Goal: Task Accomplishment & Management: Manage account settings

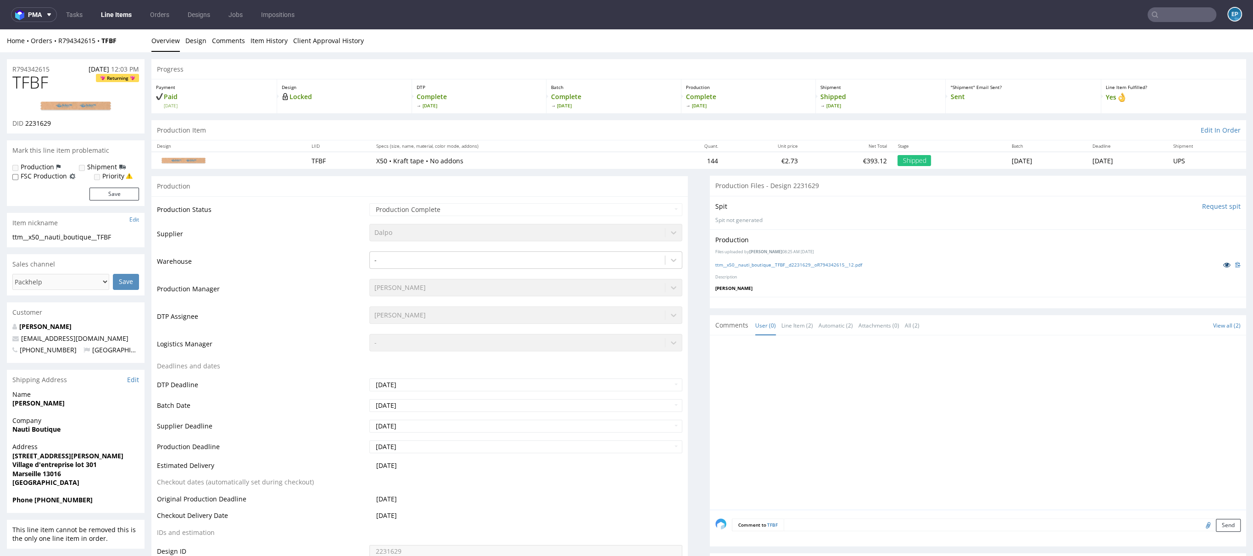
click at [1218, 260] on link at bounding box center [1226, 265] width 17 height 10
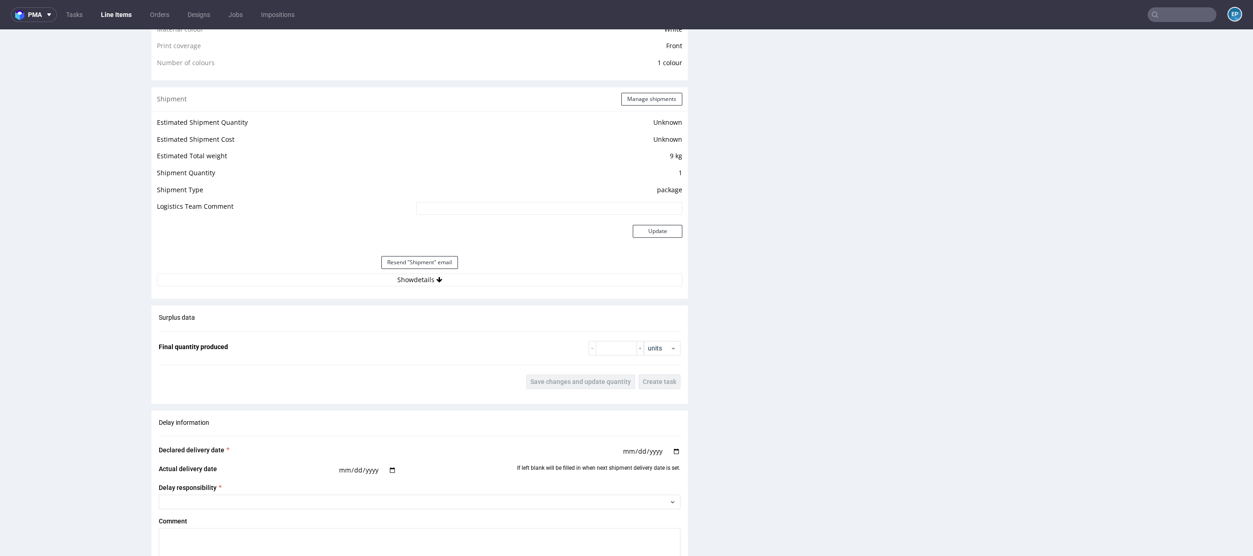
scroll to position [1005, 0]
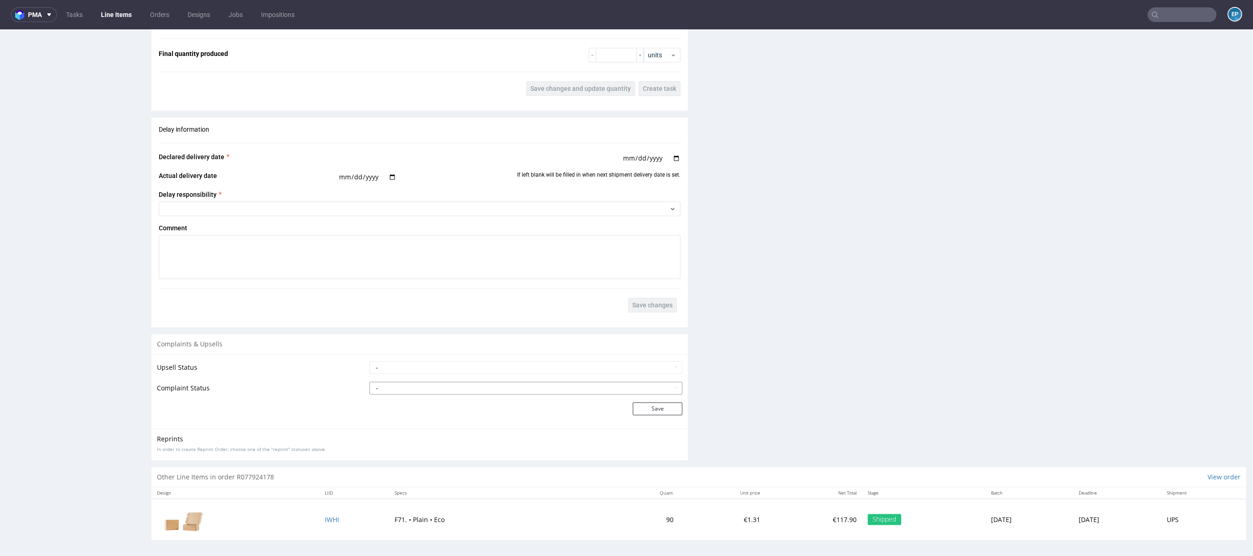
click at [389, 382] on select "- Complaint Received Complaint Rejected Complaint Accepted (DTP Issue) - Reprin…" at bounding box center [525, 388] width 313 height 13
select select "accepted_print_issue_reprint"
click at [369, 382] on select "- Complaint Received Complaint Rejected Complaint Accepted (DTP Issue) - Reprin…" at bounding box center [525, 388] width 313 height 13
click at [651, 402] on button "Save" at bounding box center [658, 408] width 50 height 13
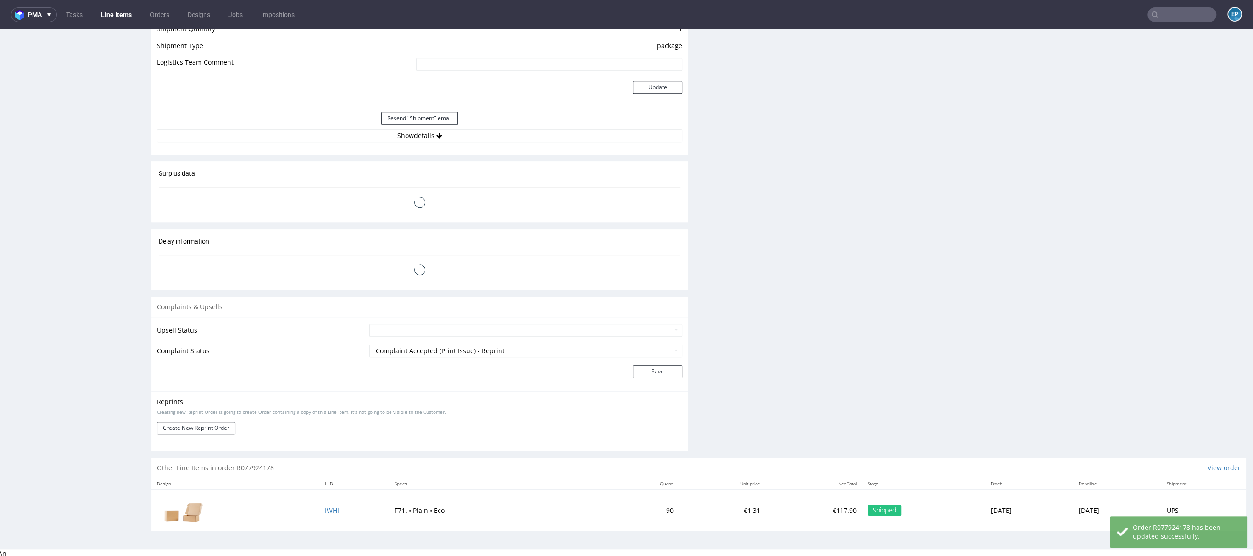
scroll to position [2, 0]
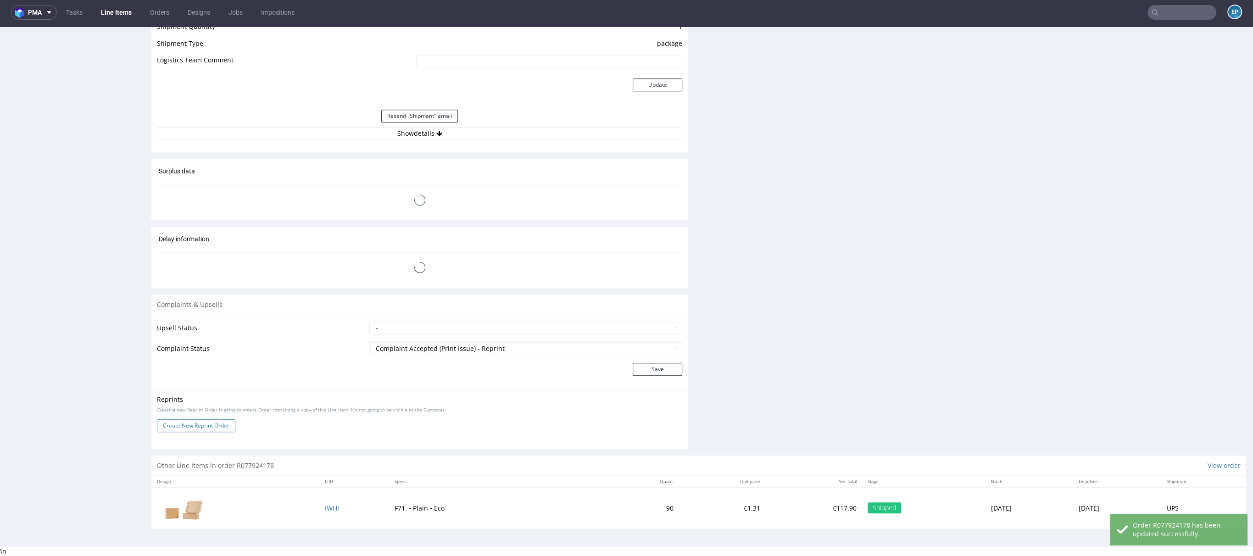
click at [179, 423] on button "Create New Reprint Order" at bounding box center [196, 425] width 78 height 13
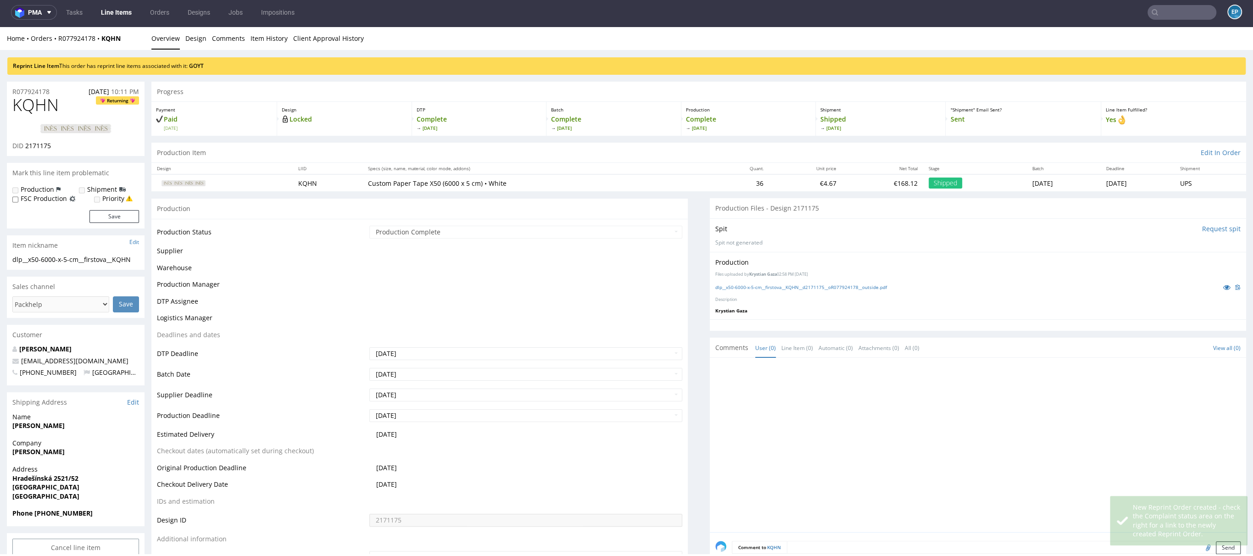
scroll to position [0, 0]
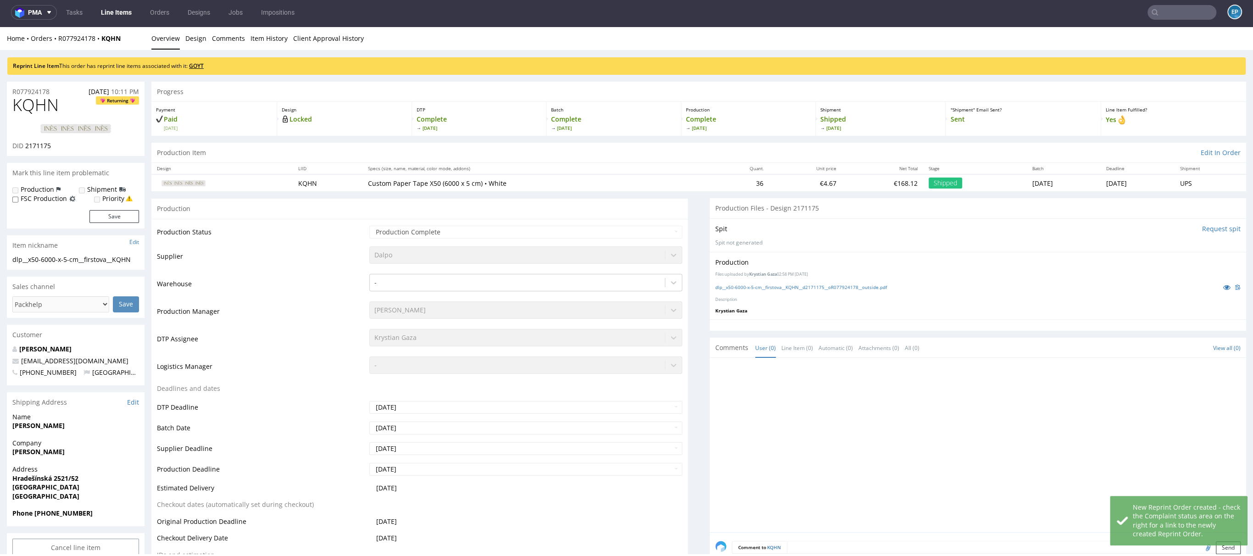
click at [200, 63] on link "GOYT" at bounding box center [196, 66] width 15 height 8
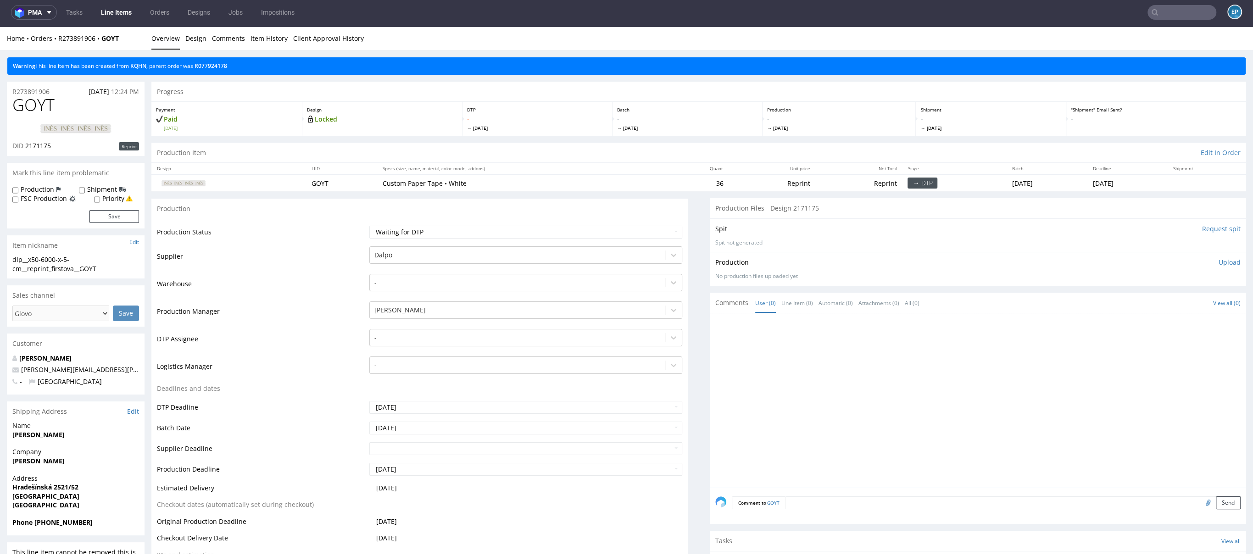
click at [39, 187] on label "Production" at bounding box center [37, 189] width 33 height 9
click at [18, 187] on input "Production" at bounding box center [15, 190] width 6 height 7
checkbox input "true"
click at [80, 188] on input "Shipment" at bounding box center [82, 190] width 6 height 7
checkbox input "true"
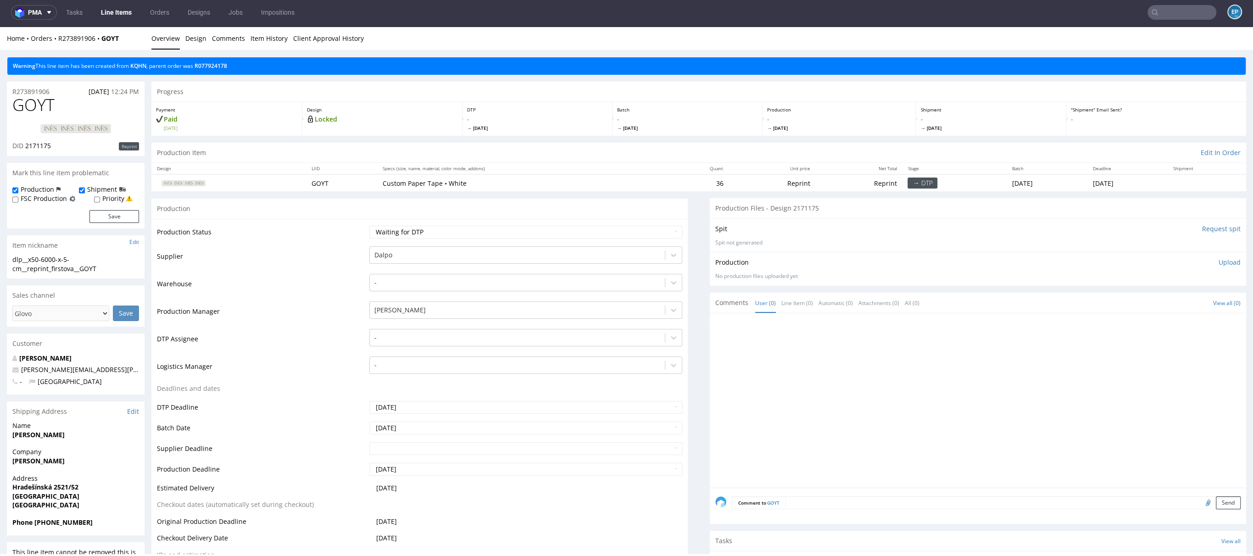
click at [113, 223] on div "Production Shipment FSC Production Priority Save" at bounding box center [76, 206] width 138 height 43
click at [112, 217] on button "Save" at bounding box center [114, 216] width 50 height 13
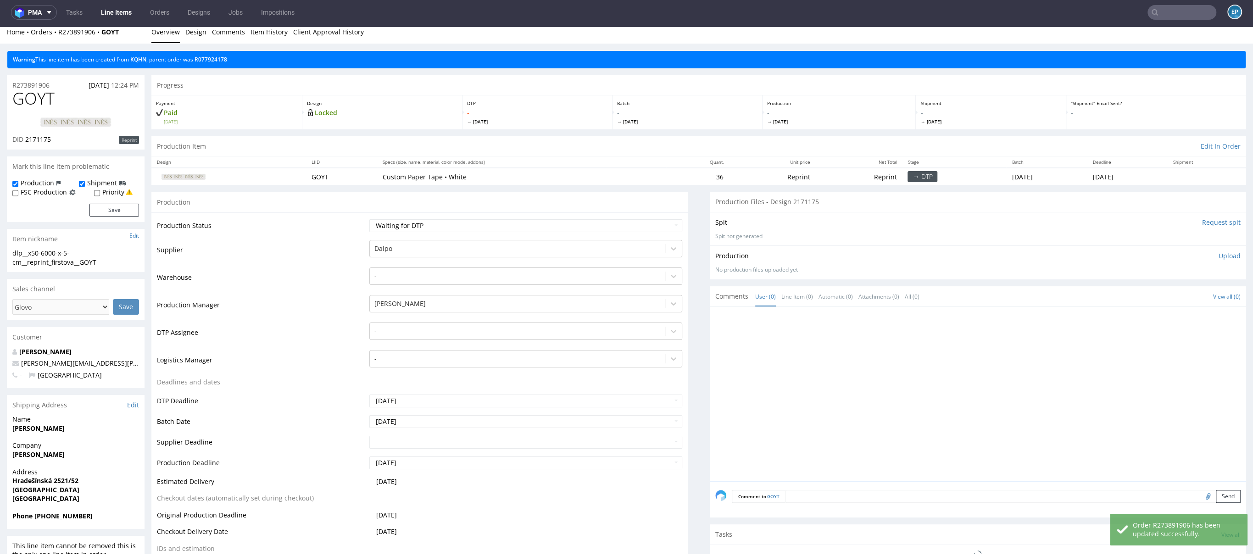
scroll to position [21, 0]
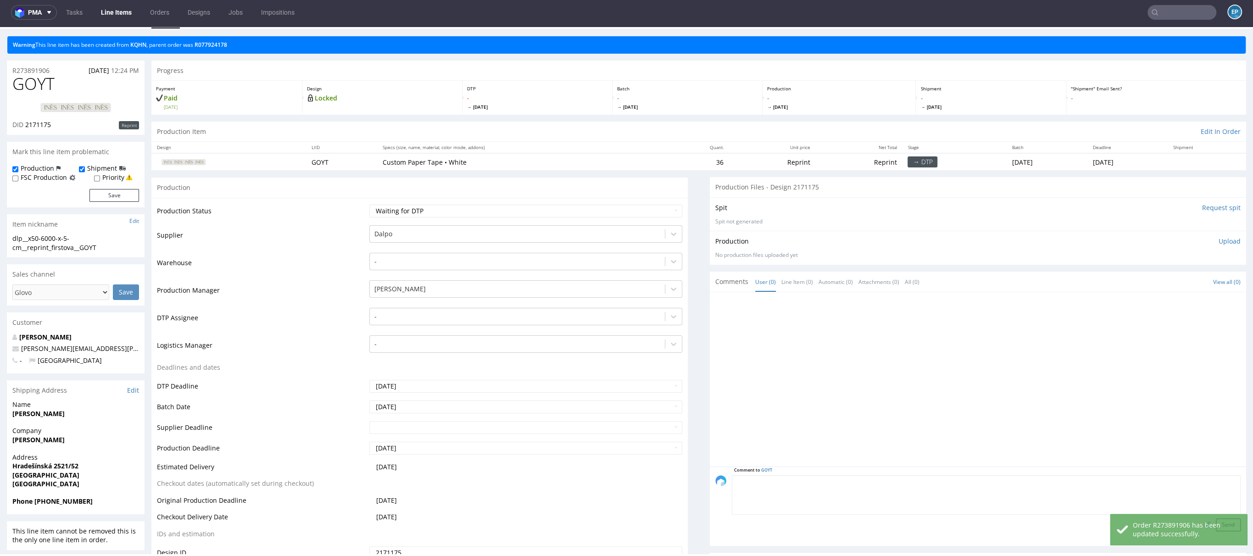
click at [847, 475] on textarea at bounding box center [986, 494] width 509 height 39
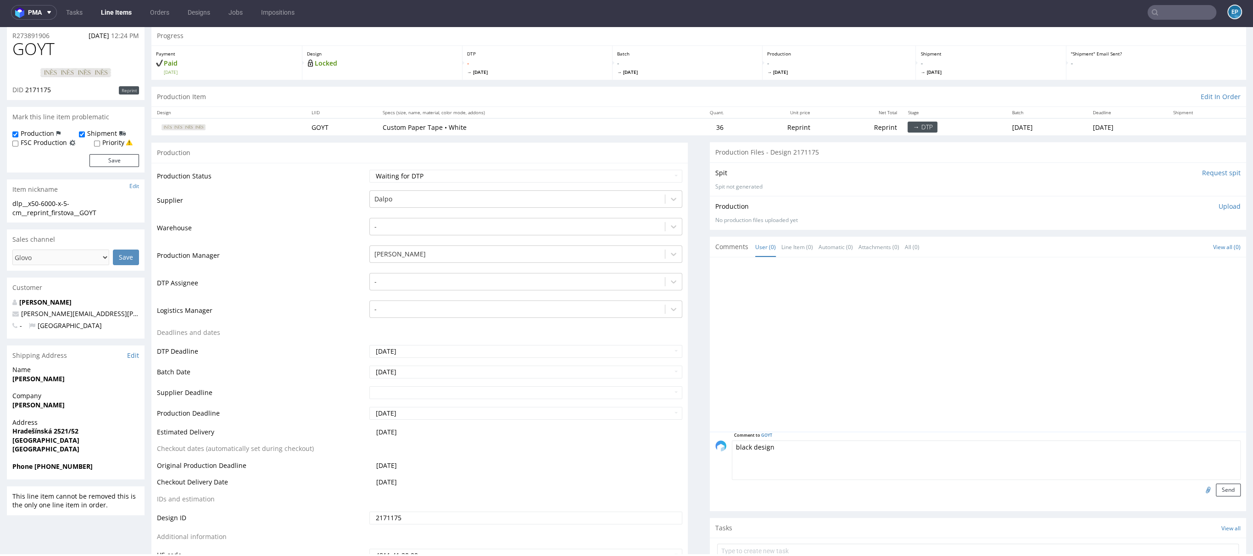
scroll to position [83, 0]
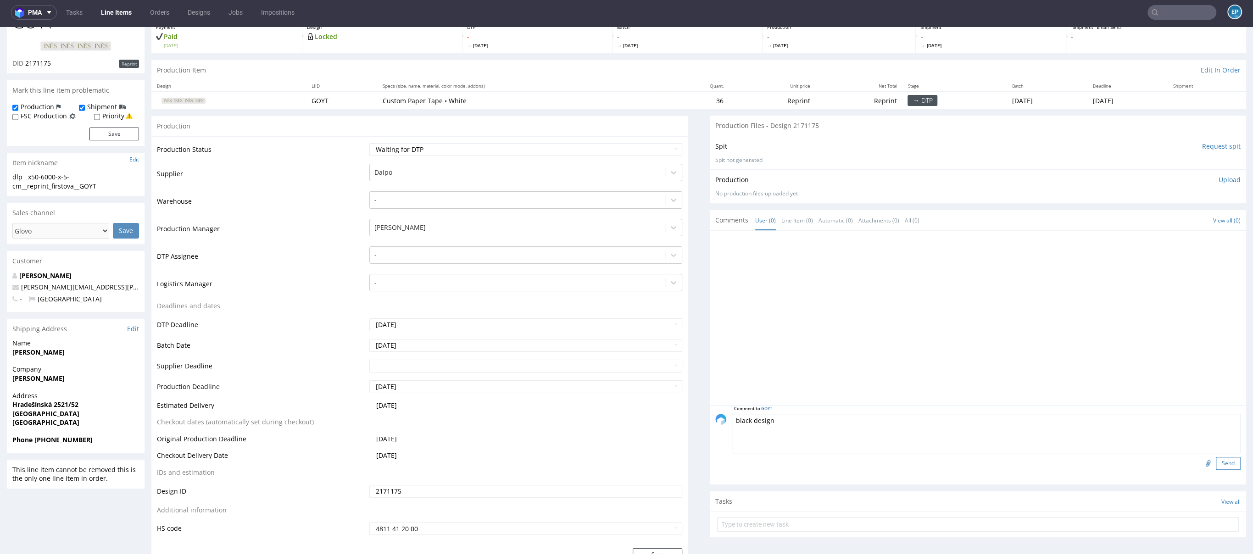
type textarea "black design"
click at [1216, 465] on button "Send" at bounding box center [1228, 463] width 25 height 13
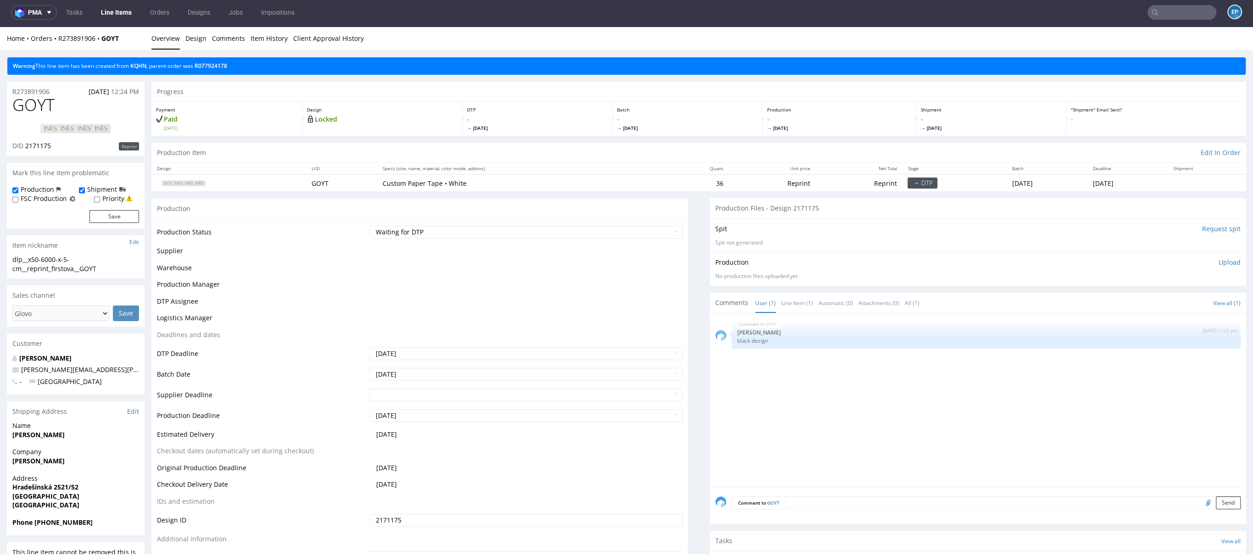
scroll to position [0, 0]
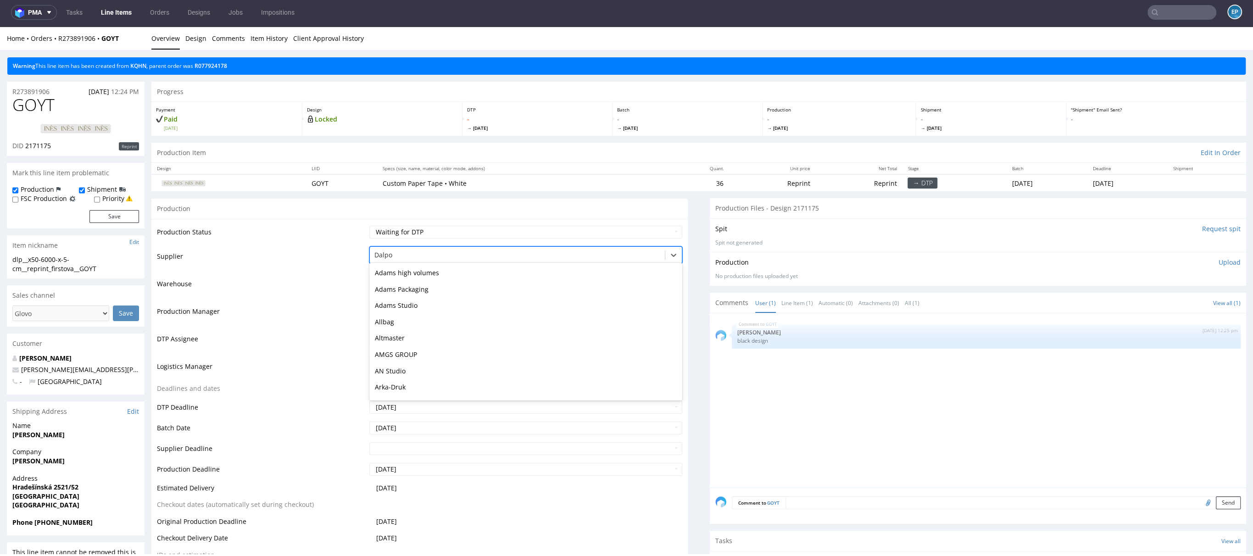
click at [425, 250] on div at bounding box center [517, 255] width 286 height 11
type input "tc"
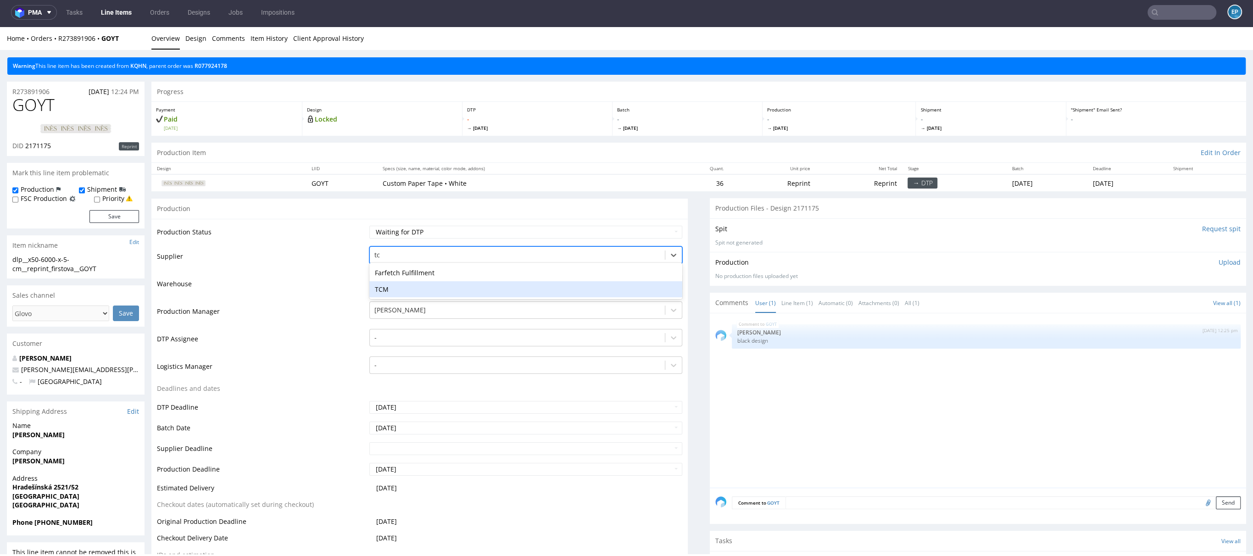
click at [390, 289] on div "TCM" at bounding box center [525, 289] width 313 height 17
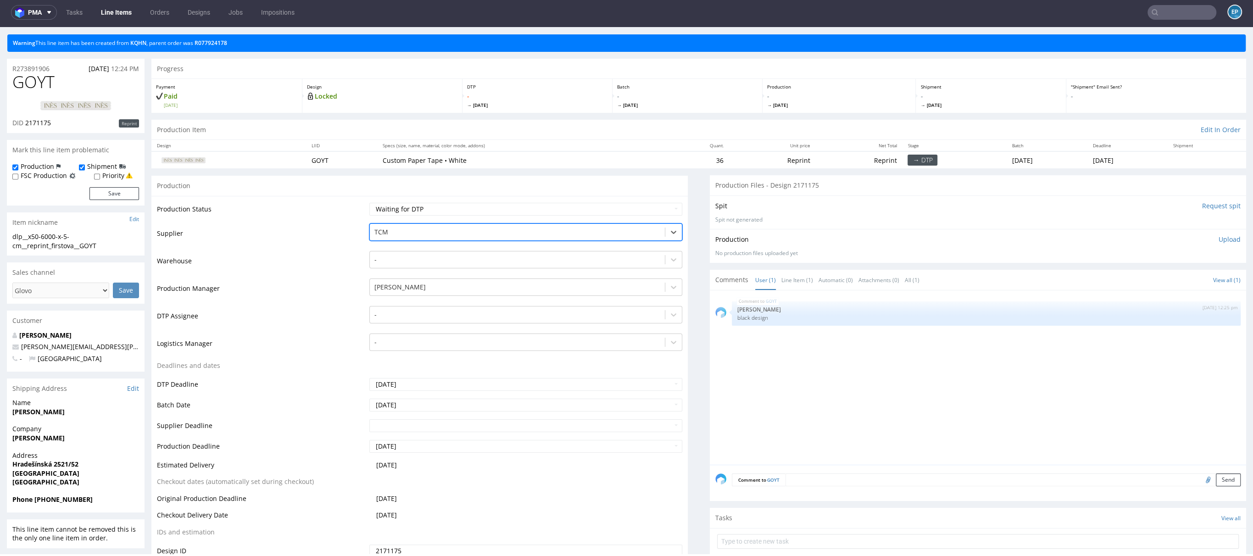
scroll to position [325, 0]
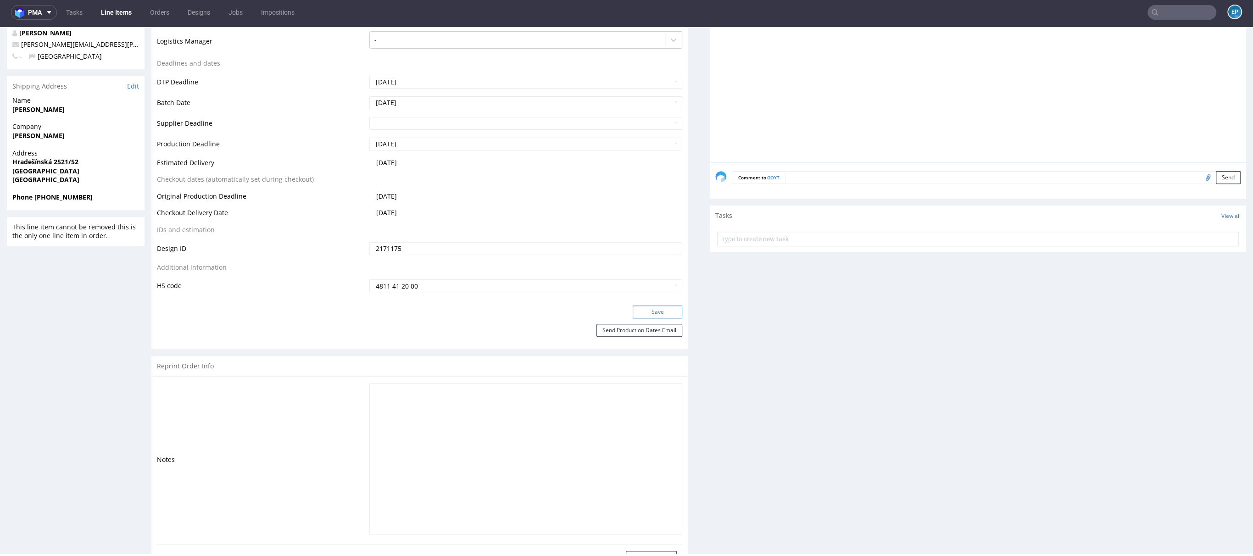
click at [647, 312] on button "Save" at bounding box center [658, 311] width 50 height 13
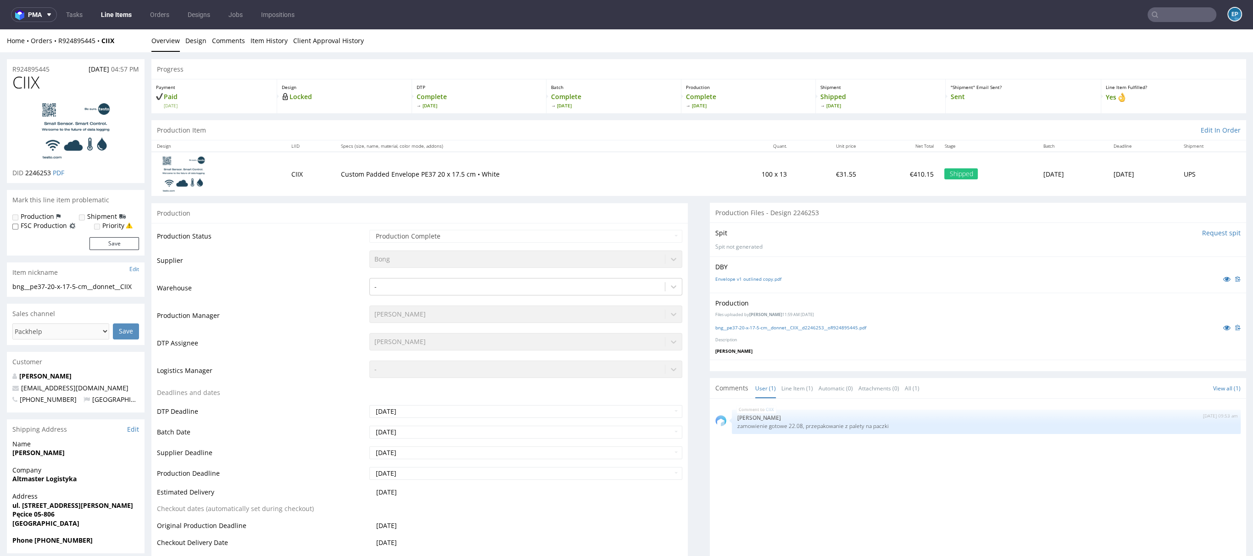
click at [127, 15] on link "Line Items" at bounding box center [116, 14] width 42 height 15
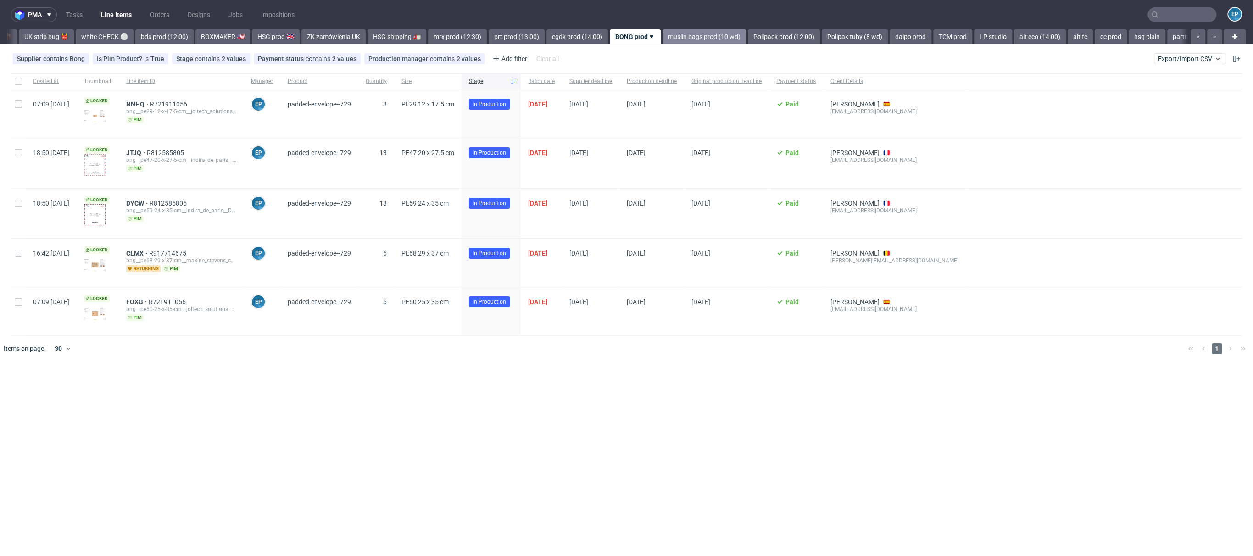
click at [678, 33] on link "muslin bags prod (10 wd)" at bounding box center [703, 36] width 83 height 15
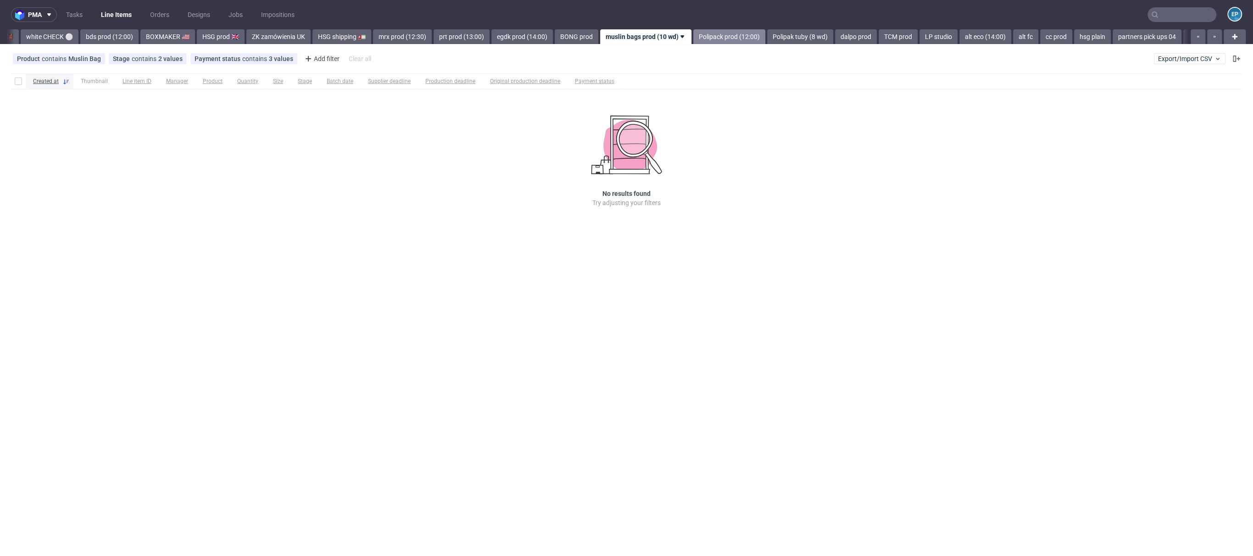
scroll to position [0, 834]
click at [768, 33] on link "Polipak tuby (8 wd)" at bounding box center [790, 36] width 66 height 15
click at [674, 38] on link "dalpo prod" at bounding box center [695, 36] width 42 height 15
click at [252, 62] on div "Stage contains Production" at bounding box center [248, 58] width 86 height 11
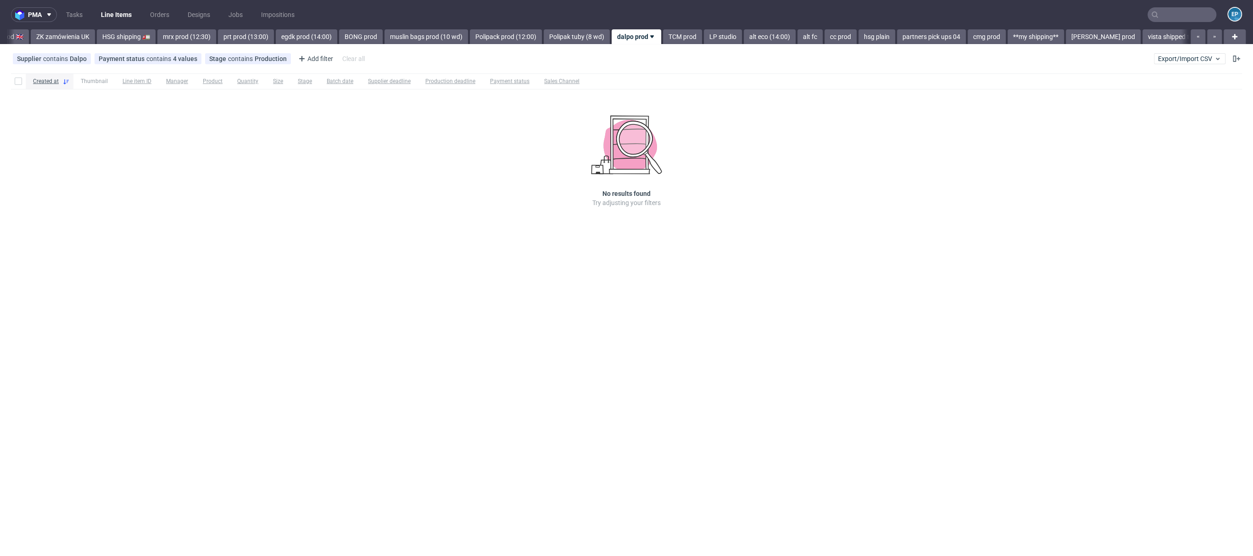
click at [223, 51] on div "Supplier contains Dalpo Payment status contains 4 values Paid, Credit Owed, Bal…" at bounding box center [189, 58] width 357 height 15
click at [228, 62] on span "contains" at bounding box center [241, 58] width 27 height 7
click at [232, 226] on div "Issue in Production" at bounding box center [260, 234] width 110 height 17
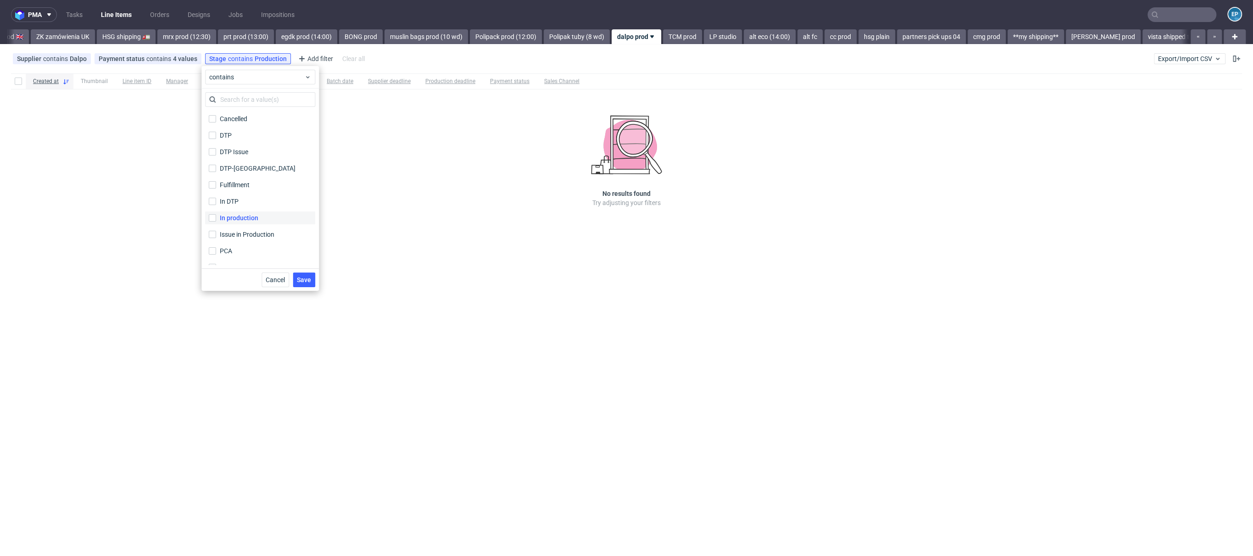
click at [231, 219] on div "In production" at bounding box center [239, 217] width 39 height 9
click at [216, 219] on input "In production" at bounding box center [212, 217] width 7 height 7
checkbox input "true"
click at [304, 283] on button "Save" at bounding box center [304, 279] width 22 height 15
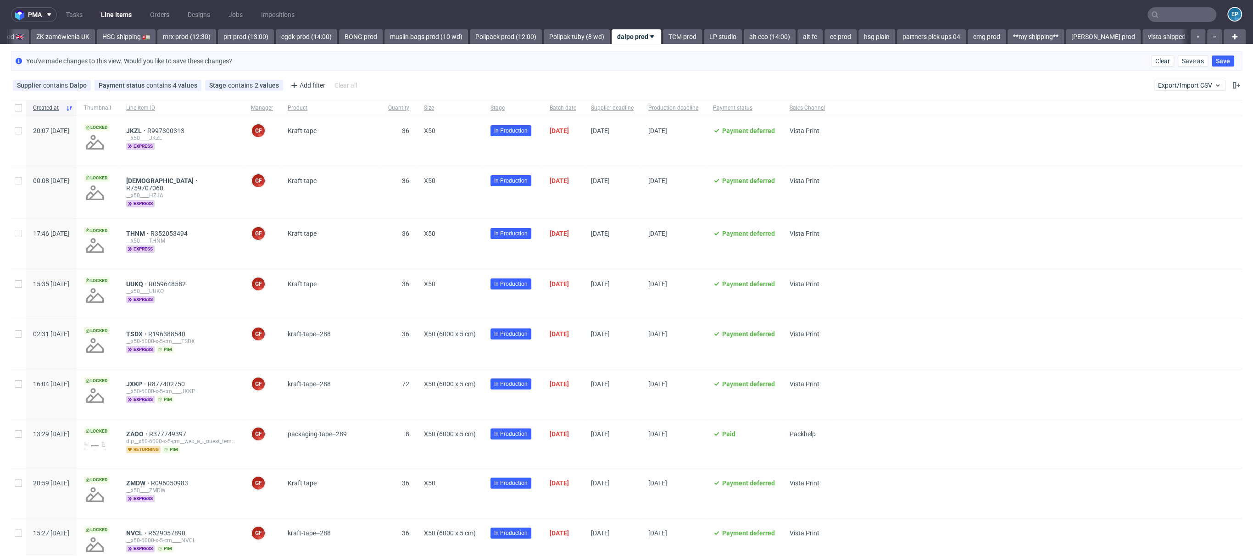
click at [1233, 88] on div "Supplier contains Dalpo Payment status contains 4 values Paid, Credit Owed, Bal…" at bounding box center [626, 85] width 1253 height 22
click at [1232, 87] on icon at bounding box center [1235, 85] width 7 height 7
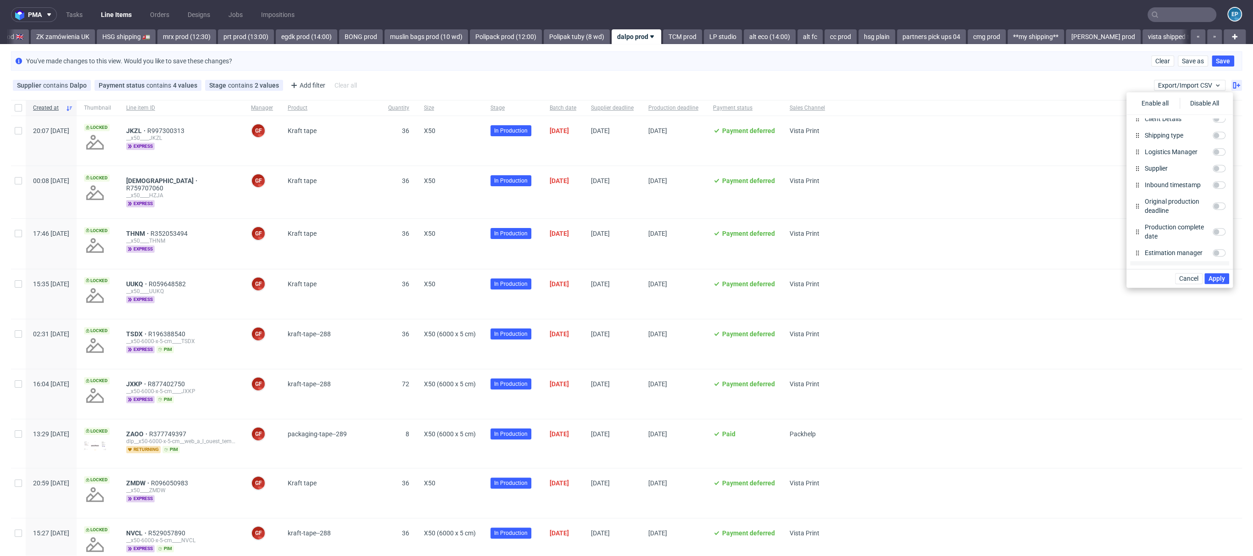
scroll to position [306, 0]
click at [1212, 171] on input "Spec" at bounding box center [1218, 166] width 13 height 7
checkbox input "true"
click at [1225, 274] on button "Apply" at bounding box center [1216, 278] width 25 height 11
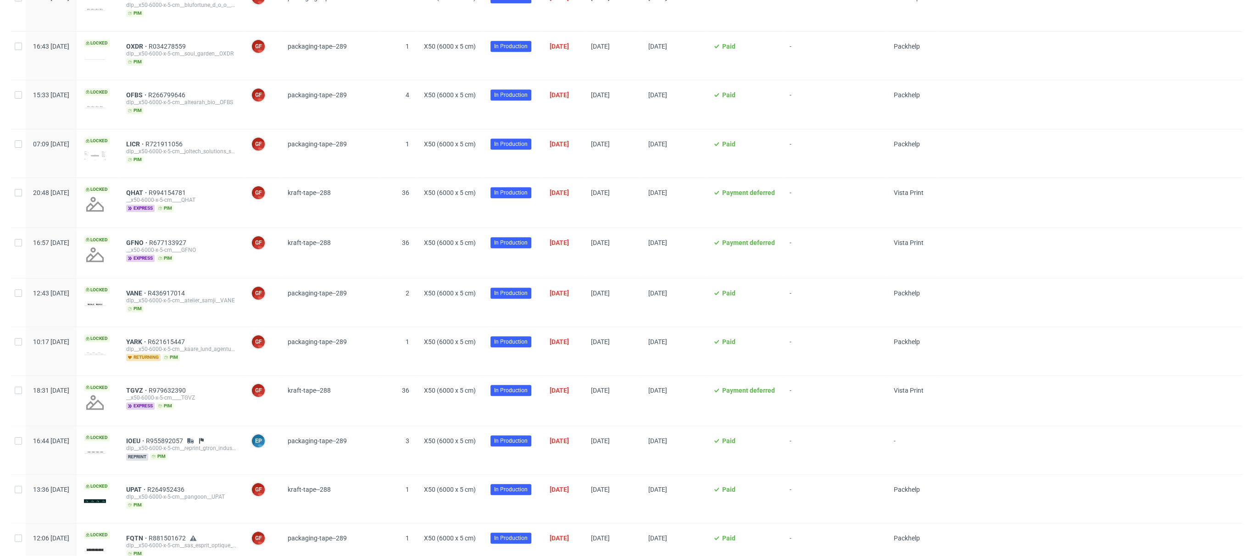
scroll to position [0, 0]
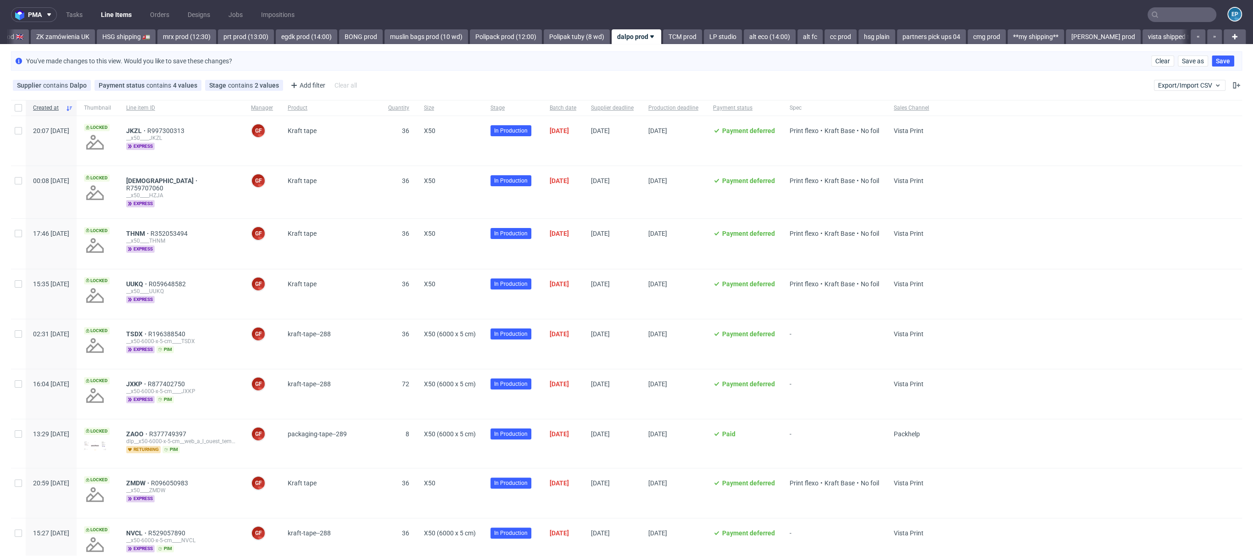
click at [19, 113] on div at bounding box center [18, 108] width 15 height 16
checkbox input "true"
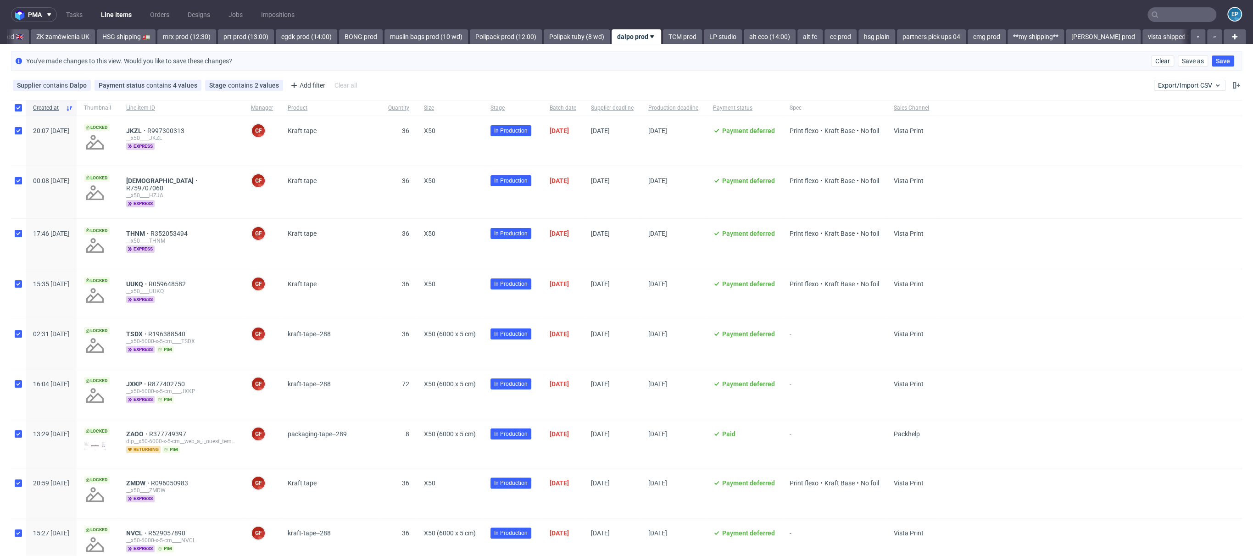
checkbox input "true"
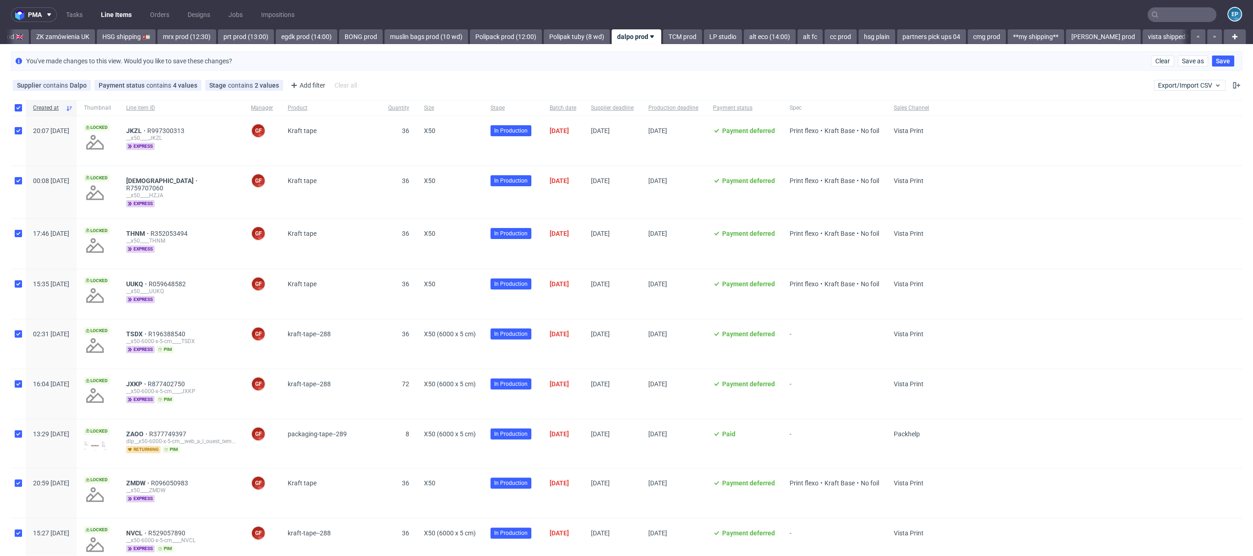
checkbox input "true"
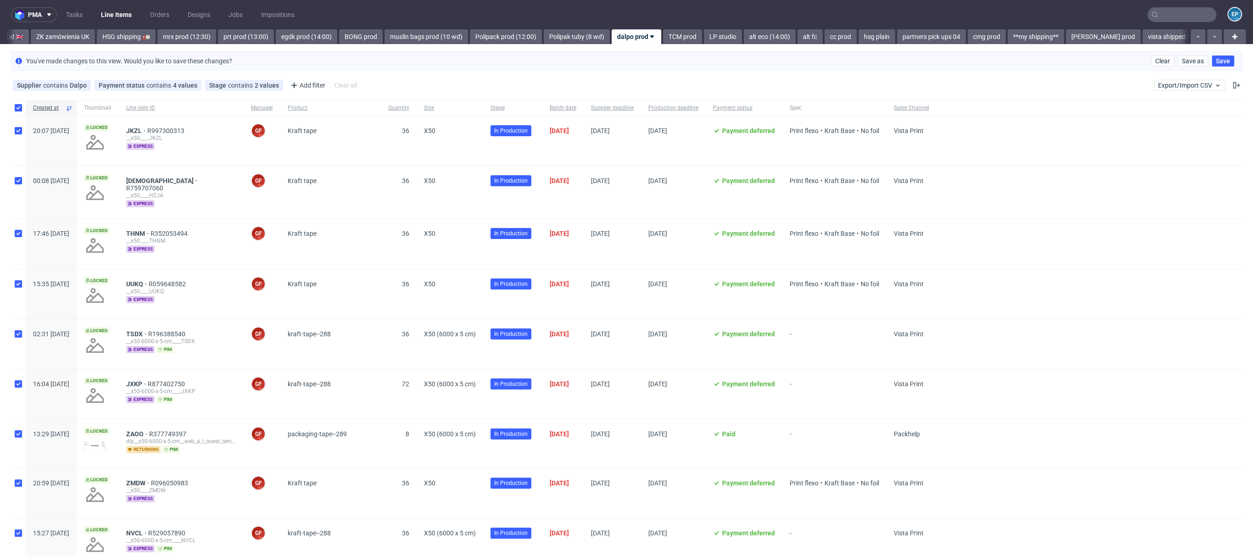
checkbox input "true"
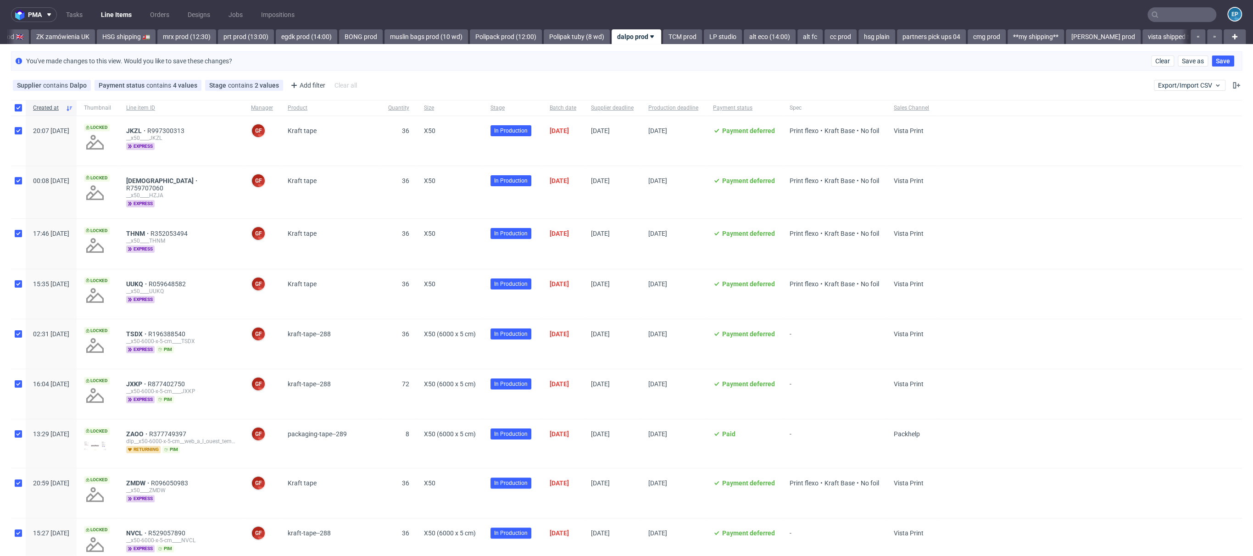
checkbox input "true"
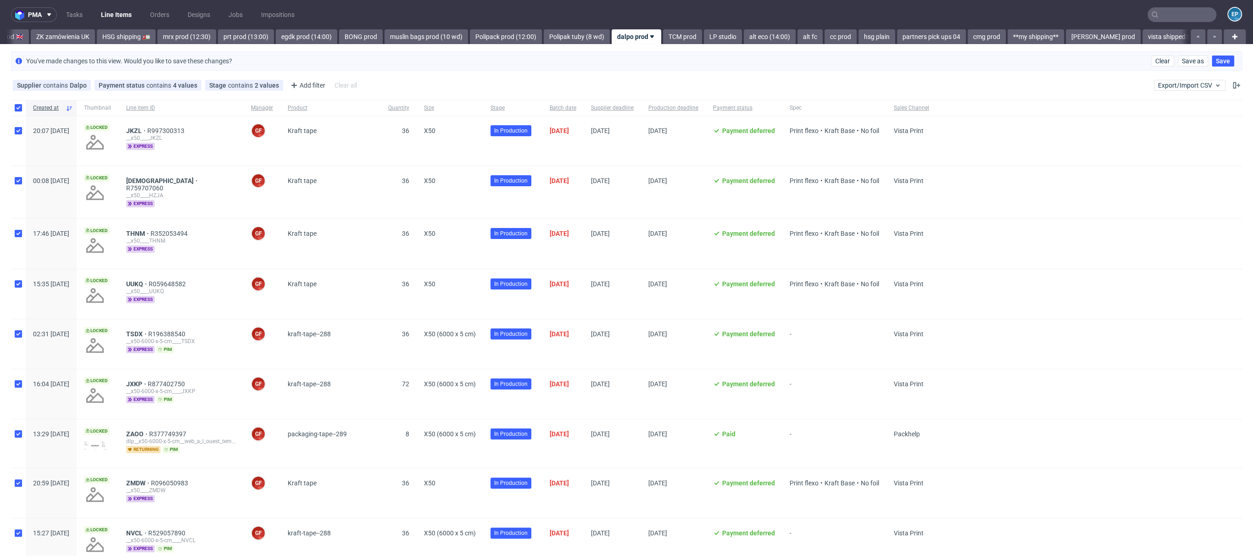
checkbox input "true"
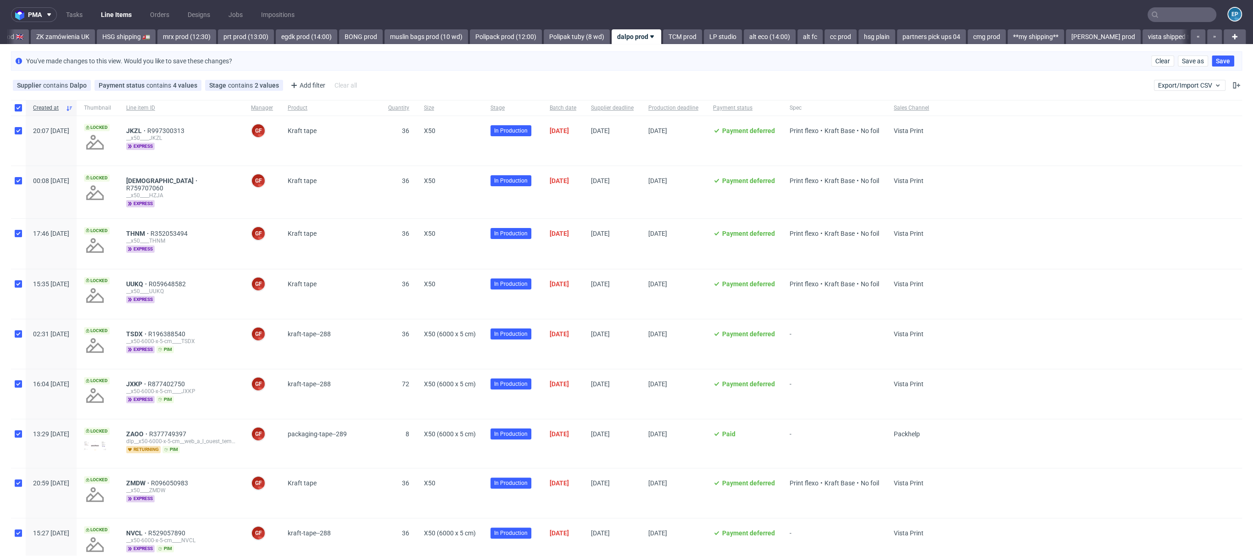
checkbox input "true"
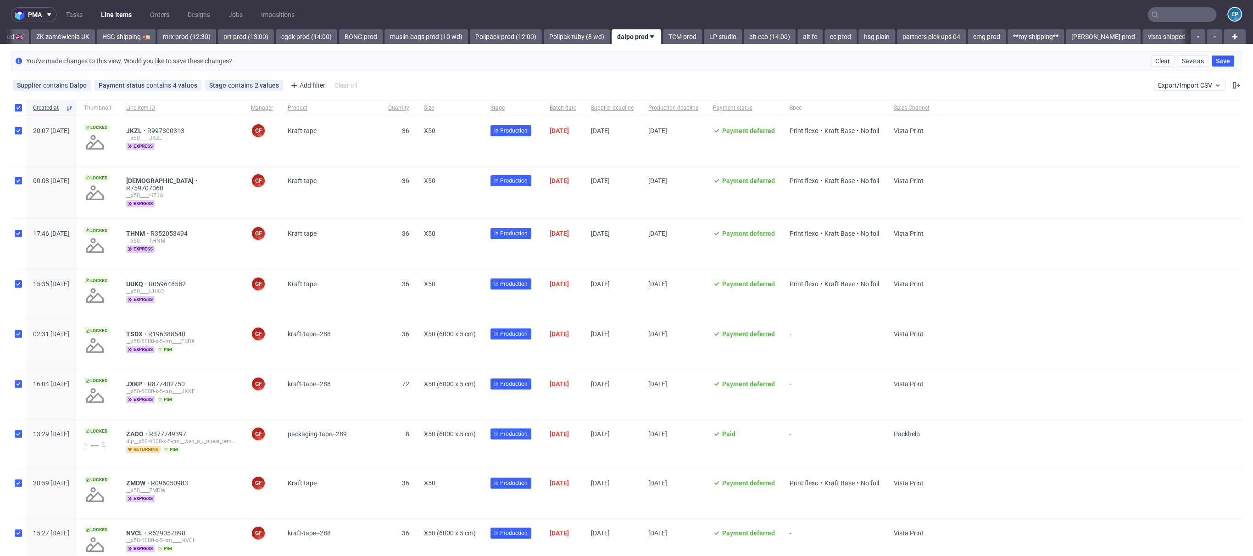
checkbox input "true"
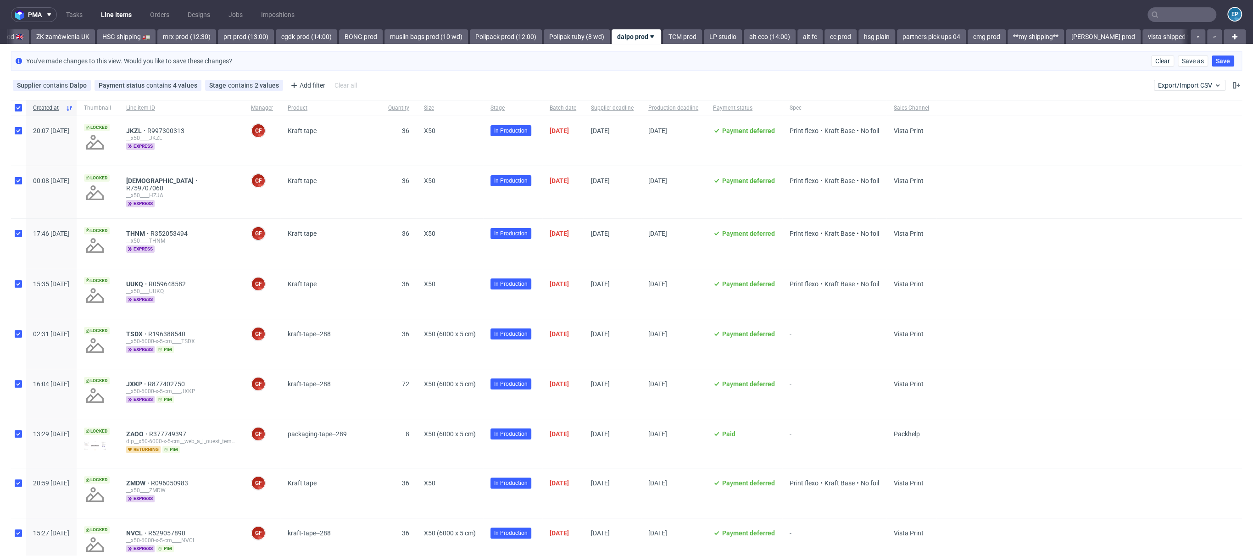
checkbox input "true"
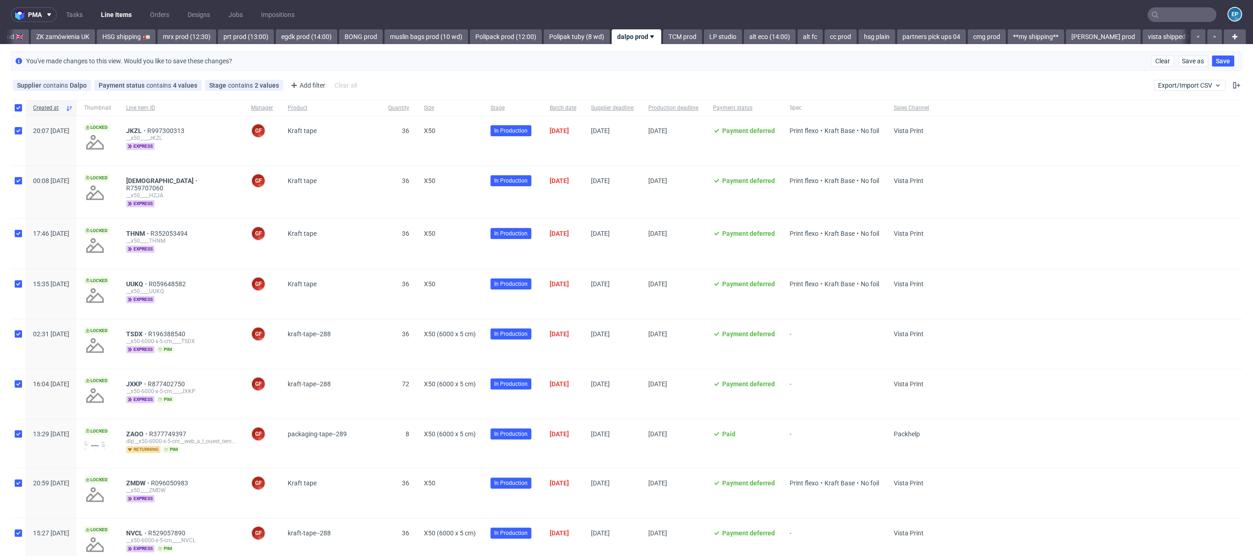
checkbox input "true"
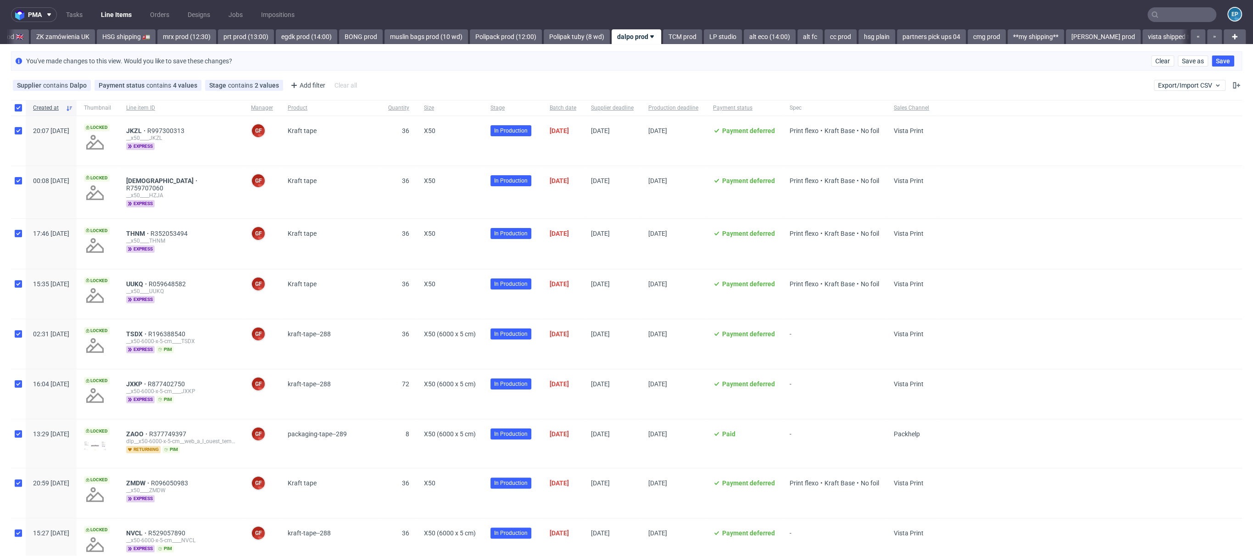
checkbox input "true"
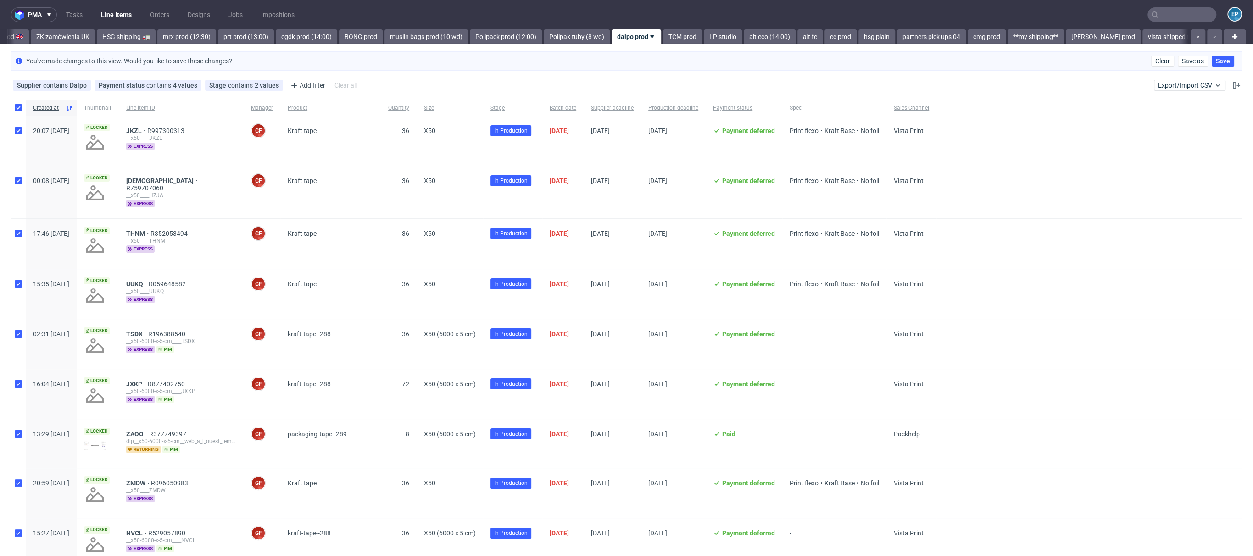
checkbox input "true"
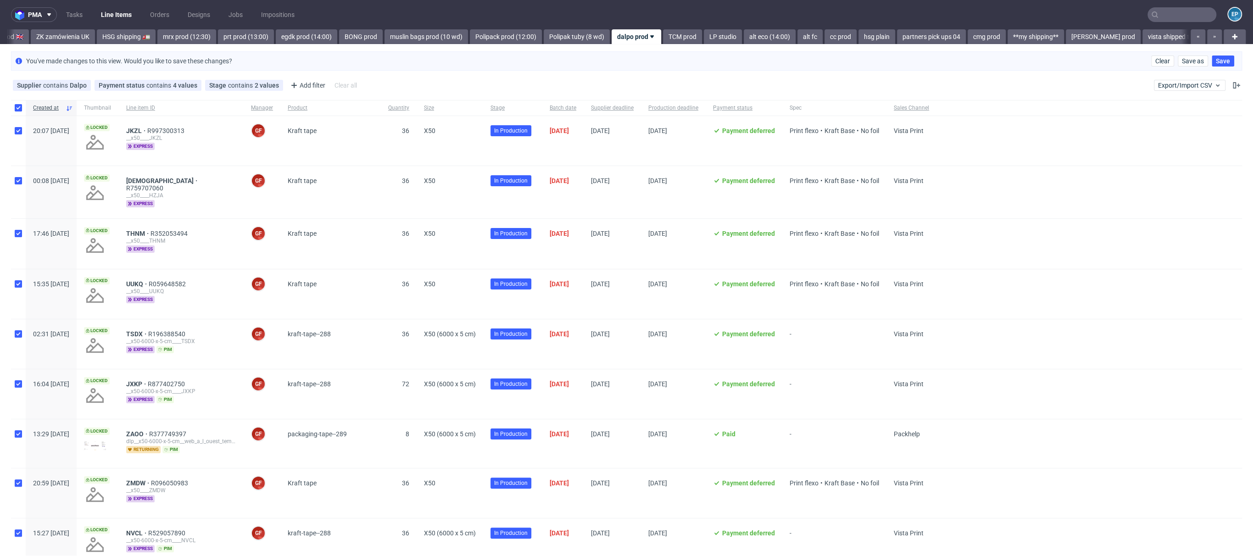
checkbox input "true"
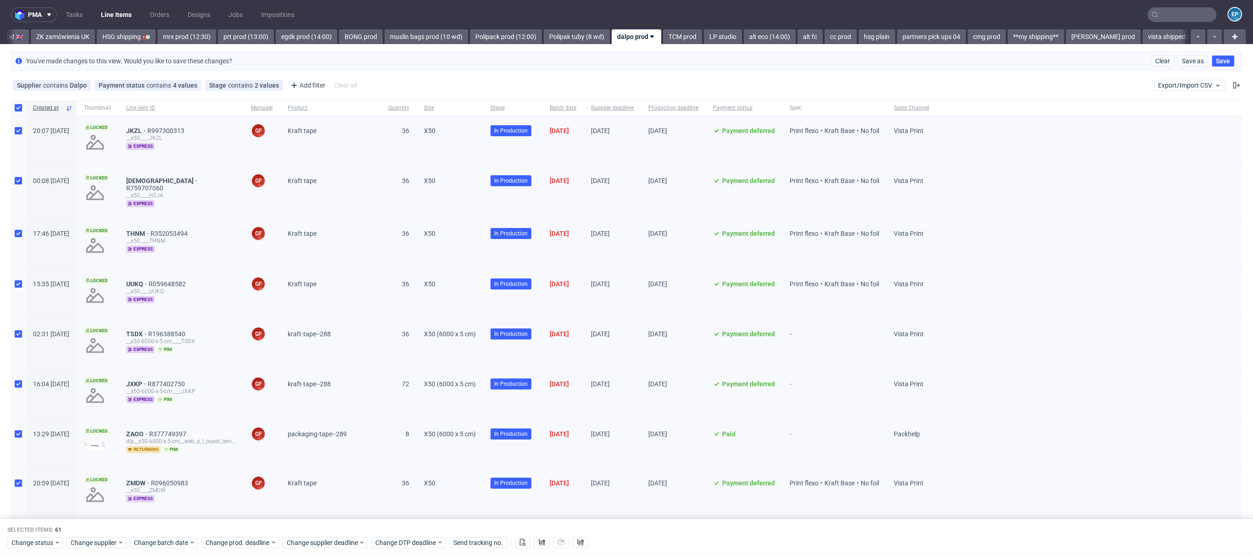
click at [19, 113] on div at bounding box center [18, 108] width 15 height 16
checkbox input "false"
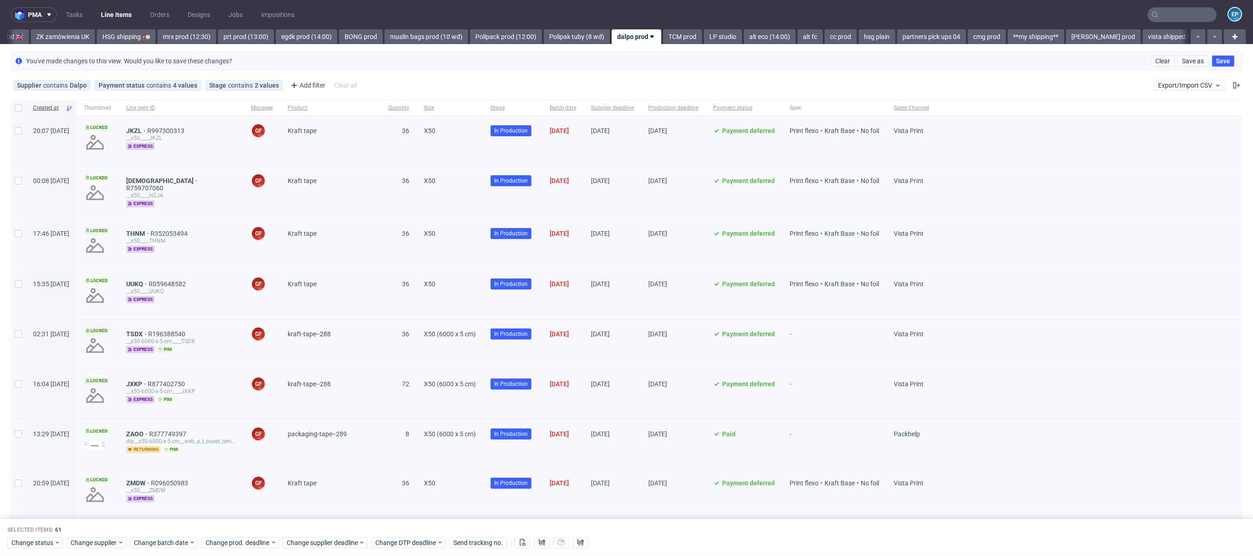
checkbox input "false"
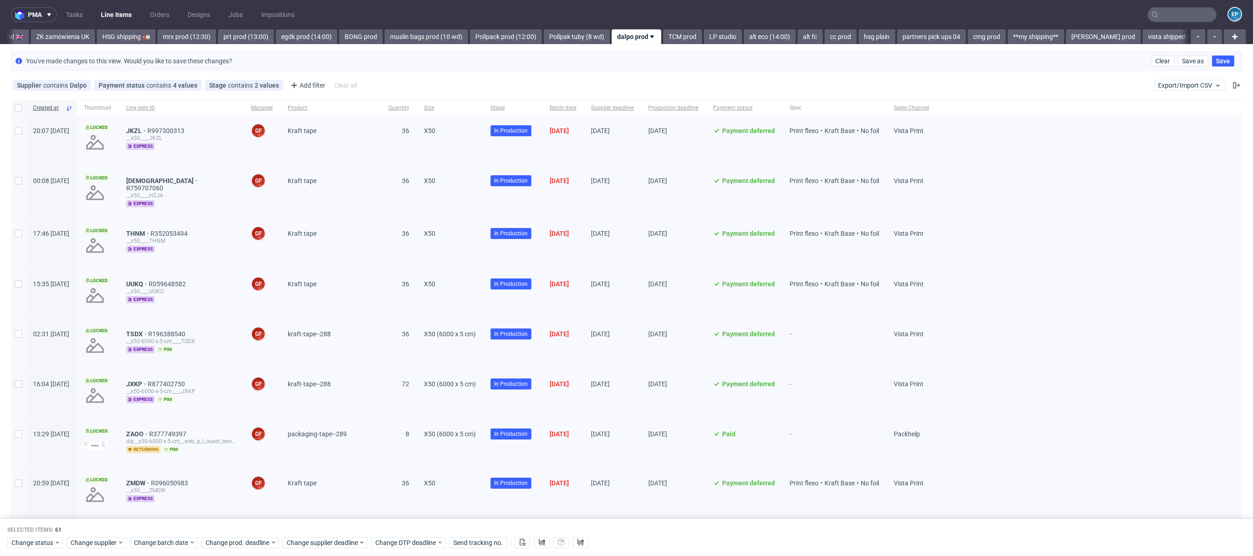
checkbox input "false"
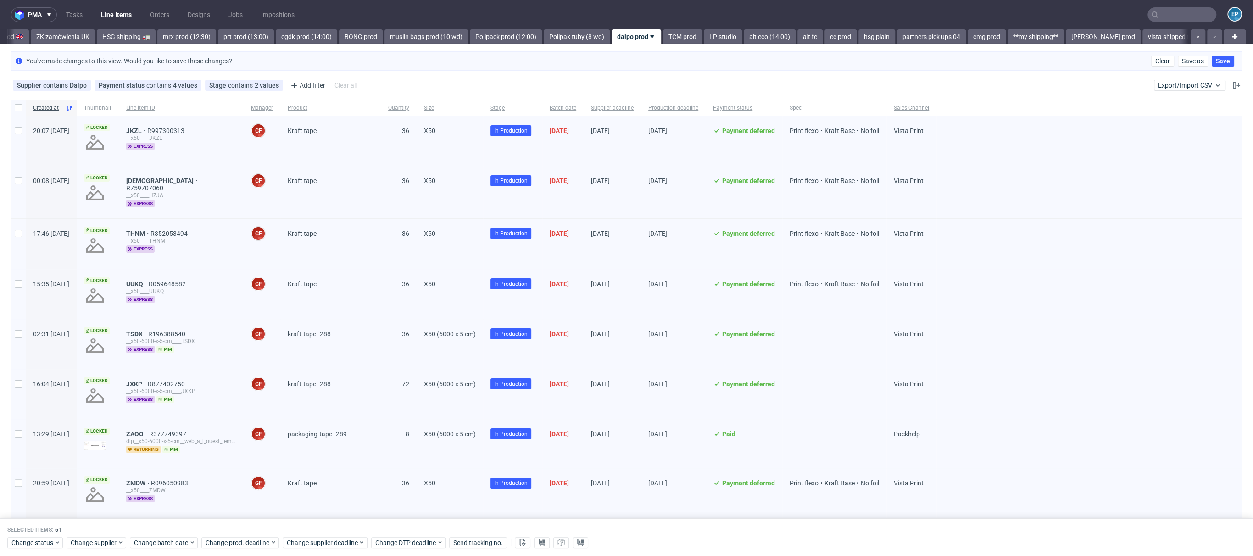
checkbox input "false"
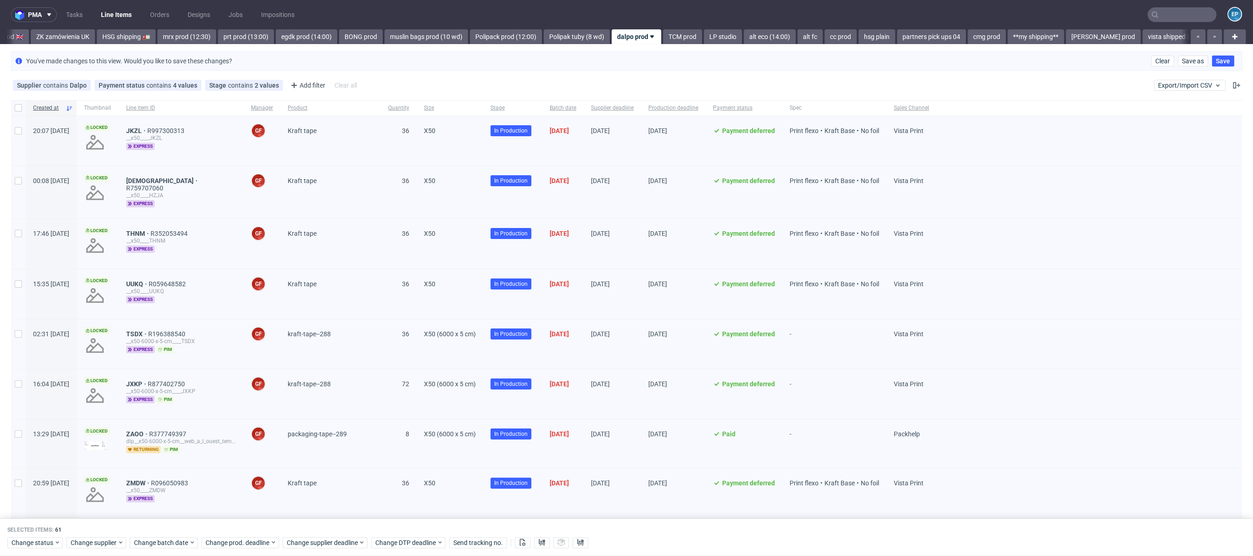
checkbox input "false"
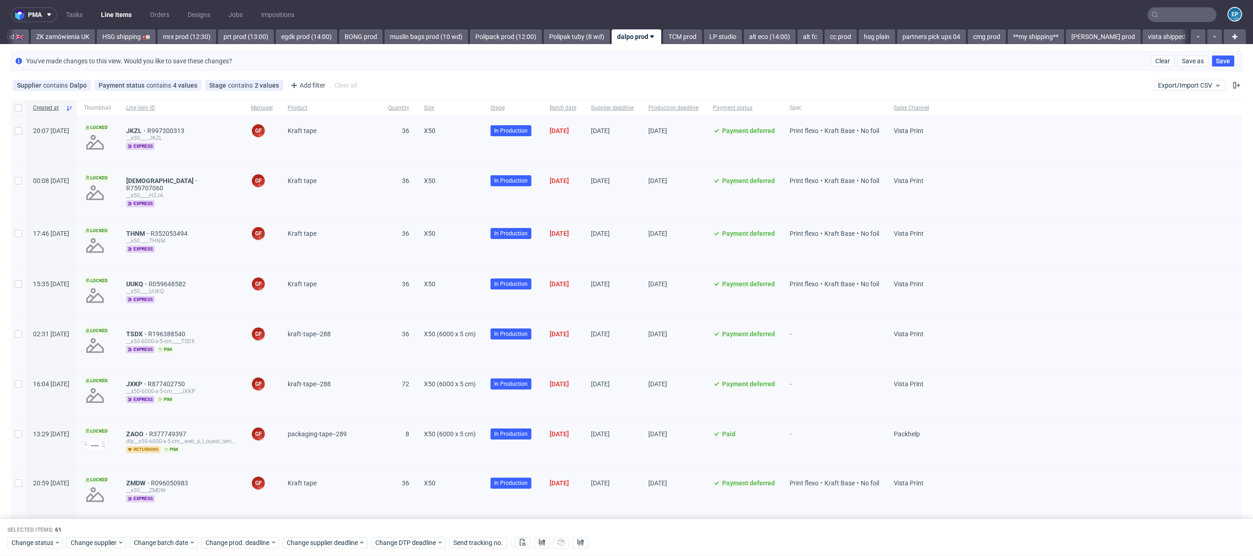
checkbox input "false"
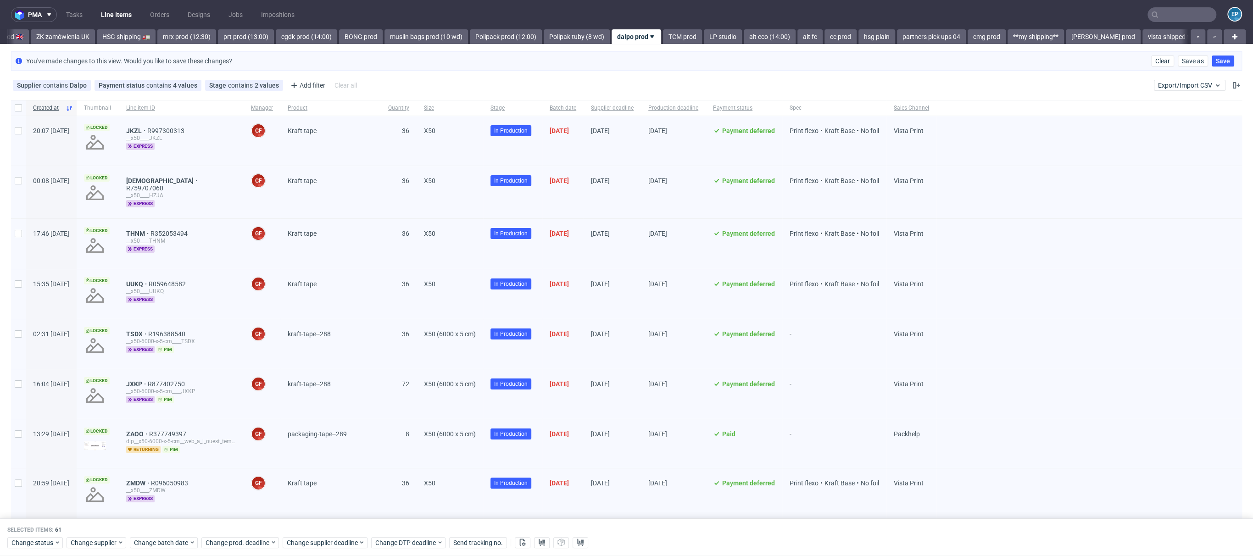
checkbox input "false"
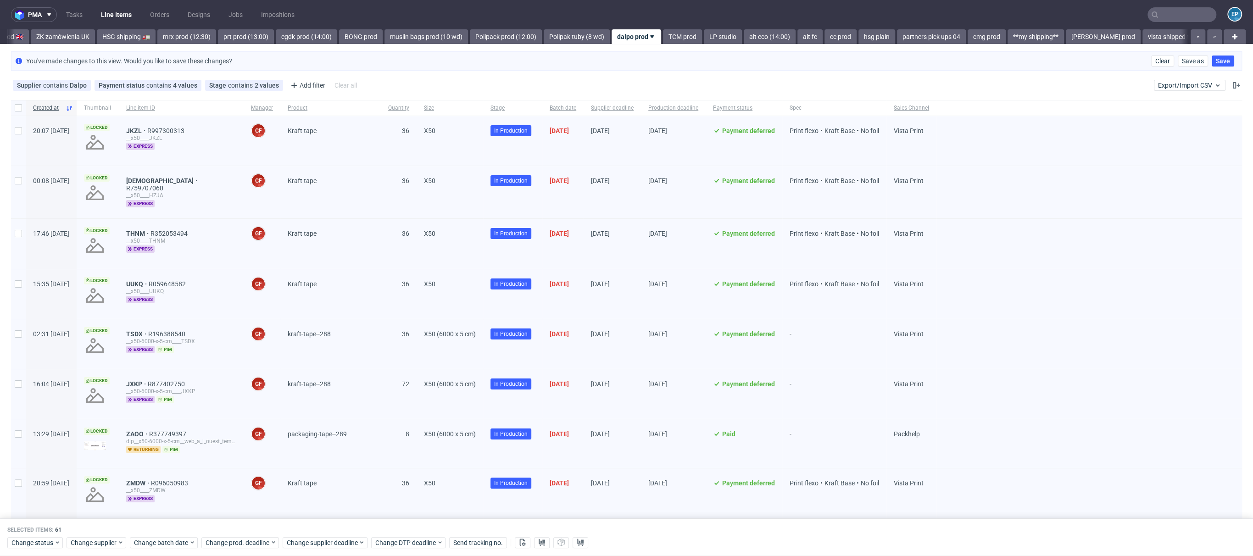
checkbox input "false"
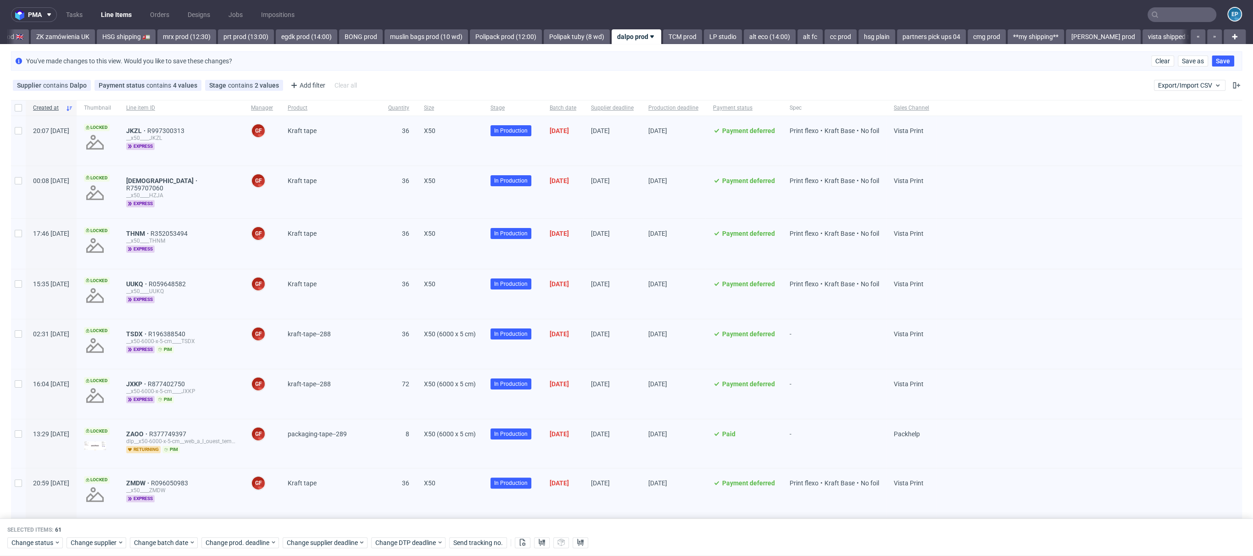
checkbox input "false"
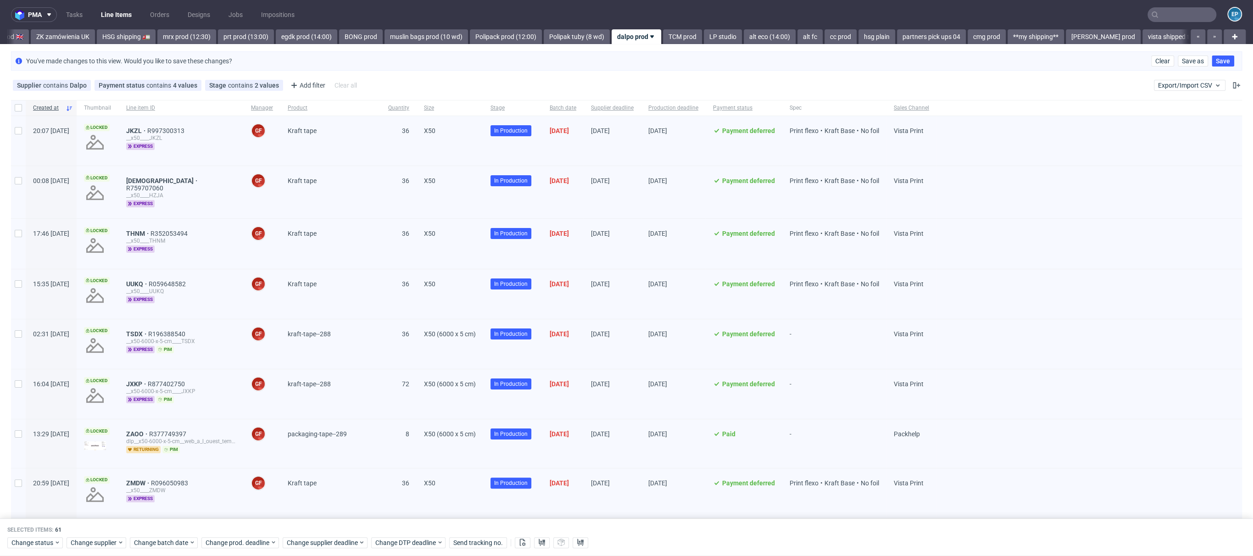
checkbox input "false"
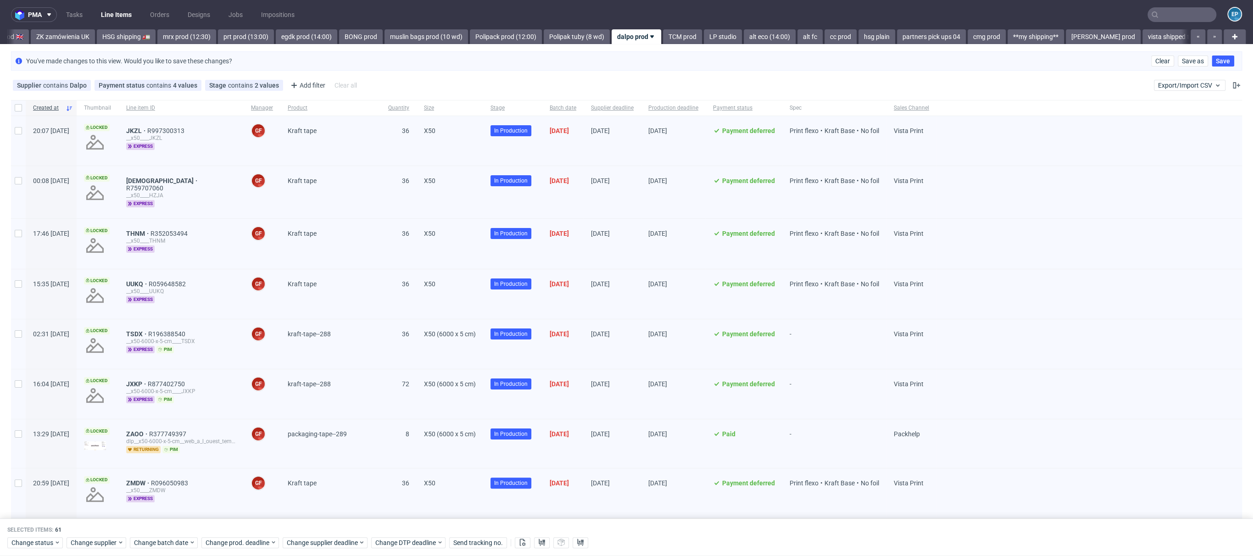
checkbox input "false"
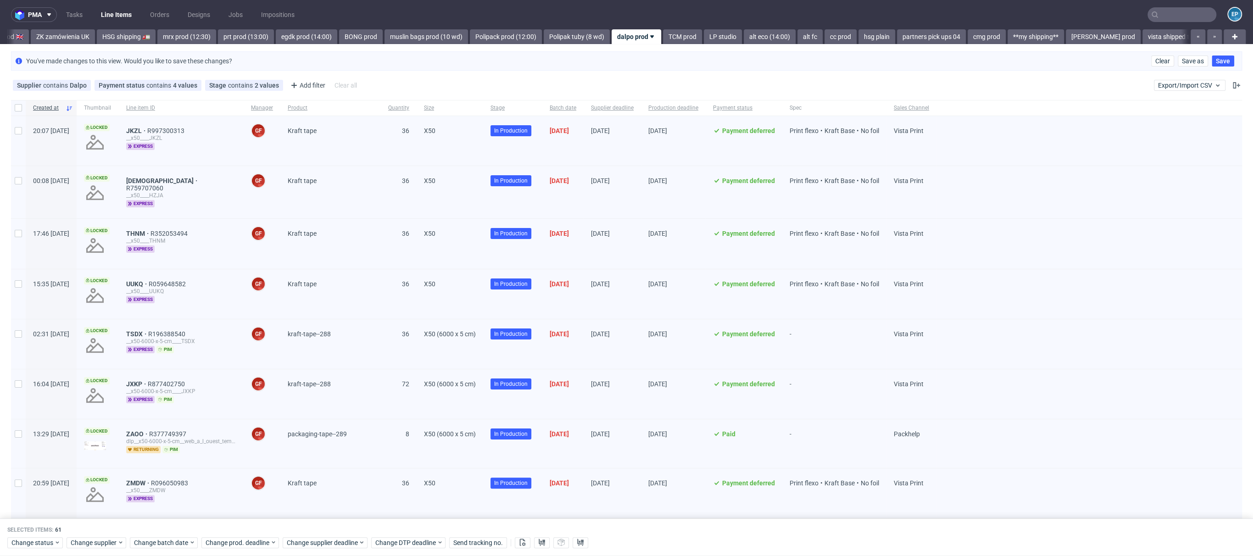
checkbox input "false"
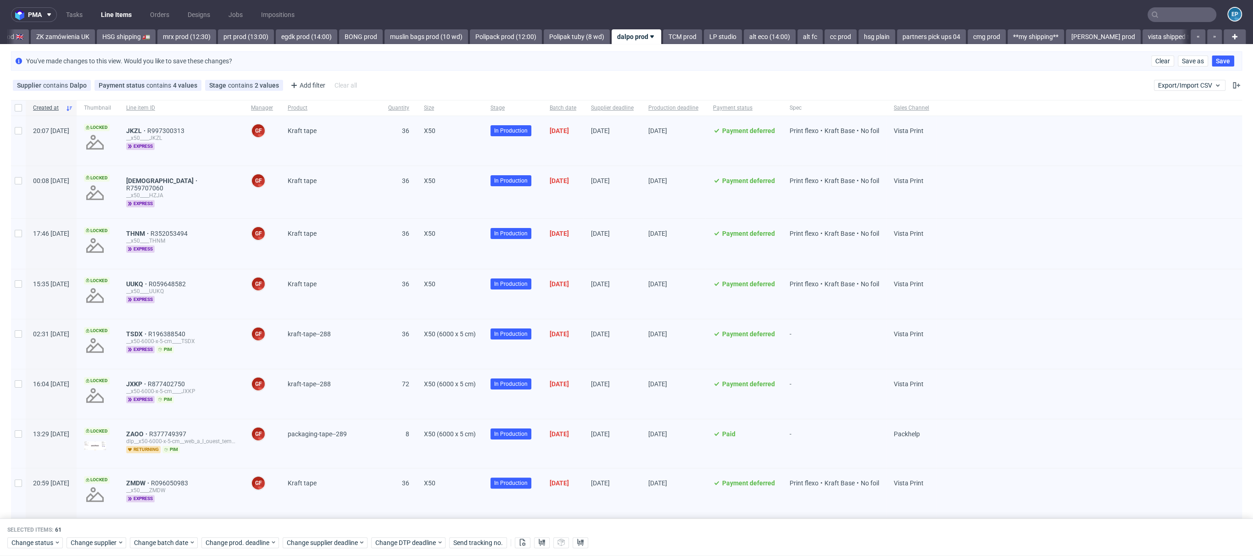
checkbox input "false"
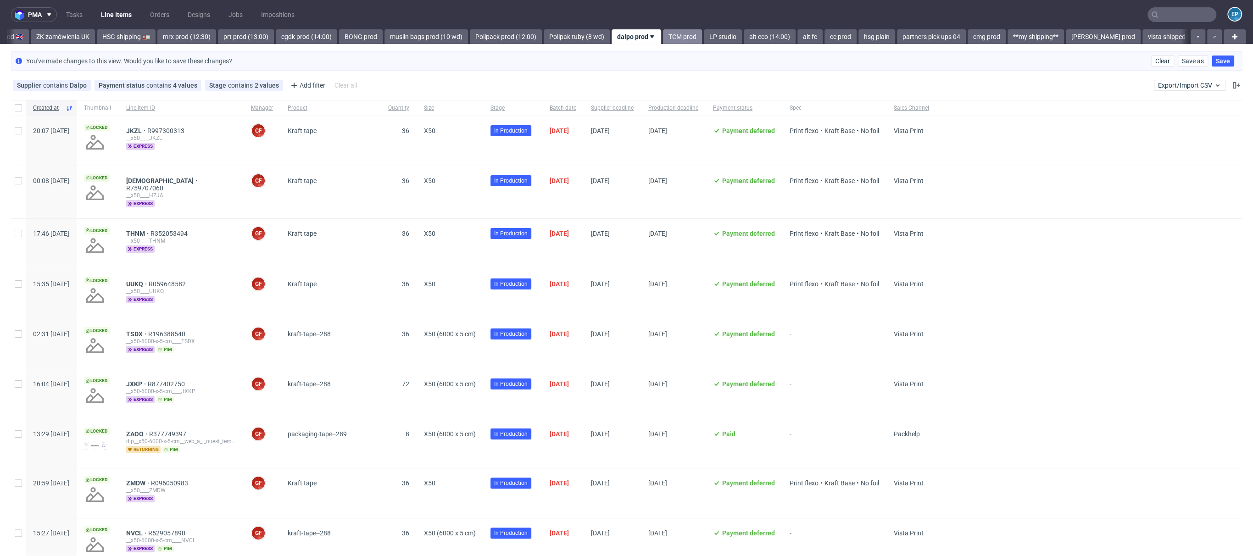
click at [663, 42] on link "TCM prod" at bounding box center [682, 36] width 39 height 15
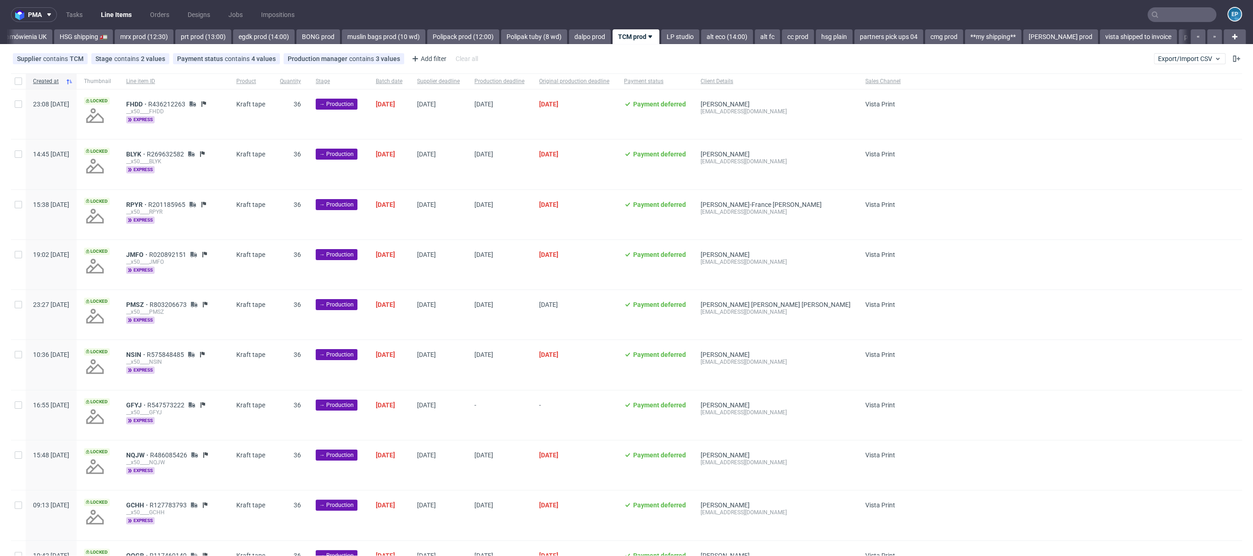
click at [21, 85] on div at bounding box center [18, 81] width 15 height 16
checkbox input "true"
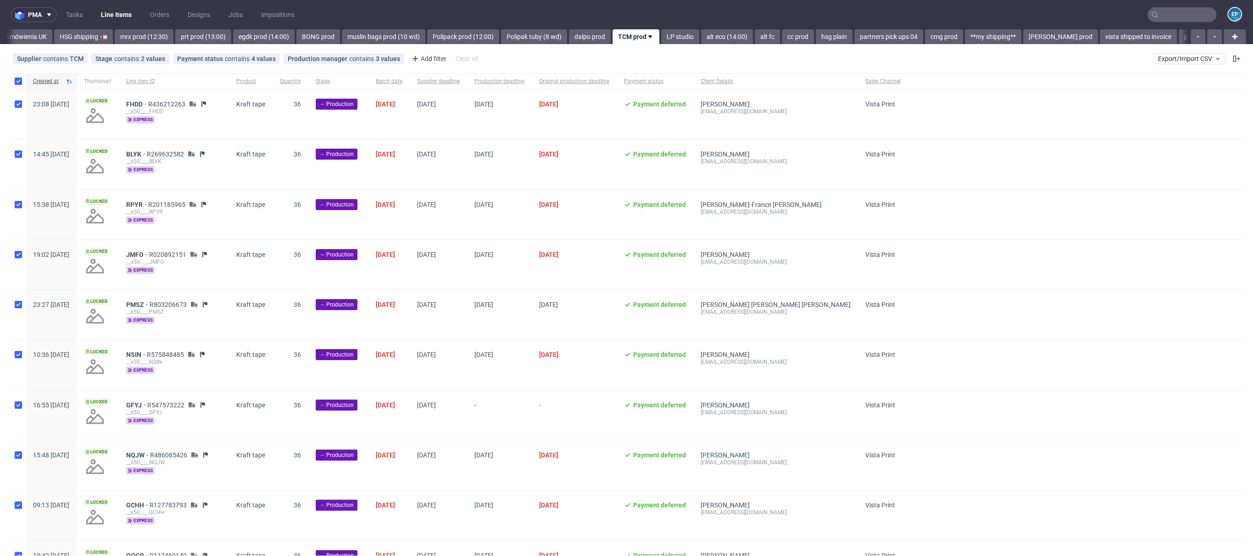
checkbox input "true"
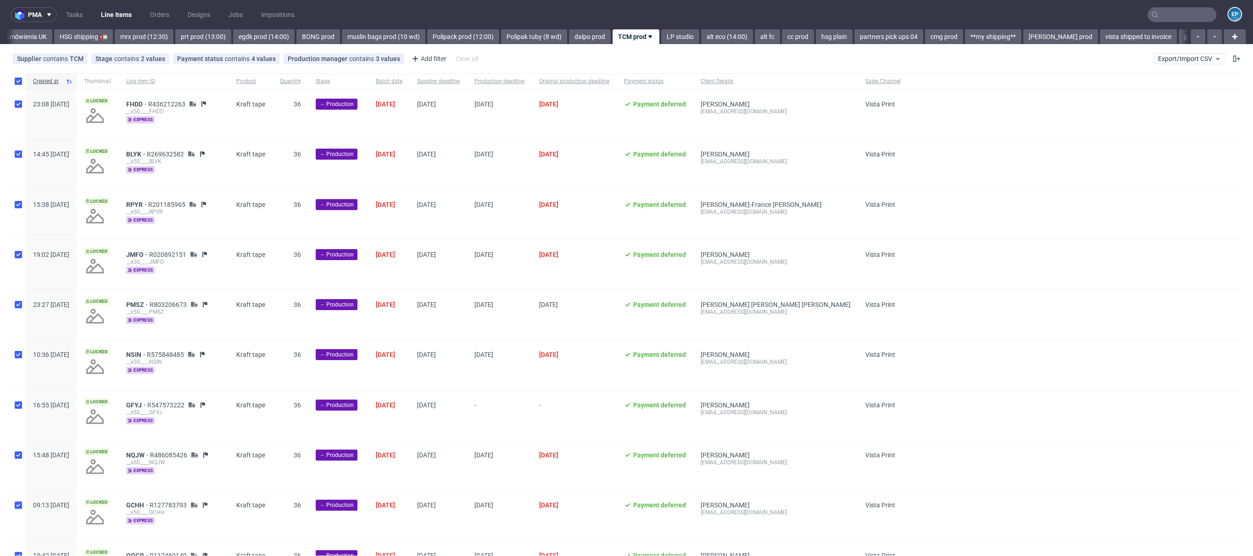
checkbox input "true"
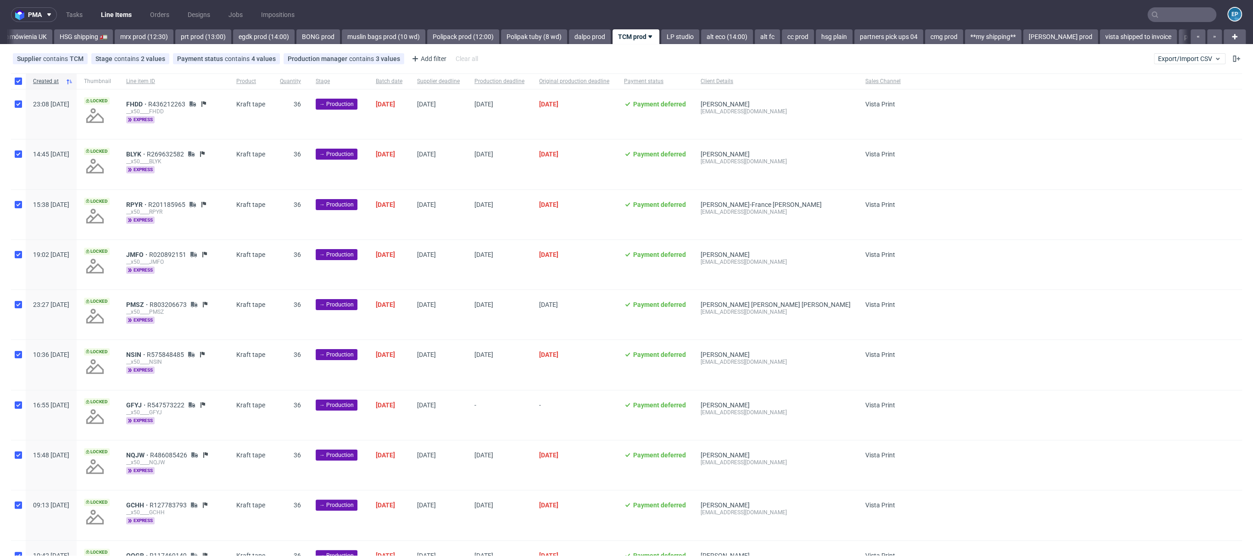
checkbox input "true"
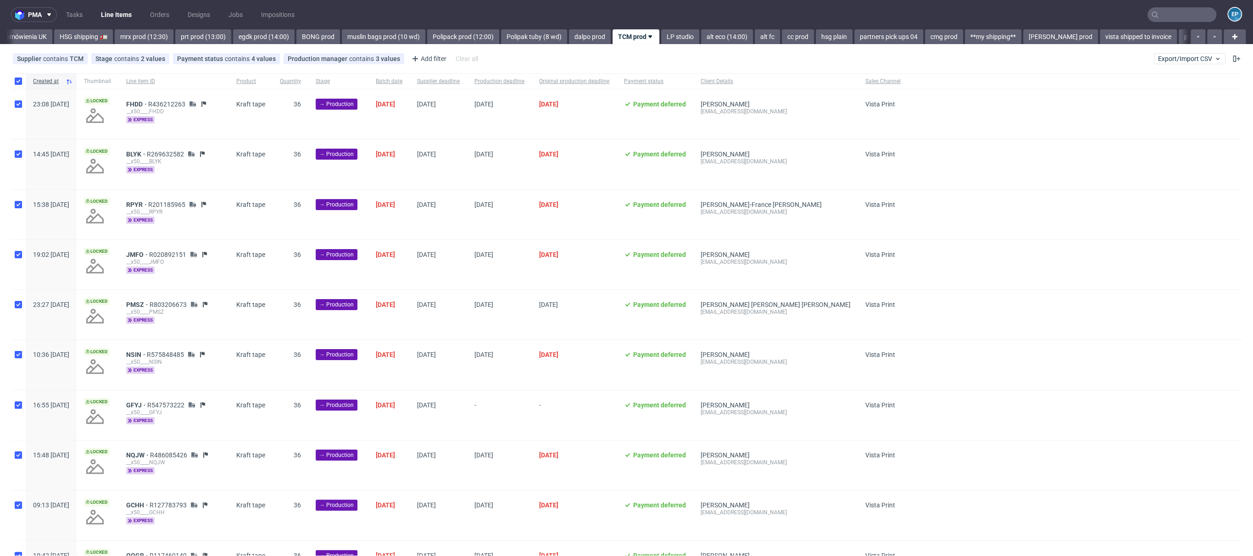
checkbox input "true"
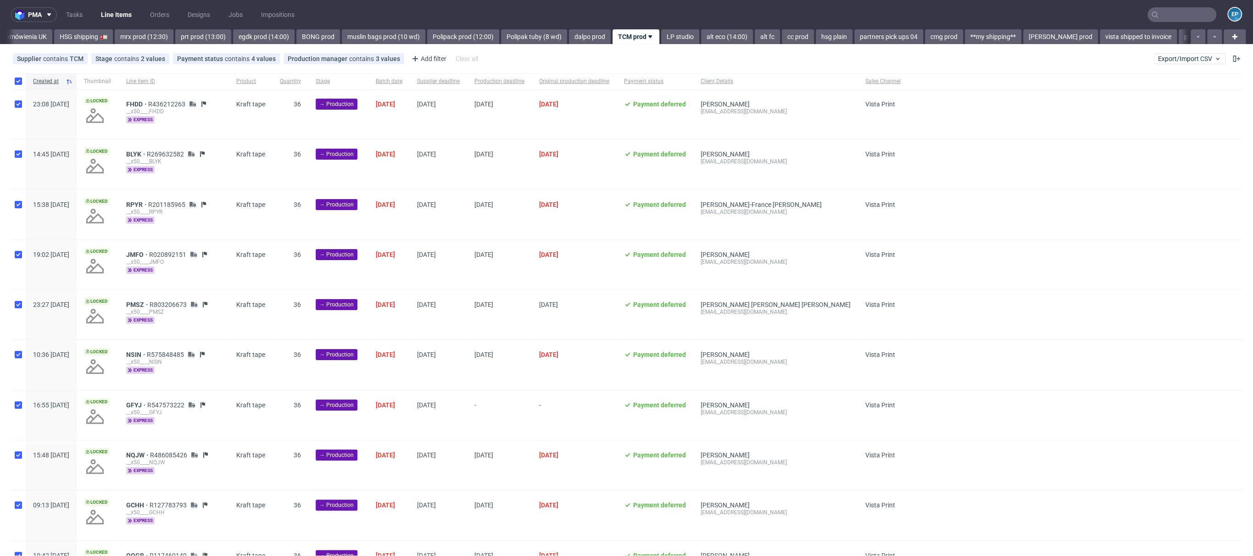
checkbox input "true"
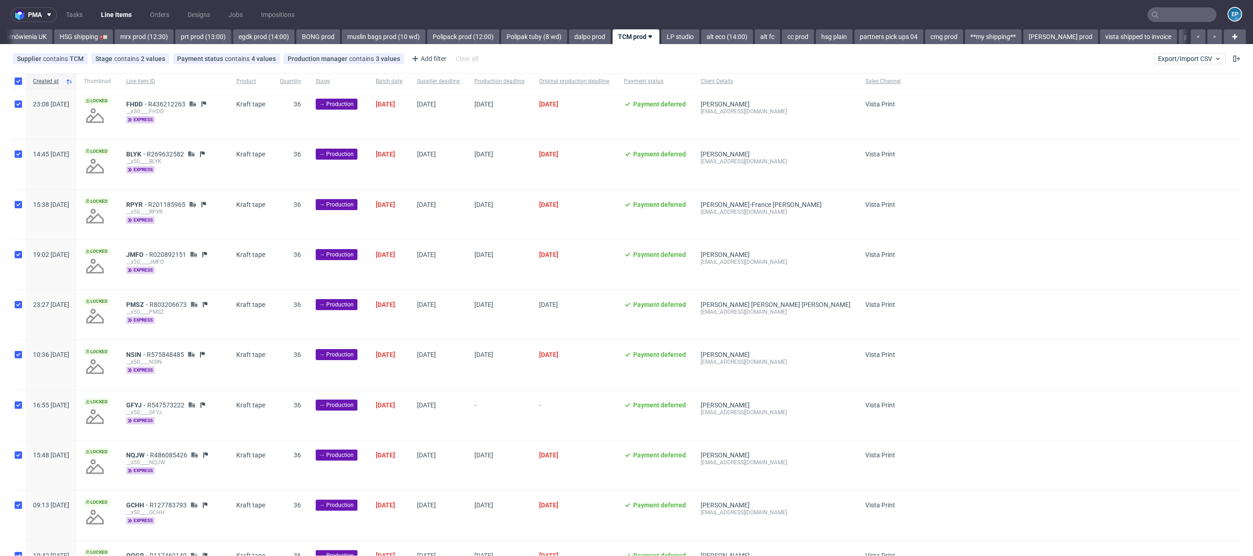
checkbox input "true"
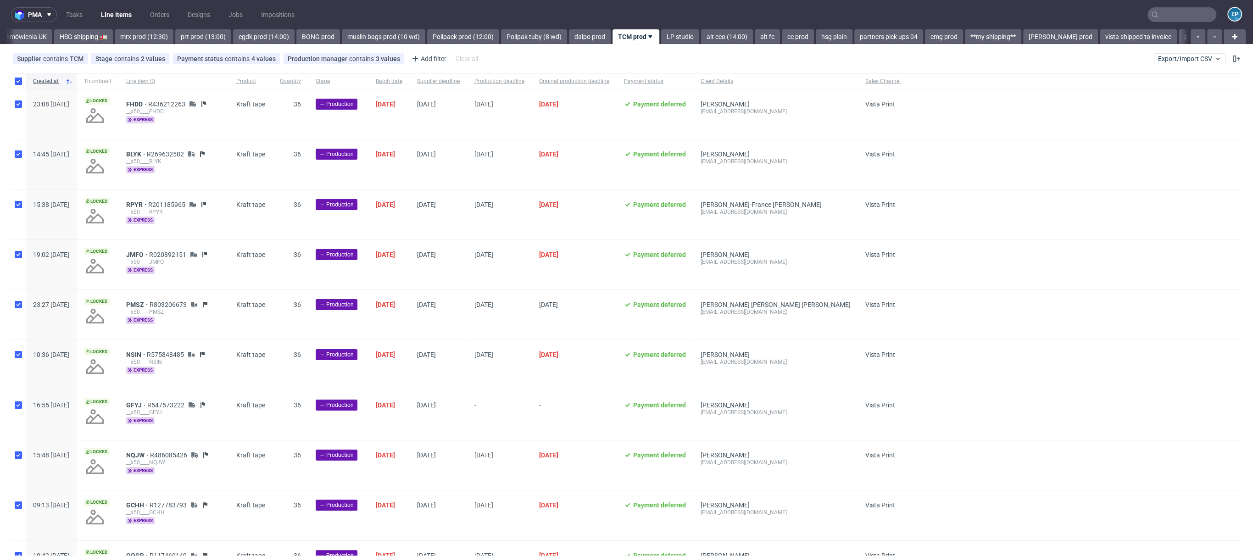
checkbox input "true"
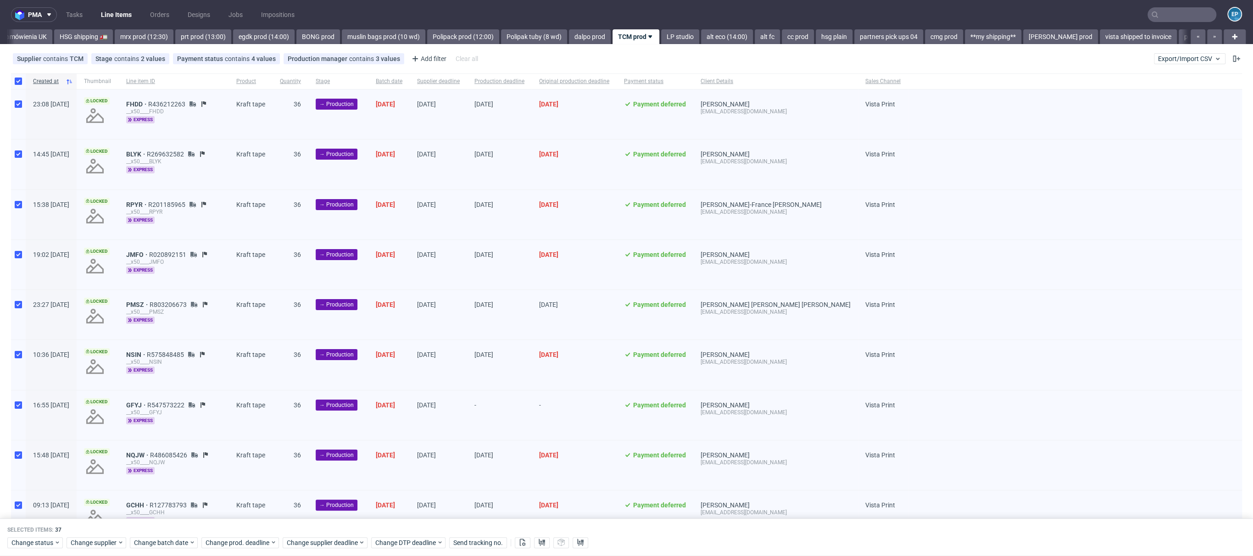
click at [21, 85] on div at bounding box center [18, 81] width 15 height 16
checkbox input "false"
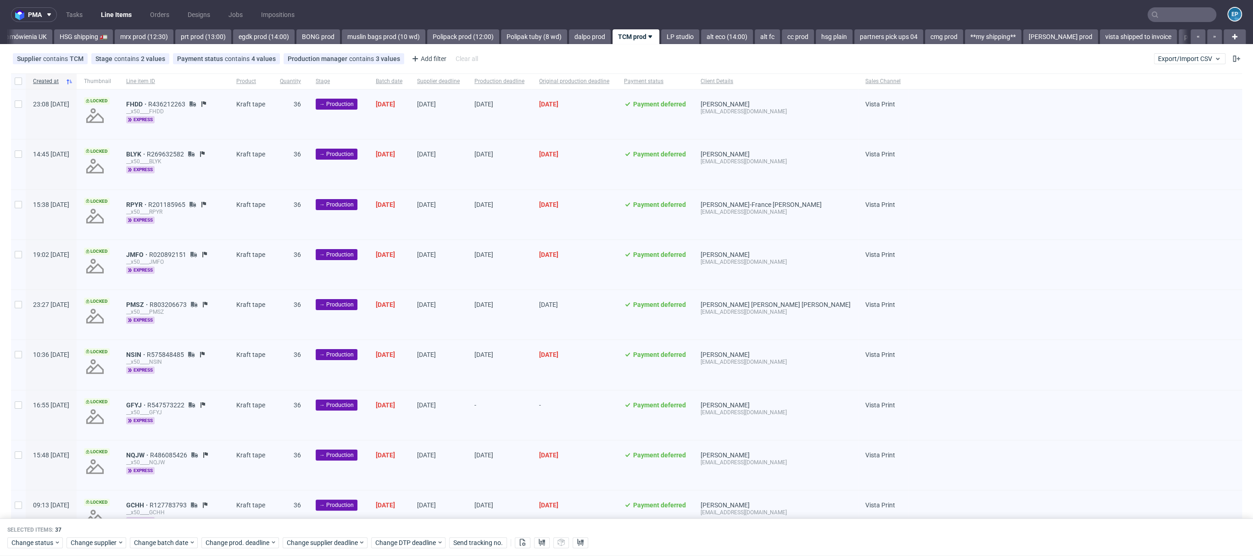
checkbox input "false"
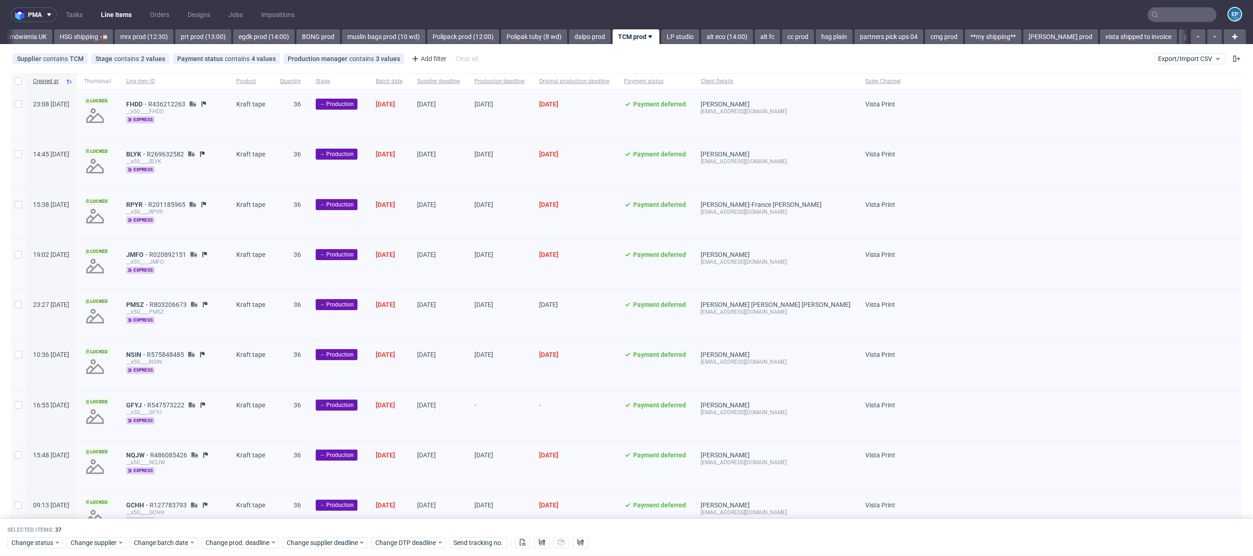
checkbox input "false"
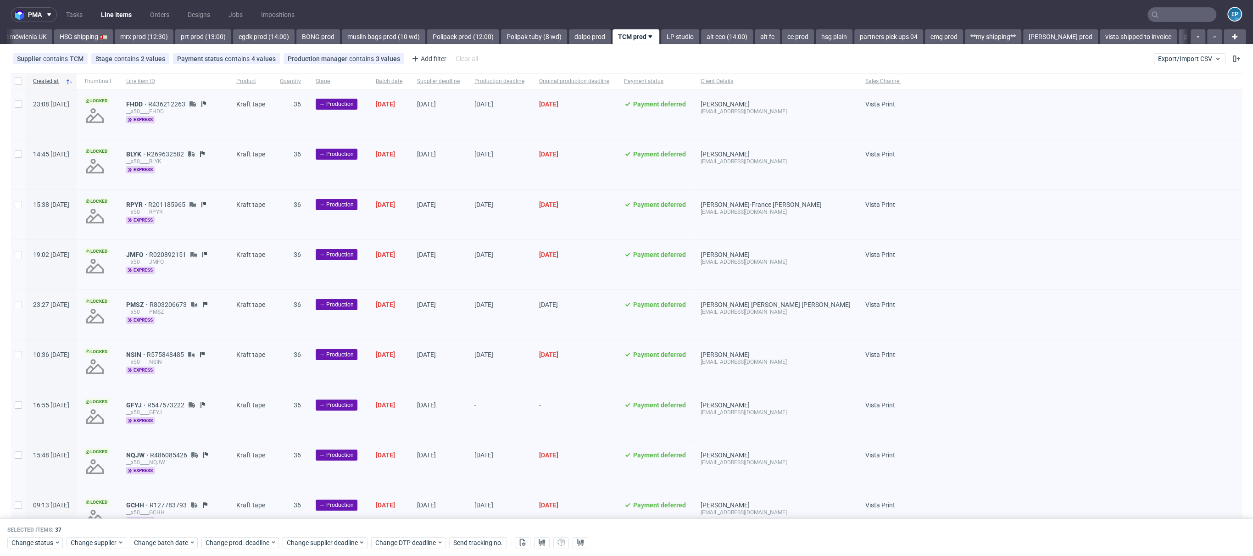
checkbox input "false"
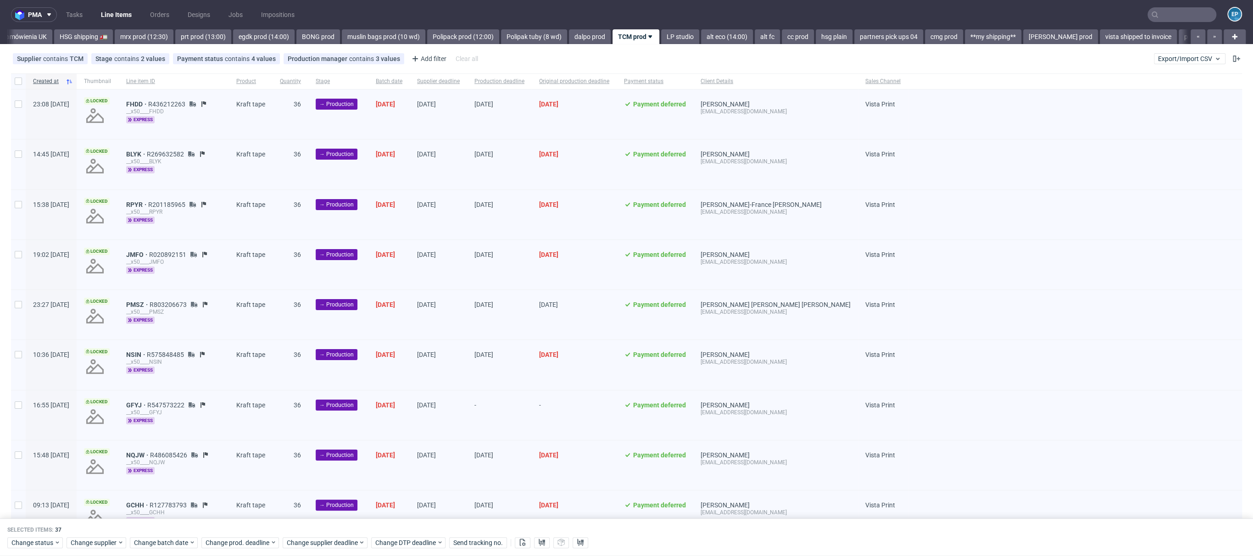
checkbox input "false"
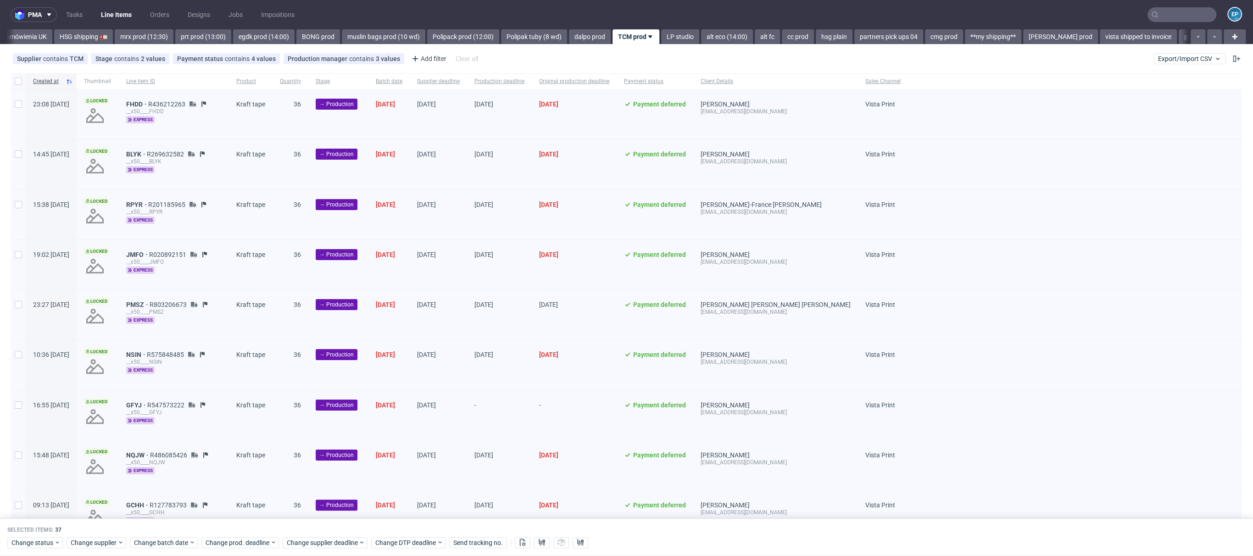
checkbox input "false"
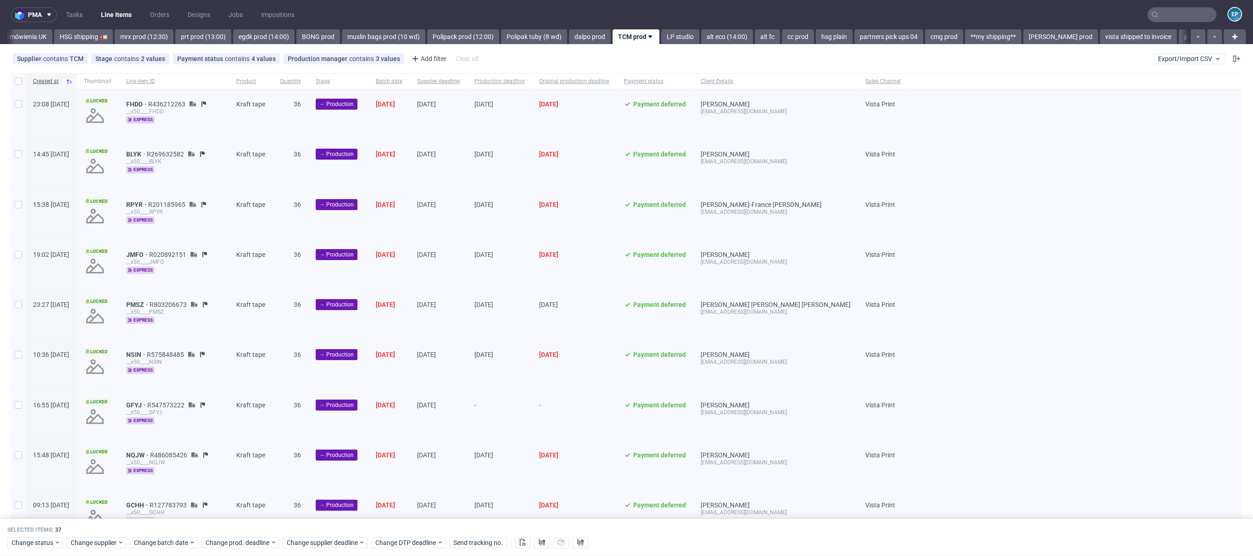
checkbox input "false"
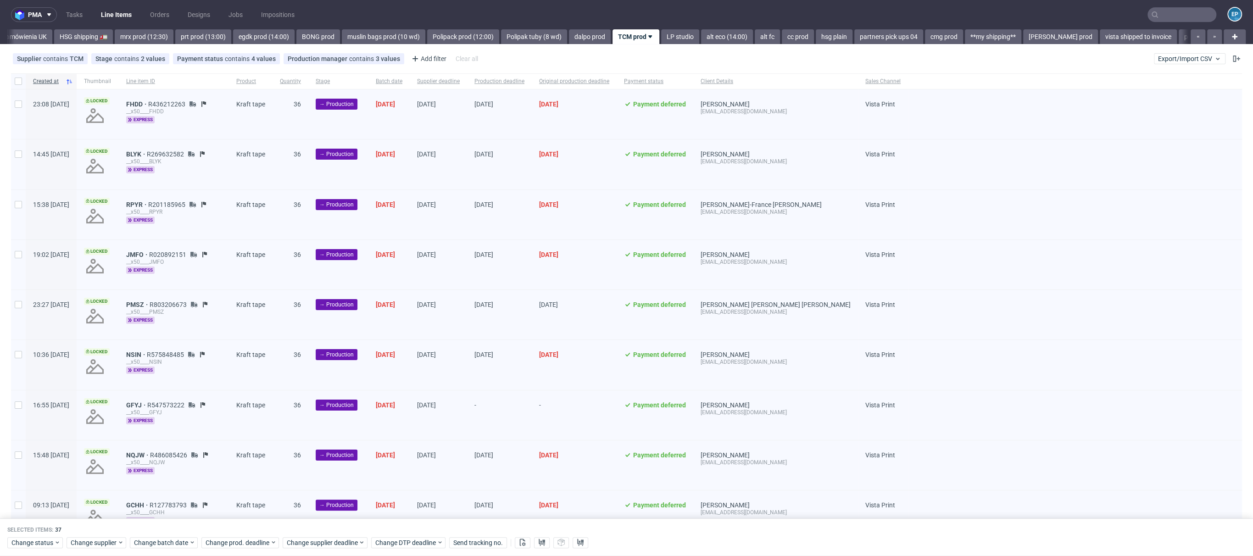
checkbox input "false"
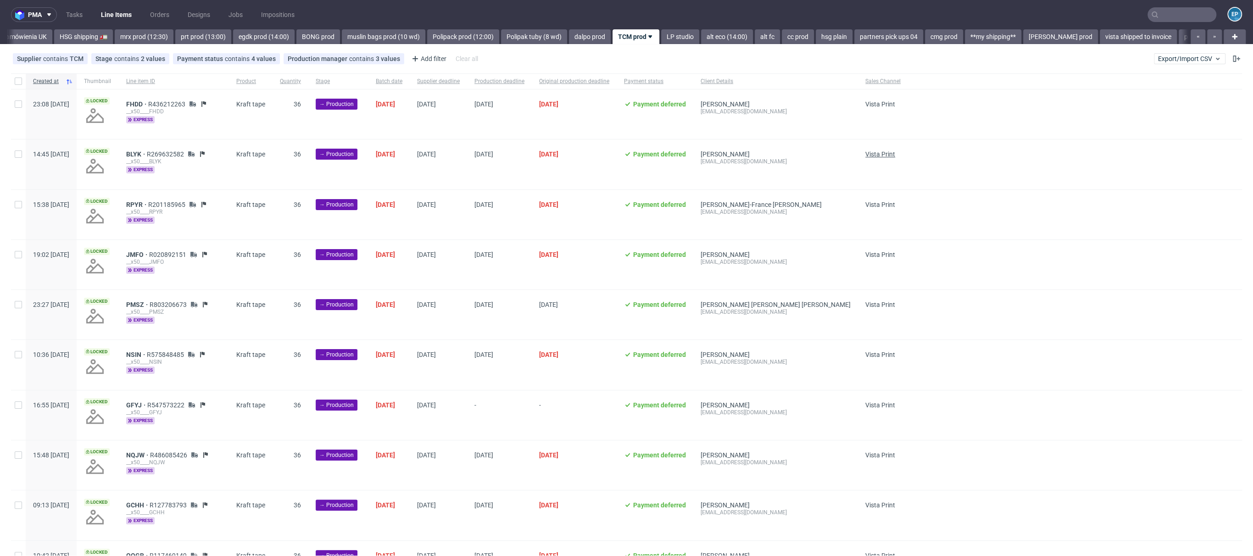
click at [865, 153] on span "Vista Print" at bounding box center [880, 153] width 30 height 7
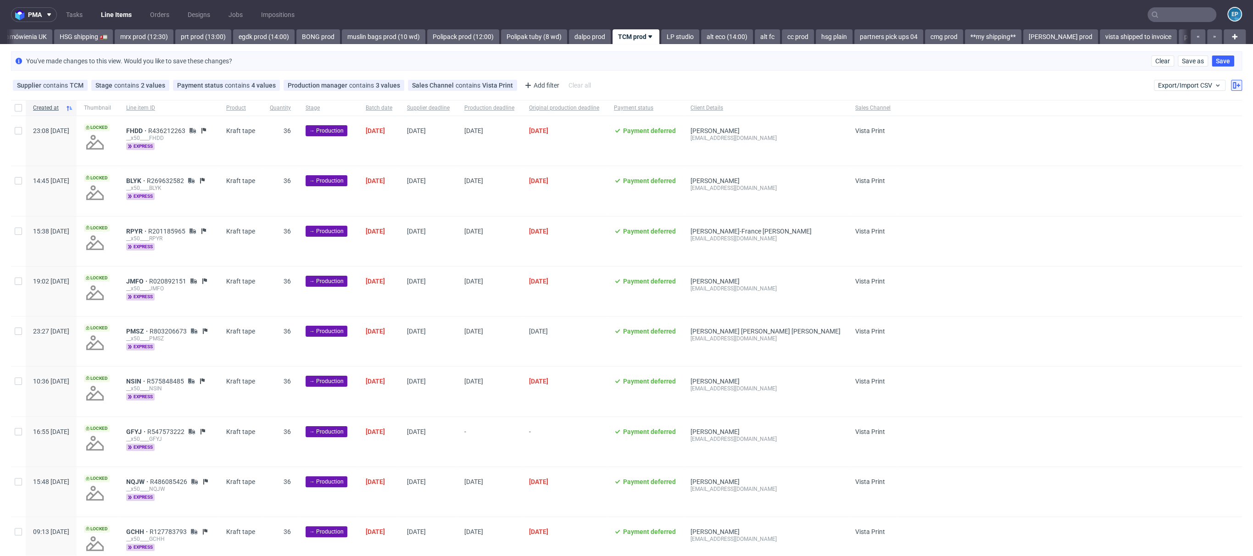
click at [1232, 82] on icon at bounding box center [1235, 85] width 7 height 7
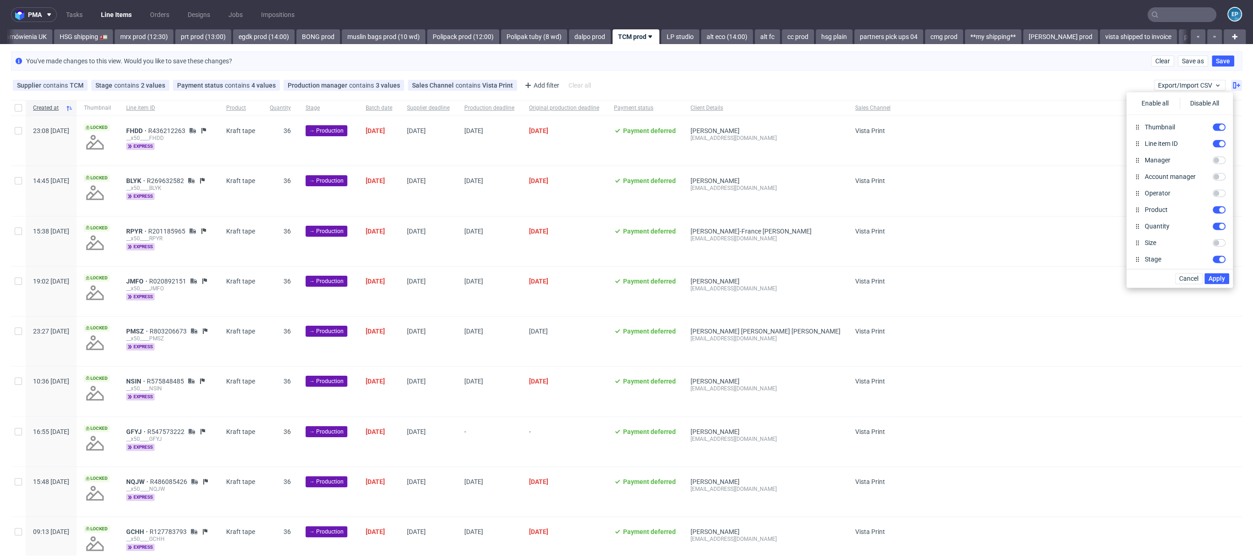
scroll to position [16, 0]
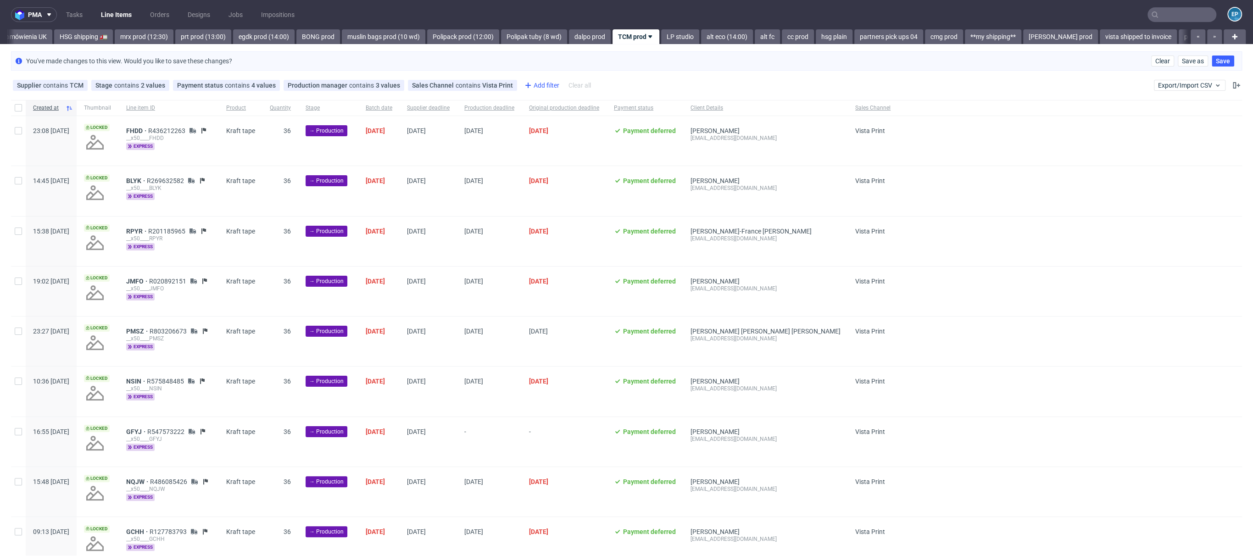
click at [530, 86] on div "Add filter" at bounding box center [541, 85] width 40 height 15
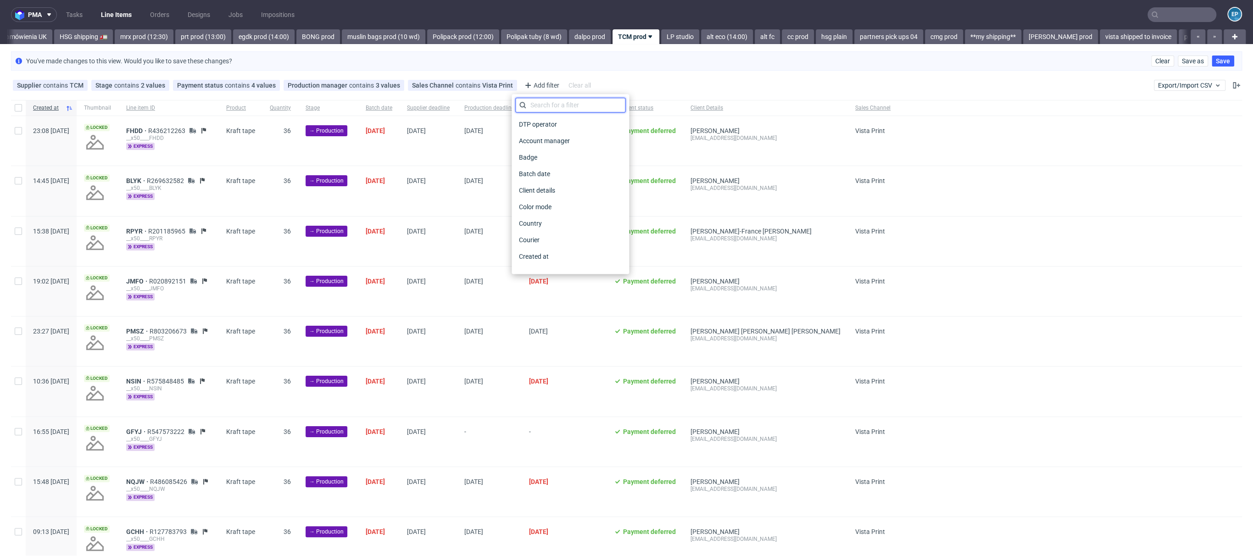
click at [546, 101] on input "text" at bounding box center [570, 105] width 110 height 15
click at [529, 162] on span "Country" at bounding box center [530, 157] width 30 height 13
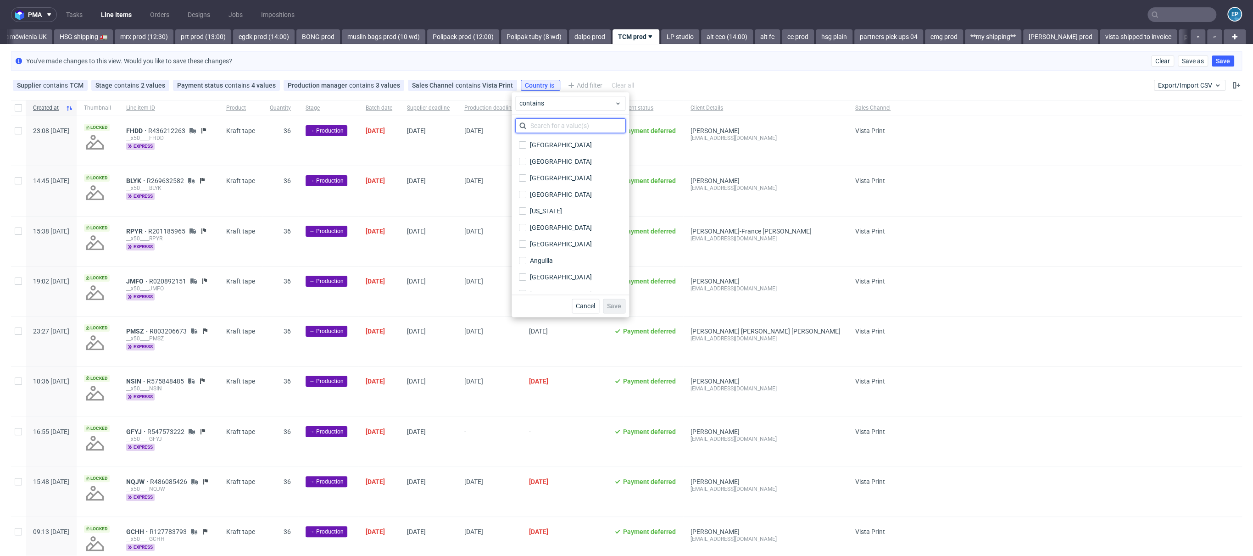
click at [531, 131] on input "text" at bounding box center [570, 125] width 110 height 15
click at [573, 209] on div "United Kingdom" at bounding box center [561, 210] width 62 height 9
click at [526, 209] on input "United Kingdom" at bounding box center [522, 210] width 7 height 7
click at [617, 271] on button "Save" at bounding box center [614, 267] width 22 height 15
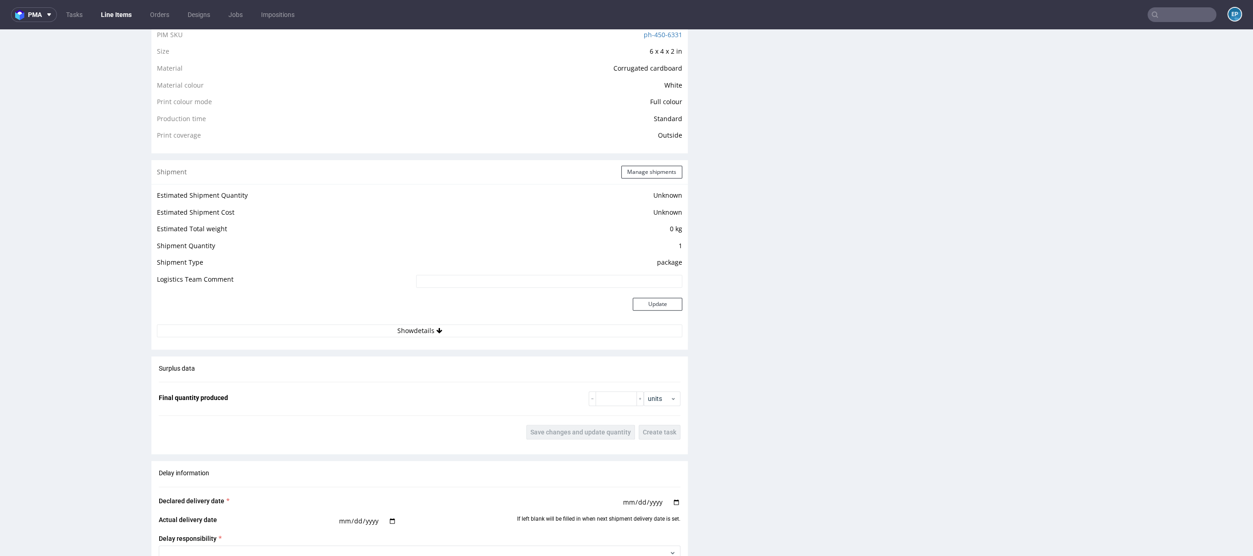
scroll to position [572, 0]
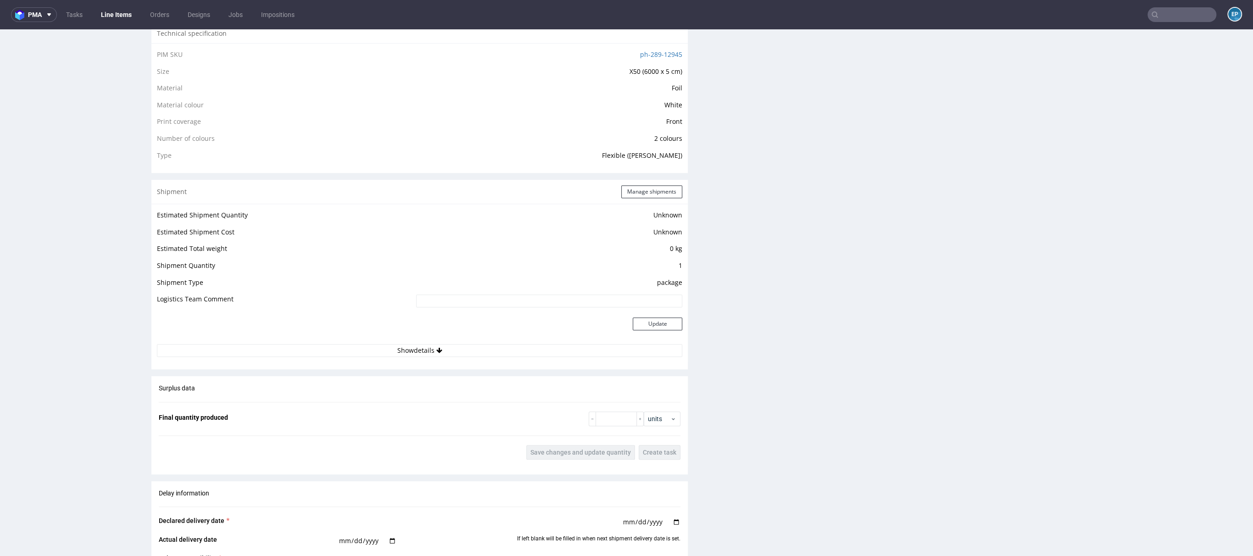
scroll to position [712, 0]
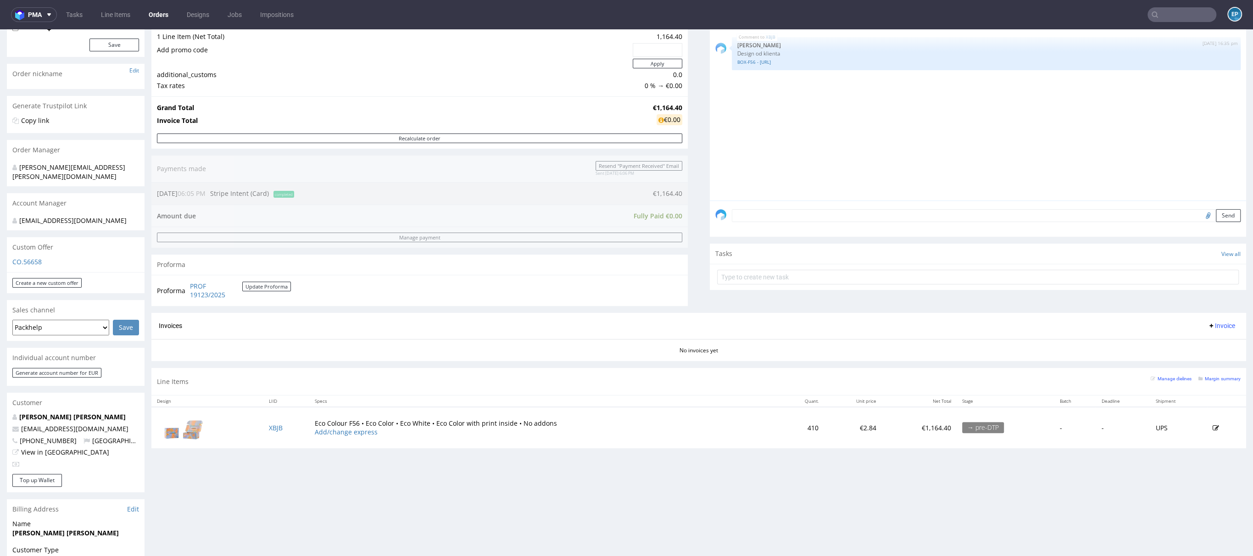
scroll to position [361, 0]
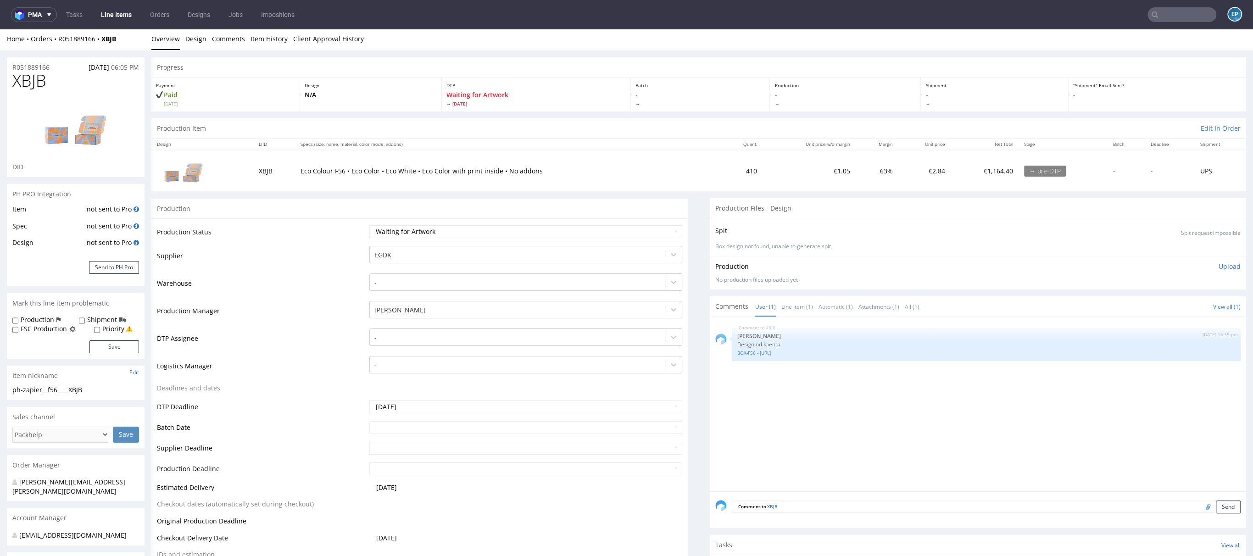
scroll to position [6, 0]
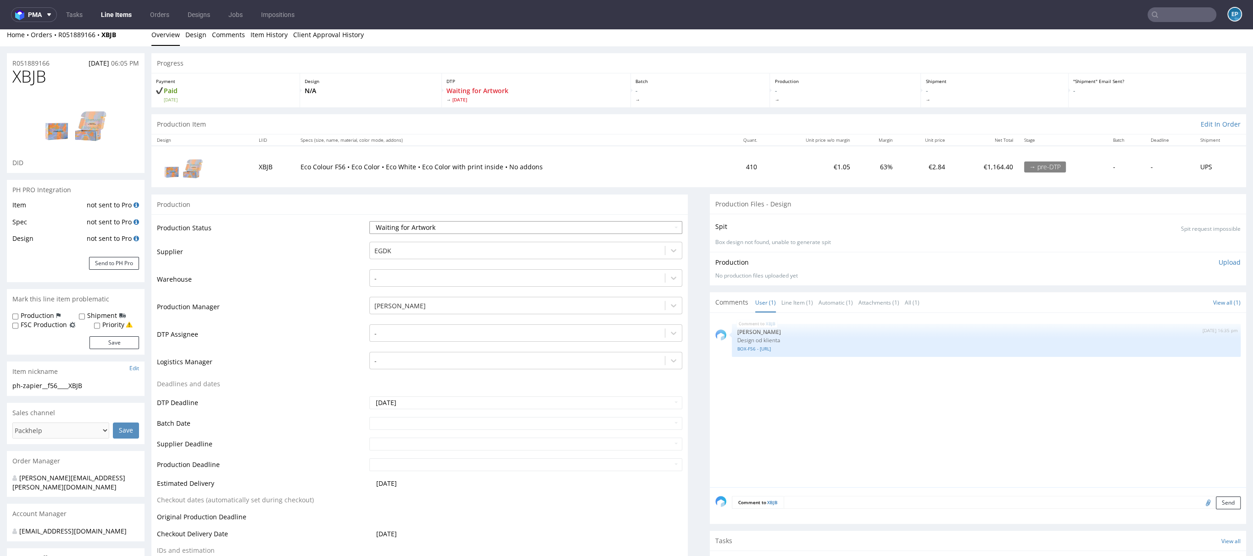
click at [398, 230] on select "Waiting for Artwork Waiting for Diecut Waiting for Mockup Waiting for DTP Waiti…" at bounding box center [525, 227] width 313 height 13
select select "dtp_waiting_for_check"
click at [369, 221] on select "Waiting for Artwork Waiting for Diecut Waiting for Mockup Waiting for DTP Waiti…" at bounding box center [525, 227] width 313 height 13
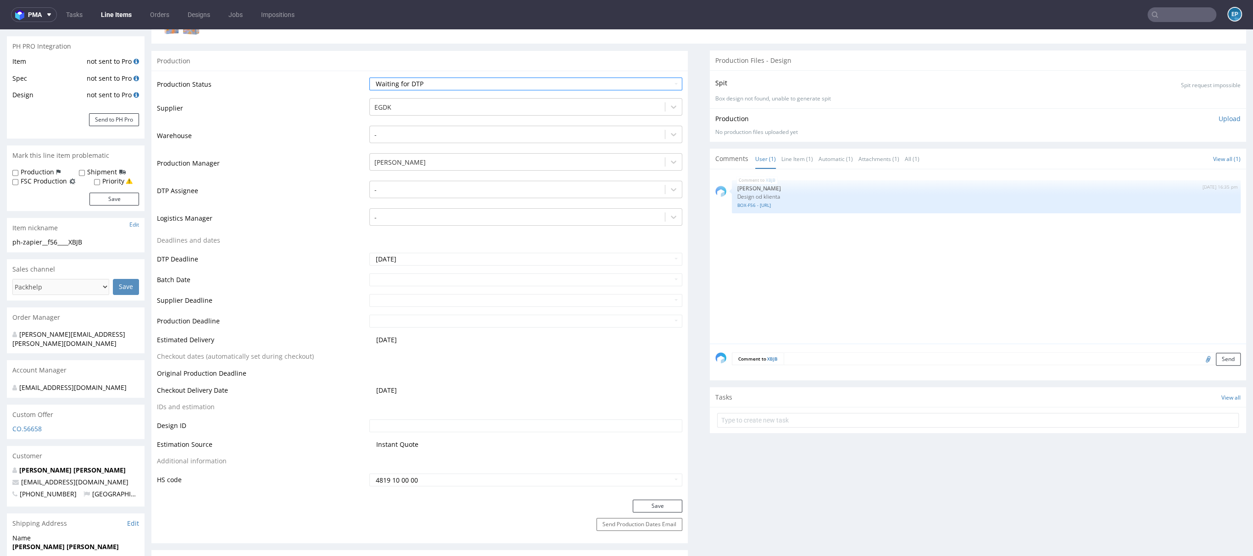
scroll to position [178, 0]
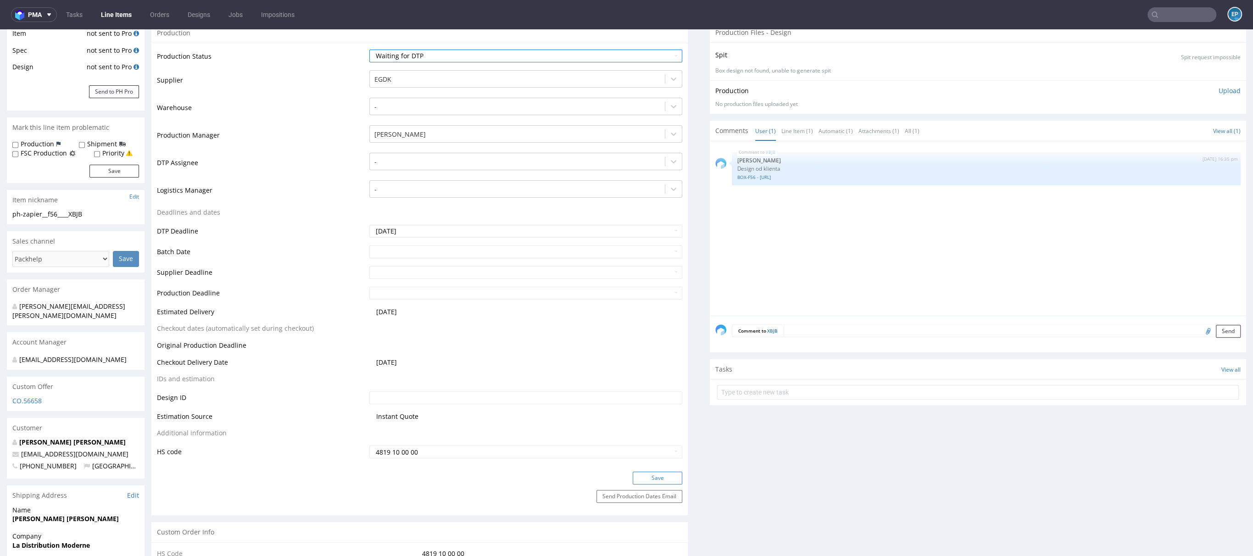
click at [633, 477] on button "Save" at bounding box center [658, 478] width 50 height 13
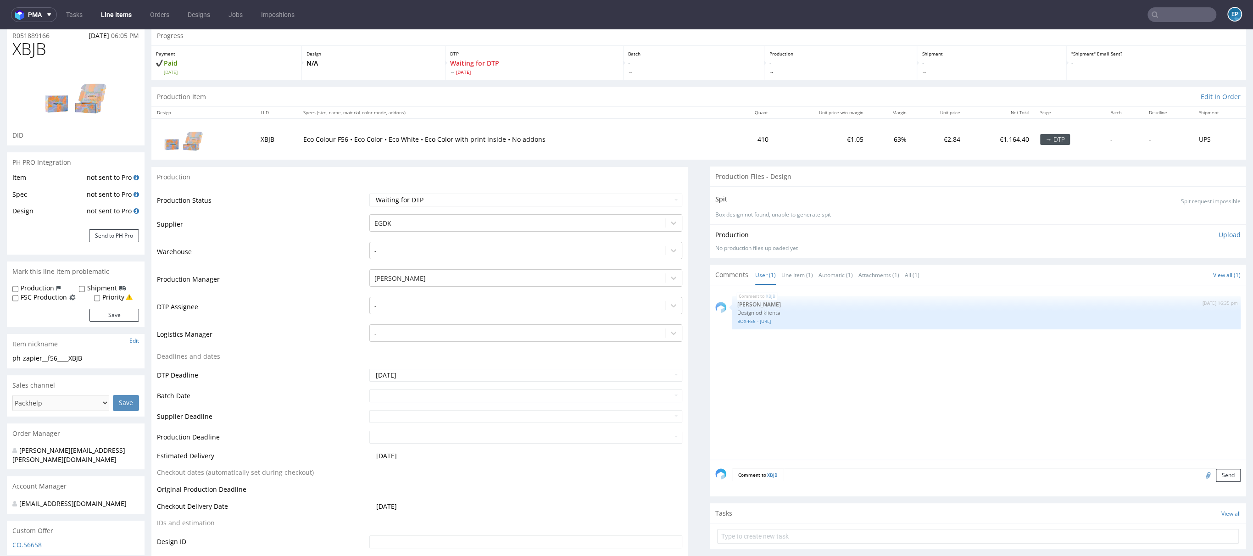
scroll to position [0, 0]
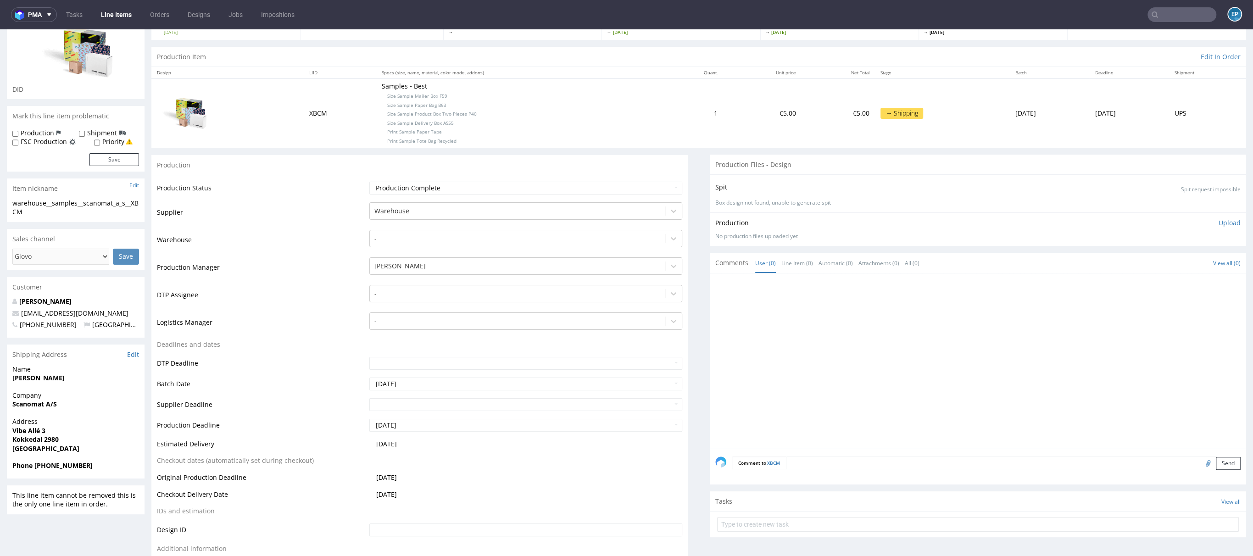
scroll to position [30, 0]
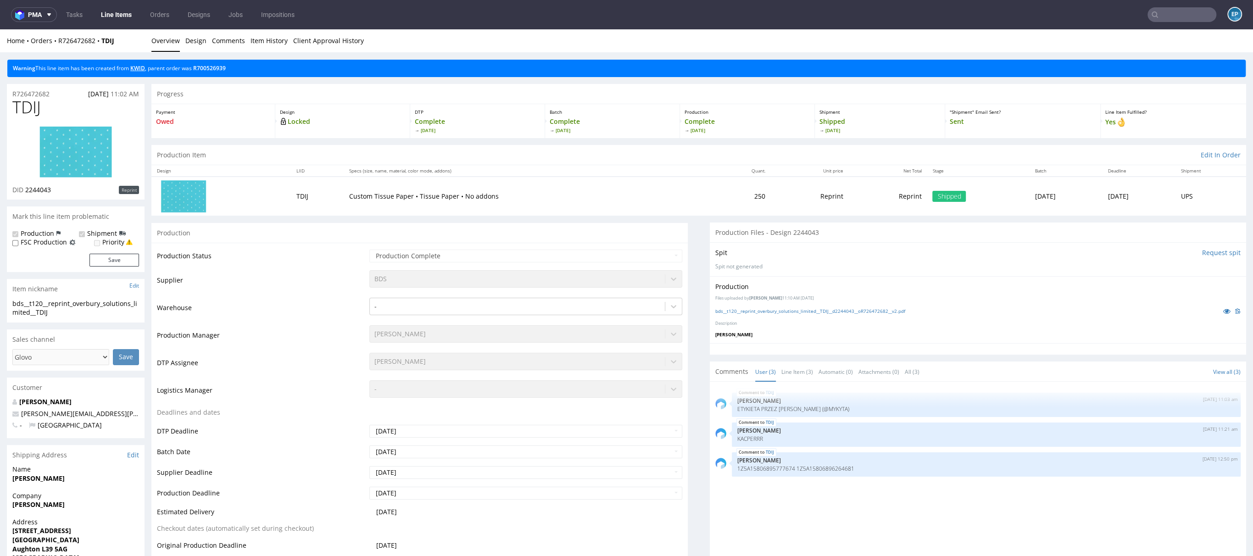
click at [139, 67] on link "KWID" at bounding box center [137, 68] width 15 height 8
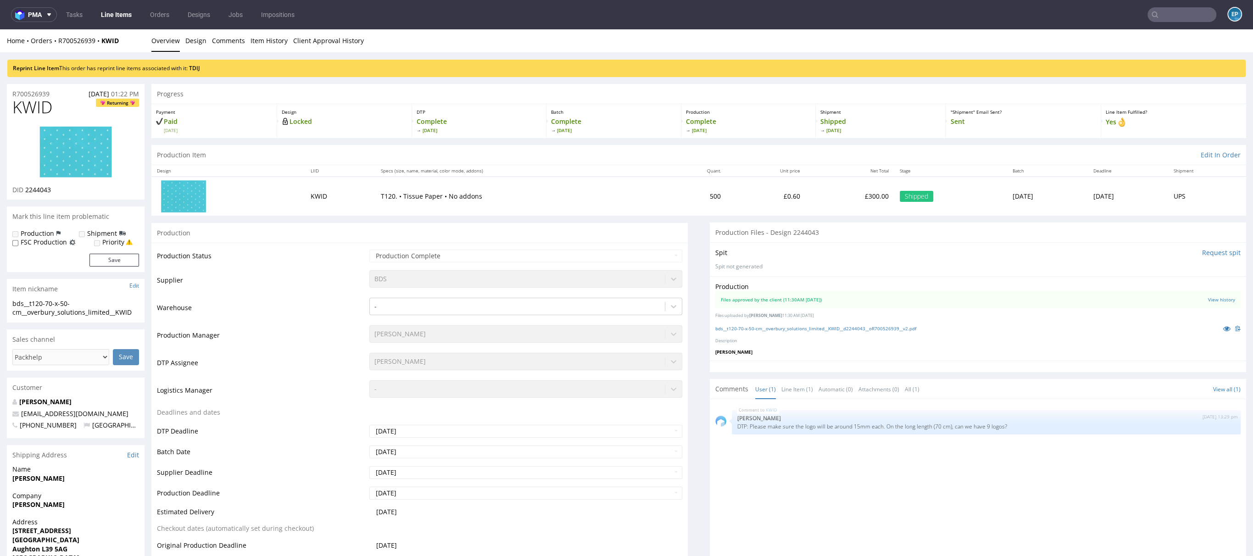
click at [199, 69] on link "TDIJ" at bounding box center [194, 68] width 11 height 8
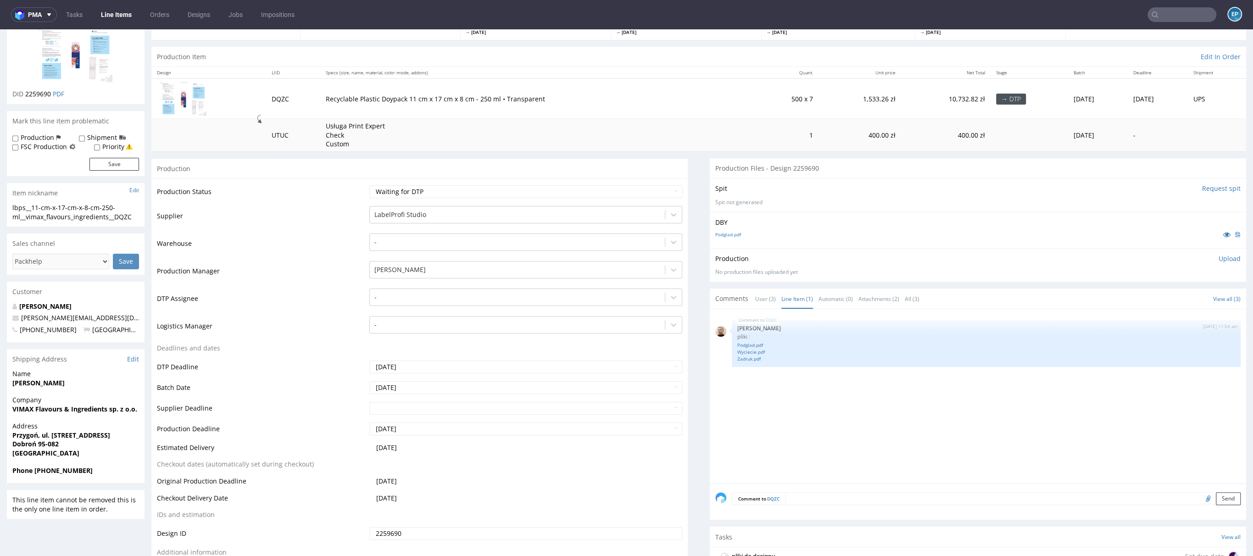
scroll to position [73, 0]
click at [810, 503] on form "Comment to DQZC Send" at bounding box center [986, 499] width 509 height 13
click at [810, 503] on textarea at bounding box center [986, 512] width 509 height 39
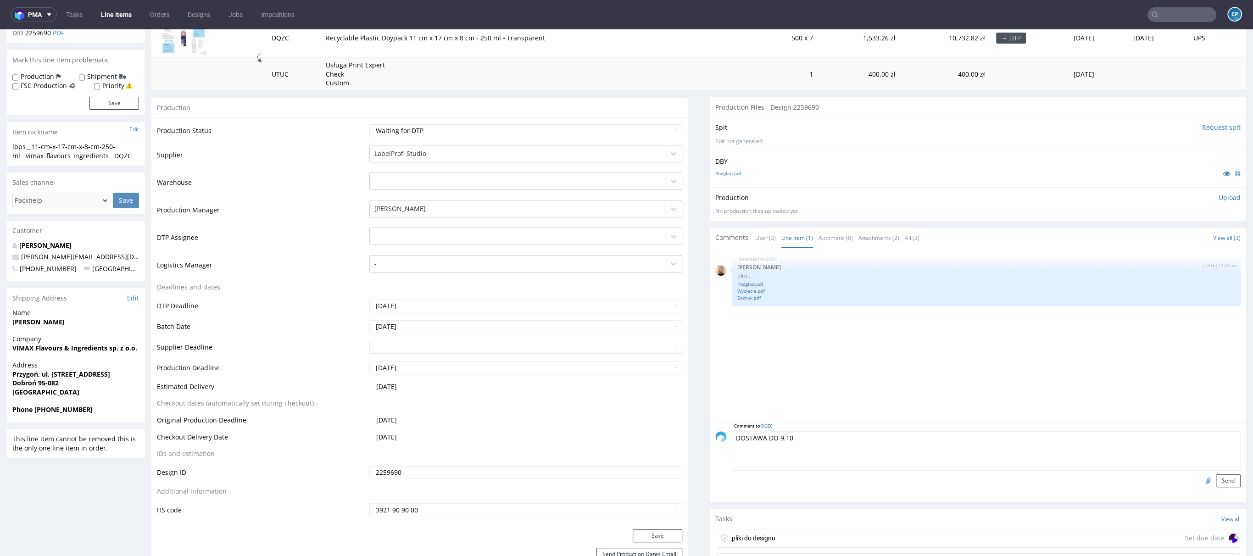
scroll to position [175, 0]
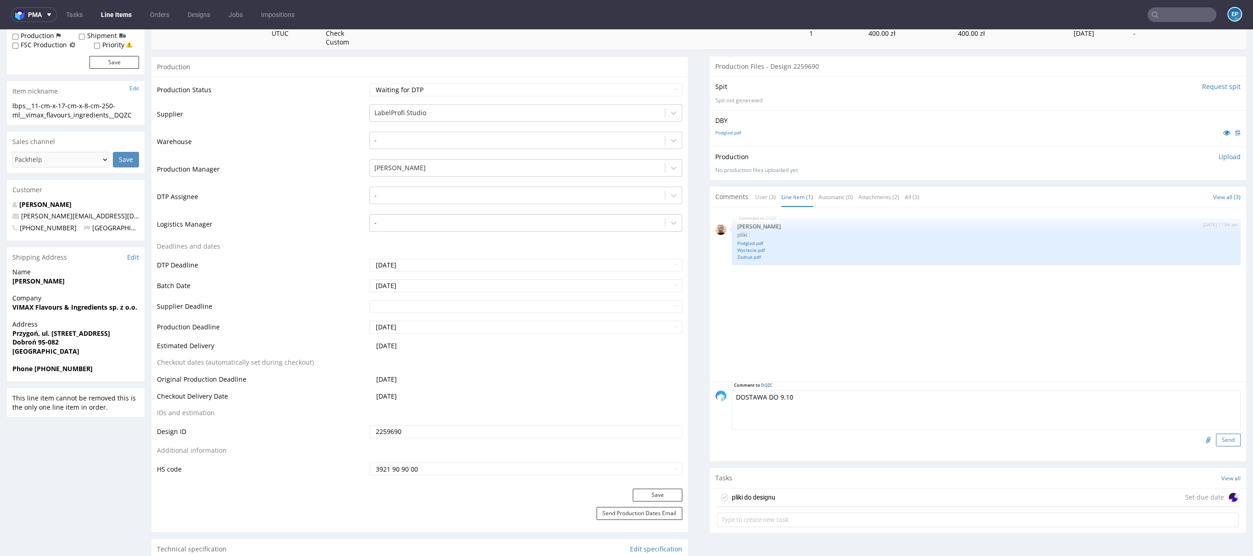
type textarea "DOSTAWA DO 9.10"
click at [1218, 438] on button "Send" at bounding box center [1228, 439] width 25 height 13
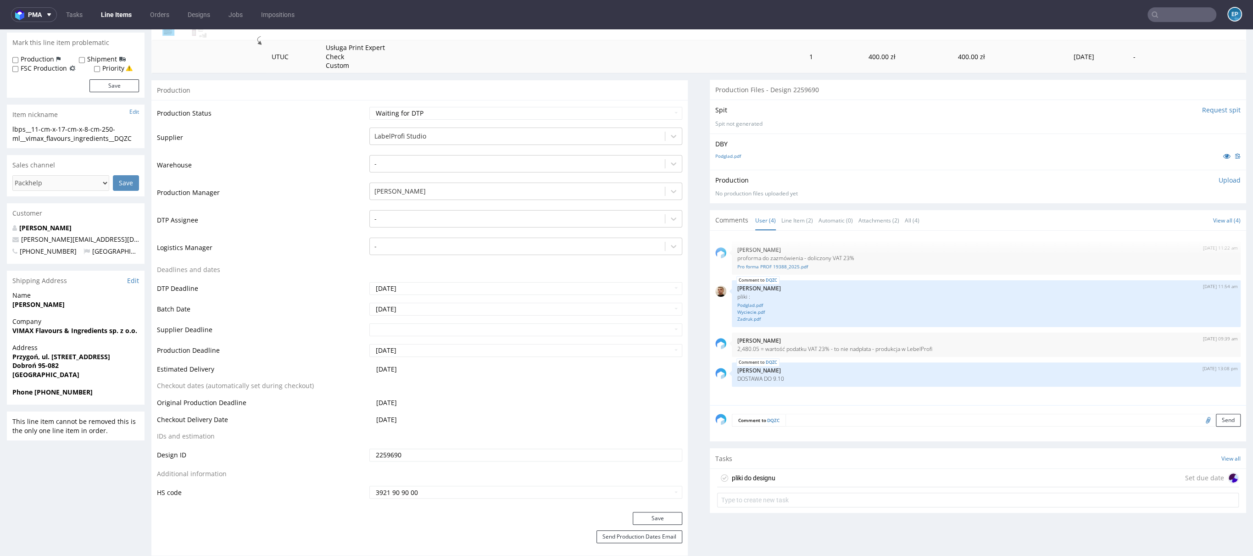
scroll to position [116, 0]
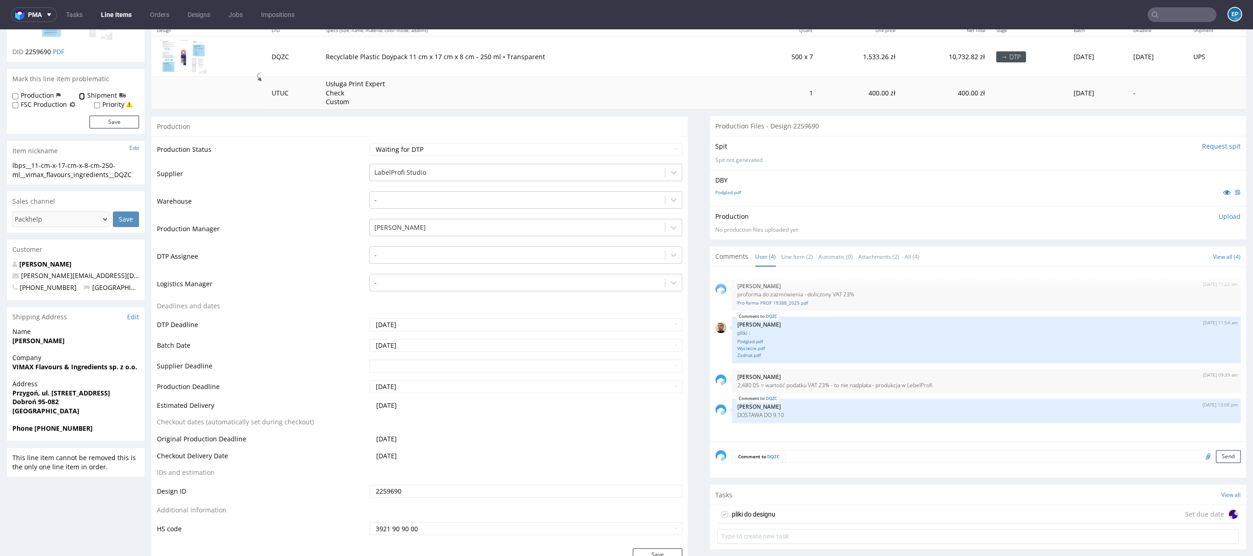
click at [79, 93] on input "Shipment" at bounding box center [82, 96] width 6 height 7
checkbox input "true"
click at [118, 124] on button "Save" at bounding box center [114, 122] width 50 height 13
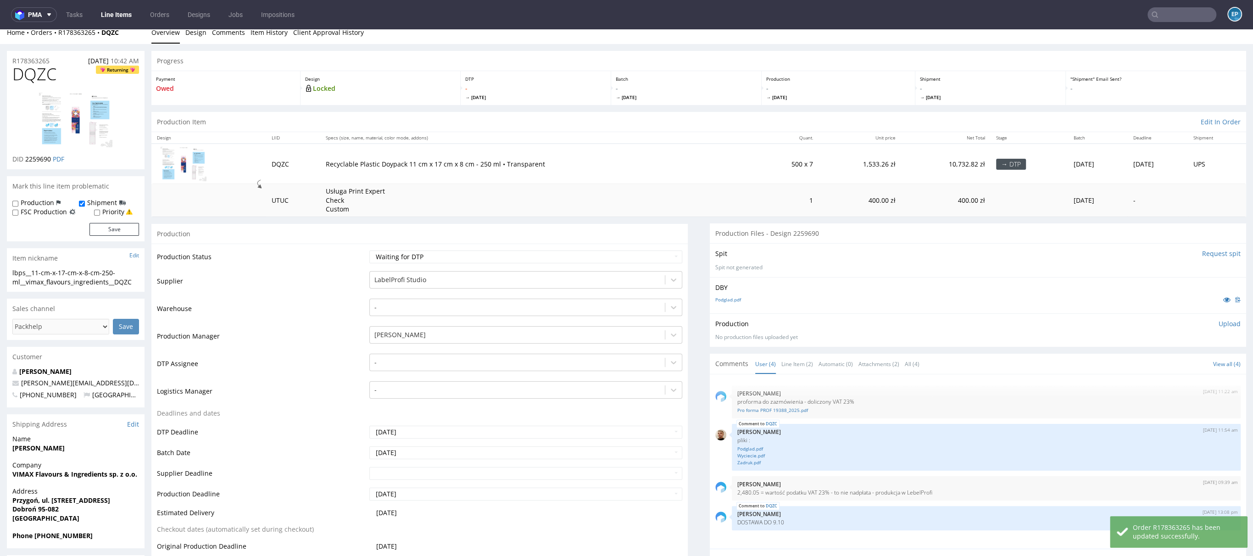
scroll to position [0, 0]
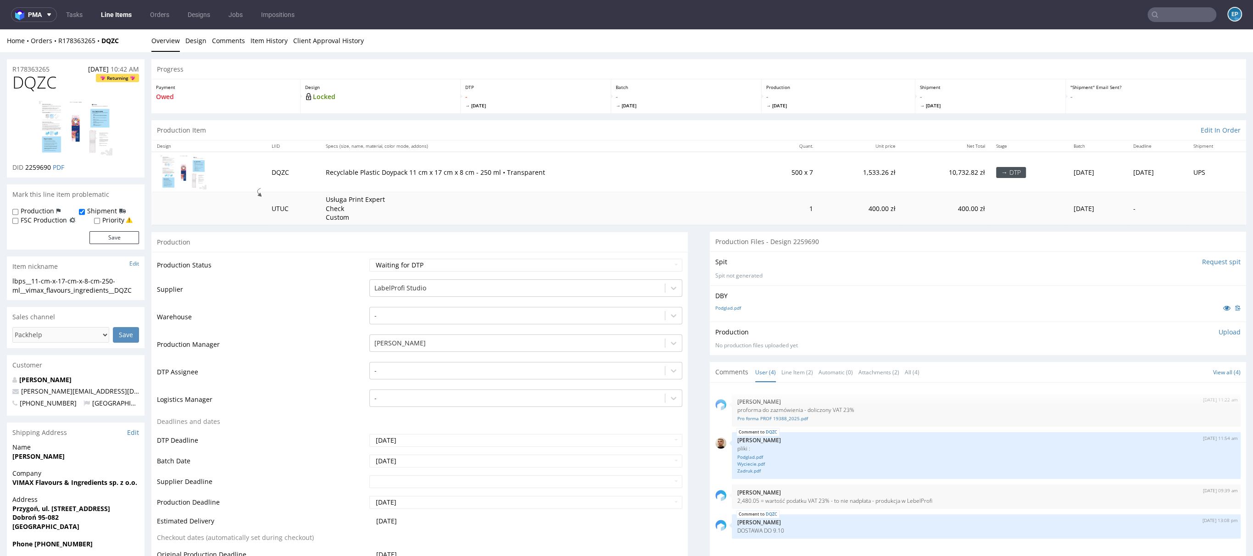
click at [107, 14] on link "Line Items" at bounding box center [116, 14] width 42 height 15
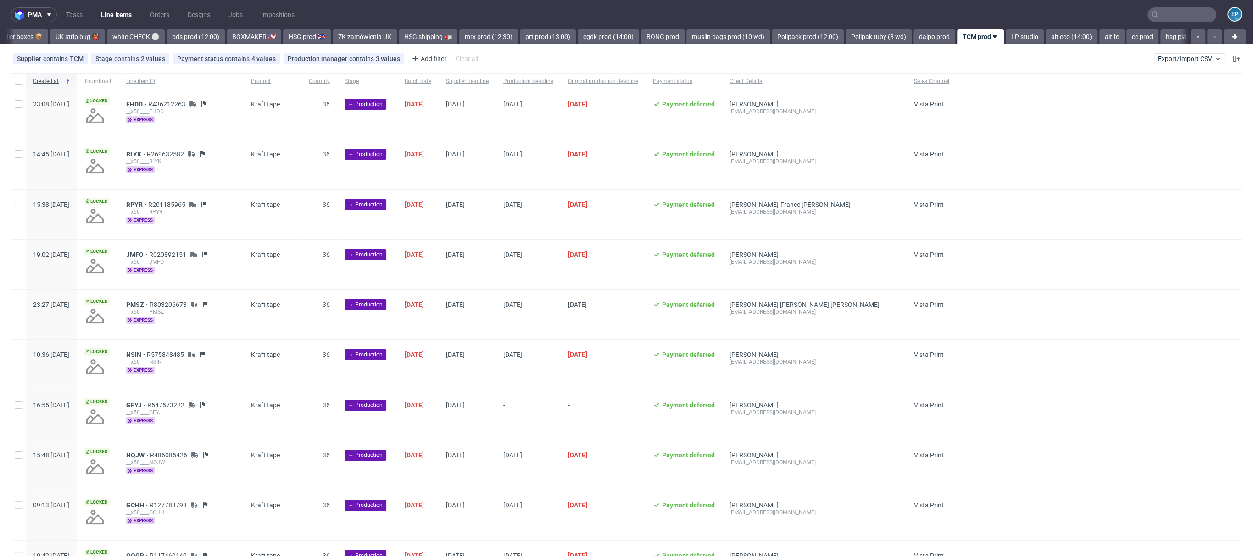
click at [41, 41] on div "Vista Print All delays ⏰ deadline today 🗓️ flagged Ewa 🚩 MAGAZYN PECICE 🏭 CH, N…" at bounding box center [597, 36] width 1180 height 15
click at [50, 42] on link "HSG shipping 🚛" at bounding box center [79, 36] width 59 height 15
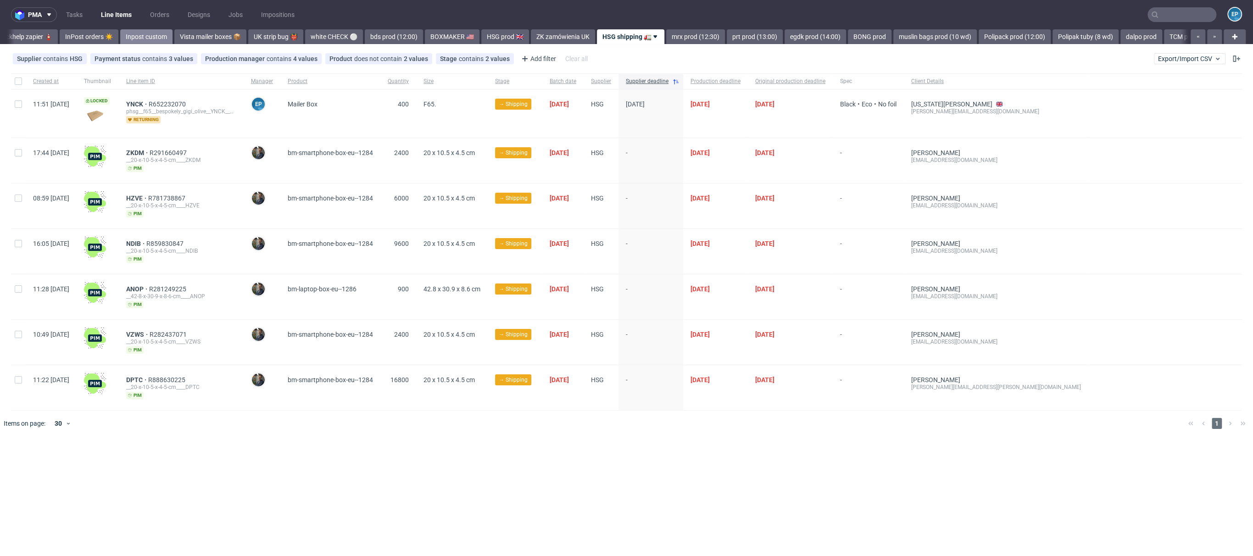
click at [60, 43] on link "InPost orders ☀️" at bounding box center [89, 36] width 59 height 15
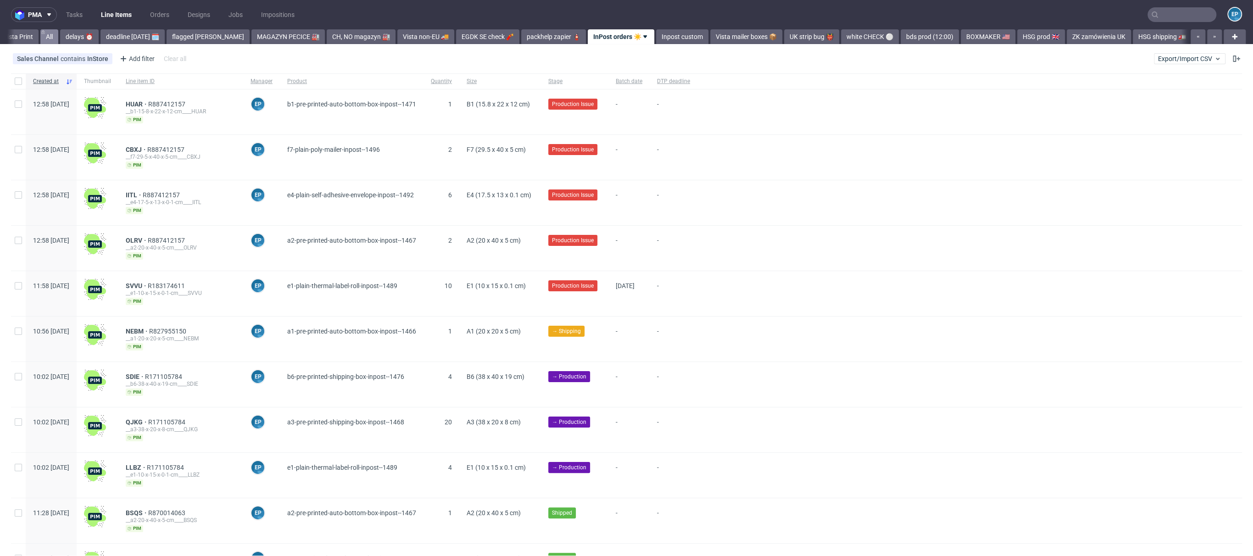
scroll to position [0, 6]
click at [45, 37] on div "All" at bounding box center [54, 36] width 20 height 15
click at [56, 35] on link "All" at bounding box center [55, 36] width 18 height 15
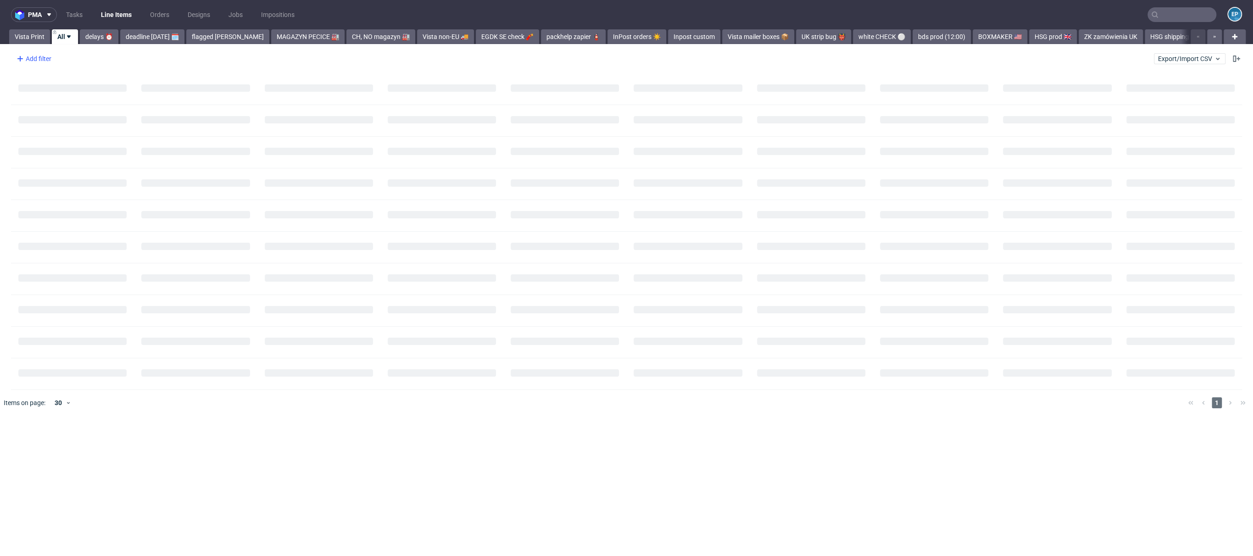
click at [37, 63] on div "Add filter" at bounding box center [33, 58] width 40 height 15
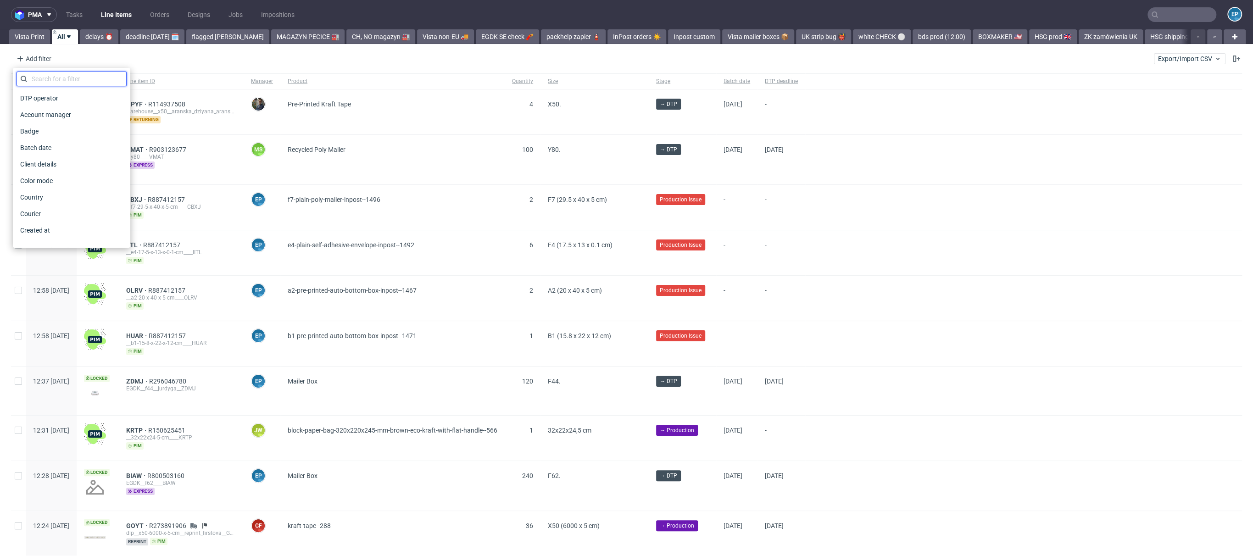
click at [67, 80] on input "text" at bounding box center [72, 79] width 110 height 15
type input "su"
click at [35, 120] on span "Supplier" at bounding box center [33, 114] width 32 height 13
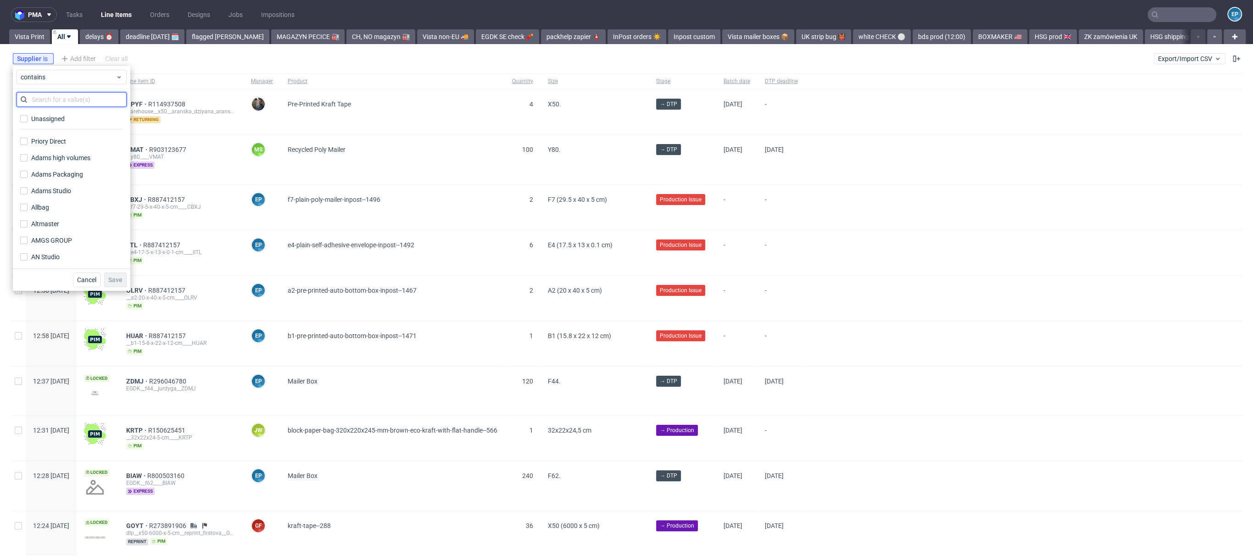
click at [50, 104] on input "text" at bounding box center [72, 99] width 110 height 15
type input "label"
click at [39, 125] on div "Label Profi" at bounding box center [72, 119] width 110 height 17
click at [39, 124] on label "Label Profi" at bounding box center [72, 118] width 110 height 13
click at [28, 122] on input "Label Profi" at bounding box center [23, 118] width 7 height 7
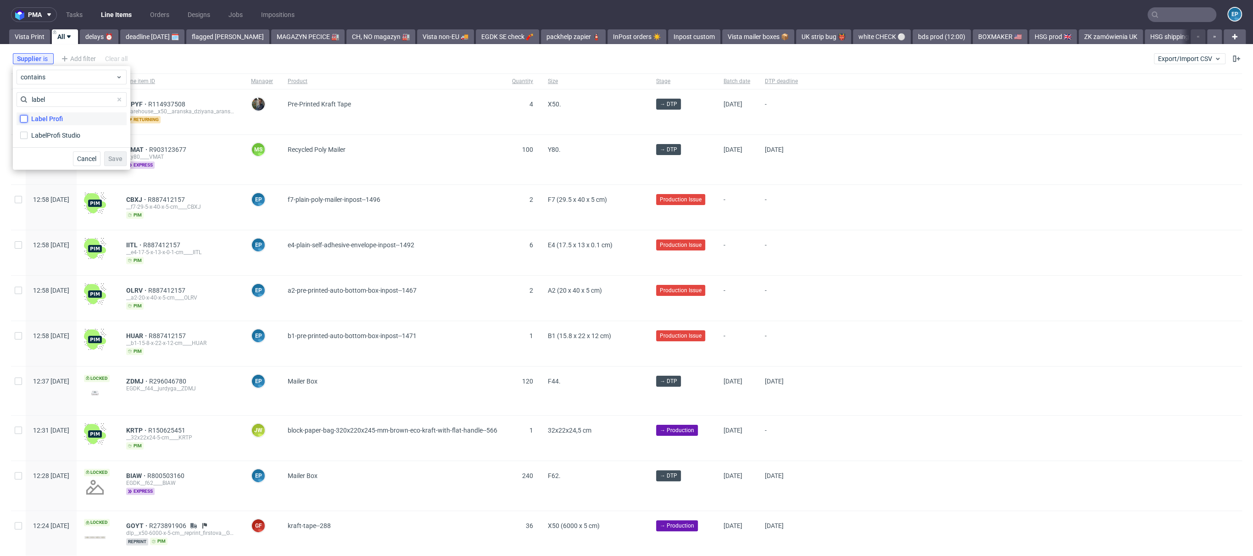
checkbox input "true"
click at [40, 134] on div "LabelProfi Studio" at bounding box center [56, 135] width 50 height 9
click at [28, 134] on input "LabelProfi Studio" at bounding box center [23, 135] width 7 height 7
checkbox input "true"
click at [112, 163] on button "Save" at bounding box center [115, 158] width 22 height 15
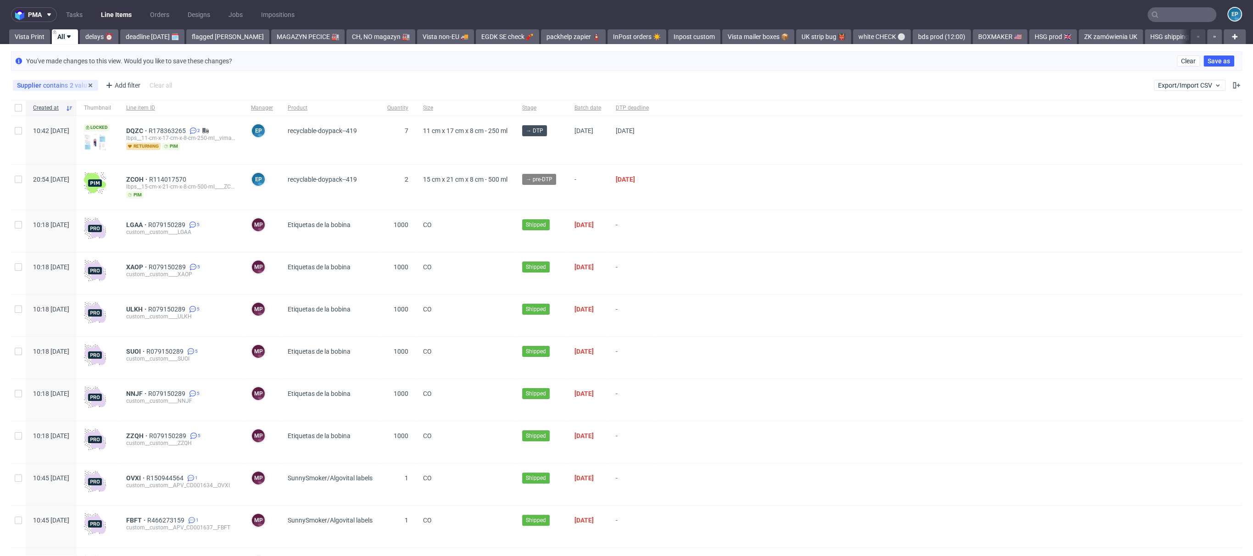
click at [45, 87] on span "contains" at bounding box center [56, 85] width 27 height 7
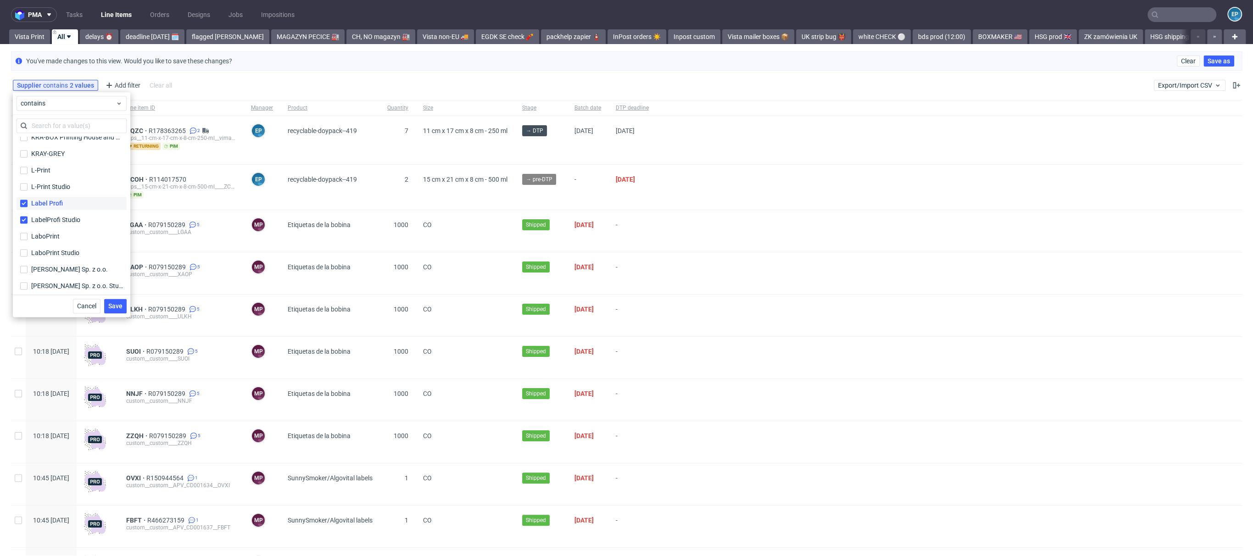
click at [57, 208] on label "Label Profi" at bounding box center [72, 203] width 110 height 13
click at [28, 207] on input "Label Profi" at bounding box center [23, 203] width 7 height 7
checkbox input "false"
click at [122, 307] on button "Save" at bounding box center [115, 306] width 22 height 15
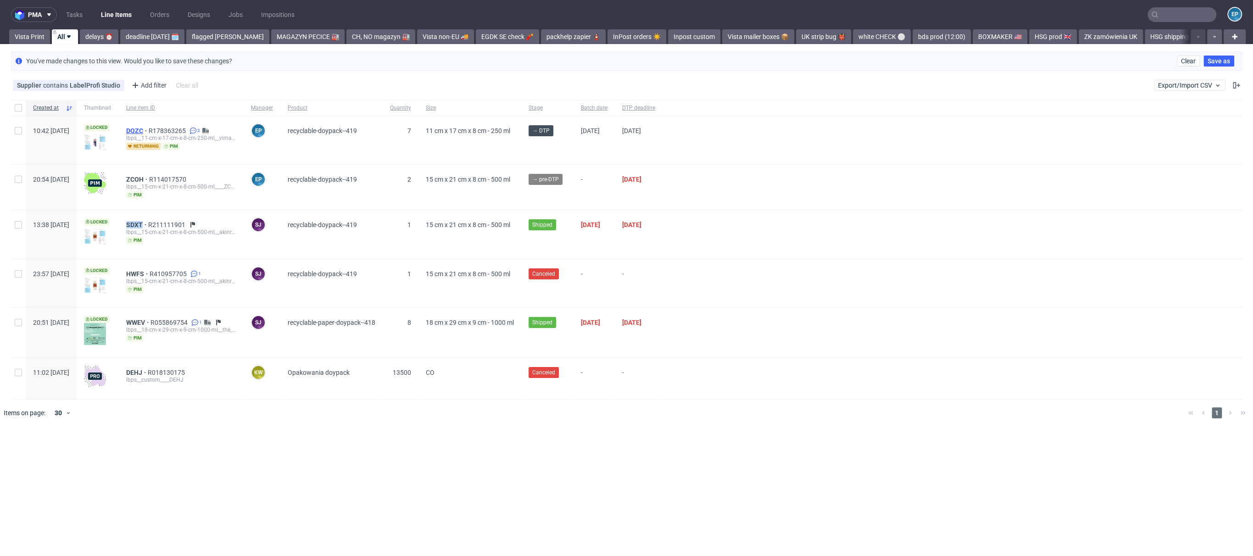
click at [149, 129] on span "DQZC" at bounding box center [137, 130] width 22 height 7
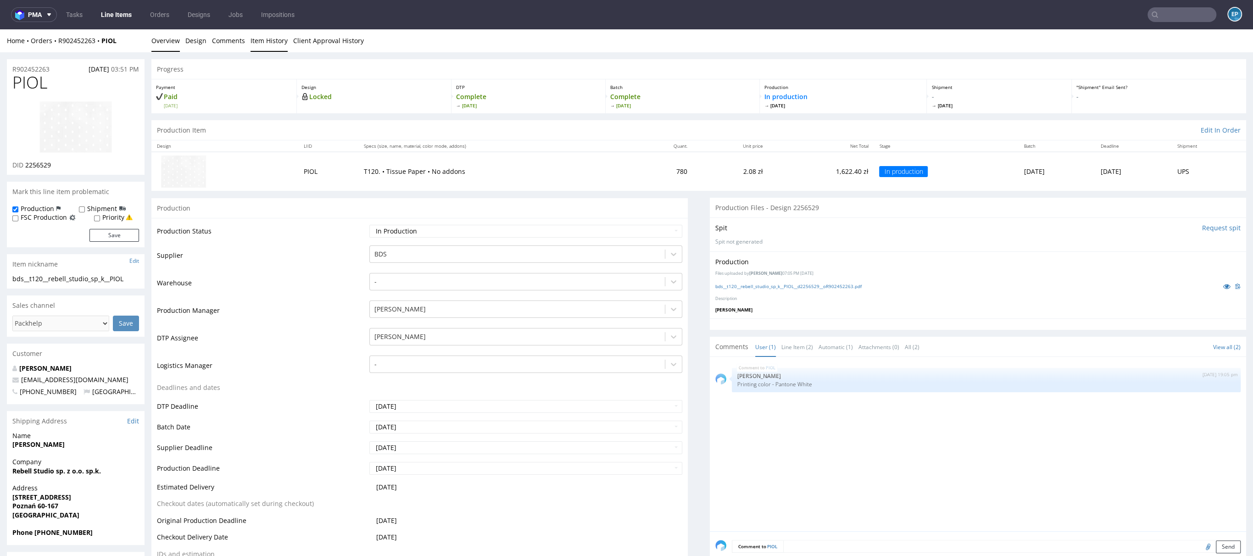
click at [280, 49] on link "Item History" at bounding box center [268, 40] width 37 height 22
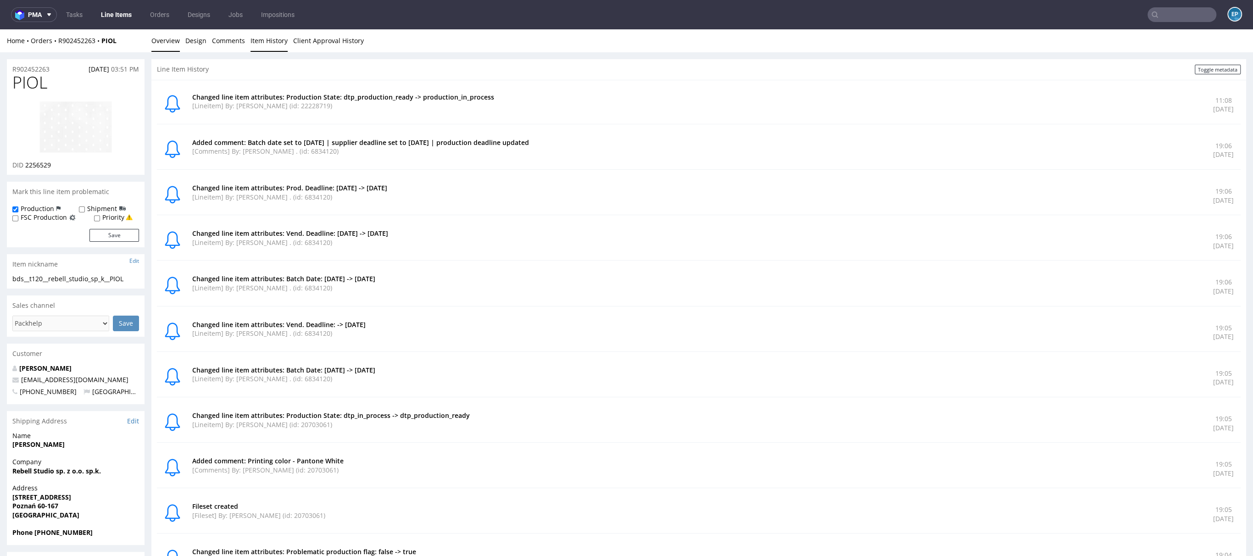
click at [178, 40] on link "Overview" at bounding box center [165, 40] width 28 height 22
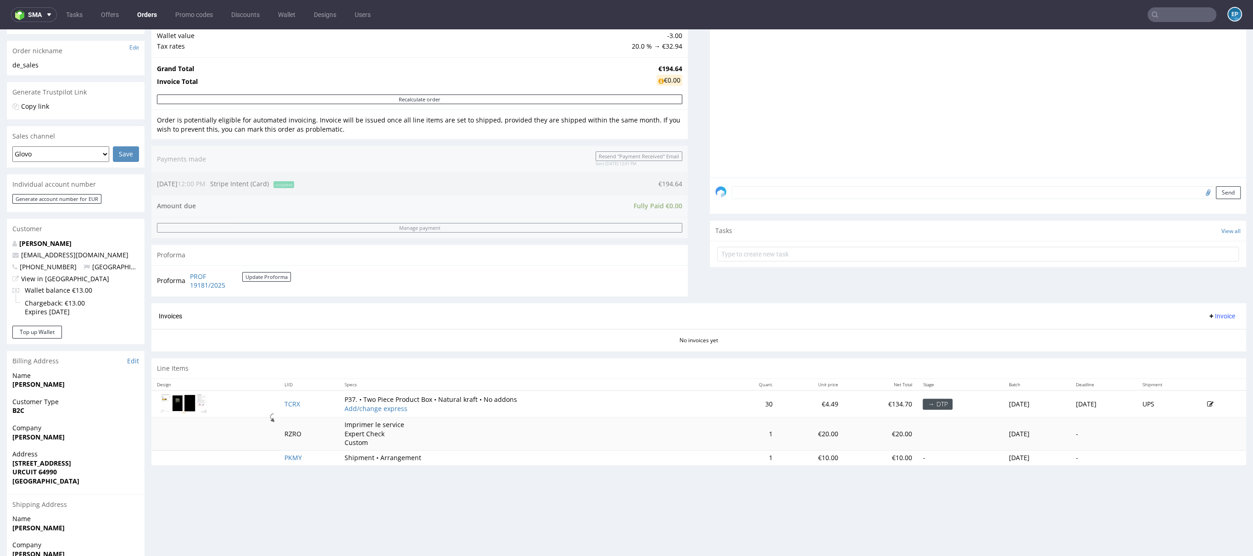
scroll to position [221, 0]
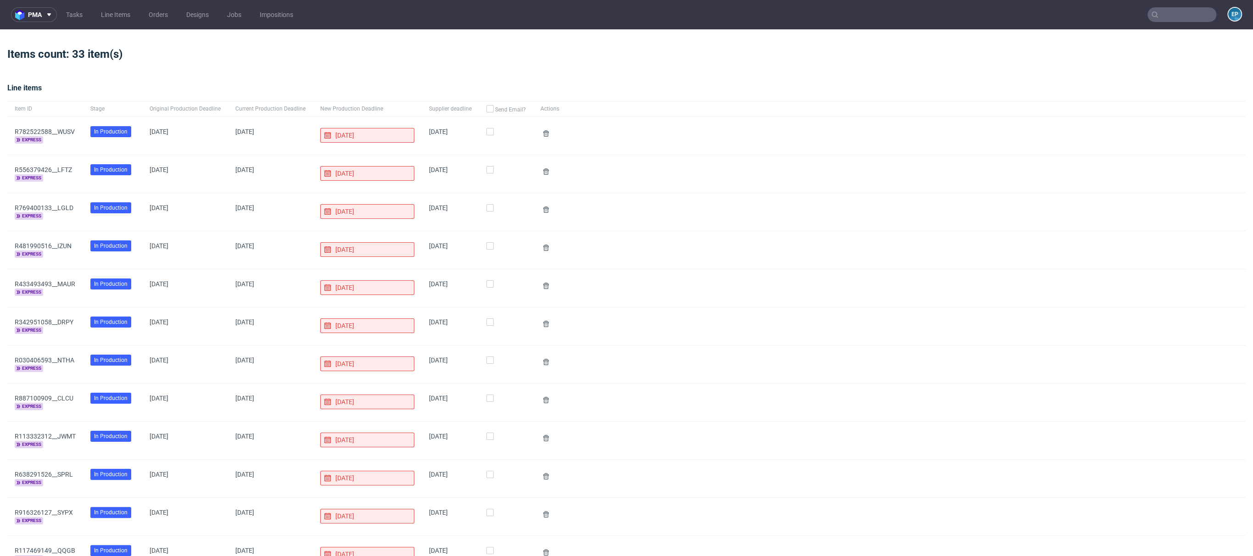
click at [117, 24] on nav "pma Tasks Line Items Orders Designs Jobs Impositions EP" at bounding box center [626, 14] width 1253 height 29
click at [117, 21] on link "Line Items" at bounding box center [115, 14] width 40 height 15
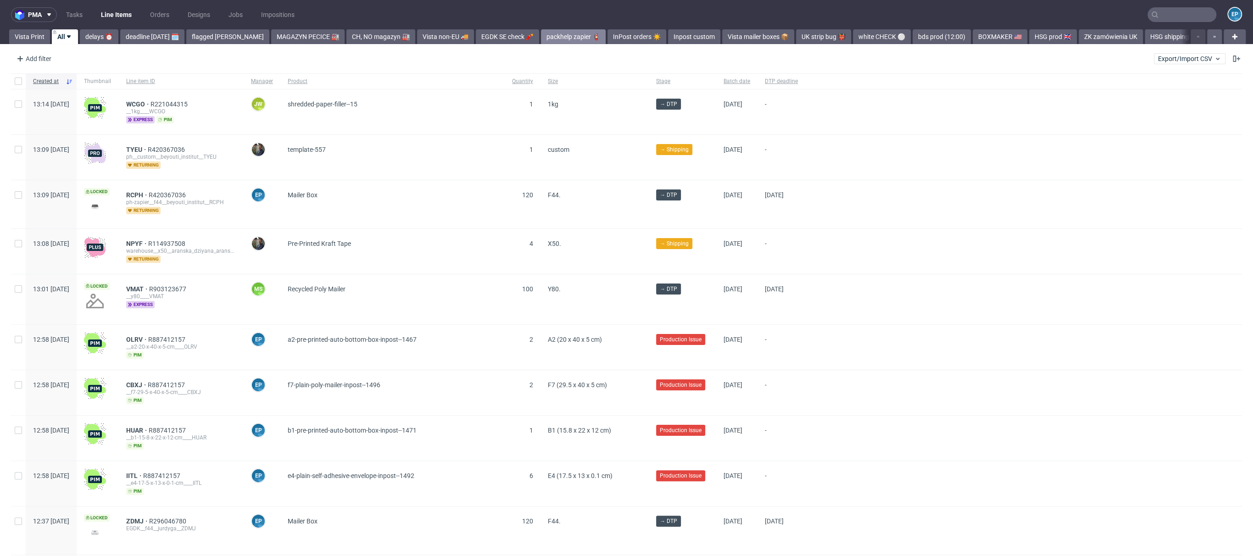
click at [547, 35] on link "packhelp zapier 🧯" at bounding box center [573, 36] width 65 height 15
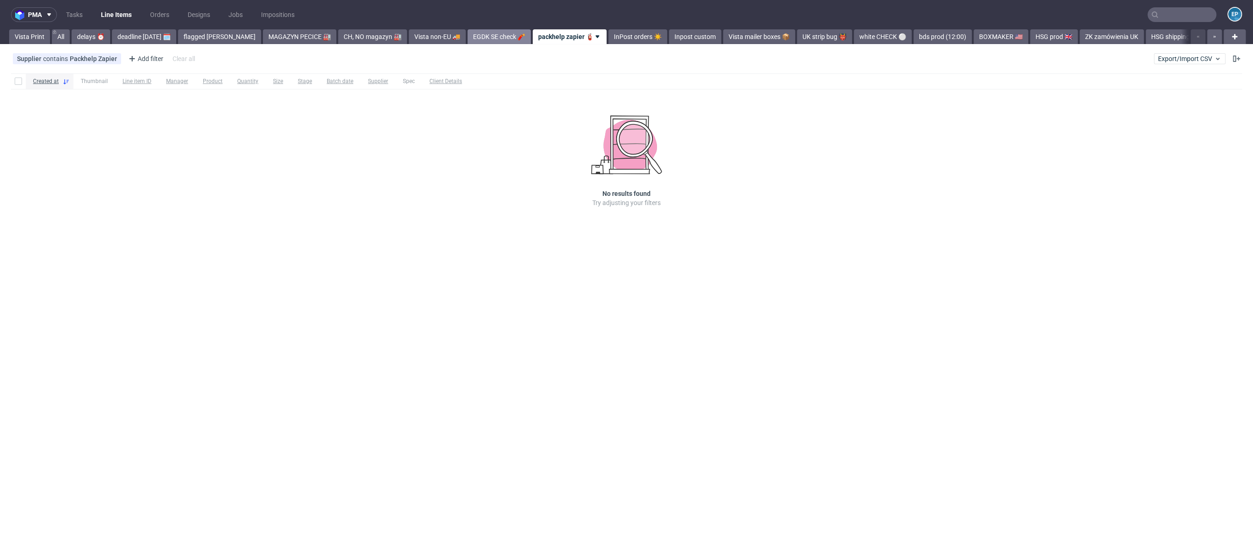
click at [490, 36] on link "EGDK SE check 🧨" at bounding box center [498, 36] width 63 height 15
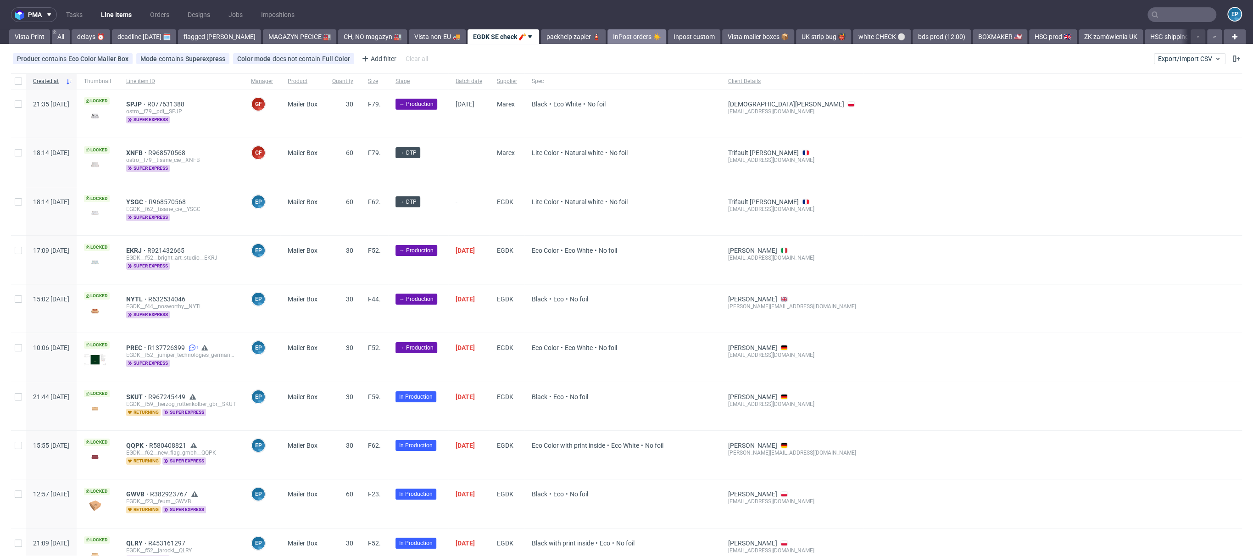
click at [607, 37] on link "InPost orders ☀️" at bounding box center [636, 36] width 59 height 15
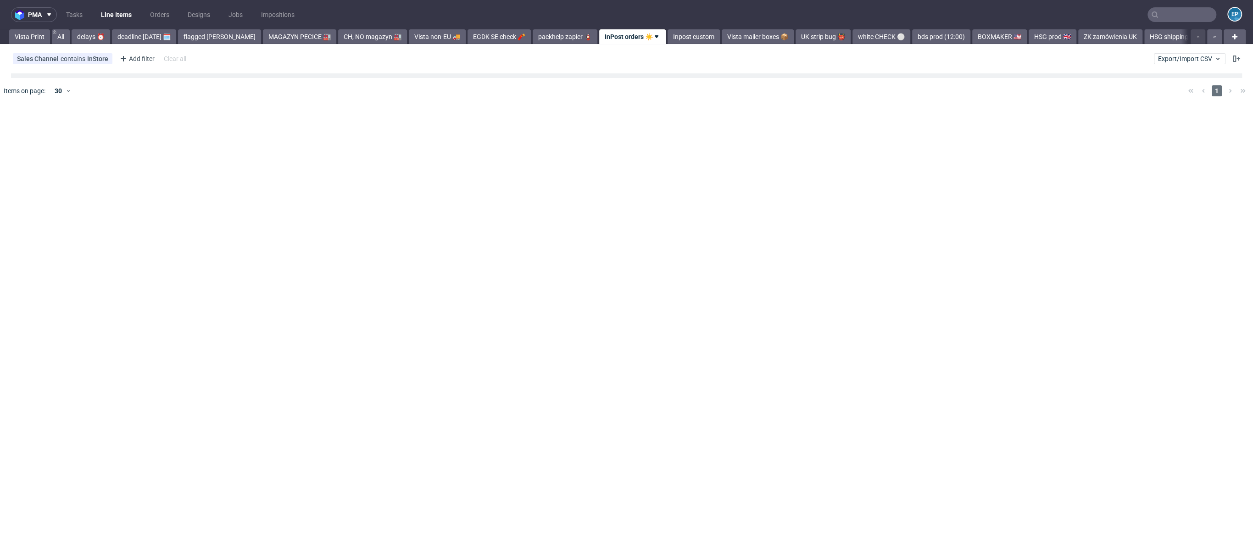
scroll to position [0, 1]
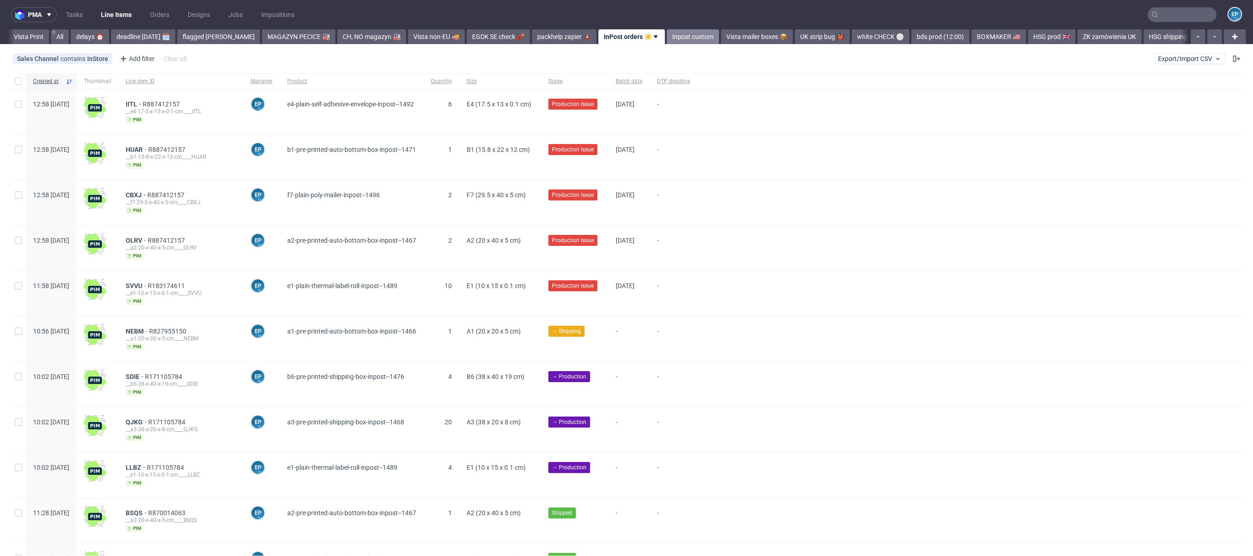
click at [666, 38] on link "Inpost custom" at bounding box center [692, 36] width 52 height 15
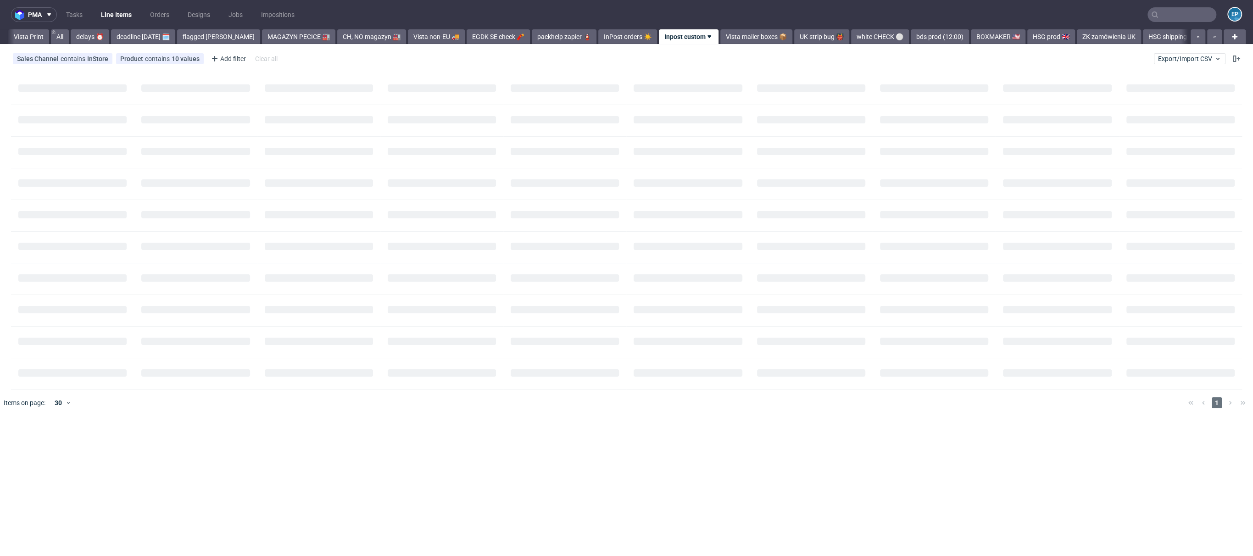
scroll to position [0, 58]
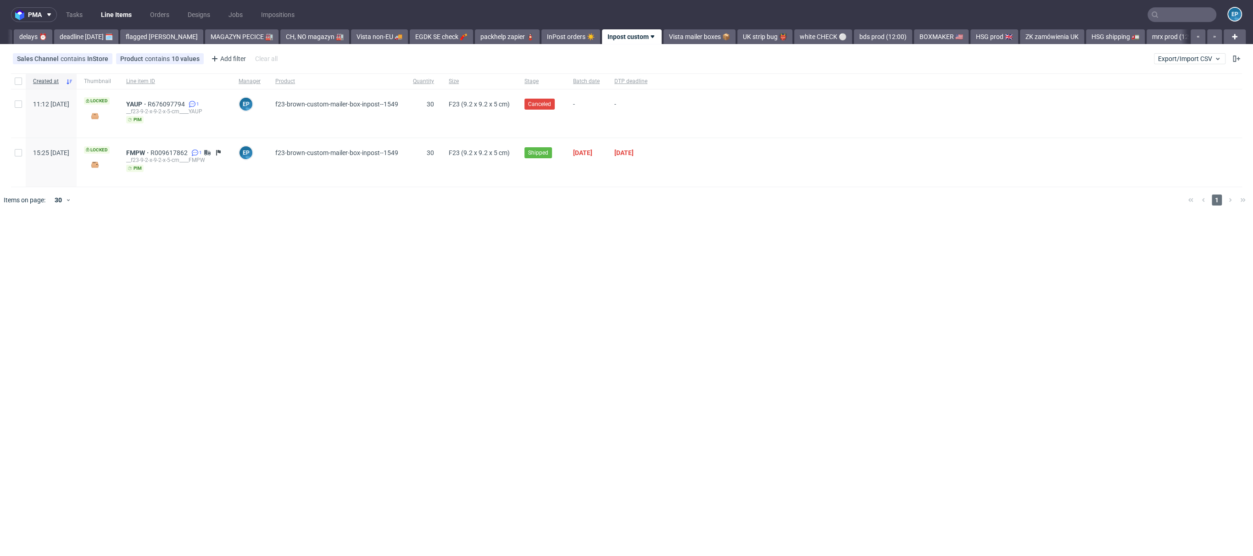
click at [663, 38] on link "Vista mailer boxes 📦" at bounding box center [699, 36] width 72 height 15
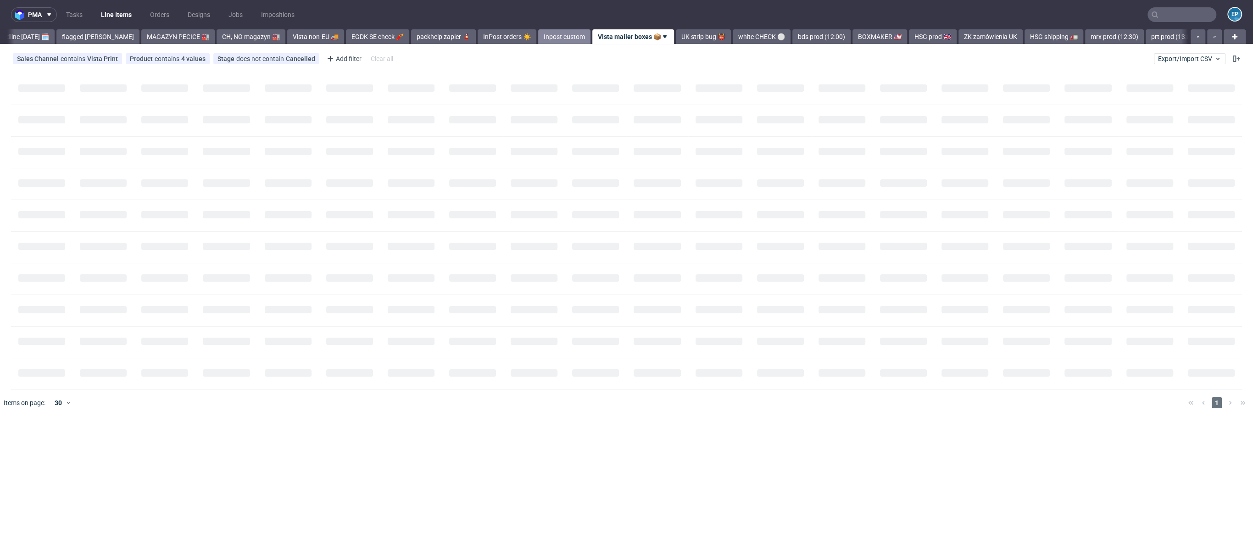
scroll to position [0, 122]
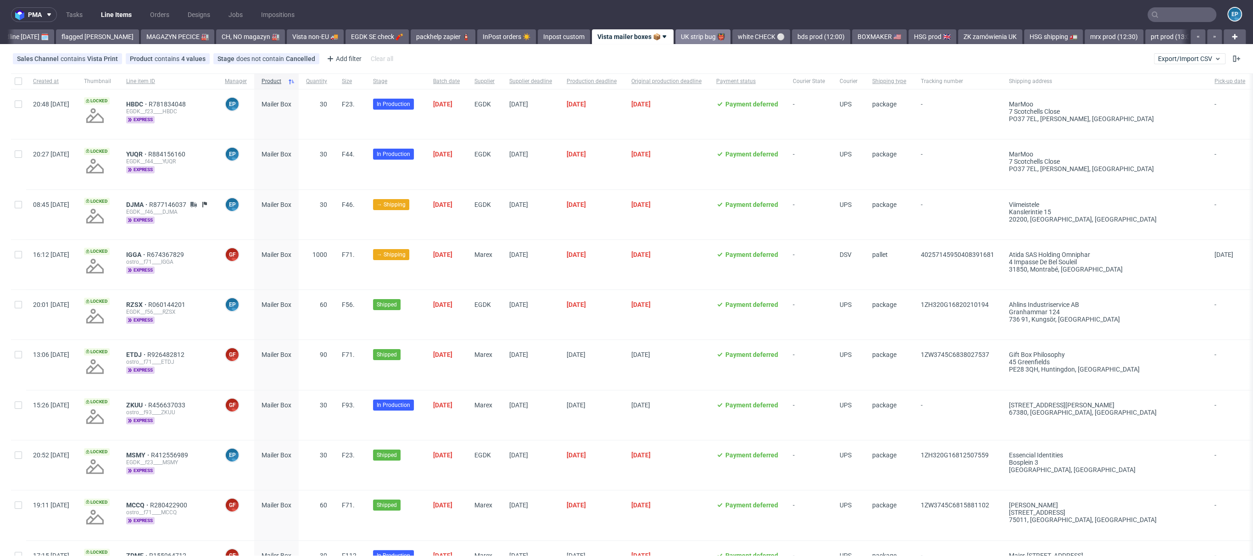
click at [675, 36] on link "UK strip bug 👹" at bounding box center [702, 36] width 55 height 15
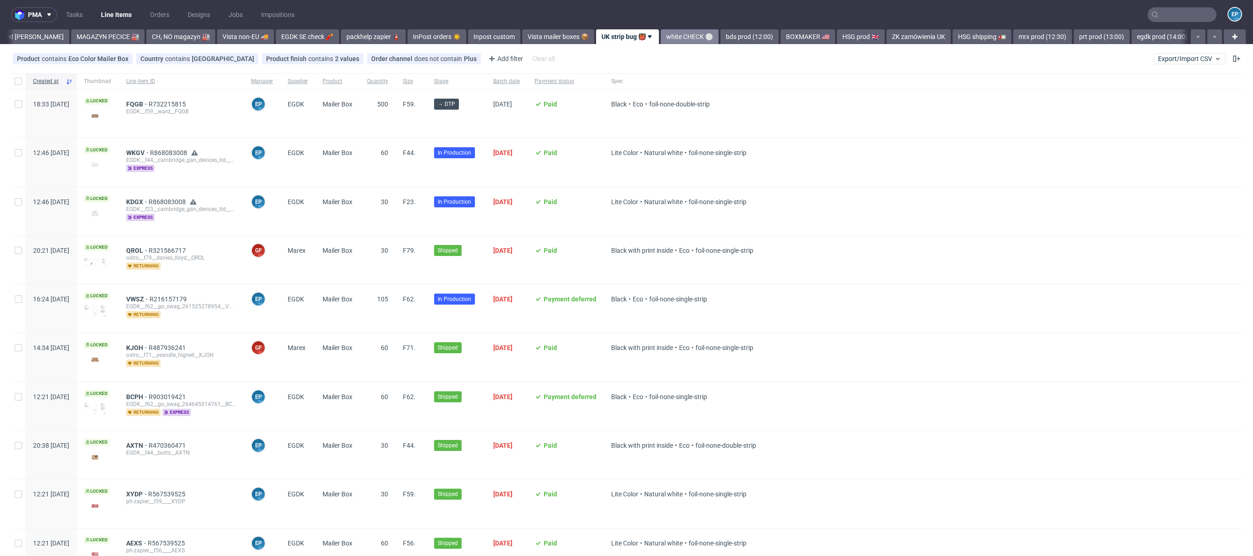
click at [661, 34] on link "white CHECK ⚪️" at bounding box center [690, 36] width 58 height 15
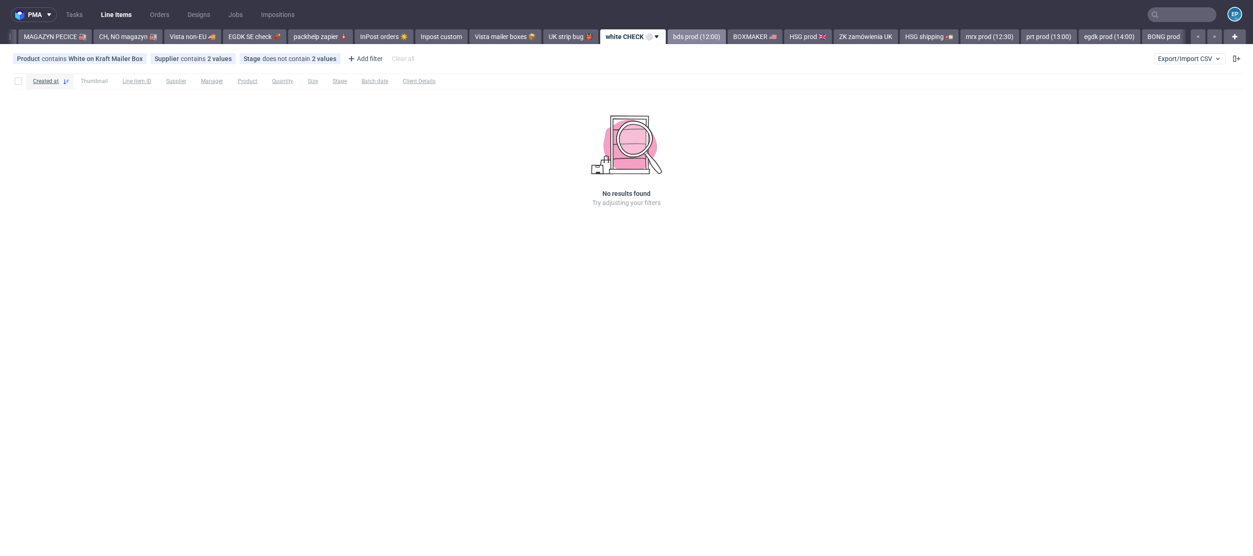
click at [667, 33] on link "bds prod (12:00)" at bounding box center [696, 36] width 58 height 15
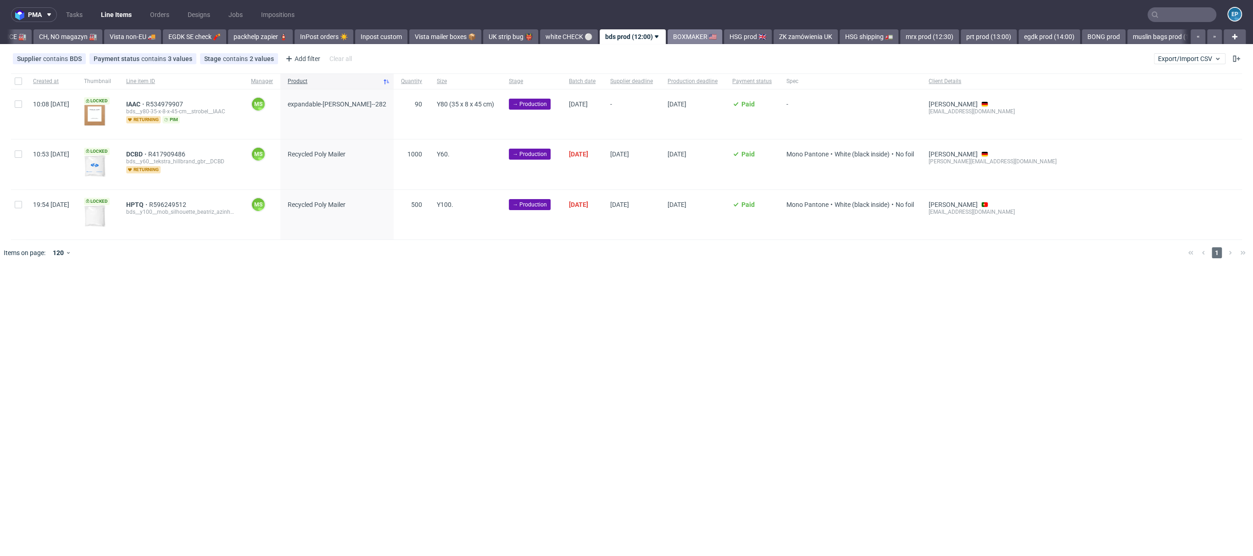
click at [667, 33] on link "BOXMAKER 🇺🇸" at bounding box center [694, 36] width 55 height 15
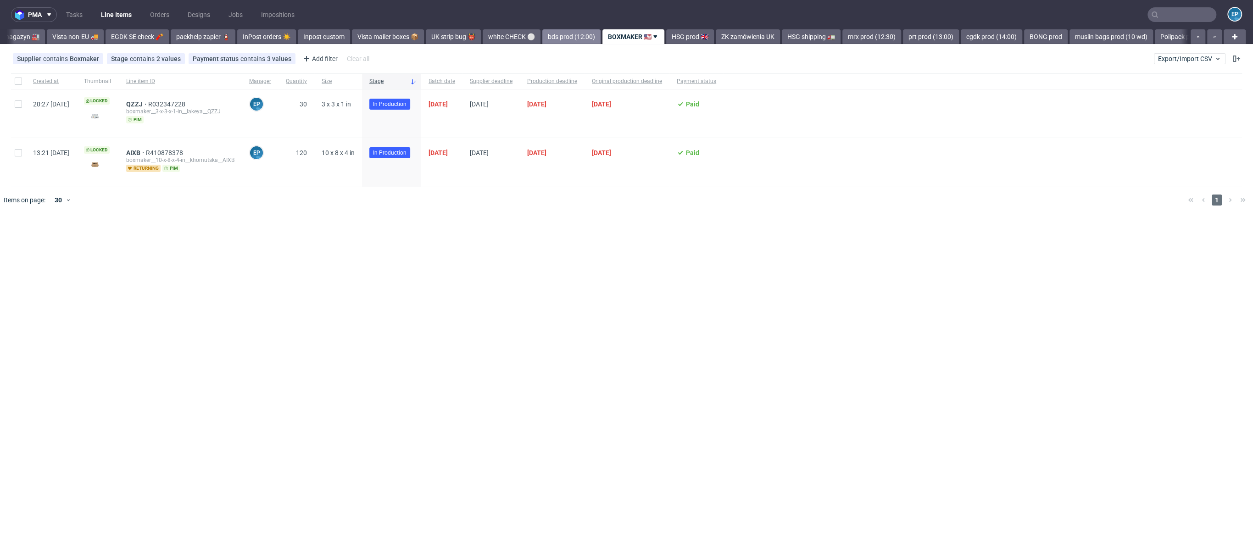
click at [543, 33] on link "bds prod (12:00)" at bounding box center [571, 36] width 58 height 15
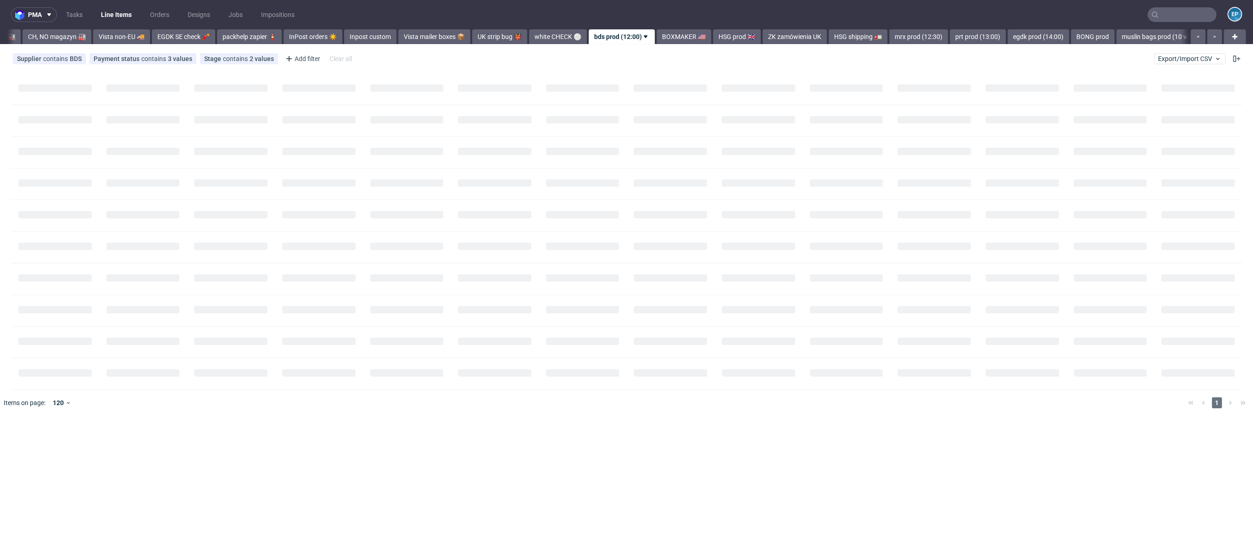
scroll to position [0, 305]
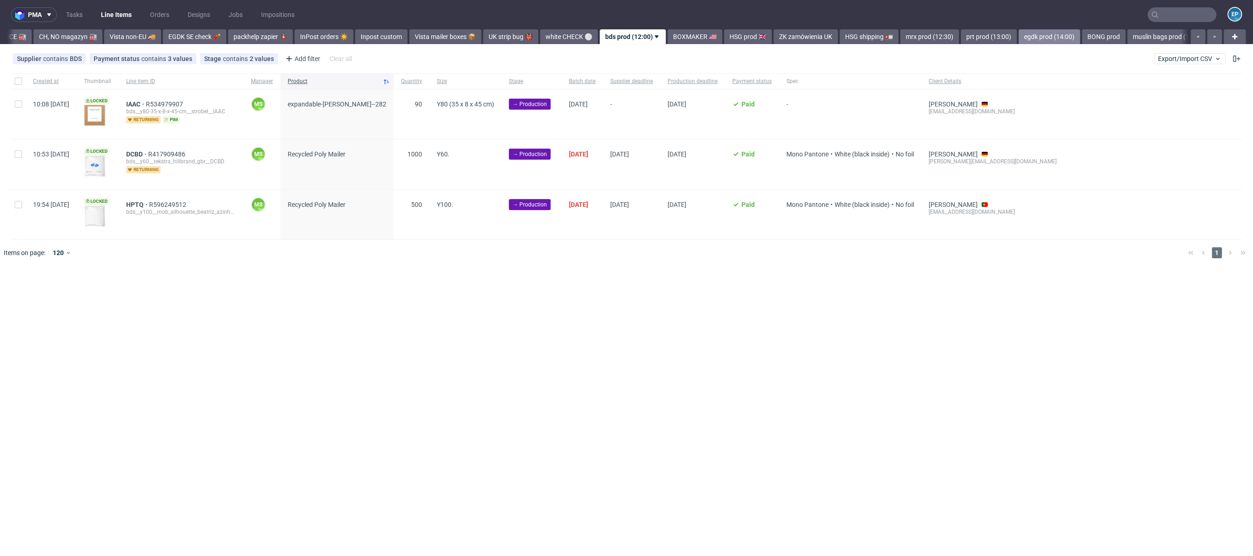
click at [1035, 40] on link "egdk prod (14:00)" at bounding box center [1048, 36] width 61 height 15
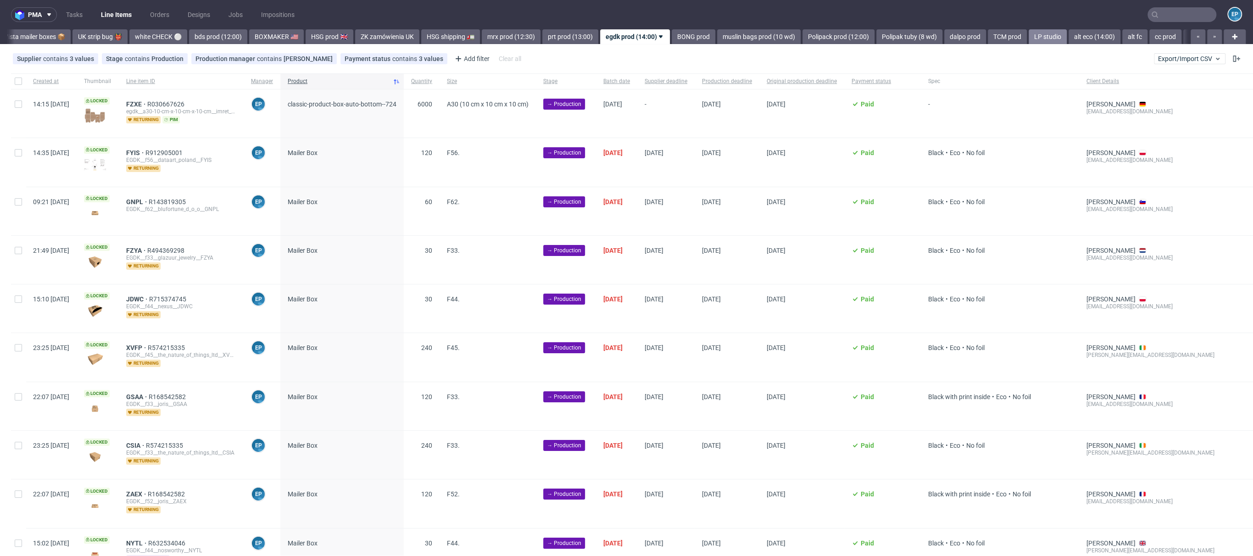
scroll to position [0, 720]
click at [1144, 34] on link "cc prod" at bounding box center [1160, 36] width 32 height 15
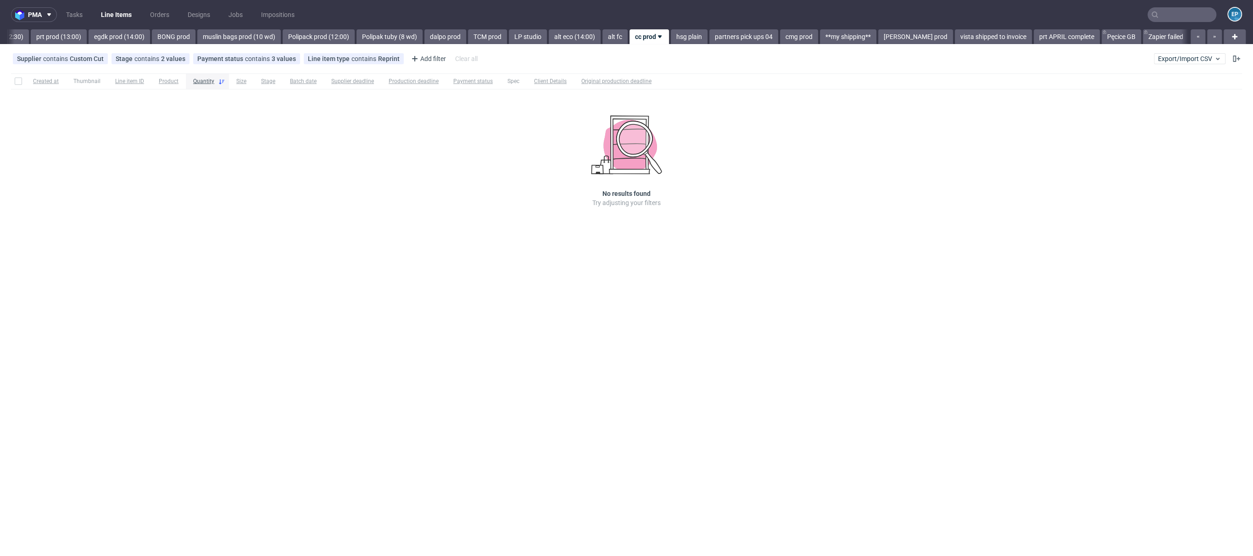
scroll to position [0, 1234]
click at [189, 38] on link "muslin bags prod (10 wd)" at bounding box center [230, 36] width 83 height 15
click at [547, 37] on link "BONG prod" at bounding box center [566, 36] width 44 height 15
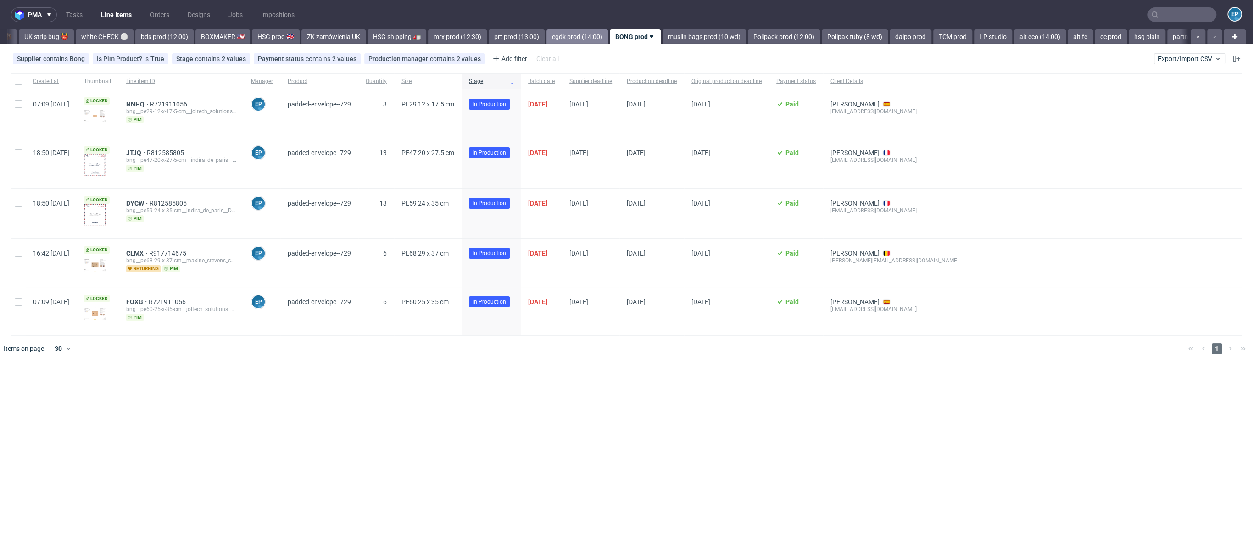
click at [550, 38] on link "egdk prod (14:00)" at bounding box center [576, 36] width 61 height 15
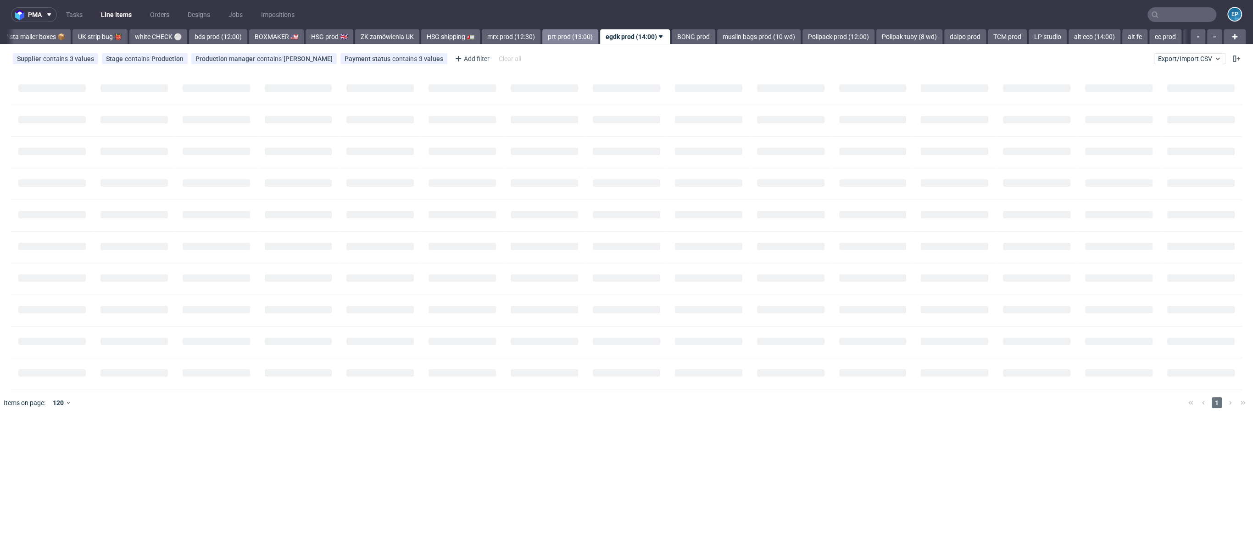
click at [542, 35] on link "prt prod (13:00)" at bounding box center [570, 36] width 56 height 15
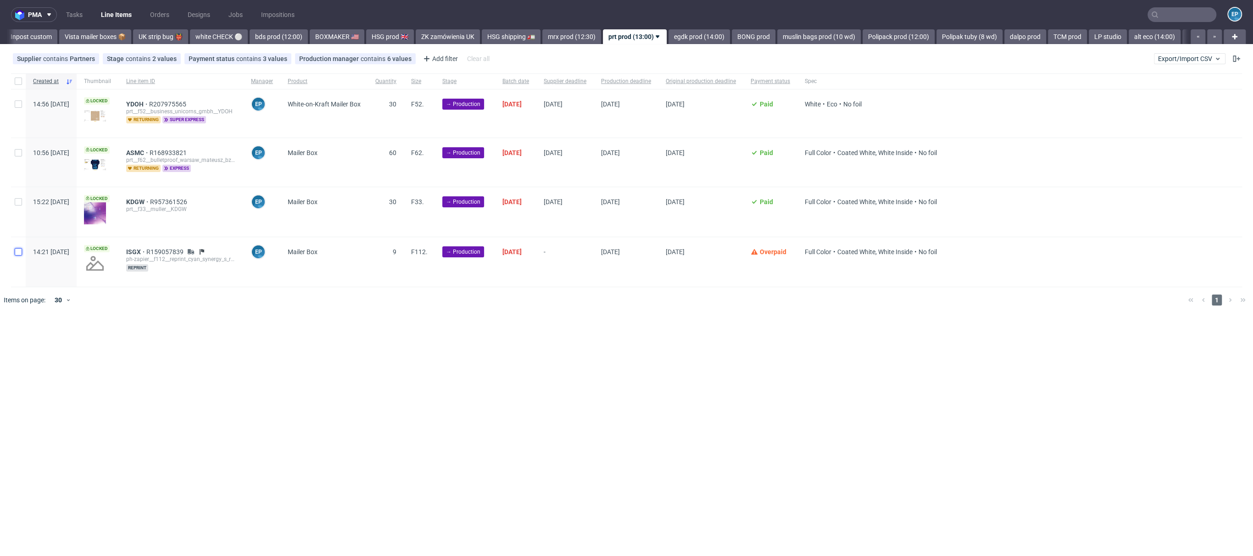
click at [20, 254] on input "checkbox" at bounding box center [18, 251] width 7 height 7
checkbox input "true"
click at [155, 337] on span "Change batch date" at bounding box center [161, 340] width 55 height 9
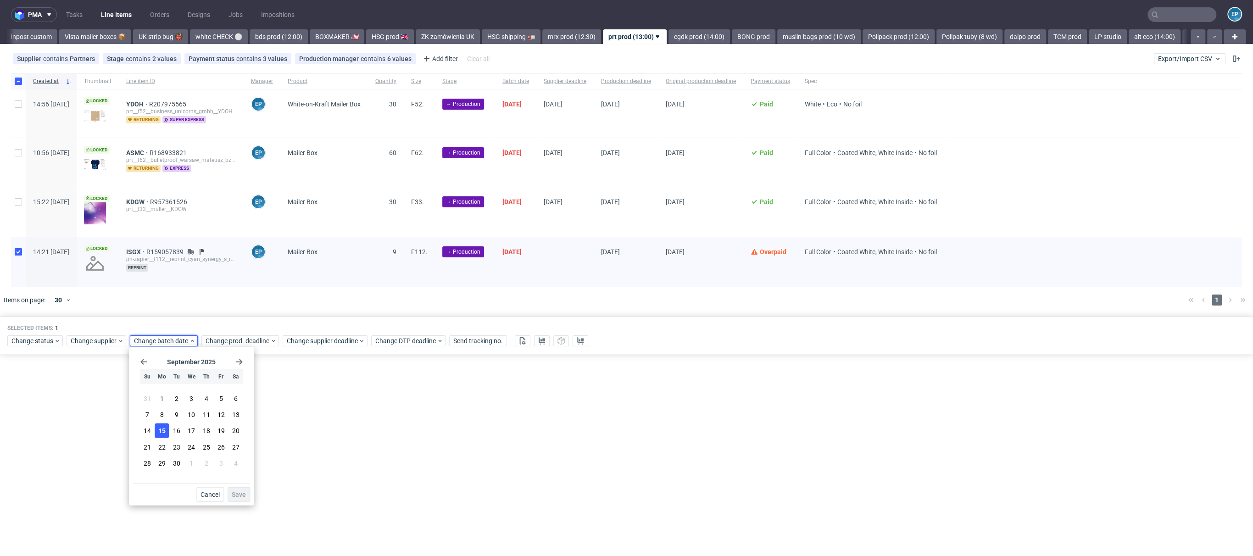
click at [164, 428] on span "15" at bounding box center [161, 430] width 7 height 9
click at [241, 492] on span "Save" at bounding box center [239, 494] width 14 height 6
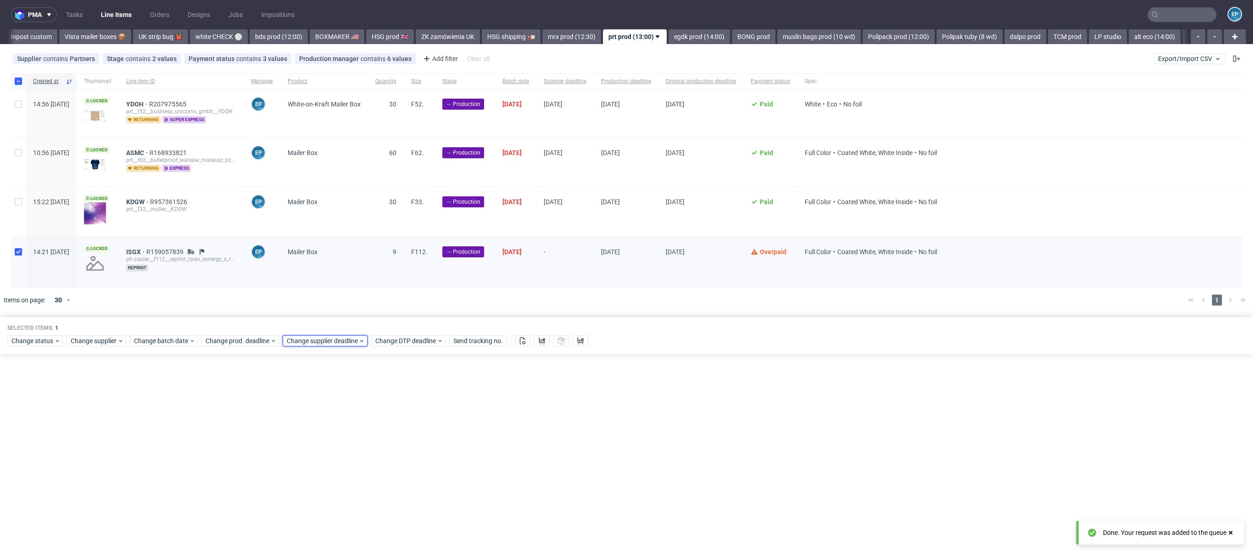
click at [348, 341] on span "Change supplier deadline" at bounding box center [323, 340] width 72 height 9
drag, startPoint x: 355, startPoint y: 434, endPoint x: 364, endPoint y: 442, distance: 11.0
click at [356, 434] on span "18" at bounding box center [357, 430] width 7 height 9
click at [396, 499] on button "Save" at bounding box center [390, 494] width 22 height 15
click at [59, 31] on link "Vista mailer boxes 📦" at bounding box center [95, 36] width 72 height 15
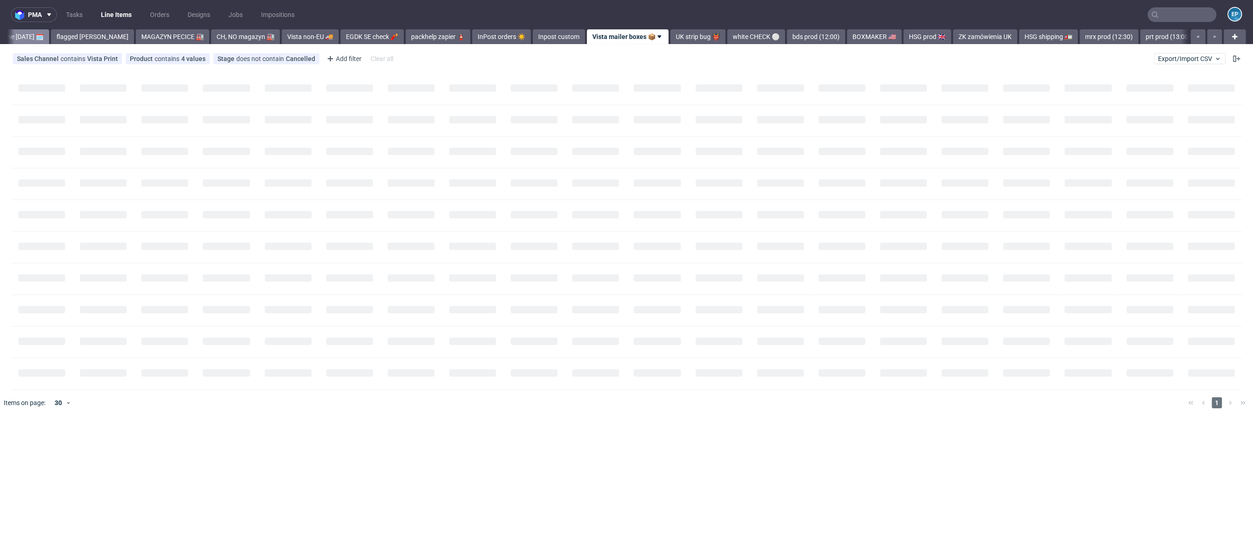
click at [29, 31] on link "deadline today 🗓️" at bounding box center [17, 36] width 64 height 15
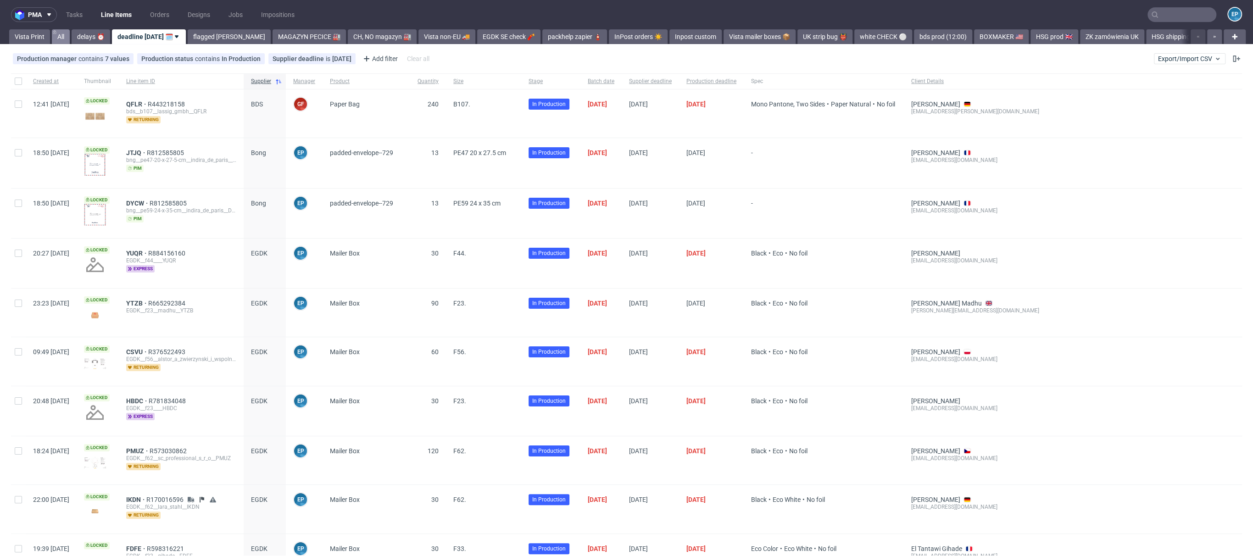
click at [56, 36] on link "All" at bounding box center [61, 36] width 18 height 15
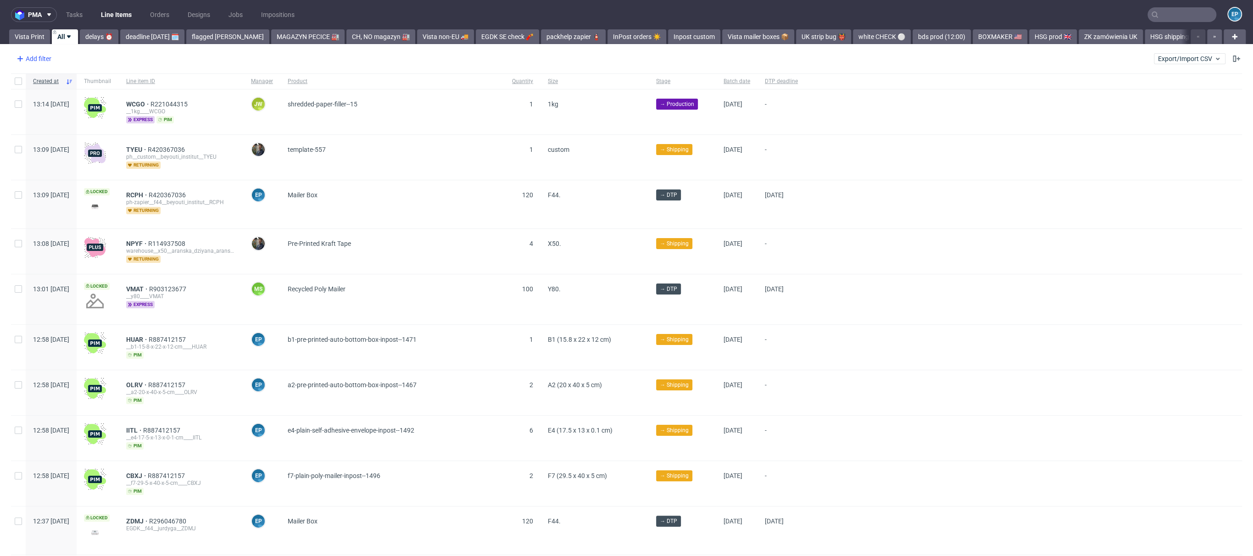
click at [42, 56] on div "Add filter" at bounding box center [33, 58] width 40 height 15
click at [50, 78] on input "text" at bounding box center [72, 79] width 110 height 15
type input "del"
click at [57, 94] on span "Delay responsibility" at bounding box center [49, 98] width 65 height 13
click at [78, 60] on use at bounding box center [80, 59] width 4 height 4
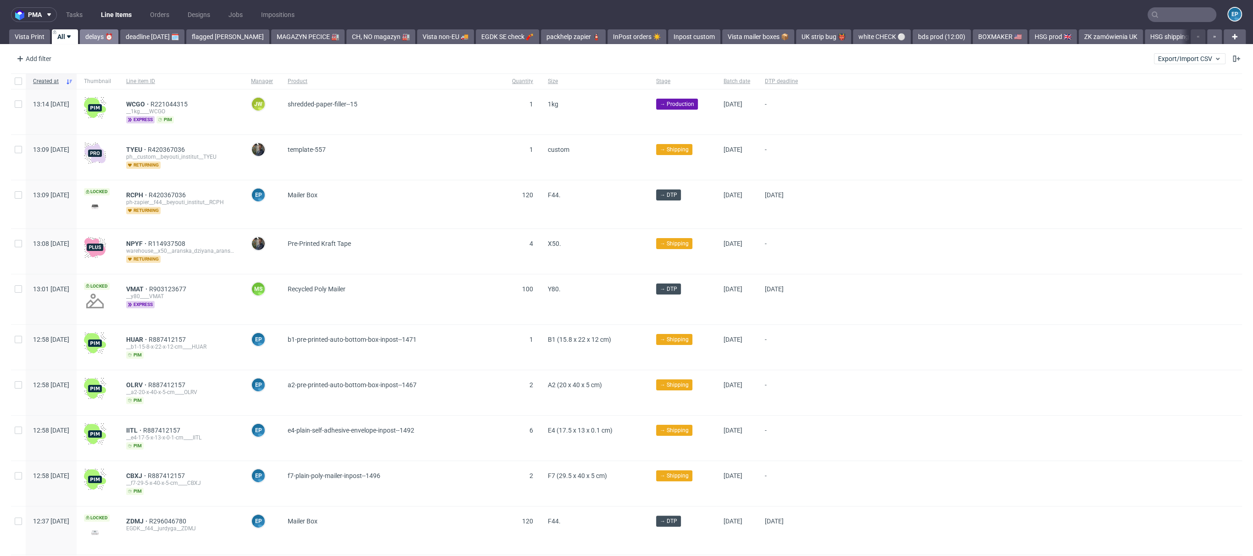
click at [94, 34] on link "delays ⏰" at bounding box center [99, 36] width 39 height 15
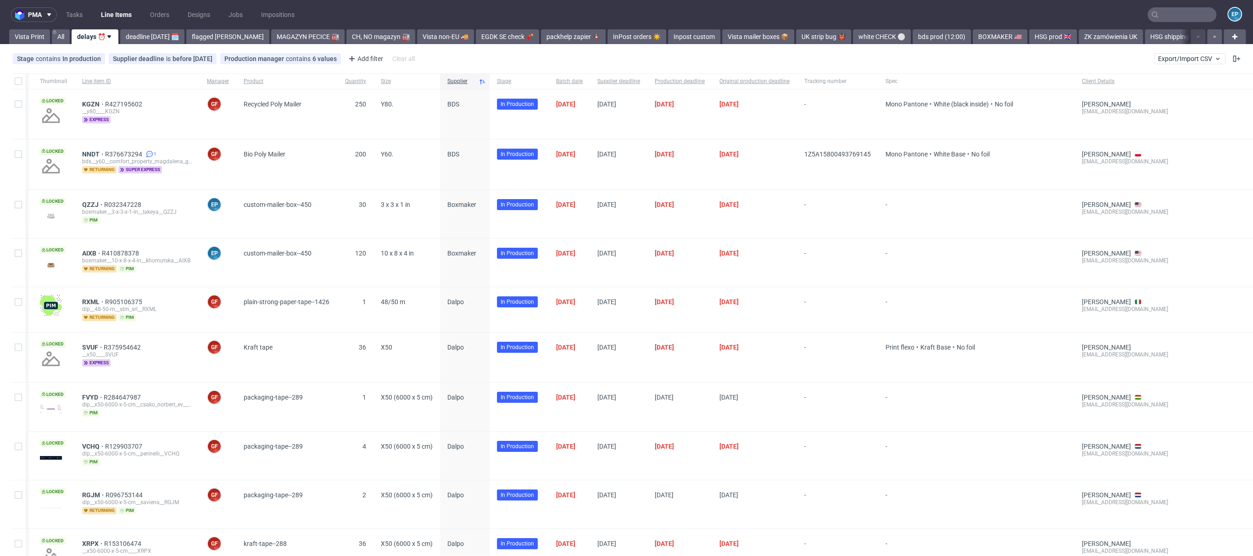
scroll to position [0, 46]
click at [1231, 63] on button at bounding box center [1236, 58] width 11 height 11
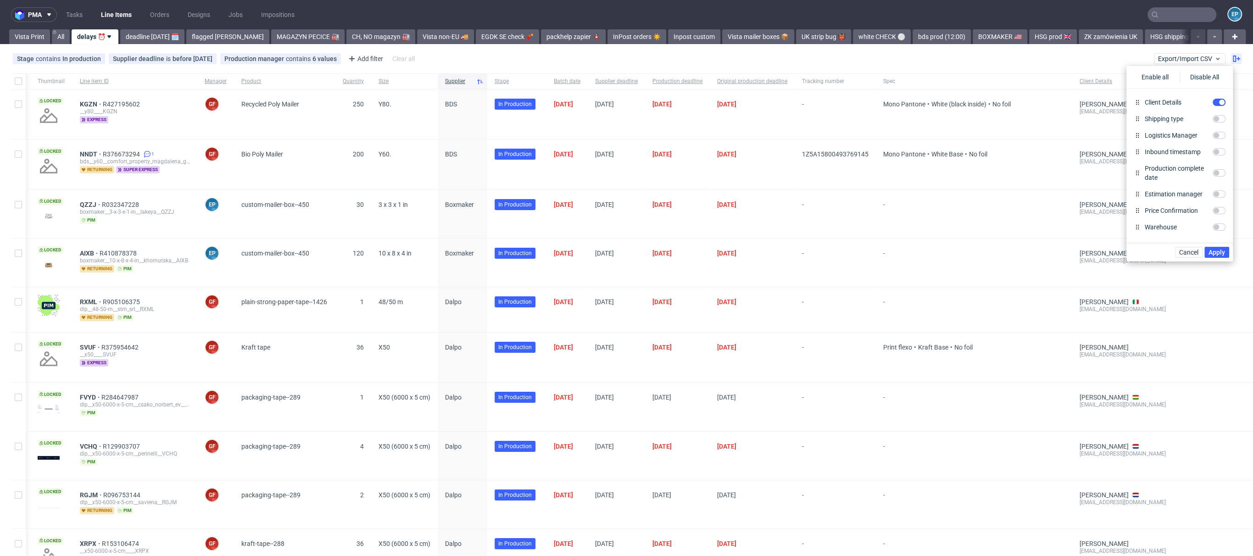
scroll to position [486, 0]
click at [1212, 227] on input "Delay Responsibility" at bounding box center [1218, 230] width 13 height 7
checkbox input "true"
click at [1218, 244] on div "Cancel Apply" at bounding box center [1179, 252] width 106 height 19
click at [1218, 252] on span "Apply" at bounding box center [1216, 252] width 17 height 6
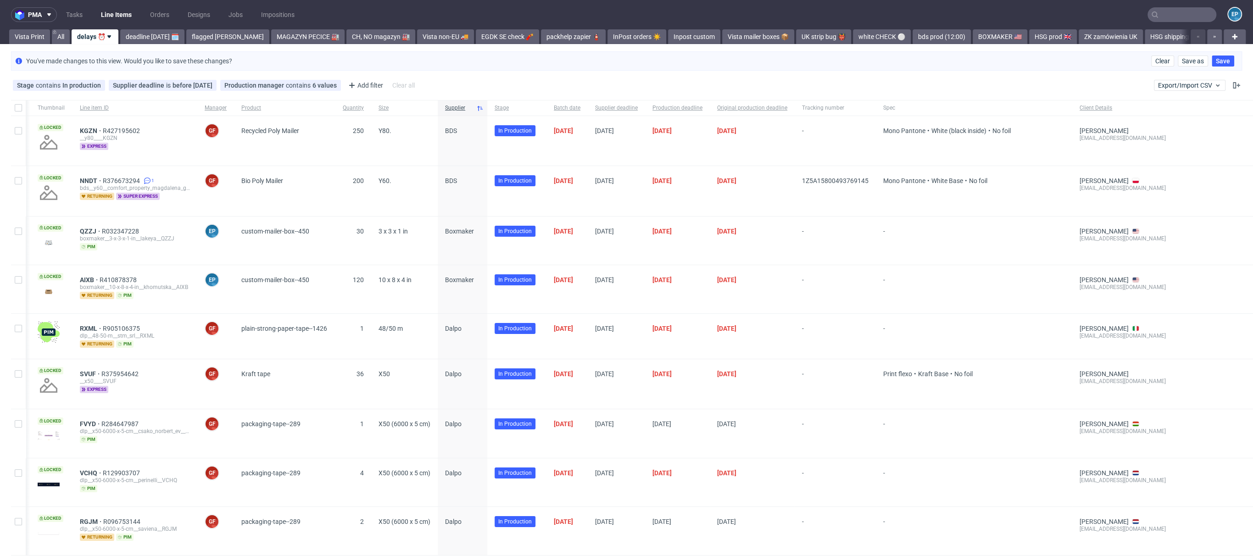
scroll to position [0, 110]
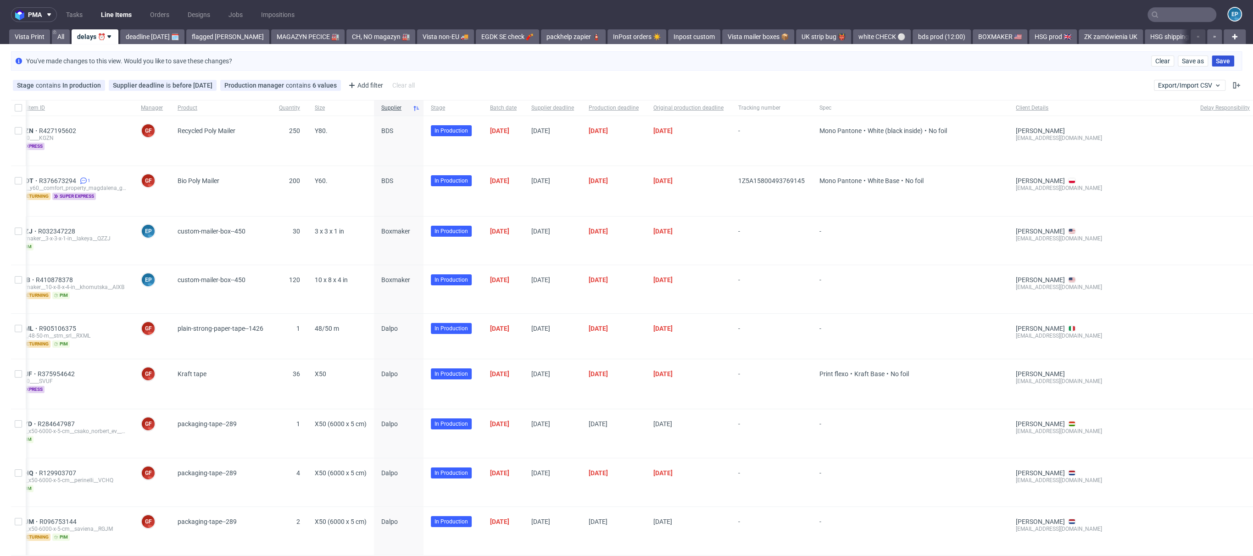
click at [1218, 56] on button "Save" at bounding box center [1222, 61] width 22 height 11
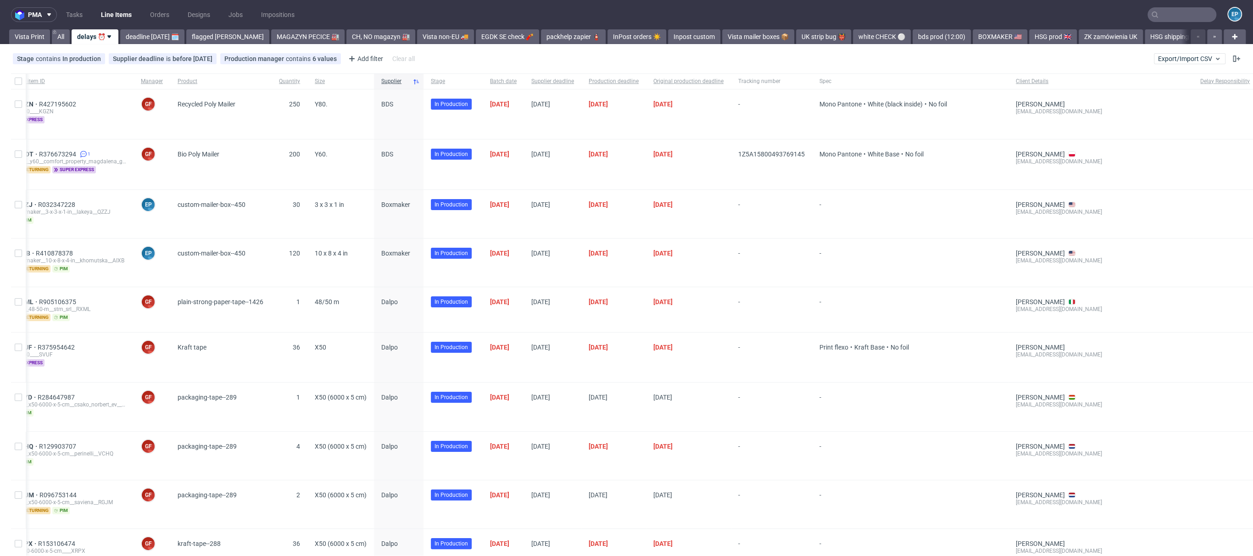
click at [1200, 125] on span at bounding box center [1225, 114] width 50 height 28
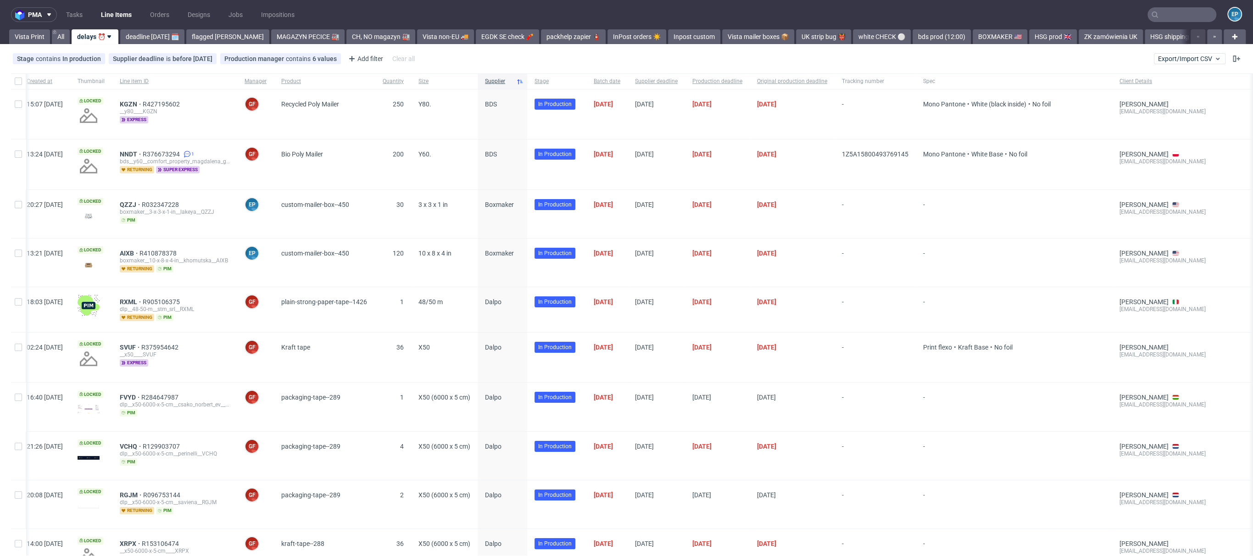
scroll to position [0, 0]
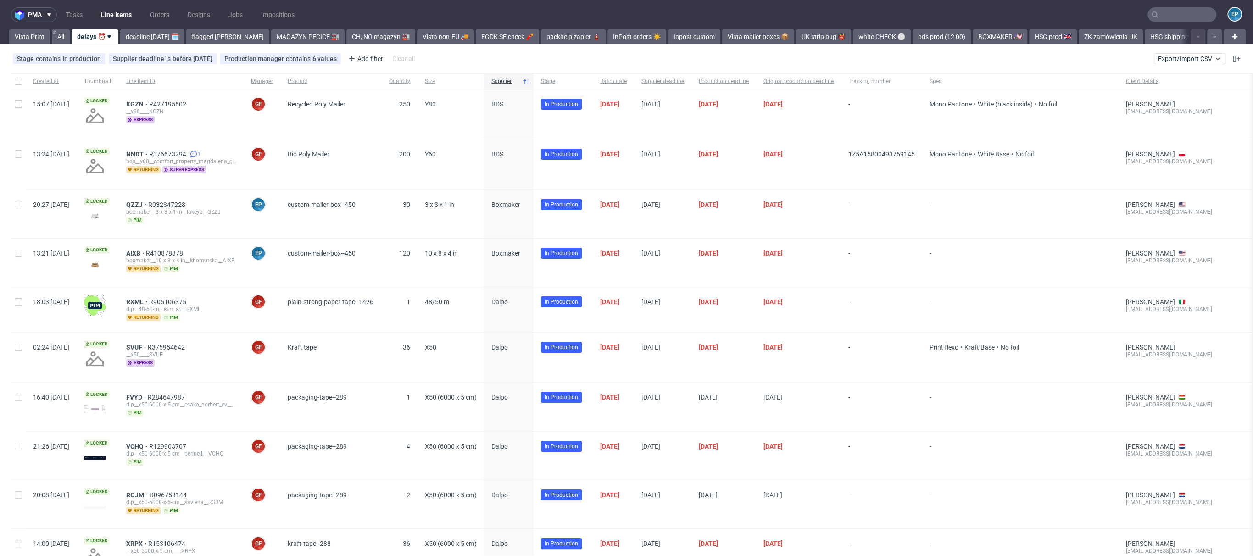
click at [15, 108] on div at bounding box center [18, 114] width 15 height 50
checkbox input "true"
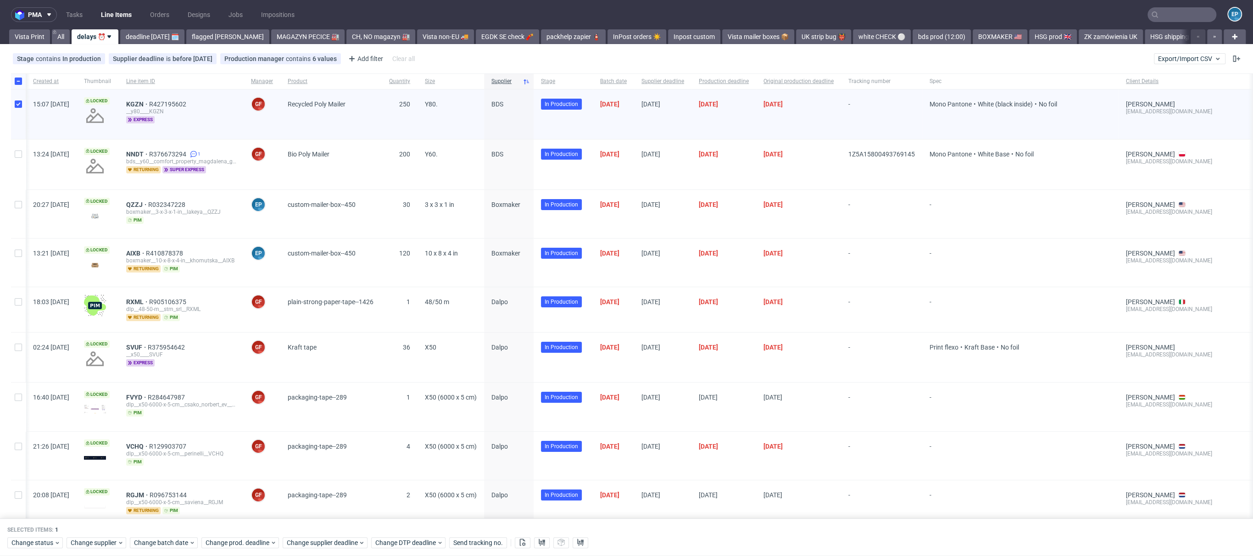
scroll to position [0, 110]
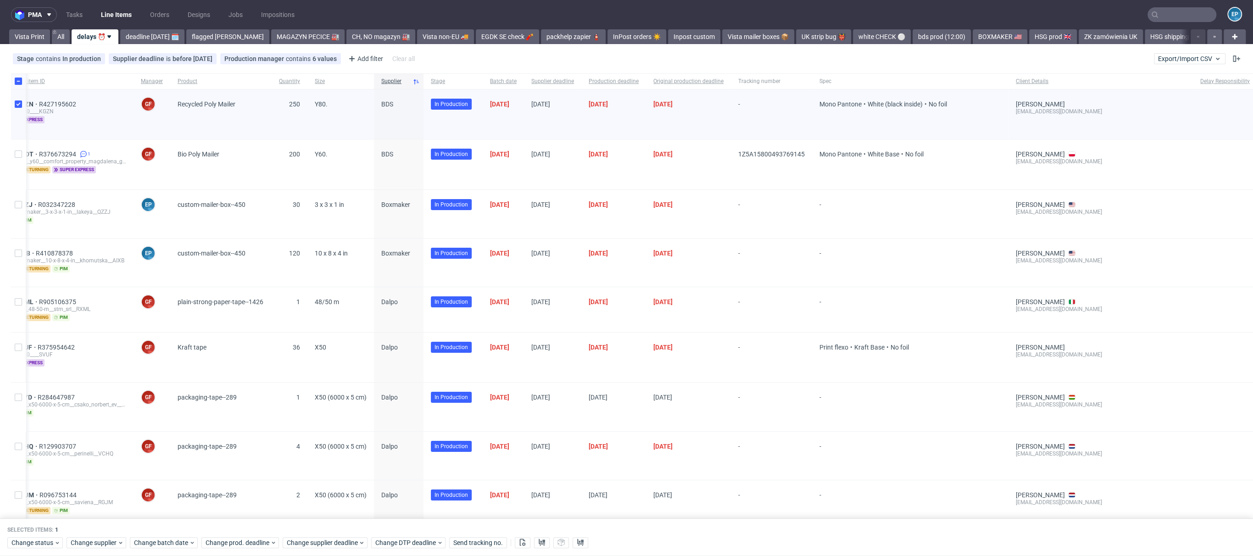
click at [1200, 111] on span at bounding box center [1225, 114] width 50 height 28
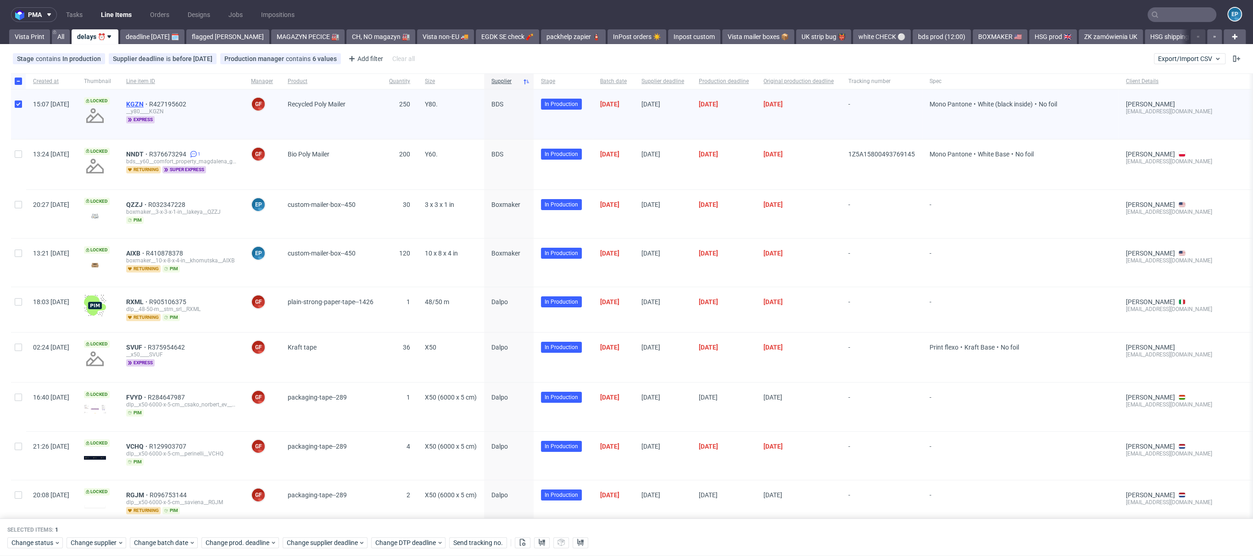
click at [149, 105] on span "KGZN" at bounding box center [137, 103] width 23 height 7
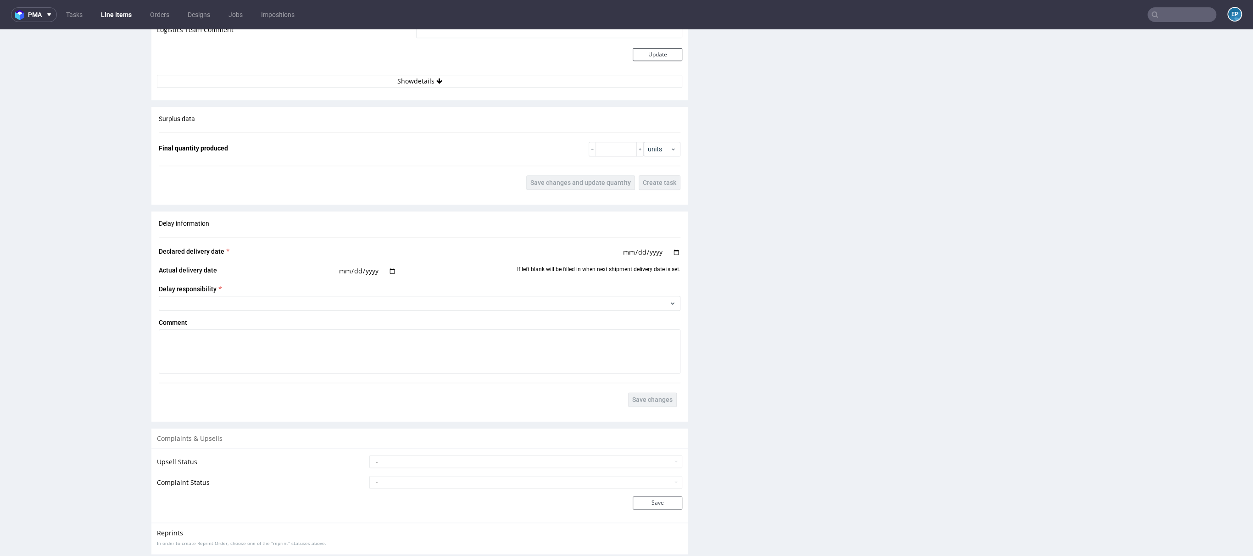
scroll to position [1134, 0]
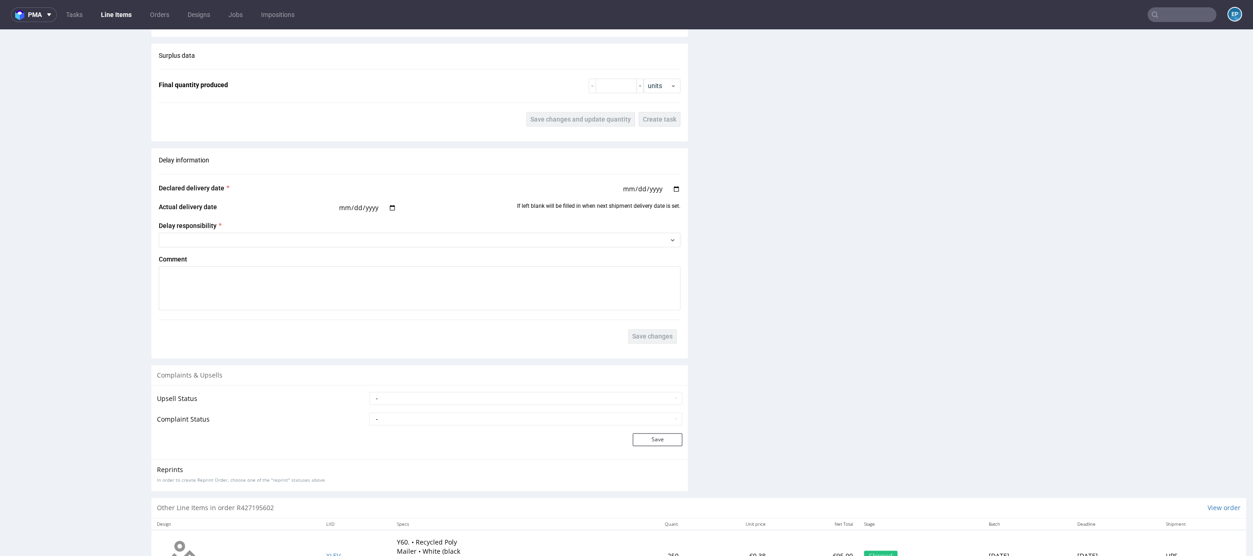
click at [174, 188] on span "Declared delivery date" at bounding box center [192, 187] width 66 height 7
drag, startPoint x: 155, startPoint y: 184, endPoint x: 276, endPoint y: 185, distance: 121.1
click at [276, 185] on div "Delay information Declared delivery date [DATE] Actual delivery date If left bl…" at bounding box center [419, 249] width 536 height 203
click at [173, 196] on div "Delay information Declared delivery date [DATE] Actual delivery date If left bl…" at bounding box center [419, 249] width 536 height 203
drag, startPoint x: 561, startPoint y: 203, endPoint x: 683, endPoint y: 202, distance: 122.5
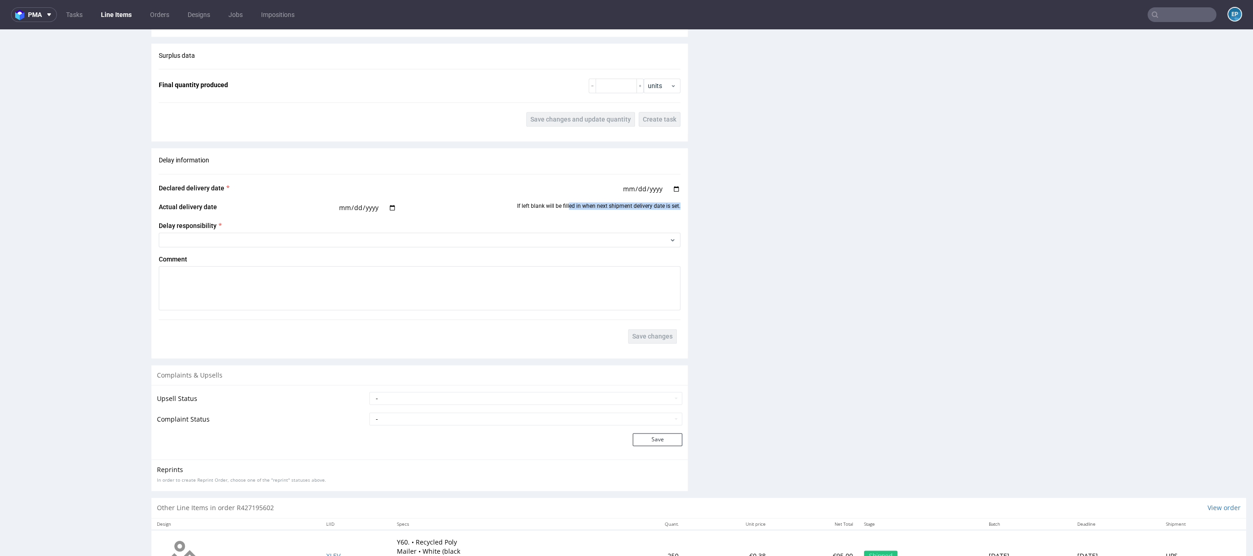
click at [291, 233] on div at bounding box center [420, 240] width 522 height 15
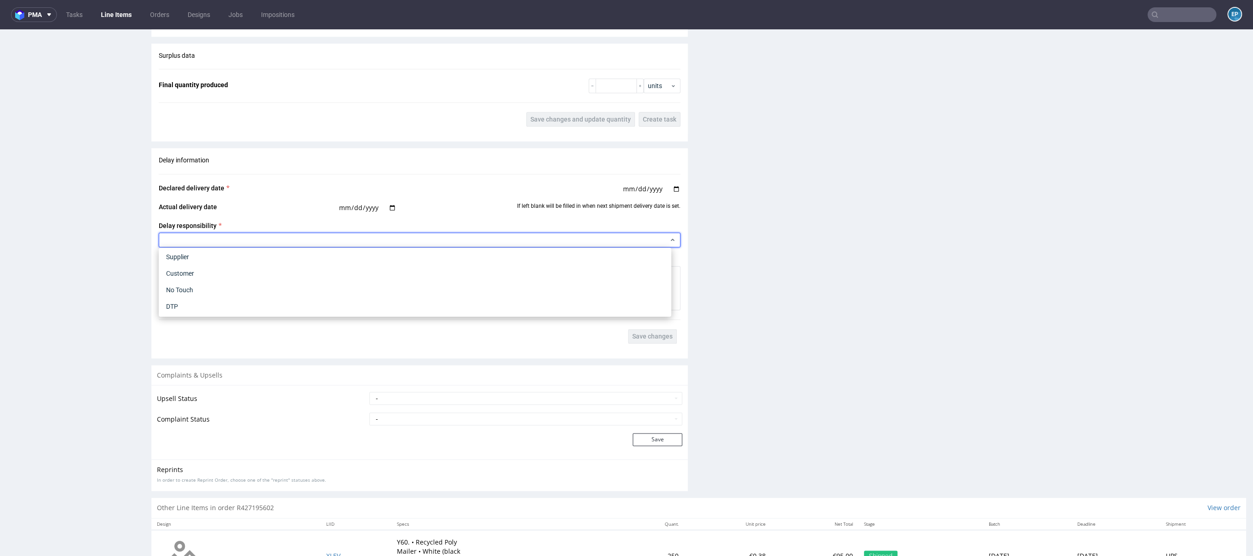
scroll to position [0, 0]
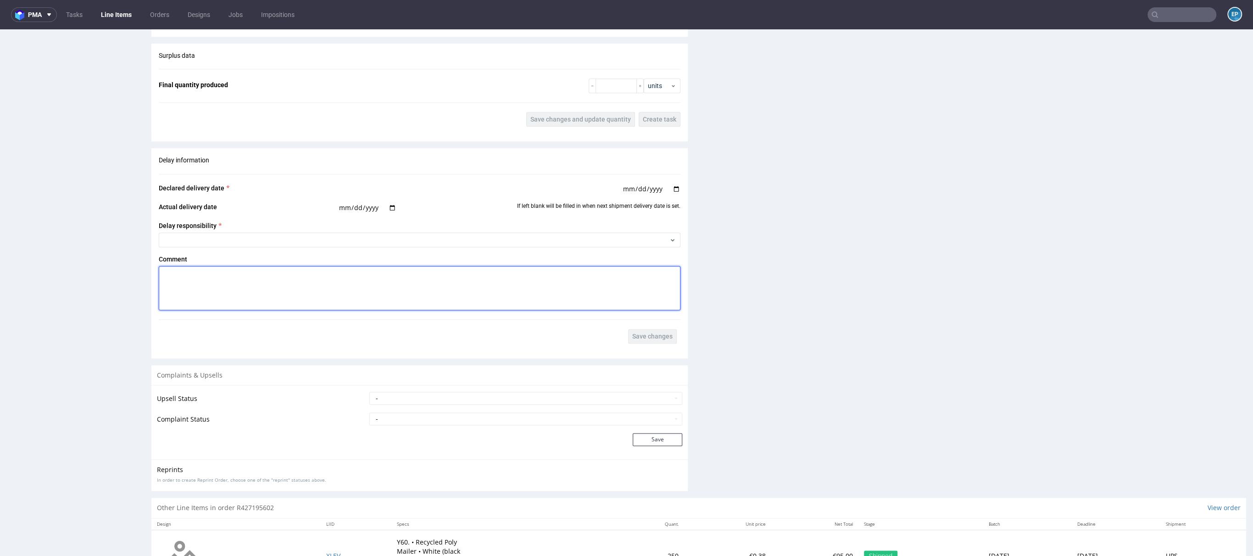
click at [196, 295] on textarea at bounding box center [420, 288] width 522 height 44
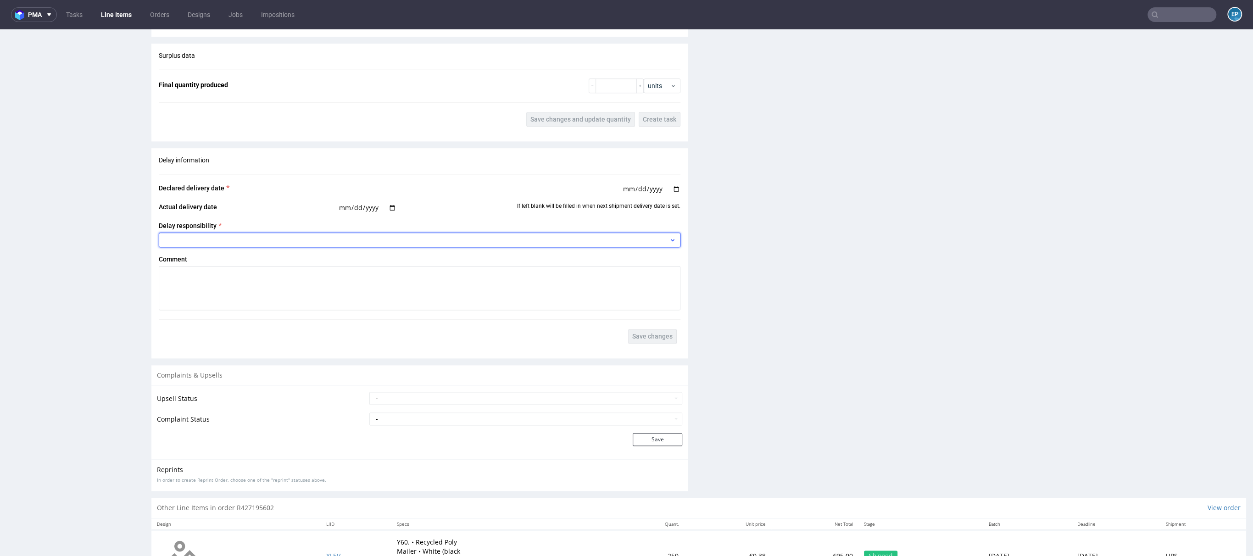
click at [296, 237] on div at bounding box center [420, 240] width 522 height 15
click at [267, 278] on div "Customer" at bounding box center [414, 276] width 505 height 17
click at [219, 239] on span "Customer" at bounding box center [416, 239] width 506 height 9
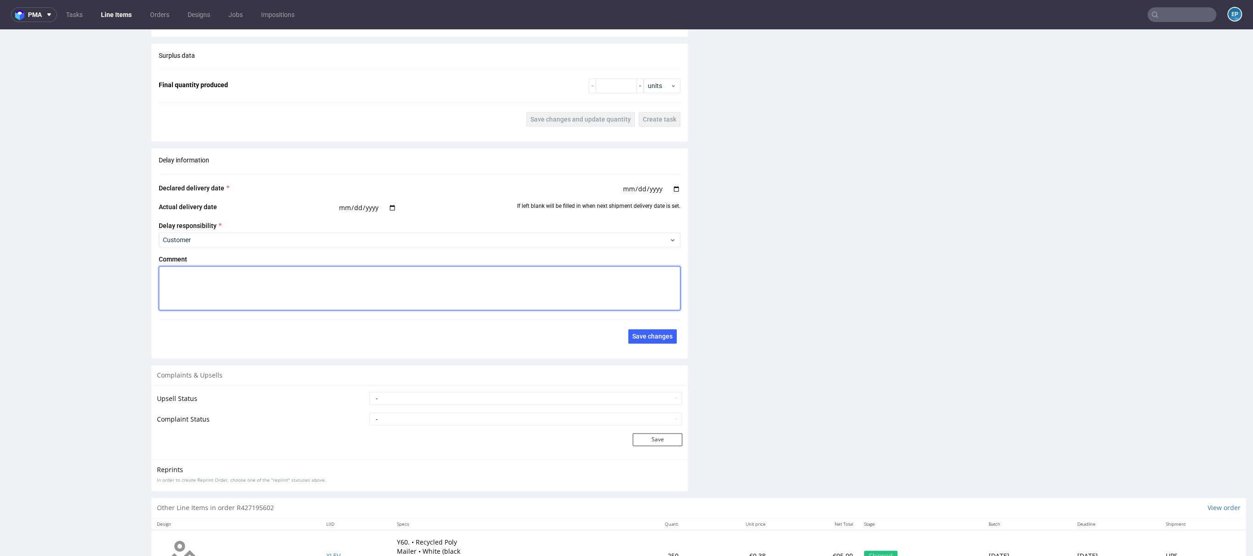
click at [217, 286] on textarea at bounding box center [420, 288] width 522 height 44
type textarea "test test test"
click at [632, 333] on span "Save changes" at bounding box center [652, 336] width 40 height 6
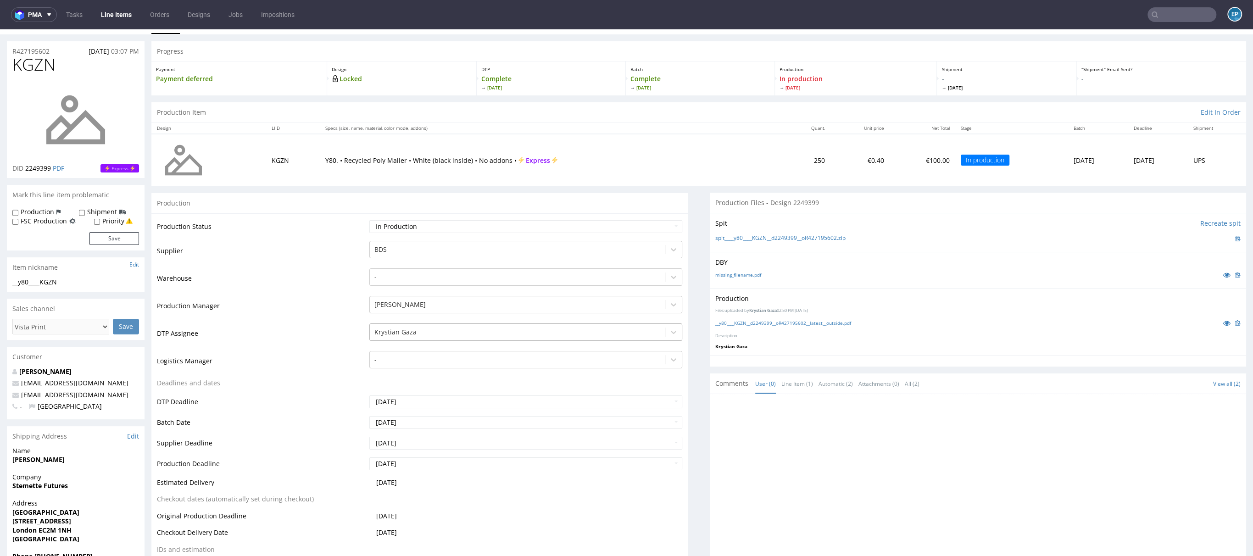
scroll to position [1176, 0]
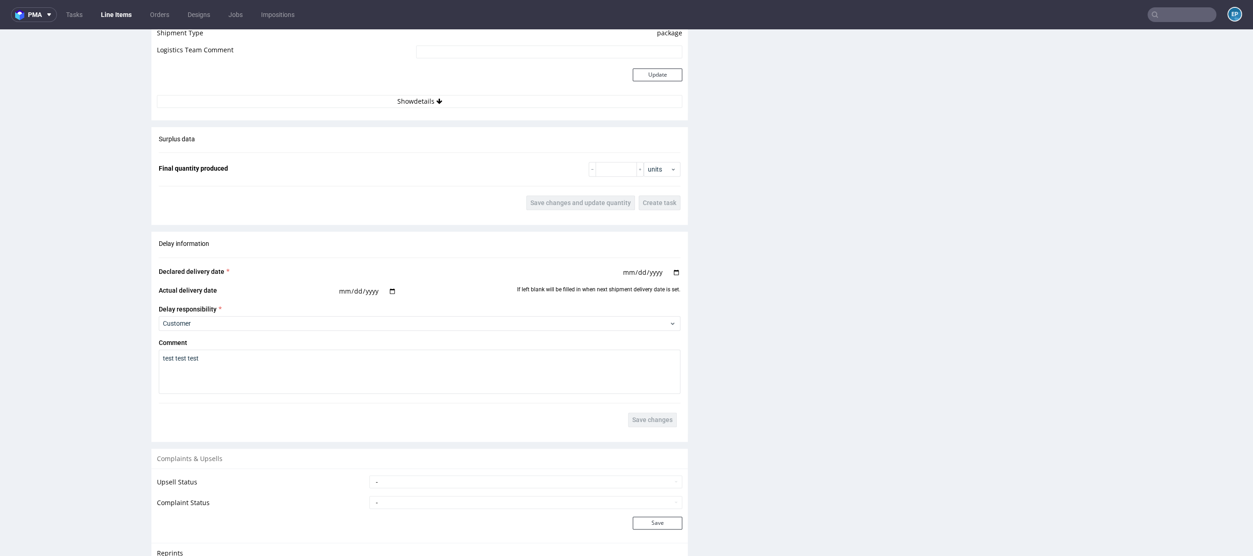
scroll to position [1053, 0]
click at [208, 368] on textarea "test test test" at bounding box center [420, 369] width 522 height 44
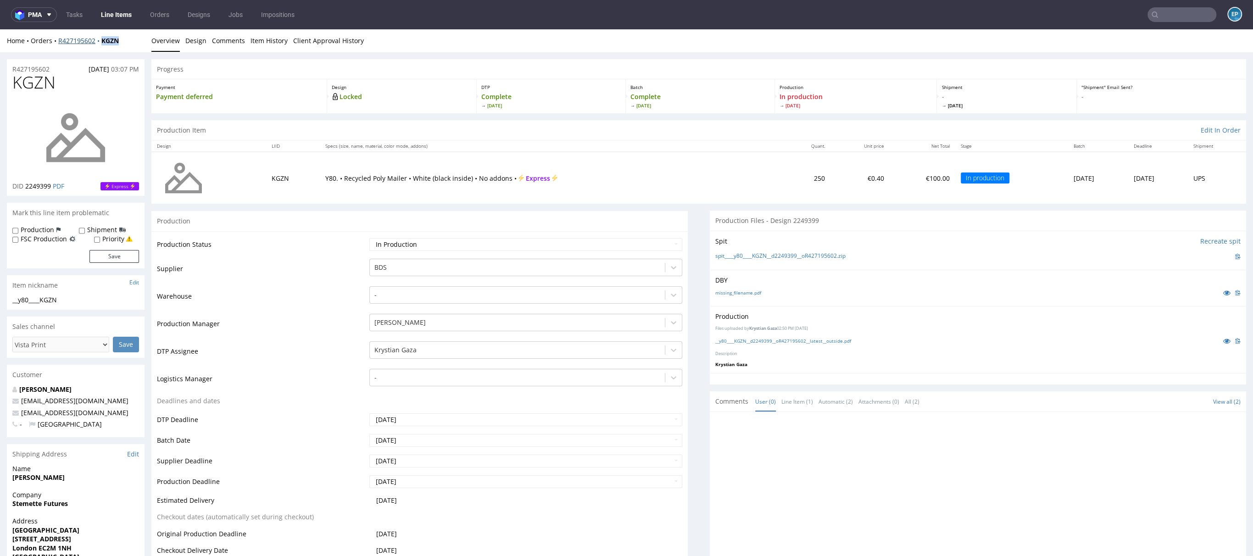
drag, startPoint x: 125, startPoint y: 38, endPoint x: 100, endPoint y: 43, distance: 24.7
click at [100, 43] on div "Home Orders R427195602 KGZN" at bounding box center [76, 40] width 138 height 9
copy strong "KGZN"
click at [37, 233] on label "Production" at bounding box center [37, 229] width 33 height 9
click at [18, 233] on input "Production" at bounding box center [15, 230] width 6 height 7
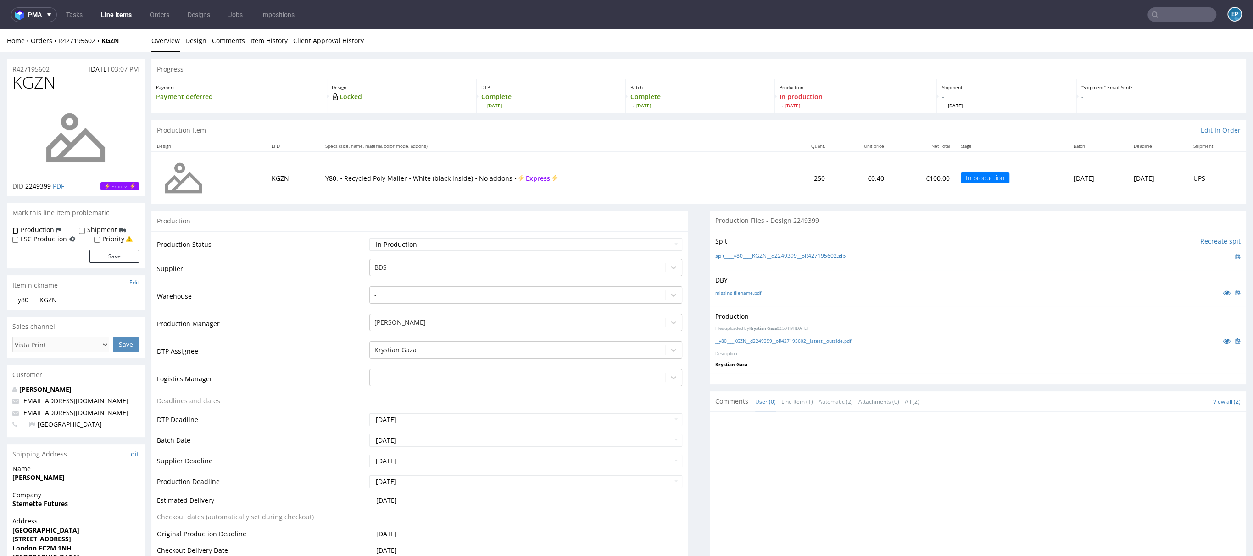
checkbox input "true"
click at [80, 231] on input "Shipment" at bounding box center [82, 230] width 6 height 7
checkbox input "true"
click at [103, 254] on button "Save" at bounding box center [114, 256] width 50 height 13
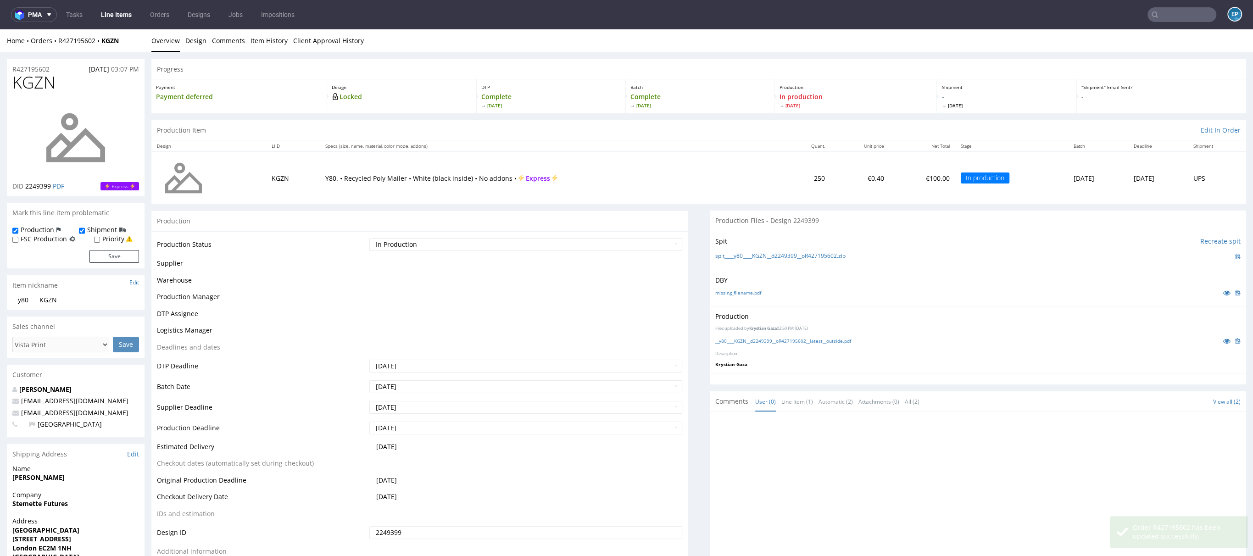
scroll to position [172, 0]
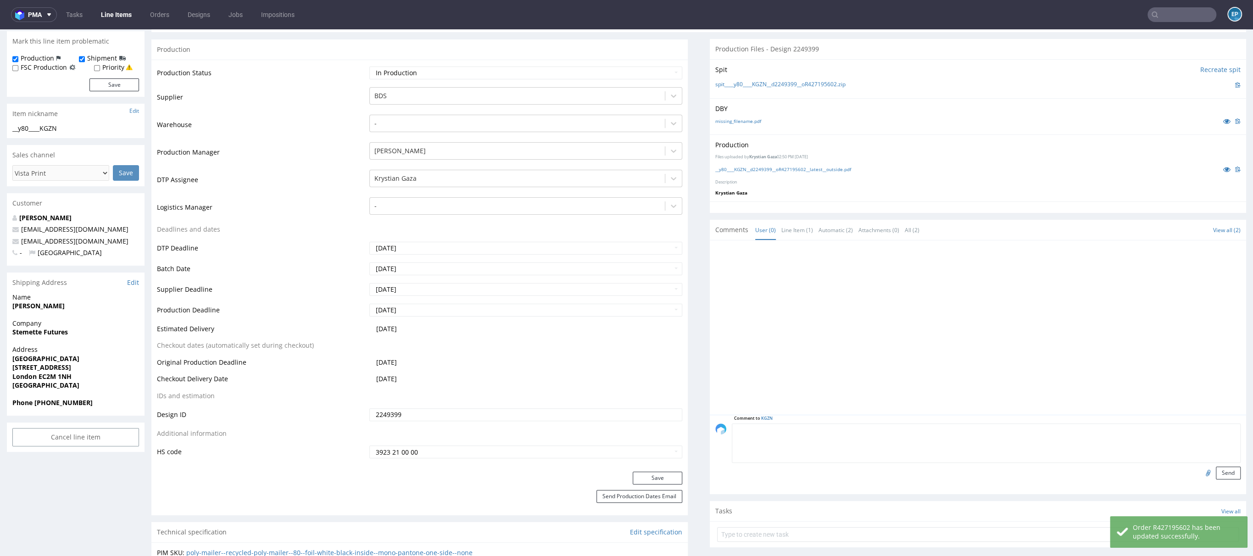
click at [845, 428] on textarea at bounding box center [986, 442] width 509 height 39
paste textarea "Dalpo delay -> TCM"
type textarea "Dalpo delay -> TCM"
click at [1207, 478] on div "Comment to KGZN Dalpo delay -> TCM Send" at bounding box center [978, 454] width 536 height 79
click at [1209, 460] on textarea "Dalpo delay -> TCM" at bounding box center [986, 442] width 509 height 39
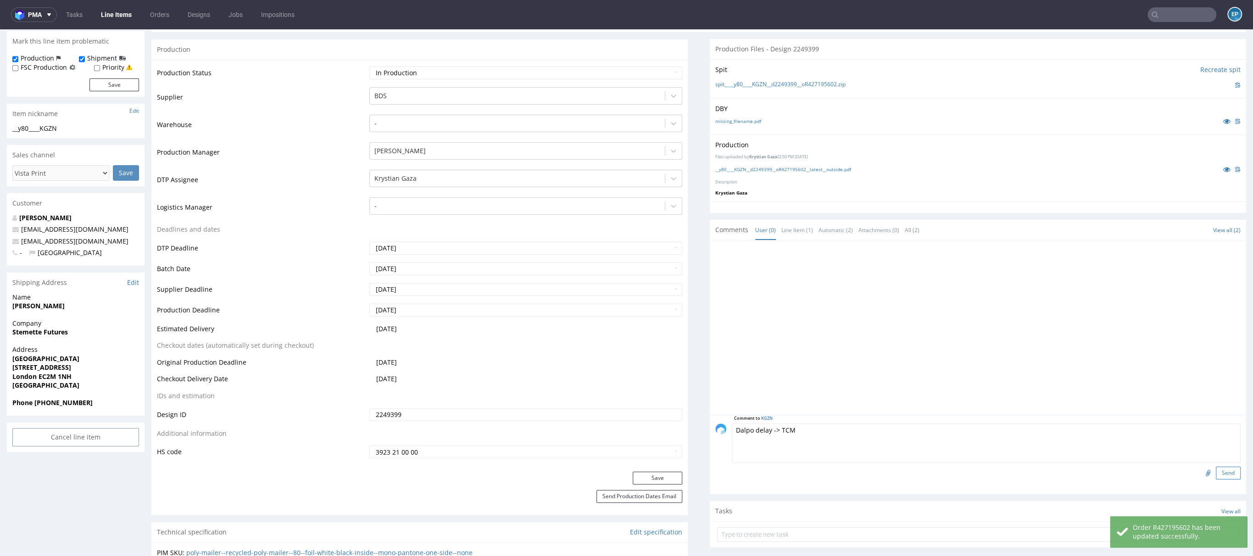
click at [1216, 466] on button "Send" at bounding box center [1228, 472] width 25 height 13
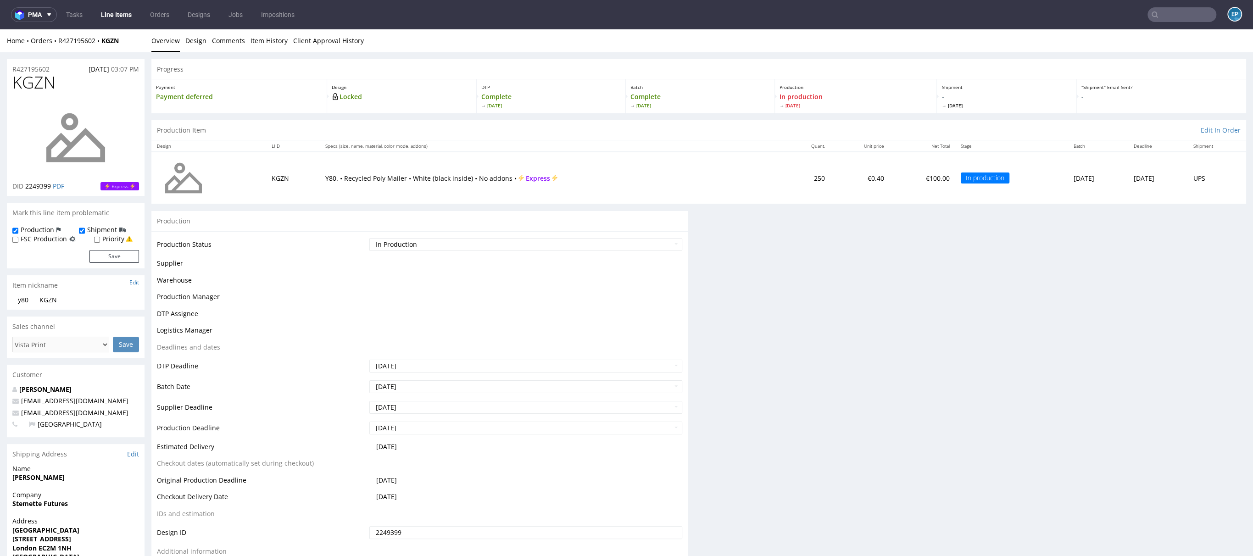
scroll to position [0, 0]
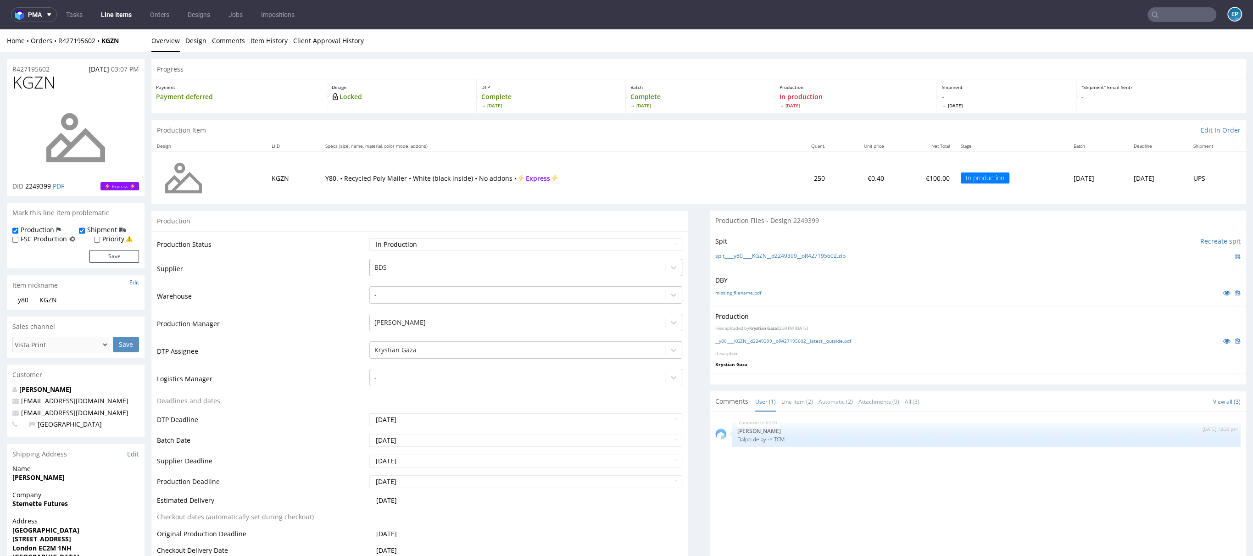
click at [413, 264] on div at bounding box center [517, 267] width 286 height 11
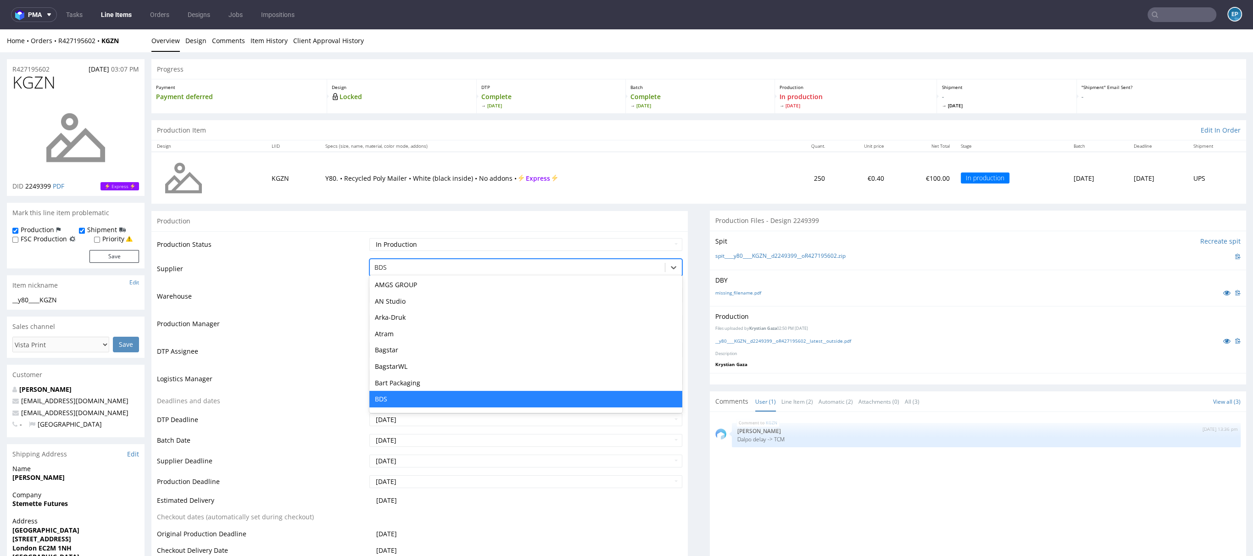
click at [433, 220] on div "Production" at bounding box center [419, 221] width 536 height 21
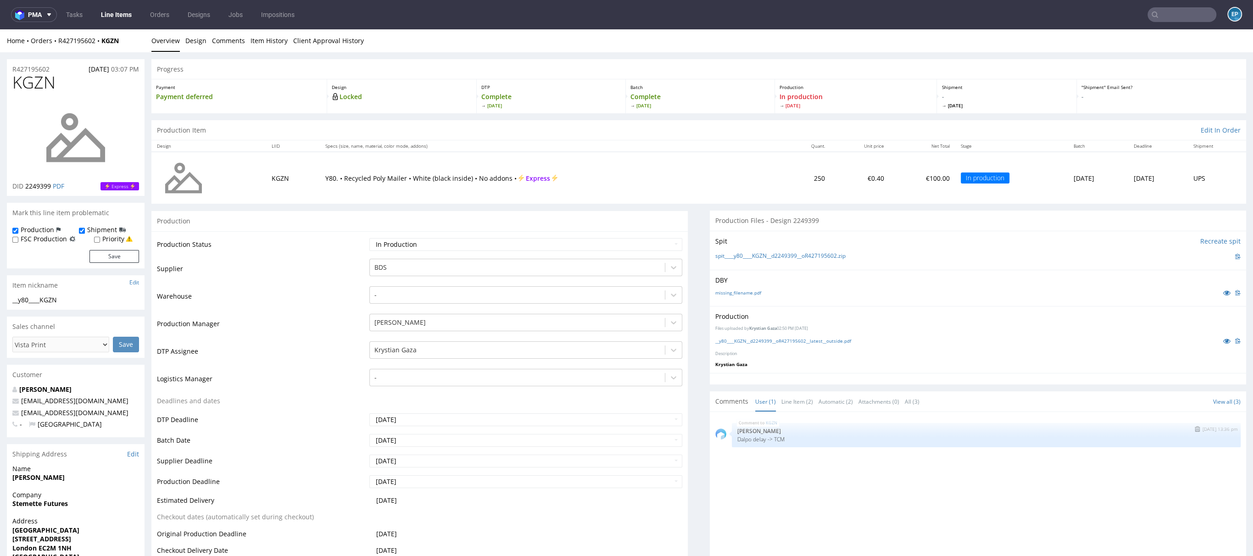
click at [1194, 426] on img "submit" at bounding box center [1196, 429] width 5 height 6
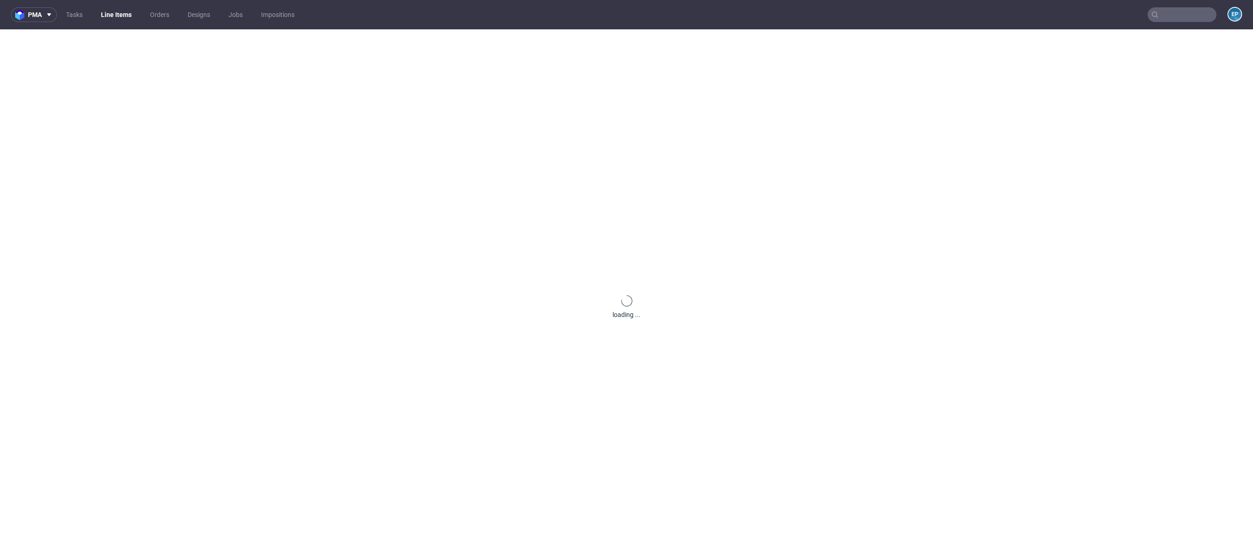
scroll to position [0, 0]
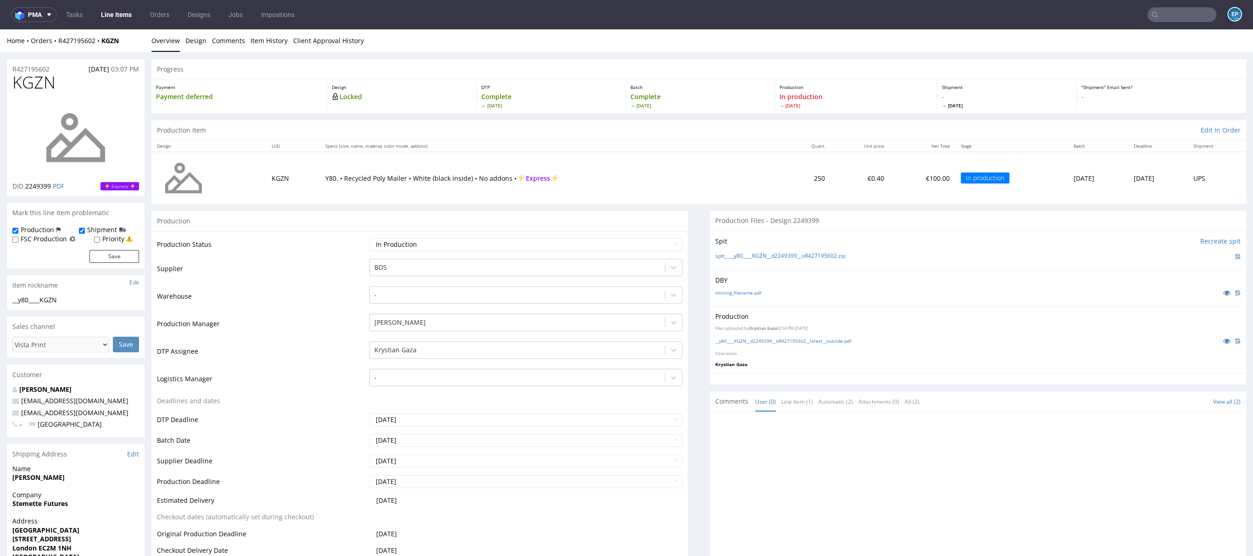
click at [93, 230] on label "Shipment" at bounding box center [102, 229] width 30 height 9
click at [85, 230] on input "Shipment" at bounding box center [82, 230] width 6 height 7
checkbox input "false"
click at [34, 230] on label "Production" at bounding box center [37, 229] width 33 height 9
click at [18, 230] on input "Production" at bounding box center [15, 230] width 6 height 7
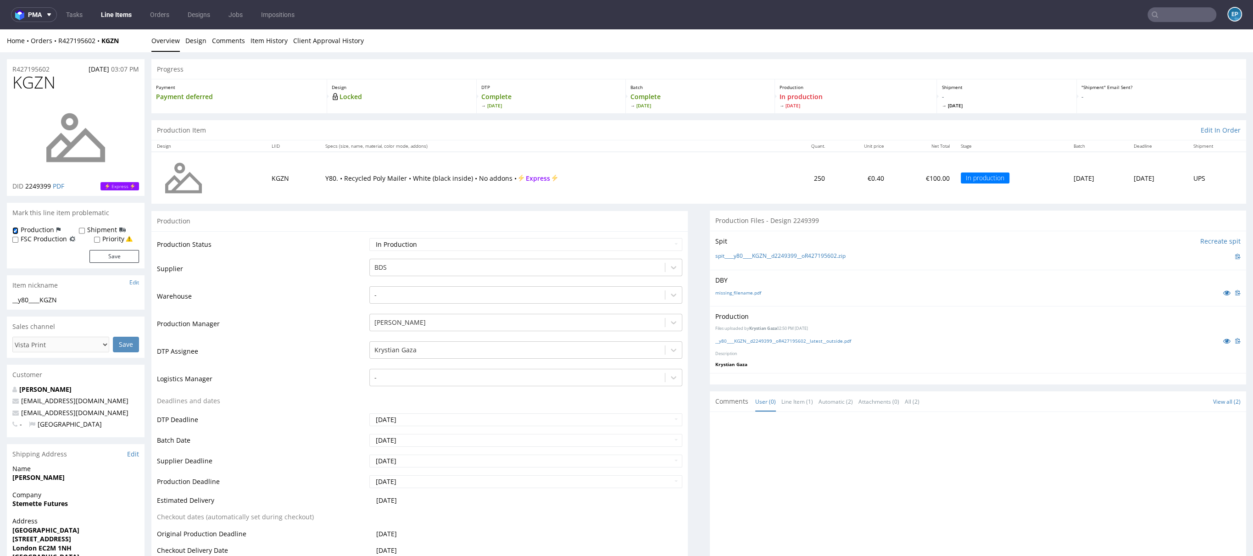
checkbox input "false"
click at [112, 254] on button "Save" at bounding box center [114, 256] width 50 height 13
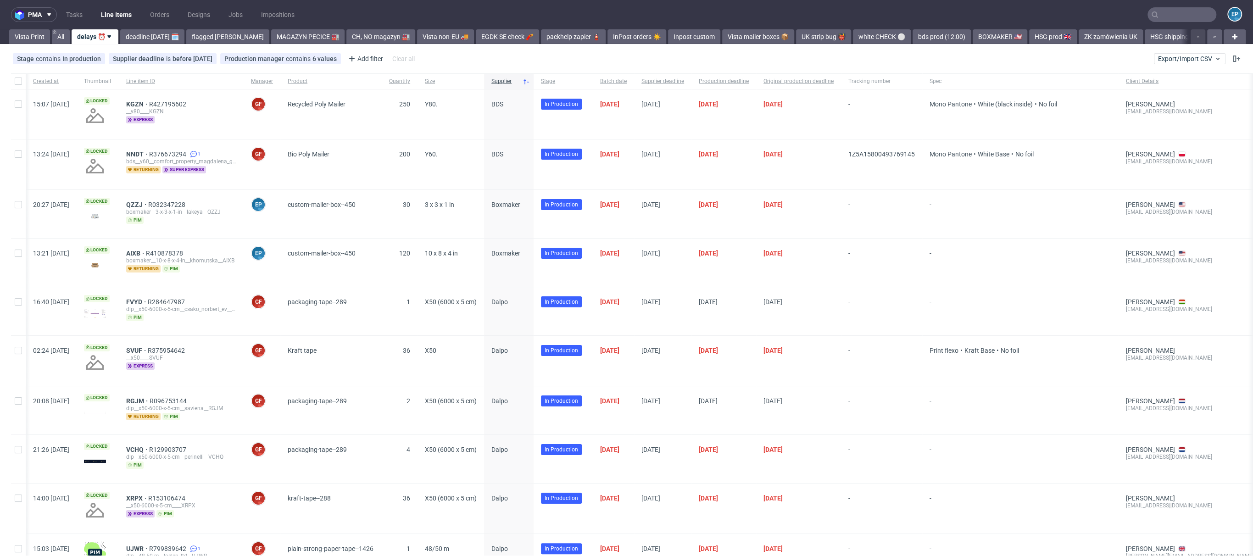
scroll to position [0, 110]
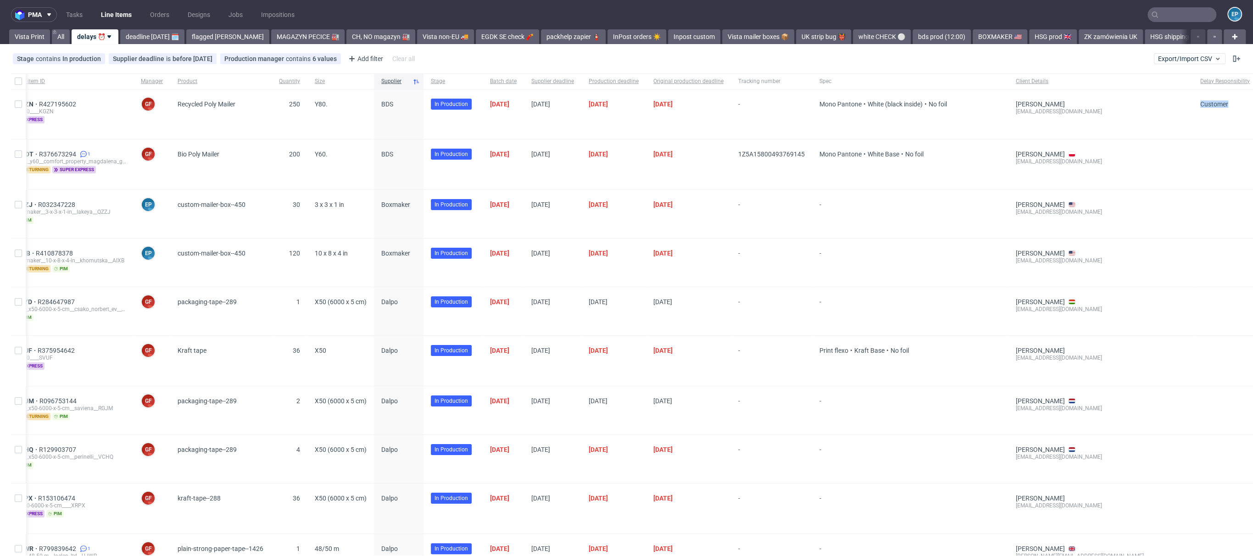
drag, startPoint x: 1159, startPoint y: 105, endPoint x: 1207, endPoint y: 105, distance: 48.6
click at [1207, 105] on div "Customer" at bounding box center [1225, 114] width 64 height 50
click at [1231, 54] on button at bounding box center [1236, 58] width 11 height 11
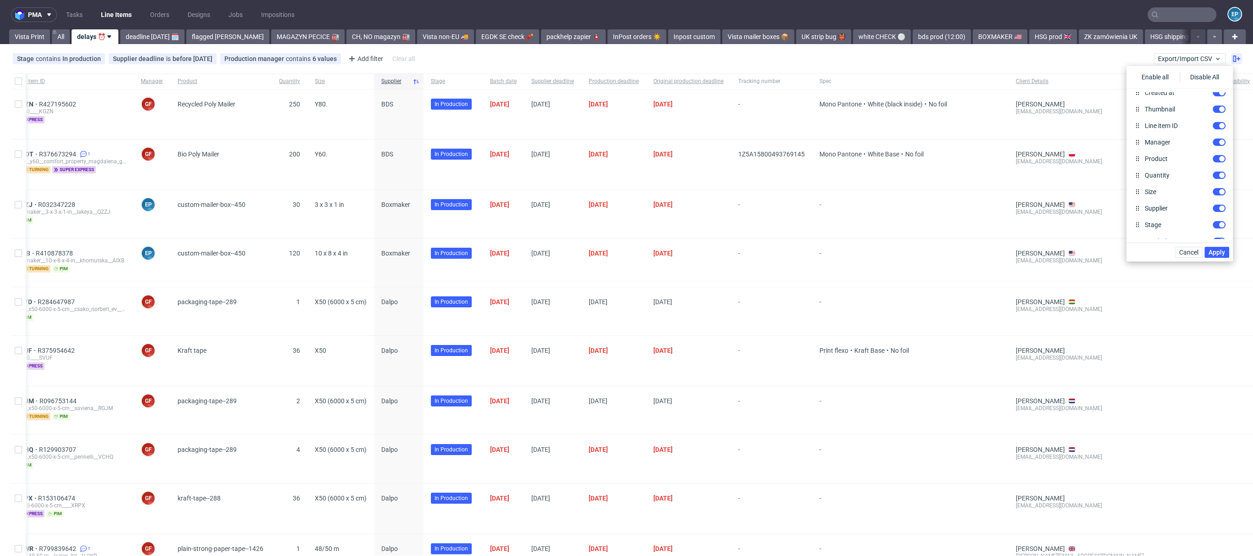
scroll to position [0, 0]
click at [1099, 54] on div "Stage contains In production Supplier deadline is before [DATE] Production mana…" at bounding box center [626, 59] width 1253 height 22
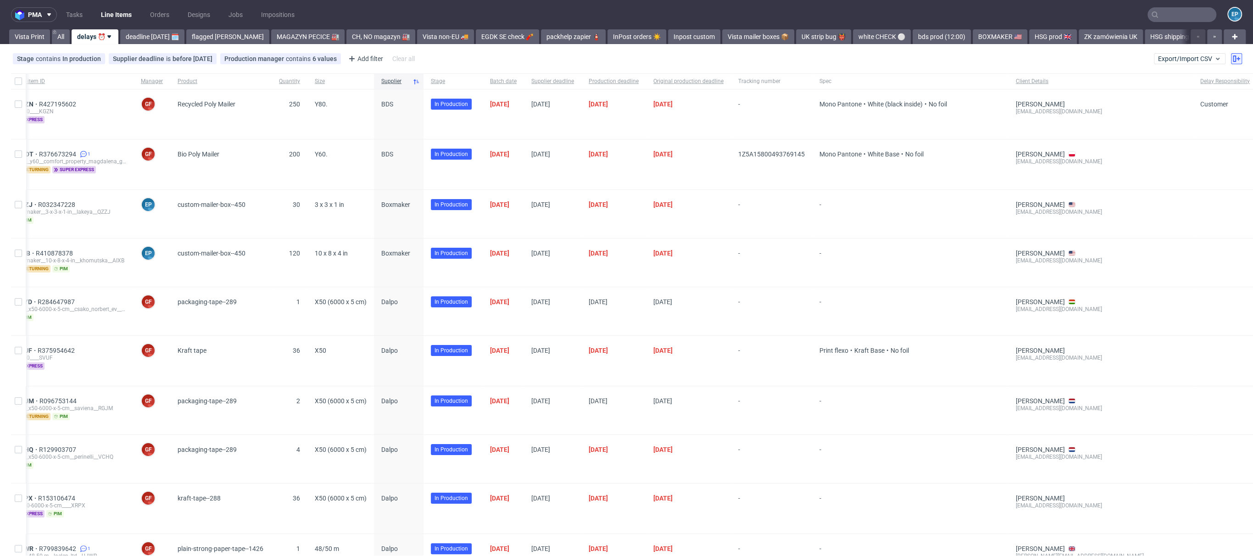
click at [1232, 60] on use at bounding box center [1235, 59] width 7 height 6
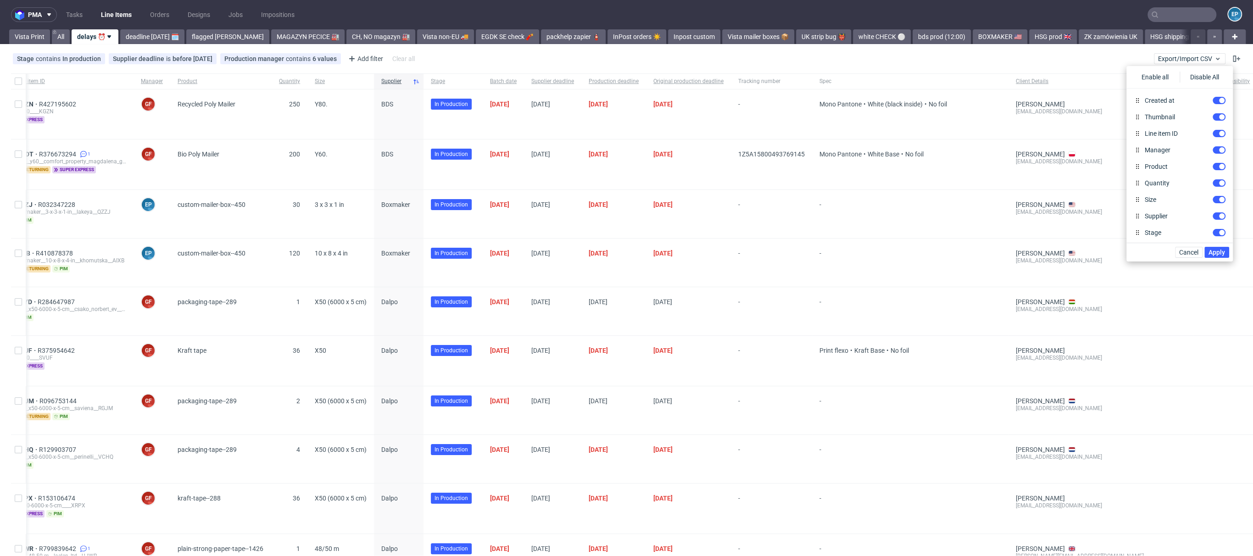
click at [1104, 48] on div "Stage contains In production Supplier deadline is before [DATE] Production mana…" at bounding box center [626, 59] width 1253 height 22
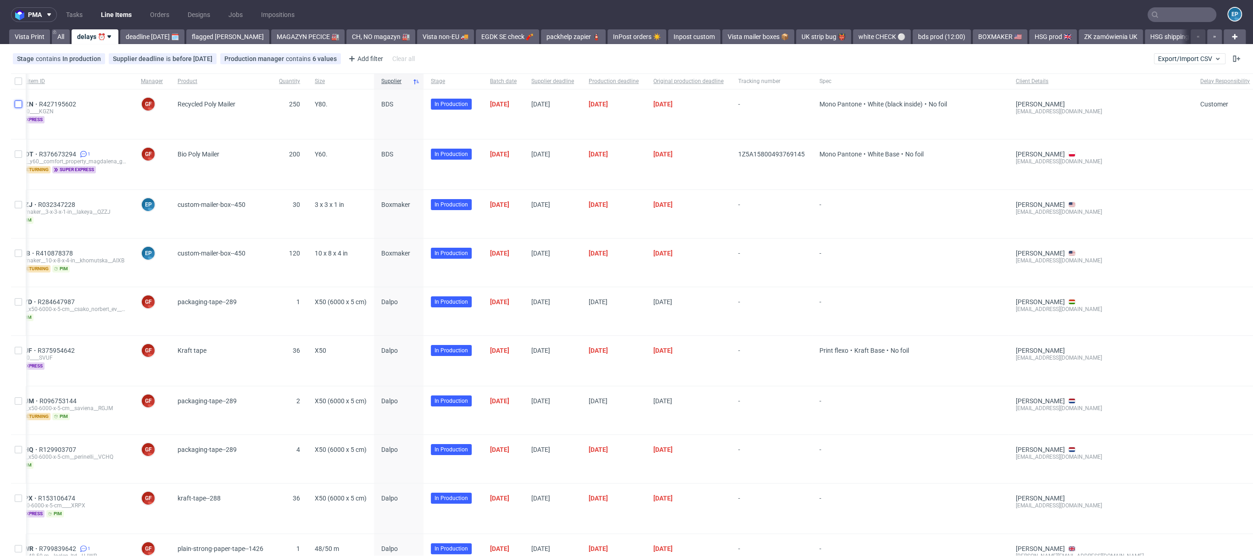
click at [18, 103] on input "checkbox" at bounding box center [18, 103] width 7 height 7
checkbox input "true"
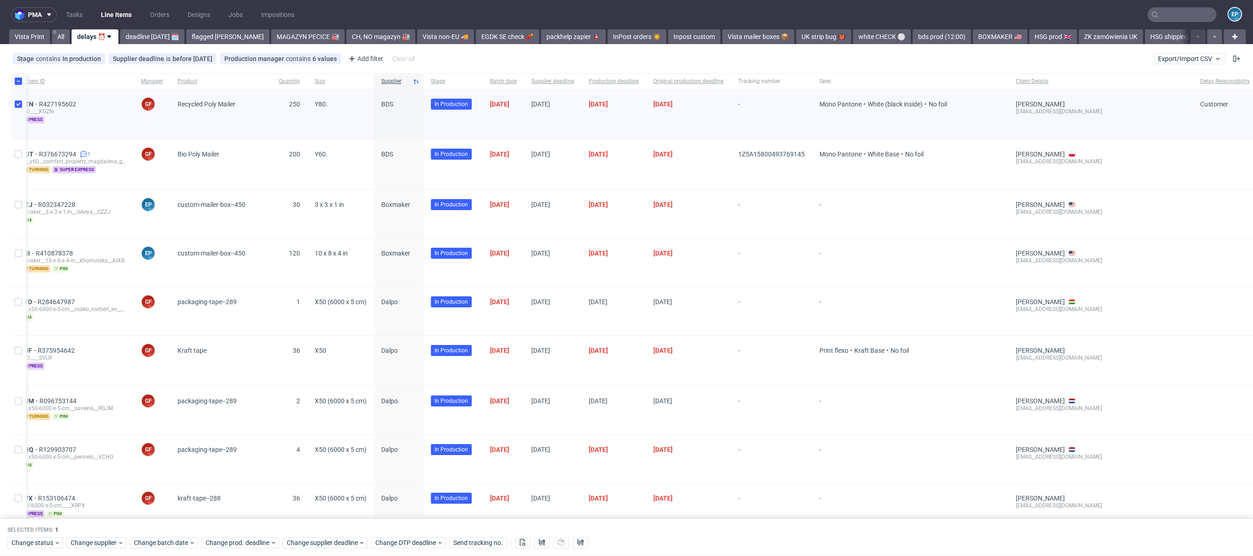
click at [19, 168] on div at bounding box center [18, 164] width 15 height 50
checkbox input "true"
click at [16, 203] on input "checkbox" at bounding box center [18, 204] width 7 height 7
checkbox input "true"
click at [1212, 55] on button "Export/Import CSV" at bounding box center [1190, 58] width 72 height 11
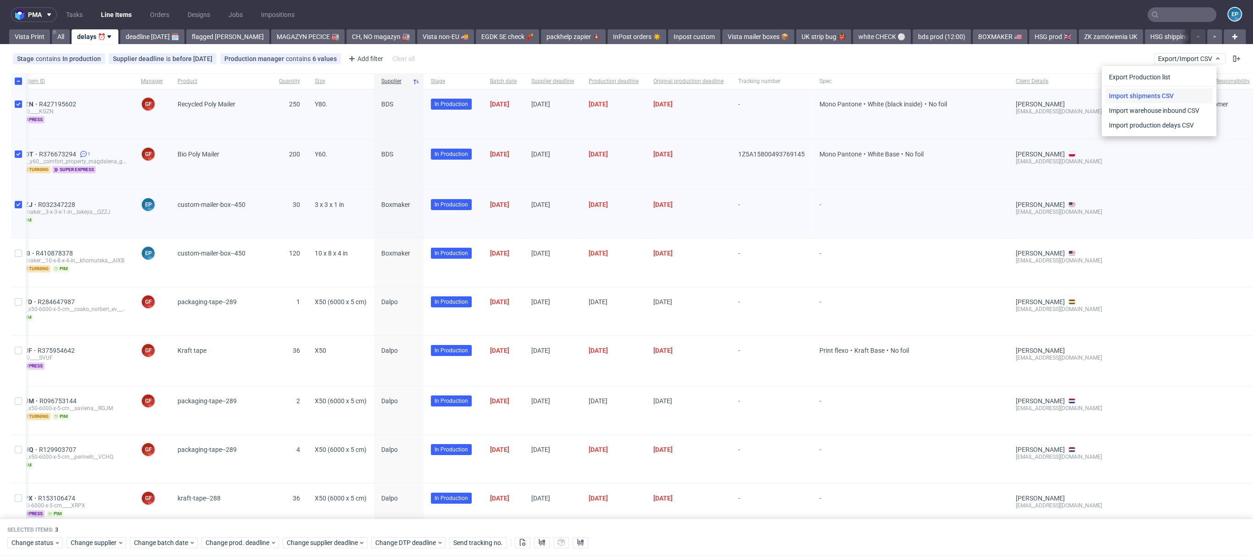
click at [1149, 93] on link "Import shipments CSV" at bounding box center [1158, 96] width 107 height 15
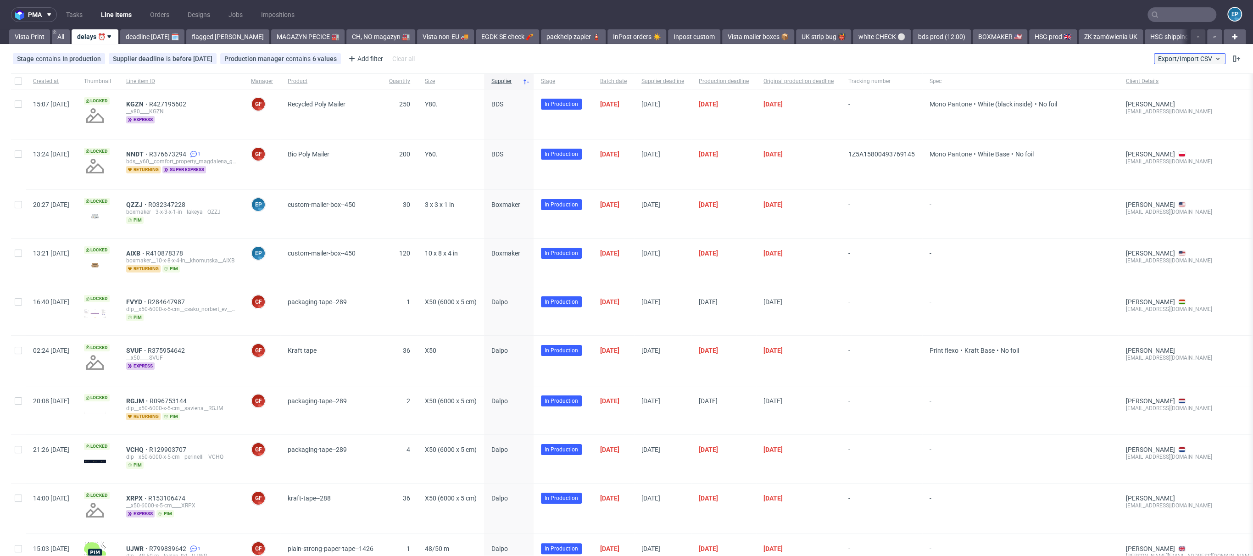
click at [1188, 55] on span "Export/Import CSV" at bounding box center [1189, 58] width 63 height 7
click at [1182, 120] on link "Import production delays CSV" at bounding box center [1158, 125] width 107 height 15
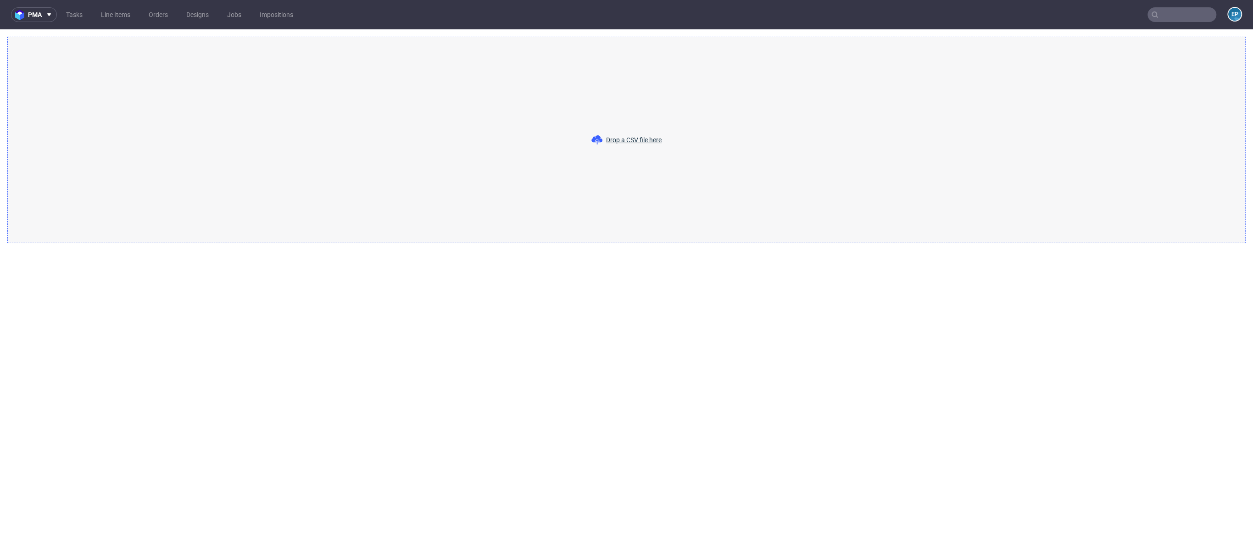
click at [677, 132] on div "Drop a CSV file here" at bounding box center [626, 140] width 1238 height 206
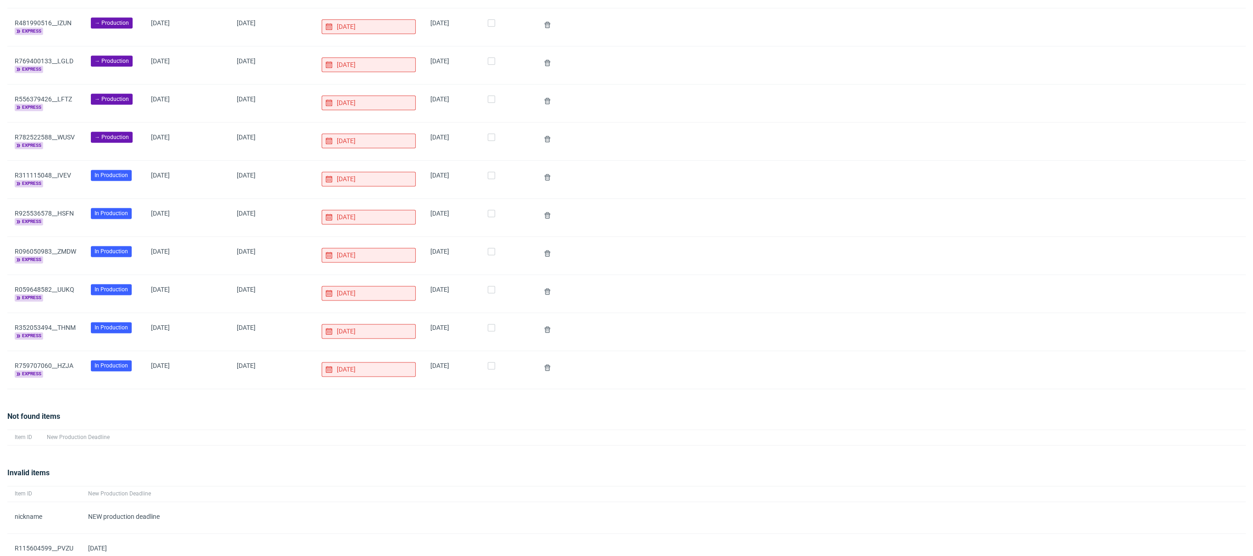
scroll to position [1250, 0]
click at [60, 172] on link "R311115048__IVEV" at bounding box center [43, 175] width 56 height 7
click at [67, 211] on link "R925536578__HSFN" at bounding box center [44, 214] width 59 height 7
click at [48, 211] on link "R925536578__HSFN" at bounding box center [44, 214] width 59 height 7
click at [58, 249] on link "R096050983__ZMDW" at bounding box center [45, 252] width 61 height 7
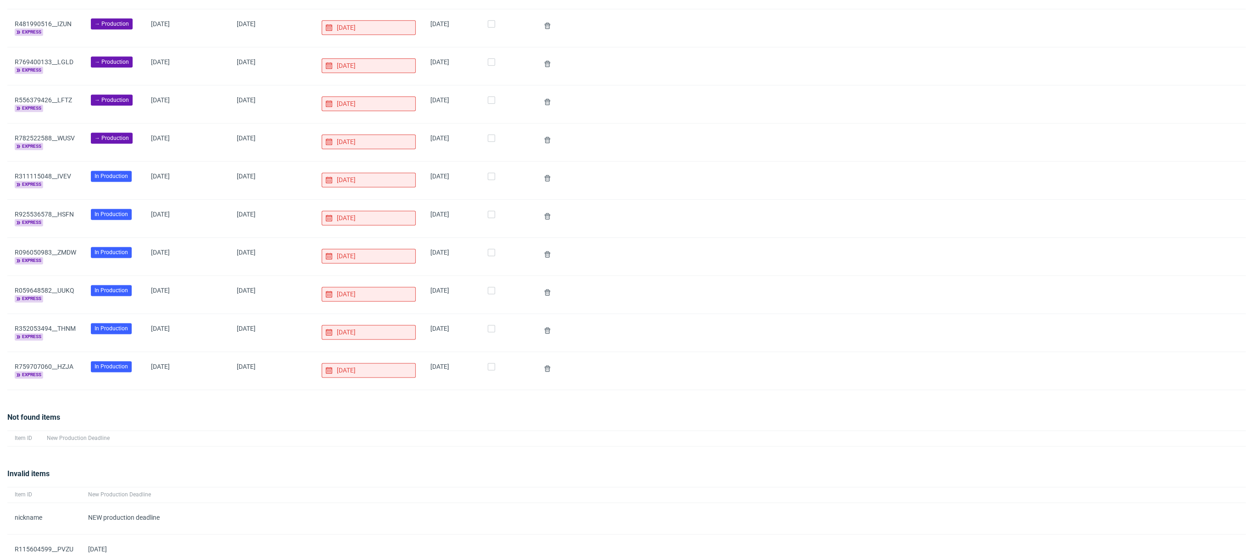
click at [67, 294] on div "express" at bounding box center [45, 298] width 61 height 8
click at [67, 287] on link "R059648582__UUKQ" at bounding box center [45, 290] width 60 height 7
click at [63, 287] on link "R059648582__UUKQ" at bounding box center [45, 290] width 60 height 7
click at [55, 325] on link "R352053494__THNM" at bounding box center [45, 328] width 61 height 7
click at [55, 363] on link "R759707060__HZJA" at bounding box center [44, 366] width 59 height 7
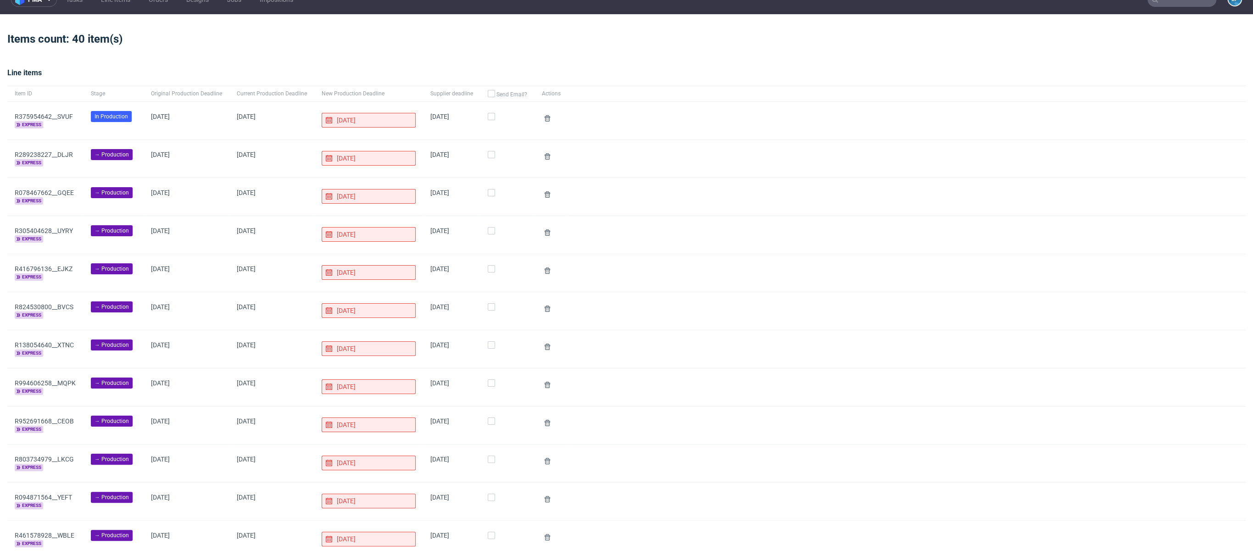
scroll to position [0, 0]
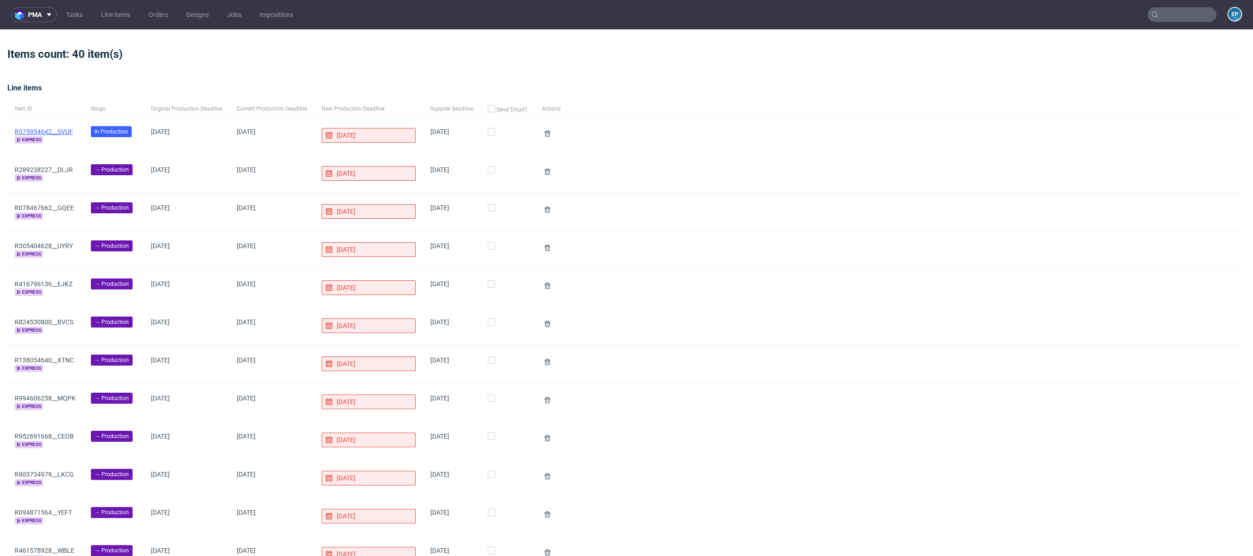
click at [52, 133] on link "R375954642__SVUF" at bounding box center [44, 131] width 58 height 7
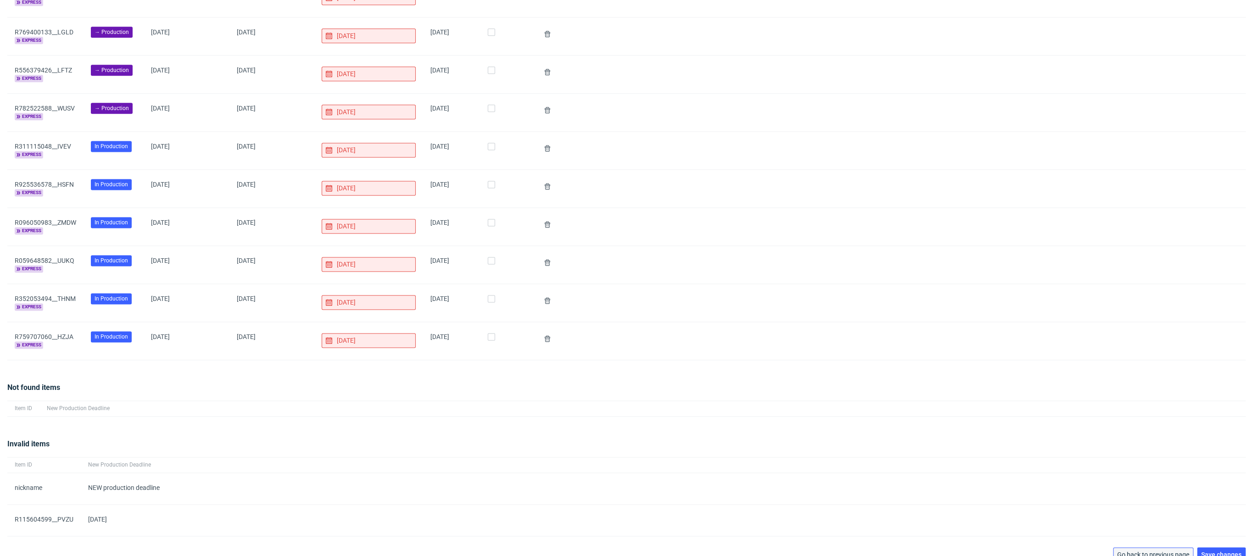
click at [1148, 551] on span "Go back to previous page" at bounding box center [1153, 554] width 72 height 6
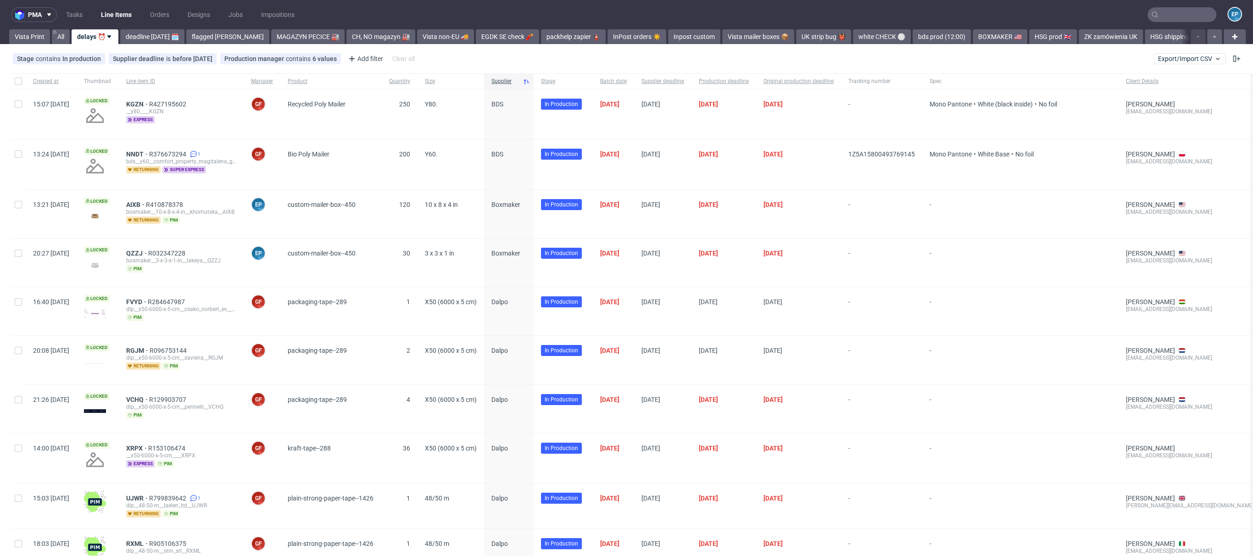
click at [1194, 66] on div "Stage contains In production Supplier deadline is before today Production manag…" at bounding box center [626, 59] width 1253 height 22
click at [1176, 60] on span "Export/Import CSV" at bounding box center [1189, 58] width 63 height 7
click at [1150, 122] on link "Import production delays CSV" at bounding box center [1158, 125] width 107 height 15
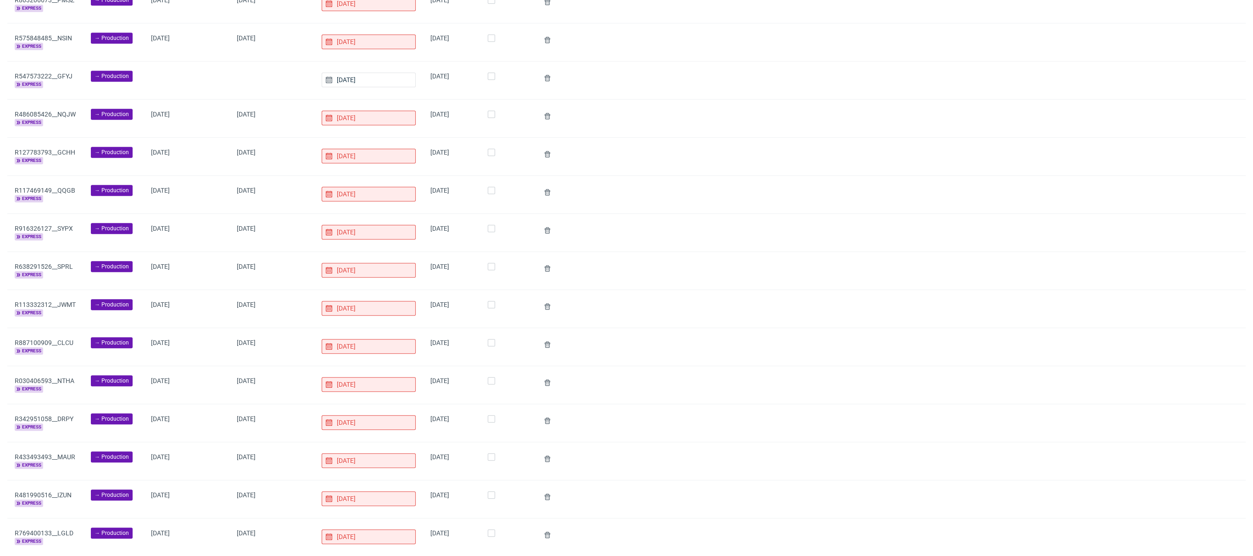
scroll to position [1280, 0]
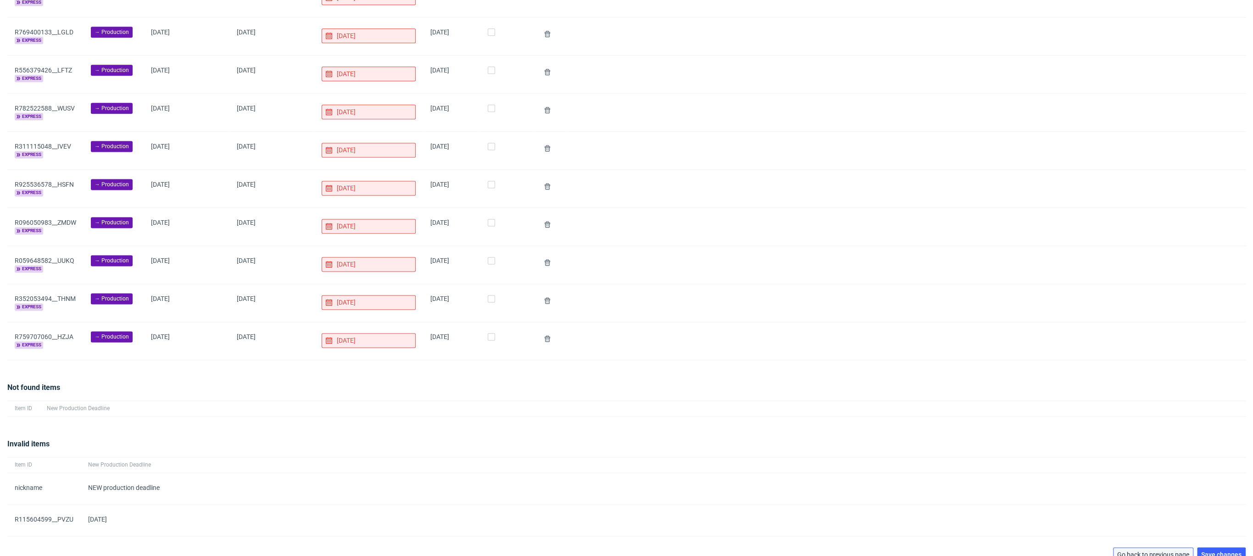
click at [1164, 547] on button "Go back to previous page" at bounding box center [1153, 554] width 80 height 15
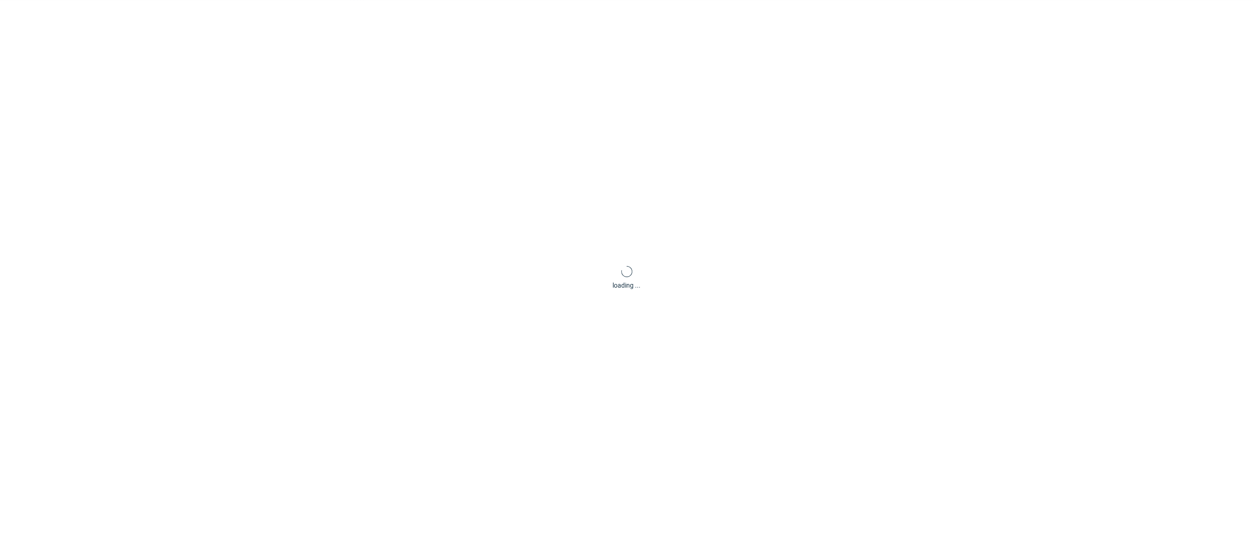
scroll to position [44, 0]
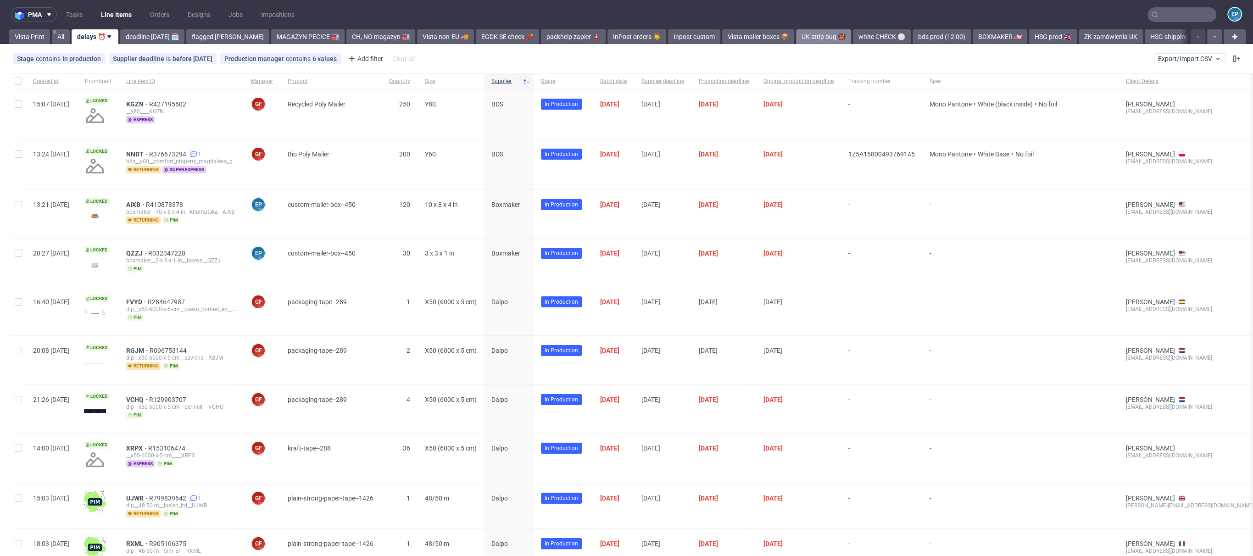
click at [796, 42] on link "UK strip bug 👹" at bounding box center [823, 36] width 55 height 15
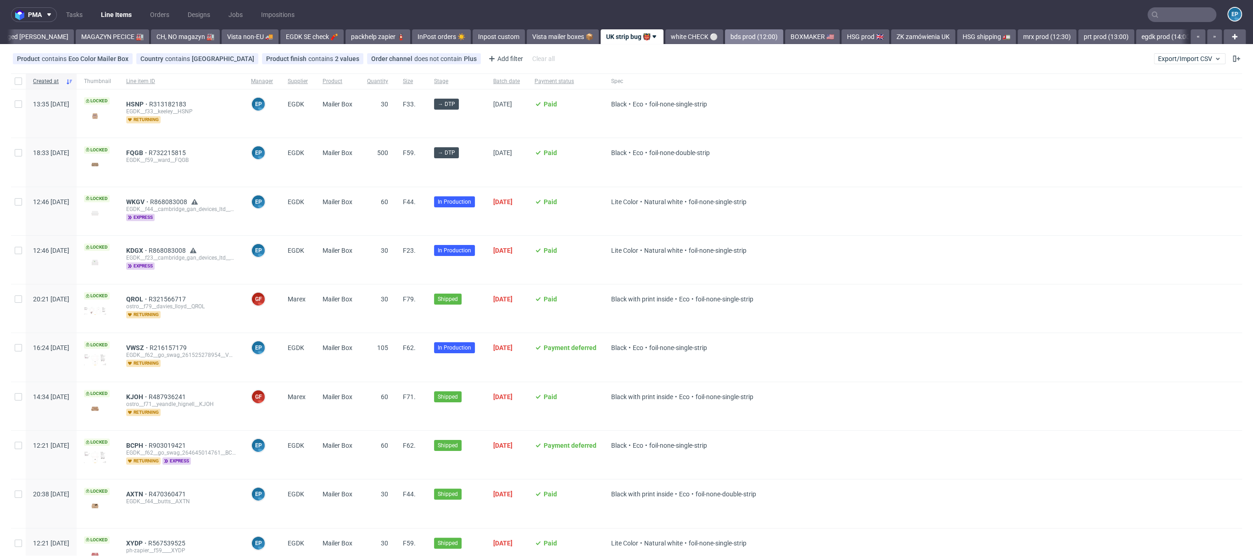
click at [725, 34] on link "bds prod (12:00)" at bounding box center [754, 36] width 58 height 15
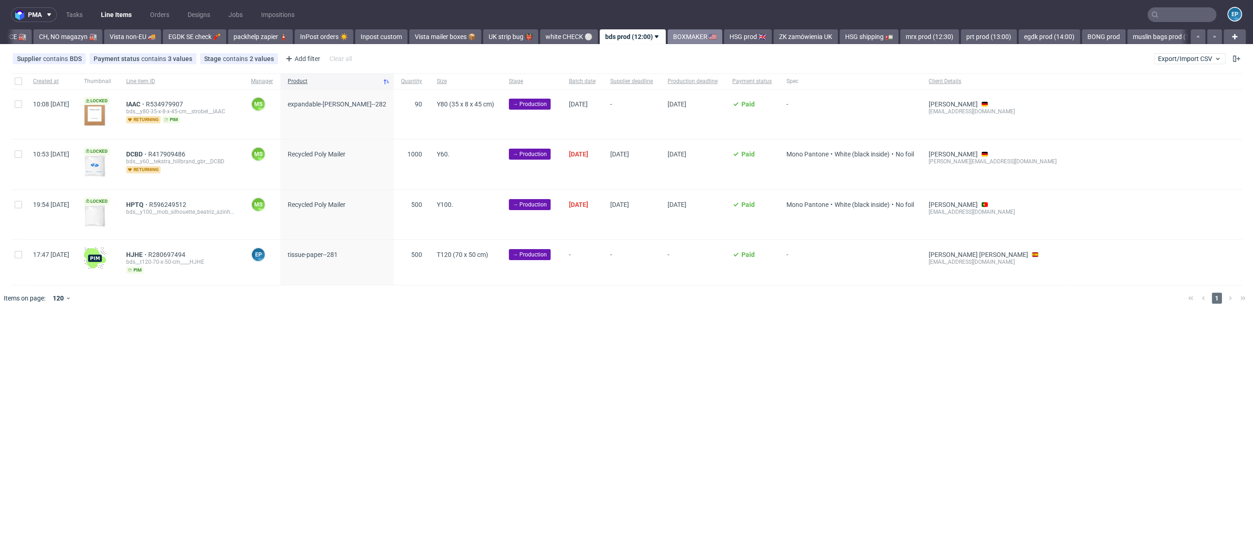
click at [667, 38] on link "BOXMAKER 🇺🇸" at bounding box center [694, 36] width 55 height 15
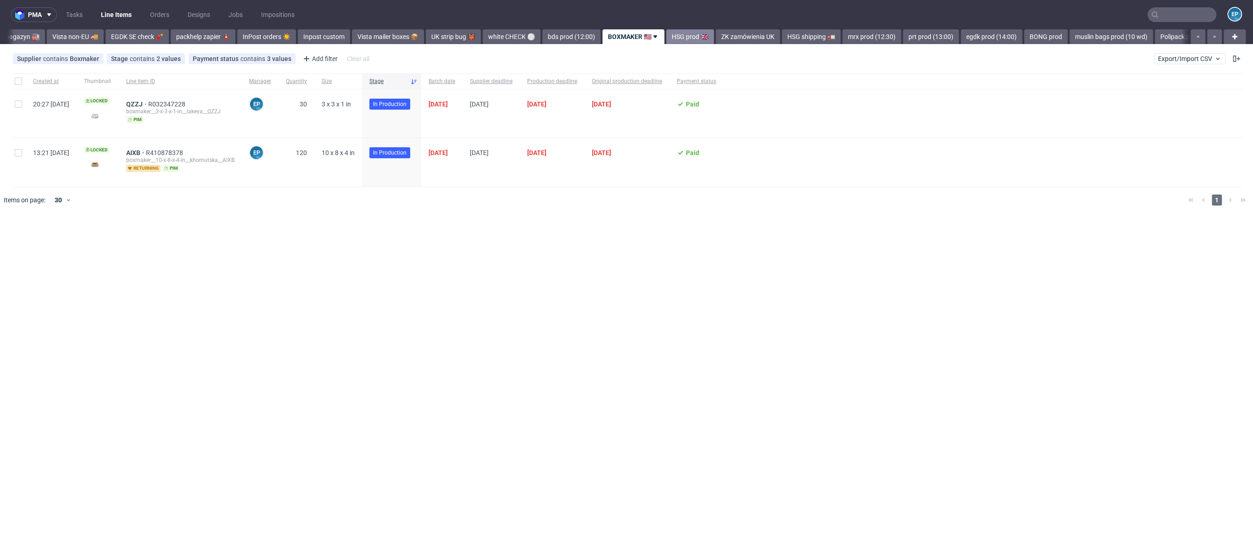
click at [673, 35] on link "HSG prod 🇬🇧" at bounding box center [690, 36] width 48 height 15
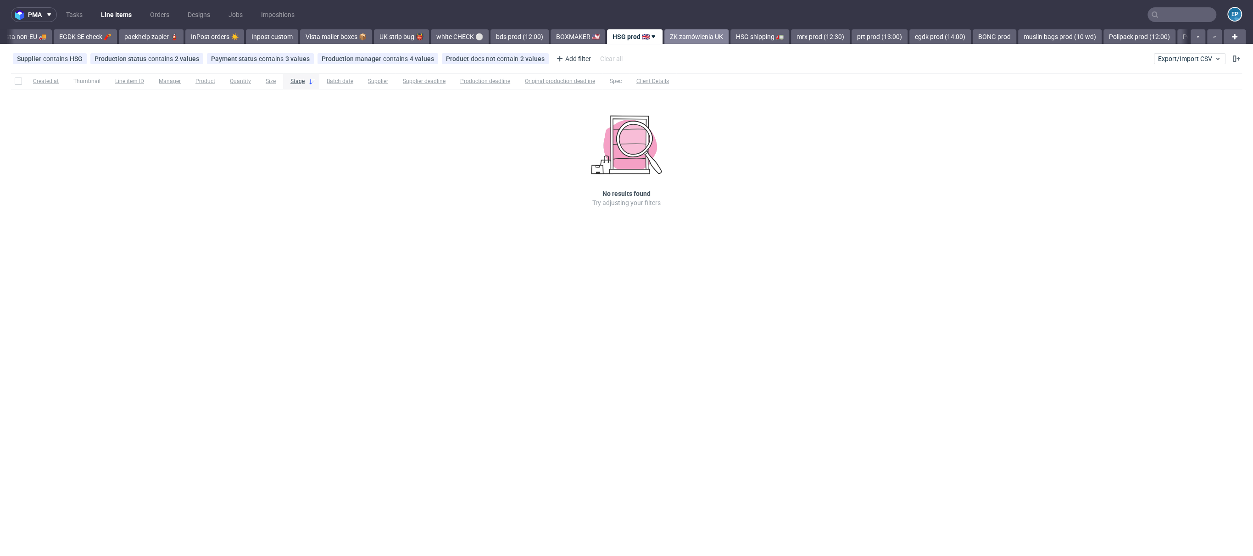
click at [673, 34] on link "ZK zamówienia UK" at bounding box center [696, 36] width 64 height 15
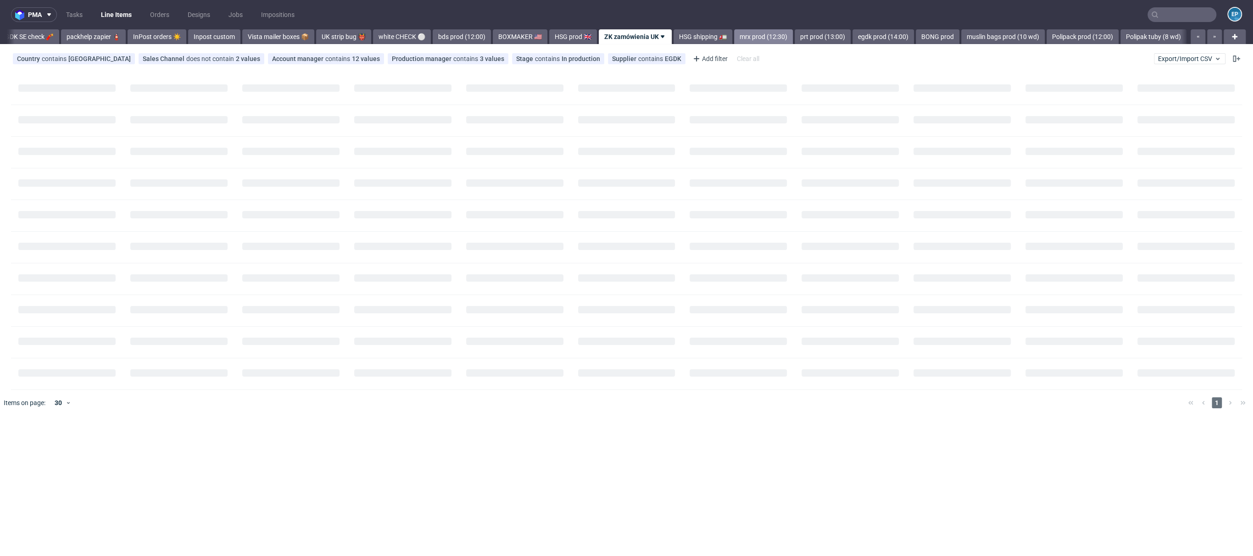
click at [734, 34] on link "mrx prod (12:30)" at bounding box center [763, 36] width 59 height 15
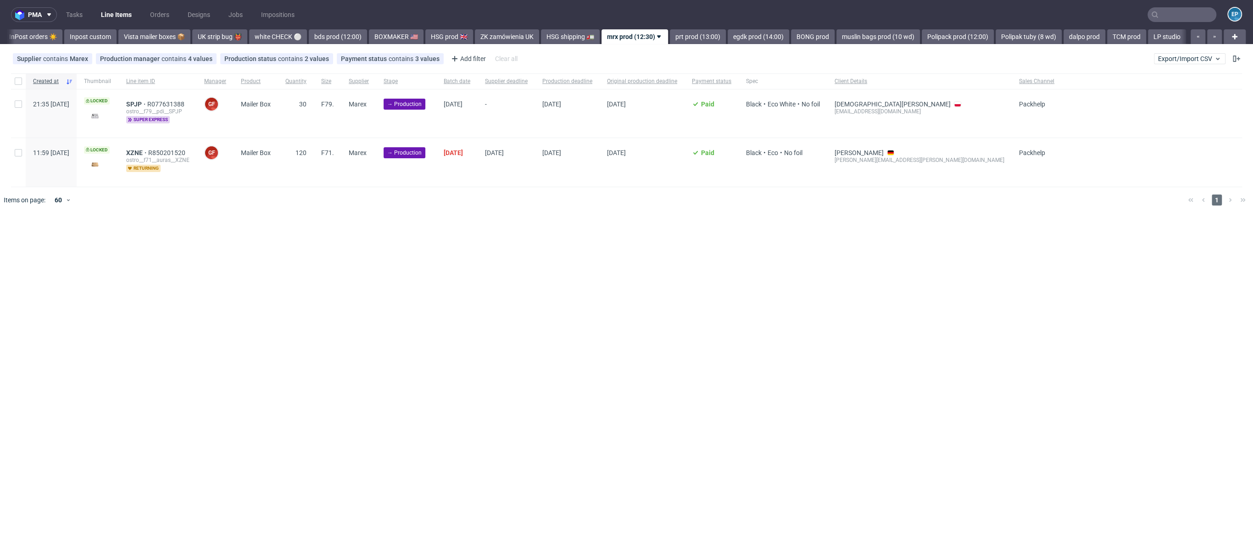
click at [666, 46] on div "pma Tasks Line Items Orders Designs Jobs Impositions EP Vista Print All delays …" at bounding box center [626, 278] width 1253 height 556
click at [670, 35] on link "prt prod (13:00)" at bounding box center [698, 36] width 56 height 15
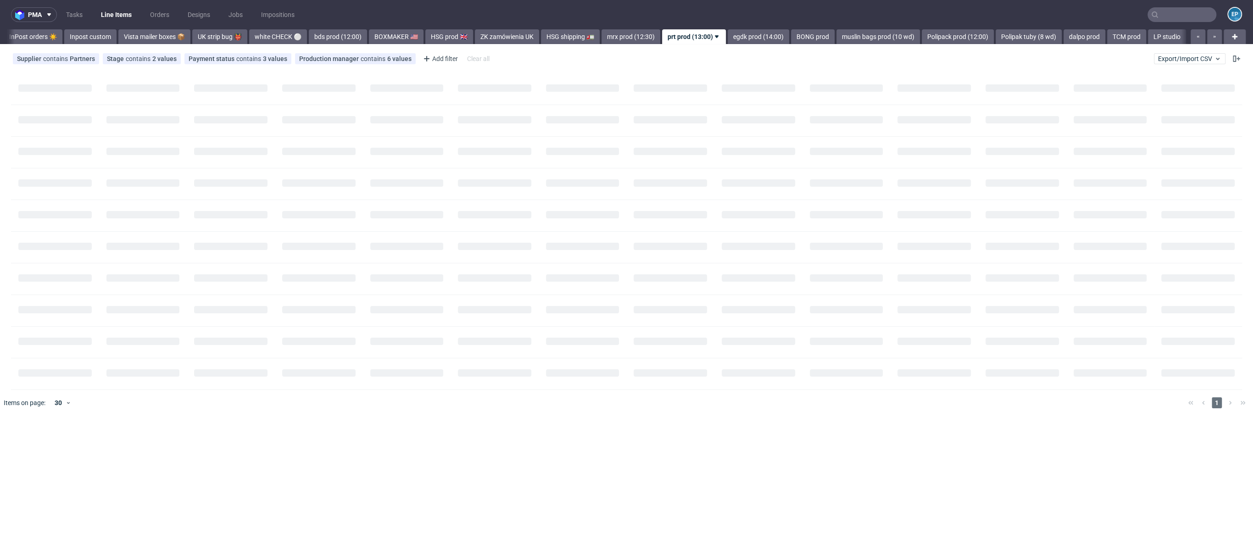
scroll to position [0, 655]
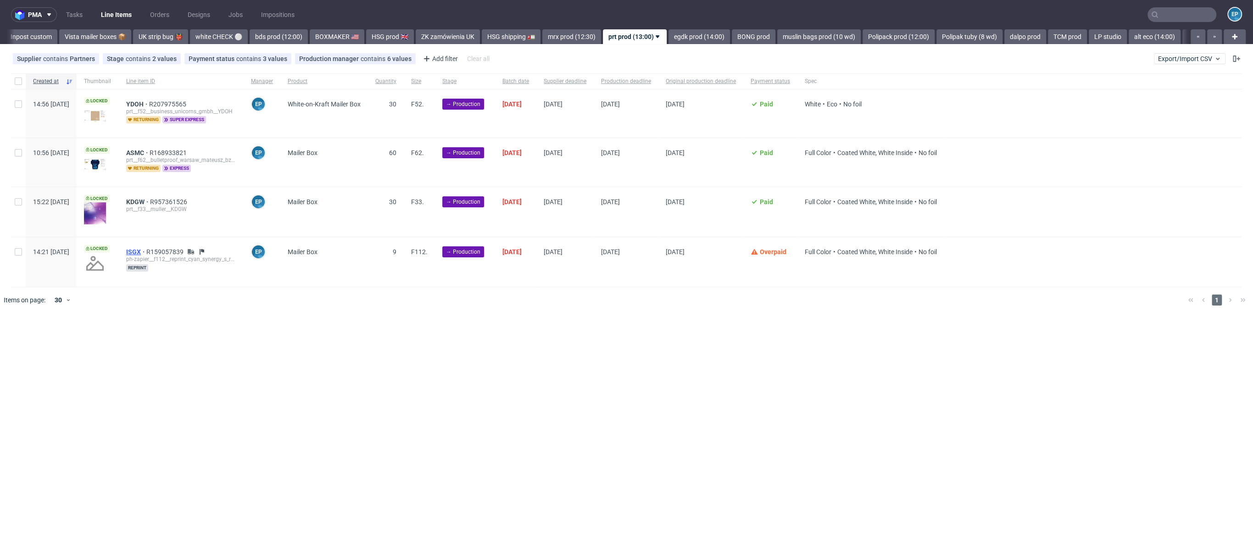
click at [146, 248] on span "ISGX" at bounding box center [136, 251] width 20 height 7
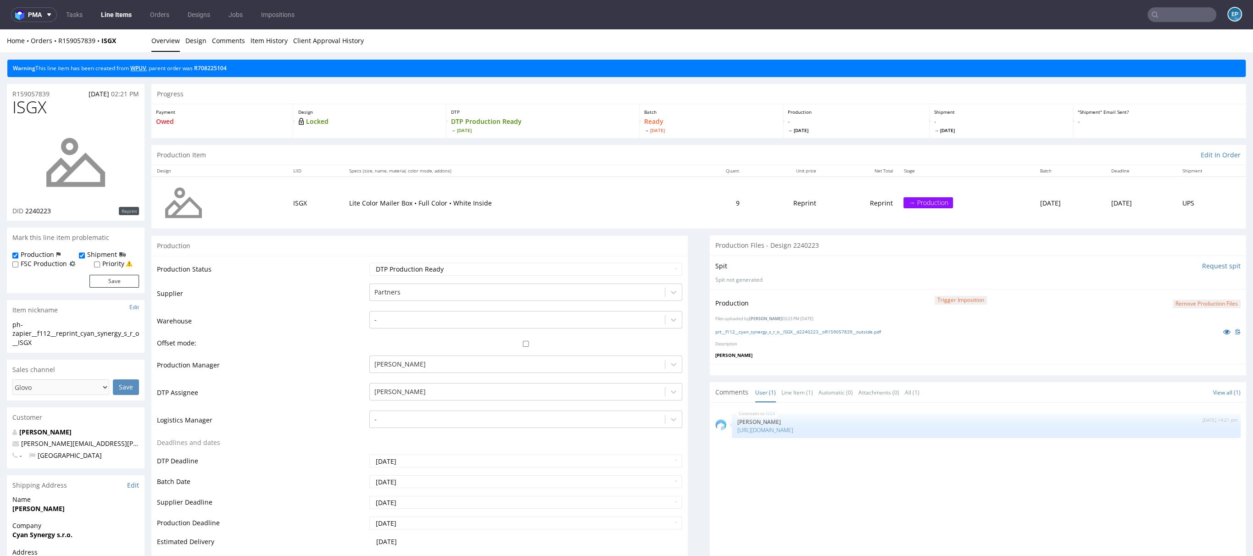
click at [137, 67] on link "WPUV" at bounding box center [138, 68] width 16 height 8
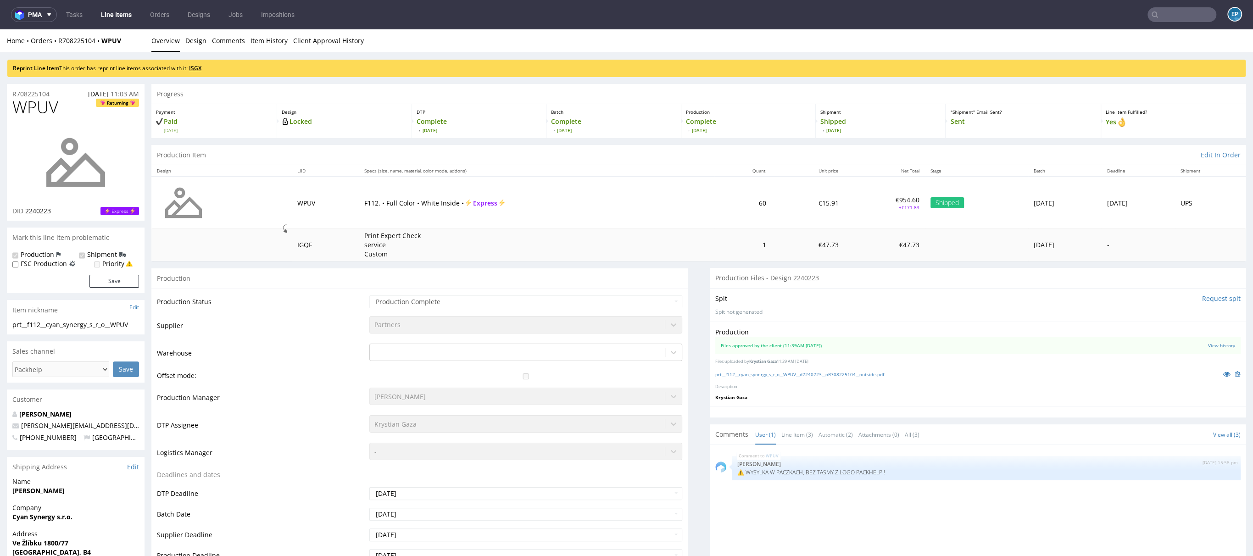
click at [196, 66] on link "ISGX" at bounding box center [195, 68] width 12 height 8
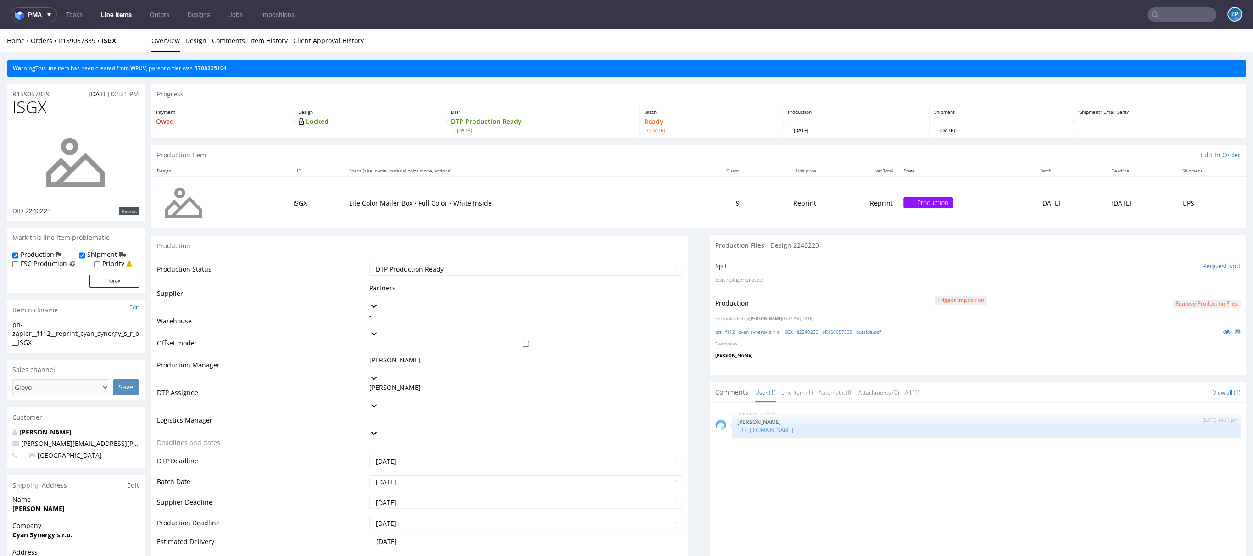
click at [118, 14] on link "Line Items" at bounding box center [116, 14] width 42 height 15
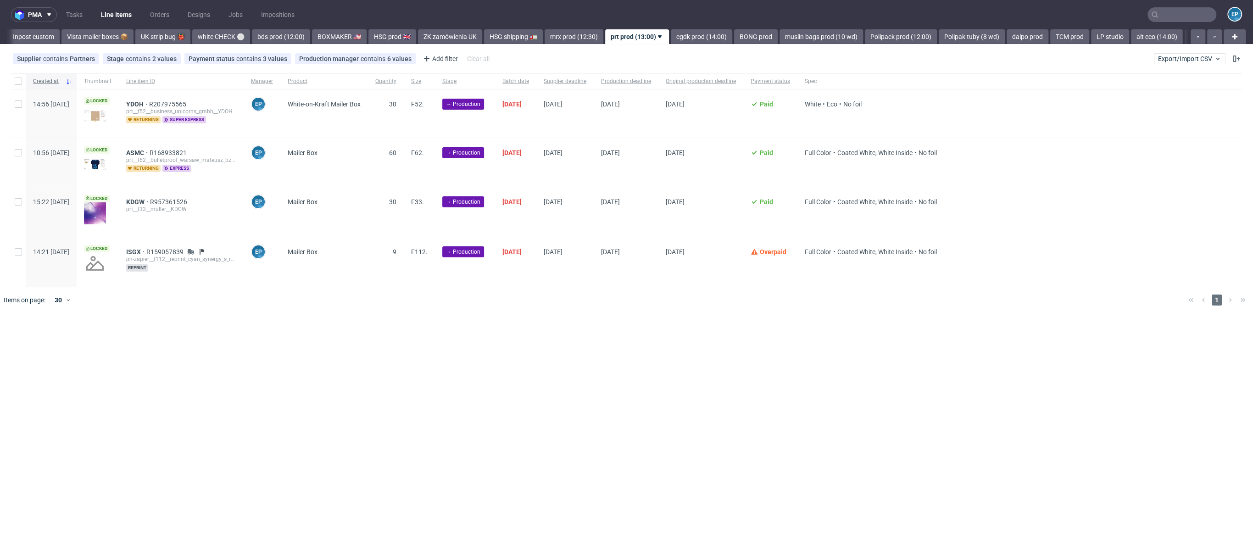
scroll to position [0, 655]
click at [16, 82] on input "checkbox" at bounding box center [18, 81] width 7 height 7
checkbox input "true"
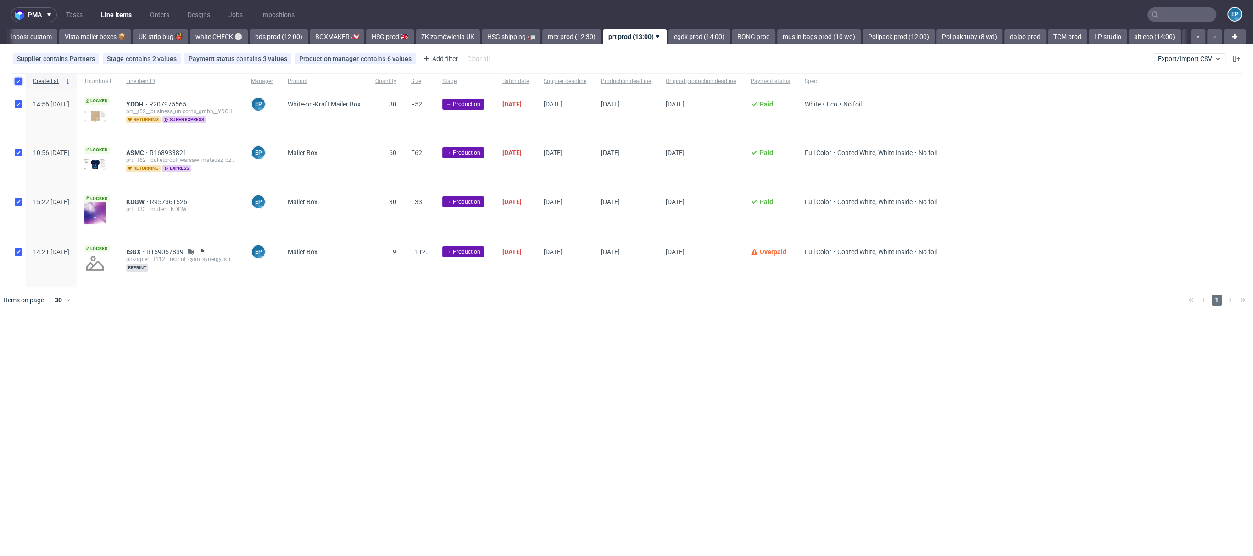
checkbox input "true"
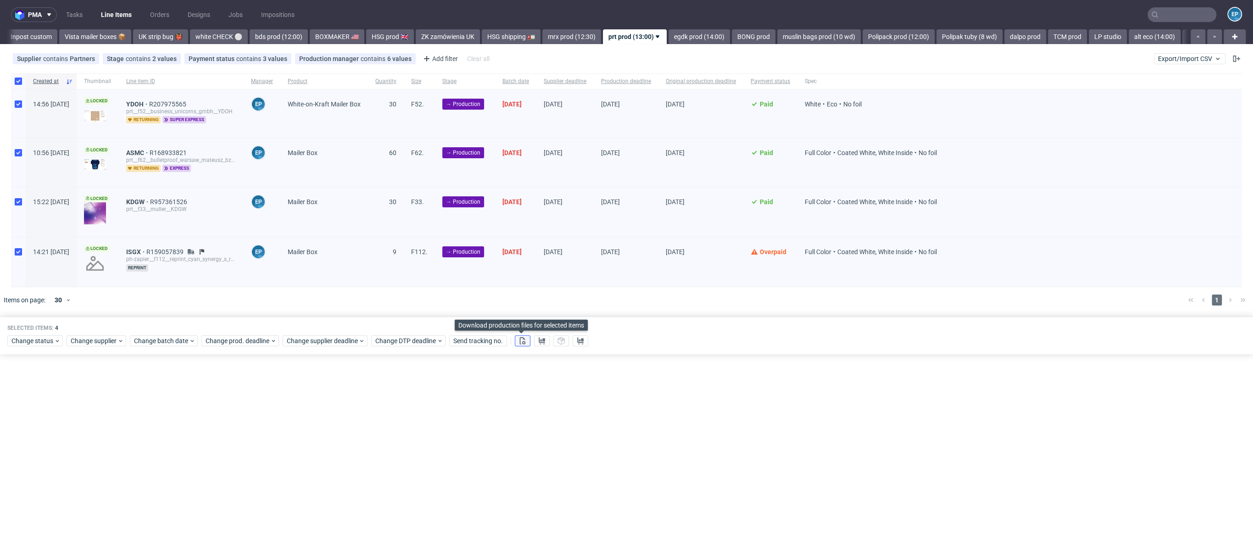
click at [525, 339] on button at bounding box center [523, 340] width 16 height 11
click at [541, 339] on use at bounding box center [541, 340] width 6 height 7
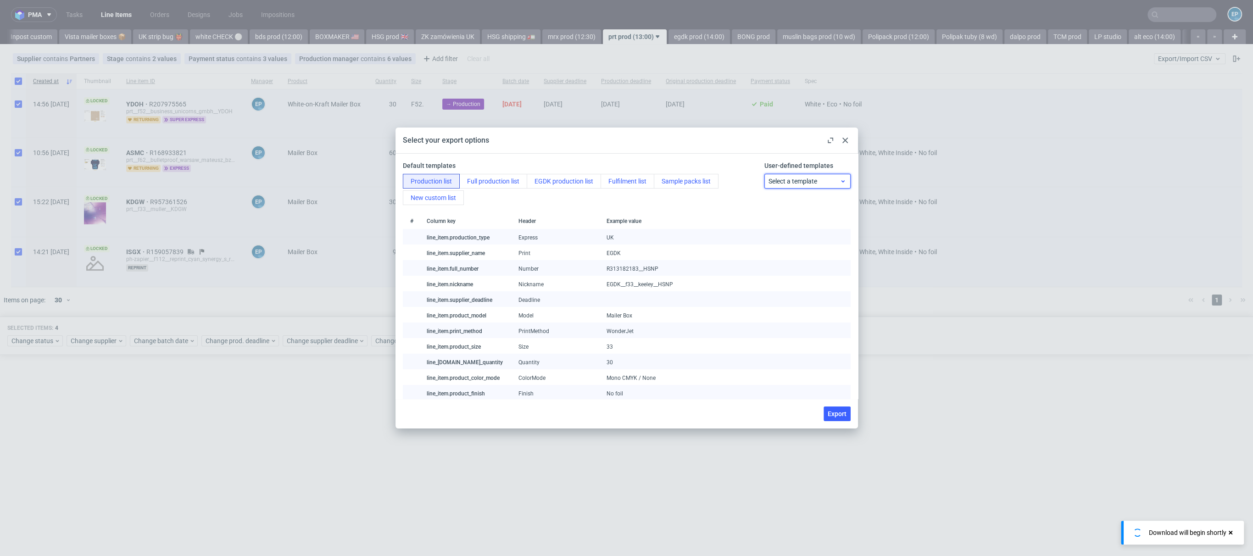
click at [768, 184] on span "Select a template" at bounding box center [803, 181] width 71 height 9
click at [777, 215] on div "prt production list" at bounding box center [798, 219] width 77 height 17
click at [828, 411] on span "Export" at bounding box center [836, 414] width 19 height 6
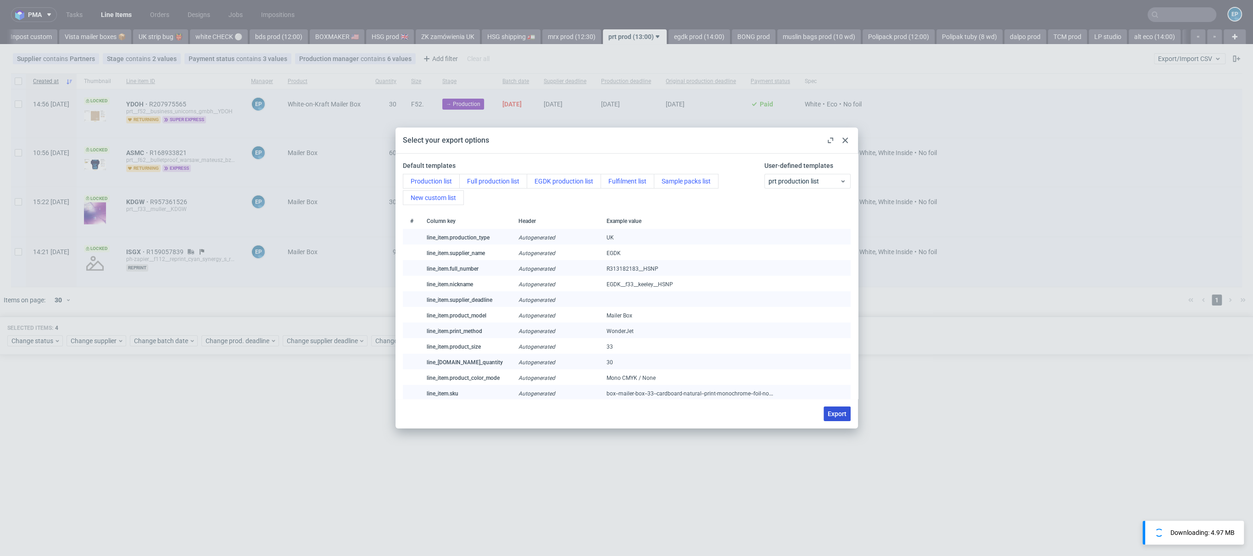
checkbox input "false"
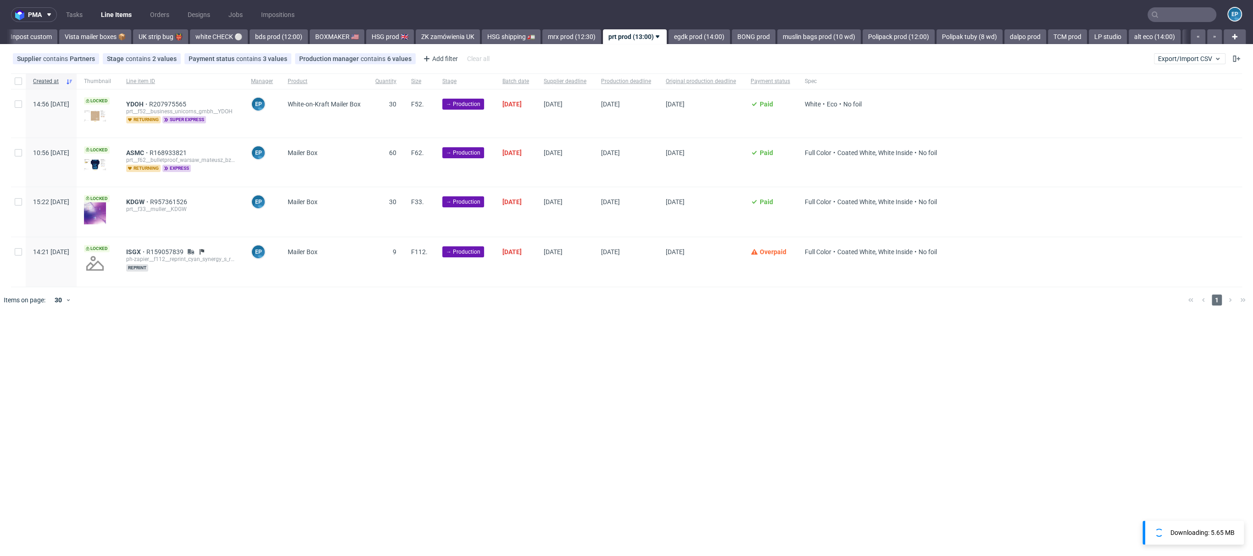
click at [653, 44] on div "pma Tasks Line Items Orders Designs Jobs Impositions EP Vista Print All delays …" at bounding box center [626, 278] width 1253 height 556
click at [668, 42] on link "egdk prod (14:00)" at bounding box center [698, 36] width 61 height 15
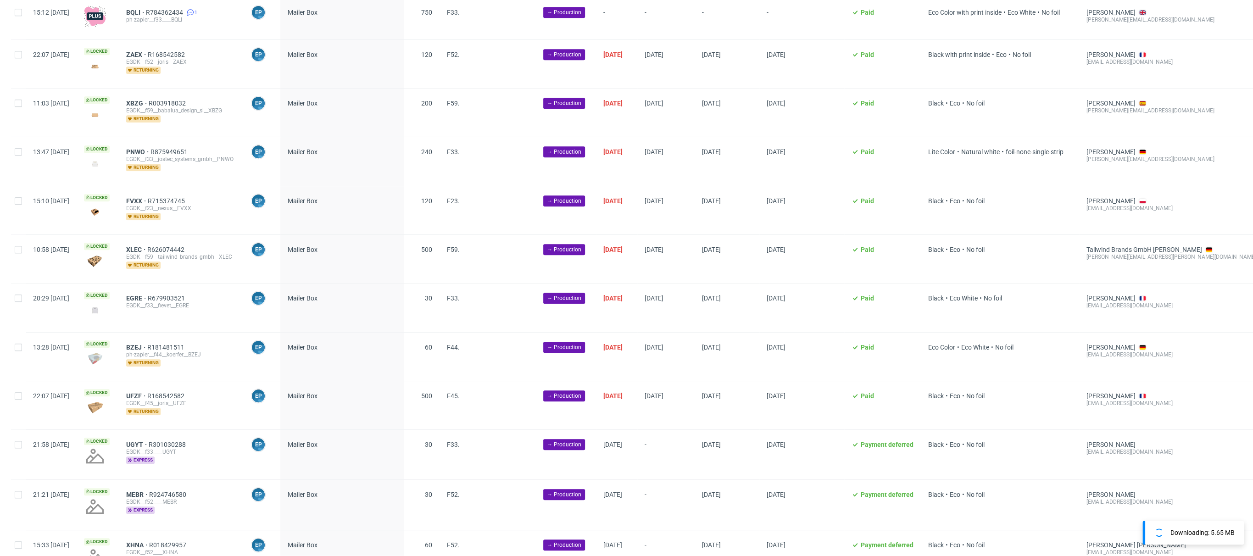
scroll to position [1600, 0]
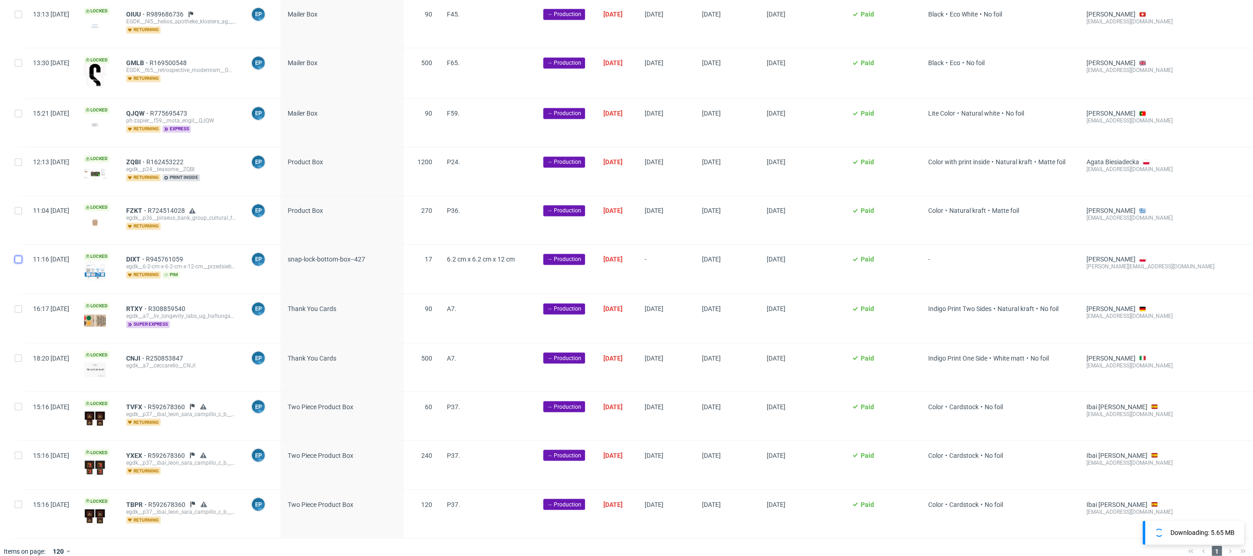
click at [20, 255] on input "checkbox" at bounding box center [18, 258] width 7 height 7
checkbox input "true"
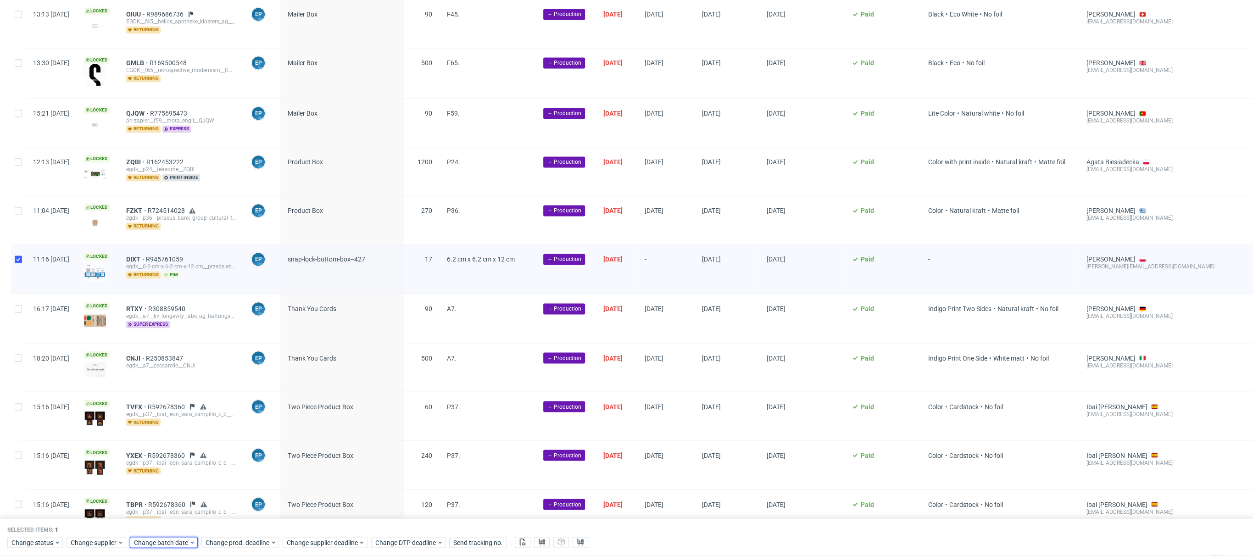
click at [160, 541] on span "Change batch date" at bounding box center [161, 542] width 55 height 9
click at [160, 466] on button "15" at bounding box center [162, 460] width 14 height 15
click at [243, 524] on span "Save" at bounding box center [239, 524] width 14 height 6
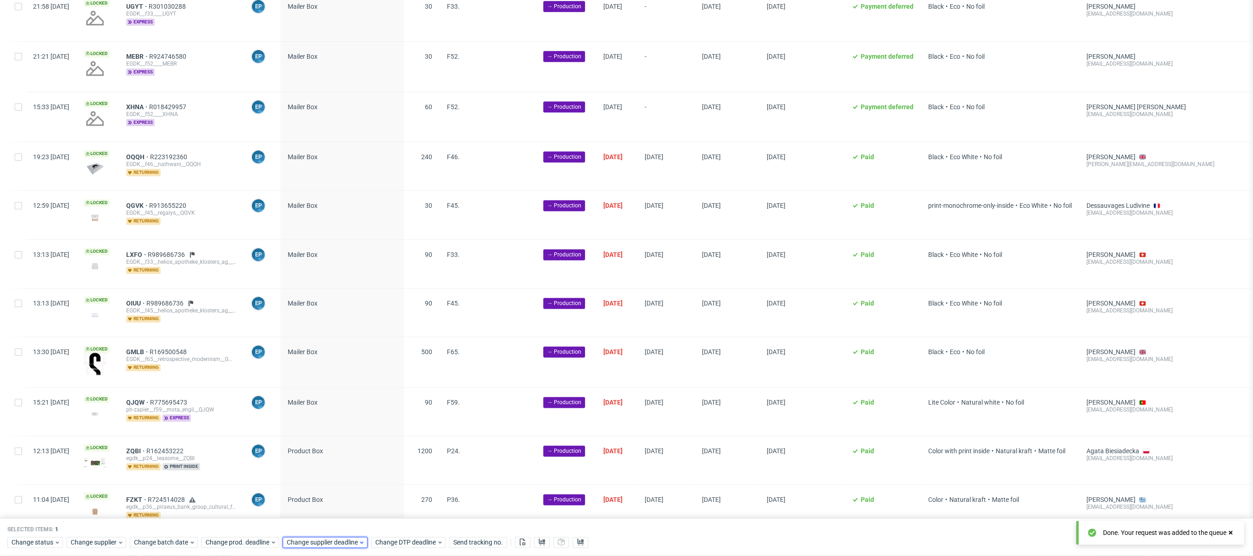
click at [334, 544] on span "Change supplier deadline" at bounding box center [323, 542] width 72 height 9
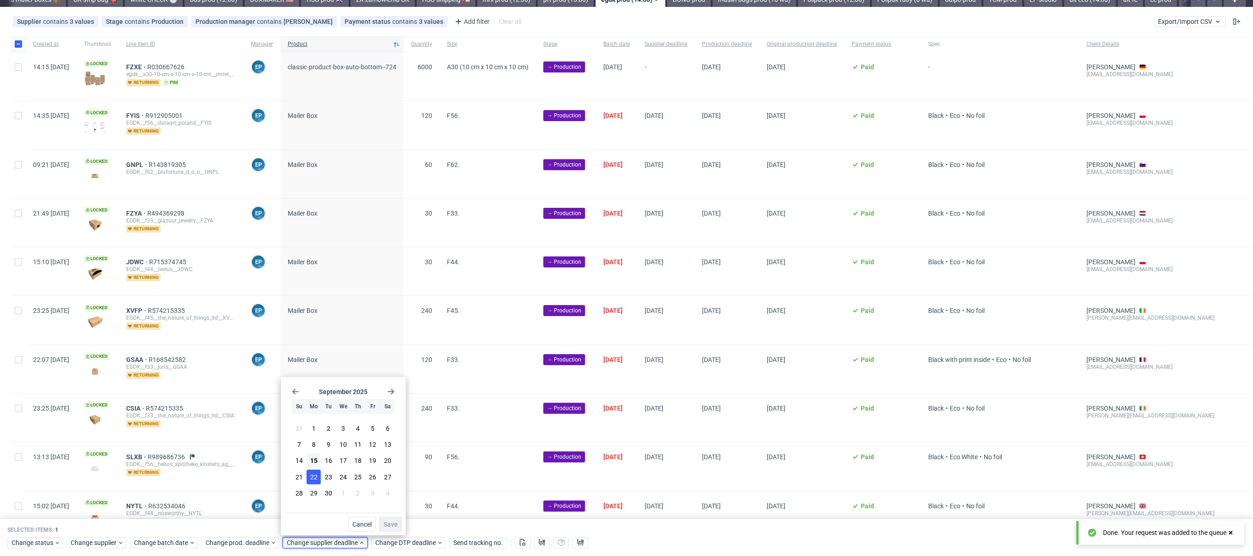
scroll to position [12, 0]
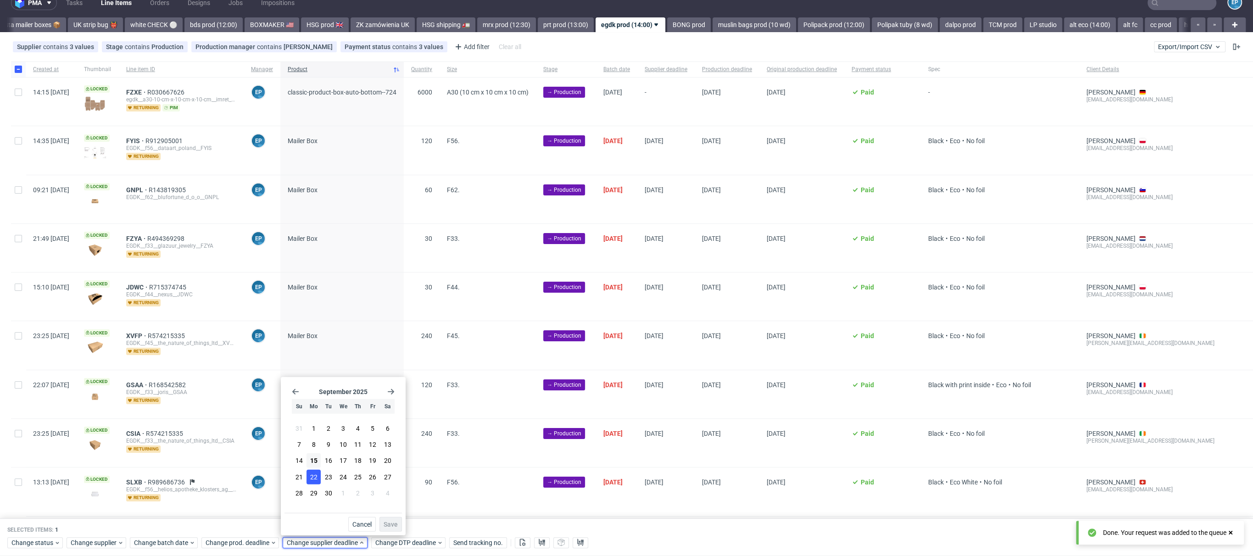
click at [313, 483] on button "22" at bounding box center [313, 476] width 14 height 15
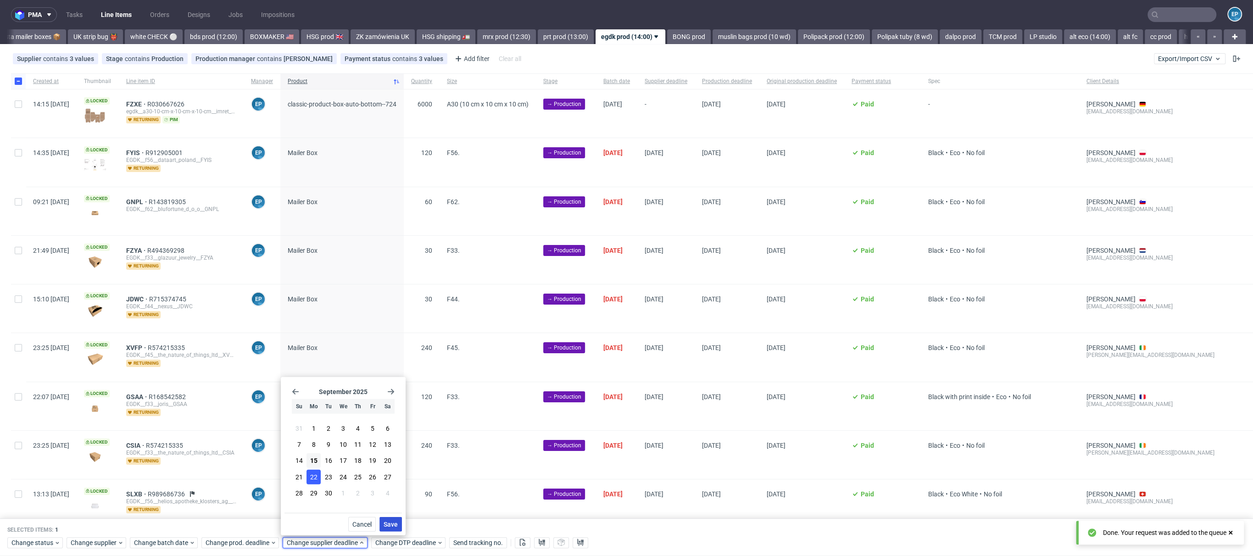
click at [387, 519] on button "Save" at bounding box center [390, 524] width 22 height 15
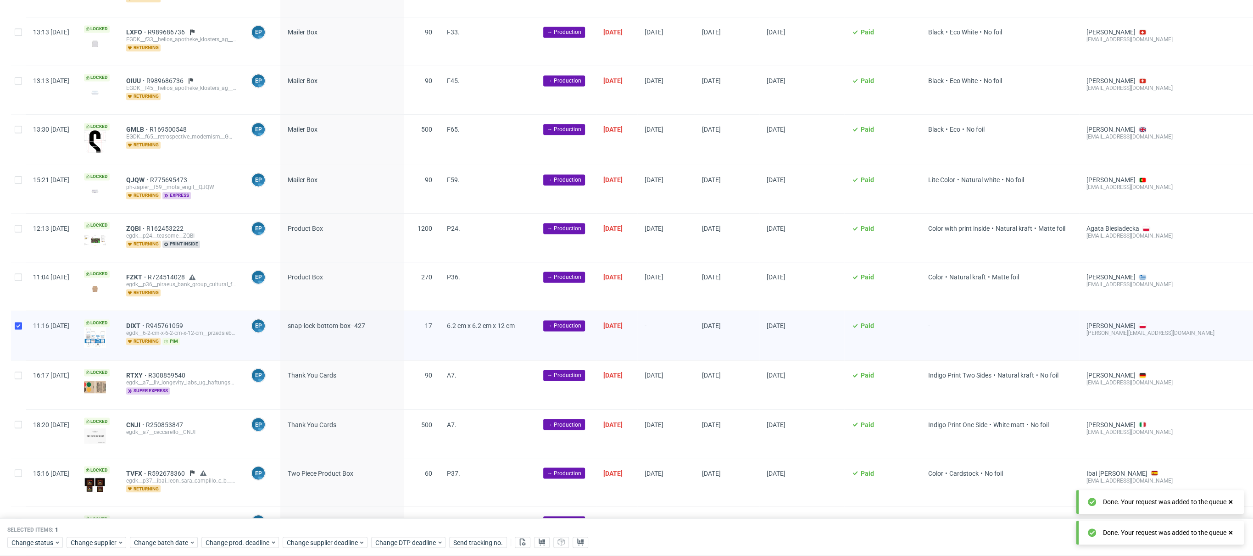
scroll to position [1637, 0]
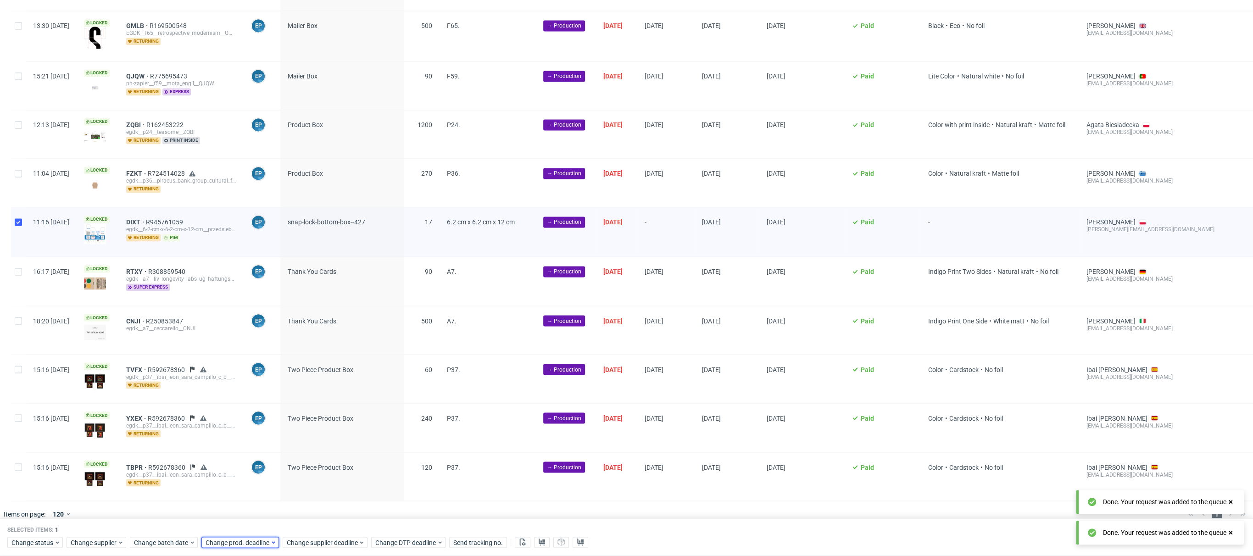
click at [222, 541] on span "Change prod. deadline" at bounding box center [237, 542] width 65 height 9
click at [226, 475] on button "22" at bounding box center [232, 476] width 14 height 15
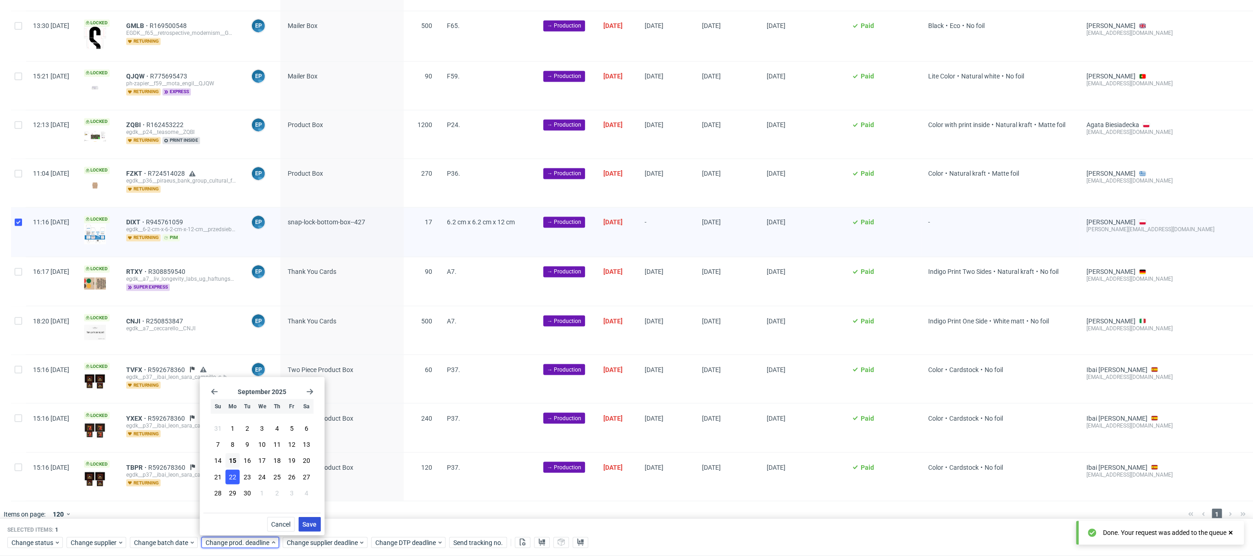
click at [316, 523] on span "Save" at bounding box center [309, 524] width 14 height 6
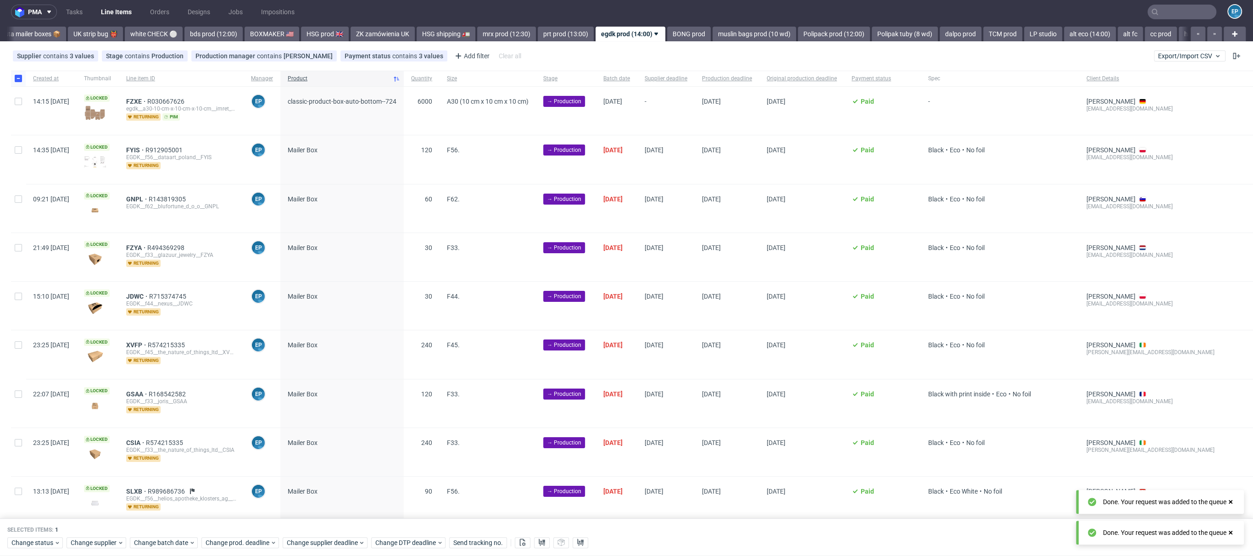
scroll to position [0, 0]
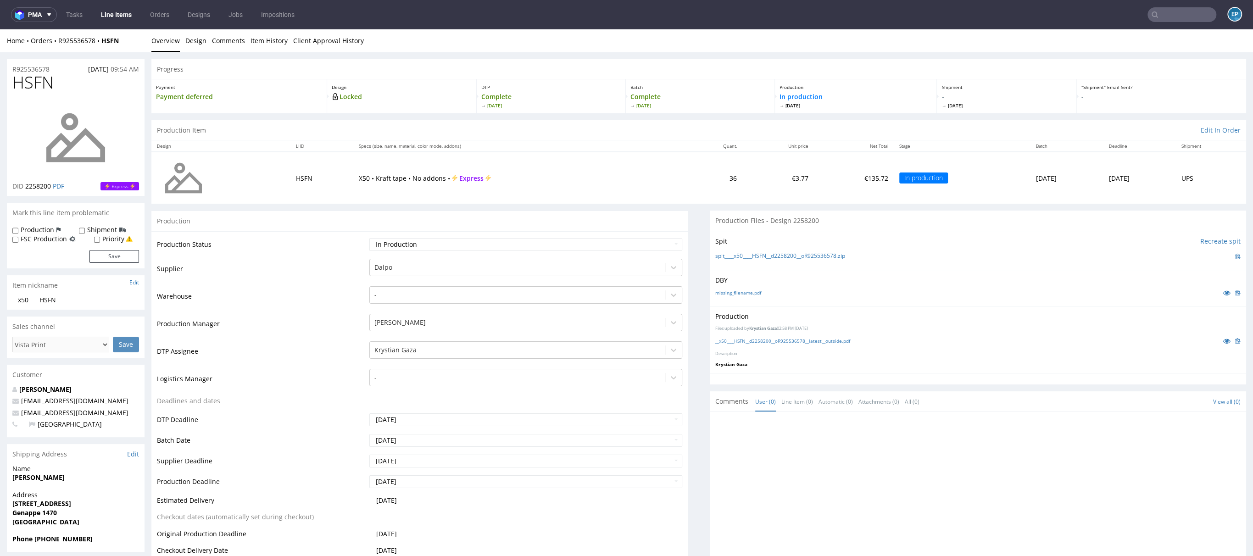
click at [44, 228] on label "Production" at bounding box center [37, 229] width 33 height 9
click at [18, 228] on input "Production" at bounding box center [15, 230] width 6 height 7
checkbox input "true"
click at [87, 234] on div "Production Shipment FSC Production Priority" at bounding box center [75, 234] width 127 height 18
click at [87, 232] on label "Shipment" at bounding box center [102, 229] width 30 height 9
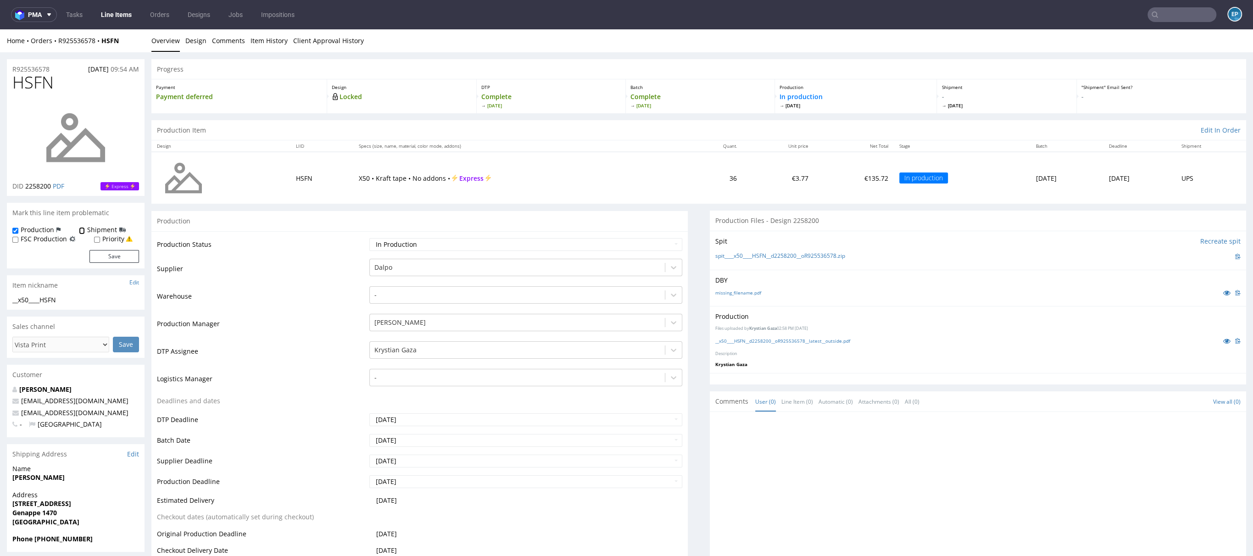
click at [85, 232] on input "Shipment" at bounding box center [82, 230] width 6 height 7
checkbox input "true"
click at [106, 256] on button "Save" at bounding box center [114, 256] width 50 height 13
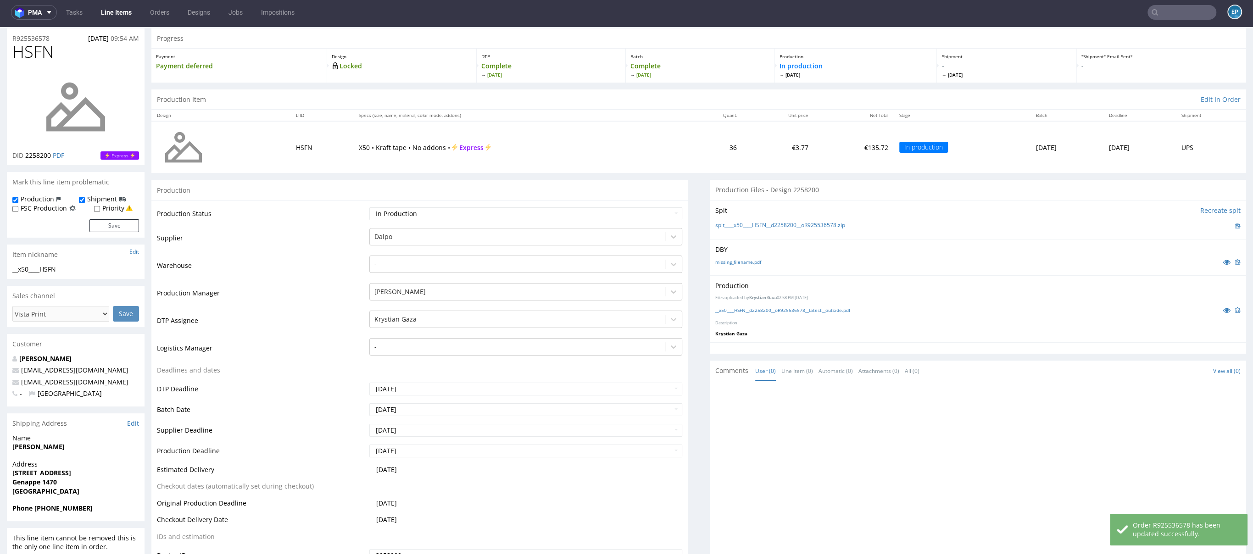
scroll to position [143, 0]
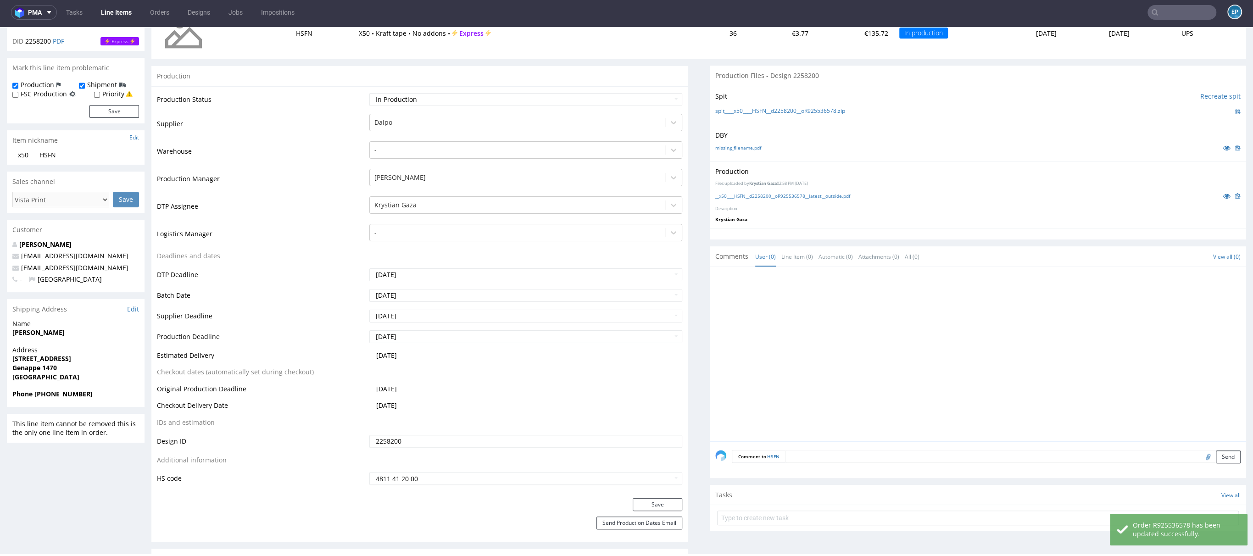
click at [916, 450] on textarea at bounding box center [1012, 456] width 455 height 13
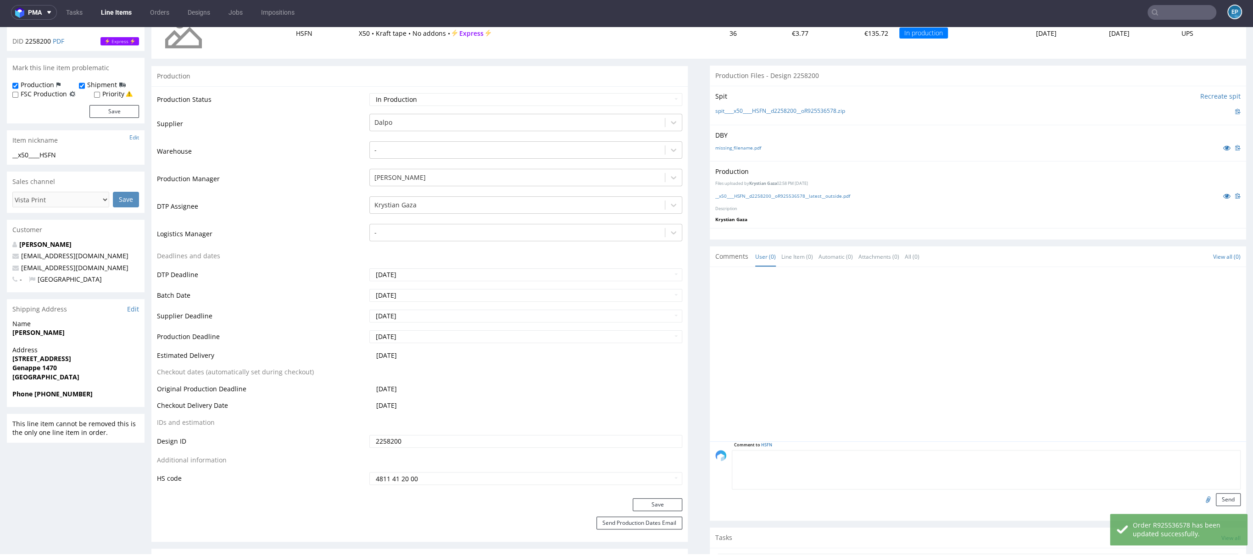
paste textarea "Dalpo delay -> TCM"
type textarea "Dalpo delay -> TCM"
click at [1221, 493] on button "Send" at bounding box center [1228, 499] width 25 height 13
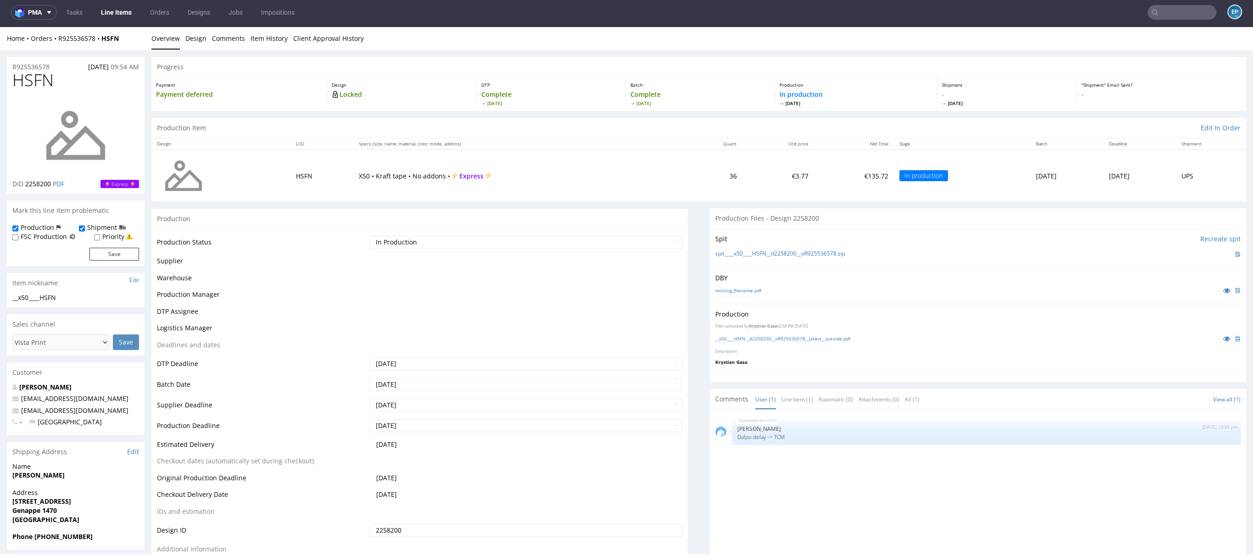
scroll to position [0, 0]
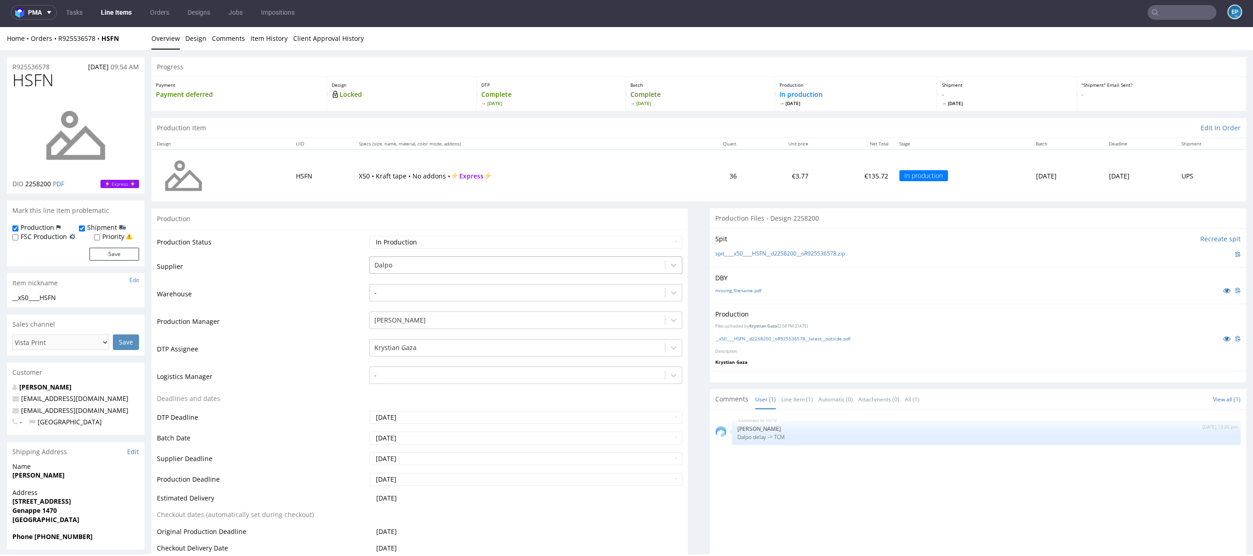
click at [400, 261] on div at bounding box center [517, 265] width 286 height 11
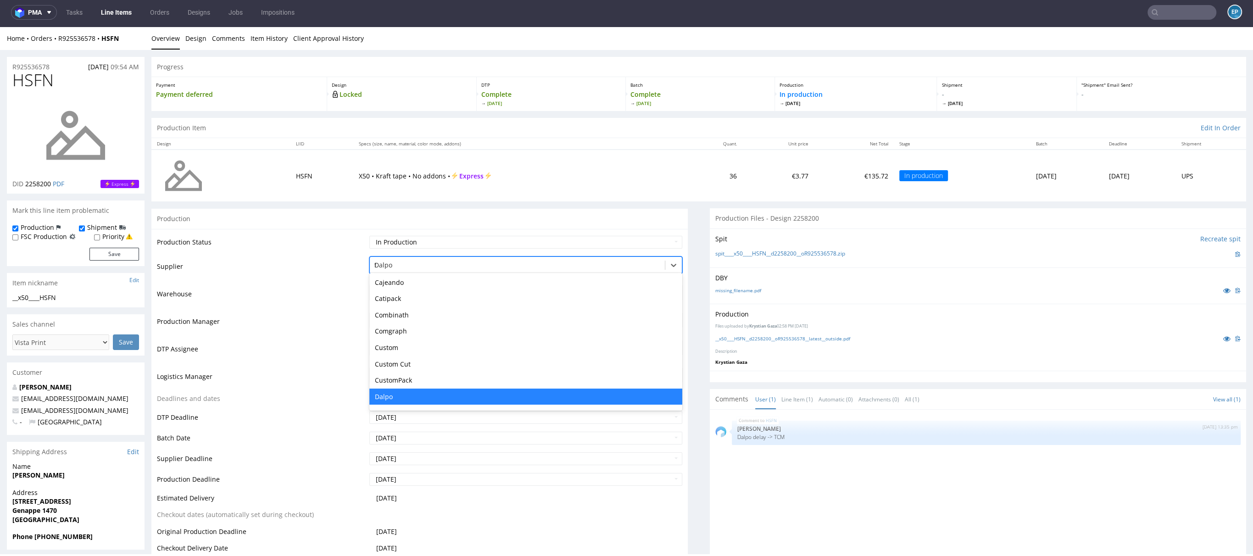
type input "tc"
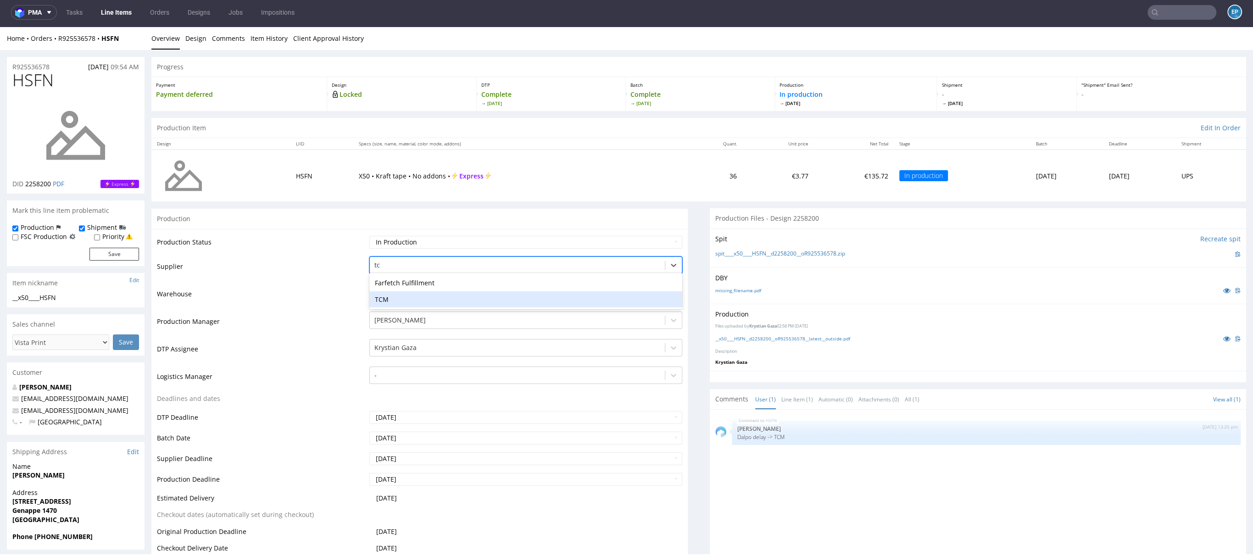
click at [395, 293] on div "TCM" at bounding box center [525, 299] width 313 height 17
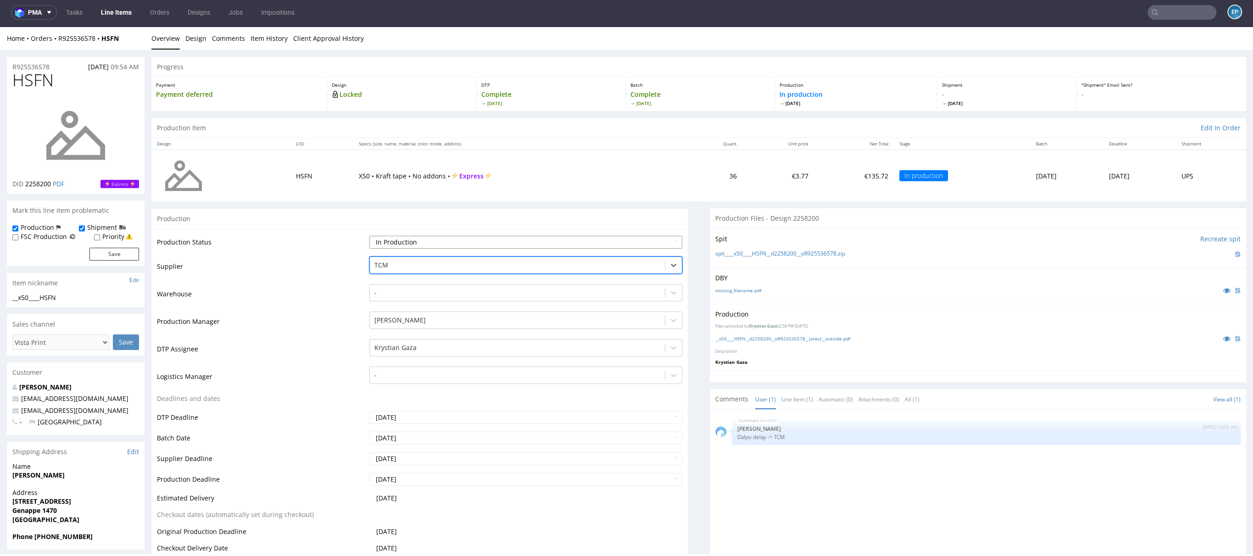
click at [400, 247] on select "Waiting for Artwork Waiting for Diecut Waiting for Mockup Waiting for DTP Waiti…" at bounding box center [525, 242] width 313 height 13
select select "dtp_production_ready"
click at [369, 236] on select "Waiting for Artwork Waiting for Diecut Waiting for Mockup Waiting for DTP Waiti…" at bounding box center [525, 242] width 313 height 13
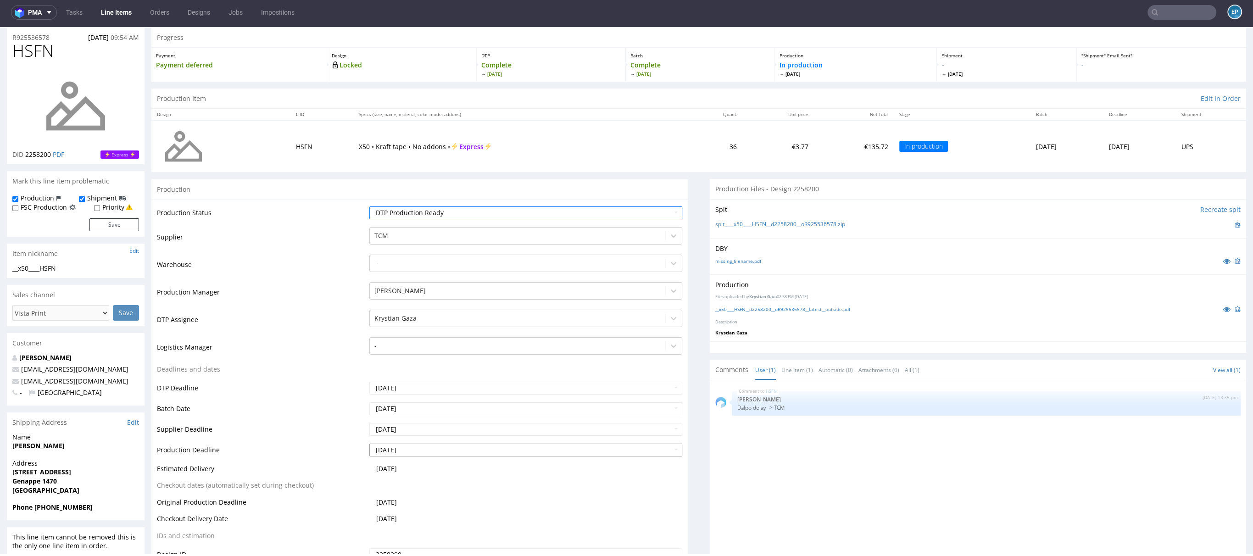
scroll to position [160, 0]
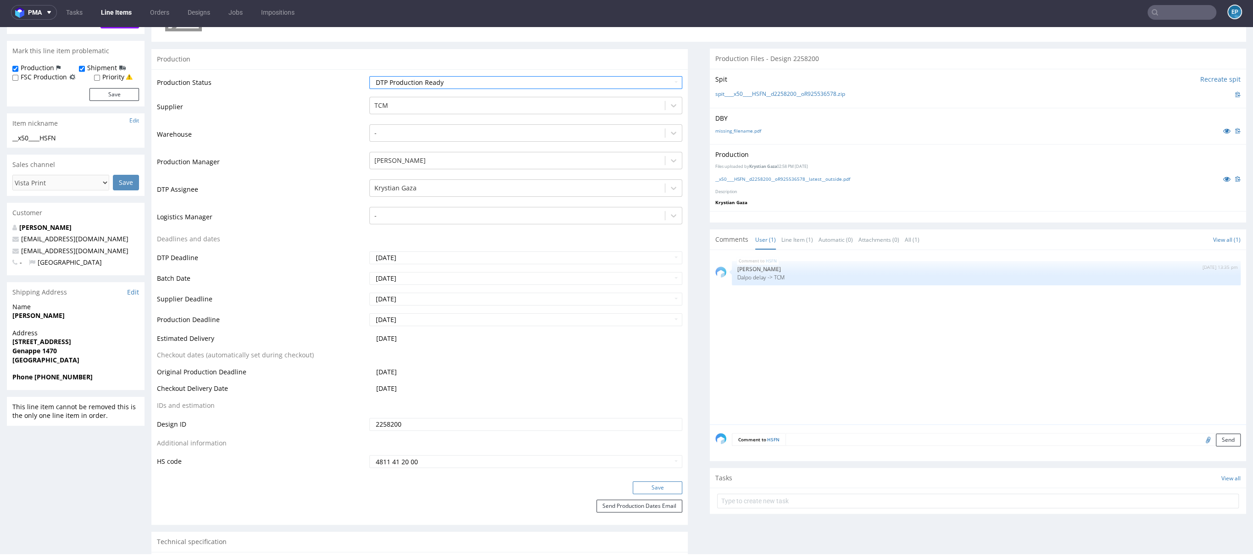
click at [659, 485] on button "Save" at bounding box center [658, 487] width 50 height 13
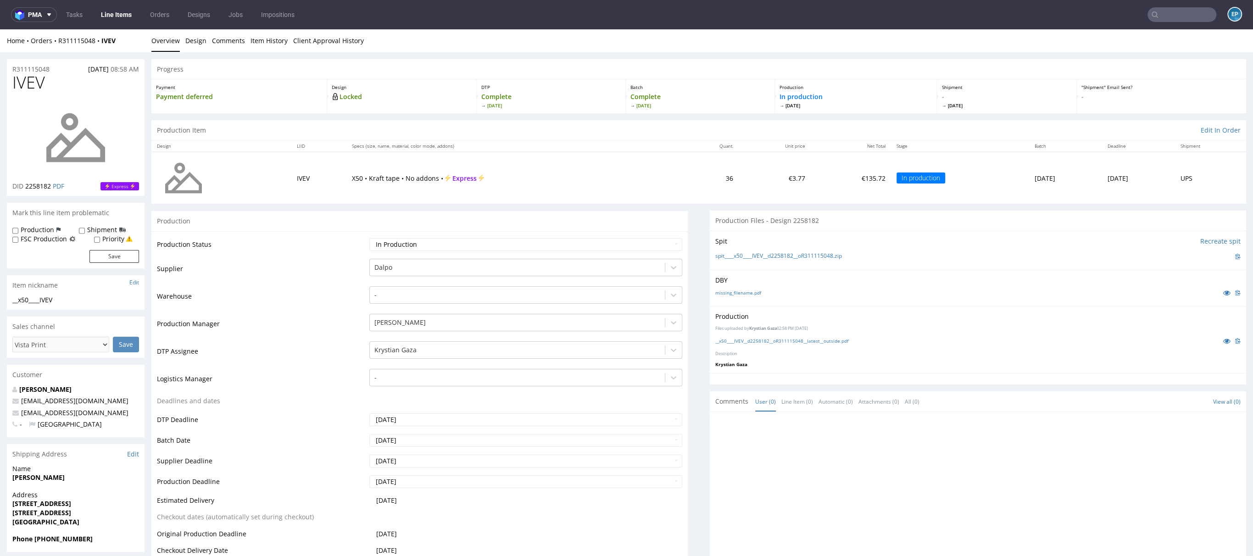
click at [23, 228] on label "Production" at bounding box center [37, 229] width 33 height 9
click at [18, 228] on input "Production" at bounding box center [15, 230] width 6 height 7
checkbox input "true"
click at [80, 230] on input "Shipment" at bounding box center [82, 230] width 6 height 7
checkbox input "true"
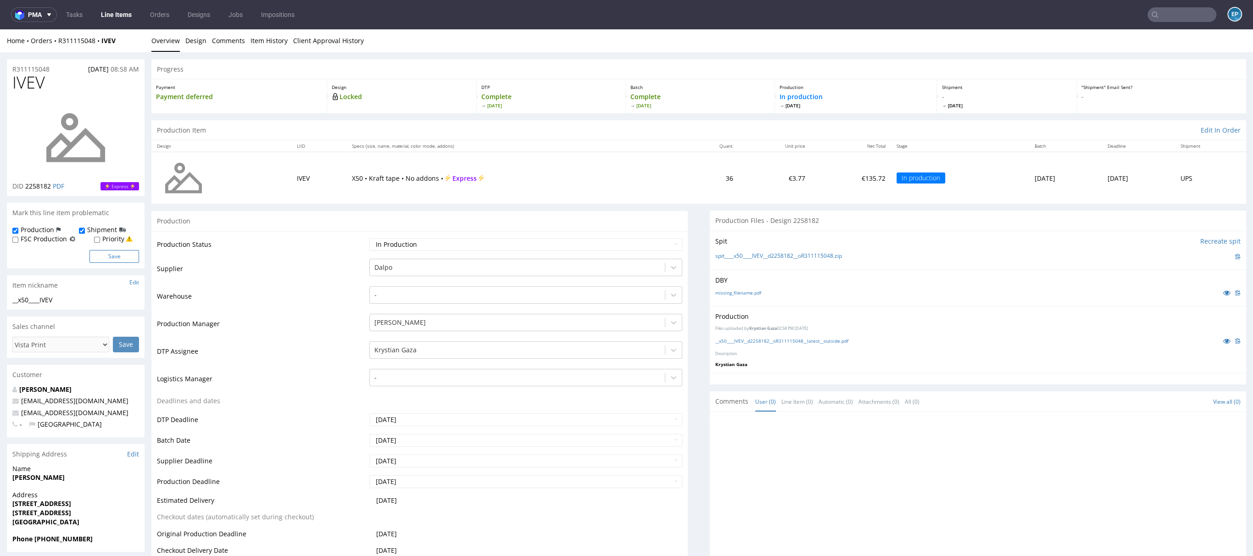
click at [121, 261] on button "Save" at bounding box center [114, 256] width 50 height 13
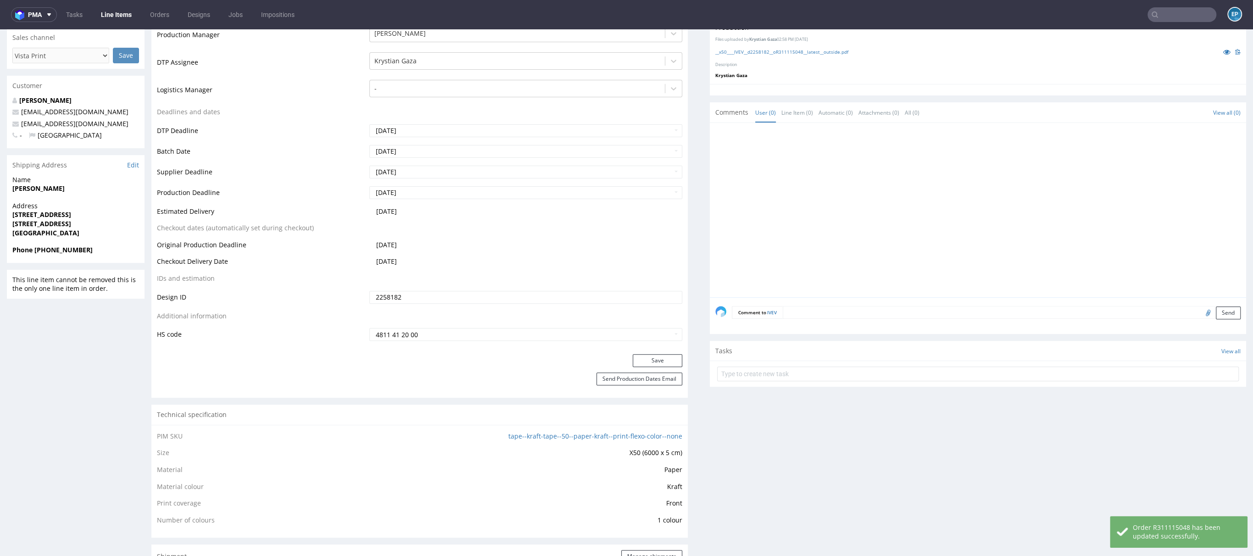
scroll to position [305, 0]
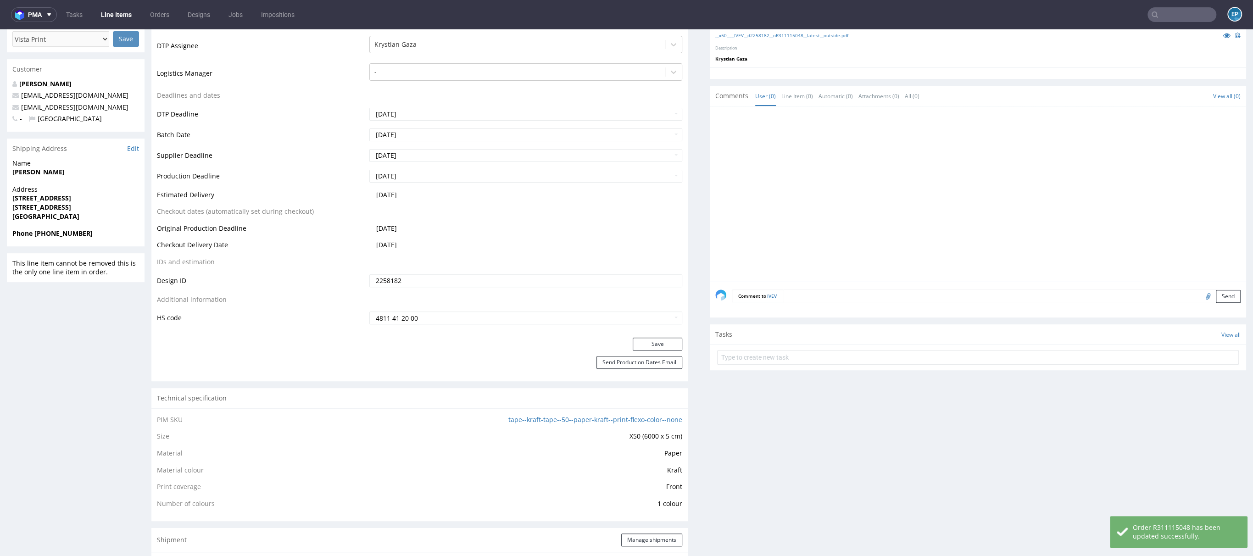
click at [857, 312] on div "Comment to IVEV Send" at bounding box center [978, 299] width 536 height 37
click at [853, 298] on textarea at bounding box center [1012, 295] width 458 height 13
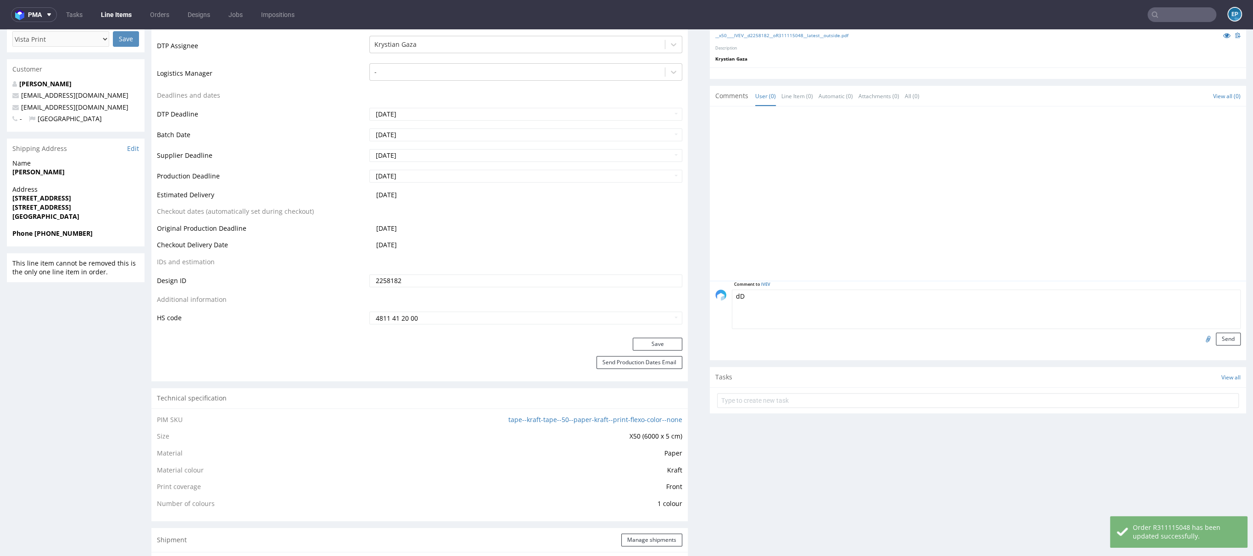
type textarea "d"
type textarea "Dalpo delay -> TCM"
click at [1220, 330] on form "Comment to IVEV Dalpo delay -> TCM Send" at bounding box center [986, 317] width 509 height 56
click at [1218, 333] on button "Send" at bounding box center [1228, 339] width 25 height 13
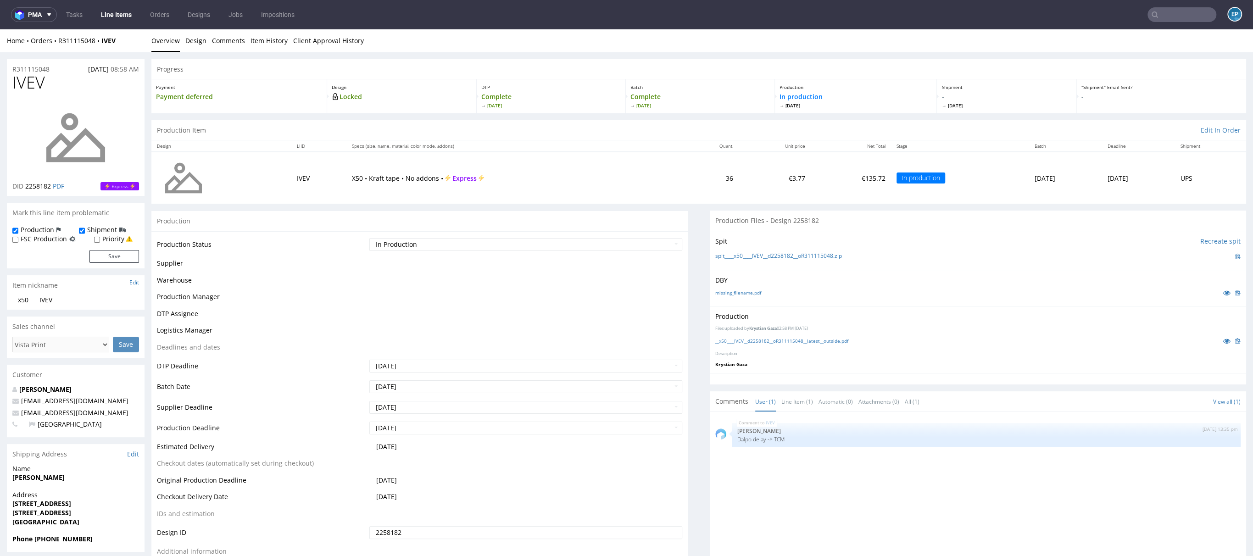
scroll to position [0, 0]
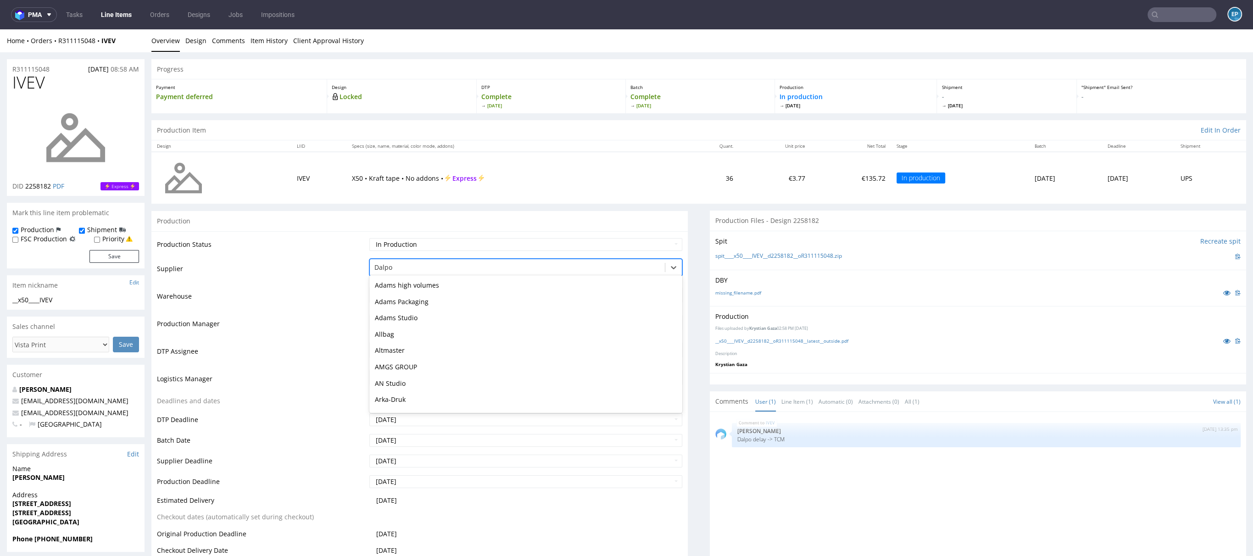
click at [410, 268] on div at bounding box center [517, 267] width 286 height 11
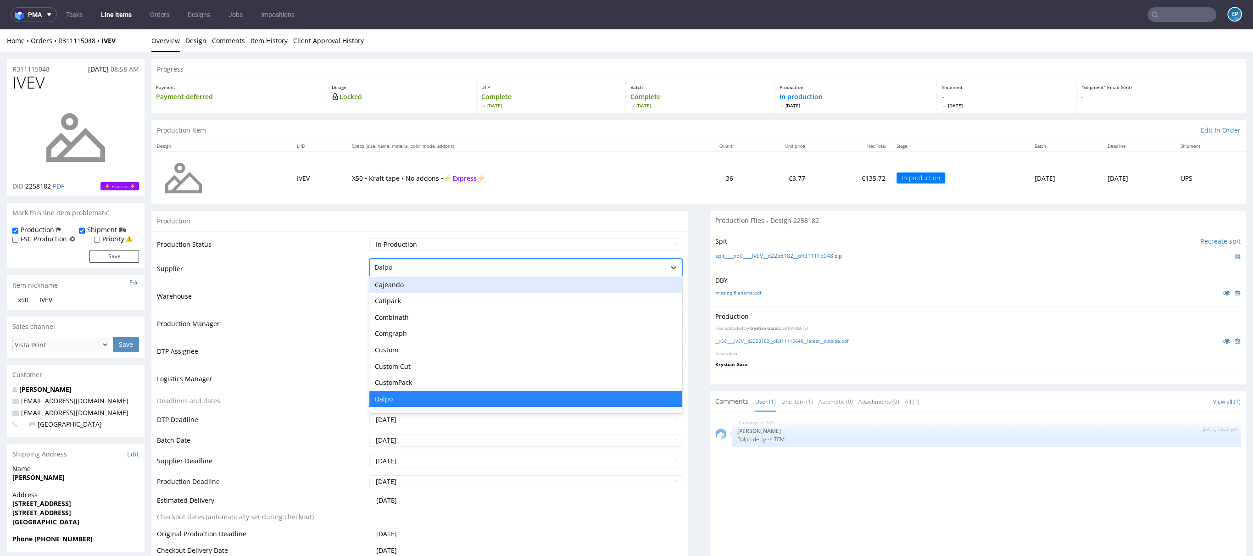
type input "tc"
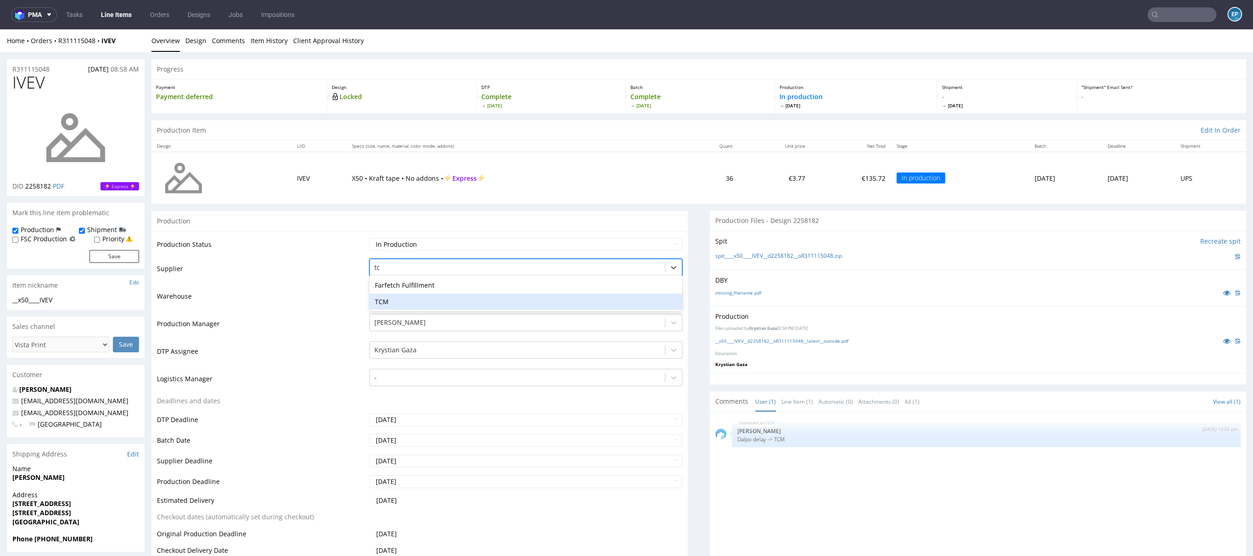
click at [394, 299] on div "TCM" at bounding box center [525, 302] width 313 height 17
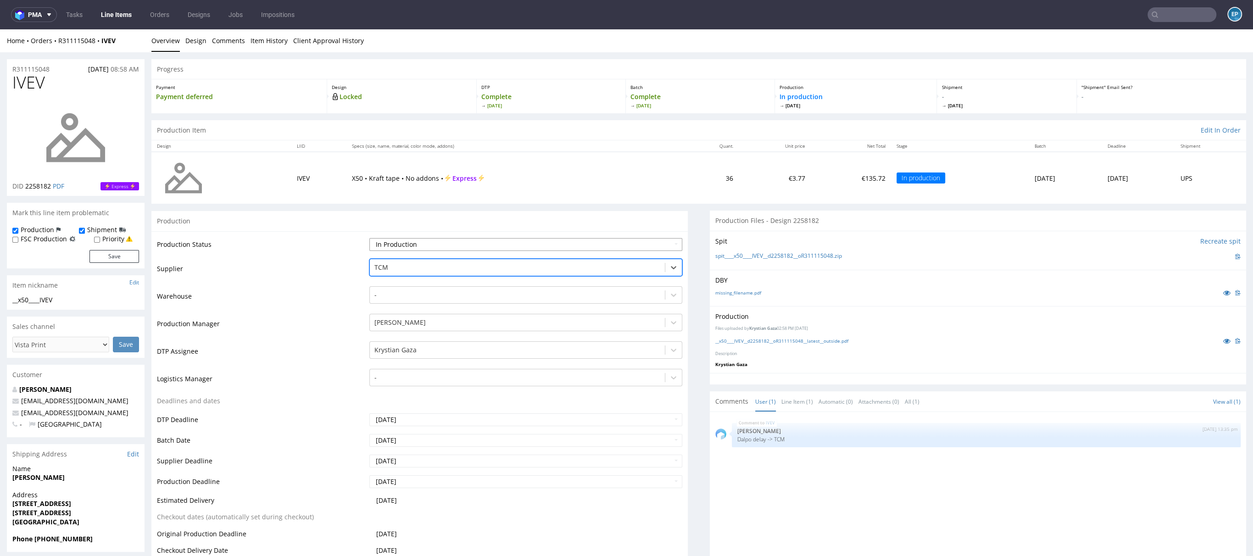
click at [392, 246] on select "Waiting for Artwork Waiting for Diecut Waiting for Mockup Waiting for DTP Waiti…" at bounding box center [525, 244] width 313 height 13
select select "dtp_production_ready"
click at [369, 238] on select "Waiting for Artwork Waiting for Diecut Waiting for Mockup Waiting for DTP Waiti…" at bounding box center [525, 244] width 313 height 13
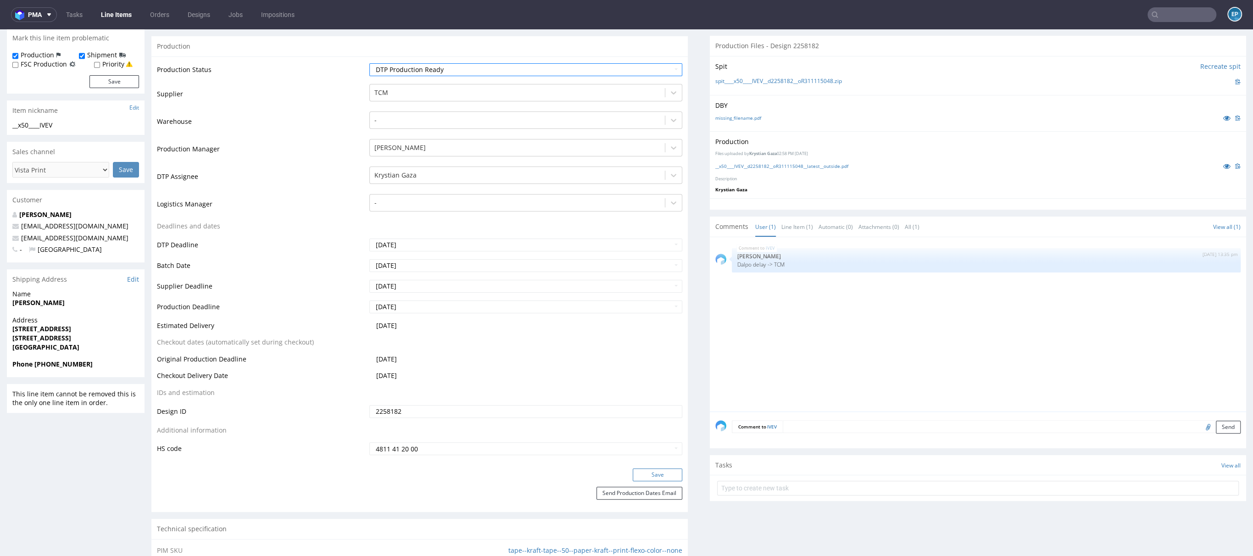
click at [643, 473] on button "Save" at bounding box center [658, 474] width 50 height 13
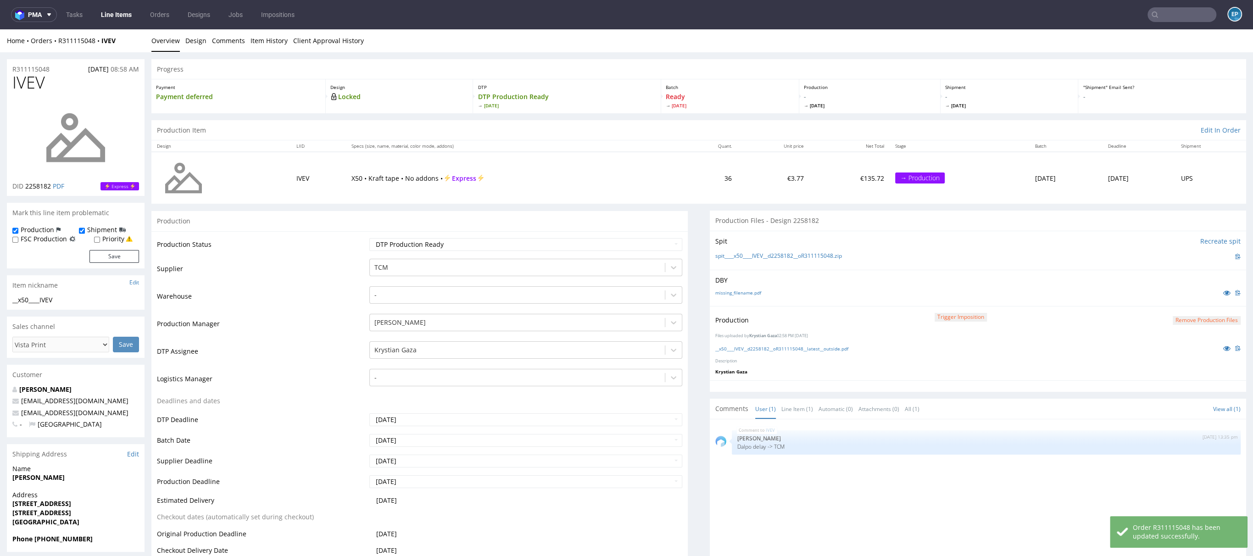
scroll to position [0, 0]
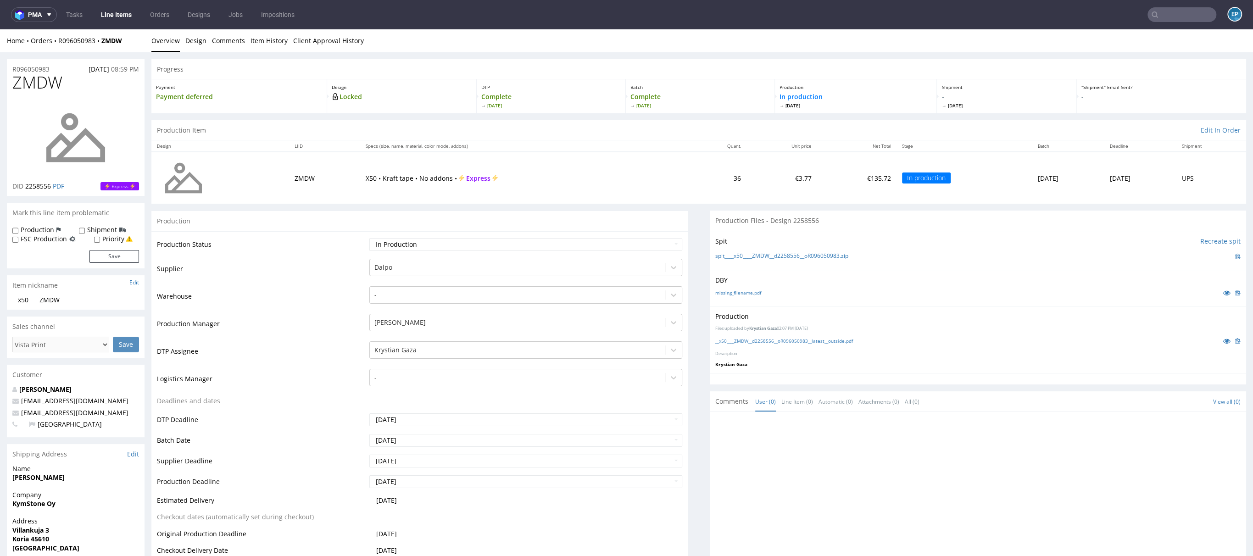
click at [40, 235] on label "FSC Production" at bounding box center [44, 238] width 46 height 9
click at [18, 236] on input "FSC Production" at bounding box center [15, 239] width 6 height 7
checkbox input "true"
click at [39, 231] on label "Production" at bounding box center [37, 229] width 33 height 9
click at [18, 231] on input "Production" at bounding box center [15, 230] width 6 height 7
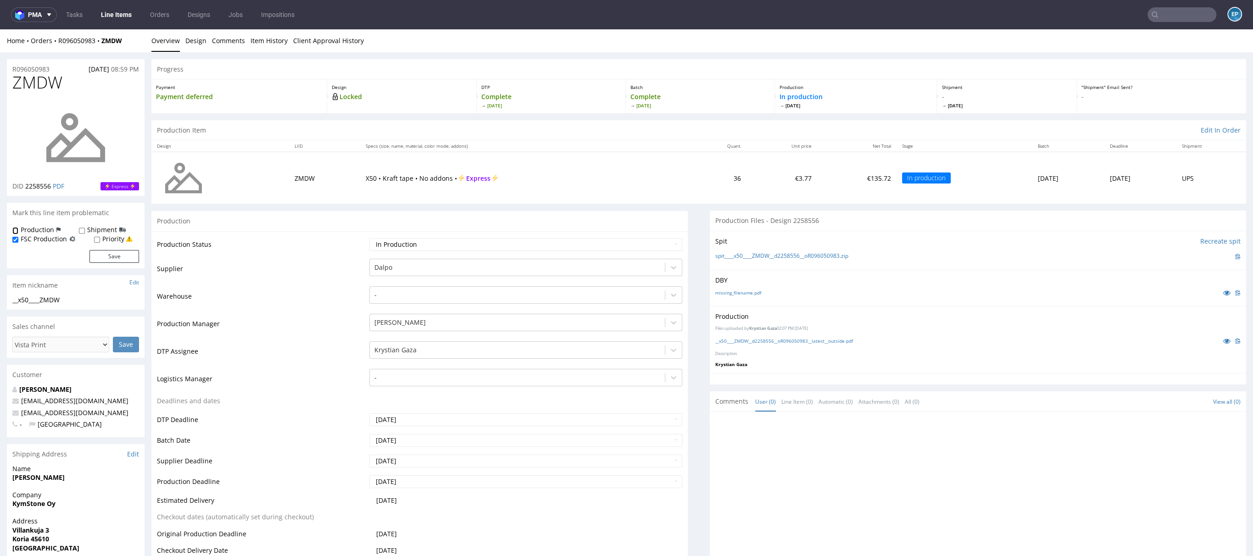
checkbox input "true"
click at [37, 240] on label "FSC Production" at bounding box center [44, 238] width 46 height 9
click at [18, 240] on input "FSC Production" at bounding box center [15, 239] width 6 height 7
checkbox input "false"
click at [85, 228] on div "Shipment" at bounding box center [102, 229] width 47 height 9
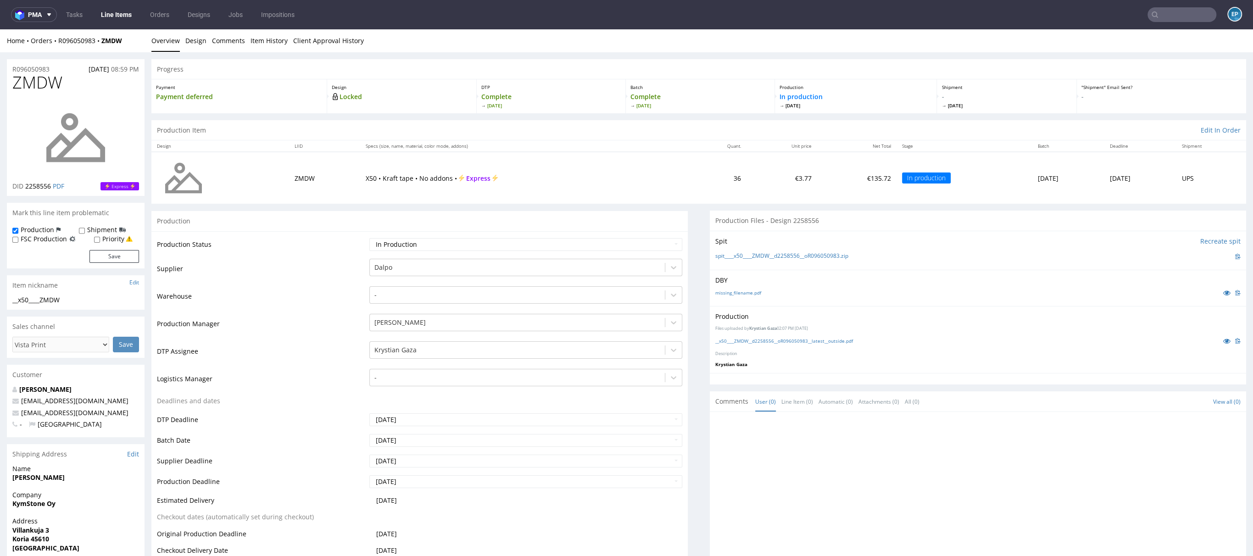
click at [83, 232] on div "Shipment" at bounding box center [102, 229] width 47 height 9
click at [89, 233] on label "Shipment" at bounding box center [102, 229] width 30 height 9
click at [85, 233] on input "Shipment" at bounding box center [82, 230] width 6 height 7
checkbox input "true"
click at [112, 249] on form "Production Shipment FSC Production Priority Save" at bounding box center [75, 244] width 127 height 38
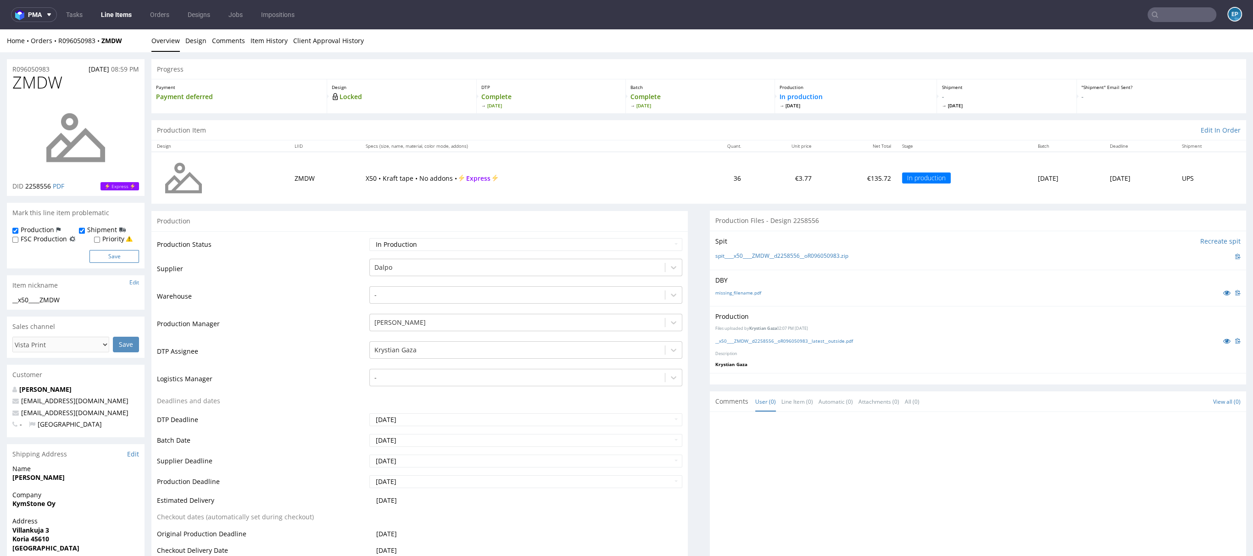
click at [116, 255] on button "Save" at bounding box center [114, 256] width 50 height 13
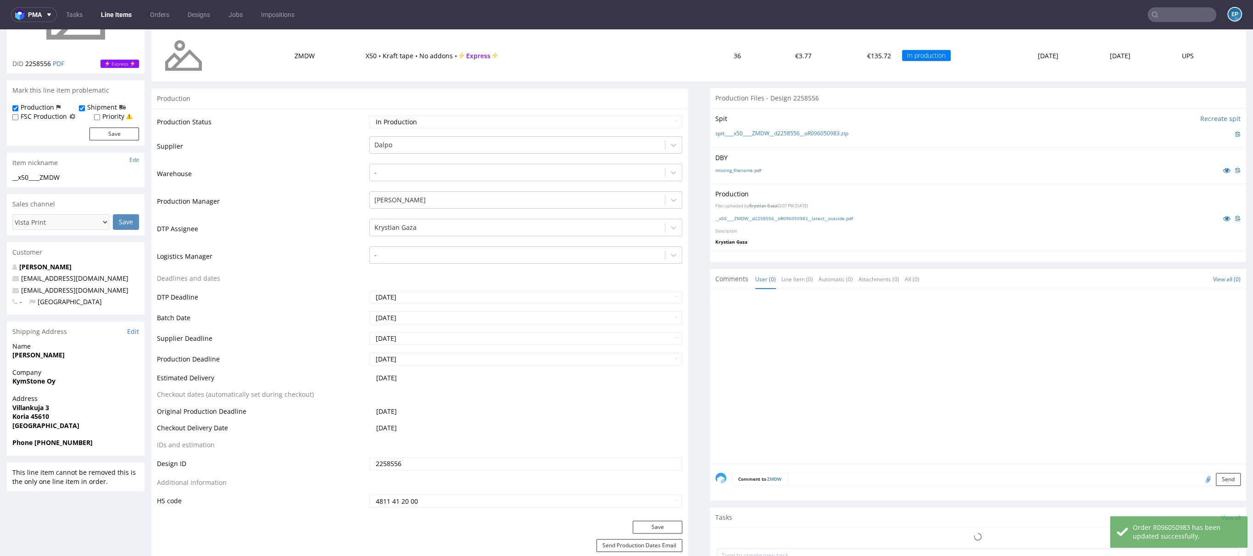
scroll to position [156, 0]
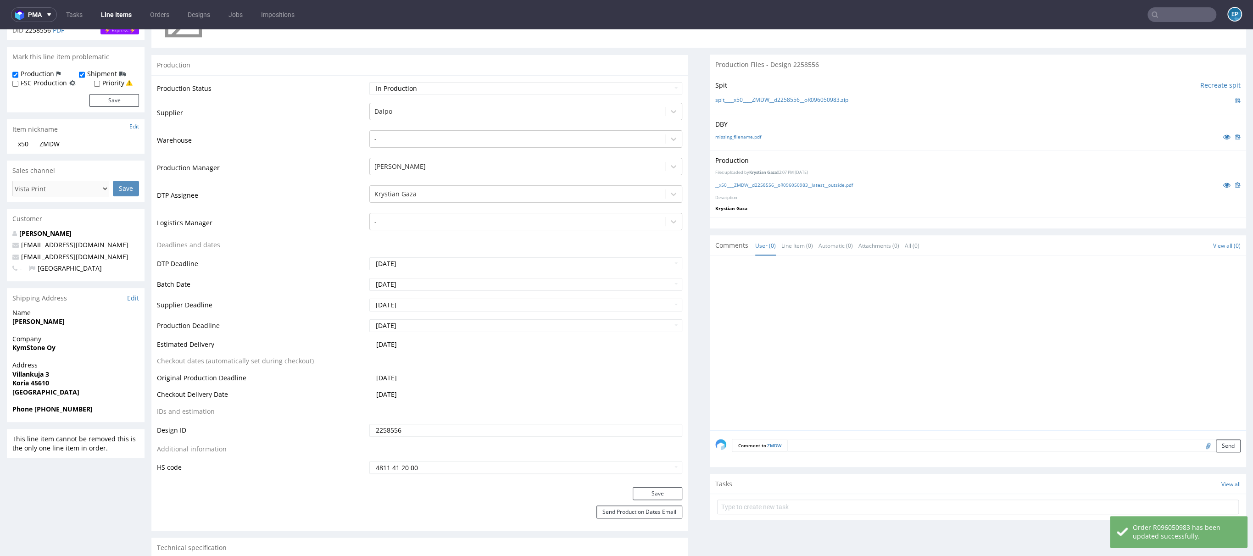
click at [912, 441] on textarea at bounding box center [1013, 445] width 453 height 13
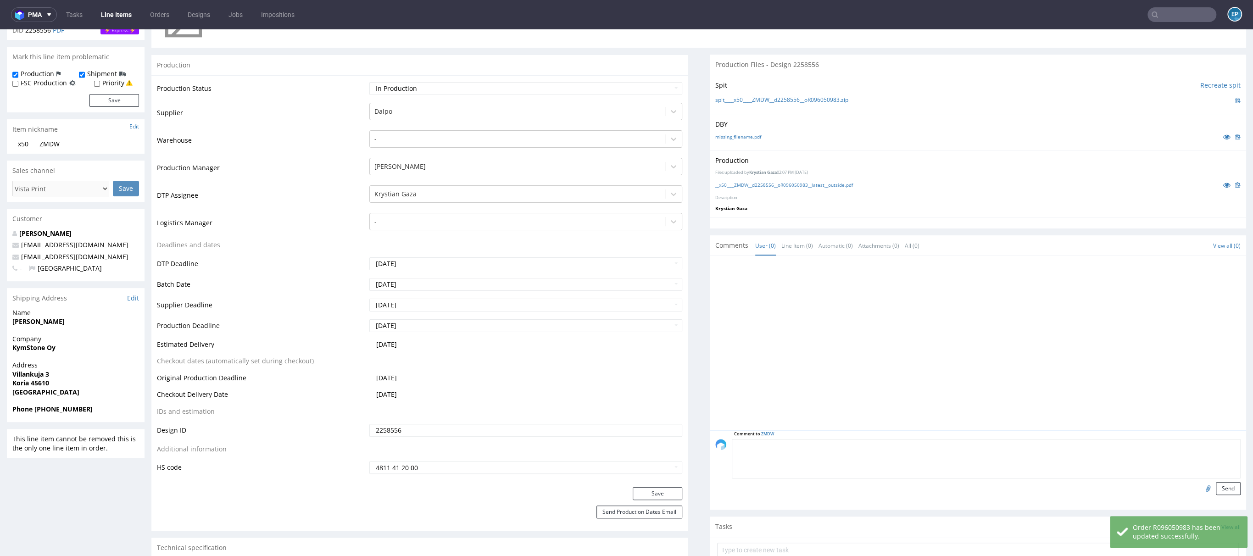
paste textarea "Dalpo delay -> TCM"
type textarea "Dalpo delay -> TCM"
click at [1203, 478] on form "Comment to ZMDW Dalpo delay -> TCM Send" at bounding box center [986, 467] width 509 height 56
click at [1216, 486] on button "Send" at bounding box center [1228, 488] width 25 height 13
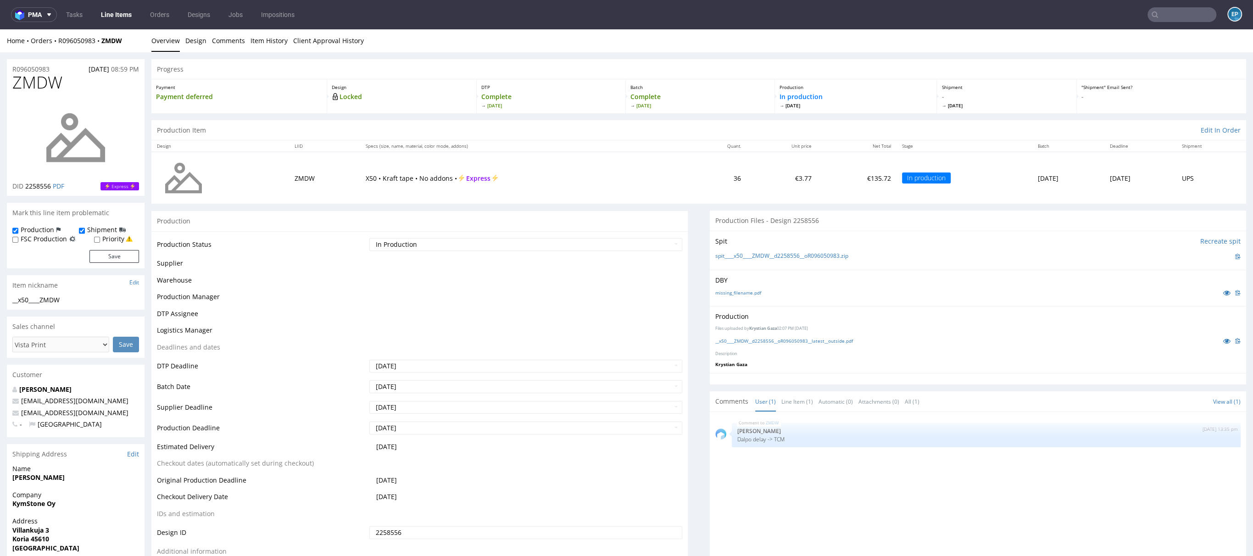
scroll to position [0, 0]
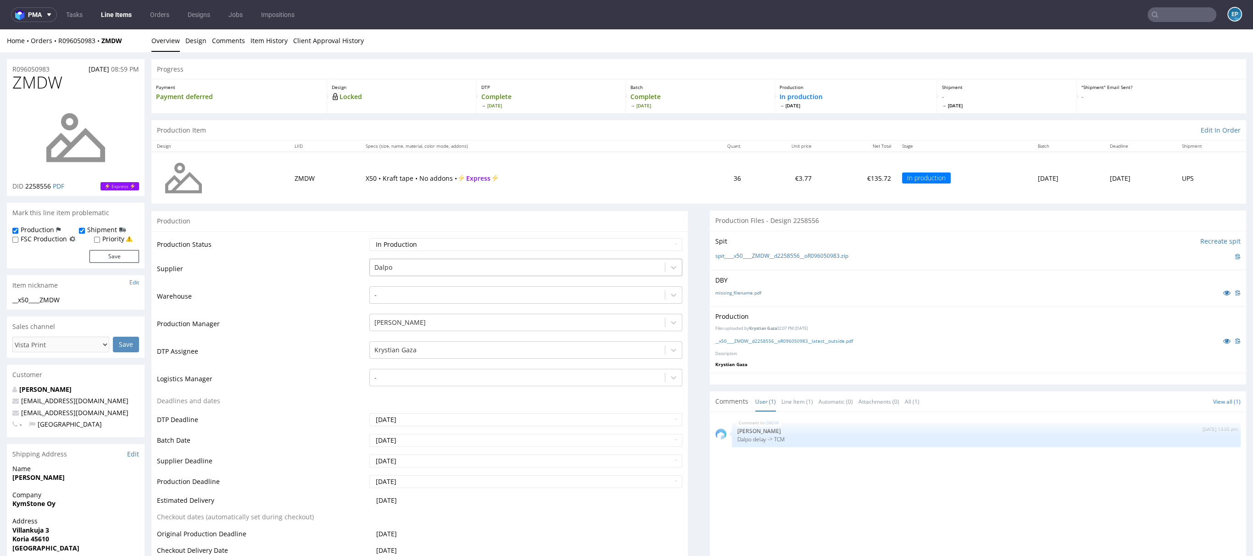
click at [396, 269] on div at bounding box center [517, 267] width 286 height 11
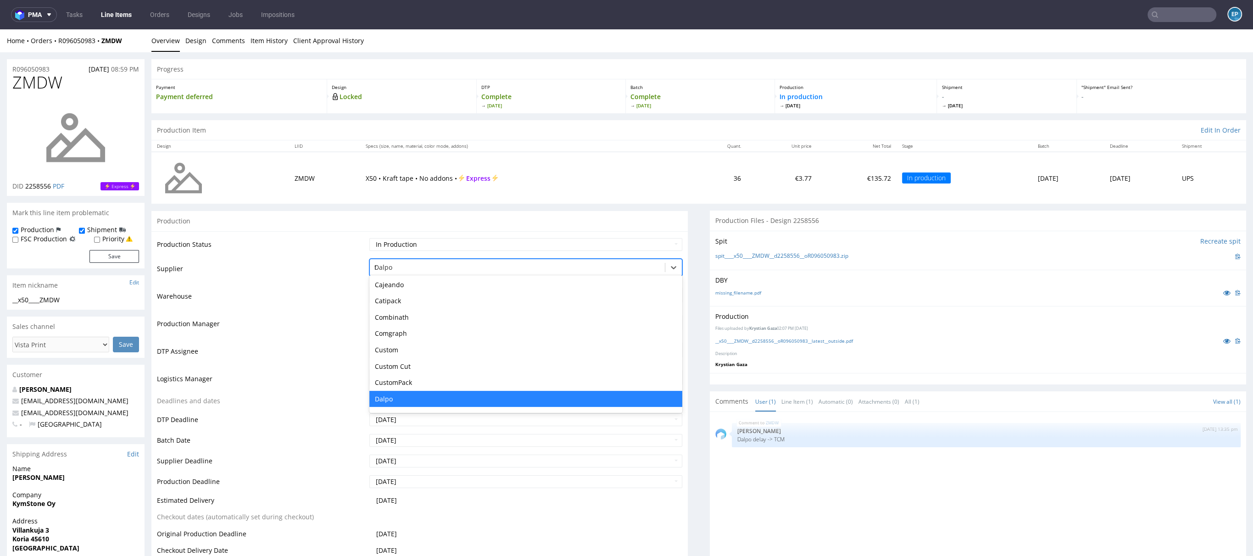
type input "tc"
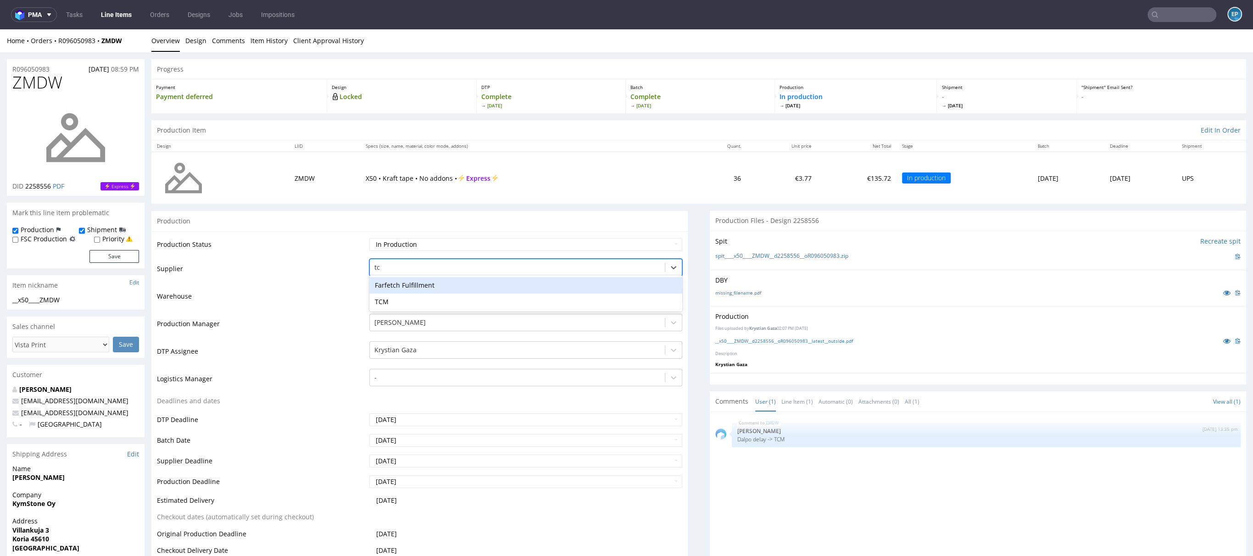
scroll to position [0, 0]
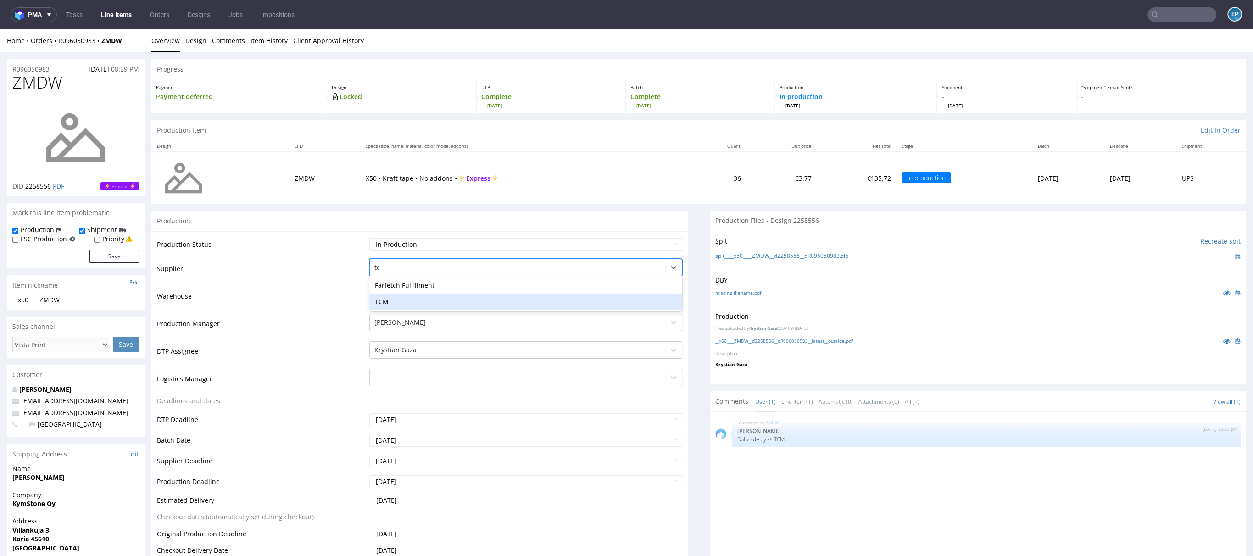
click at [394, 299] on div "TCM" at bounding box center [525, 302] width 313 height 17
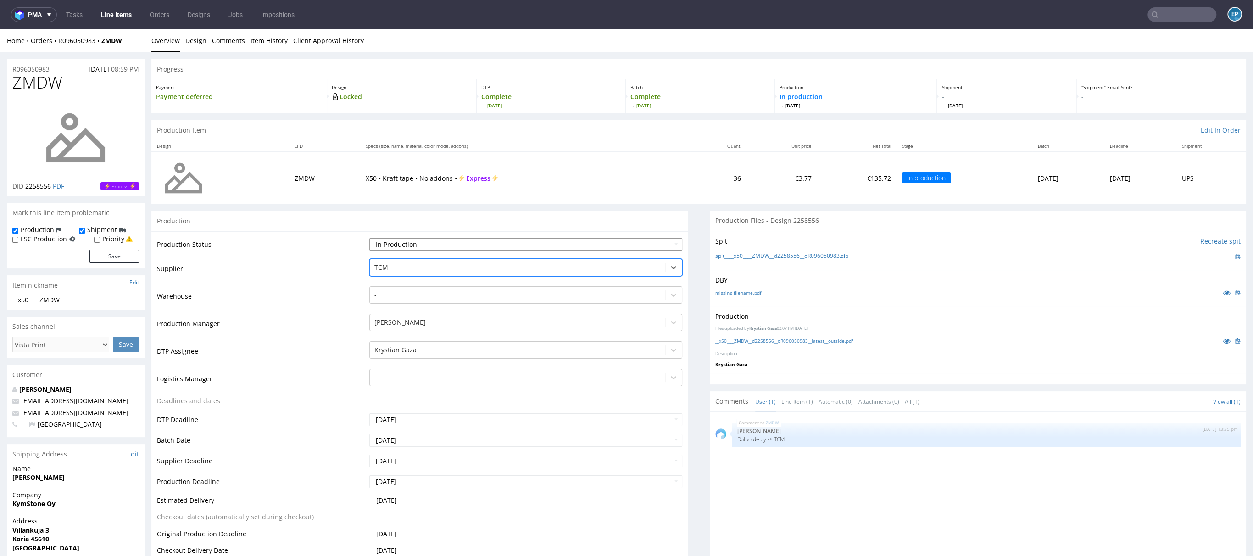
click at [390, 241] on select "Waiting for Artwork Waiting for Diecut Waiting for Mockup Waiting for DTP Waiti…" at bounding box center [525, 244] width 313 height 13
select select "dtp_production_ready"
click at [369, 238] on select "Waiting for Artwork Waiting for Diecut Waiting for Mockup Waiting for DTP Waiti…" at bounding box center [525, 244] width 313 height 13
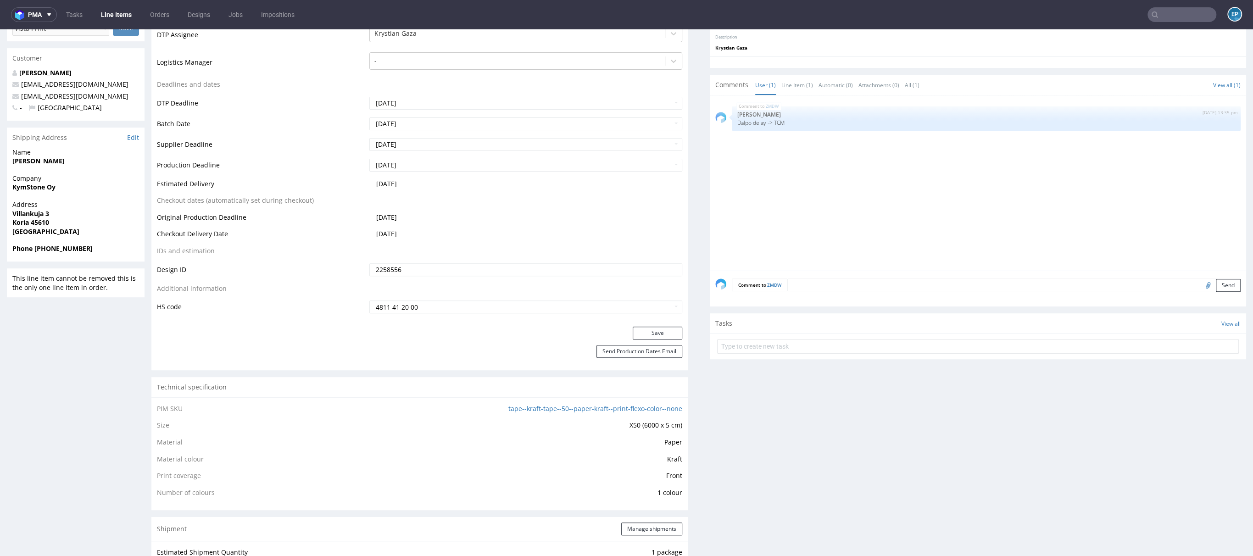
scroll to position [320, 0]
click at [653, 329] on button "Save" at bounding box center [658, 329] width 50 height 13
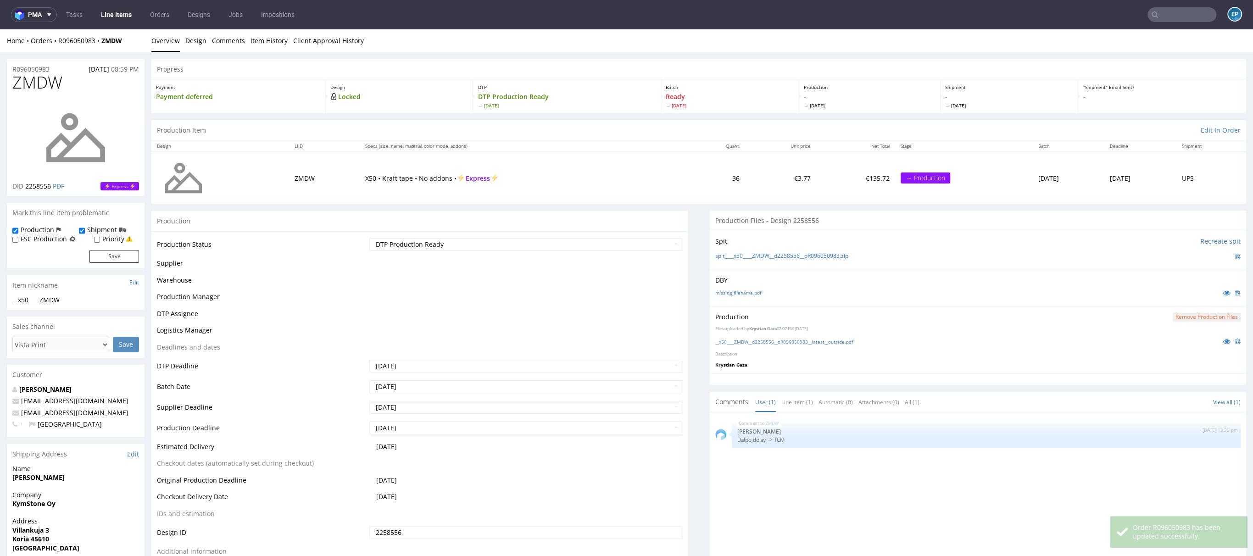
scroll to position [46, 0]
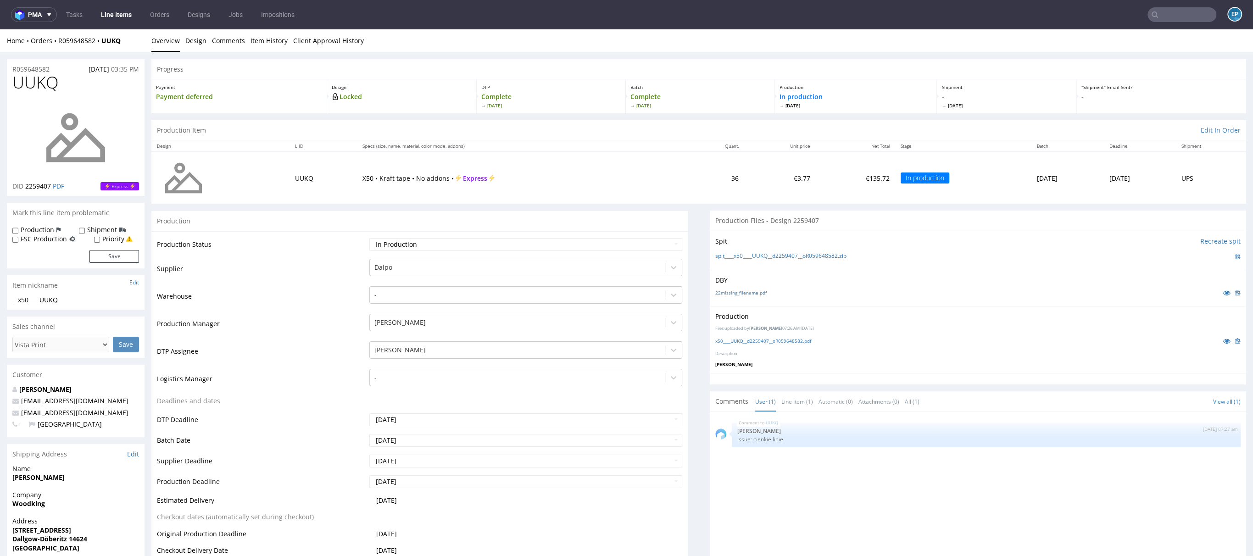
click at [46, 226] on label "Production" at bounding box center [37, 229] width 33 height 9
click at [18, 227] on input "Production" at bounding box center [15, 230] width 6 height 7
checkbox input "true"
click at [110, 229] on label "Shipment" at bounding box center [102, 229] width 30 height 9
click at [85, 229] on input "Shipment" at bounding box center [82, 230] width 6 height 7
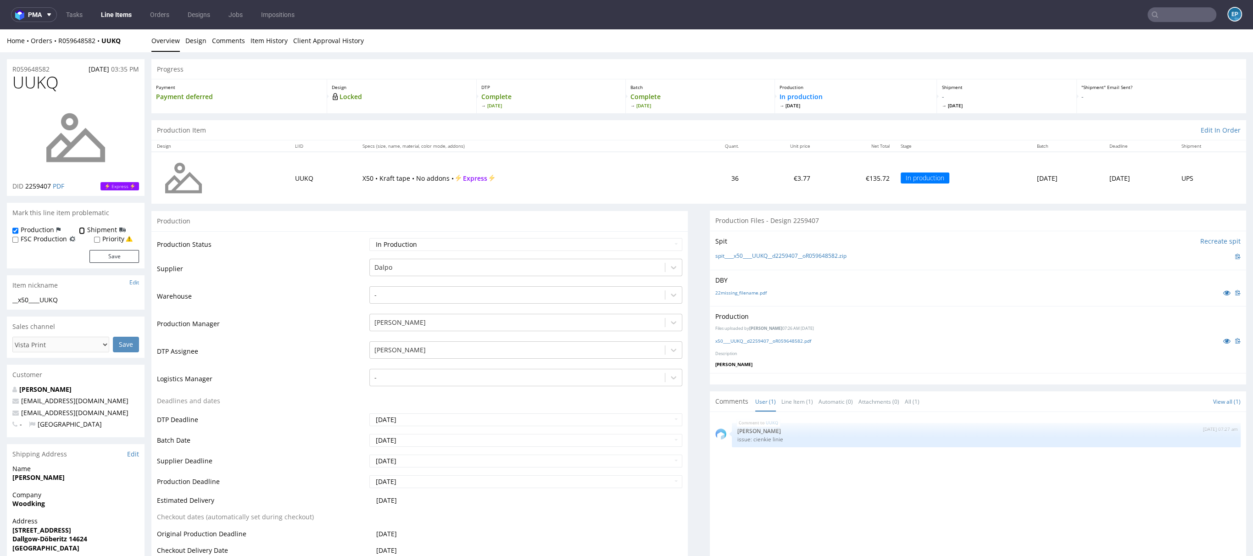
checkbox input "true"
click at [106, 256] on button "Save" at bounding box center [114, 256] width 50 height 13
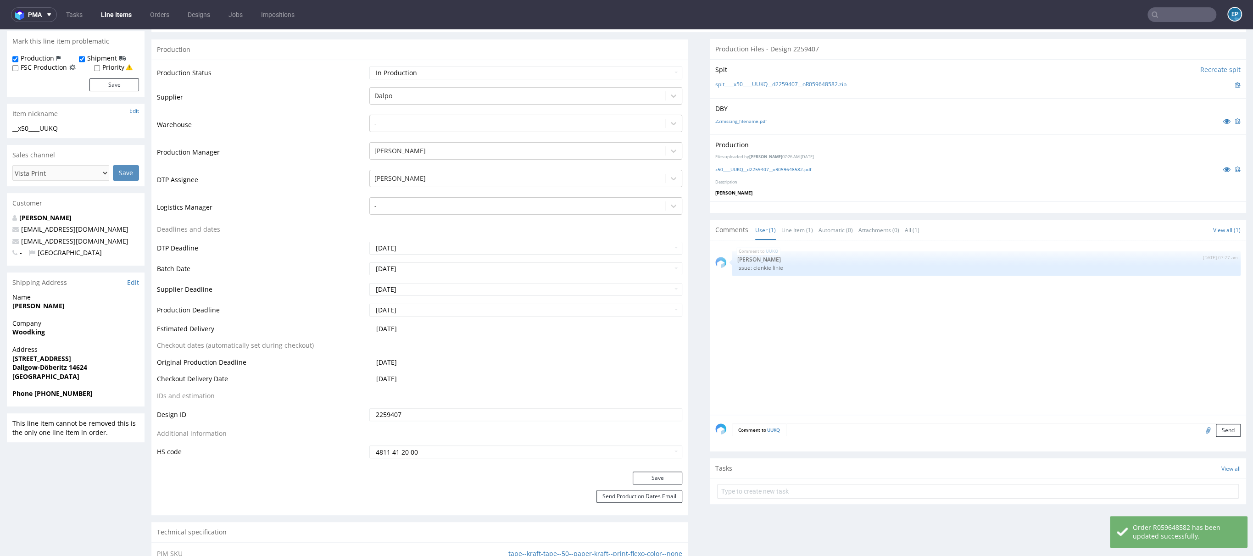
click at [934, 432] on textarea at bounding box center [1013, 429] width 455 height 13
paste textarea "Dalpo delay -> TCM"
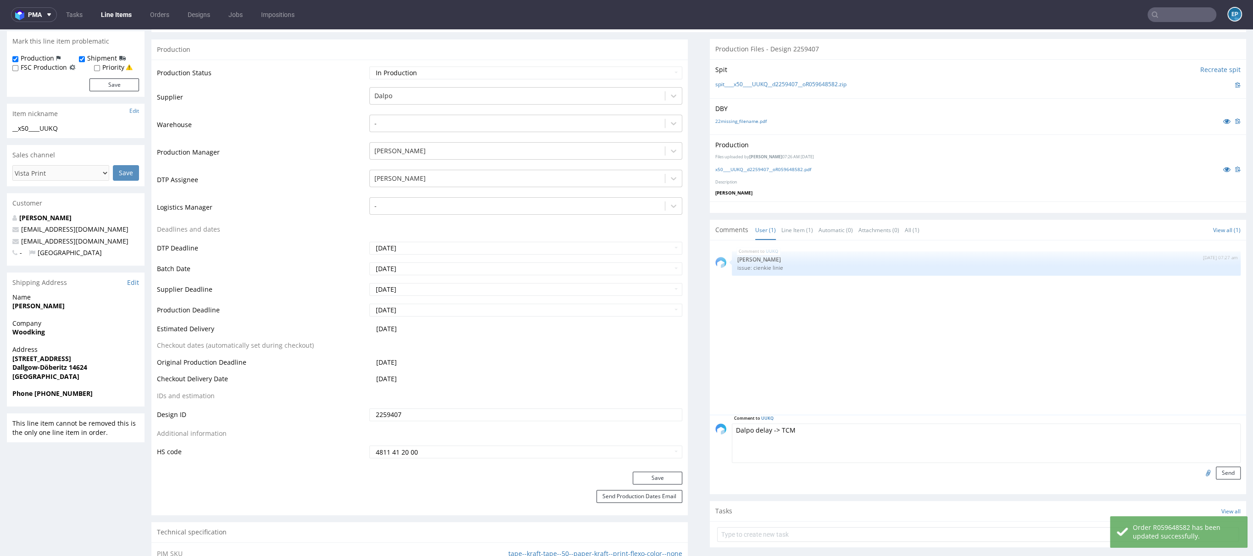
type textarea "Dalpo delay -> TCM"
click at [1200, 471] on input "file" at bounding box center [1206, 472] width 13 height 12
click at [1216, 471] on button "Send" at bounding box center [1228, 472] width 25 height 13
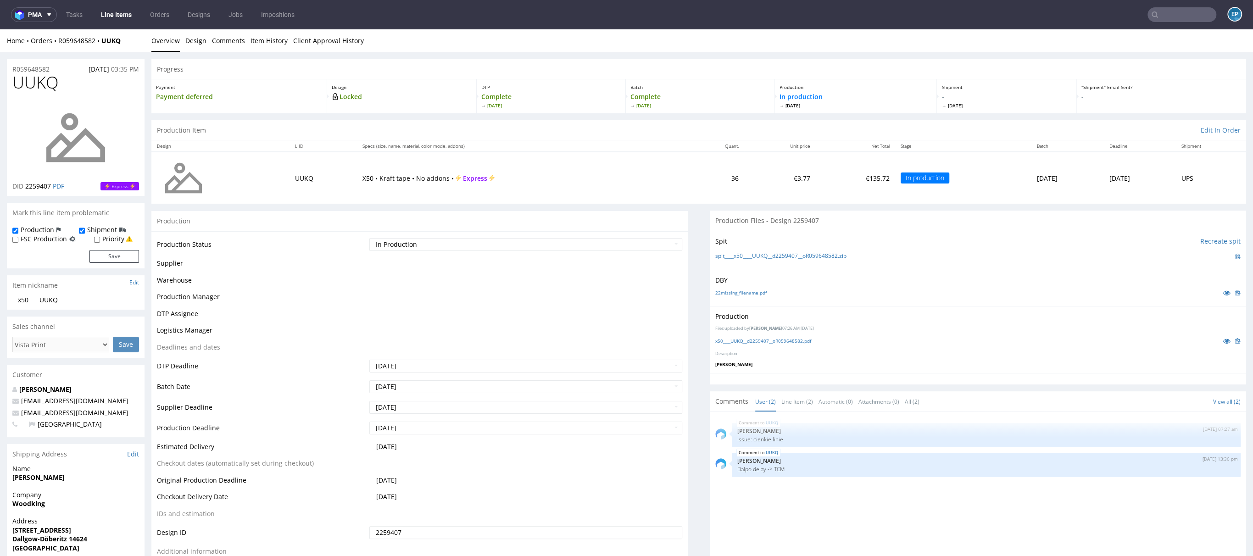
scroll to position [0, 0]
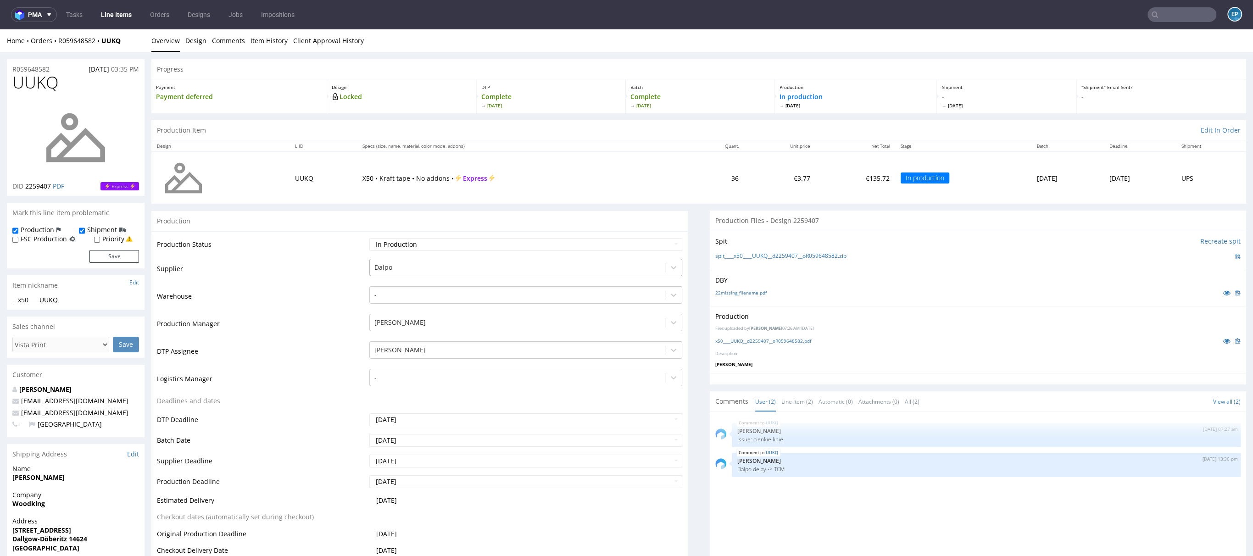
click at [420, 261] on div "Dalpo" at bounding box center [517, 267] width 295 height 15
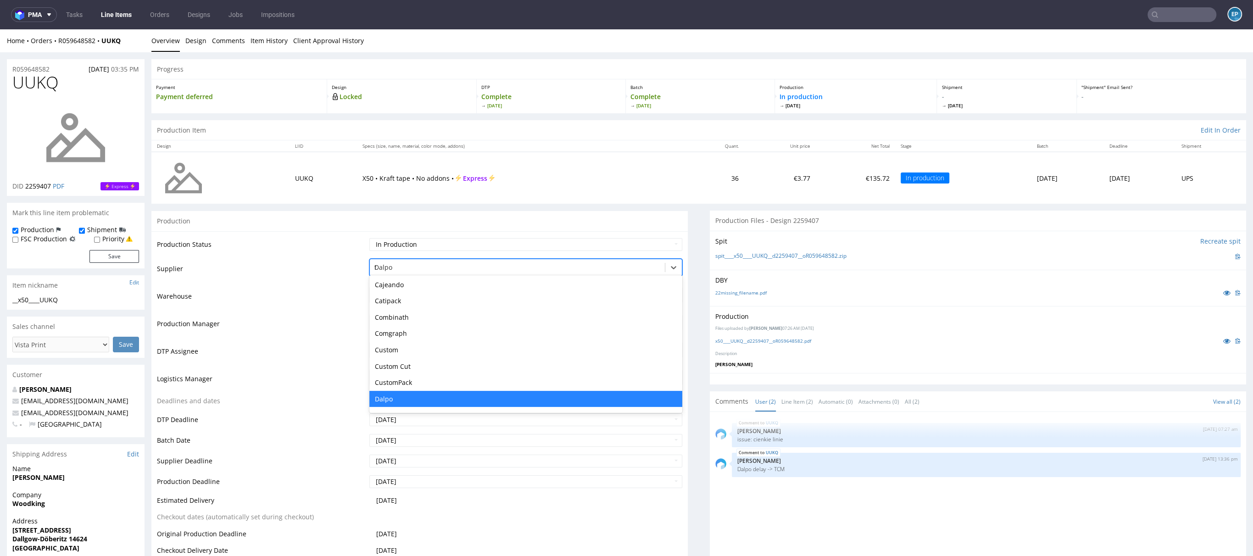
scroll to position [147, 0]
type input "tc"
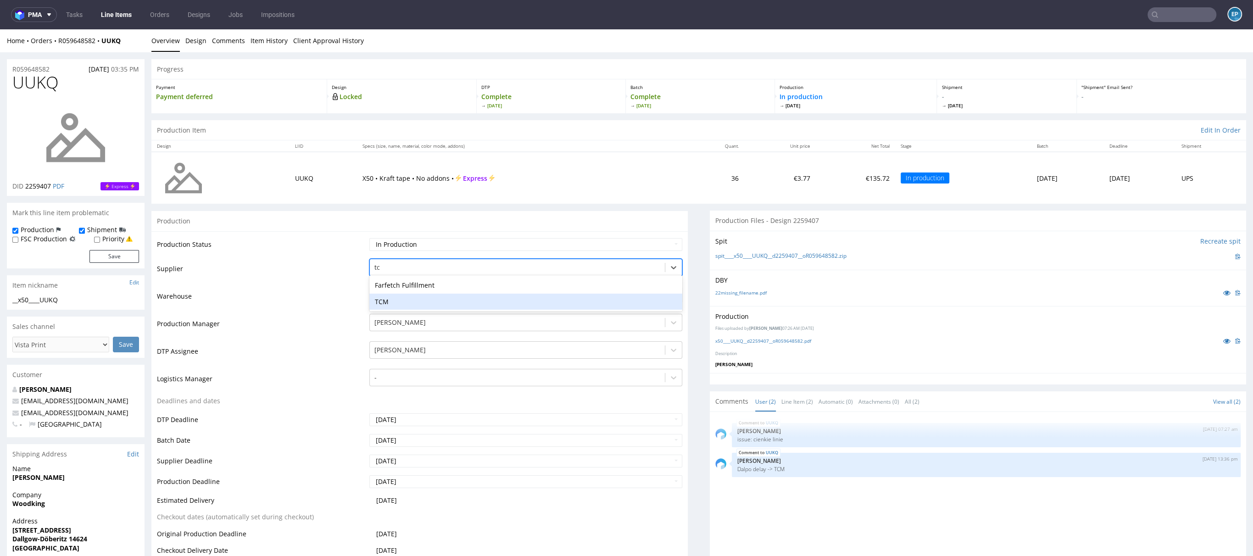
click at [386, 297] on div "TCM" at bounding box center [525, 302] width 313 height 17
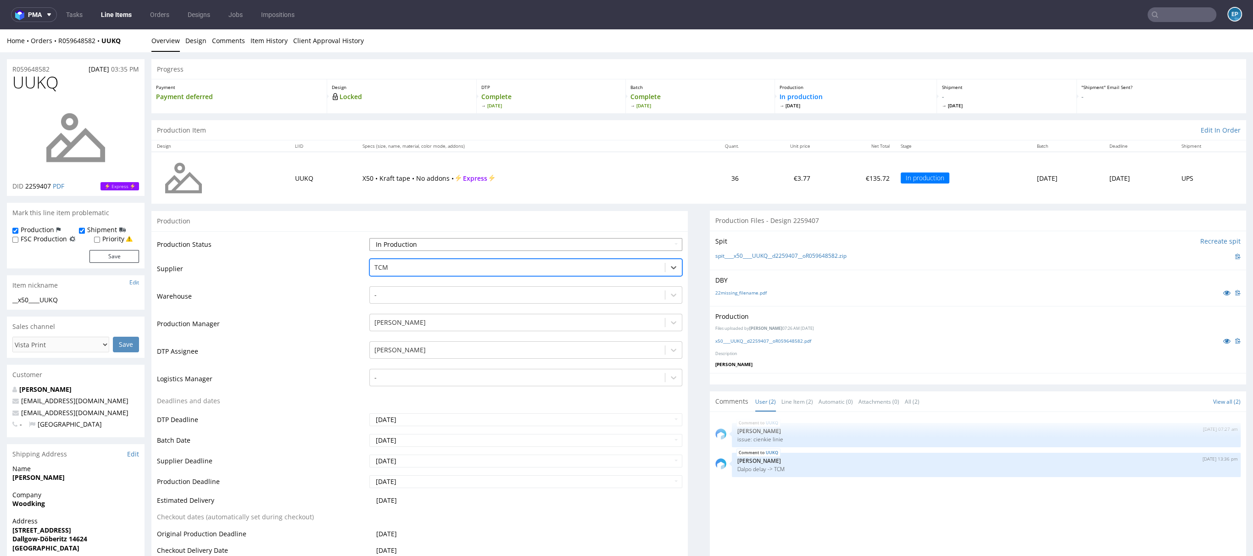
click at [397, 241] on select "Waiting for Artwork Waiting for Diecut Waiting for Mockup Waiting for DTP Waiti…" at bounding box center [525, 244] width 313 height 13
select select "dtp_production_ready"
click at [369, 238] on select "Waiting for Artwork Waiting for Diecut Waiting for Mockup Waiting for DTP Waiti…" at bounding box center [525, 244] width 313 height 13
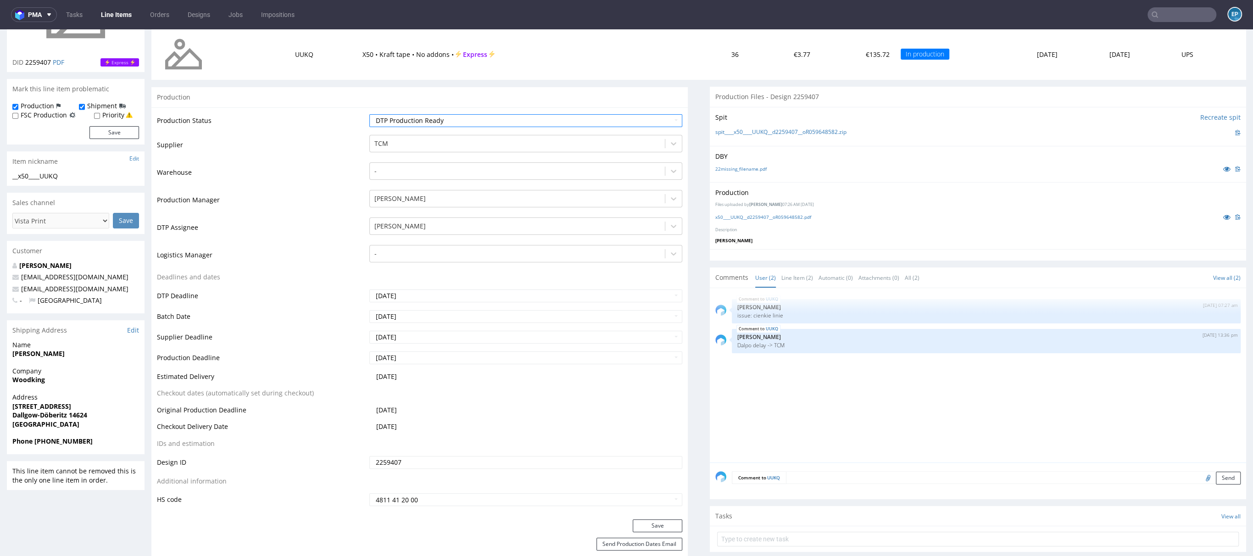
scroll to position [128, 0]
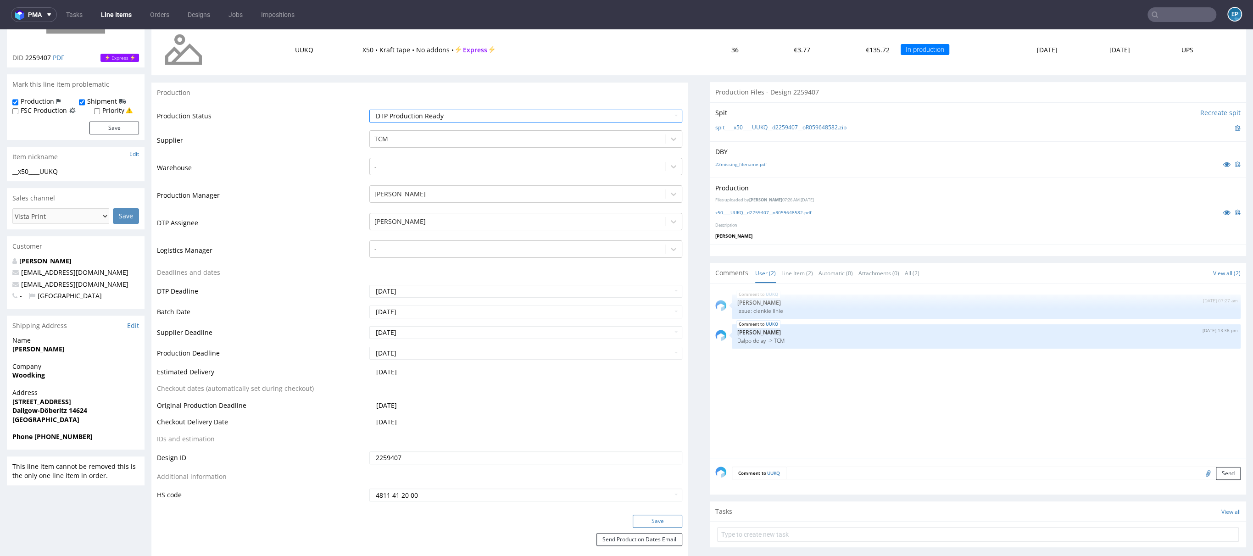
click at [659, 517] on button "Save" at bounding box center [658, 521] width 50 height 13
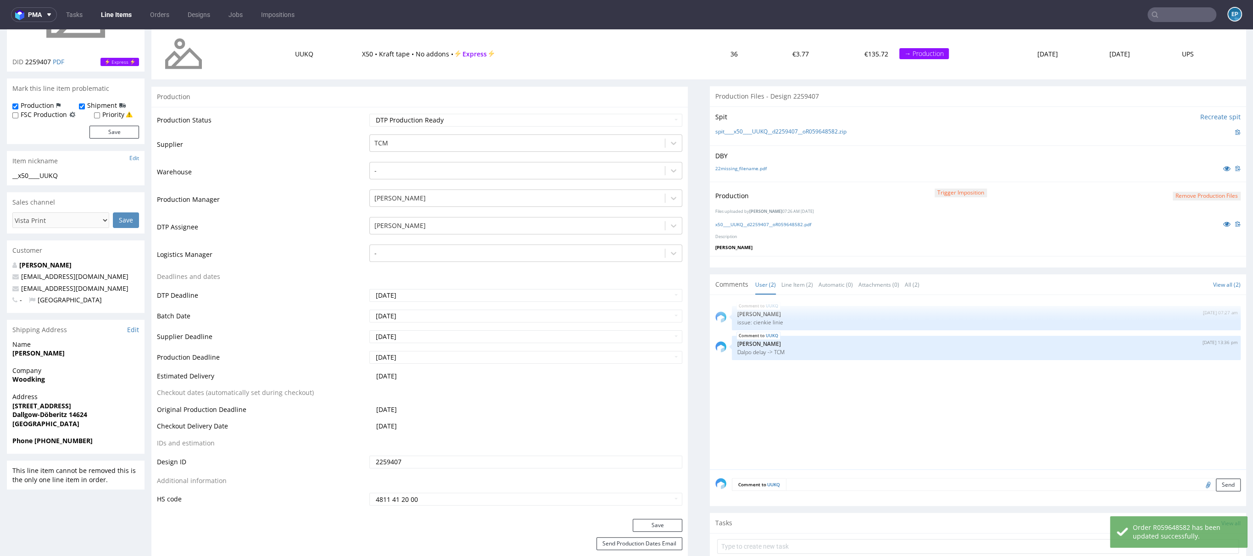
scroll to position [0, 0]
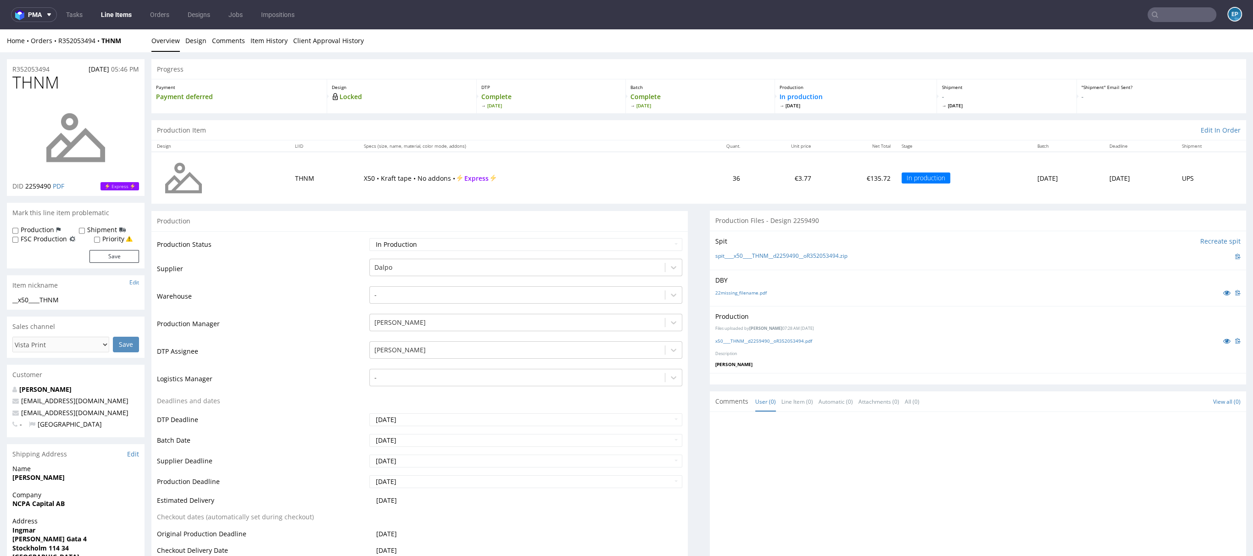
click at [54, 225] on div "Production" at bounding box center [36, 229] width 48 height 9
click at [45, 232] on label "Production" at bounding box center [37, 229] width 33 height 9
click at [18, 232] on input "Production" at bounding box center [15, 230] width 6 height 7
checkbox input "true"
click at [79, 231] on input "Shipment" at bounding box center [82, 230] width 6 height 7
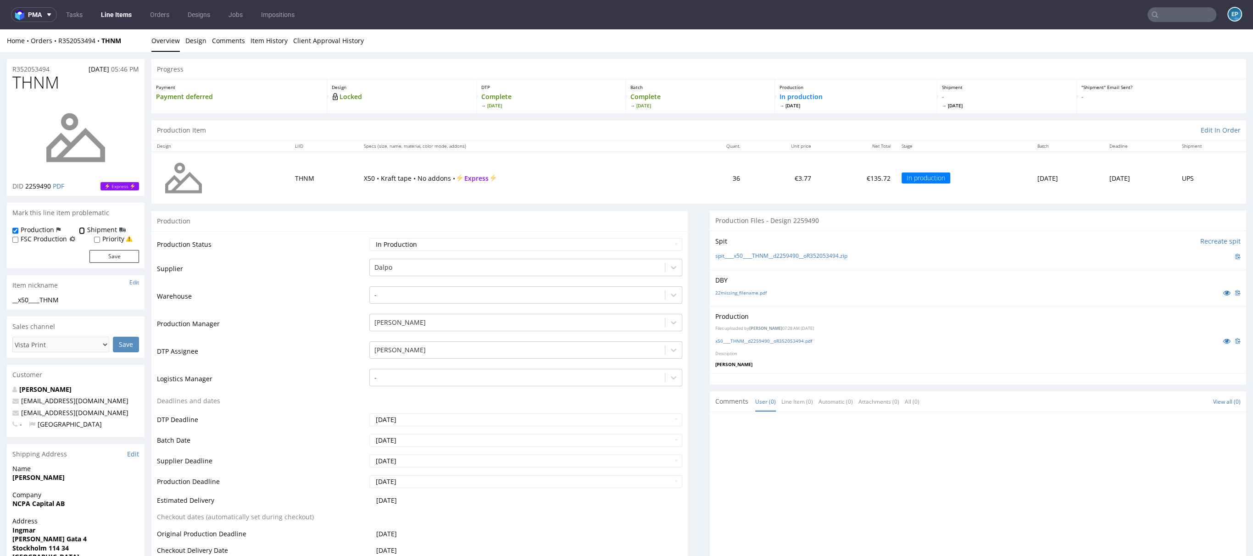
checkbox input "true"
click at [101, 251] on button "Save" at bounding box center [114, 256] width 50 height 13
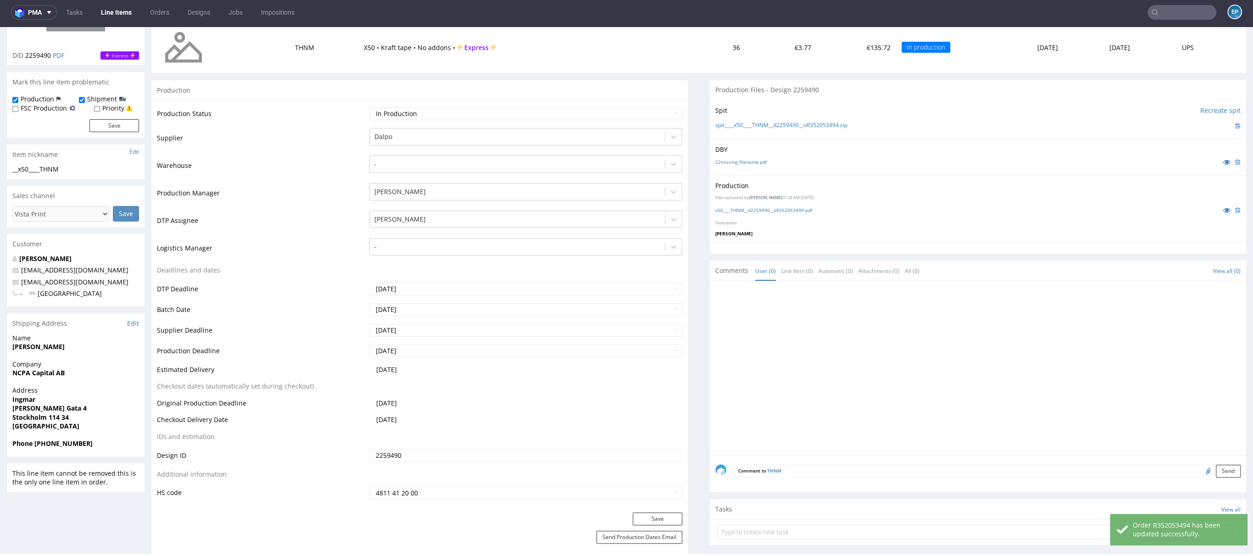
scroll to position [324, 0]
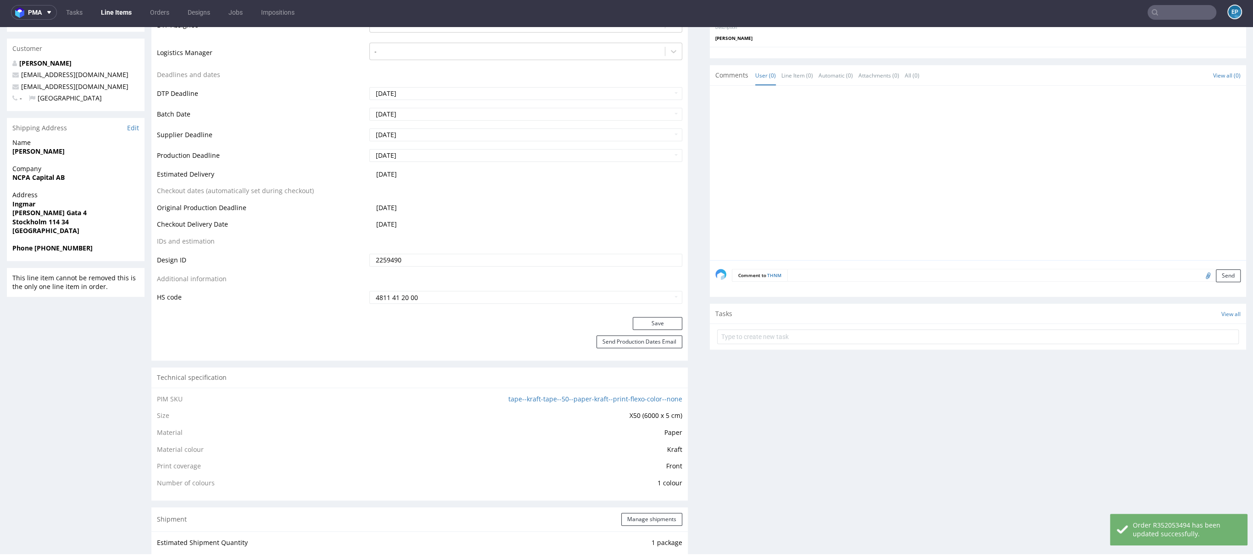
click at [897, 279] on textarea at bounding box center [1013, 275] width 453 height 13
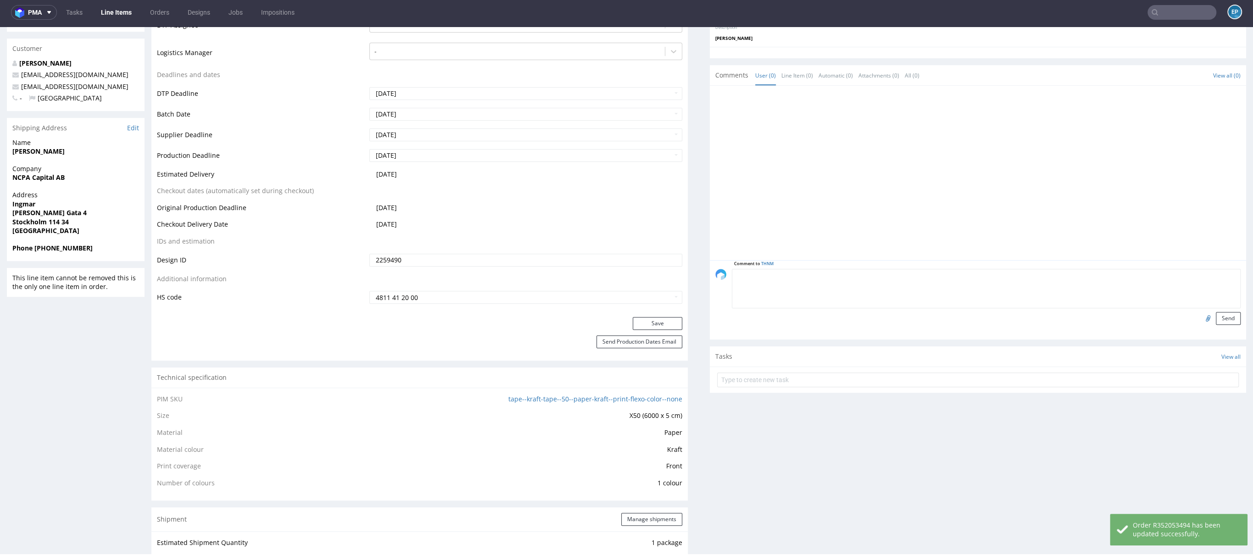
paste textarea "Dalpo delay -> TCM"
type textarea "Dalpo delay -> TCM"
click at [1216, 320] on button "Send" at bounding box center [1228, 318] width 25 height 13
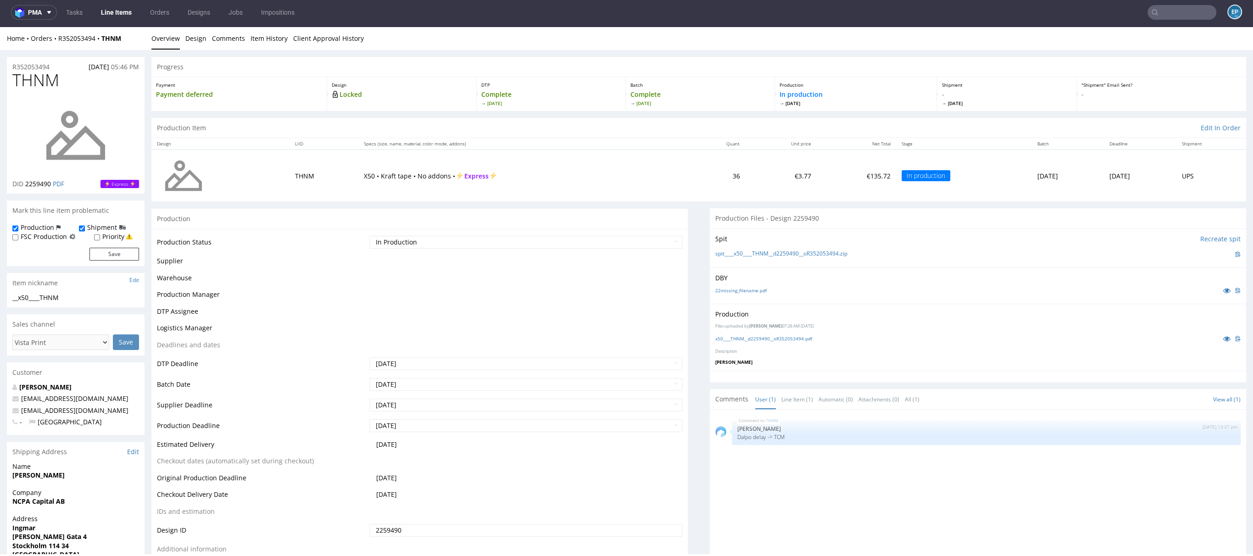
scroll to position [0, 0]
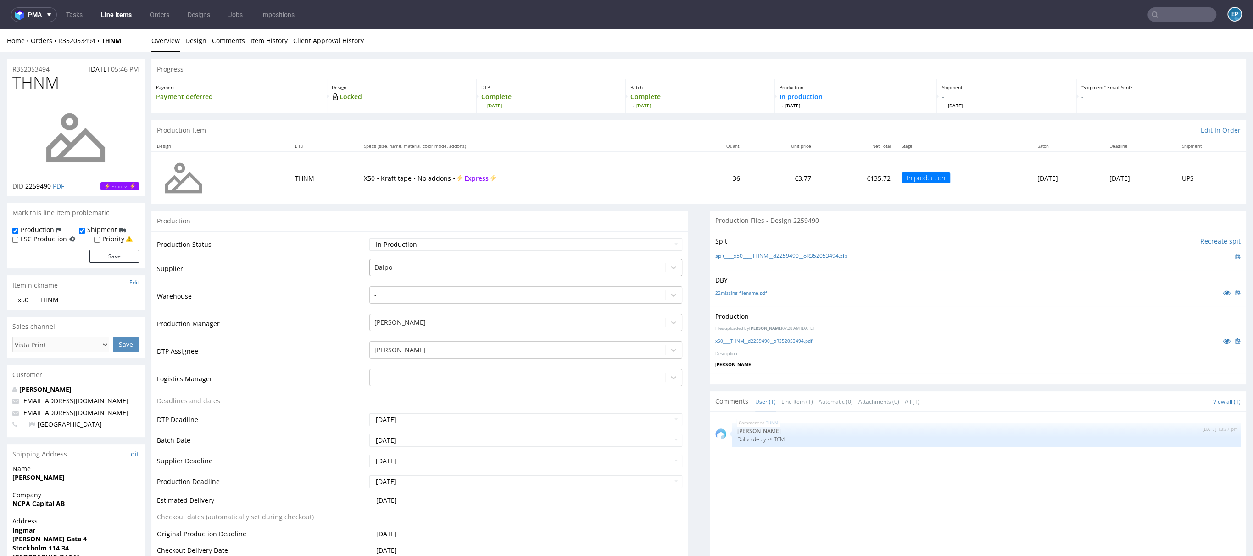
click at [393, 268] on div at bounding box center [517, 267] width 286 height 11
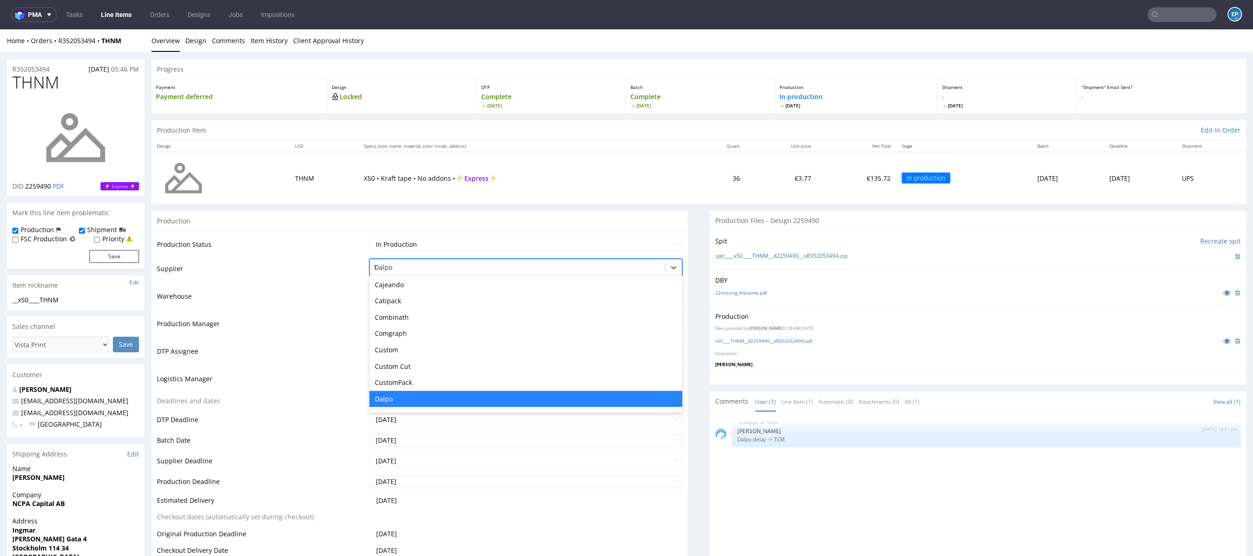
type input "tc"
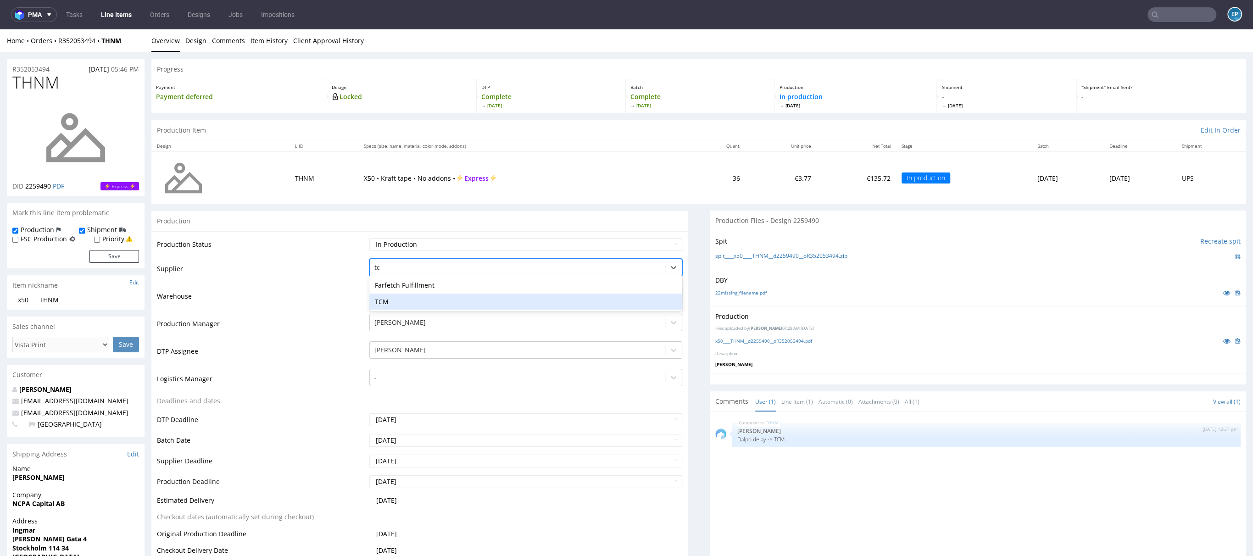
click at [400, 297] on div "TCM" at bounding box center [525, 302] width 313 height 17
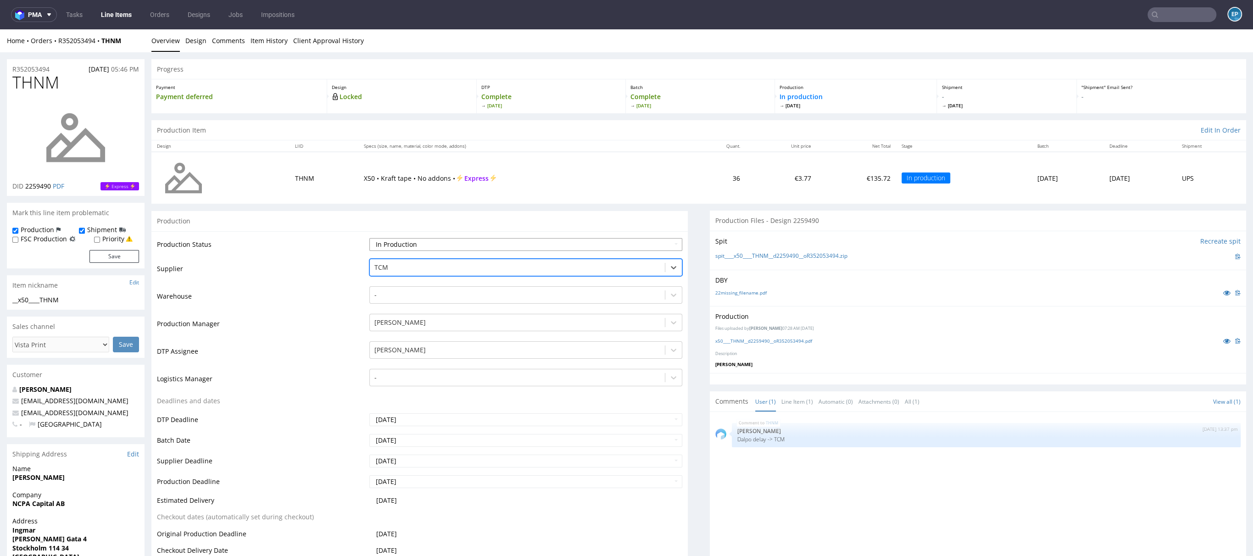
click at [398, 243] on select "Waiting for Artwork Waiting for Diecut Waiting for Mockup Waiting for DTP Waiti…" at bounding box center [525, 244] width 313 height 13
select select "dtp_production_ready"
click at [369, 238] on select "Waiting for Artwork Waiting for Diecut Waiting for Mockup Waiting for DTP Waiti…" at bounding box center [525, 244] width 313 height 13
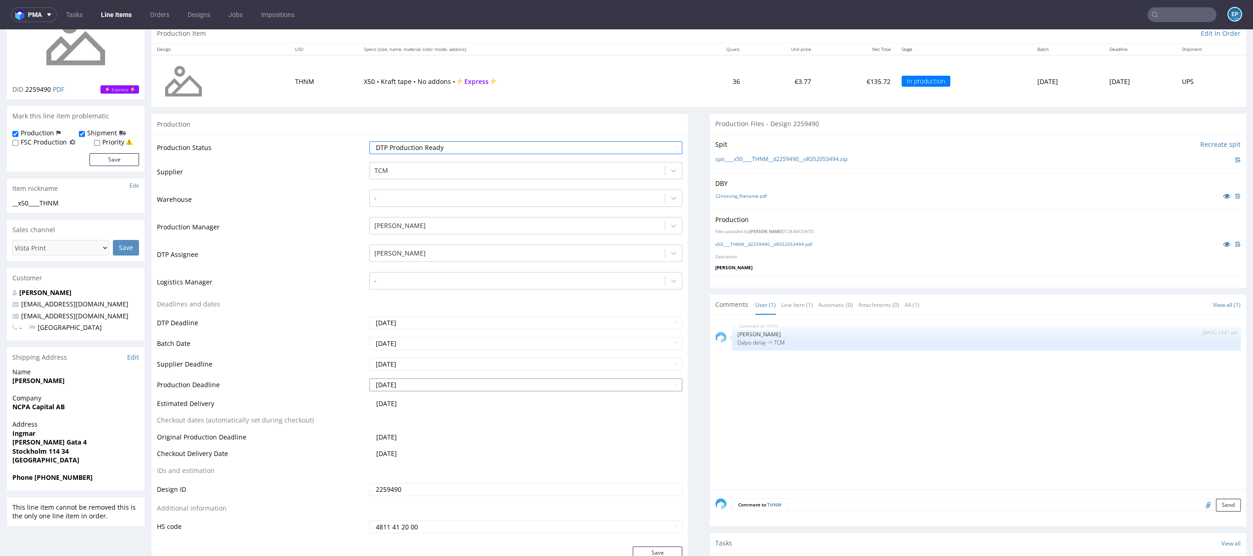
scroll to position [184, 0]
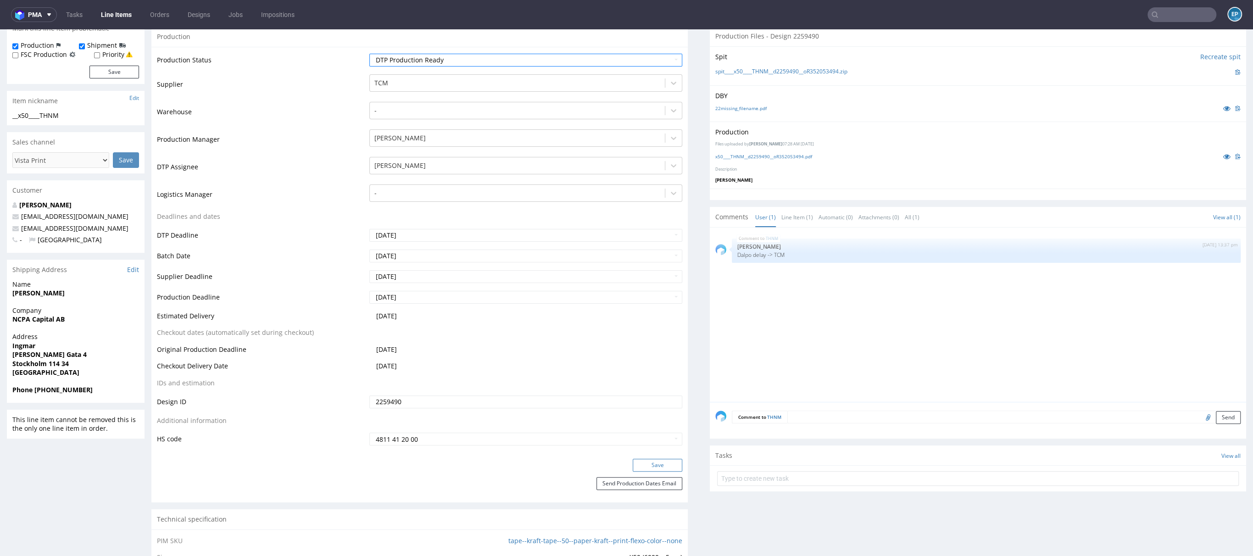
click at [670, 461] on button "Save" at bounding box center [658, 465] width 50 height 13
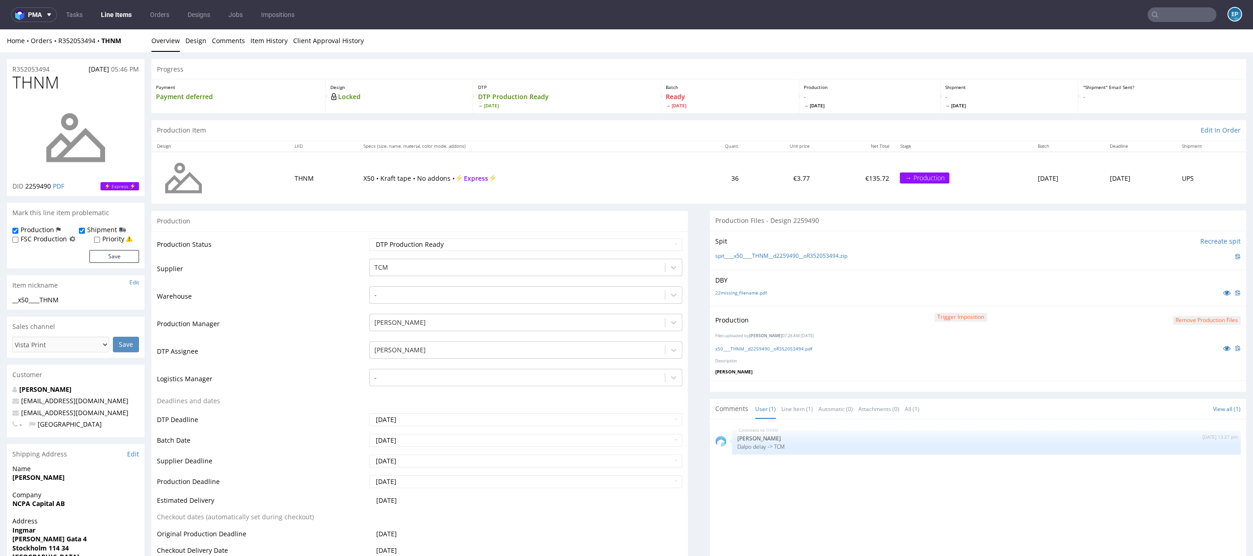
scroll to position [178, 0]
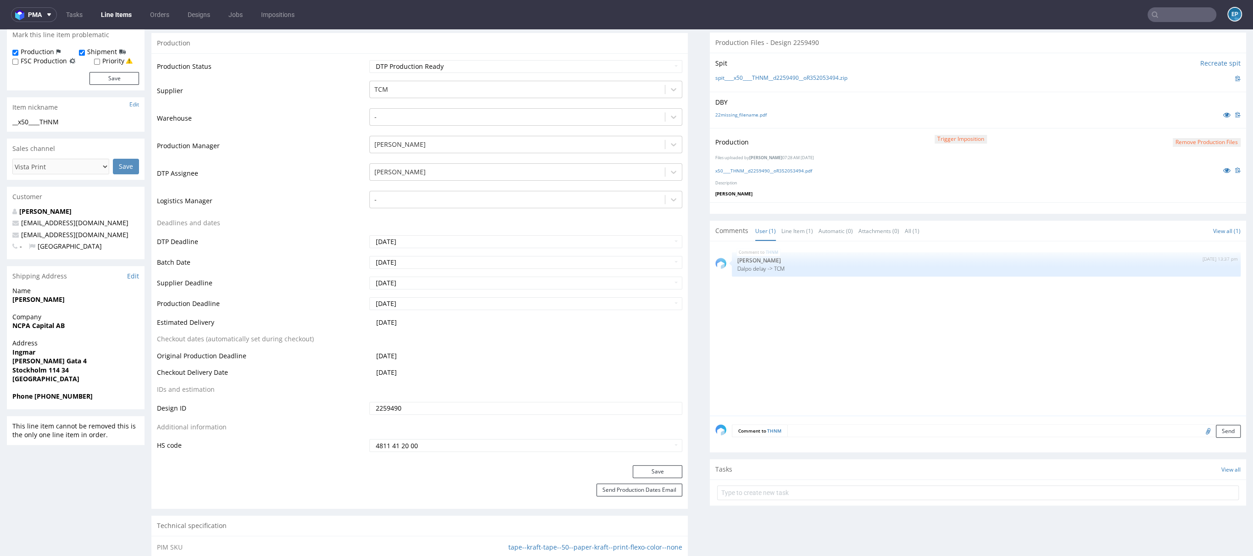
click at [94, 12] on ul "Tasks Line Items Orders Designs Jobs Impositions" at bounding box center [180, 14] width 247 height 15
click at [100, 12] on link "Line Items" at bounding box center [116, 14] width 42 height 15
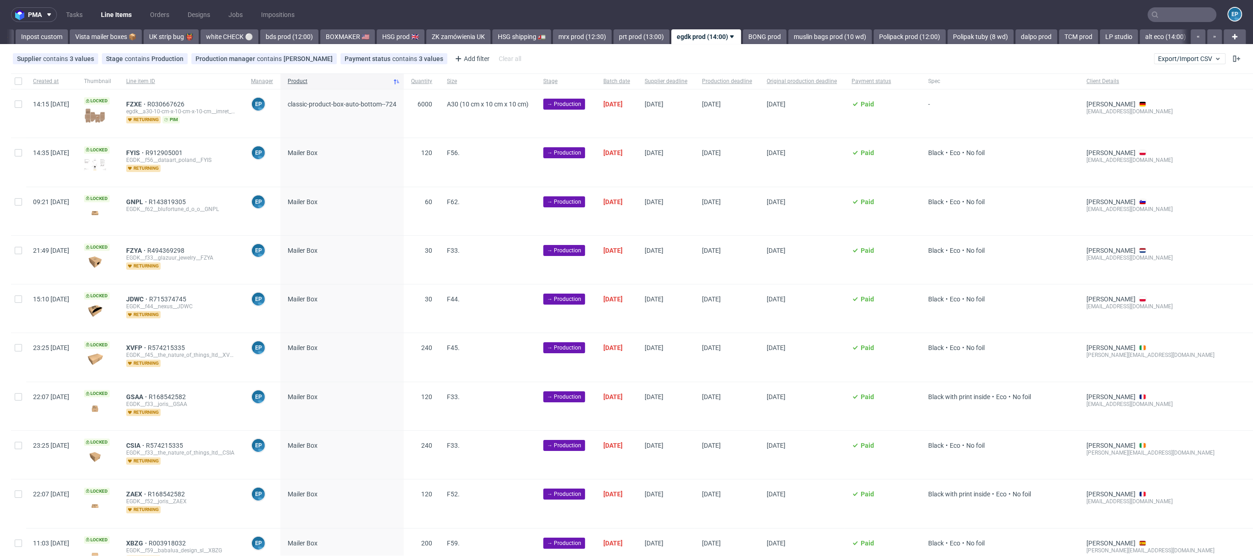
scroll to position [0, 720]
click at [983, 41] on link "TCM prod" at bounding box center [1002, 36] width 39 height 15
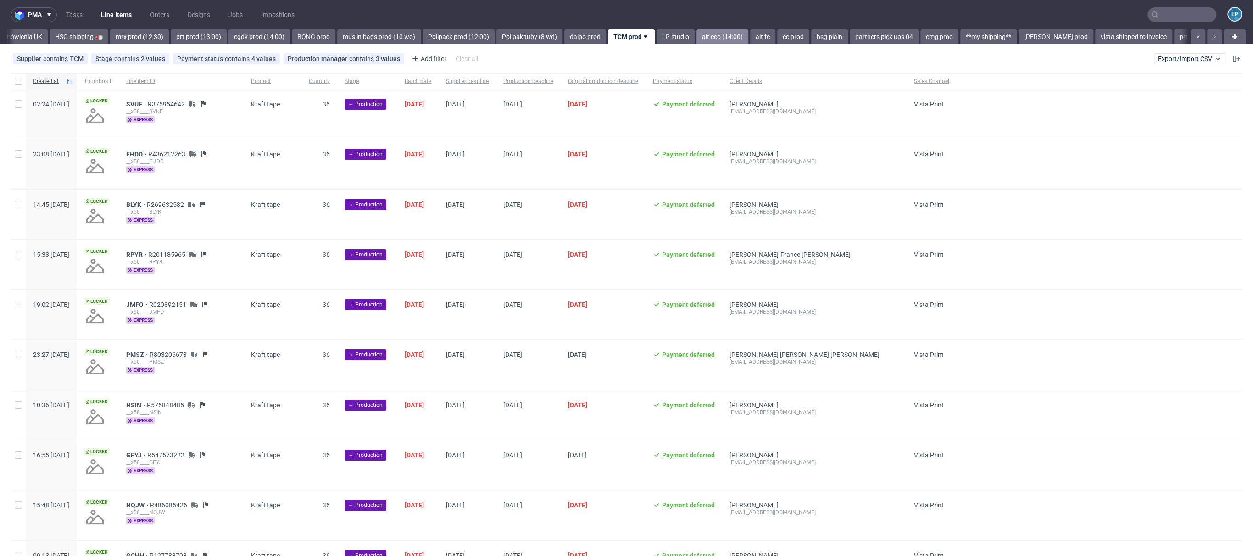
click at [696, 33] on link "alt eco (14:00)" at bounding box center [722, 36] width 52 height 15
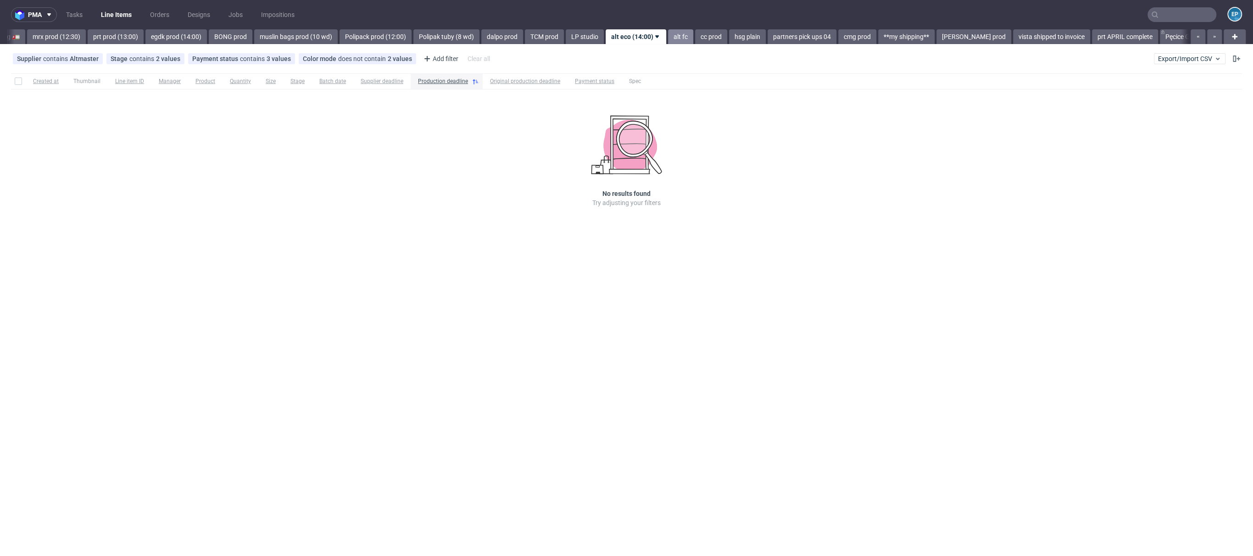
click at [668, 35] on link "alt fc" at bounding box center [680, 36] width 25 height 15
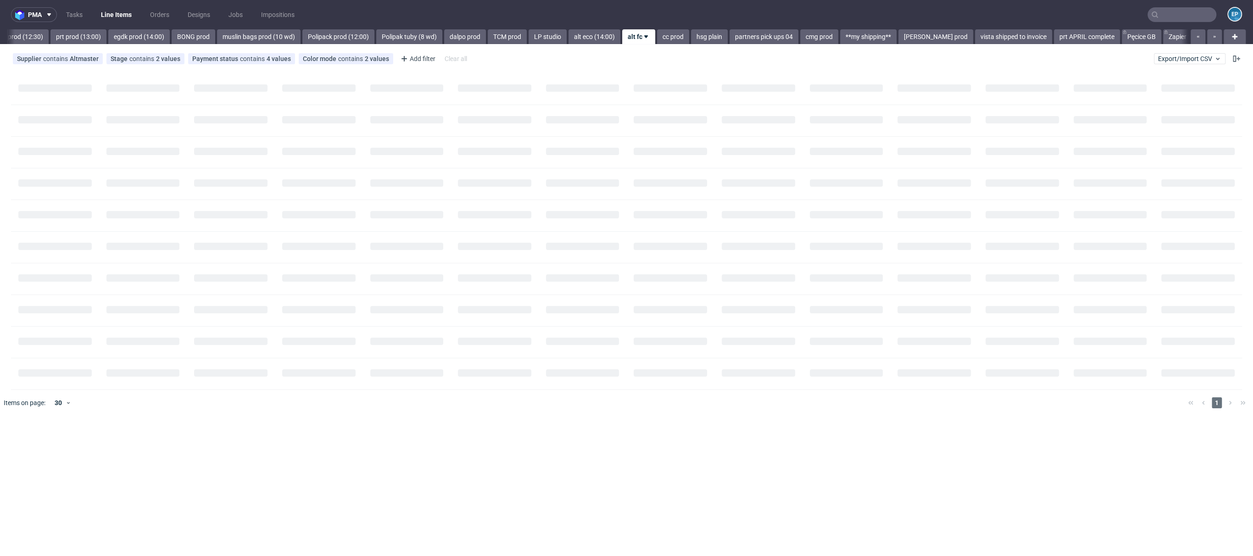
scroll to position [0, 1210]
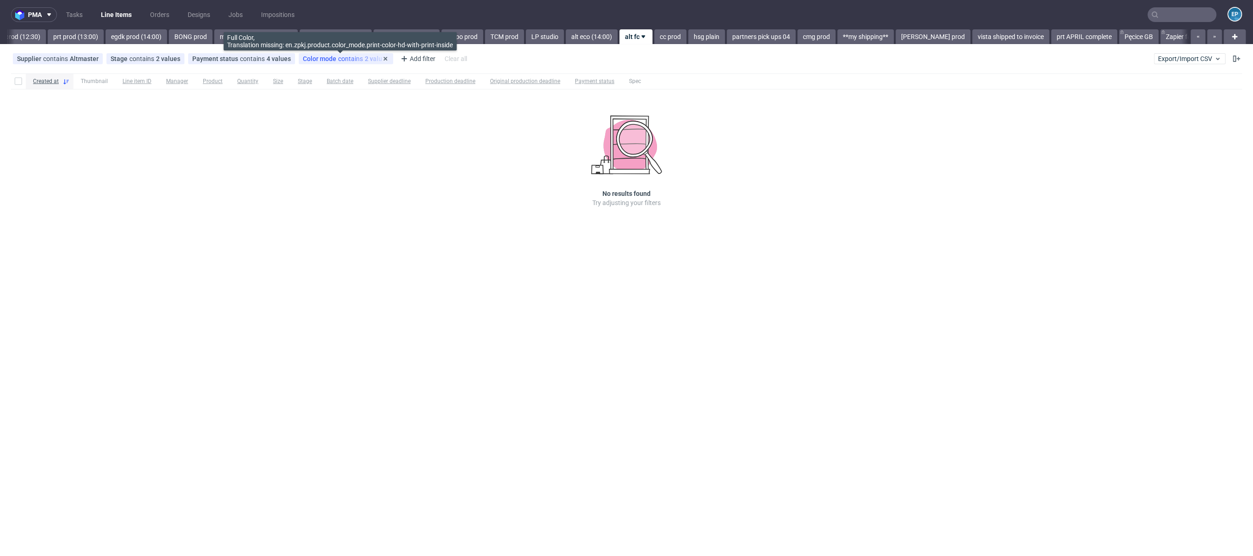
click at [327, 58] on span "Color mode" at bounding box center [320, 58] width 35 height 7
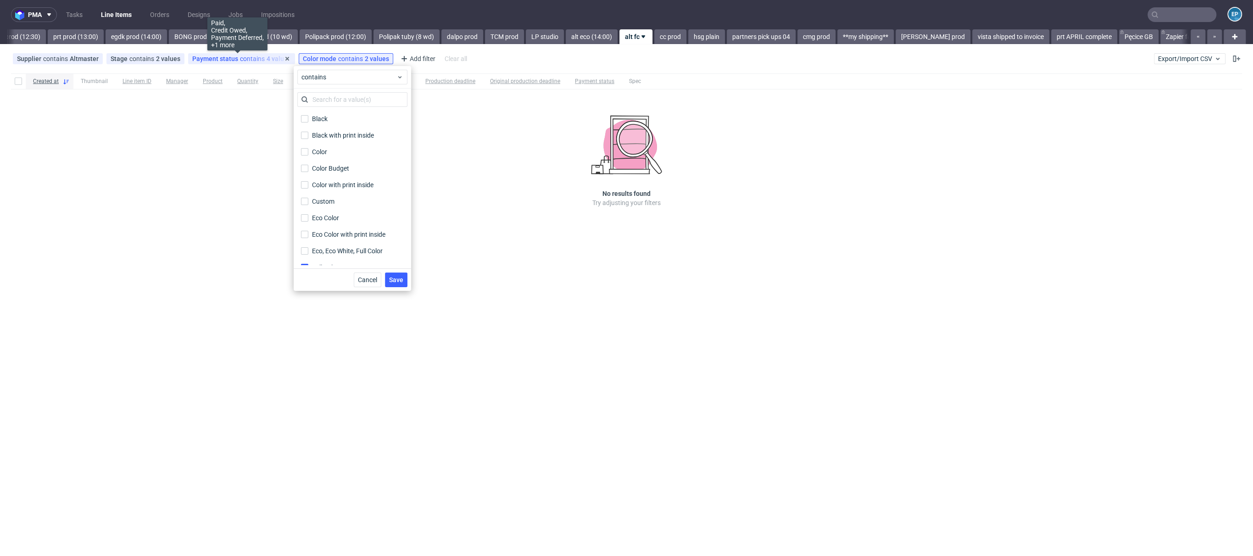
click at [243, 56] on div "Payment status contains 4 values" at bounding box center [241, 58] width 99 height 7
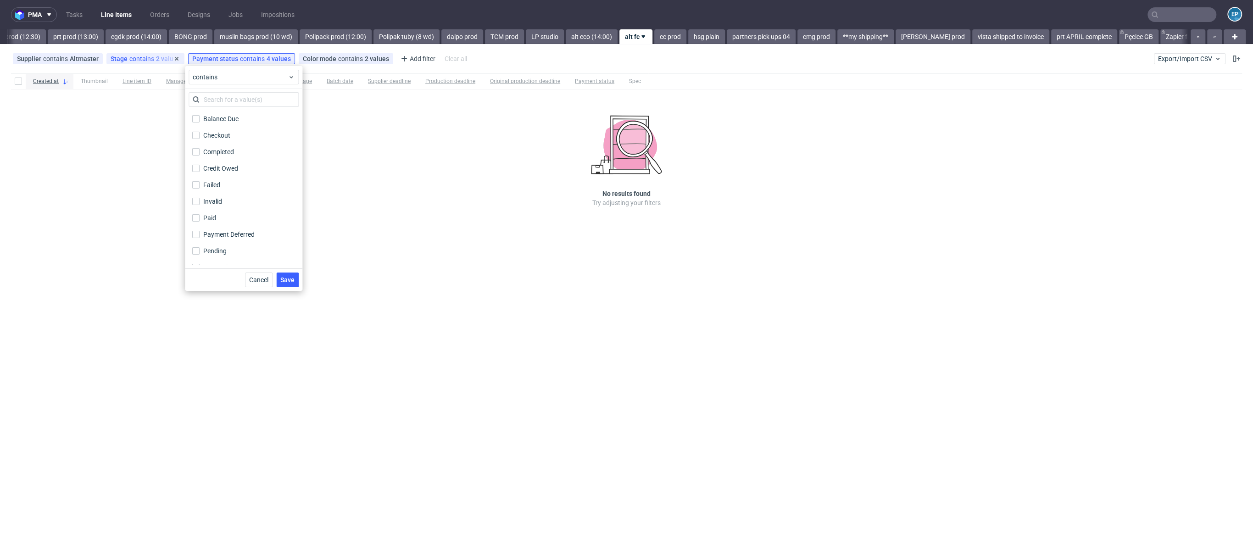
click at [156, 57] on div "Stage contains 2 values" at bounding box center [146, 58] width 70 height 7
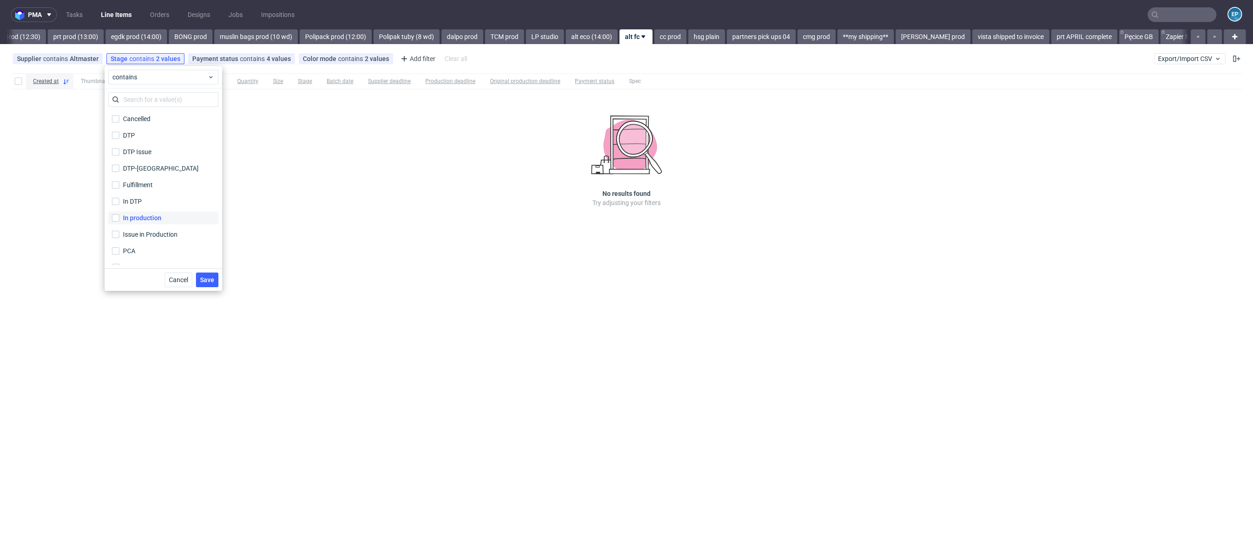
click at [157, 212] on label "In production" at bounding box center [163, 217] width 110 height 13
click at [119, 214] on input "In production" at bounding box center [115, 217] width 7 height 7
checkbox input "true"
click at [215, 277] on button "Save" at bounding box center [207, 279] width 22 height 15
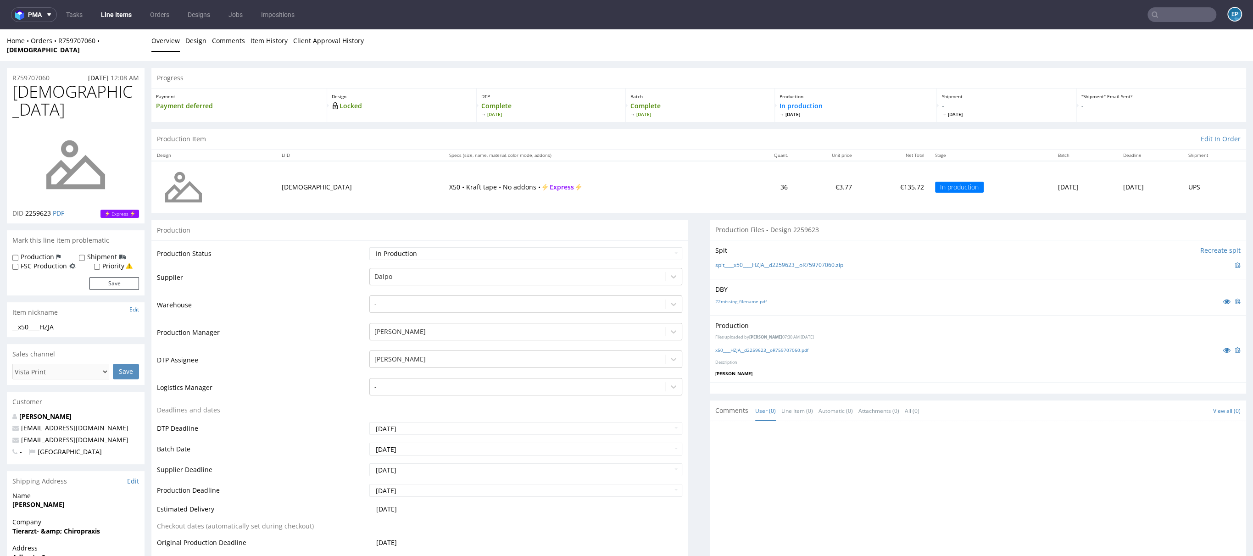
click at [93, 252] on label "Shipment" at bounding box center [102, 256] width 30 height 9
click at [85, 254] on input "Shipment" at bounding box center [82, 257] width 6 height 7
checkbox input "true"
click at [44, 252] on label "Production" at bounding box center [37, 256] width 33 height 9
click at [18, 254] on input "Production" at bounding box center [15, 257] width 6 height 7
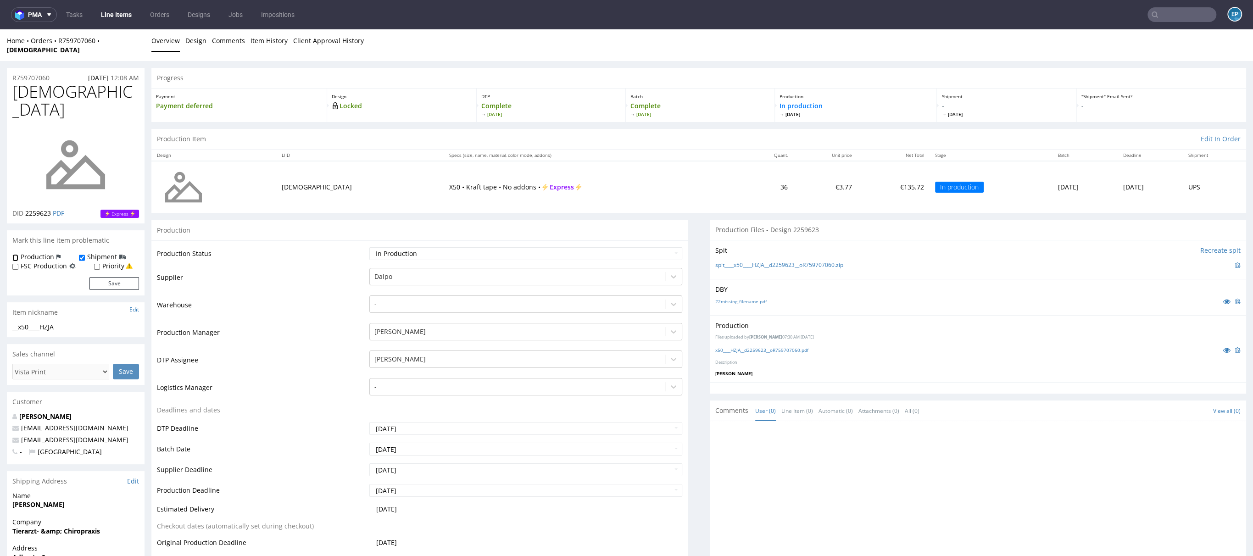
checkbox input "true"
click at [133, 277] on button "Save" at bounding box center [114, 283] width 50 height 13
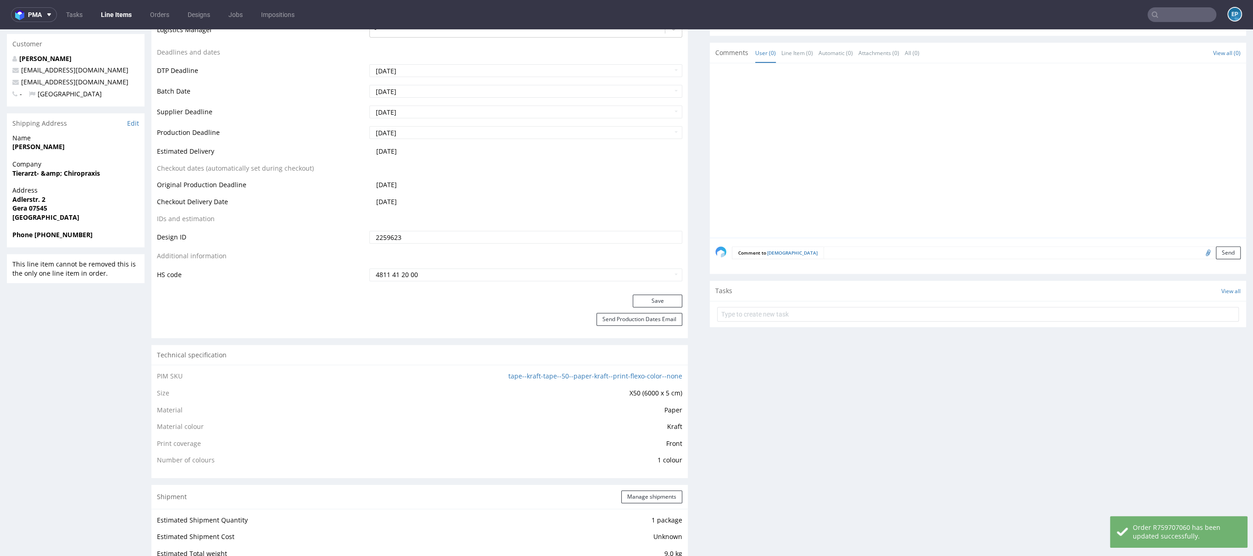
scroll to position [362, 0]
click at [855, 244] on form "Comment to HZJA Send" at bounding box center [986, 248] width 509 height 13
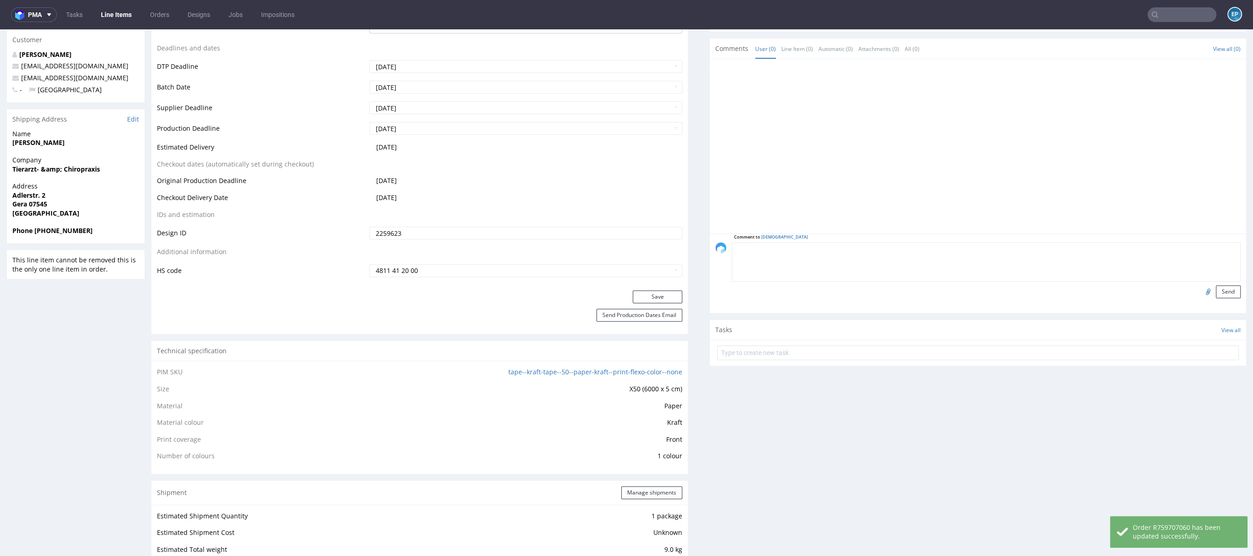
paste textarea "Dalpo delay -> TCM"
type textarea "Dalpo delay -> TCM"
click at [1216, 285] on button "Send" at bounding box center [1228, 291] width 25 height 13
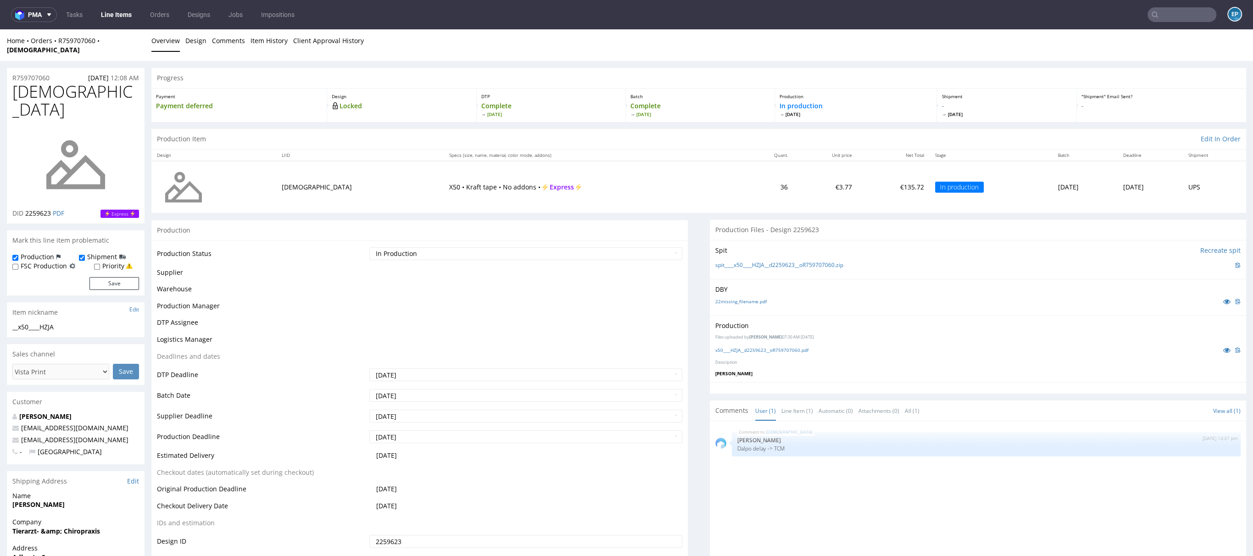
scroll to position [0, 0]
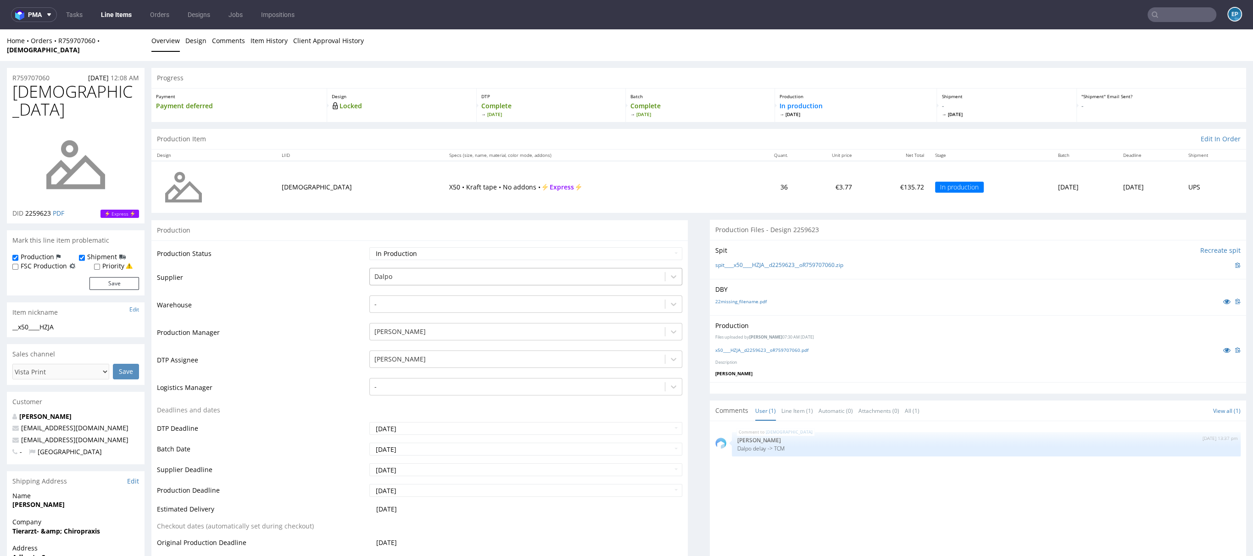
click at [394, 271] on div at bounding box center [517, 276] width 286 height 11
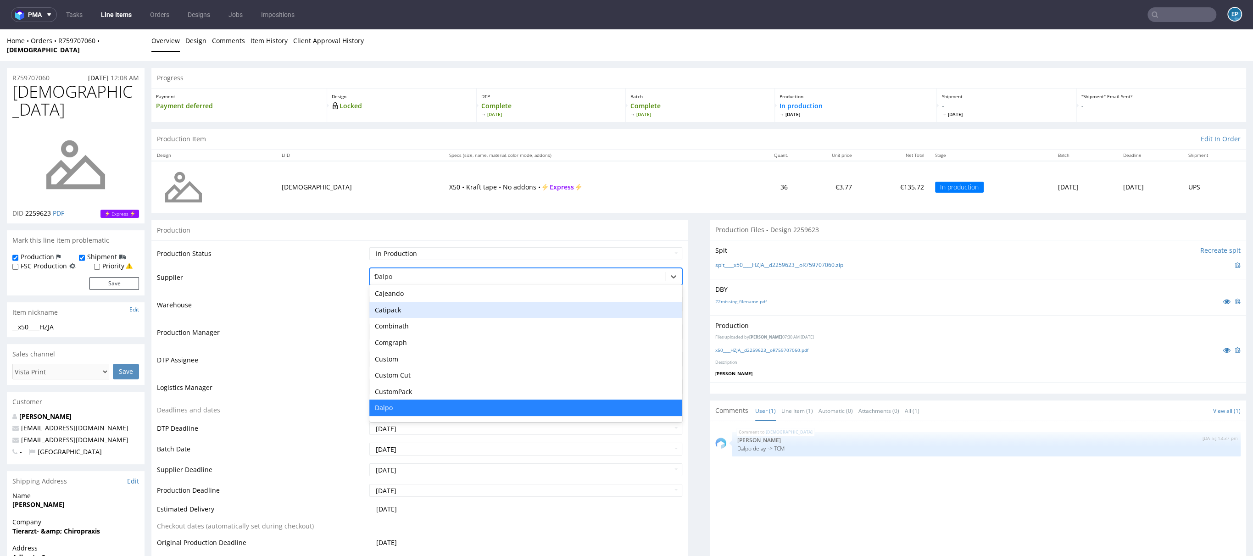
type input "tc"
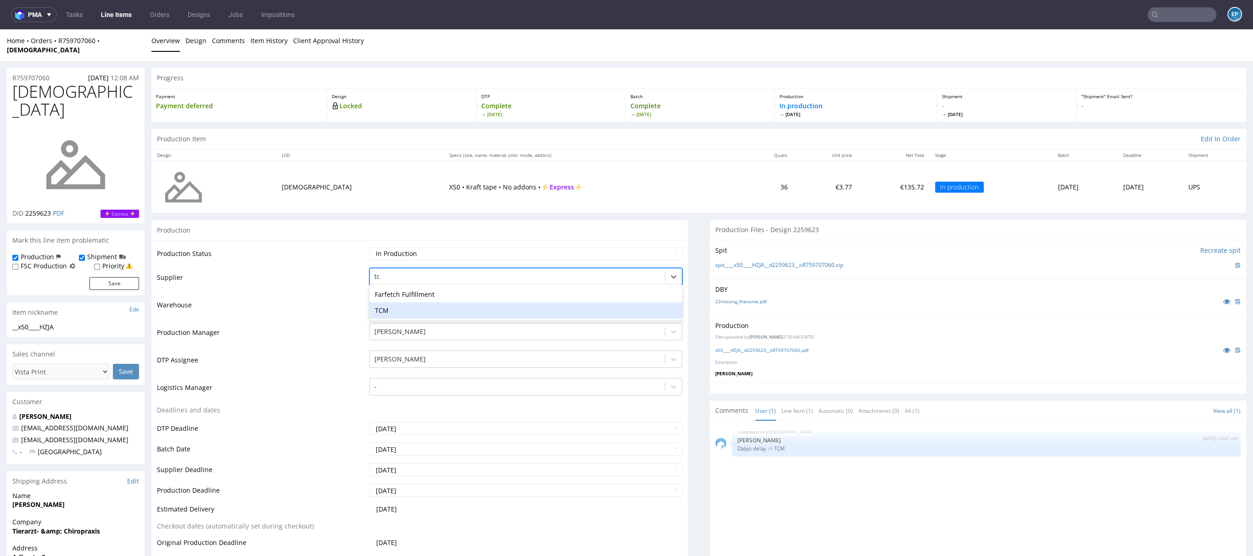
drag, startPoint x: 381, startPoint y: 300, endPoint x: 383, endPoint y: 289, distance: 10.3
click at [381, 302] on div "TCM" at bounding box center [525, 310] width 313 height 17
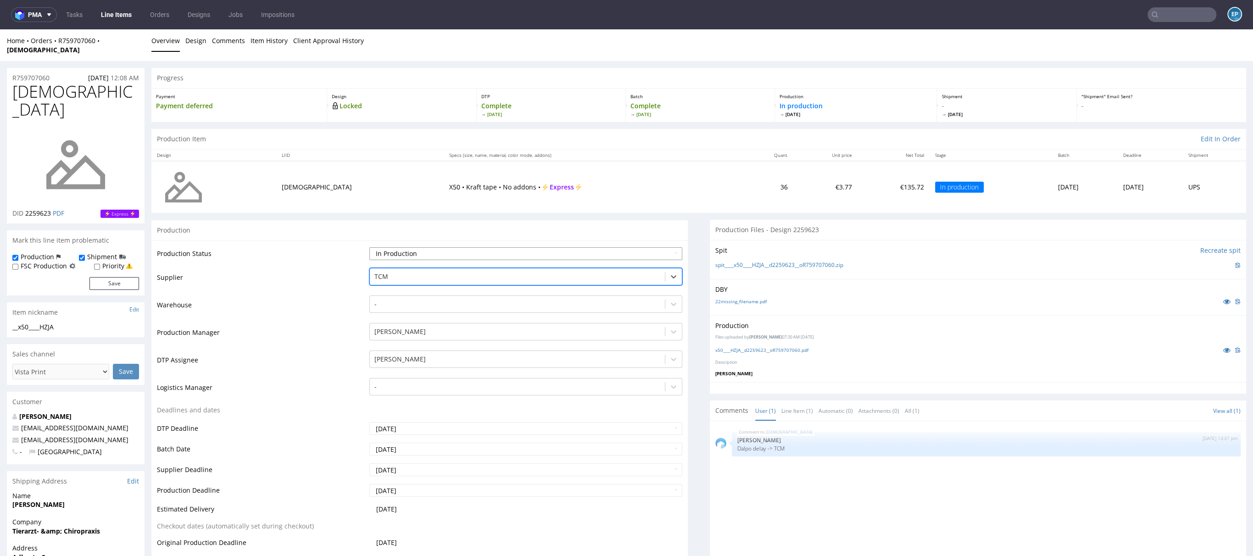
click at [383, 247] on select "Waiting for Artwork Waiting for Diecut Waiting for Mockup Waiting for DTP Waiti…" at bounding box center [525, 253] width 313 height 13
select select "dtp_production_ready"
click at [369, 247] on select "Waiting for Artwork Waiting for Diecut Waiting for Mockup Waiting for DTP Waiti…" at bounding box center [525, 253] width 313 height 13
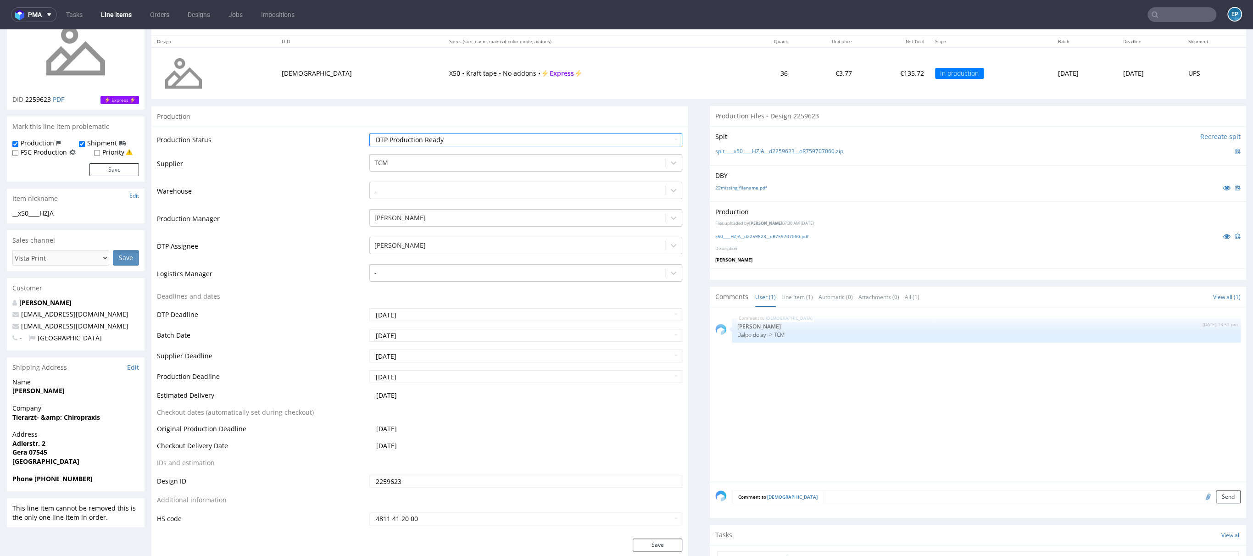
scroll to position [114, 0]
click at [649, 527] on div "Production Status Waiting for Artwork Waiting for Diecut Waiting for Mockup Wai…" at bounding box center [419, 333] width 536 height 412
click at [649, 538] on button "Save" at bounding box center [658, 544] width 50 height 13
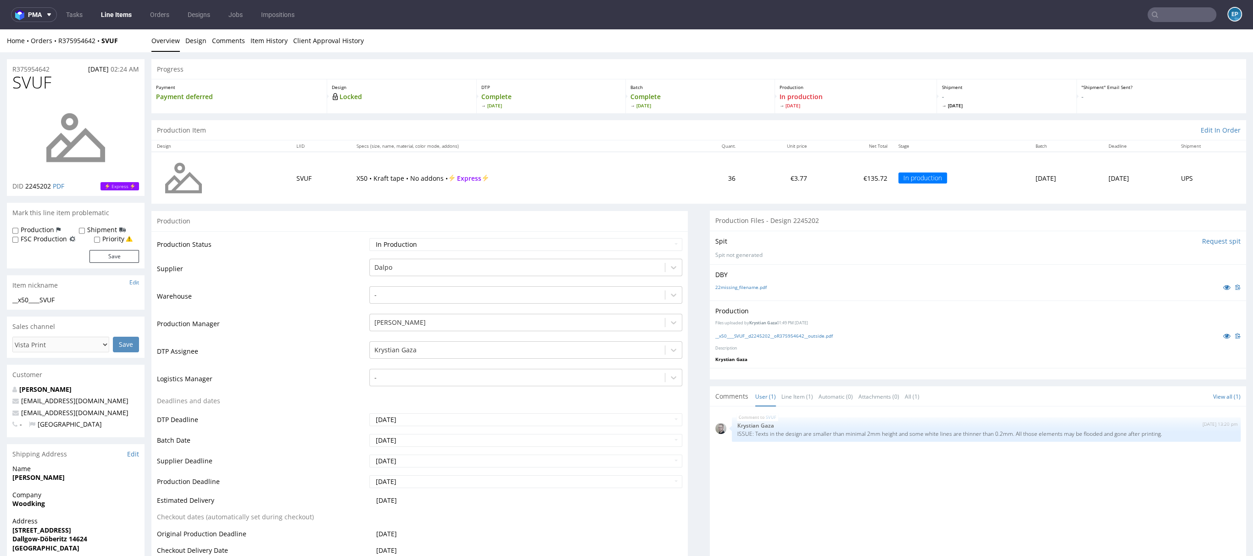
click at [37, 228] on label "Production" at bounding box center [37, 229] width 33 height 9
click at [18, 228] on input "Production" at bounding box center [15, 230] width 6 height 7
checkbox input "true"
click at [77, 228] on div "Production Shipment FSC Production Priority" at bounding box center [75, 234] width 127 height 18
click at [83, 231] on div "Shipment" at bounding box center [102, 229] width 47 height 9
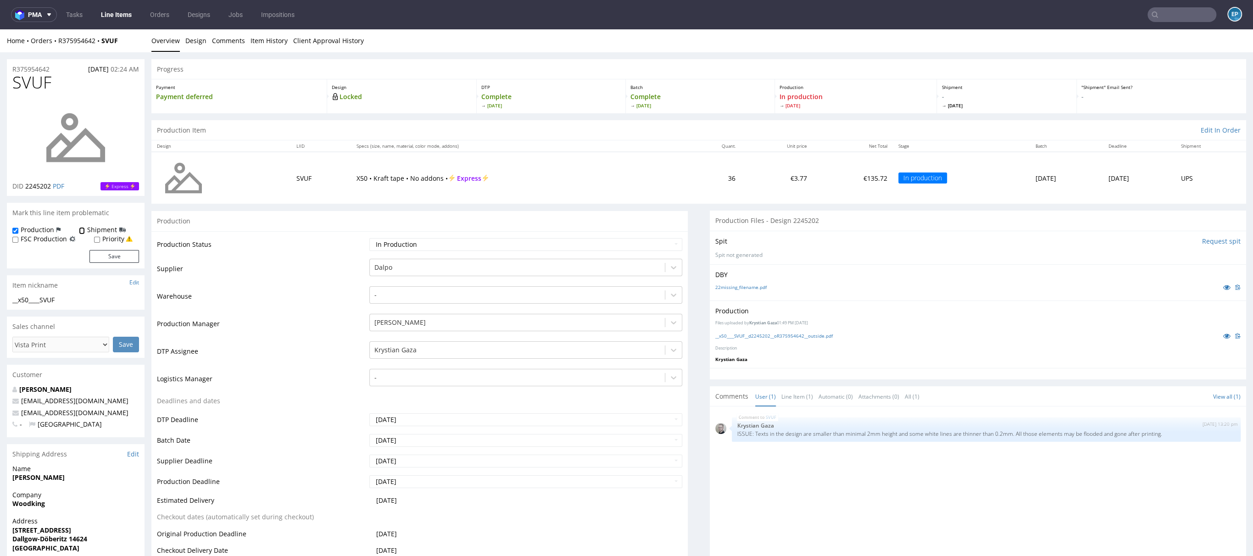
click at [81, 233] on input "Shipment" at bounding box center [82, 230] width 6 height 7
checkbox input "true"
click at [123, 257] on button "Save" at bounding box center [114, 256] width 50 height 13
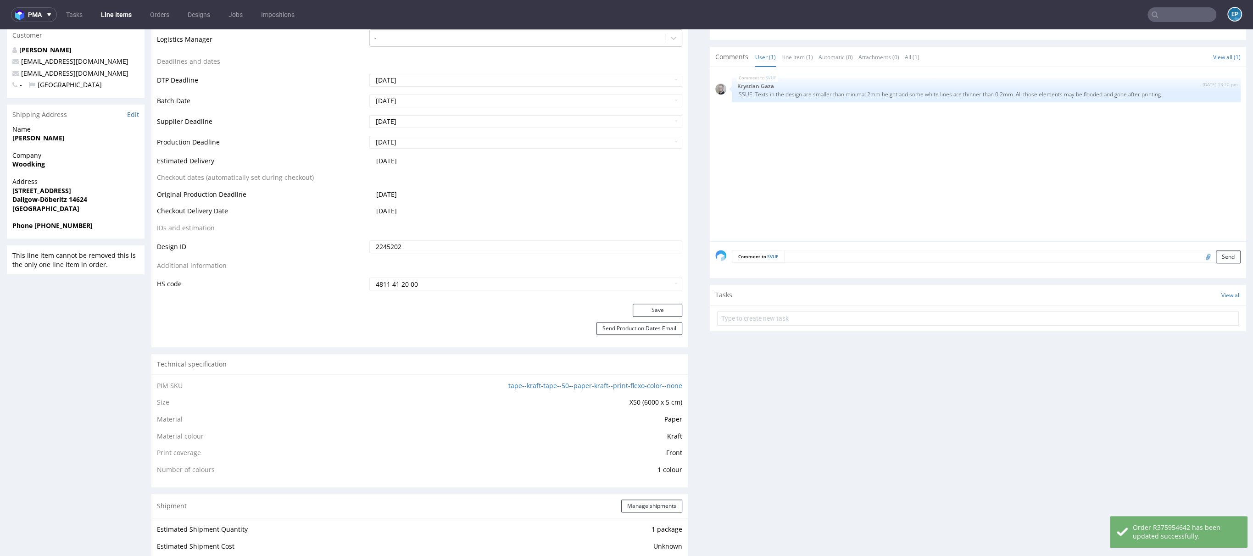
scroll to position [347, 0]
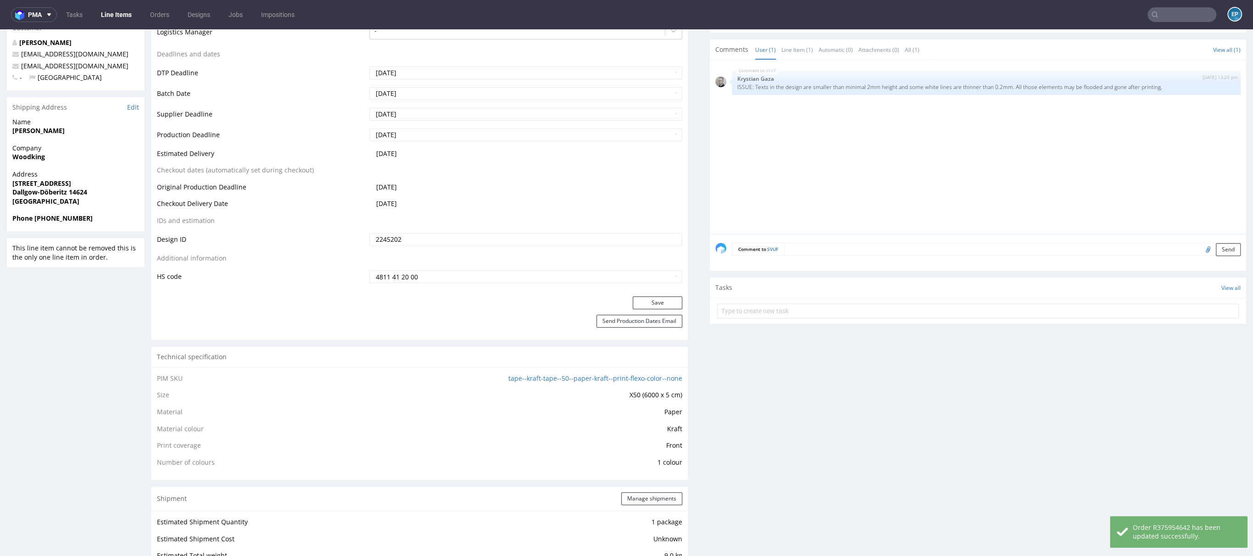
click at [806, 256] on div "Comment to SVUF Send" at bounding box center [978, 252] width 536 height 37
click at [812, 250] on textarea at bounding box center [1012, 249] width 456 height 13
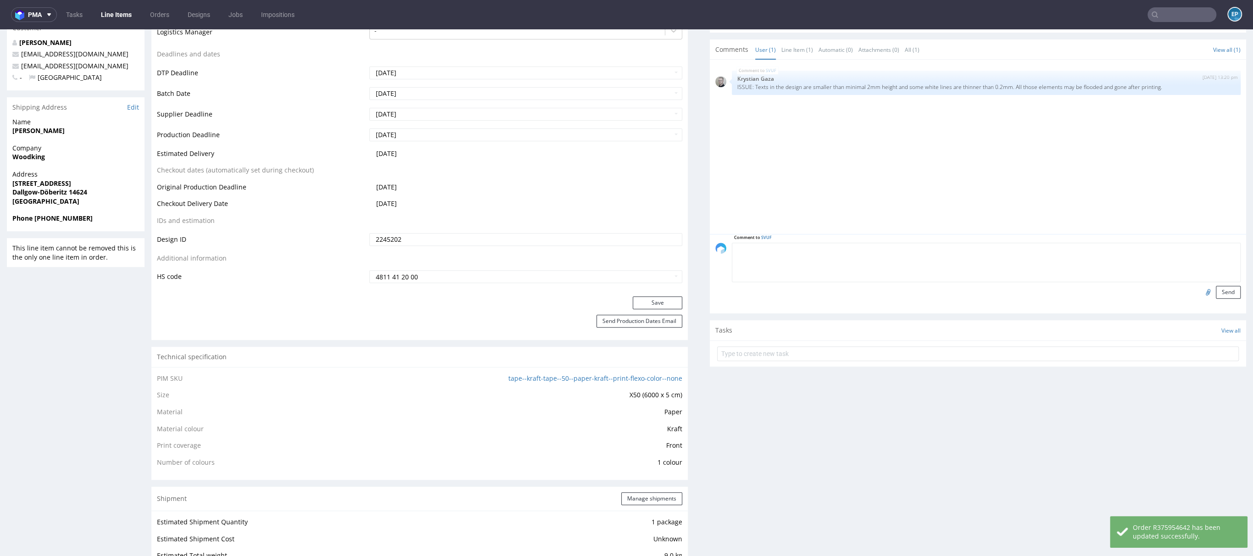
paste textarea "Dalpo delay -> TCM"
type textarea "Dalpo delay -> TCM"
click at [1216, 294] on button "Send" at bounding box center [1228, 292] width 25 height 13
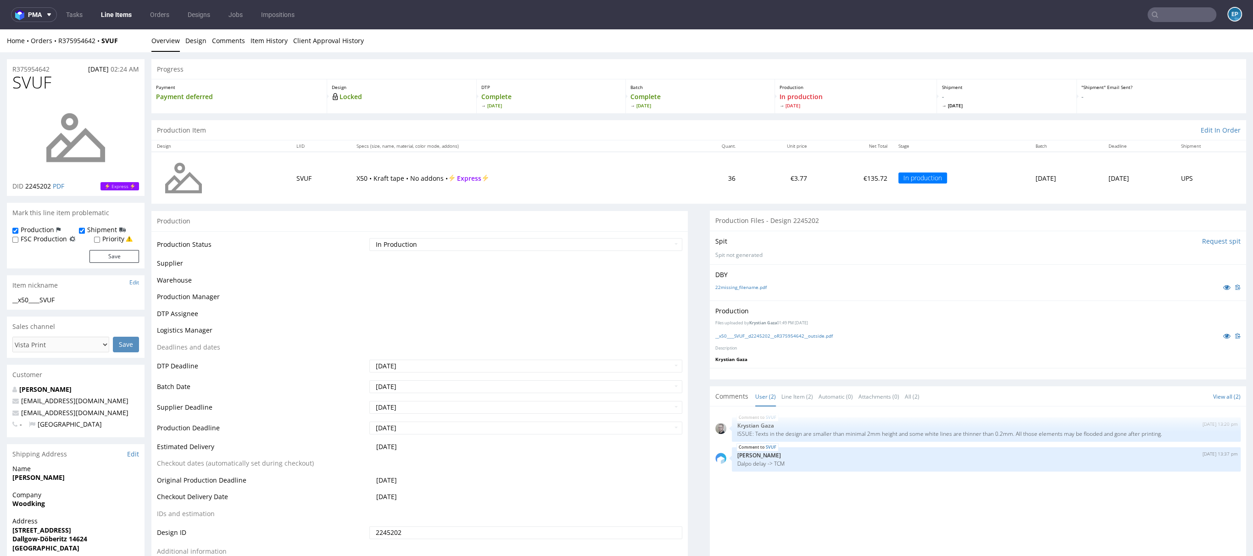
scroll to position [0, 0]
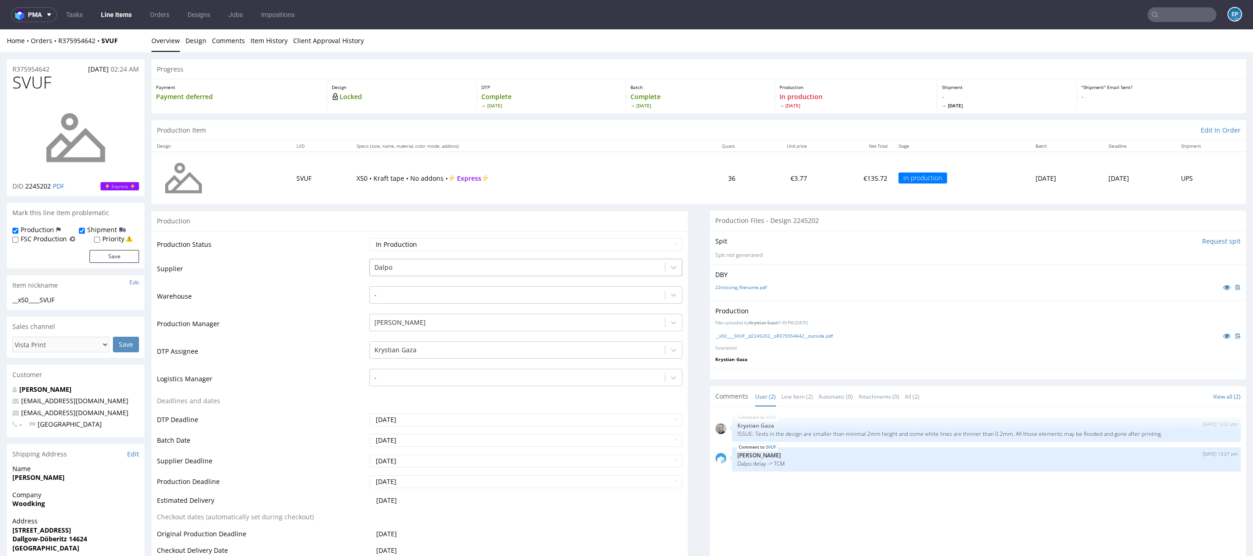
click at [397, 266] on div at bounding box center [517, 267] width 286 height 11
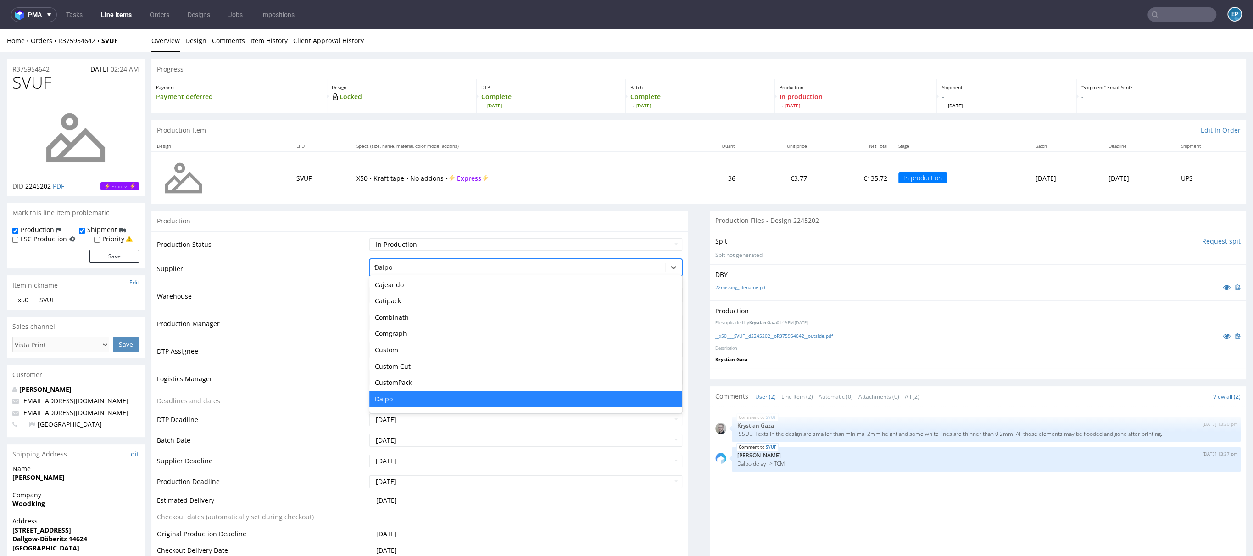
scroll to position [147, 0]
type input "tc"
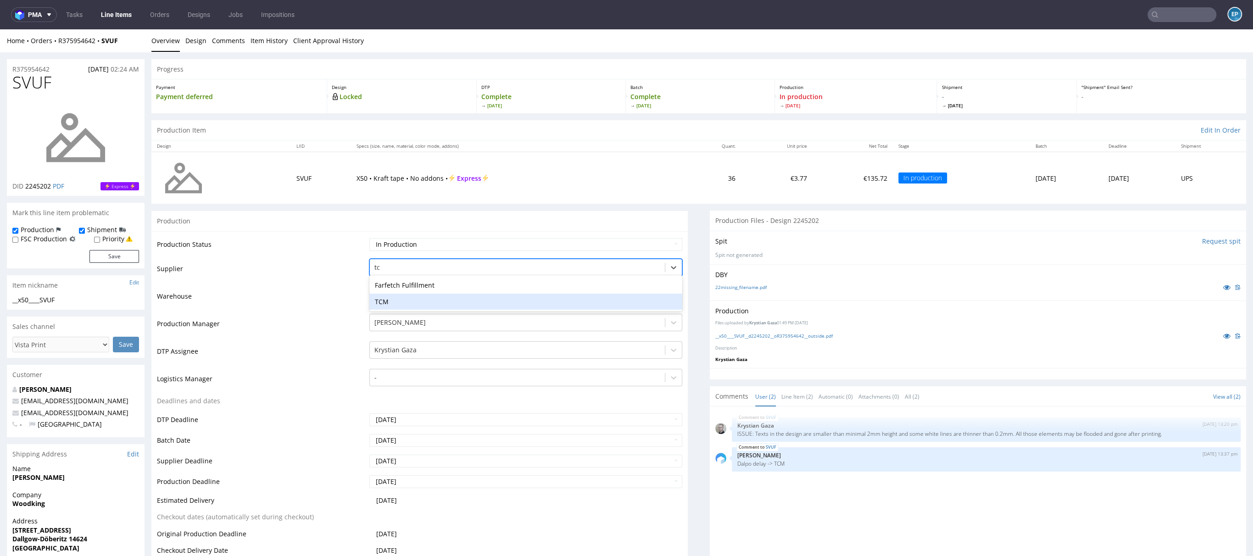
click at [396, 294] on div "TCM" at bounding box center [525, 302] width 313 height 17
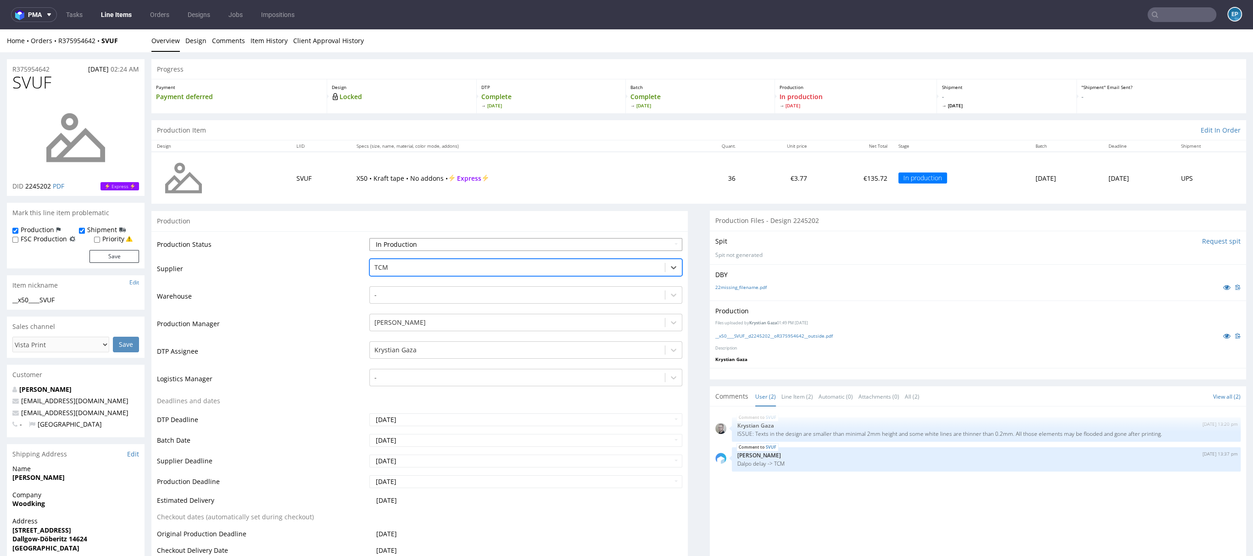
click at [392, 240] on select "Waiting for Artwork Waiting for Diecut Waiting for Mockup Waiting for DTP Waiti…" at bounding box center [525, 244] width 313 height 13
select select "dtp_production_ready"
click at [369, 238] on select "Waiting for Artwork Waiting for Diecut Waiting for Mockup Waiting for DTP Waiti…" at bounding box center [525, 244] width 313 height 13
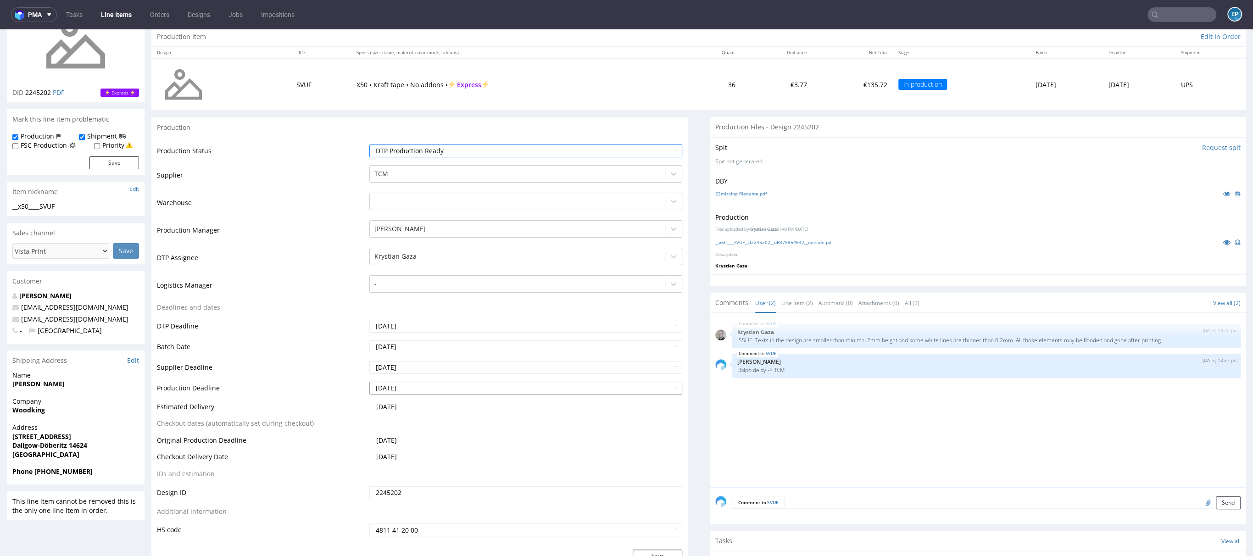
scroll to position [172, 0]
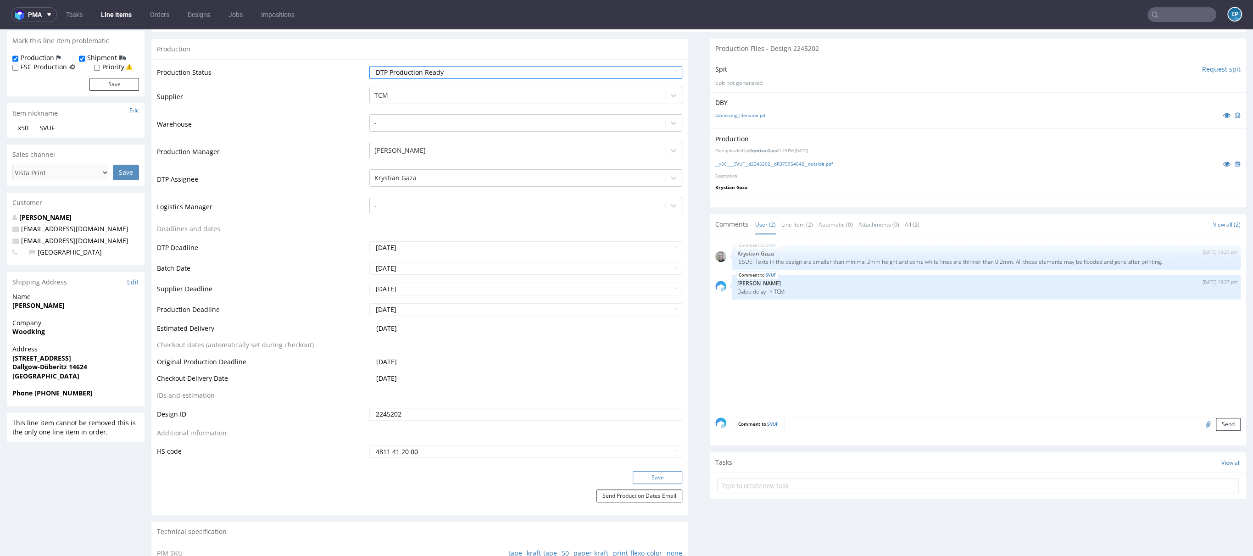
click at [651, 481] on button "Save" at bounding box center [658, 477] width 50 height 13
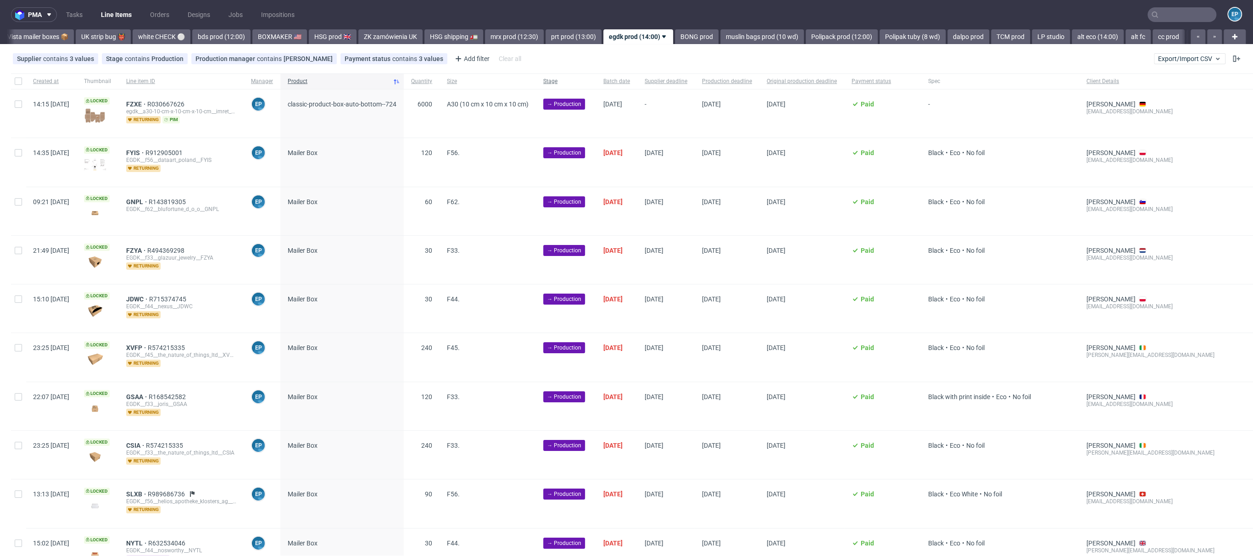
scroll to position [0, 720]
click at [630, 83] on span "Batch date" at bounding box center [616, 82] width 27 height 8
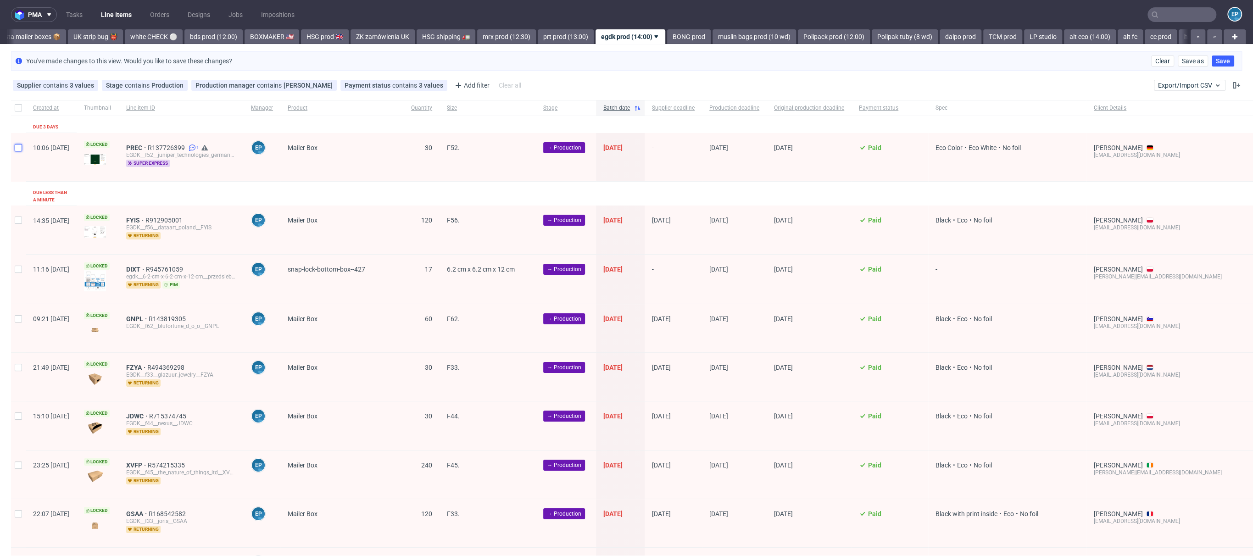
click at [20, 147] on input "checkbox" at bounding box center [18, 147] width 7 height 7
checkbox input "true"
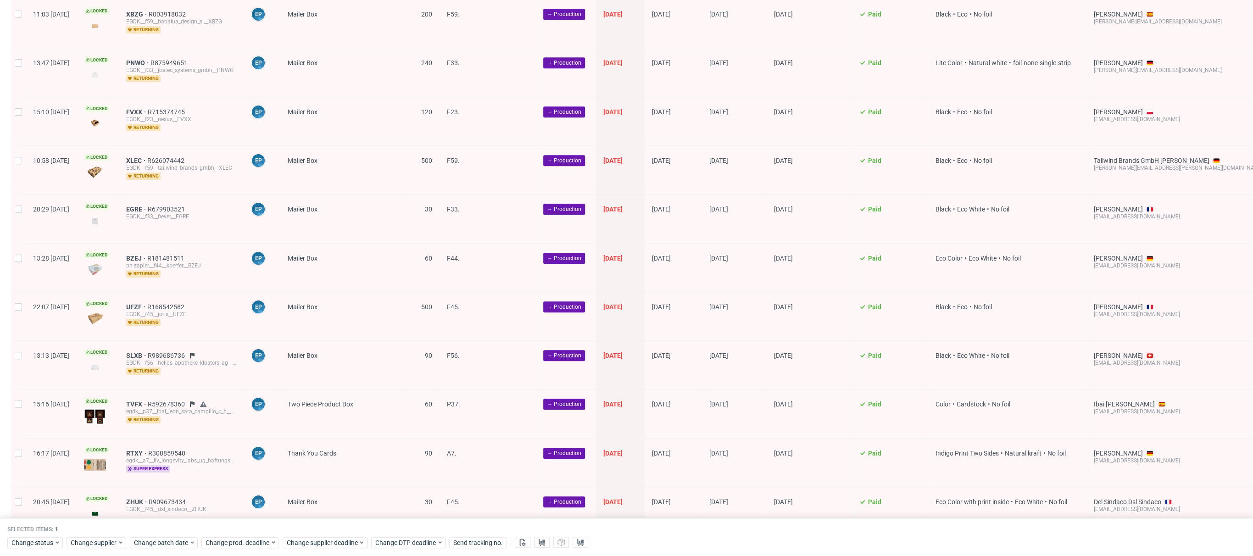
scroll to position [1749, 0]
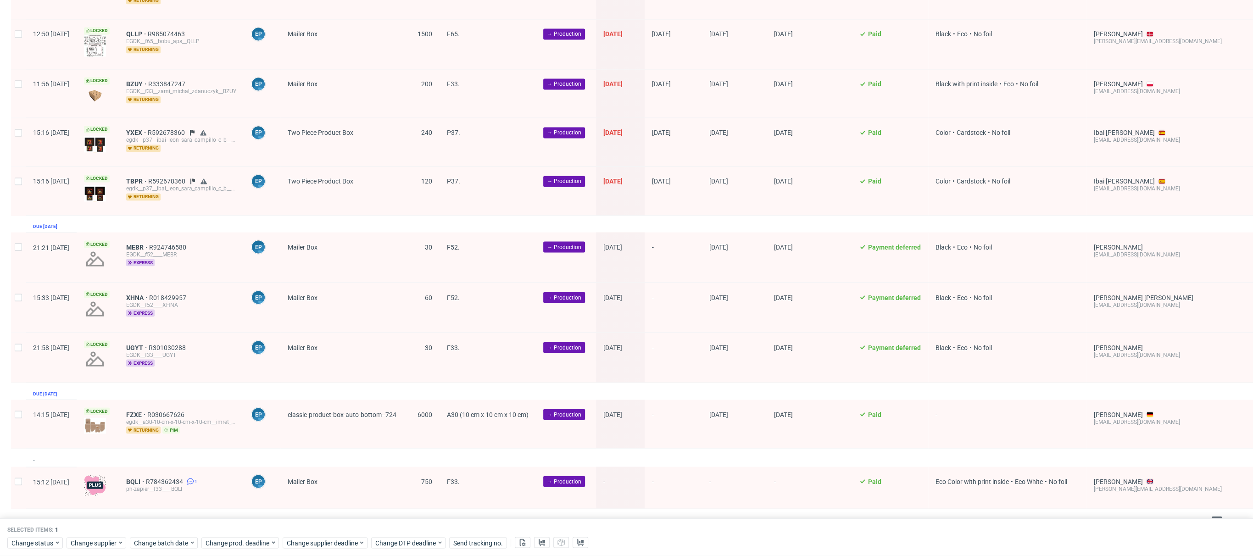
click at [22, 235] on div at bounding box center [18, 257] width 15 height 50
checkbox input "true"
click at [19, 284] on div at bounding box center [18, 308] width 15 height 50
checkbox input "true"
click at [22, 333] on div at bounding box center [18, 358] width 15 height 50
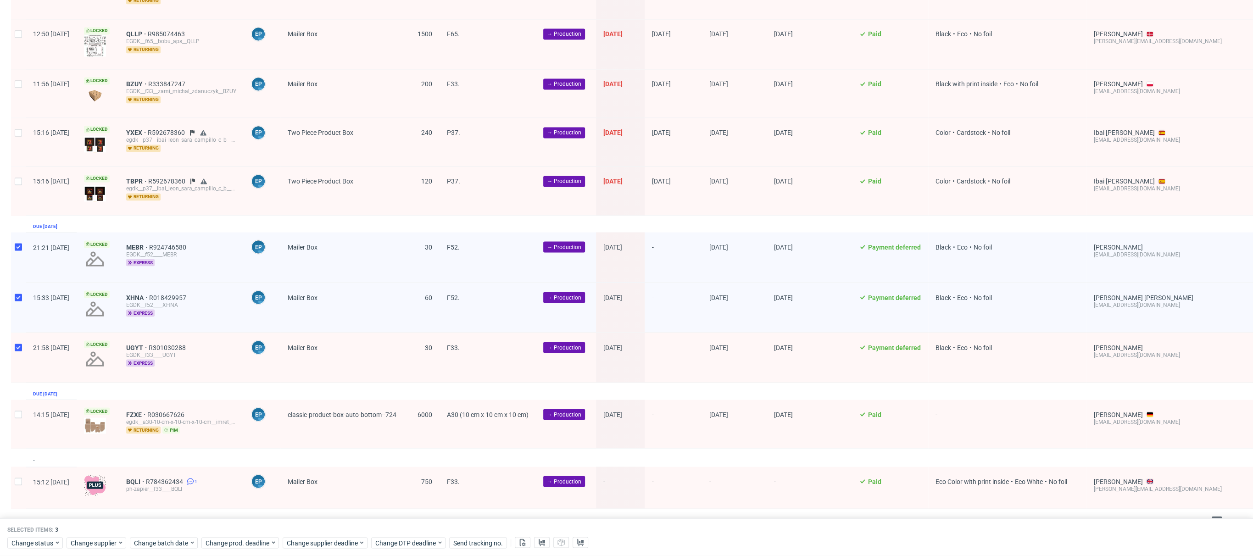
checkbox input "true"
click at [20, 477] on input "checkbox" at bounding box center [18, 480] width 7 height 7
checkbox input "true"
click at [168, 552] on div "Selected items: 5 Change status Change supplier Change batch date Change prod. …" at bounding box center [626, 537] width 1253 height 38
click at [167, 536] on div "Change status Change supplier Change batch date Change prod. deadline Change su…" at bounding box center [626, 541] width 1238 height 13
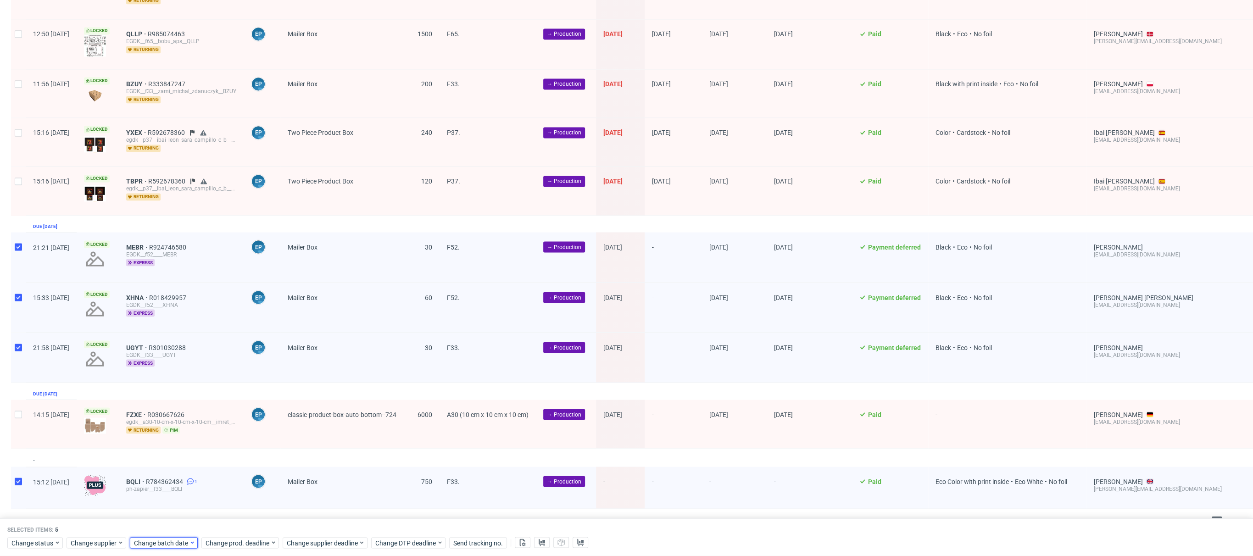
click at [161, 544] on span "Change batch date" at bounding box center [161, 542] width 55 height 9
click at [157, 463] on button "15" at bounding box center [162, 460] width 14 height 15
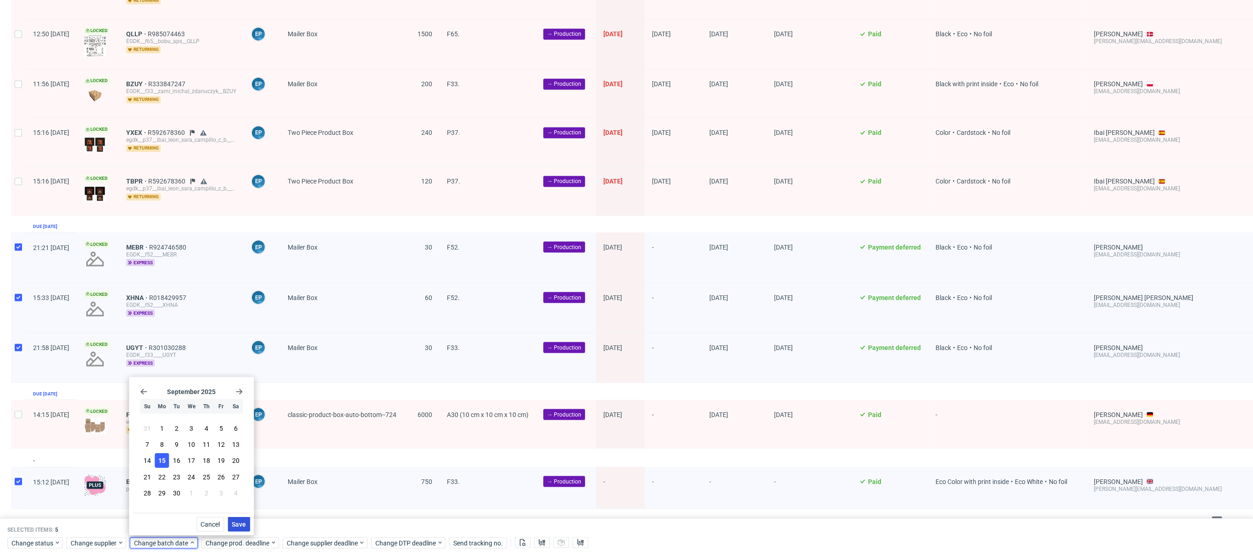
click at [232, 528] on button "Save" at bounding box center [239, 524] width 22 height 15
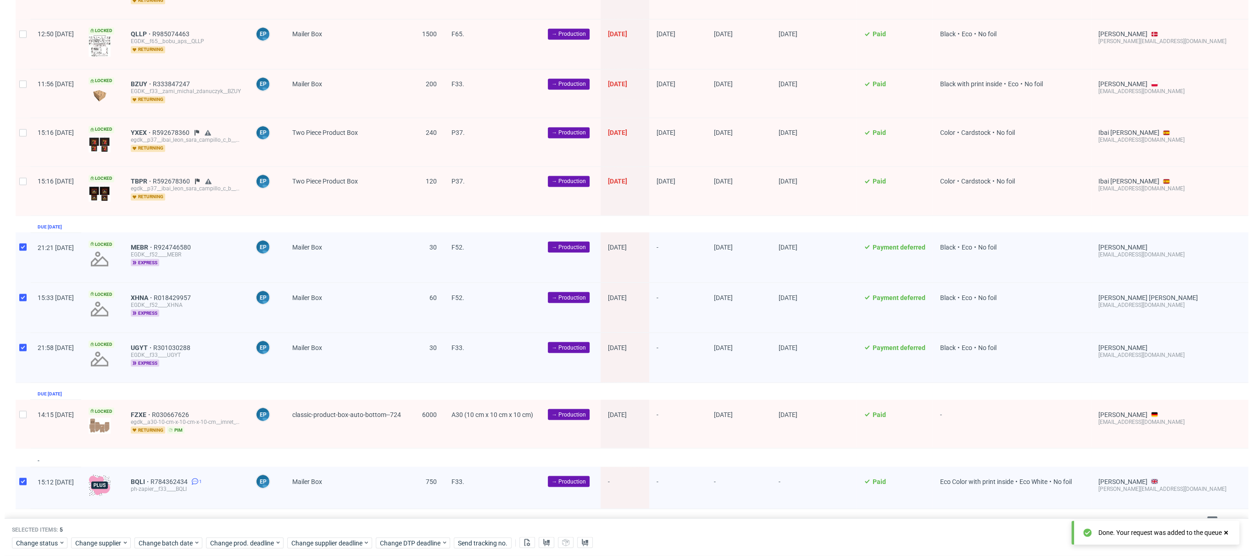
scroll to position [0, 720]
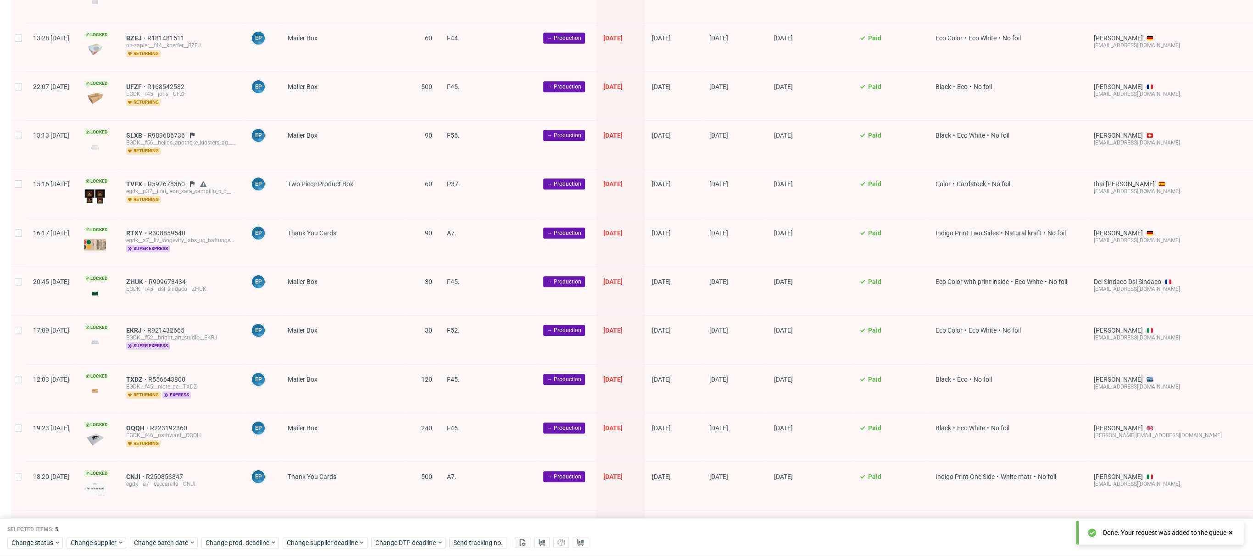
click at [340, 553] on div "Selected items: 5 Change status Change supplier Change batch date Change prod. …" at bounding box center [626, 537] width 1253 height 38
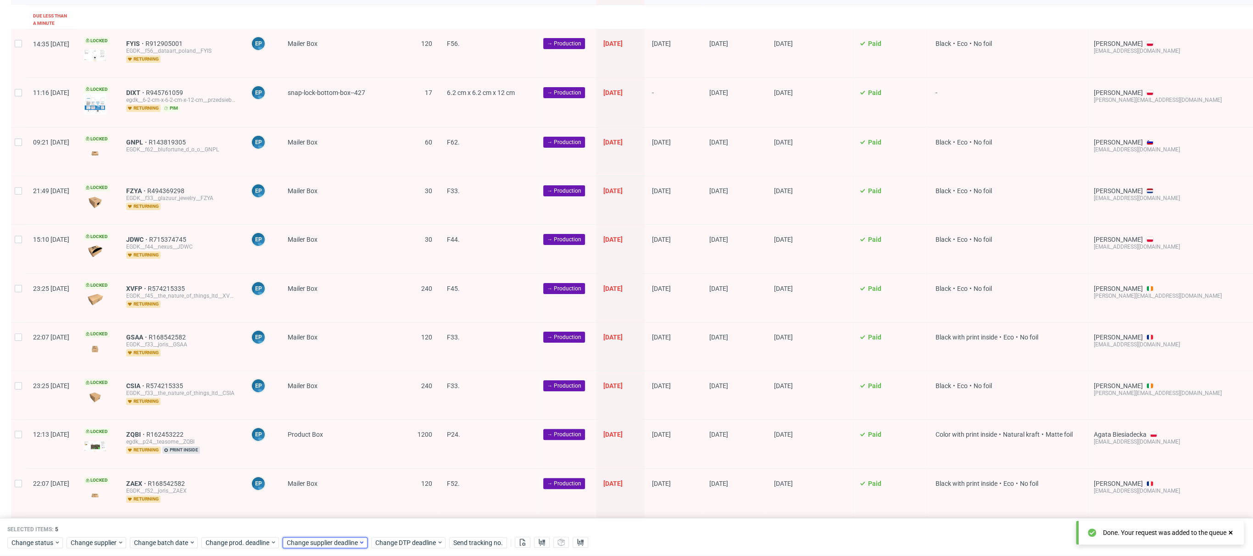
click at [338, 546] on span "Change supplier deadline" at bounding box center [323, 542] width 72 height 9
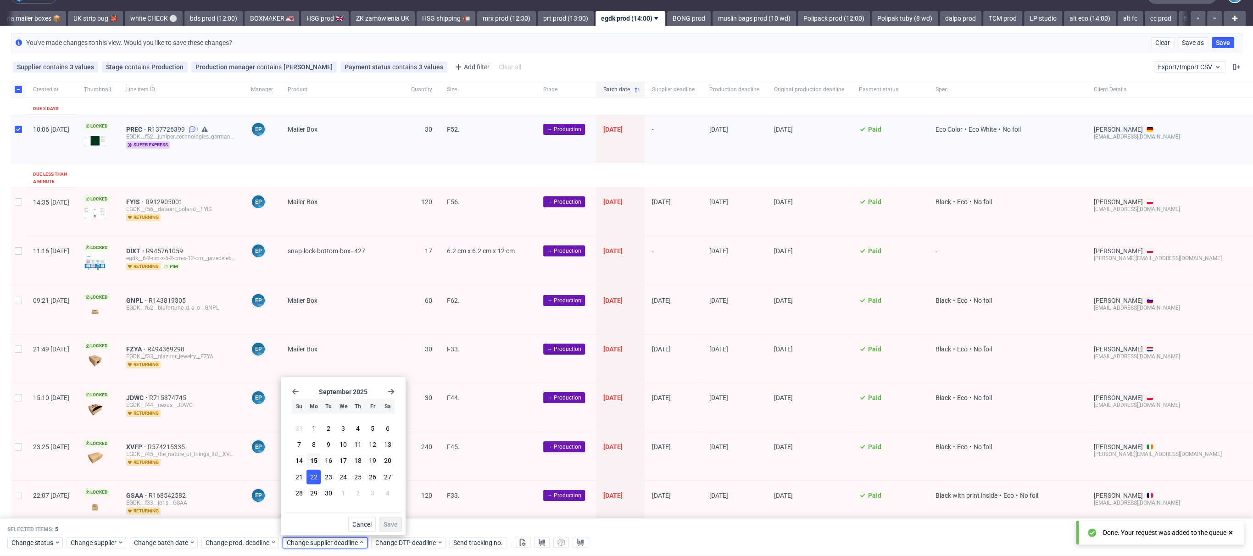
scroll to position [0, 0]
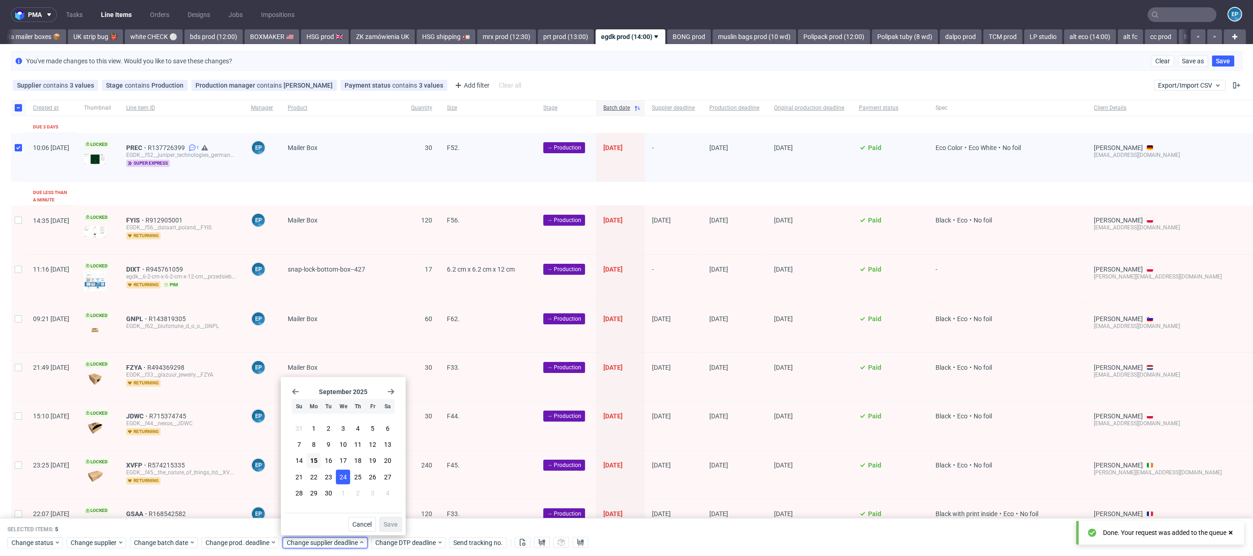
click at [338, 476] on button "24" at bounding box center [343, 476] width 14 height 15
click at [396, 523] on span "Save" at bounding box center [390, 524] width 14 height 6
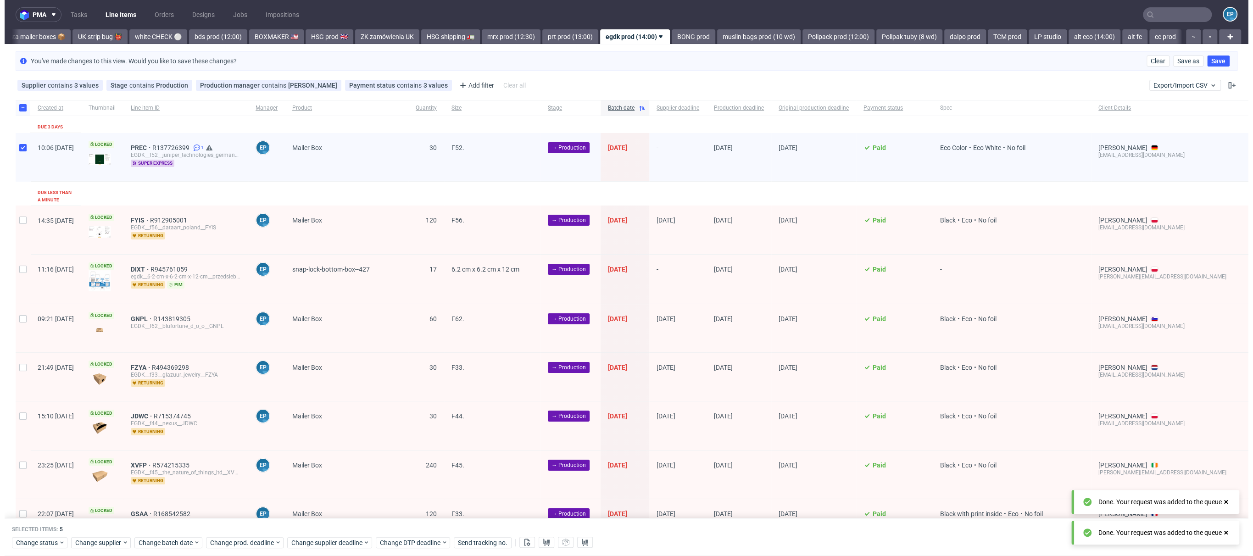
scroll to position [0, 720]
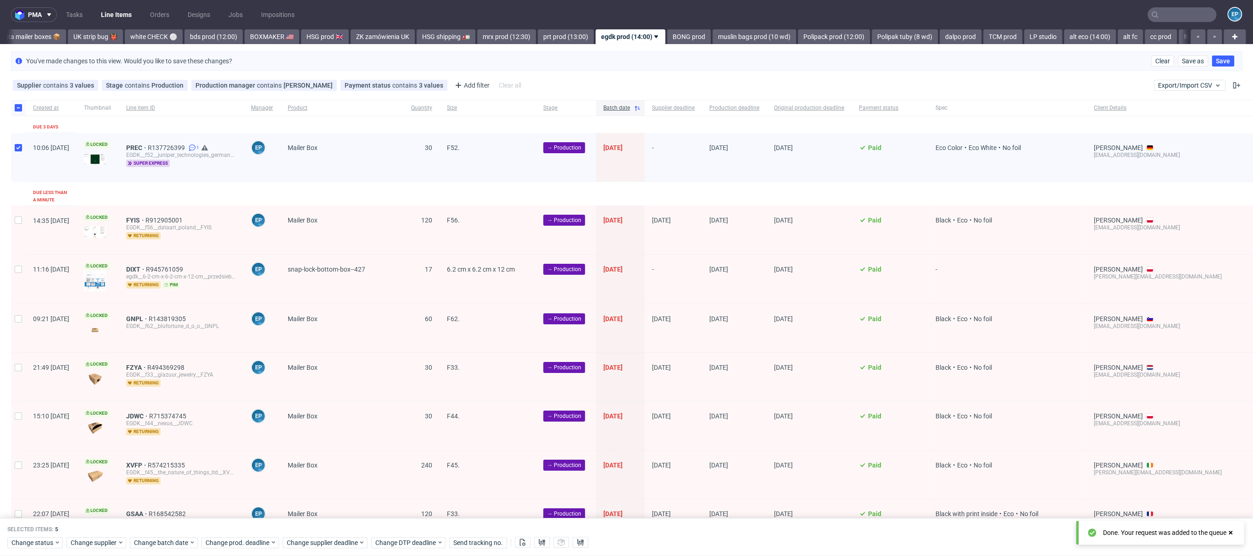
click at [19, 113] on div at bounding box center [18, 108] width 15 height 16
checkbox input "false"
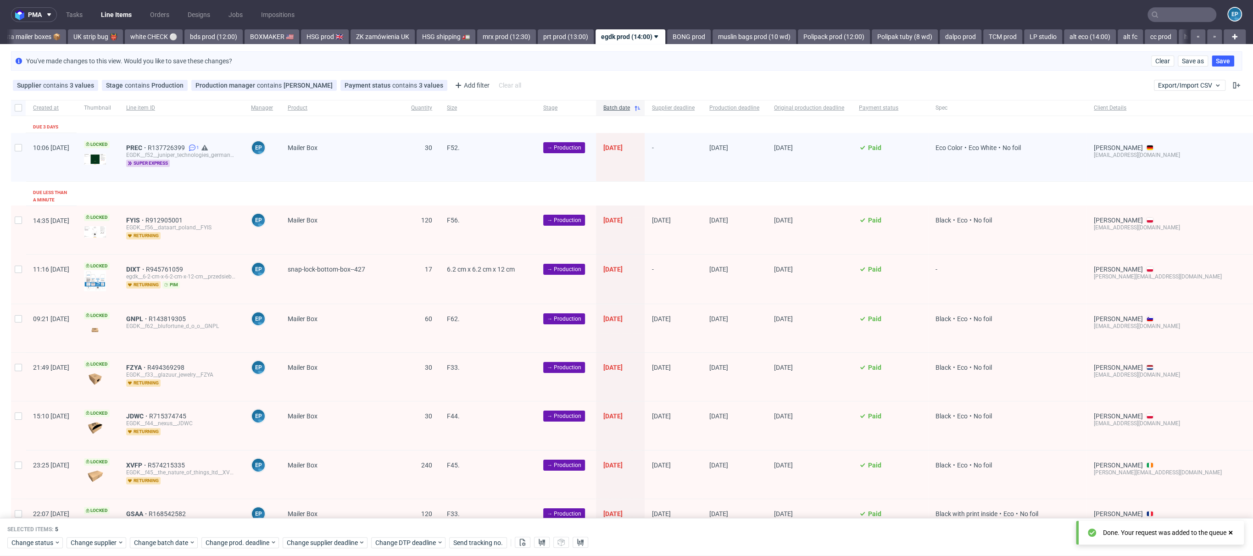
checkbox input "false"
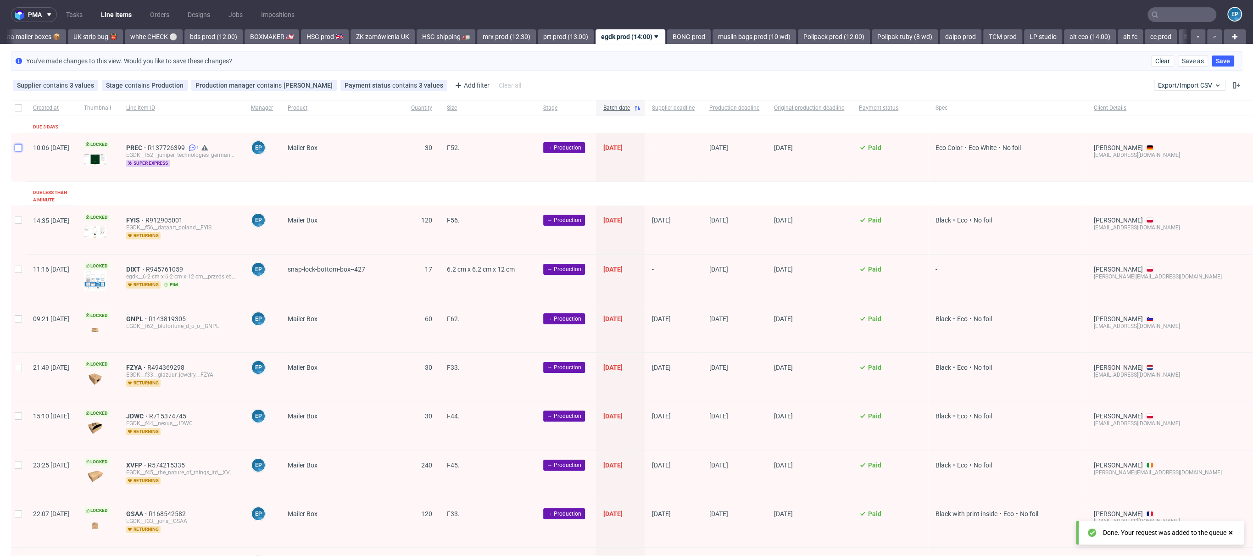
click at [19, 148] on input "checkbox" at bounding box center [18, 147] width 7 height 7
checkbox input "true"
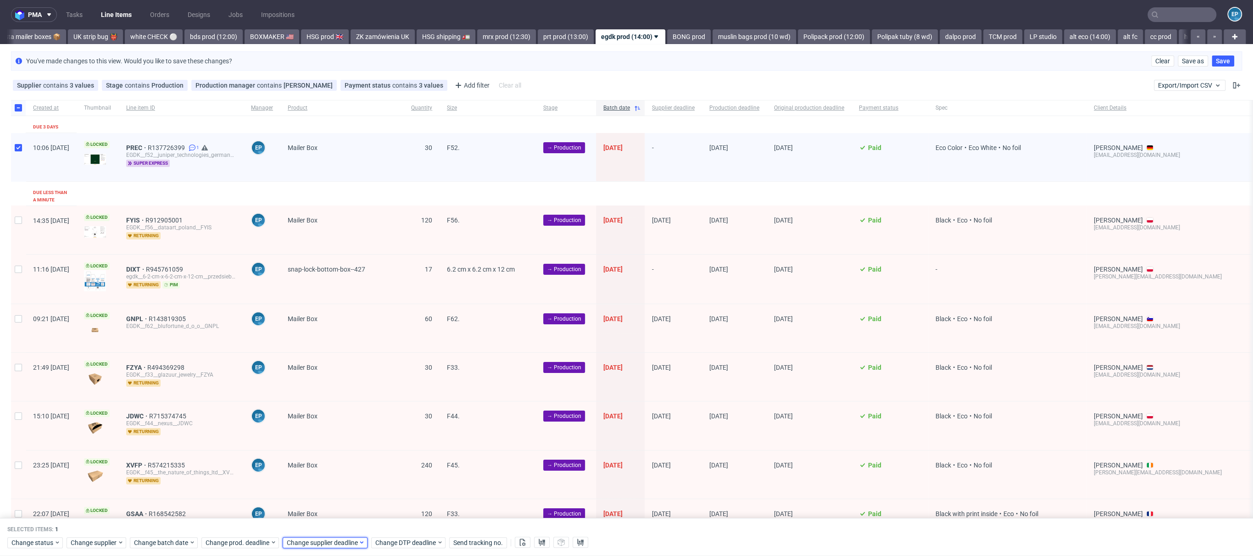
click at [316, 541] on span "Change supplier deadline" at bounding box center [323, 542] width 72 height 9
click at [356, 460] on span "18" at bounding box center [357, 460] width 7 height 9
click at [393, 521] on span "Save" at bounding box center [390, 524] width 14 height 6
click at [234, 541] on span "Change prod. deadline" at bounding box center [237, 542] width 65 height 9
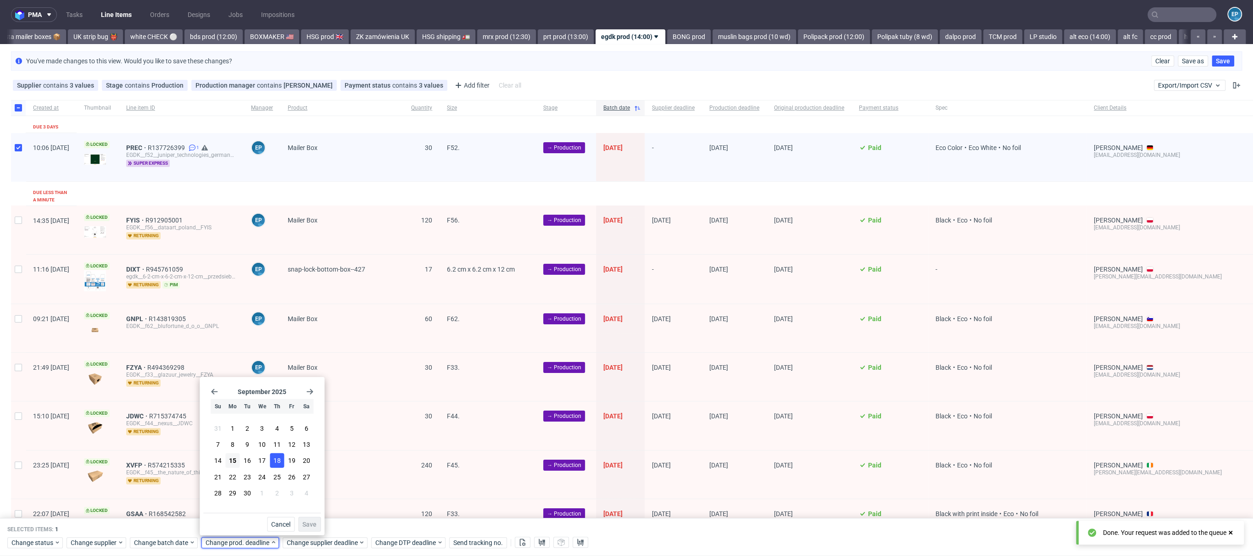
click at [271, 459] on button "18" at bounding box center [277, 460] width 14 height 15
click at [307, 527] on span "Save" at bounding box center [309, 524] width 14 height 6
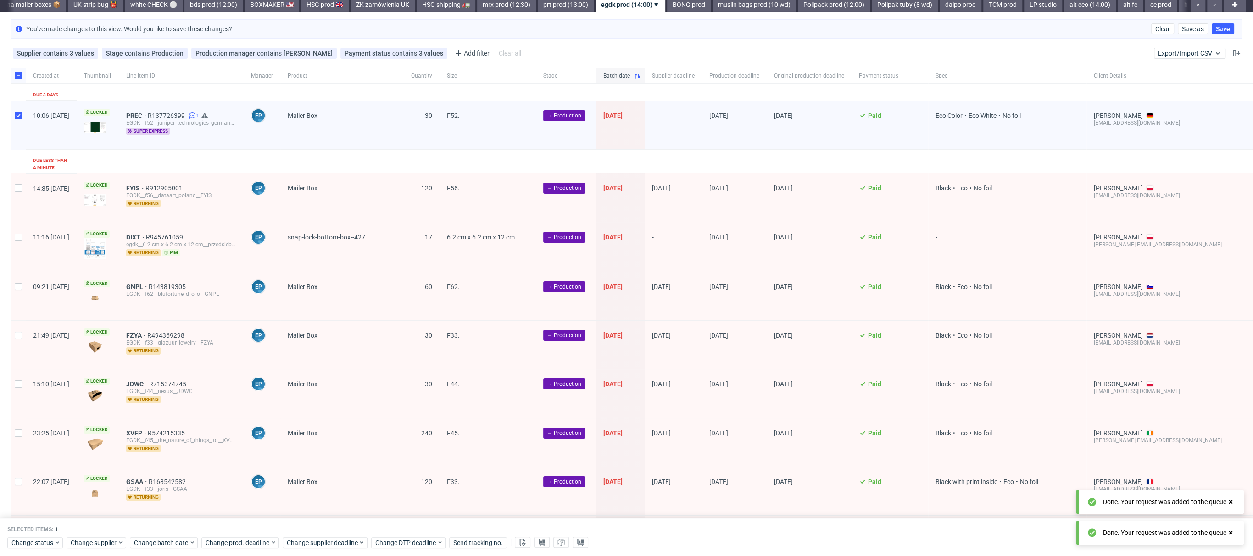
scroll to position [128, 0]
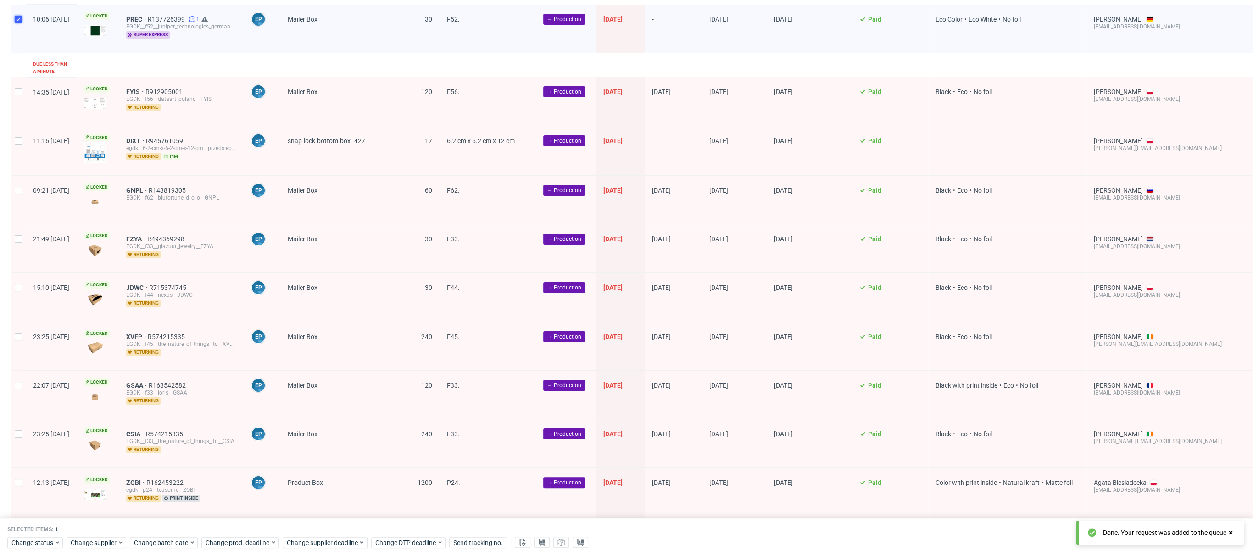
click at [17, 16] on input "checkbox" at bounding box center [18, 19] width 7 height 7
checkbox input "false"
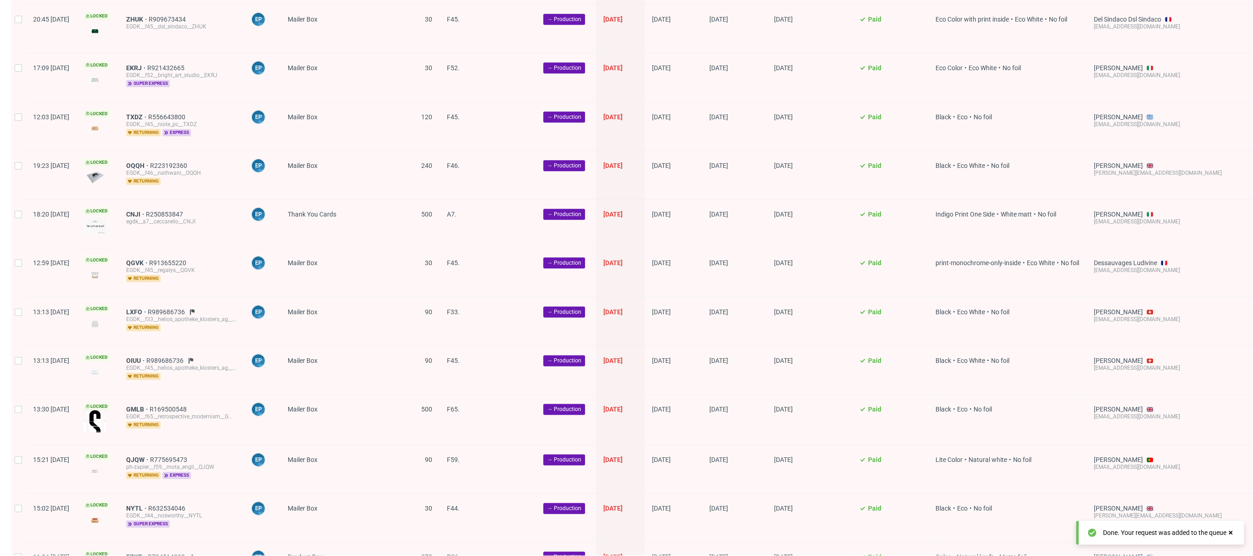
scroll to position [1712, 0]
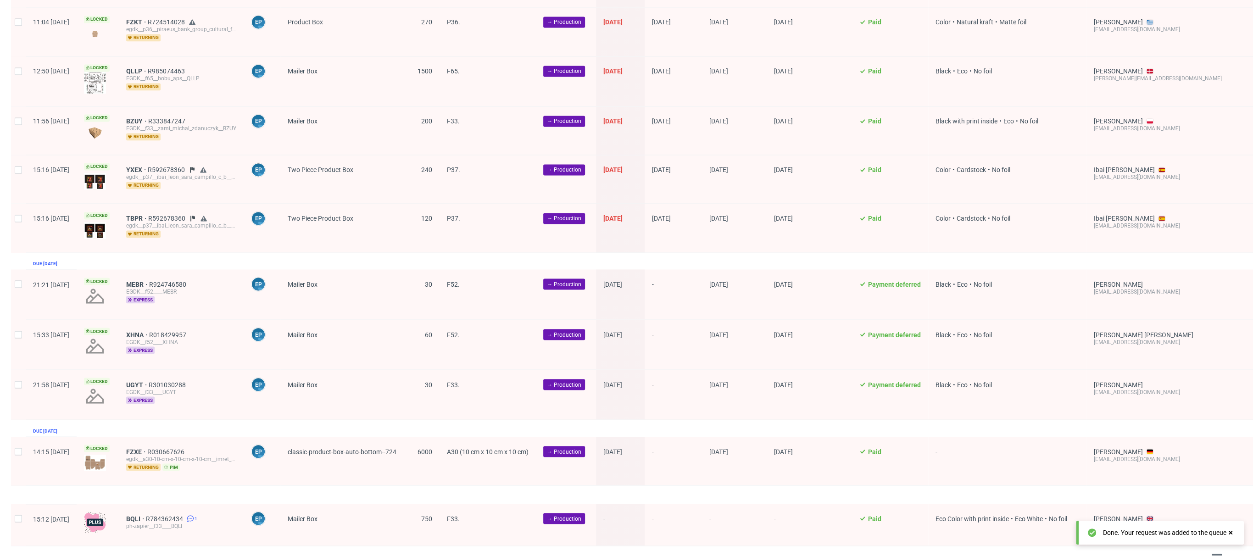
click at [16, 438] on div at bounding box center [18, 461] width 15 height 48
checkbox input "true"
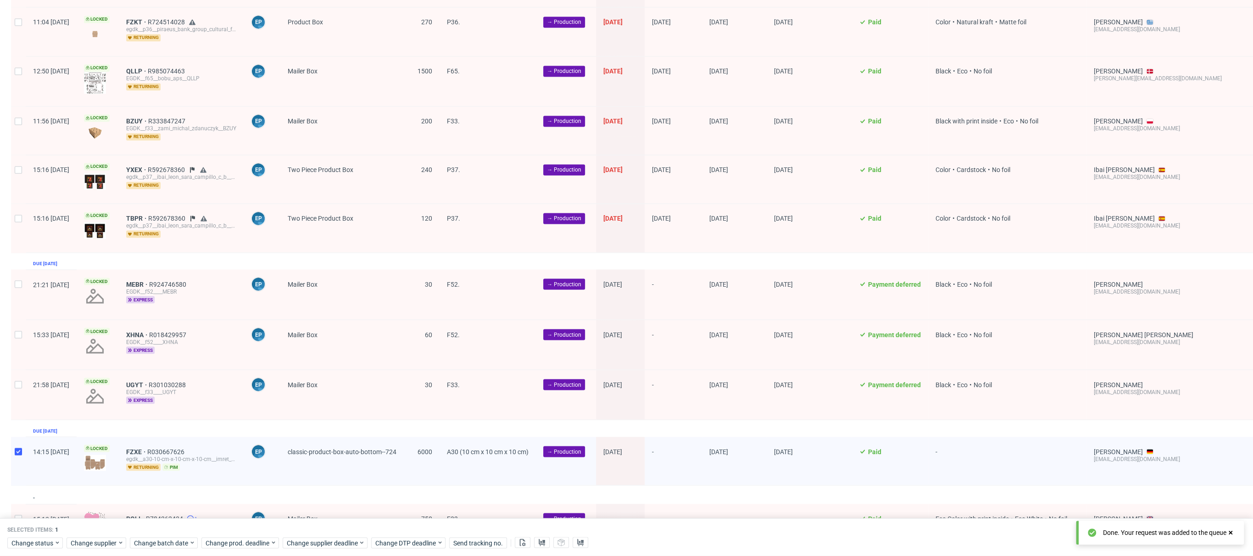
click at [167, 549] on div "Selected items: 1 Change status Change supplier Change batch date Change prod. …" at bounding box center [626, 537] width 1253 height 38
click at [171, 530] on div "Selected items: 1" at bounding box center [626, 529] width 1238 height 7
click at [171, 536] on div "Change status Change supplier Change batch date Change prod. deadline Change su…" at bounding box center [626, 541] width 1238 height 13
click at [171, 542] on span "Change batch date" at bounding box center [161, 542] width 55 height 9
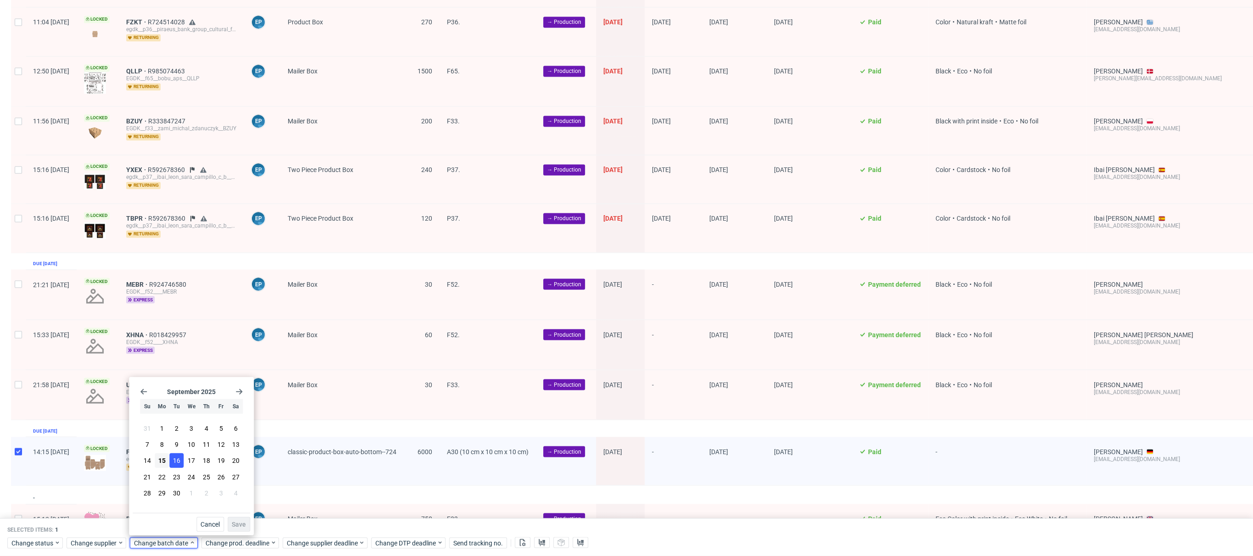
click at [171, 458] on button "16" at bounding box center [177, 460] width 14 height 15
click at [165, 461] on span "15" at bounding box center [161, 460] width 7 height 9
click at [247, 524] on button "Save" at bounding box center [239, 524] width 22 height 15
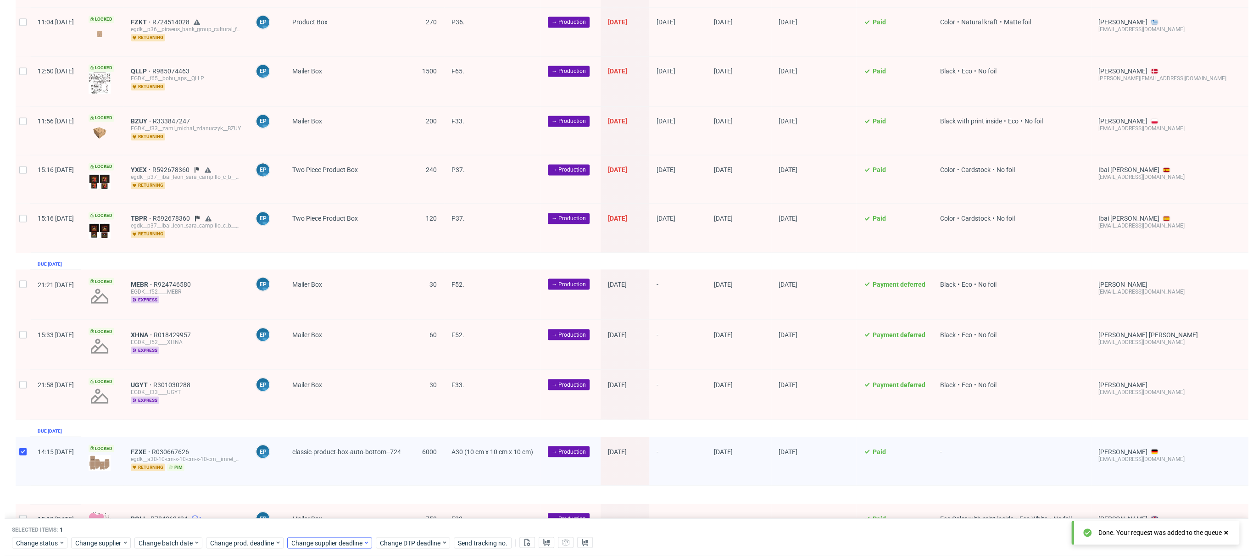
scroll to position [0, 720]
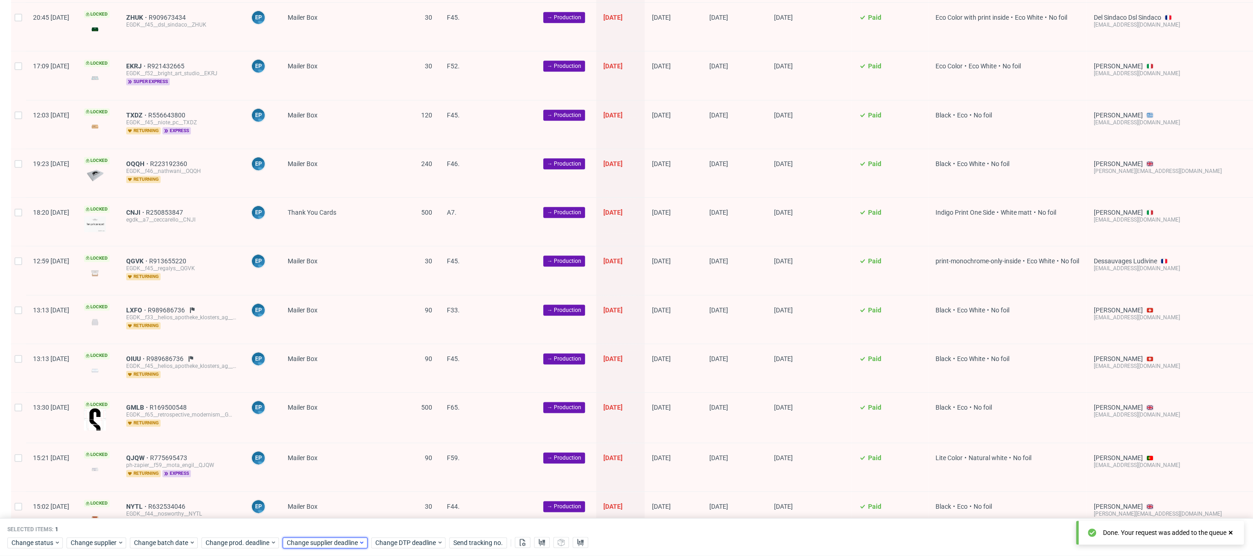
click at [309, 539] on span "Change supplier deadline" at bounding box center [323, 542] width 72 height 9
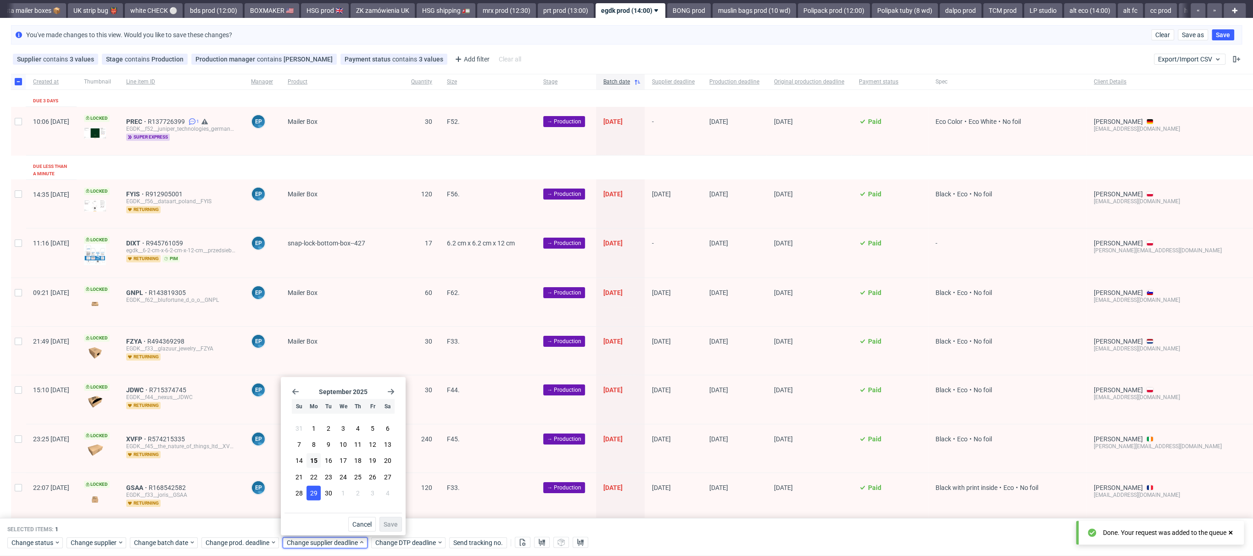
click at [311, 485] on button "29" at bounding box center [313, 492] width 14 height 15
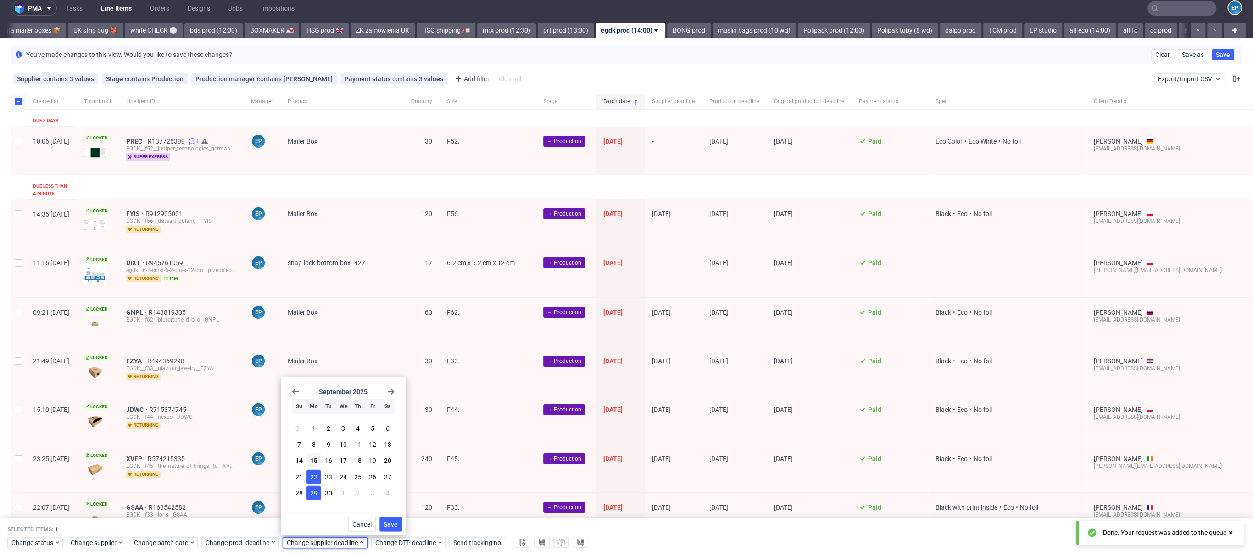
scroll to position [0, 0]
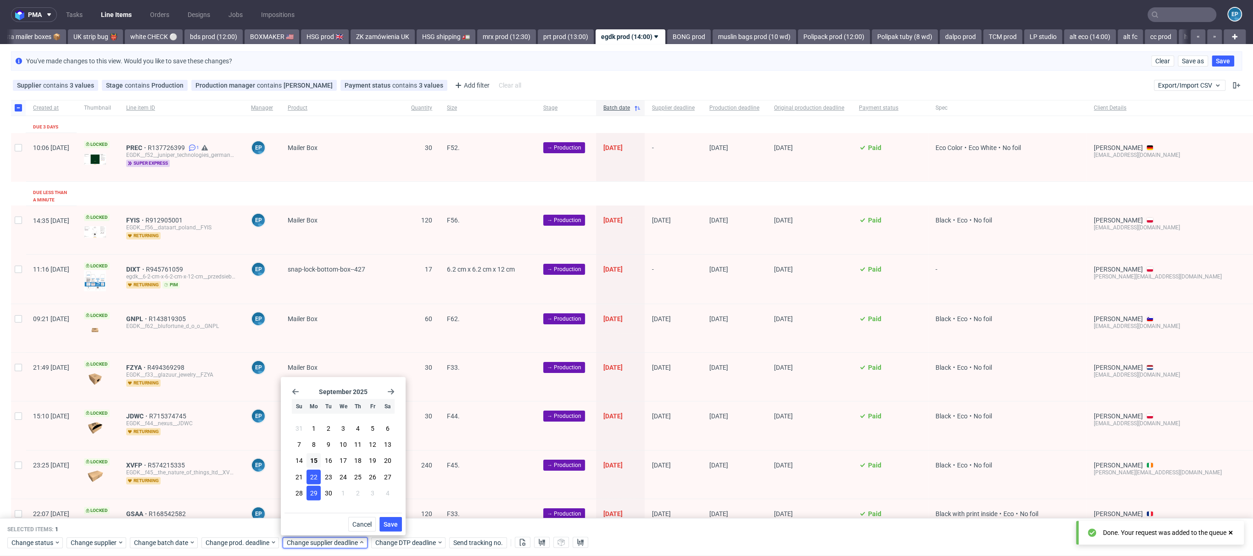
click at [311, 483] on button "22" at bounding box center [313, 476] width 14 height 15
click at [388, 525] on span "Save" at bounding box center [390, 524] width 14 height 6
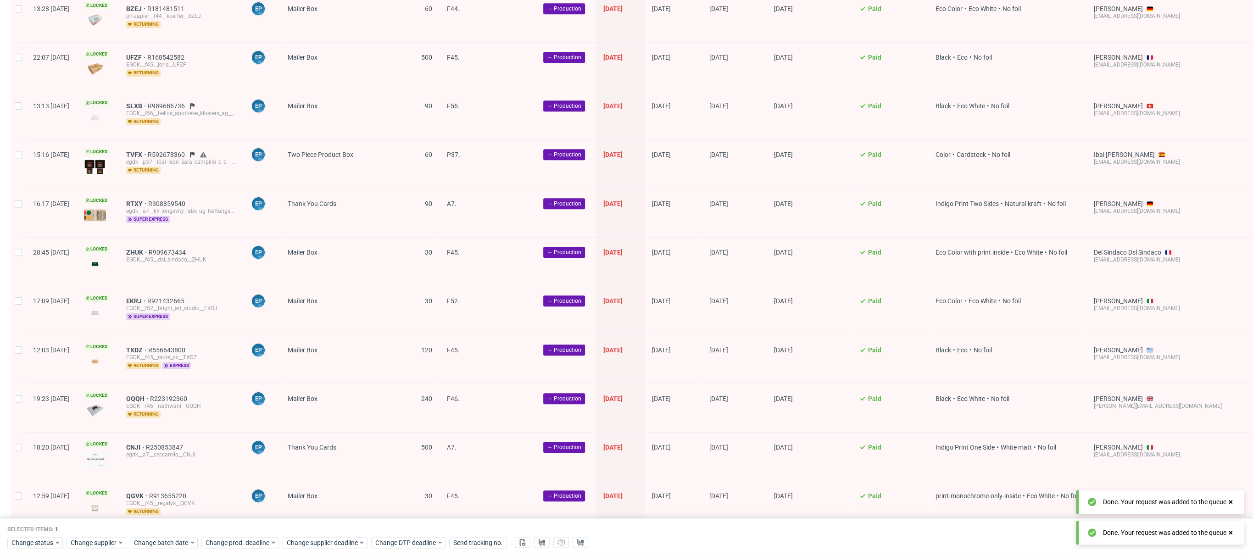
scroll to position [1749, 0]
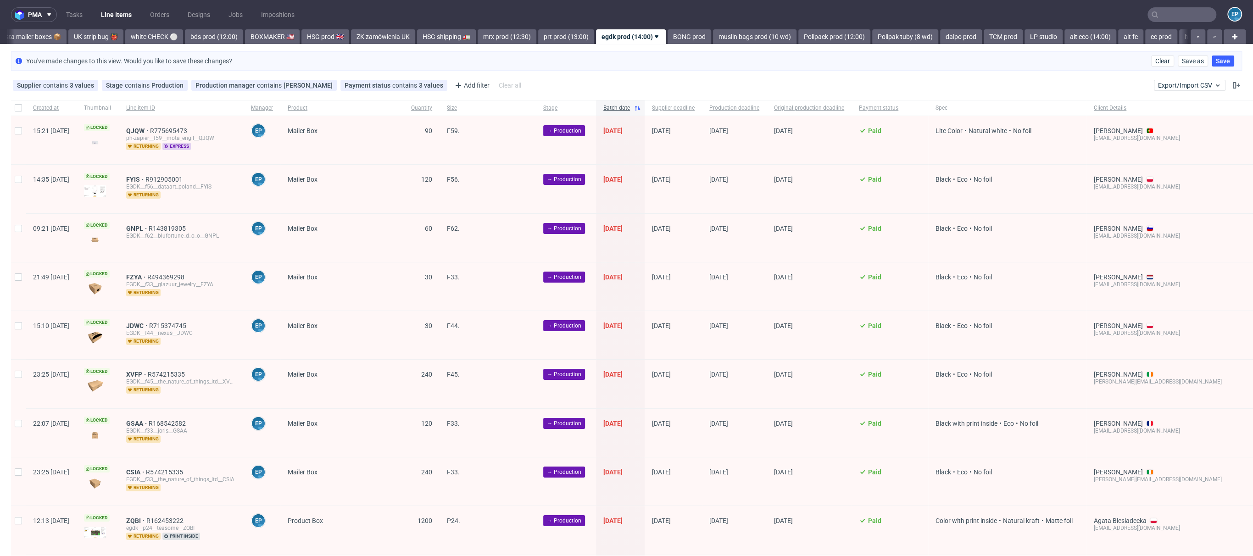
scroll to position [0, 720]
click at [25, 110] on div at bounding box center [18, 108] width 15 height 16
checkbox input "true"
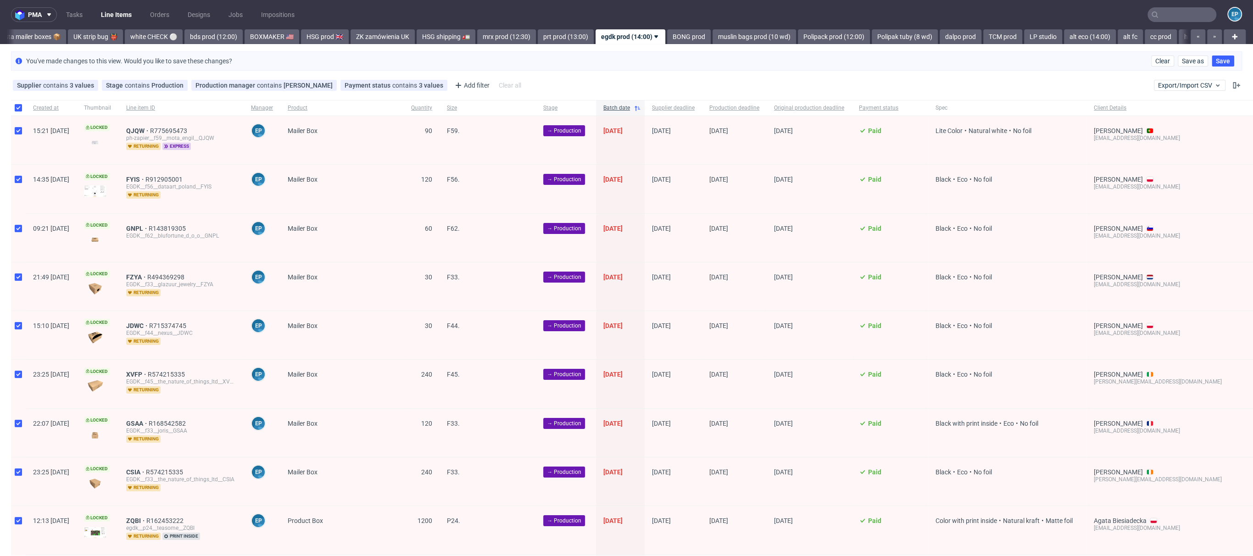
checkbox input "true"
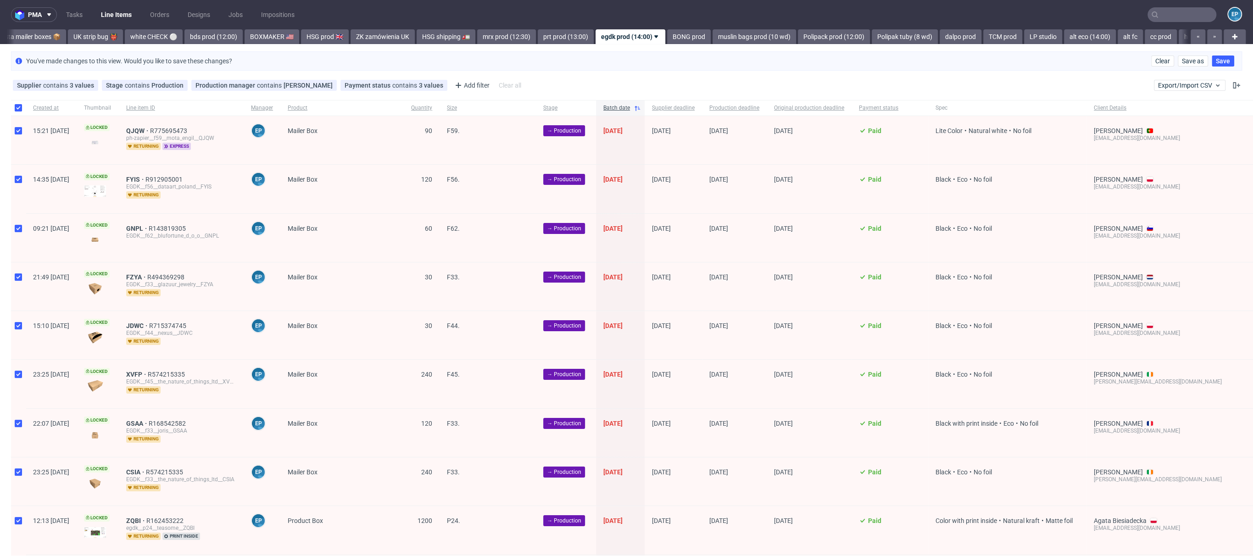
checkbox input "true"
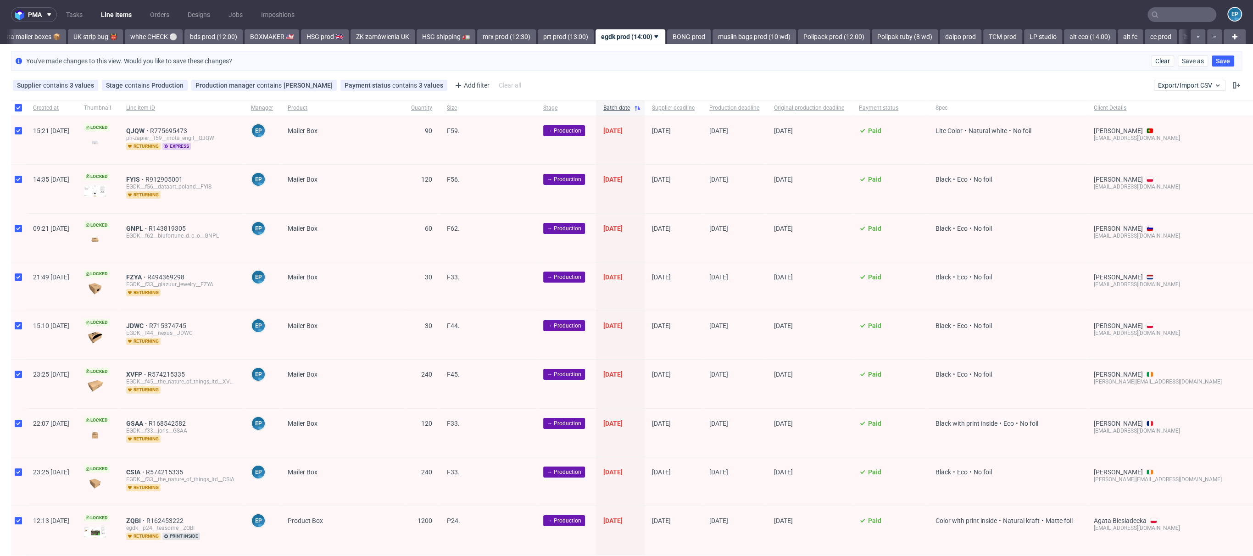
checkbox input "true"
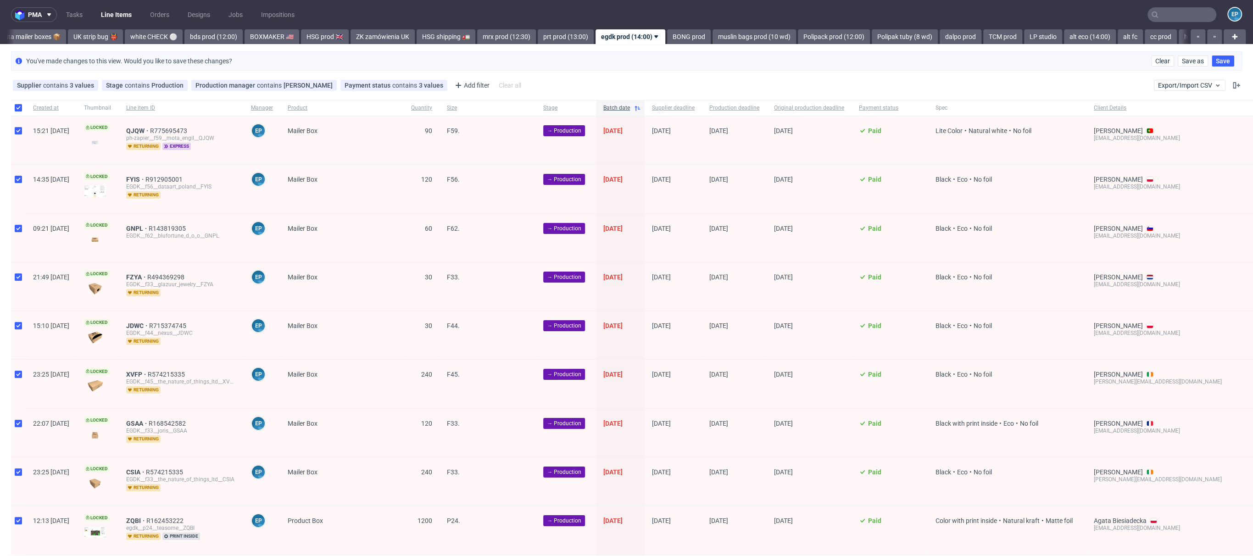
checkbox input "true"
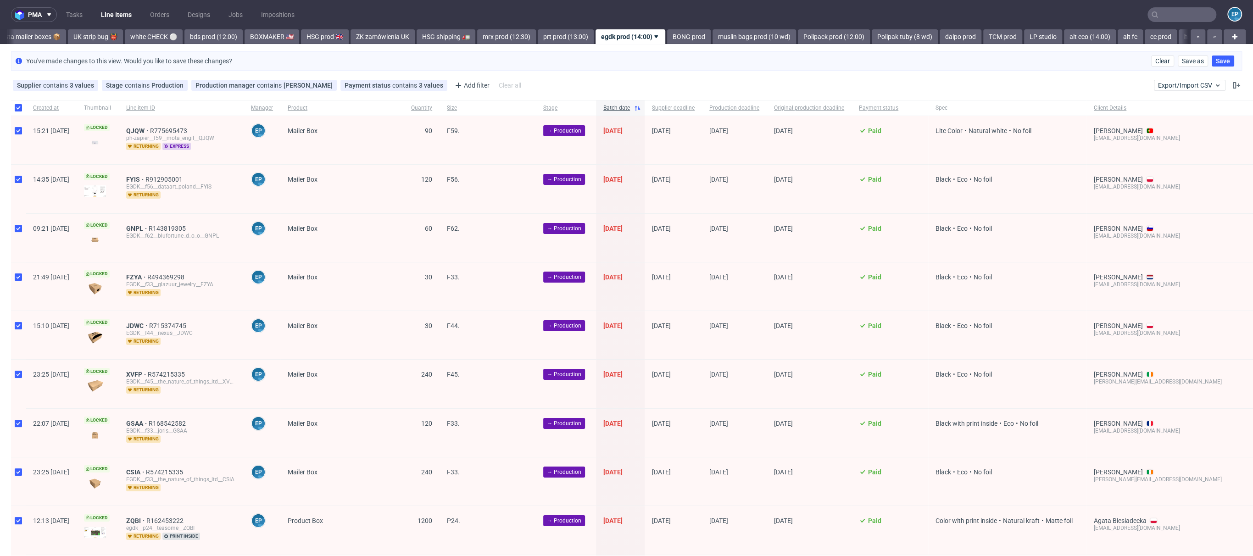
checkbox input "true"
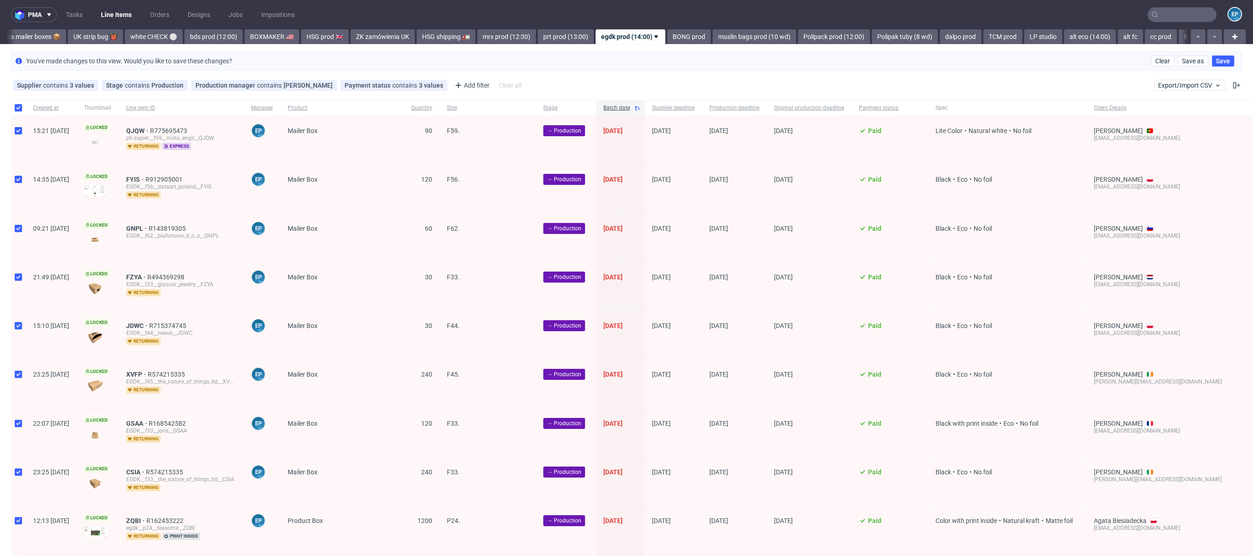
checkbox input "true"
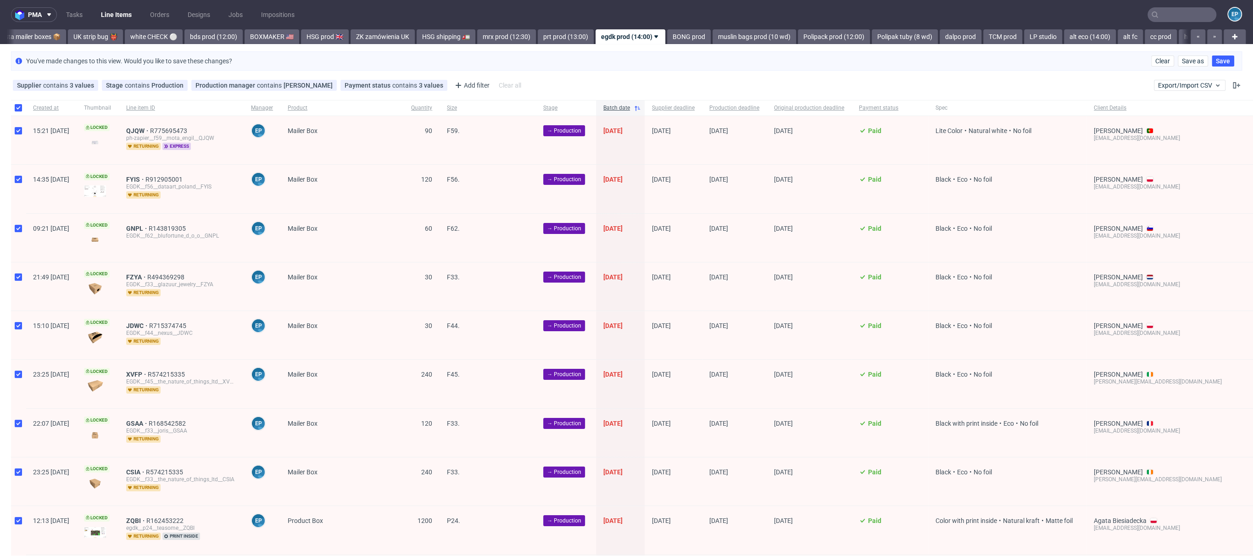
checkbox input "true"
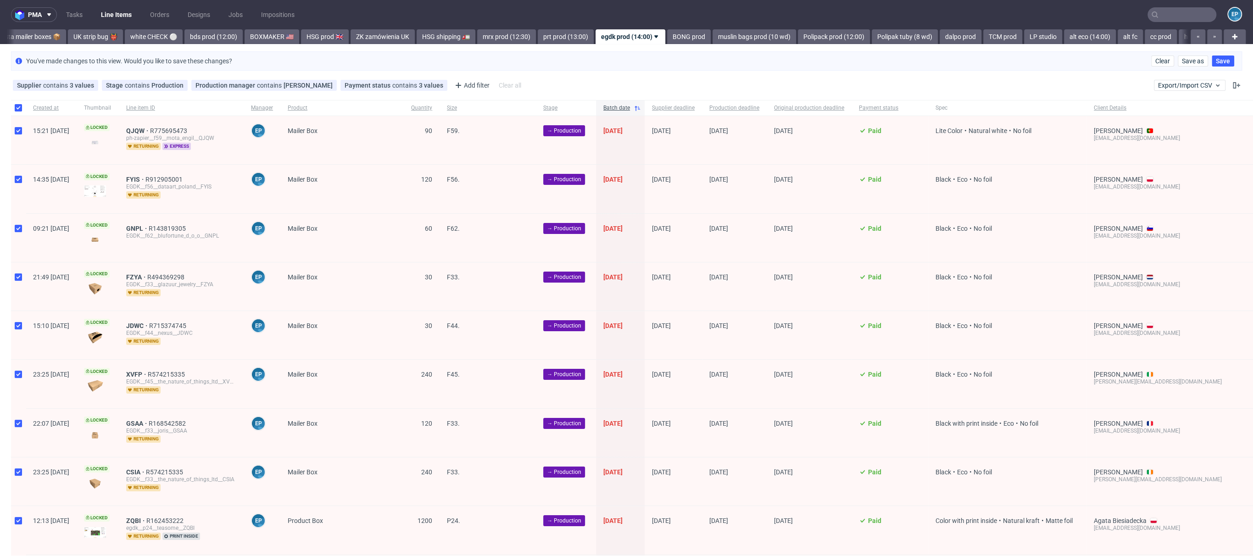
checkbox input "true"
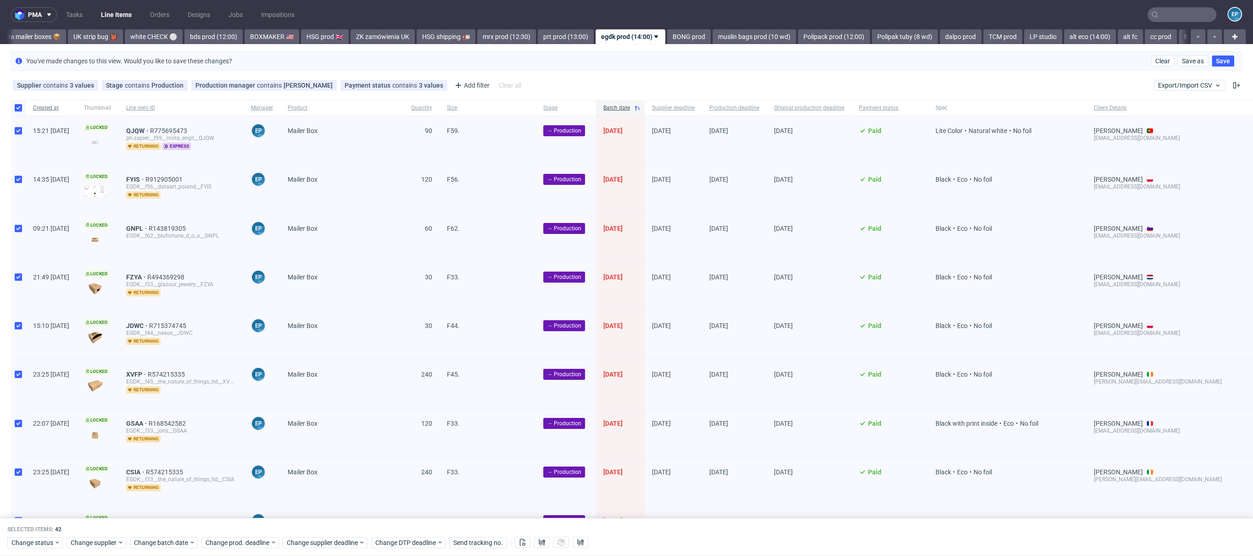
scroll to position [0, 0]
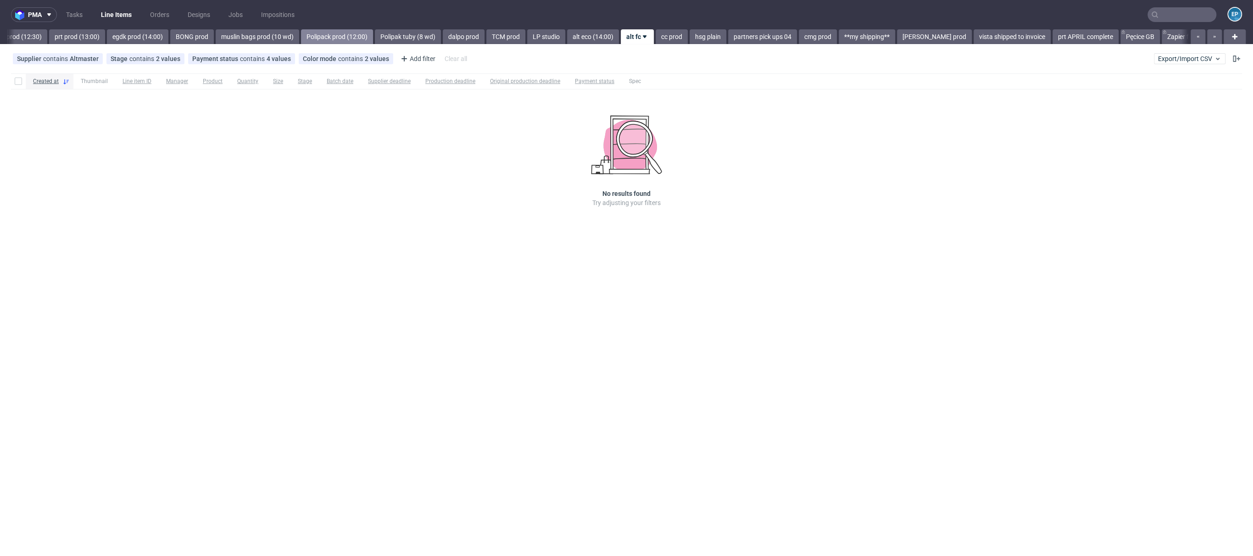
scroll to position [0, 1210]
click at [144, 61] on div "Stage contains 2 values" at bounding box center [146, 58] width 70 height 7
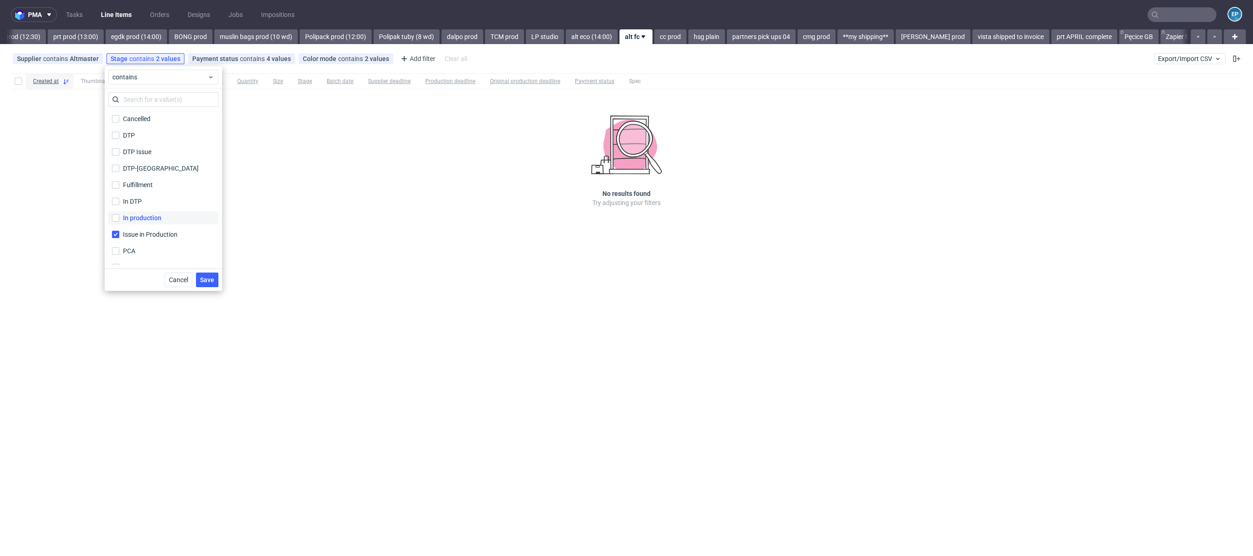
click at [153, 216] on div "In production" at bounding box center [142, 217] width 39 height 9
click at [119, 216] on input "In production" at bounding box center [115, 217] width 7 height 7
checkbox input "true"
click at [198, 278] on button "Save" at bounding box center [207, 279] width 22 height 15
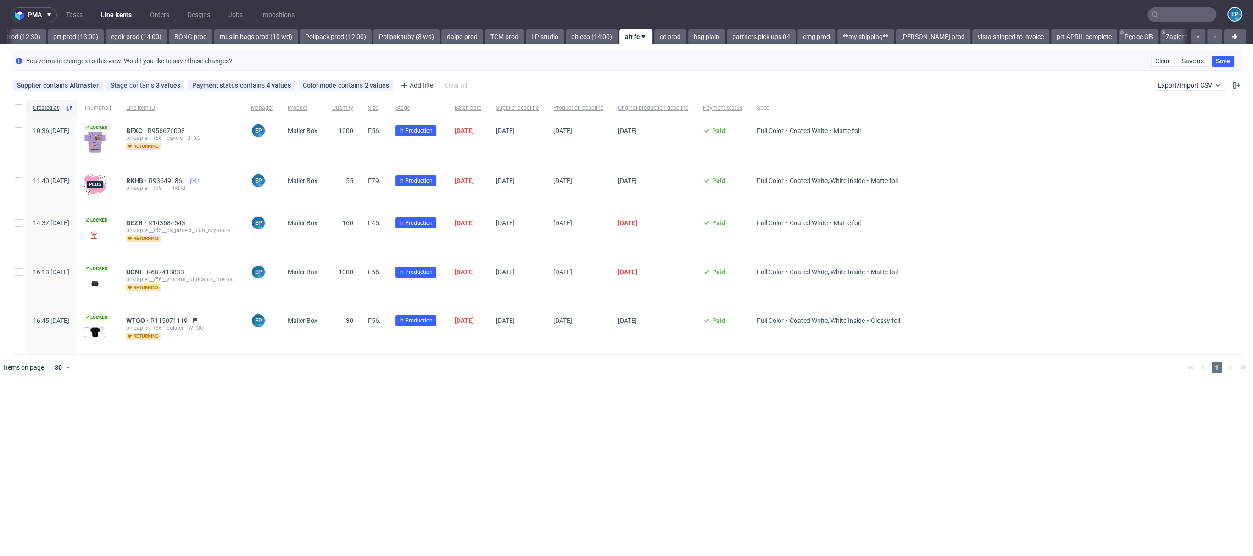
click at [11, 221] on div at bounding box center [18, 232] width 15 height 48
checkbox input "true"
click at [17, 331] on div at bounding box center [18, 330] width 15 height 48
checkbox input "true"
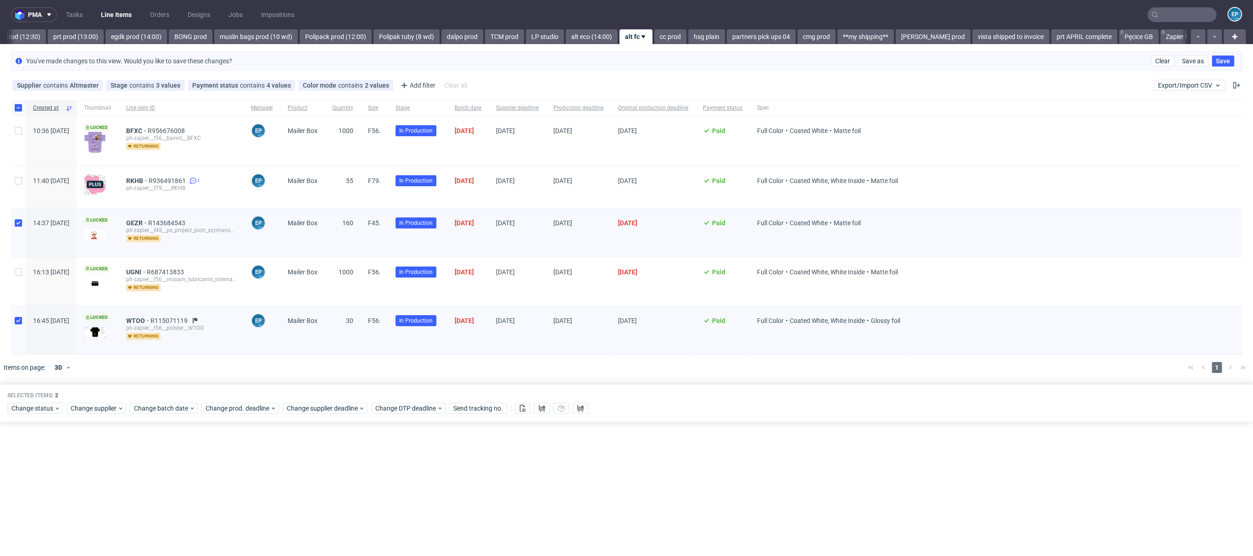
click at [46, 412] on div "Change status" at bounding box center [35, 408] width 56 height 11
click at [44, 411] on div "Change status" at bounding box center [35, 408] width 56 height 11
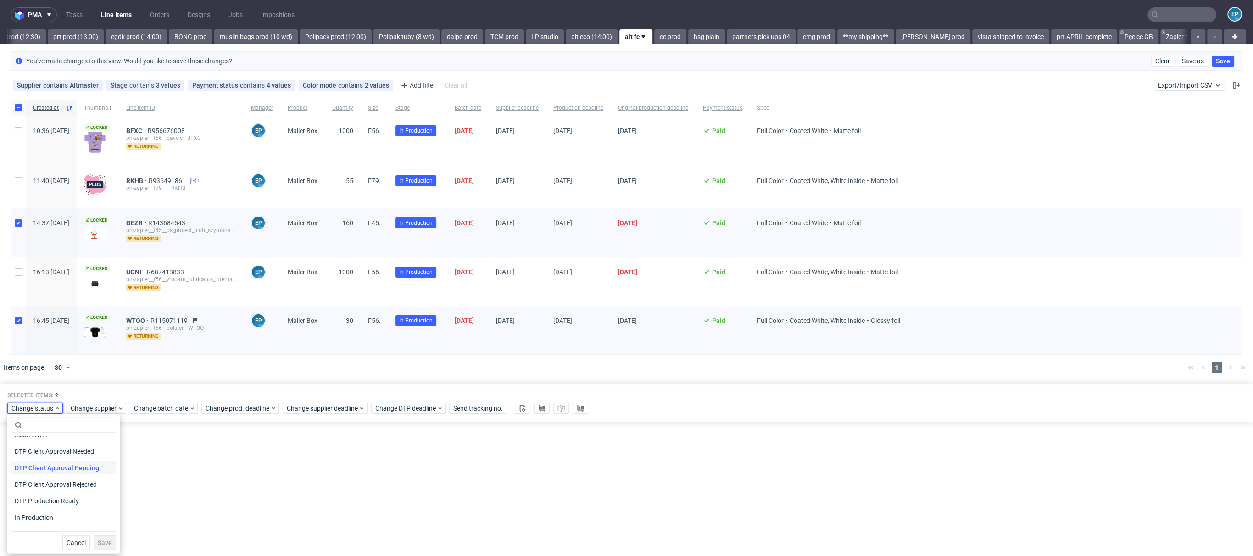
scroll to position [60, 0]
click at [53, 497] on span "DTP Production Ready" at bounding box center [47, 500] width 73 height 13
click at [102, 541] on span "Save" at bounding box center [105, 542] width 14 height 6
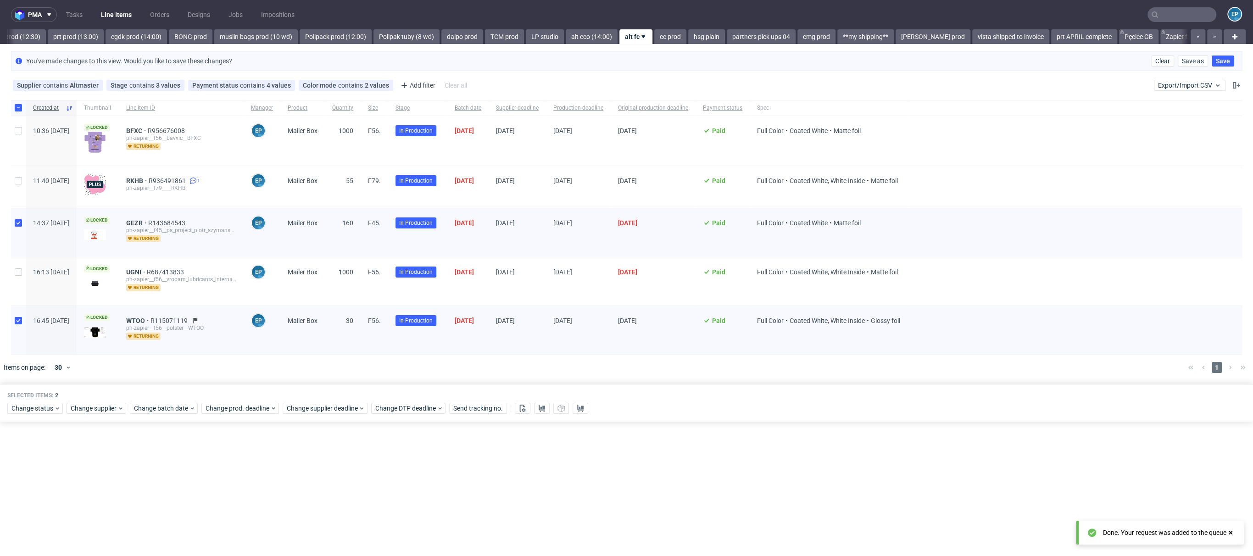
scroll to position [0, 1210]
click at [1160, 61] on span "Clear" at bounding box center [1162, 61] width 15 height 6
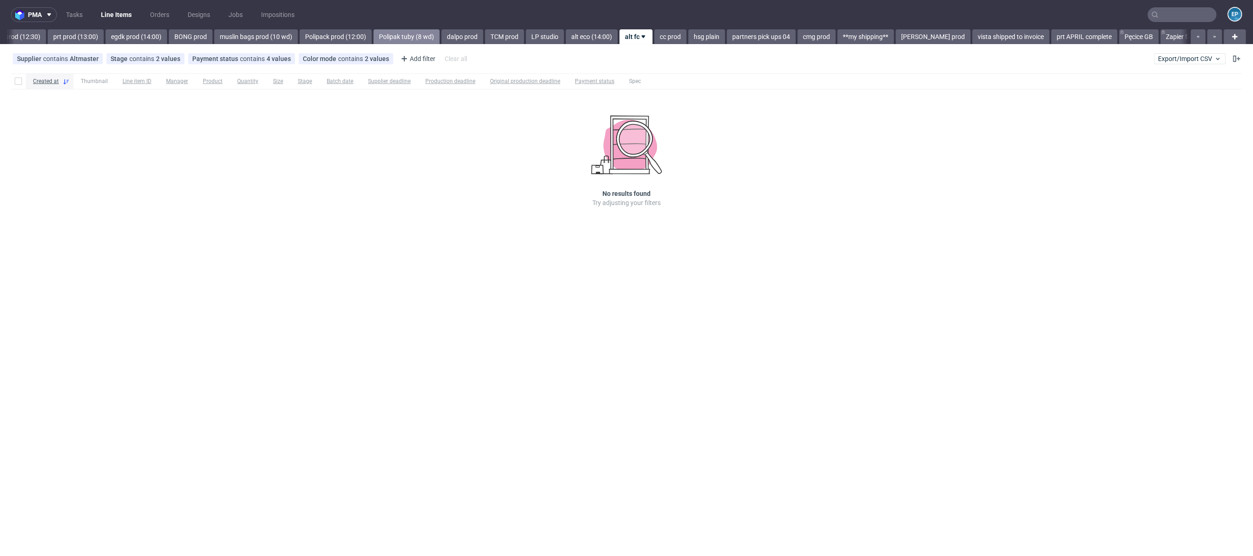
click at [373, 34] on link "Polipak tuby (8 wd)" at bounding box center [406, 36] width 66 height 15
click at [331, 34] on link "egdk prod (14:00)" at bounding box center [361, 36] width 61 height 15
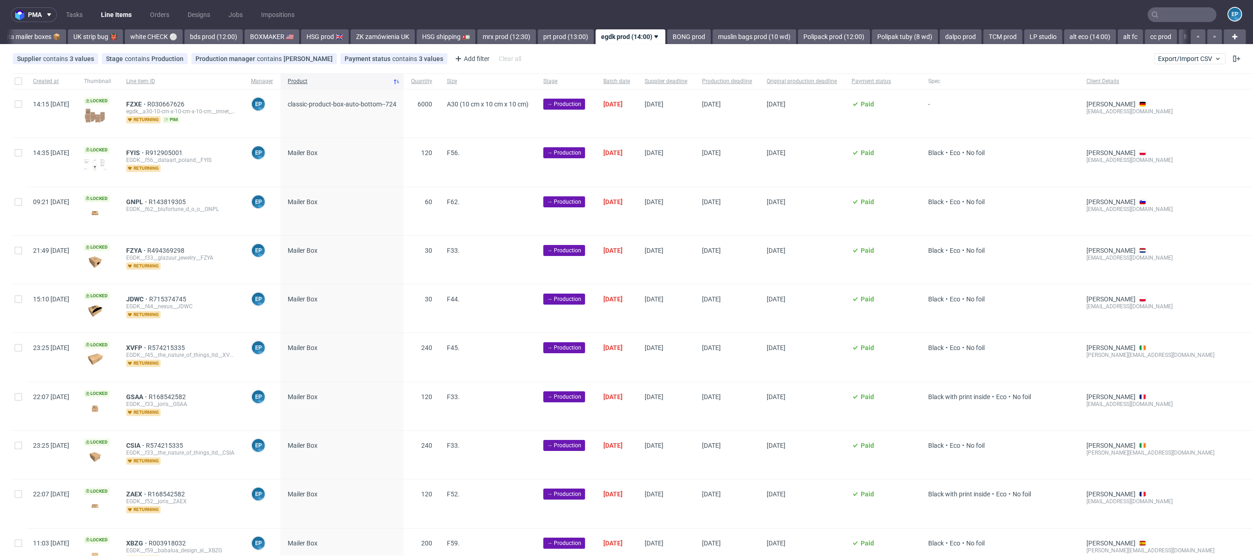
click at [12, 84] on div at bounding box center [18, 81] width 15 height 16
checkbox input "true"
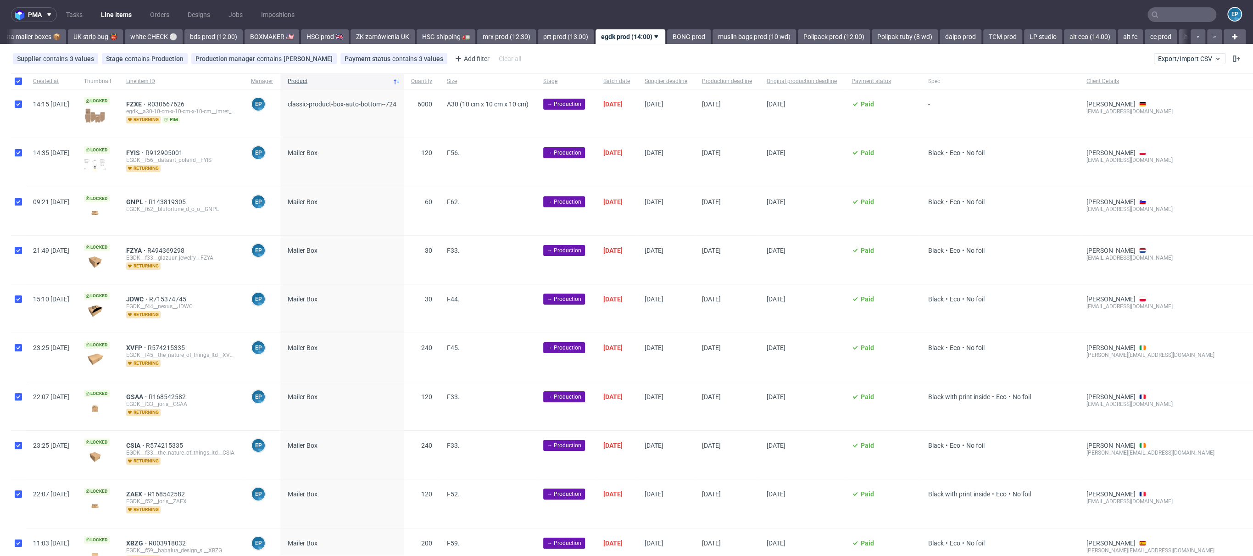
checkbox input "true"
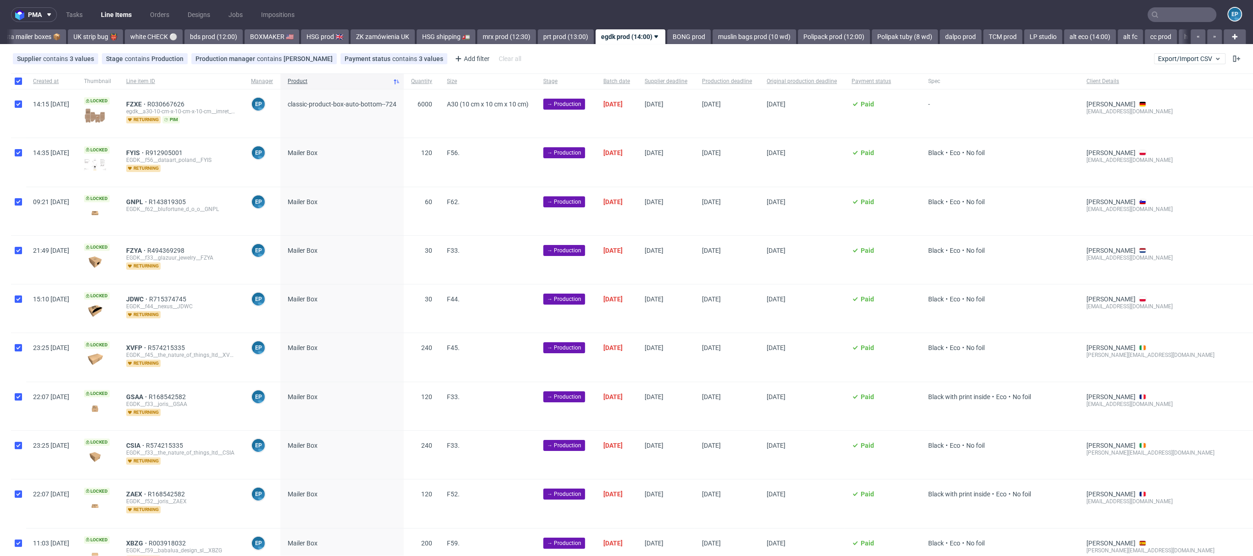
checkbox input "true"
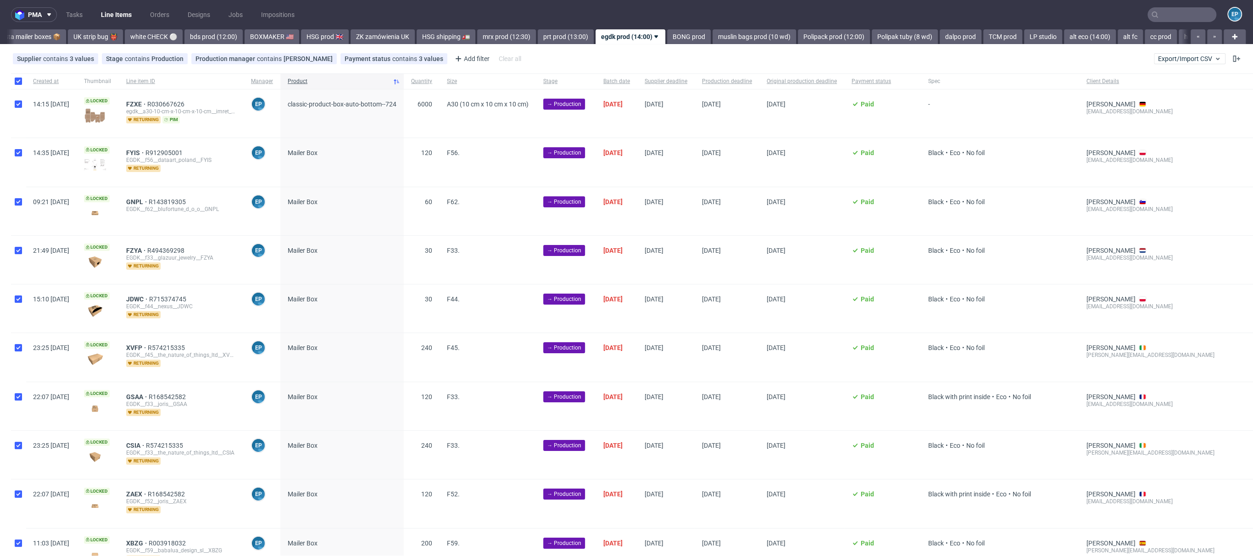
checkbox input "true"
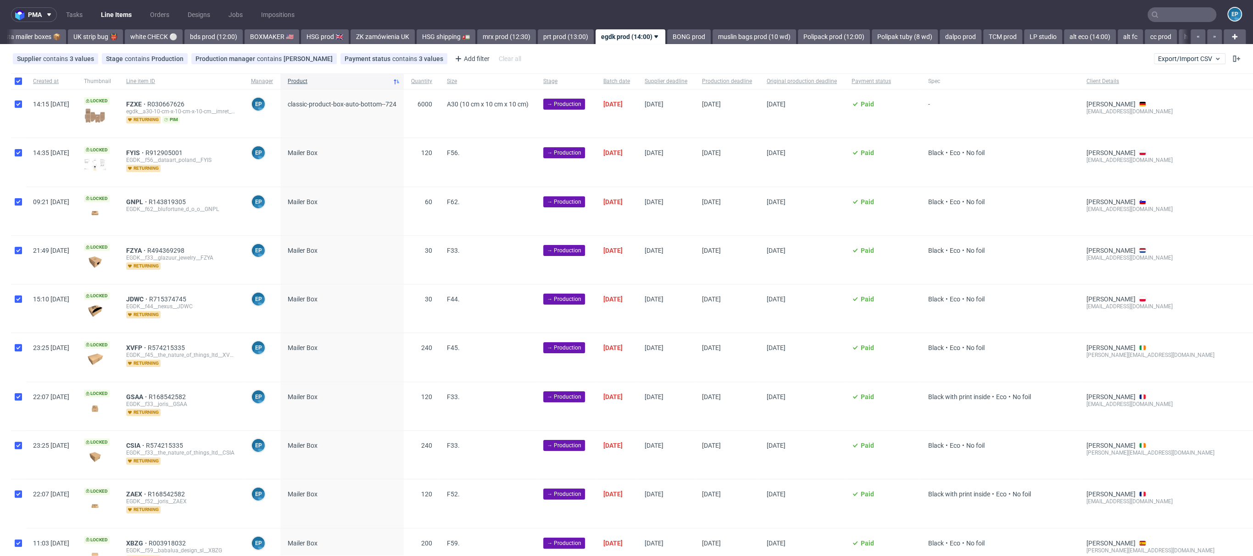
checkbox input "true"
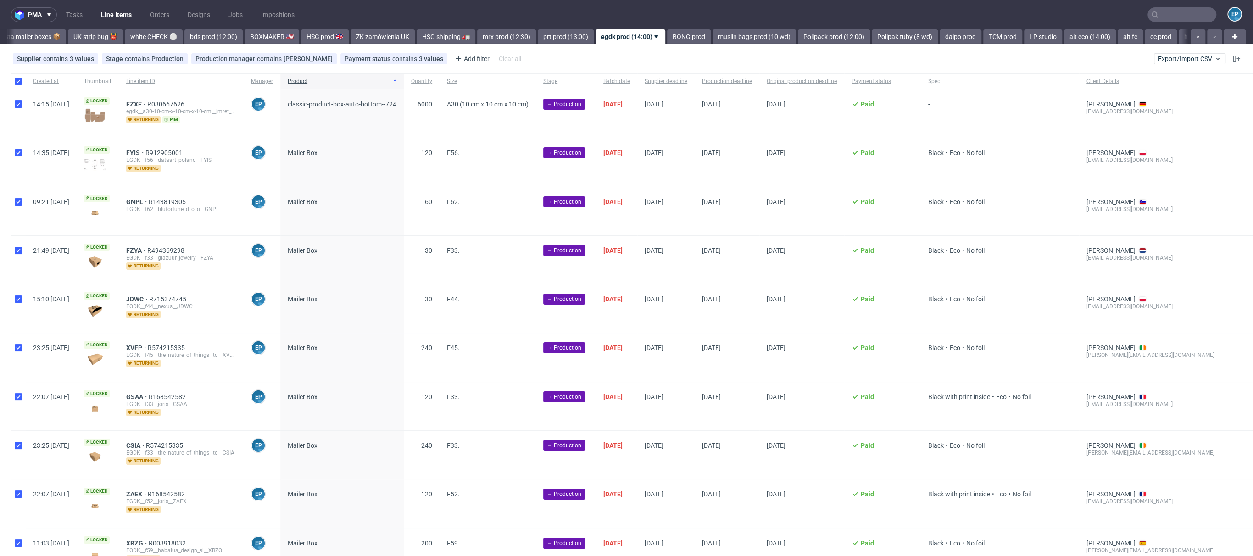
checkbox input "true"
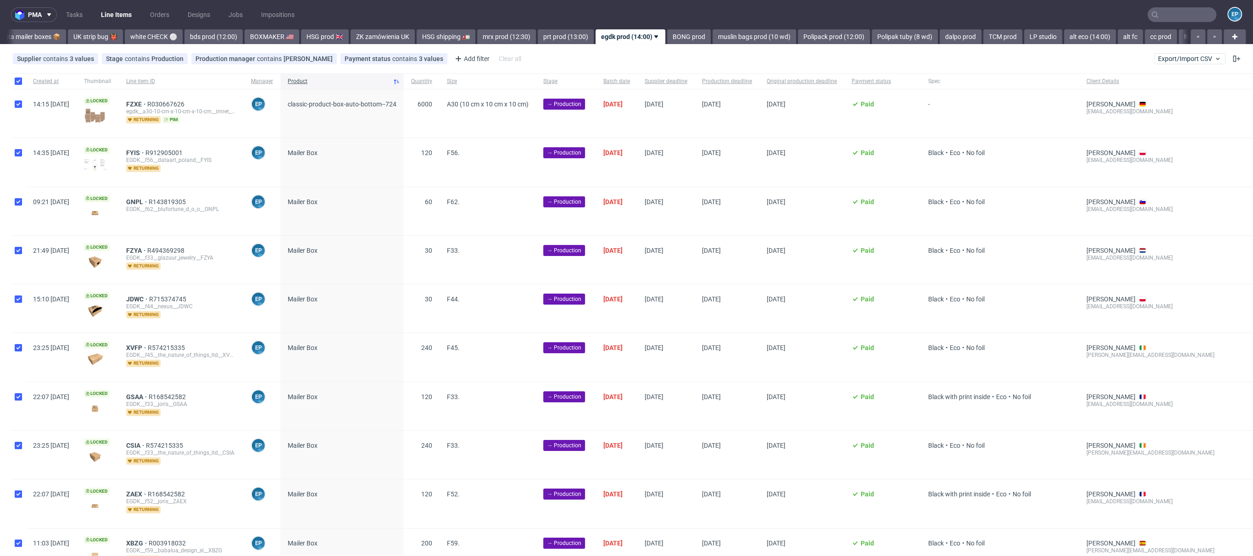
checkbox input "true"
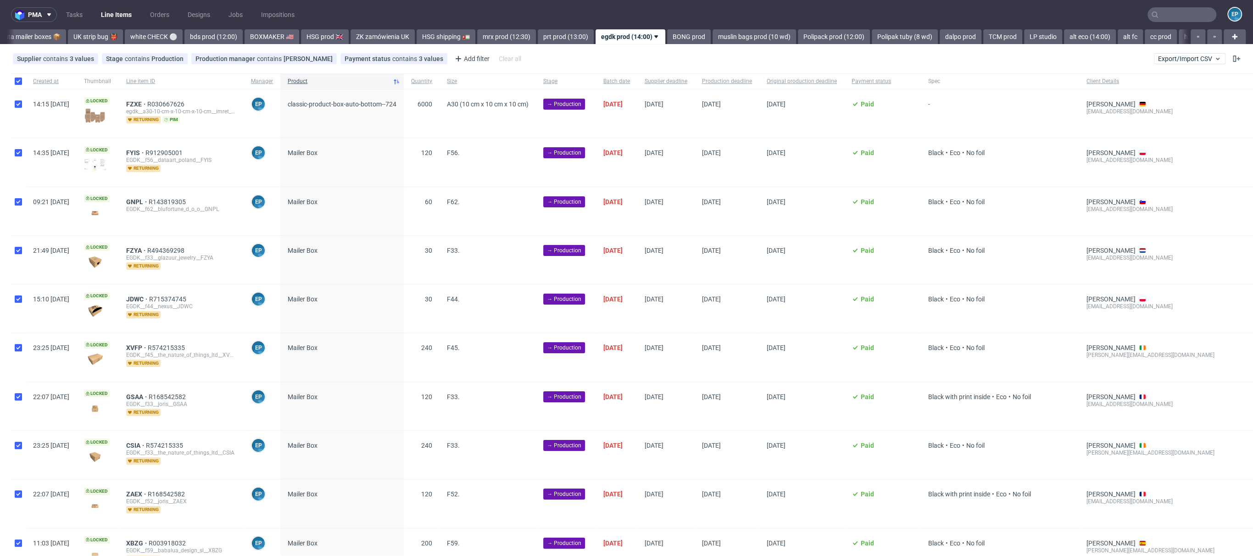
checkbox input "true"
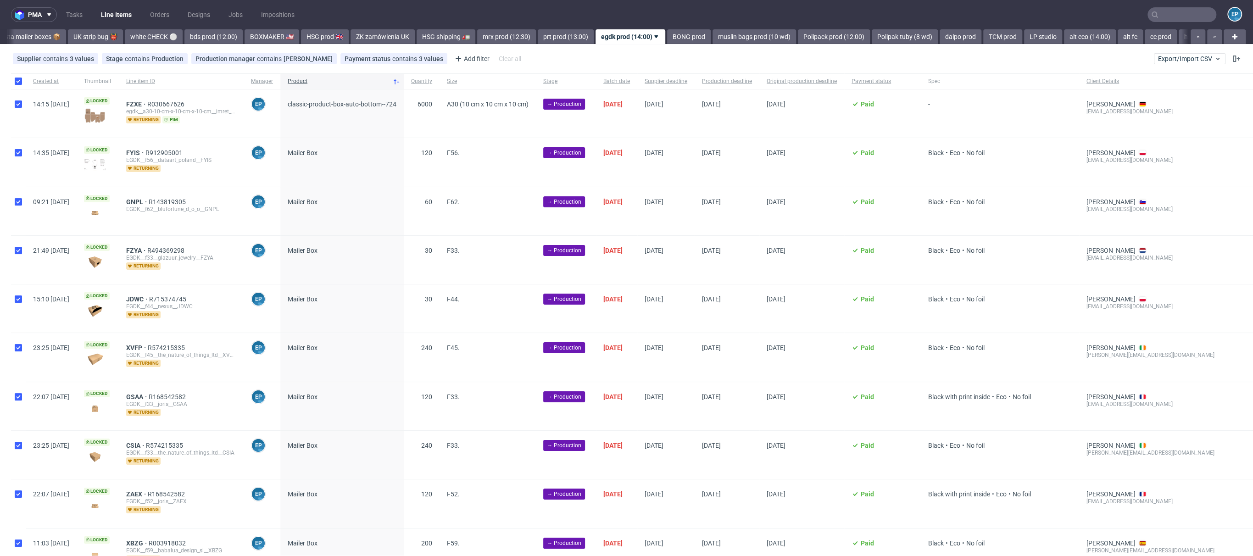
checkbox input "true"
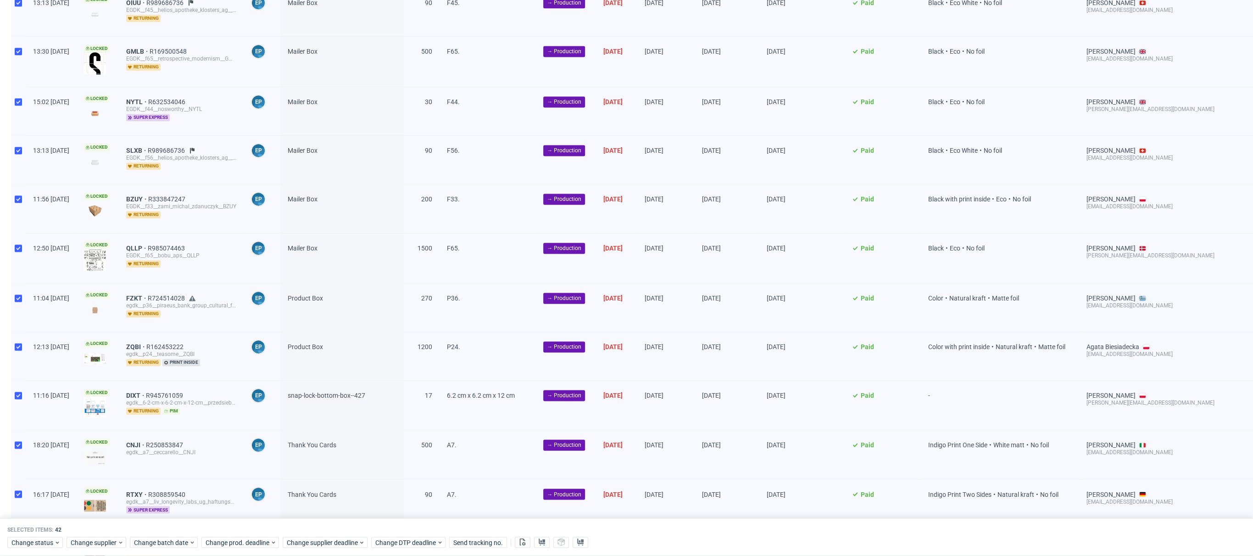
scroll to position [1637, 0]
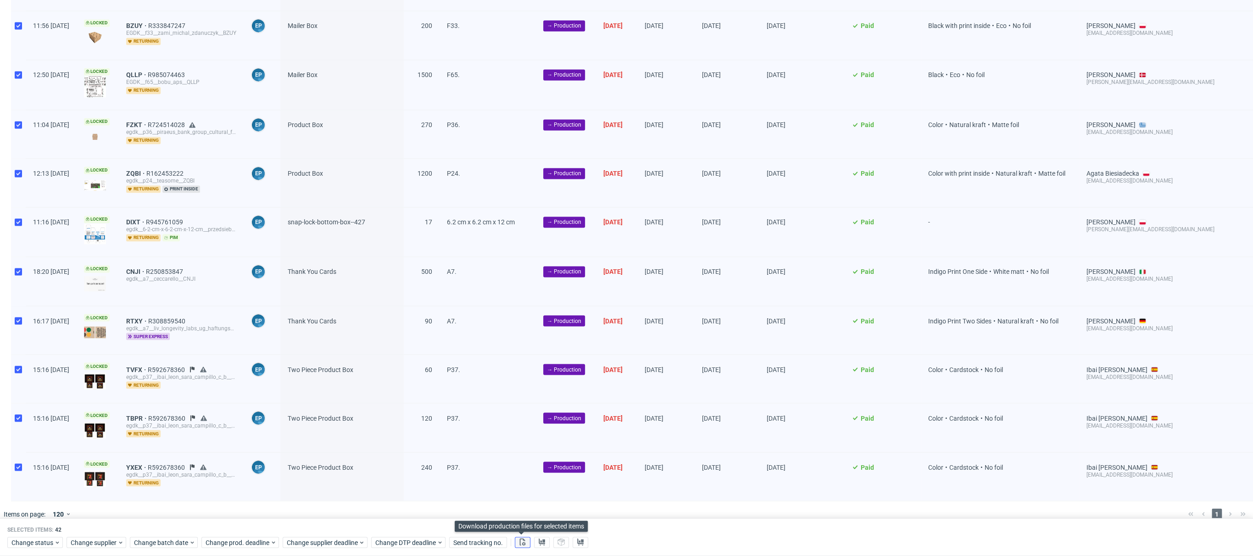
click at [519, 541] on icon at bounding box center [522, 541] width 7 height 7
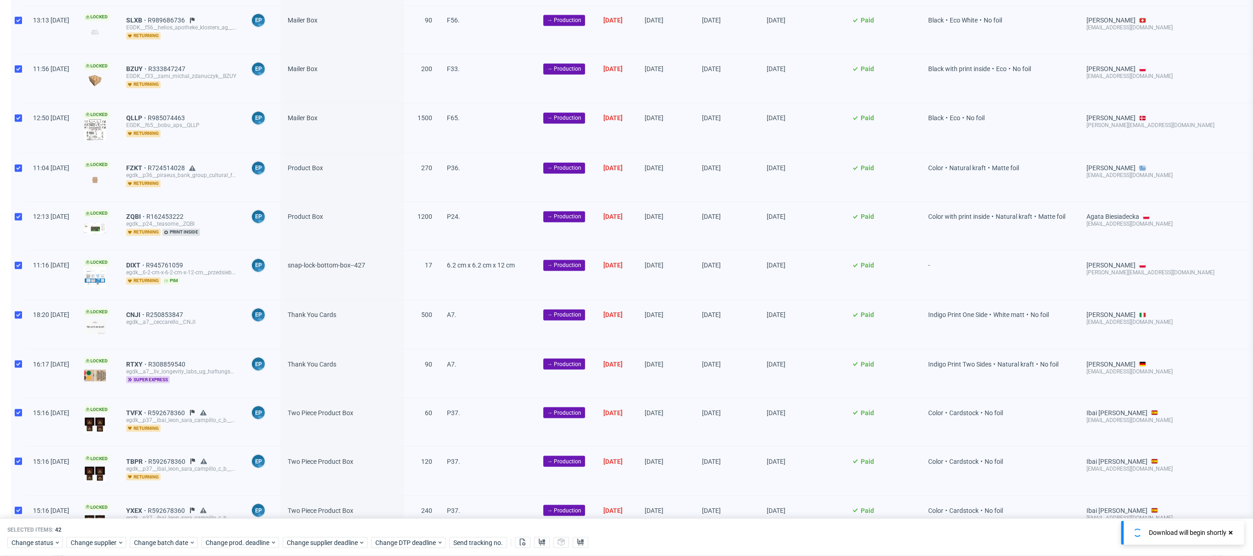
click at [550, 546] on div "Change status Change supplier Change batch date Change prod. deadline Change su…" at bounding box center [626, 541] width 1238 height 13
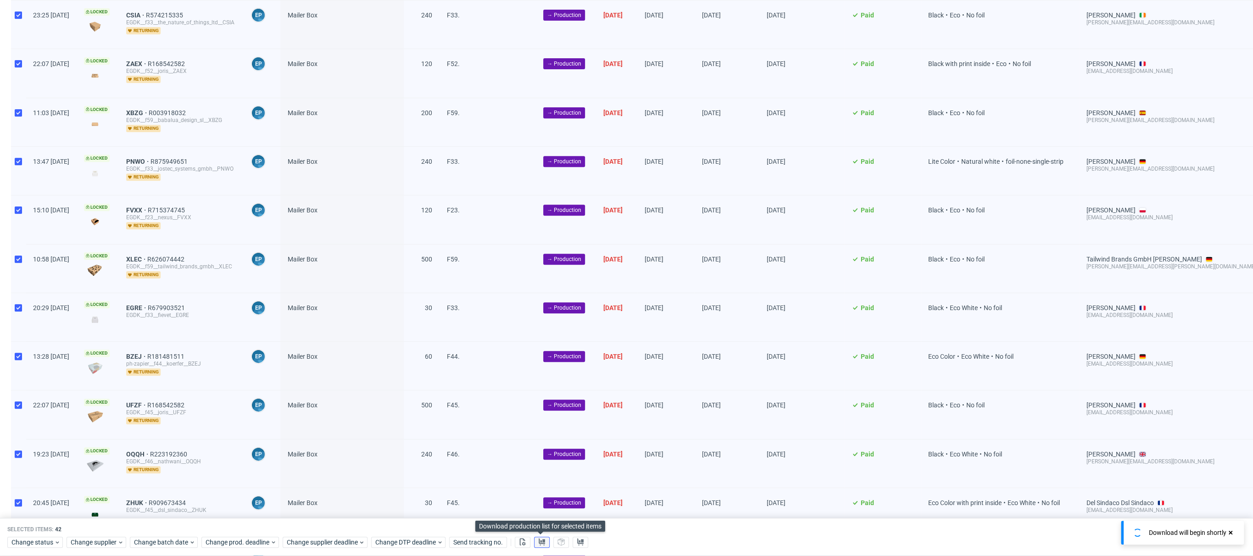
click at [544, 544] on button at bounding box center [542, 542] width 16 height 11
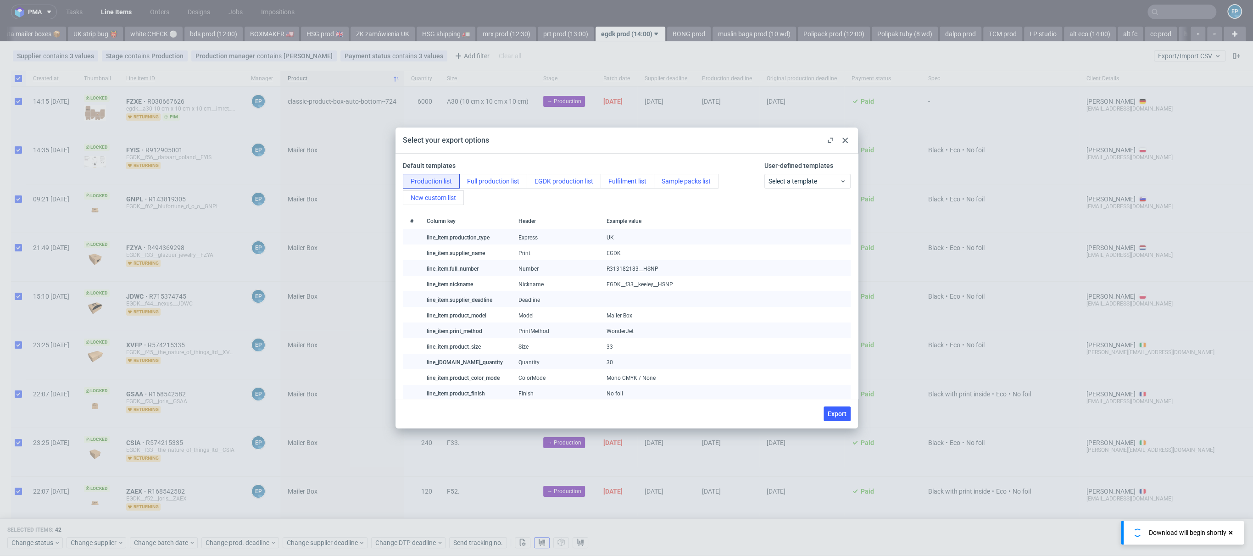
scroll to position [0, 0]
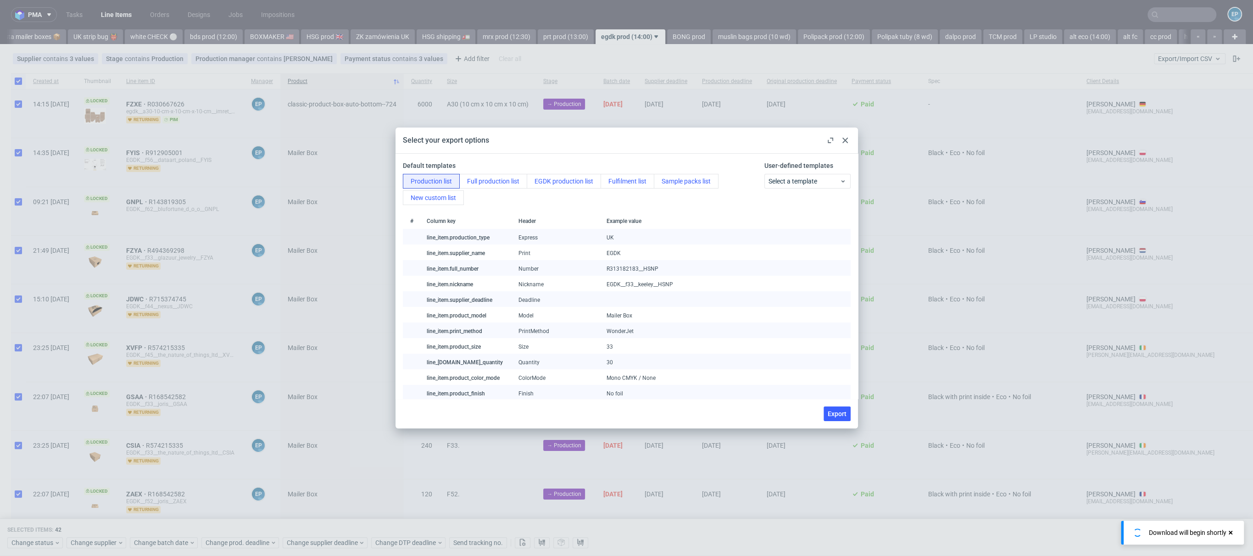
click at [560, 196] on div "Production list Full production list EGDK production list Fulfilment list Sampl…" at bounding box center [582, 189] width 358 height 31
click at [560, 191] on div "Production list Full production list EGDK production list Fulfilment list Sampl…" at bounding box center [582, 189] width 358 height 31
click at [564, 184] on button "EGDK production list" at bounding box center [564, 181] width 74 height 15
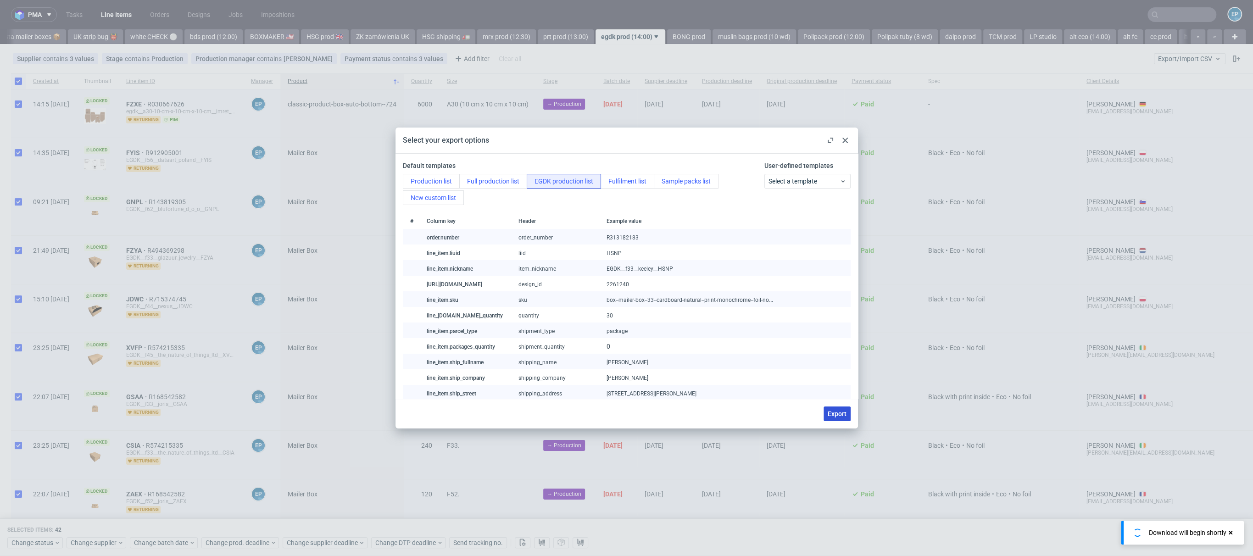
click at [836, 406] on button "Export" at bounding box center [836, 413] width 27 height 15
checkbox input "false"
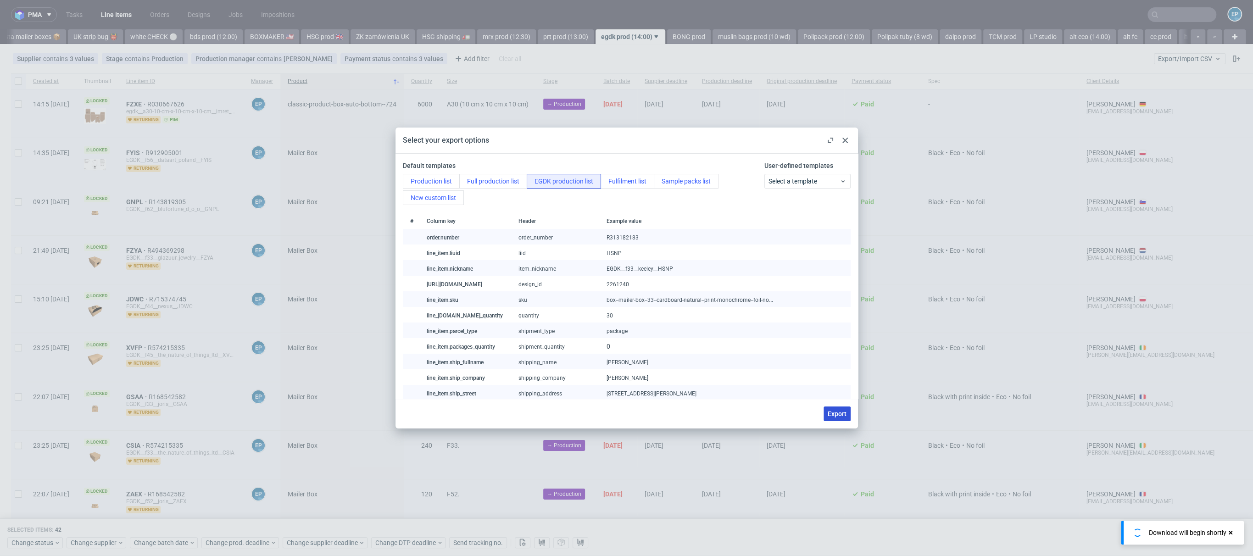
checkbox input "false"
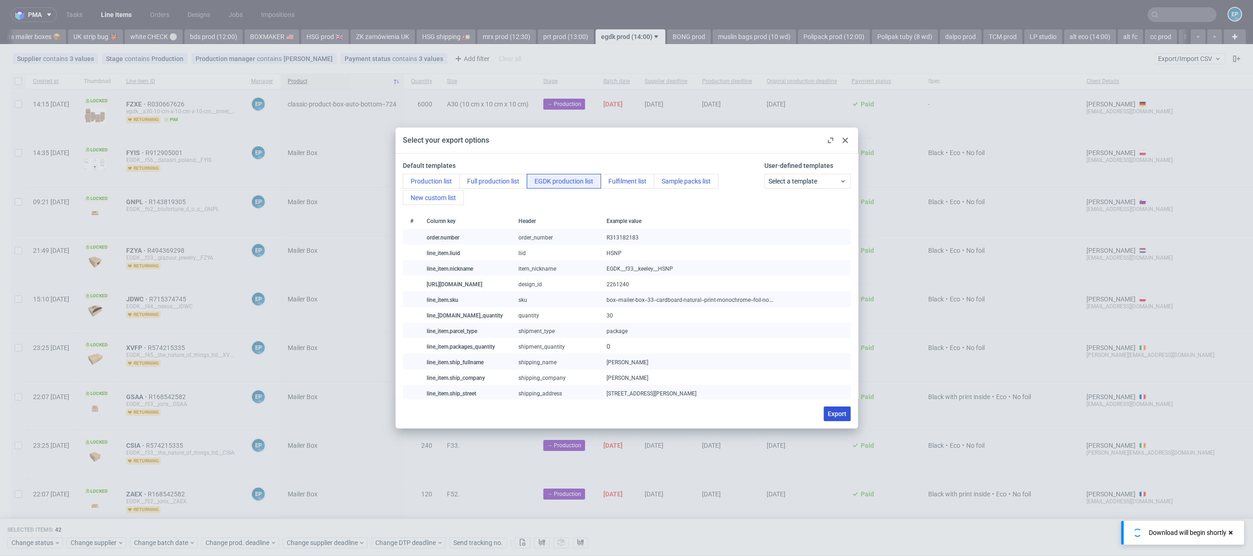
checkbox input "false"
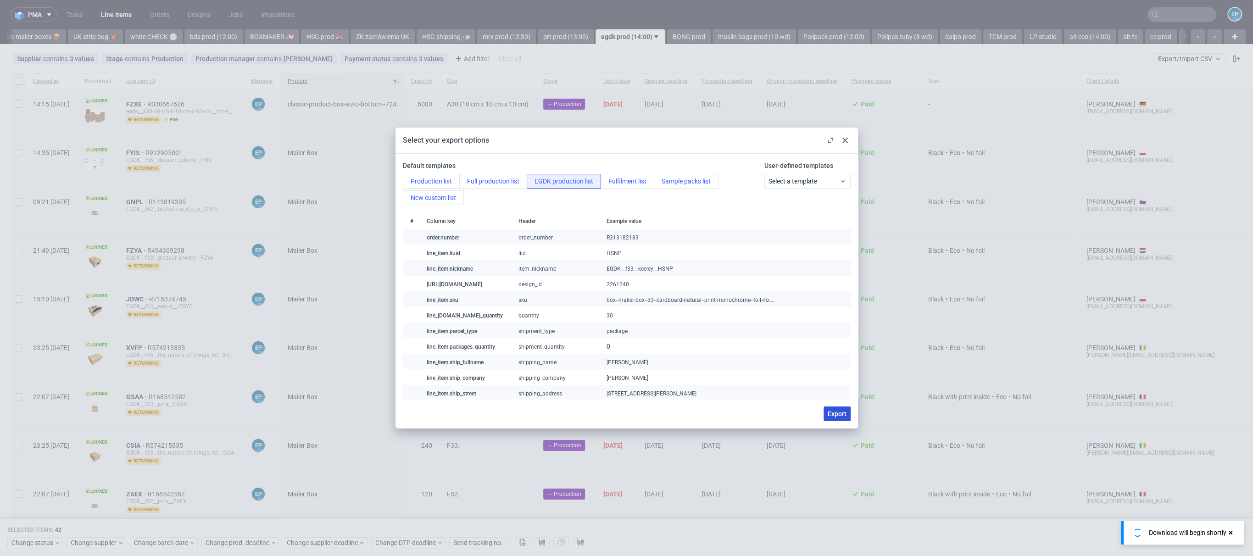
checkbox input "false"
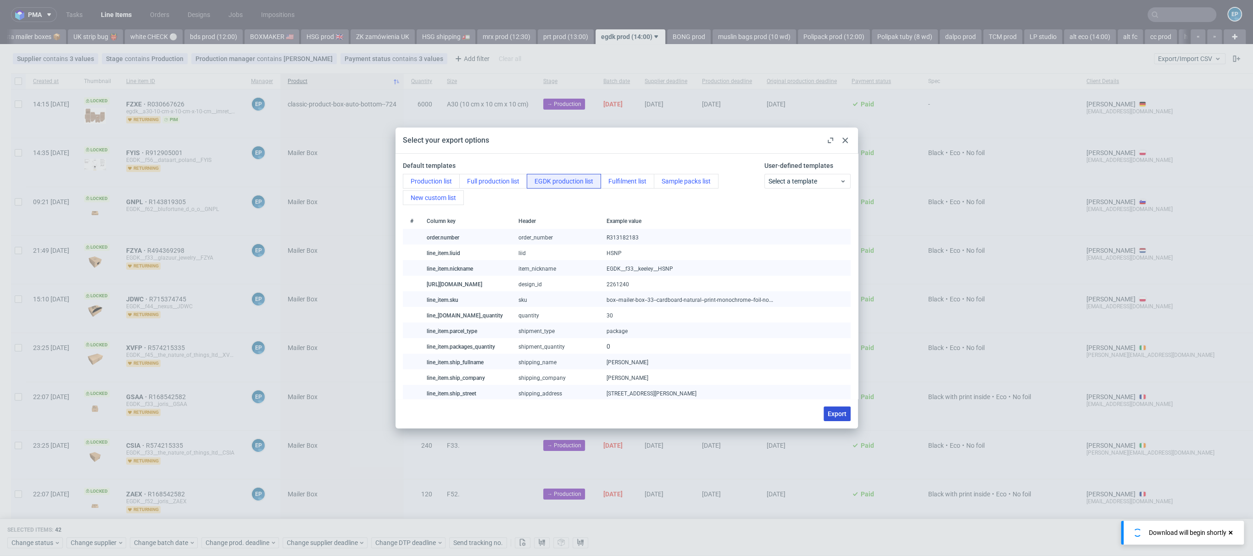
checkbox input "false"
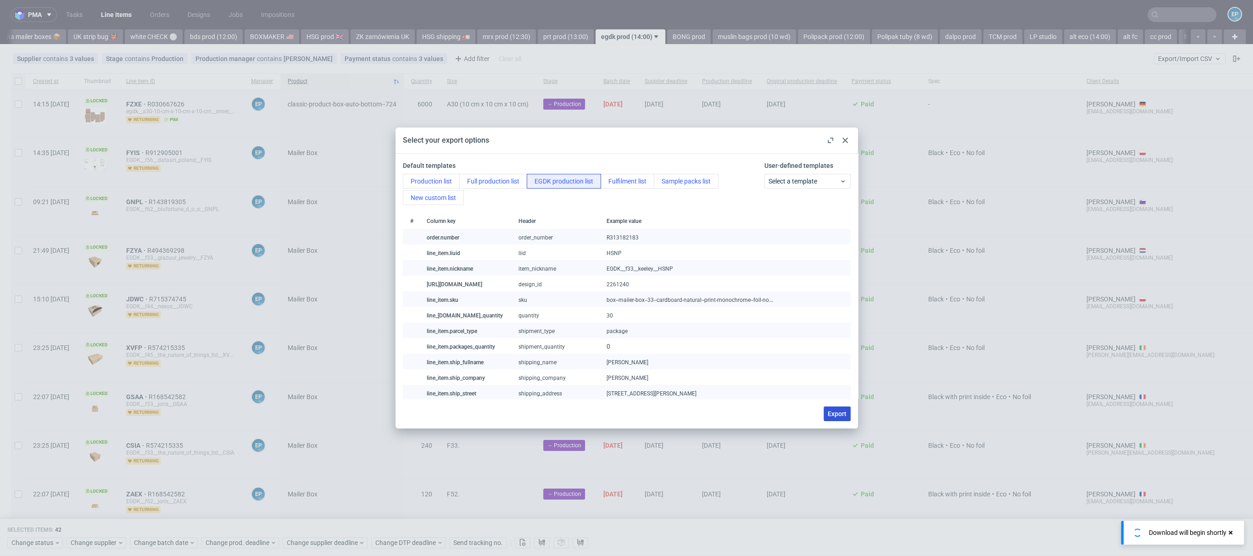
checkbox input "false"
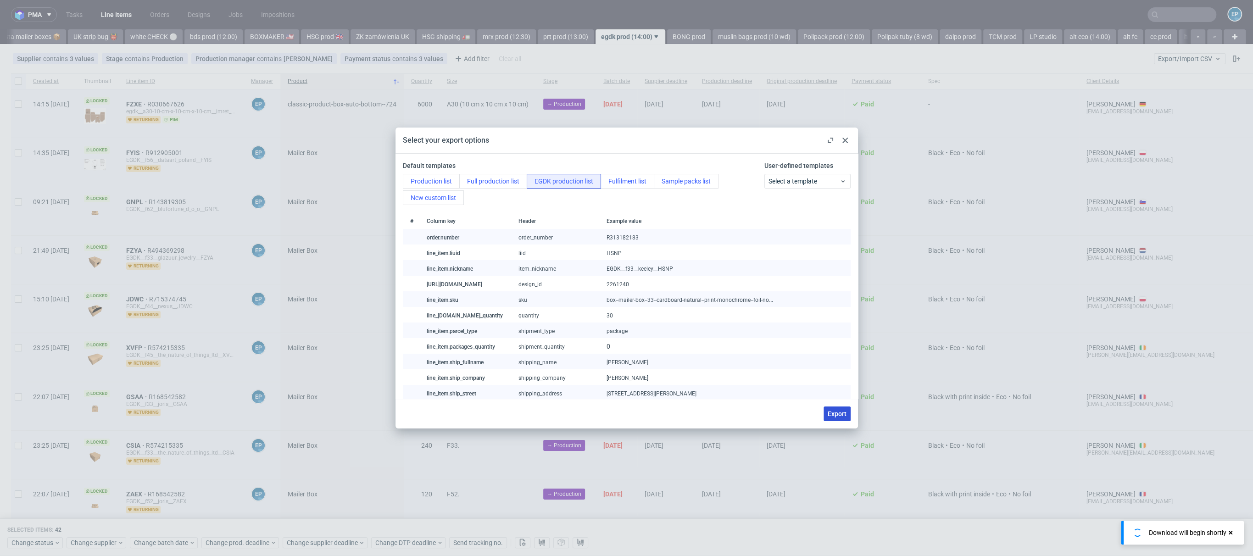
checkbox input "false"
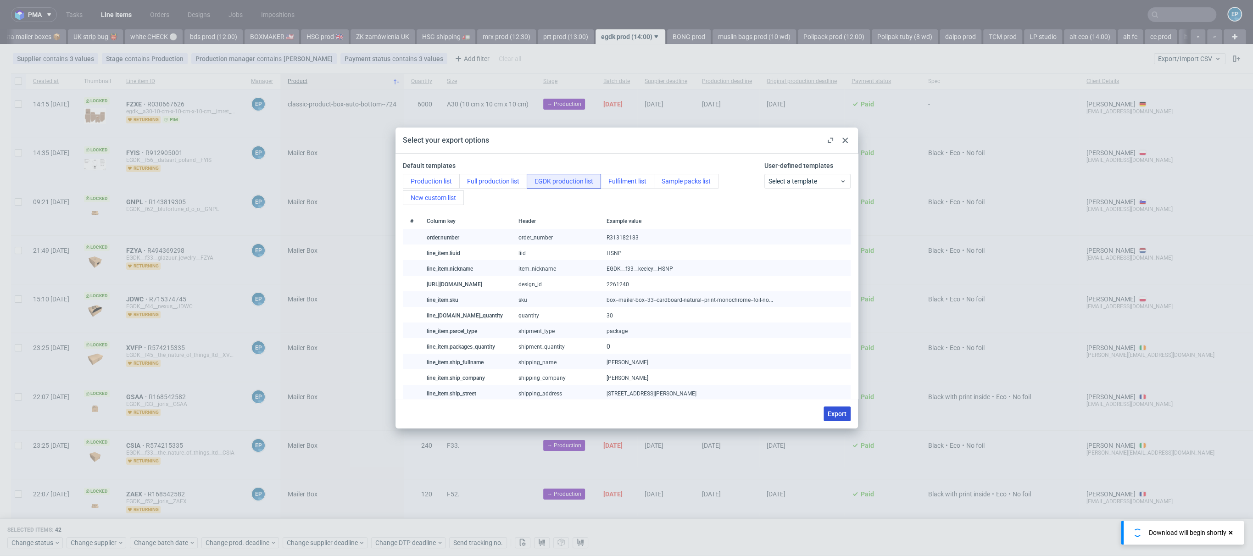
checkbox input "false"
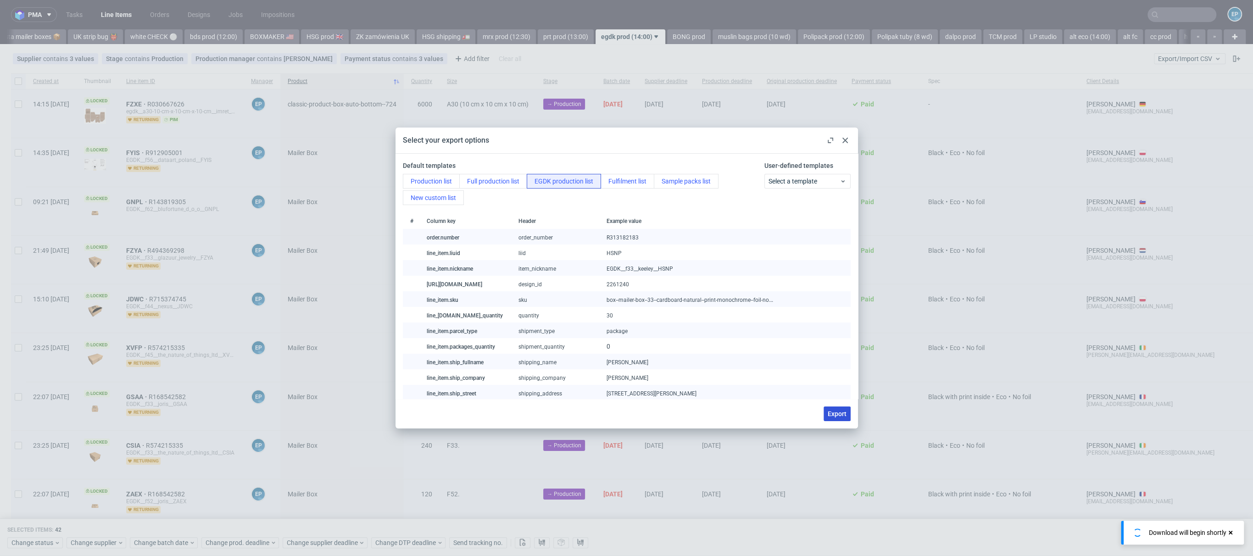
checkbox input "false"
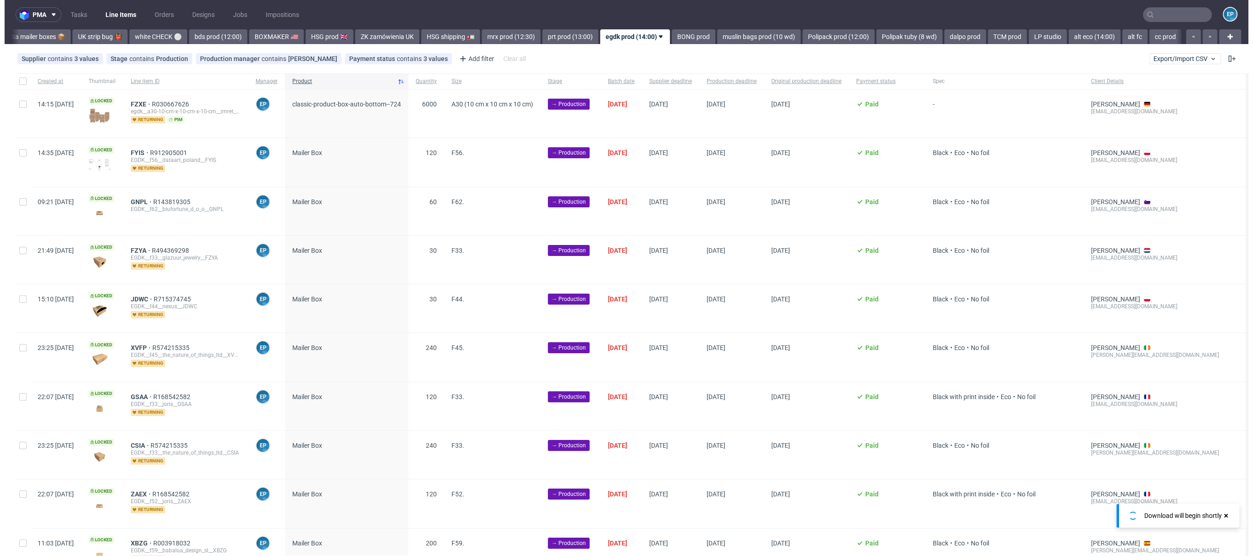
scroll to position [0, 720]
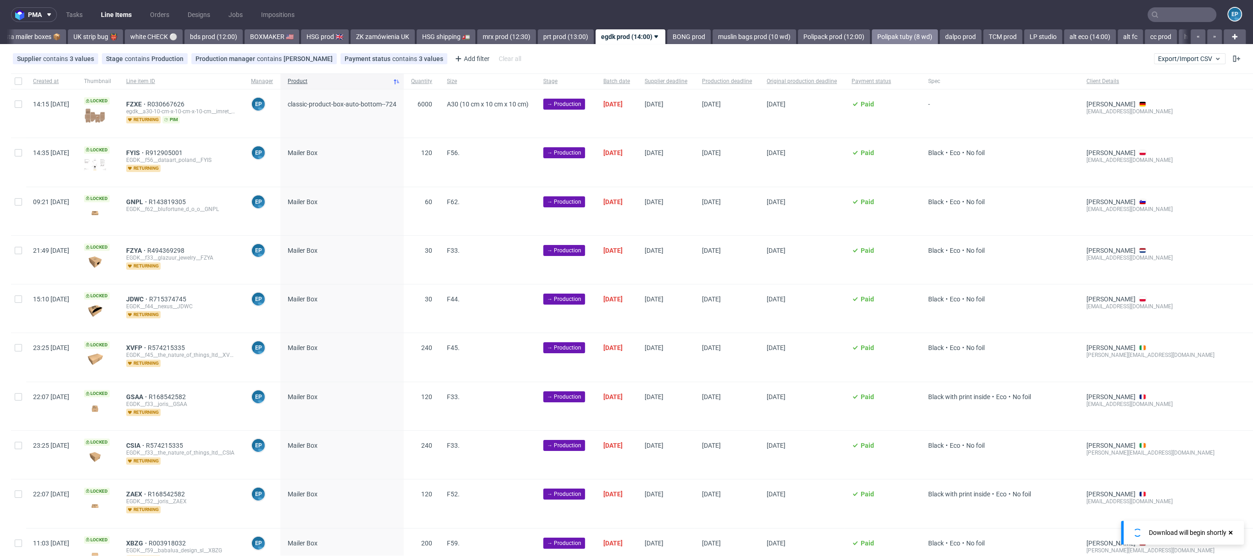
click at [871, 37] on link "Polipak tuby (8 wd)" at bounding box center [904, 36] width 66 height 15
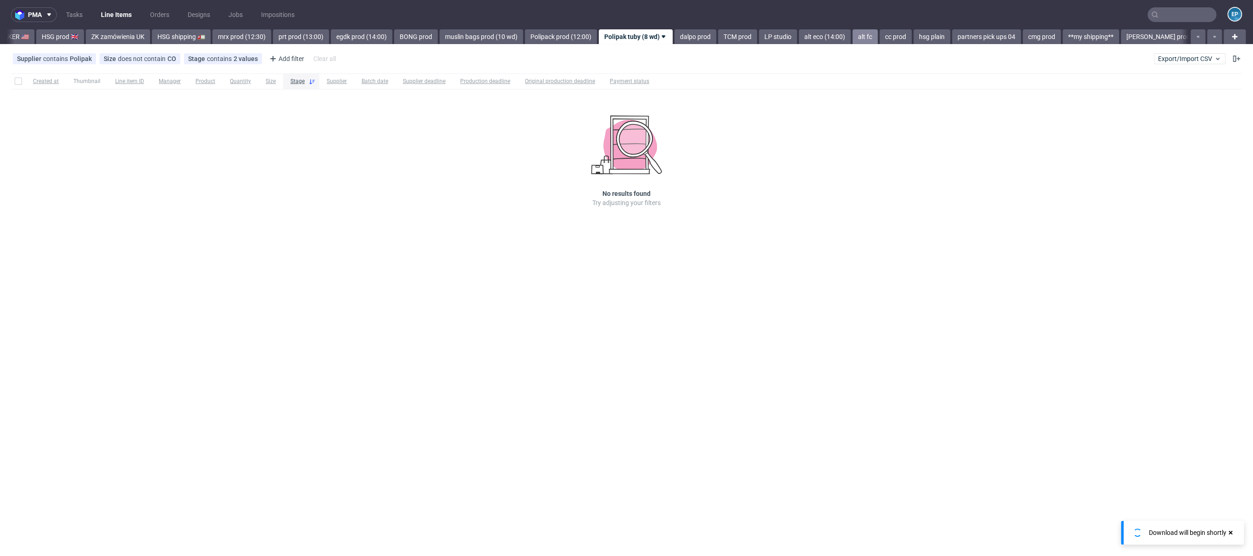
click at [852, 31] on link "alt fc" at bounding box center [864, 36] width 25 height 15
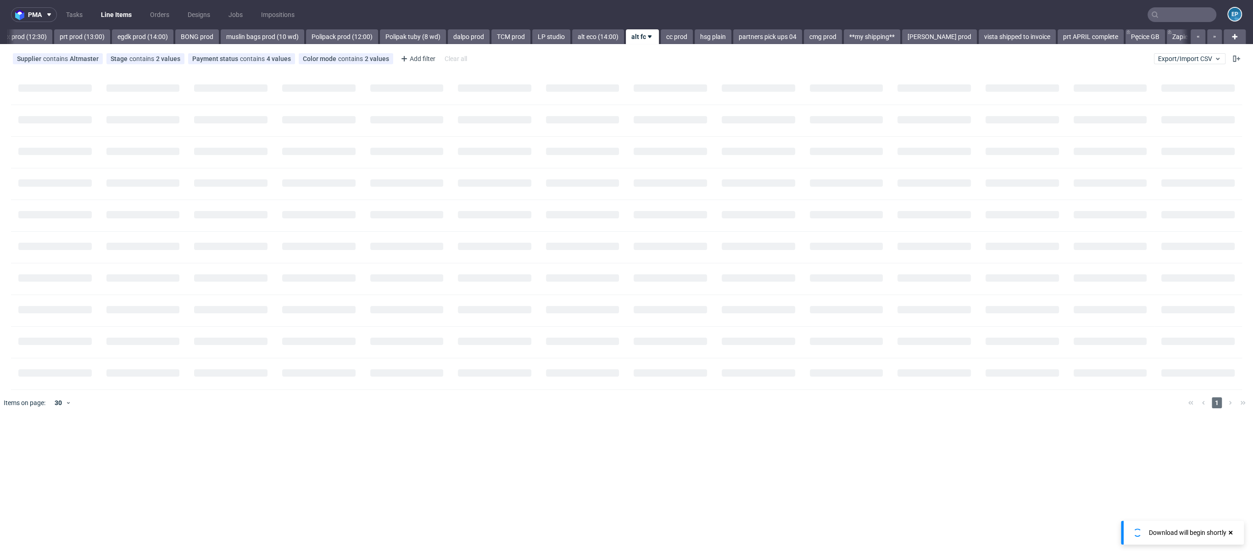
scroll to position [0, 1210]
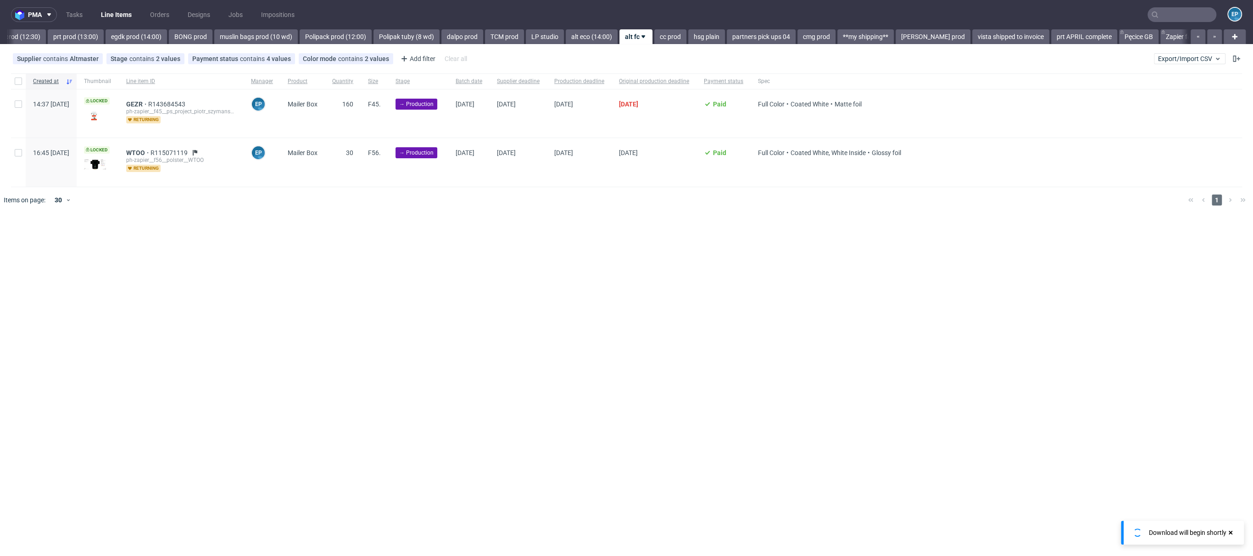
click at [21, 91] on div at bounding box center [18, 113] width 15 height 48
checkbox input "true"
click at [152, 242] on span "Change batch date" at bounding box center [161, 240] width 55 height 9
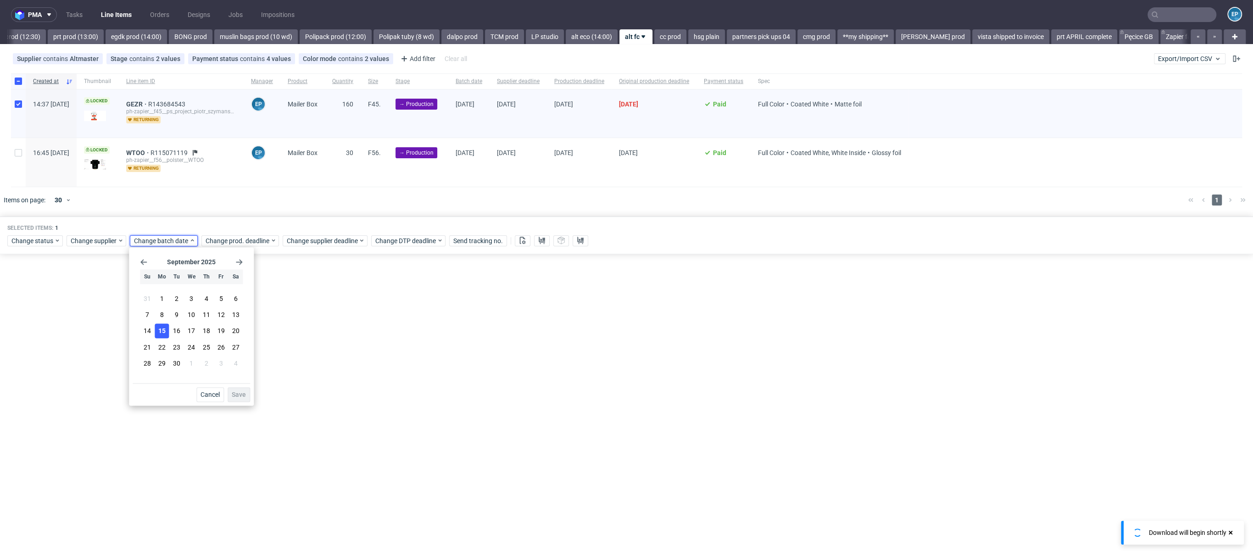
click at [163, 335] on span "15" at bounding box center [161, 331] width 7 height 9
click at [253, 393] on div "September 2025 Su Mo Tu We Th Fr Sa 31 1 2 3 4 5 6 7 8 9 10 11 12 13 14 15 16 1…" at bounding box center [191, 326] width 125 height 158
click at [247, 391] on button "Save" at bounding box center [239, 394] width 22 height 15
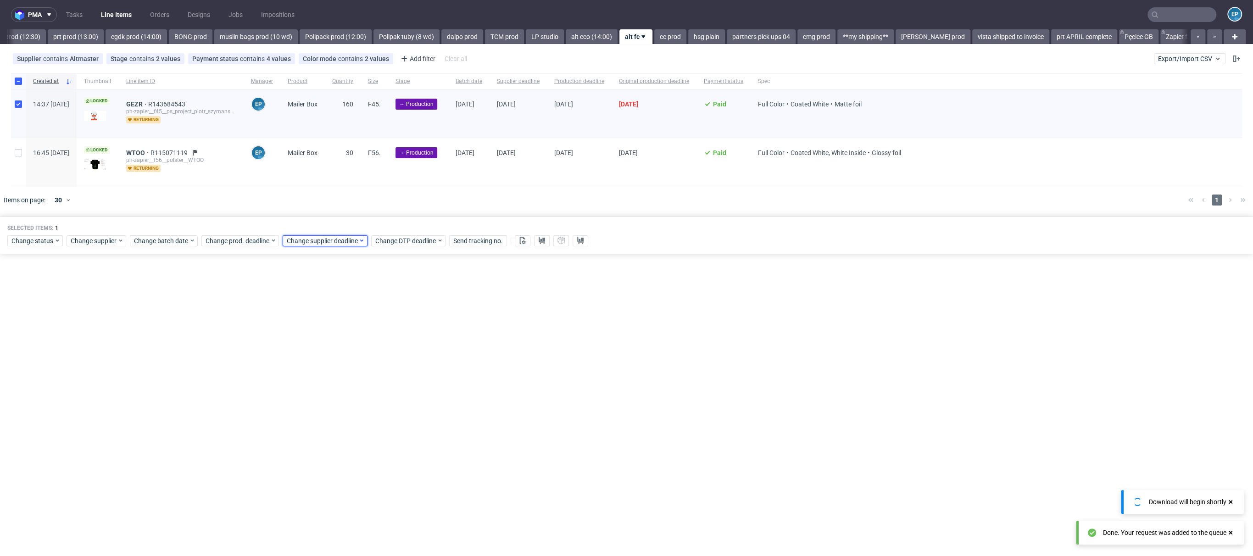
click at [316, 242] on span "Change supplier deadline" at bounding box center [323, 240] width 72 height 9
click at [369, 336] on button "19" at bounding box center [373, 331] width 14 height 15
click at [390, 393] on span "Save" at bounding box center [390, 394] width 14 height 6
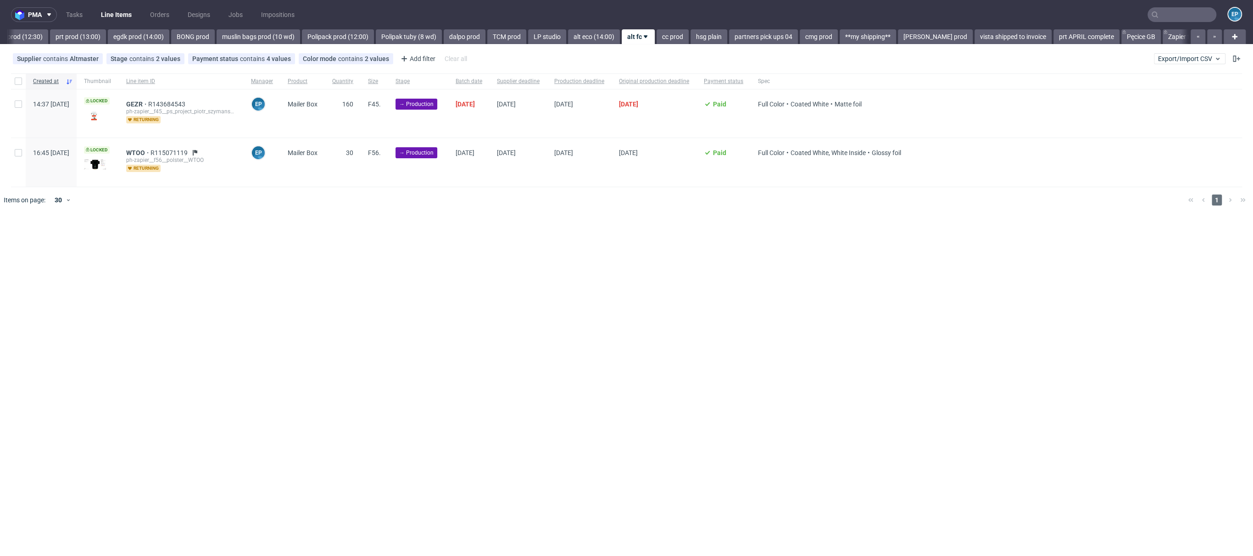
scroll to position [0, 1210]
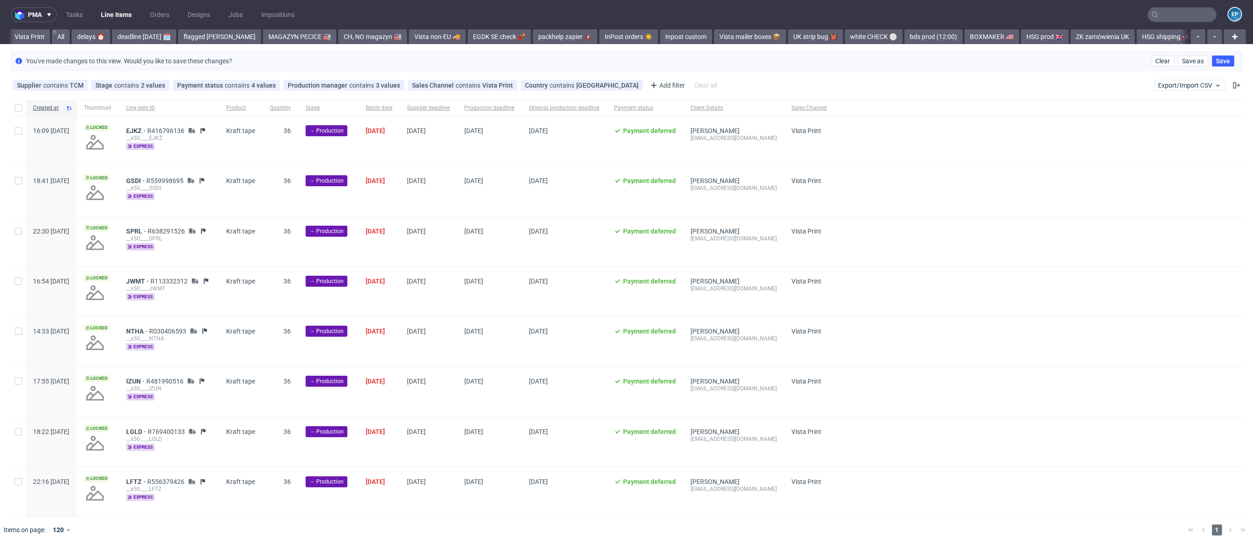
scroll to position [0, 1082]
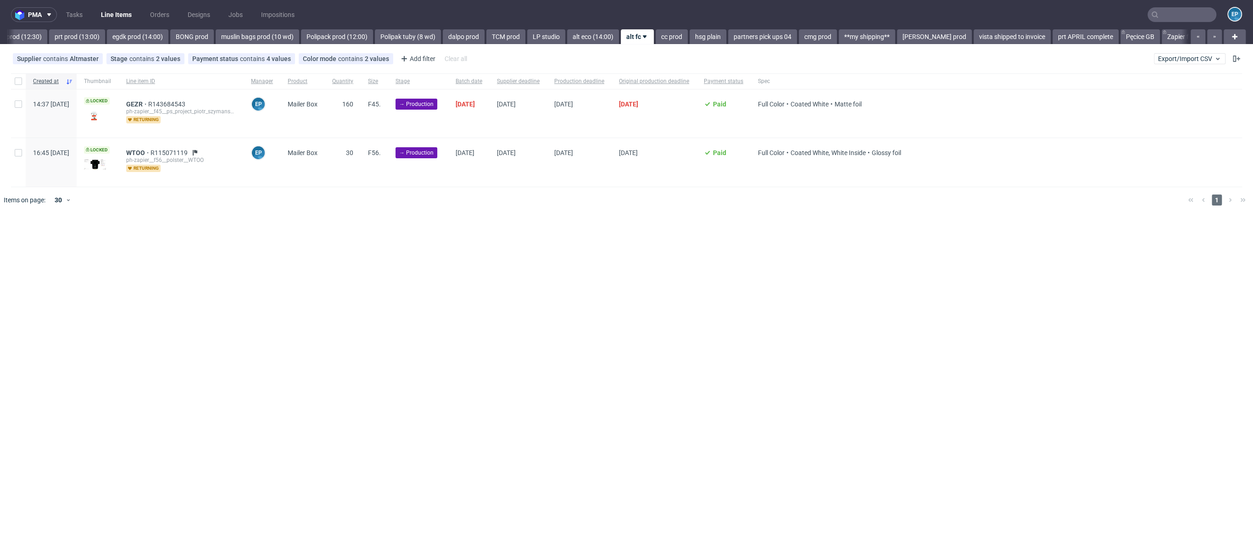
scroll to position [0, 1210]
click at [150, 153] on span "WTOO" at bounding box center [138, 152] width 24 height 7
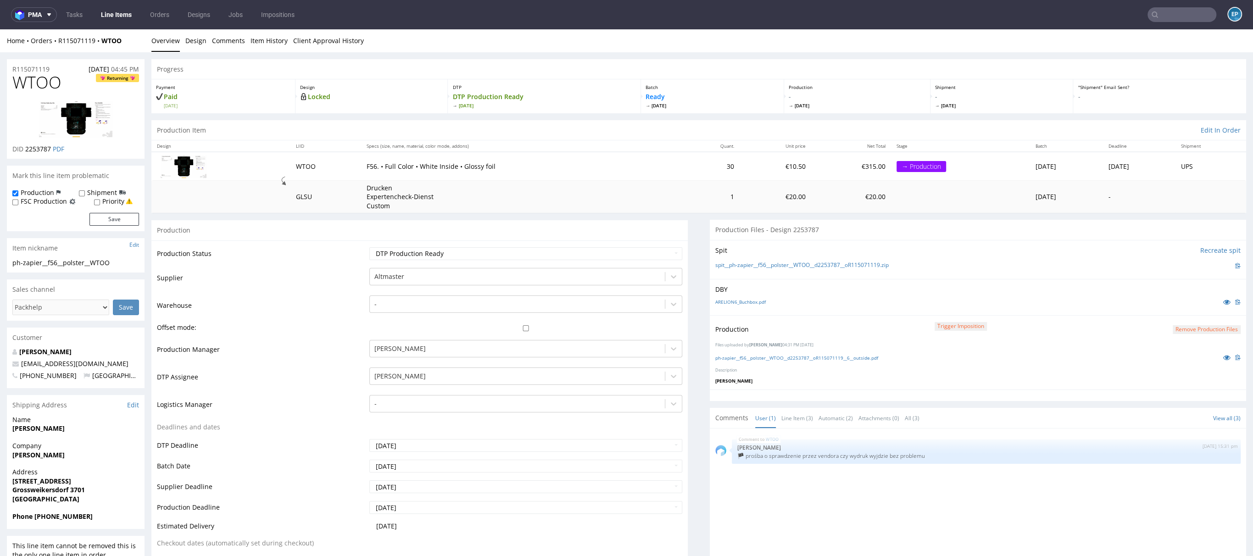
click at [126, 10] on link "Line Items" at bounding box center [116, 14] width 42 height 15
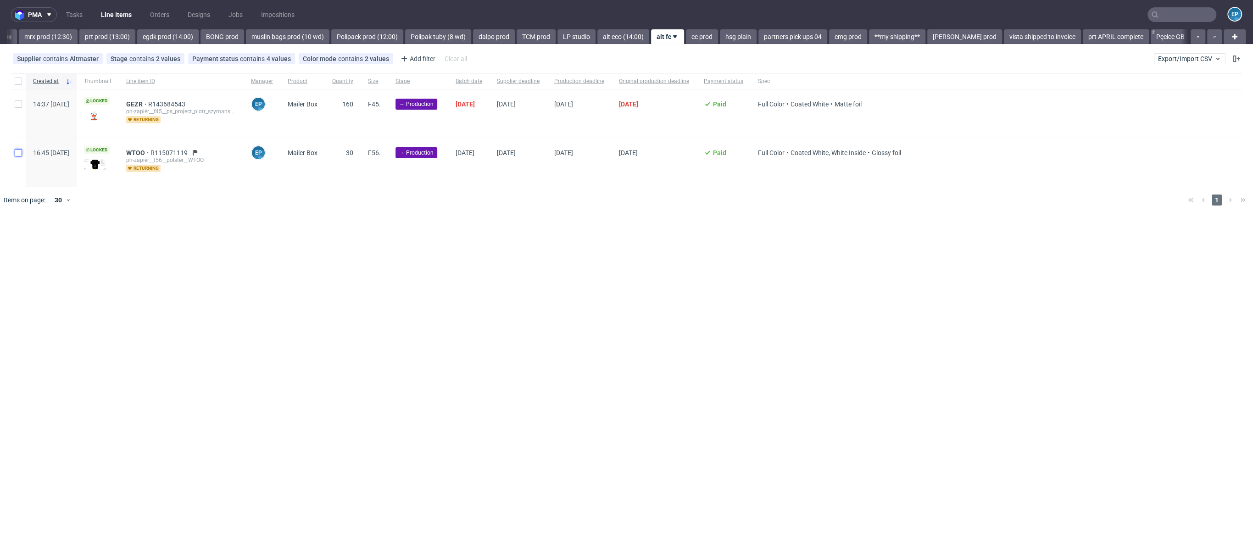
click at [21, 149] on input "checkbox" at bounding box center [18, 152] width 7 height 7
checkbox input "true"
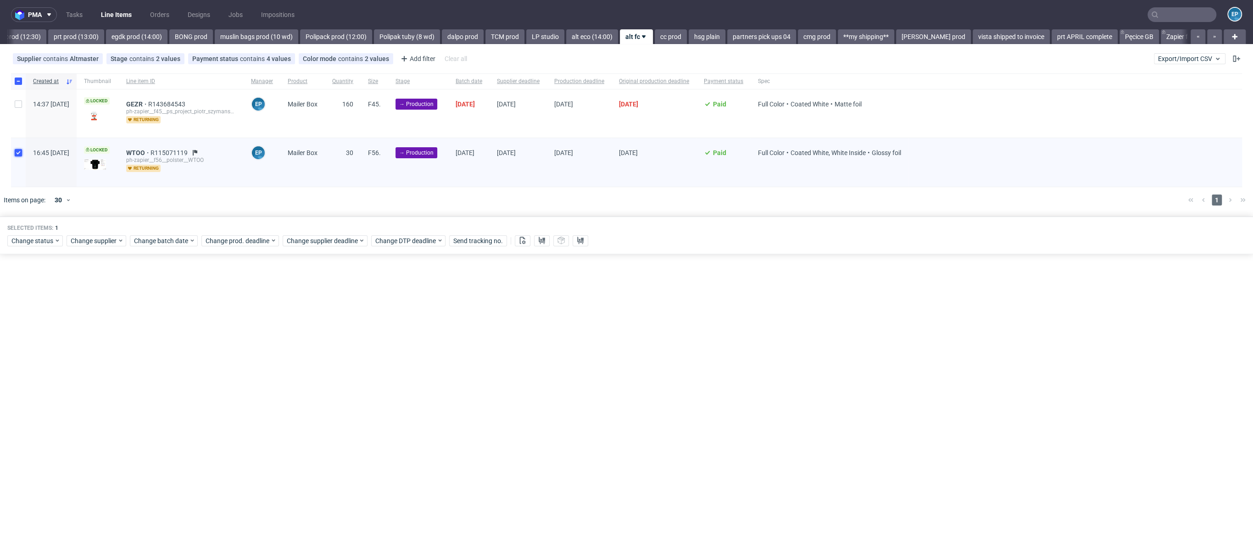
scroll to position [0, 1210]
click at [185, 241] on span "Change batch date" at bounding box center [161, 240] width 55 height 9
click at [171, 333] on button "16" at bounding box center [177, 331] width 14 height 15
click at [166, 333] on button "15" at bounding box center [162, 331] width 14 height 15
click at [240, 392] on span "Save" at bounding box center [239, 394] width 14 height 6
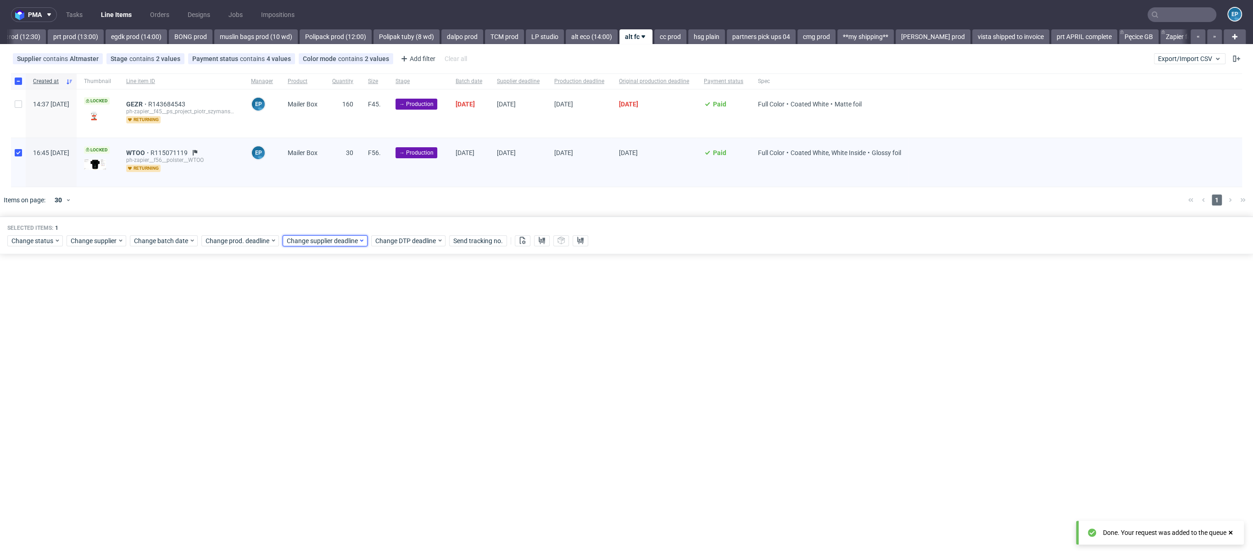
click at [324, 239] on span "Change supplier deadline" at bounding box center [323, 240] width 72 height 9
click at [373, 335] on span "19" at bounding box center [372, 331] width 7 height 9
click at [389, 394] on span "Save" at bounding box center [390, 394] width 14 height 6
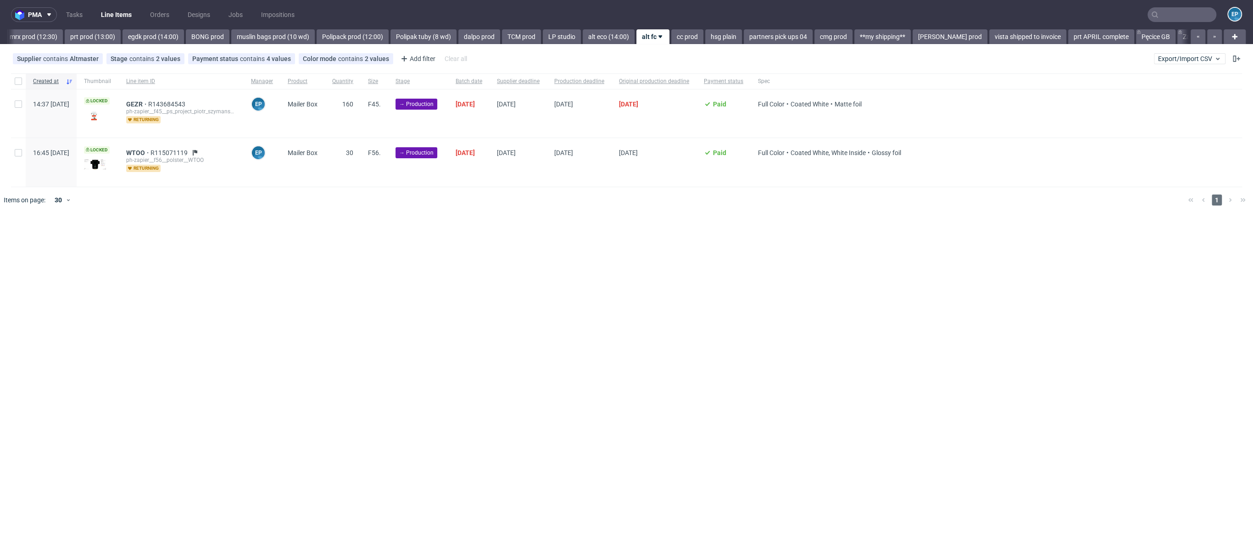
scroll to position [0, 1207]
click at [18, 104] on input "checkbox" at bounding box center [18, 103] width 7 height 7
checkbox input "true"
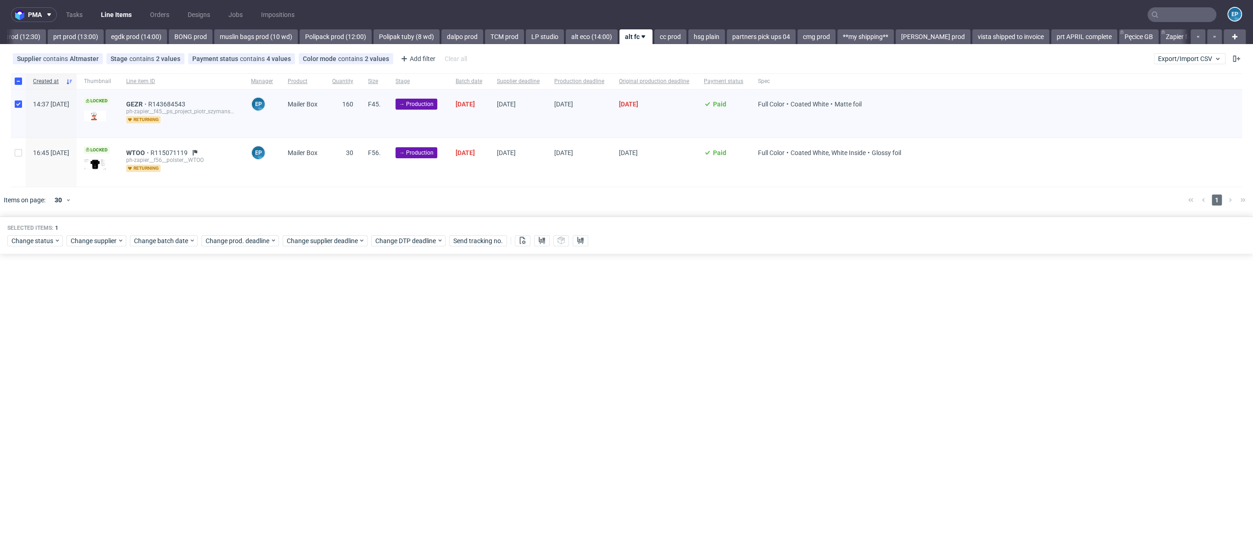
click at [13, 164] on div at bounding box center [18, 162] width 15 height 48
checkbox input "true"
click at [150, 154] on span "WTOO" at bounding box center [138, 152] width 24 height 7
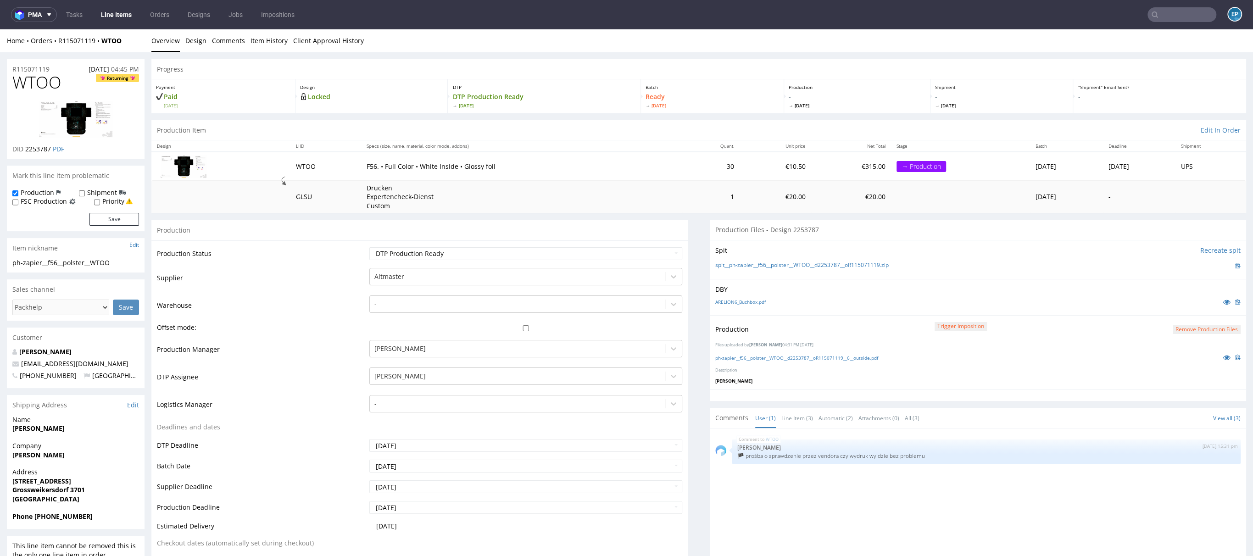
click at [113, 20] on link "Line Items" at bounding box center [116, 14] width 42 height 15
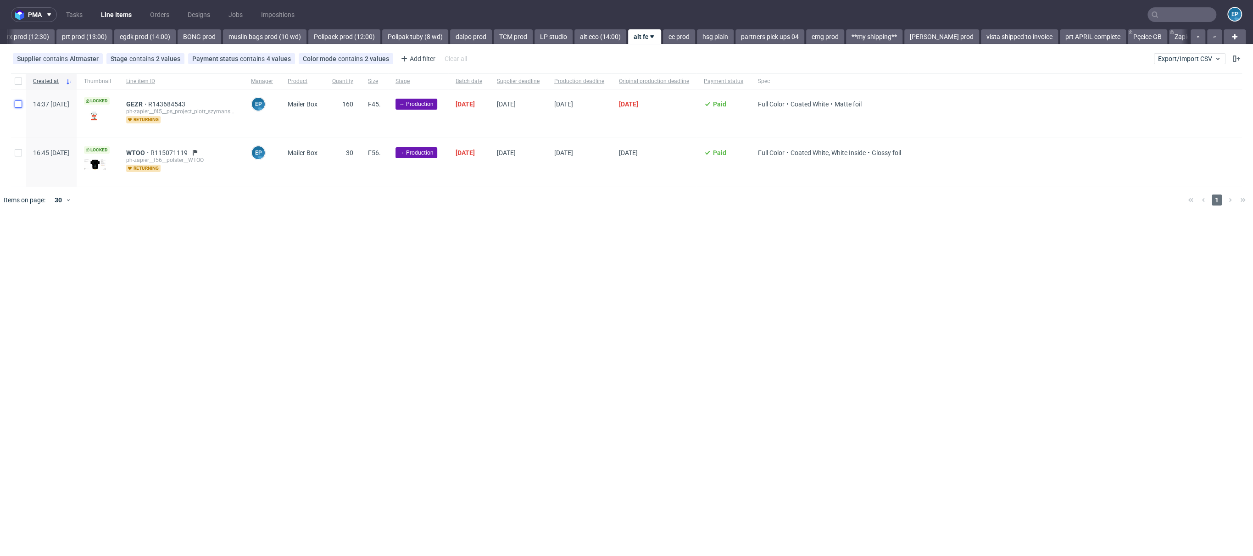
click at [20, 100] on input "checkbox" at bounding box center [18, 103] width 7 height 7
checkbox input "true"
click at [17, 164] on div at bounding box center [18, 162] width 15 height 48
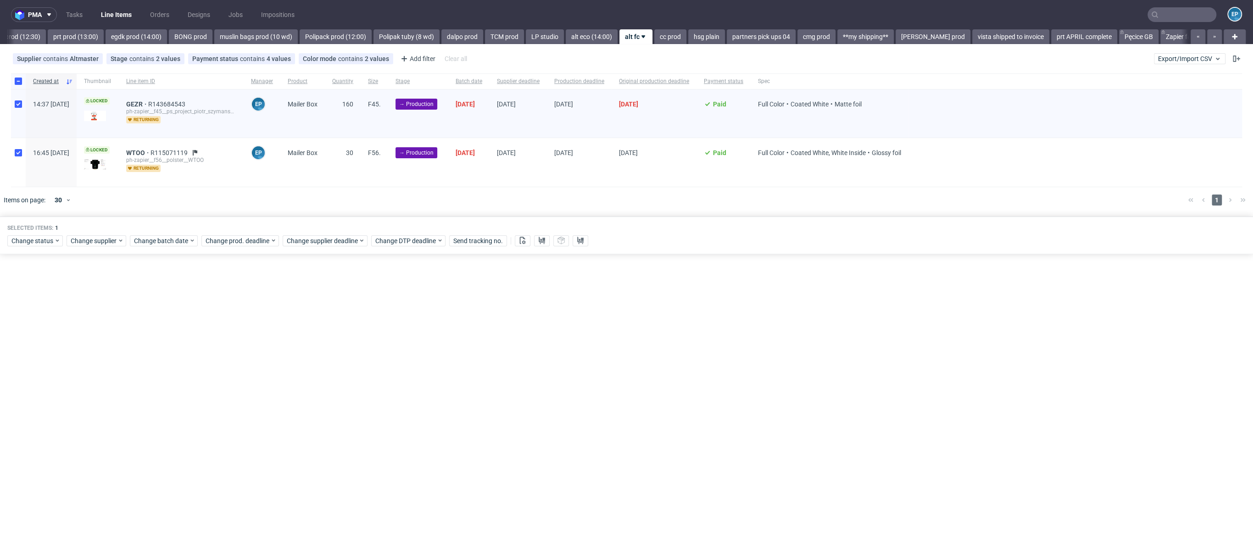
checkbox input "true"
click at [522, 244] on button at bounding box center [523, 240] width 16 height 11
click at [535, 242] on button at bounding box center [542, 240] width 16 height 11
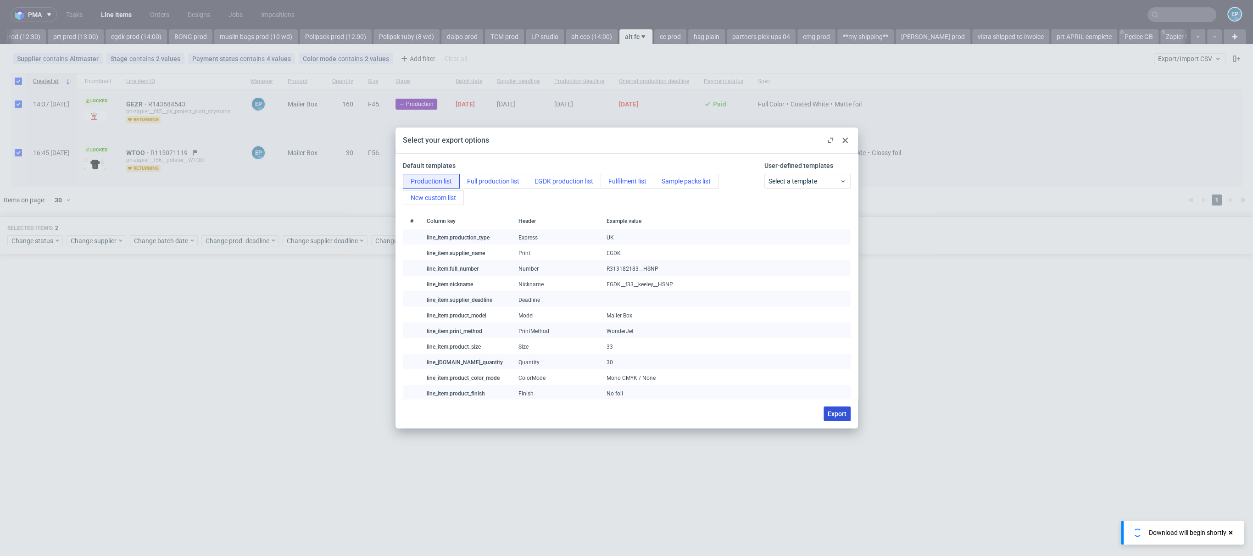
click at [839, 408] on button "Export" at bounding box center [836, 413] width 27 height 15
checkbox input "false"
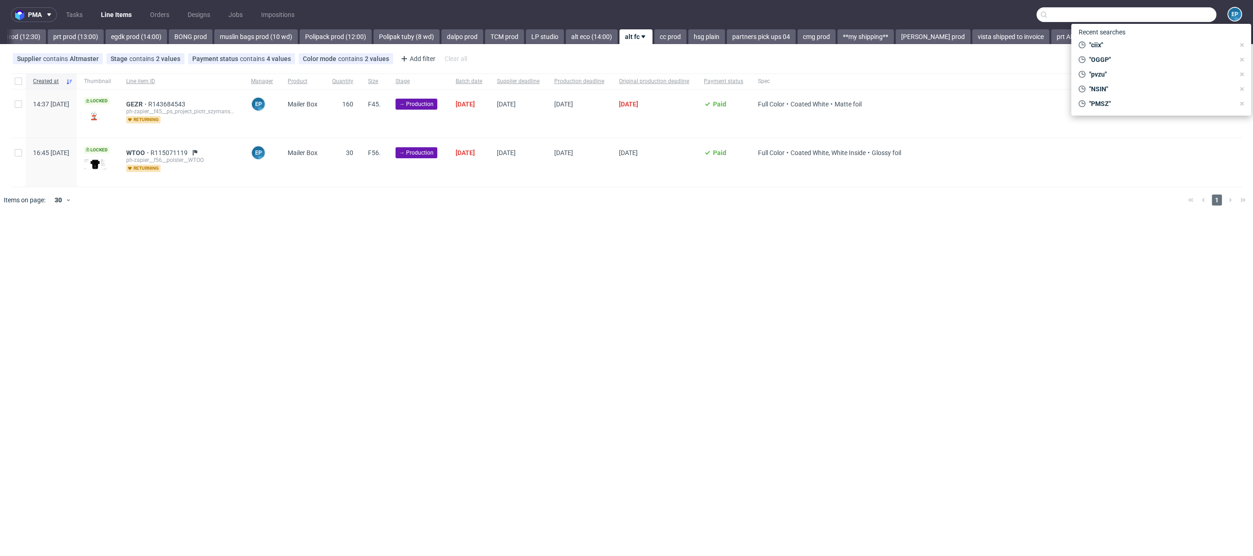
click at [1188, 11] on input "text" at bounding box center [1126, 14] width 180 height 15
paste input "TPBG"
type input "TPBG"
click at [1140, 42] on div "TPBG EGDK__f23__mcbryde__ TPBG" at bounding box center [1160, 37] width 165 height 17
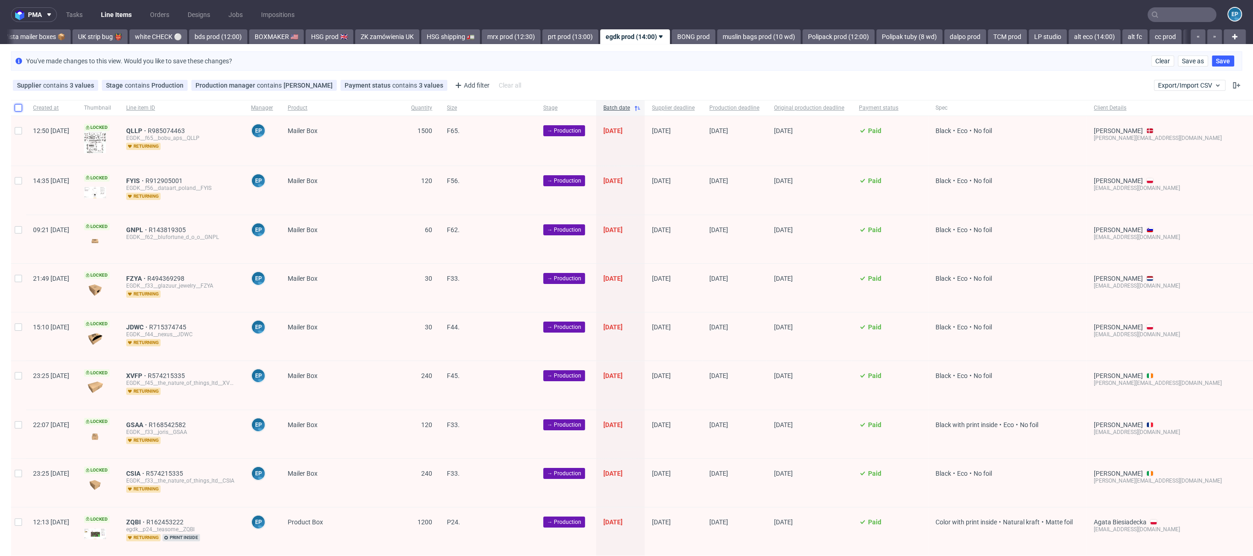
click at [17, 104] on input "checkbox" at bounding box center [18, 107] width 7 height 7
checkbox input "true"
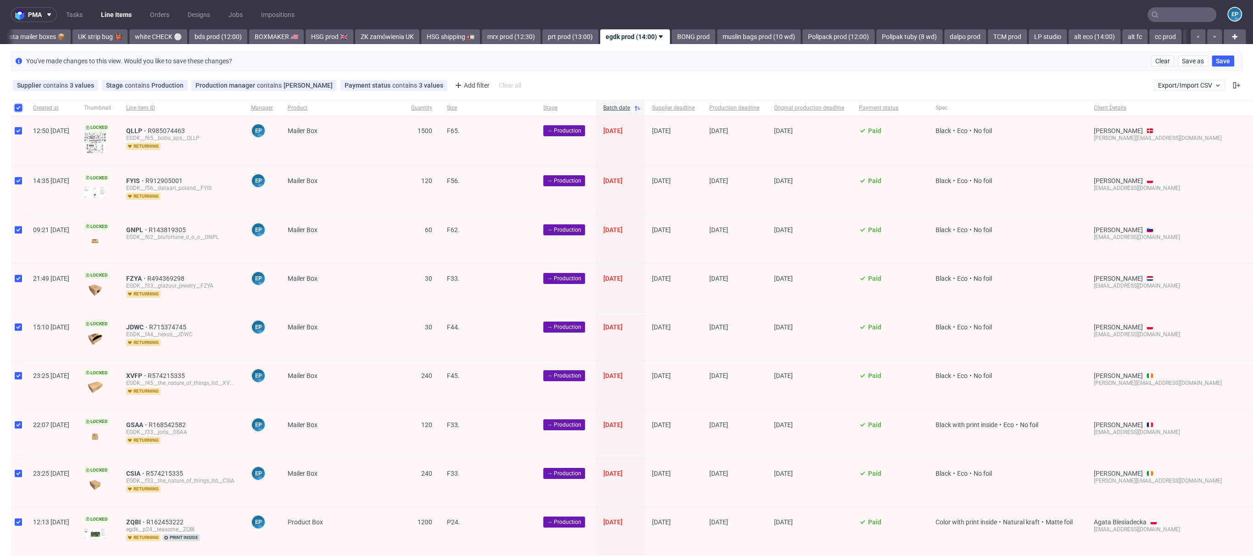
checkbox input "true"
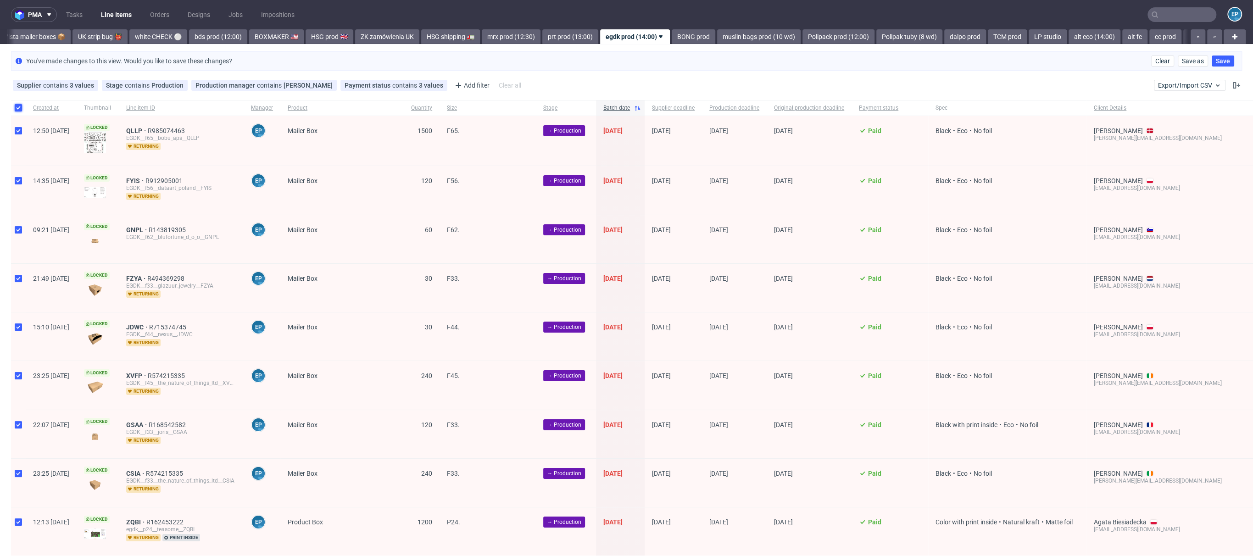
checkbox input "true"
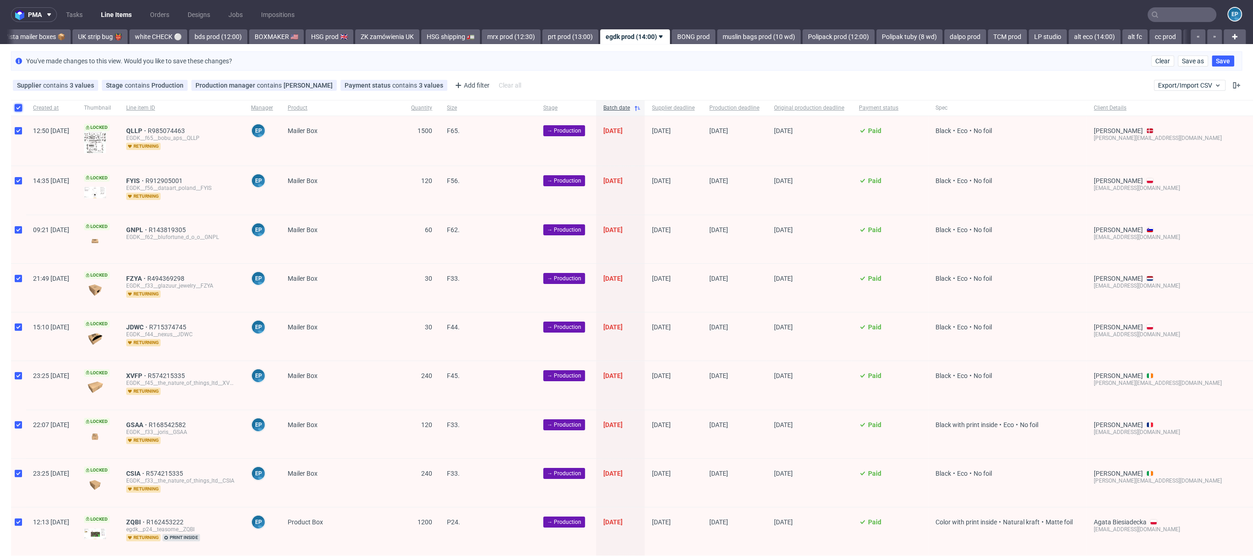
checkbox input "true"
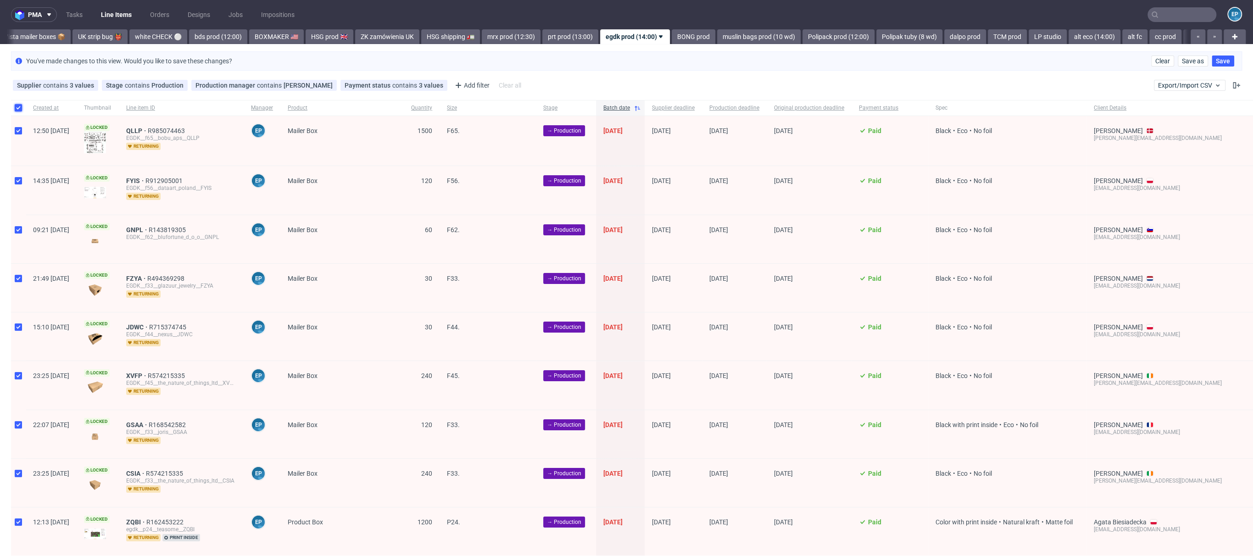
checkbox input "true"
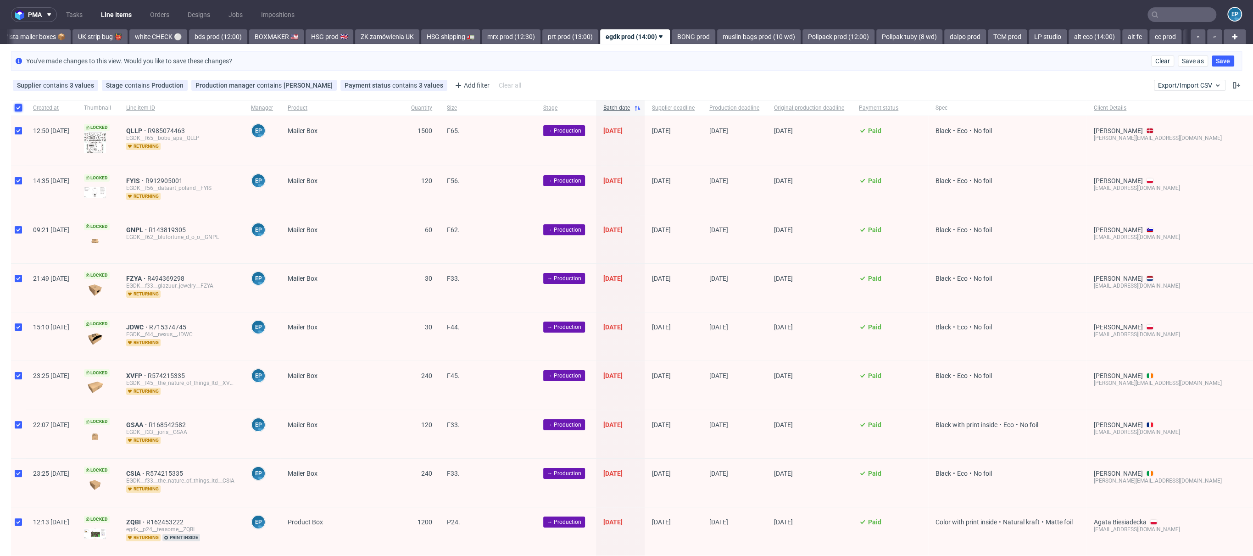
checkbox input "true"
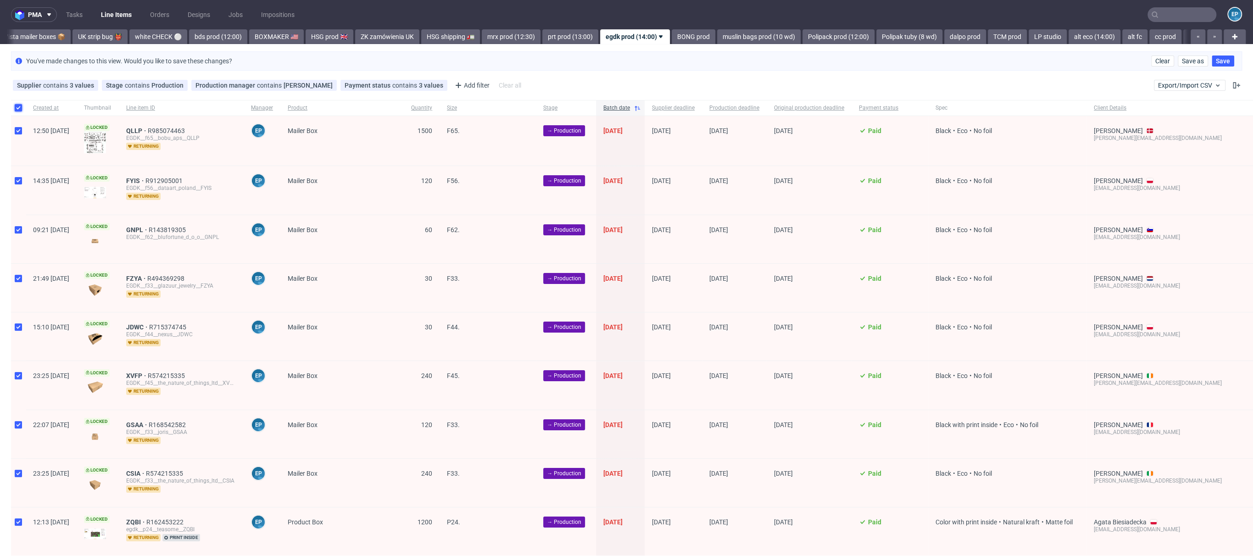
checkbox input "true"
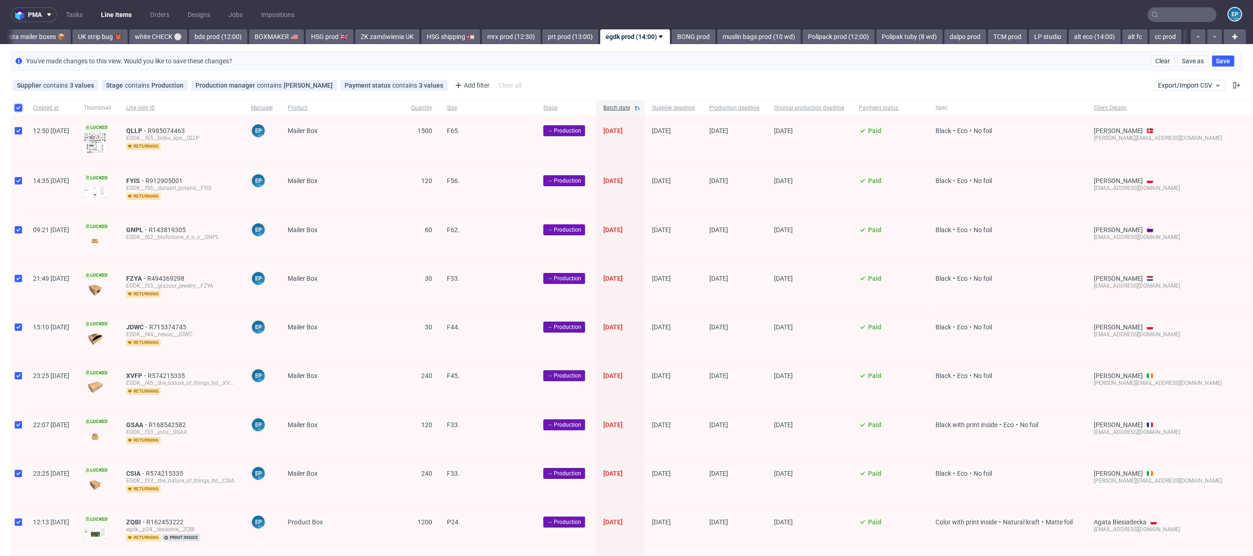
checkbox input "true"
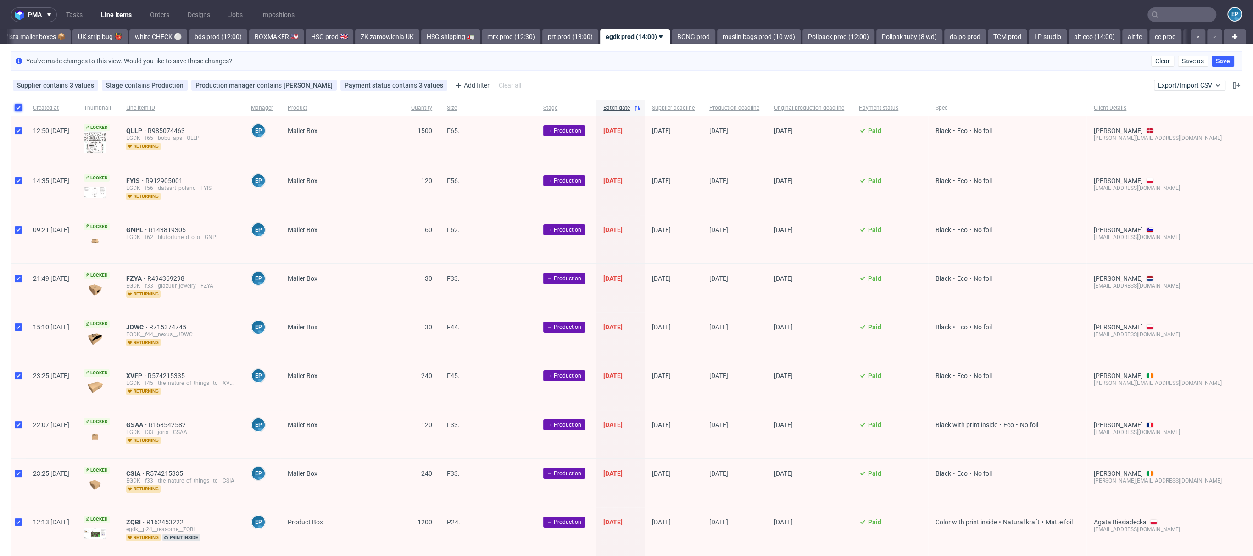
checkbox input "true"
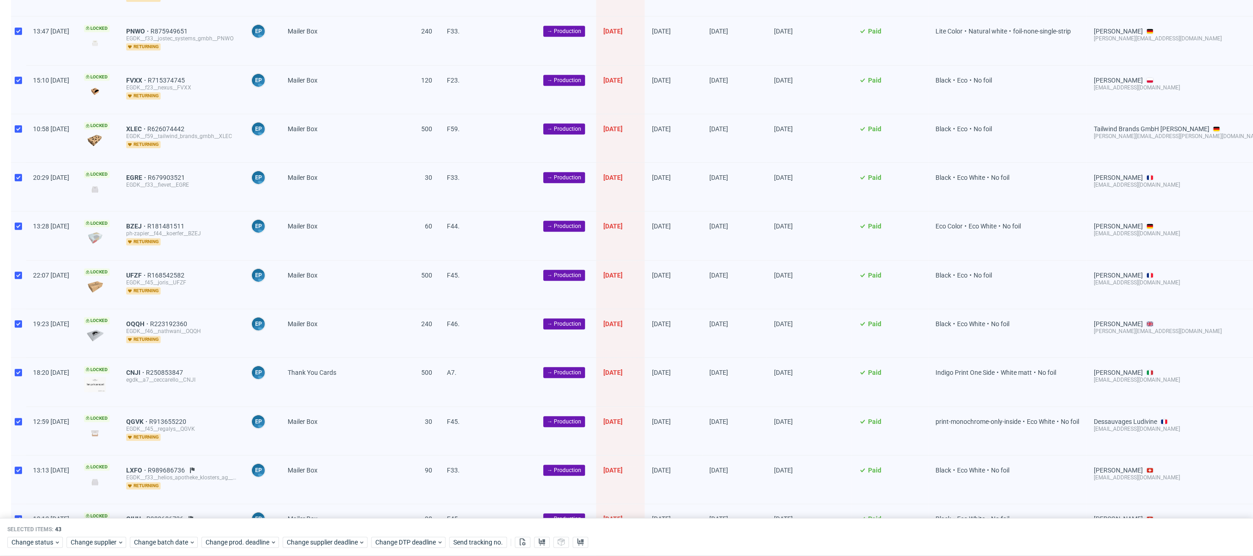
scroll to position [1706, 0]
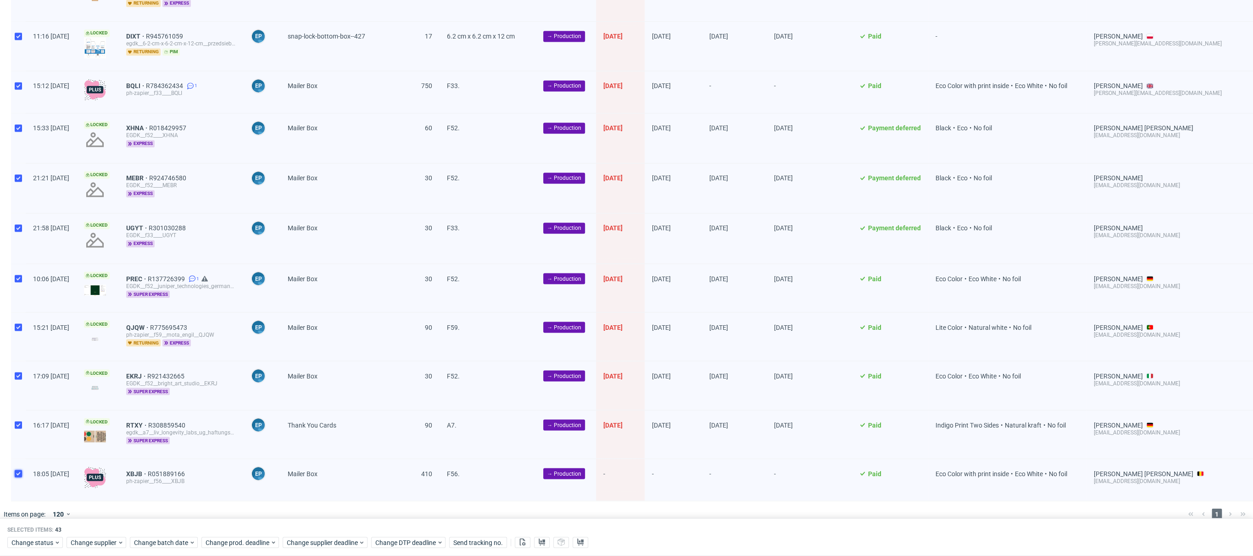
click at [17, 470] on input "checkbox" at bounding box center [18, 473] width 7 height 7
checkbox input "false"
click at [29, 541] on span "Change status" at bounding box center [32, 542] width 43 height 9
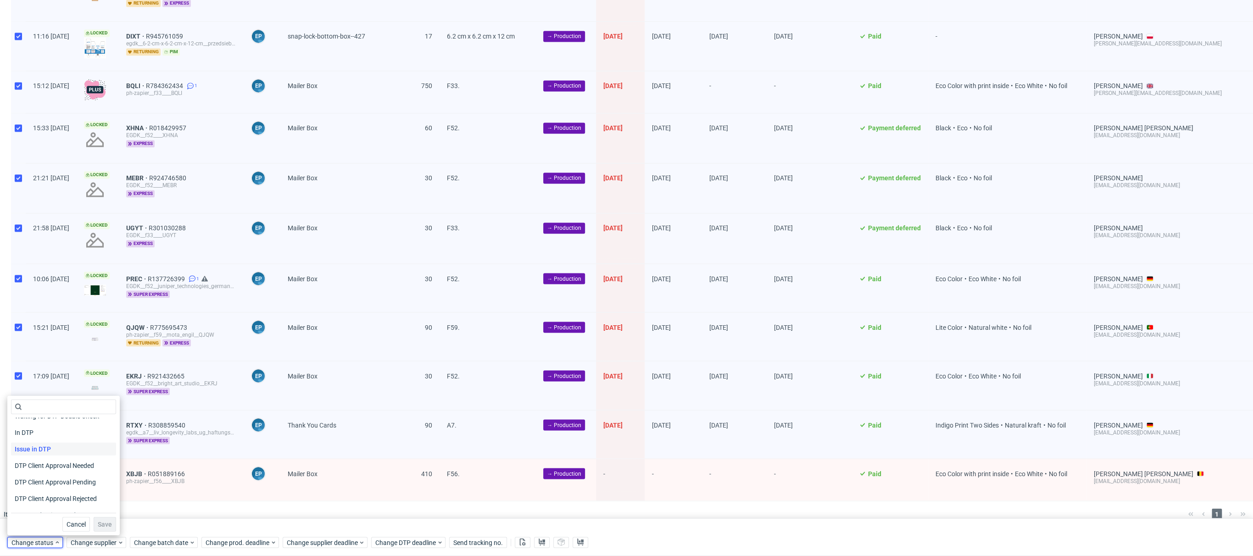
scroll to position [119, 0]
click at [34, 438] on span "In Production" at bounding box center [34, 439] width 46 height 13
click at [98, 524] on span "Save" at bounding box center [105, 524] width 14 height 6
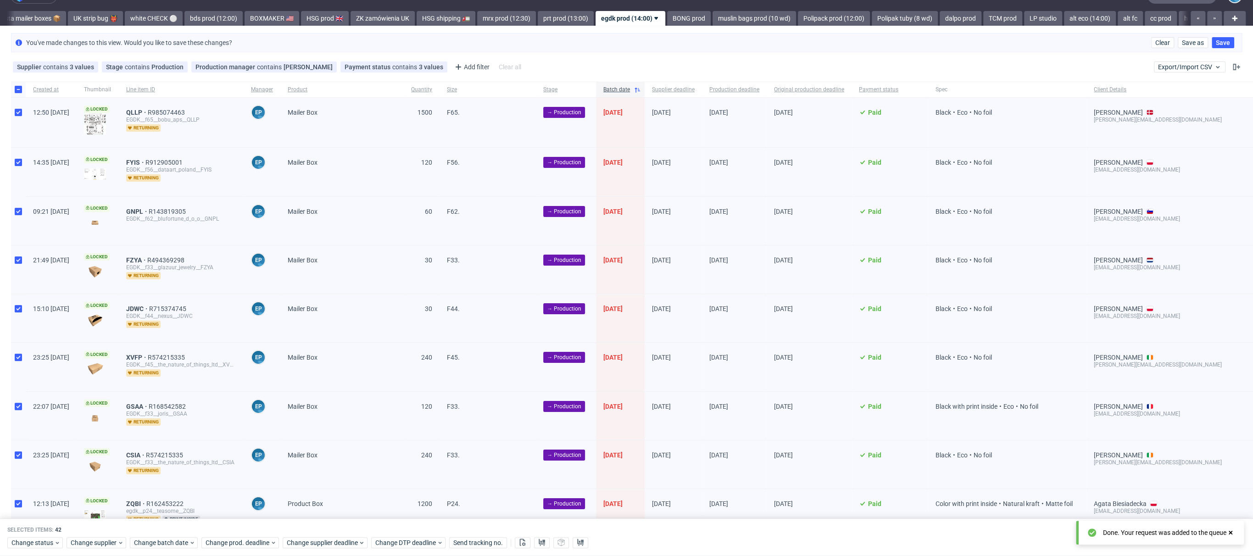
scroll to position [0, 0]
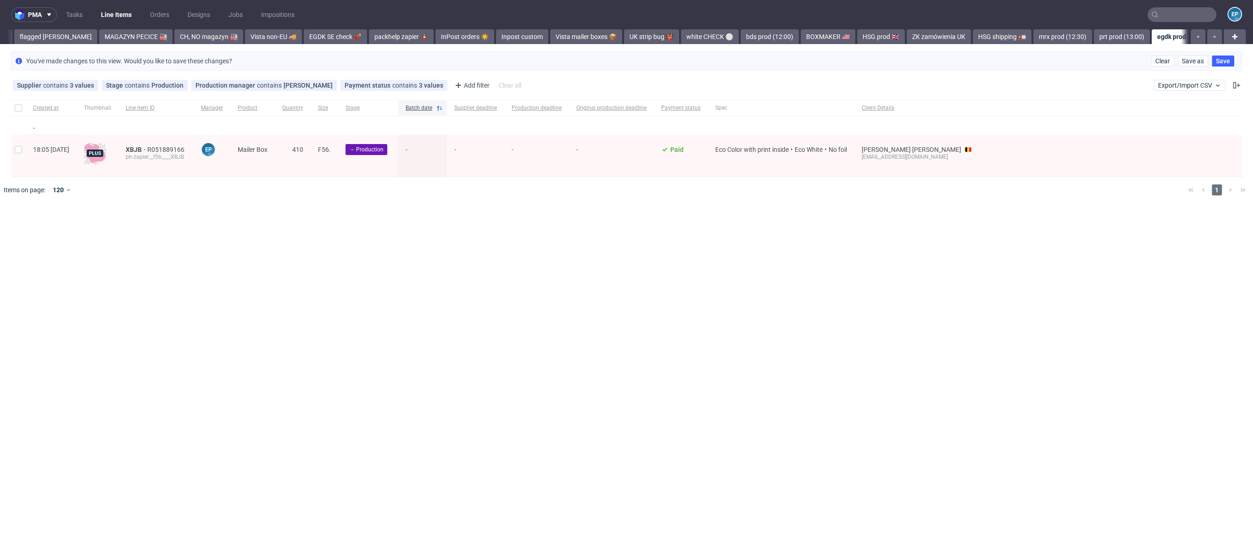
scroll to position [0, 492]
click at [484, 42] on link "mrx prod (12:30)" at bounding box center [511, 36] width 59 height 15
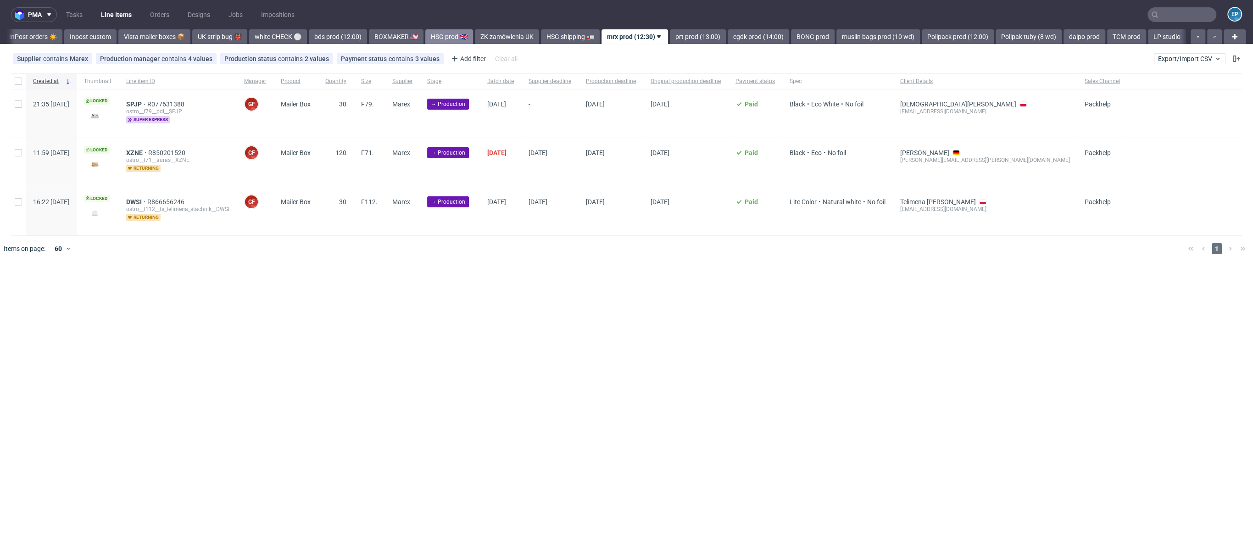
click at [425, 33] on link "HSG prod 🇬🇧" at bounding box center [449, 36] width 48 height 15
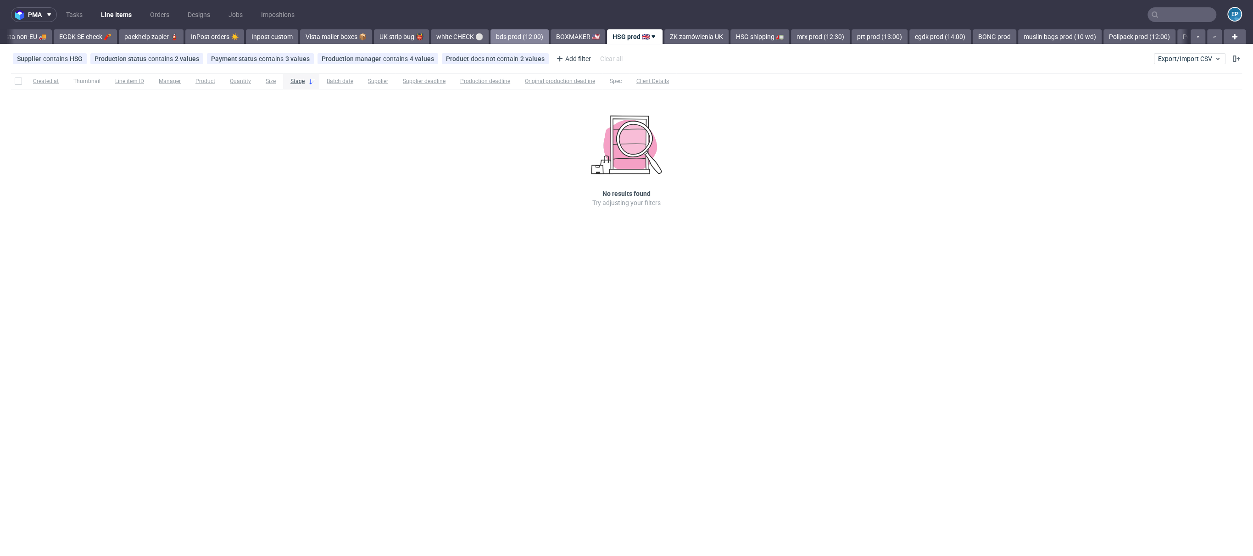
click at [490, 37] on link "bds prod (12:00)" at bounding box center [519, 36] width 58 height 15
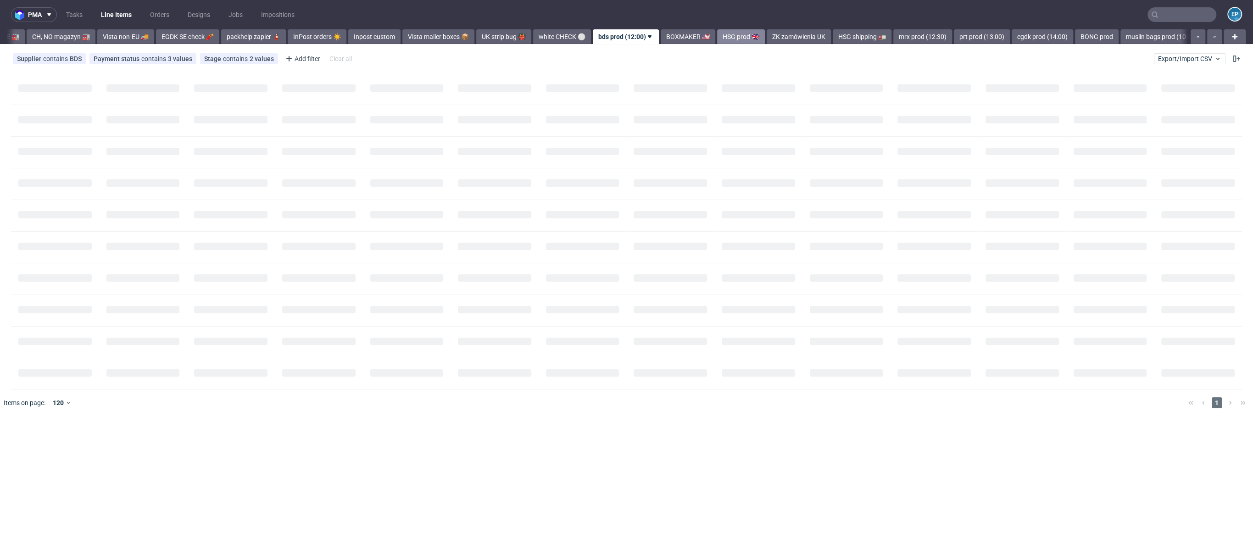
scroll to position [0, 305]
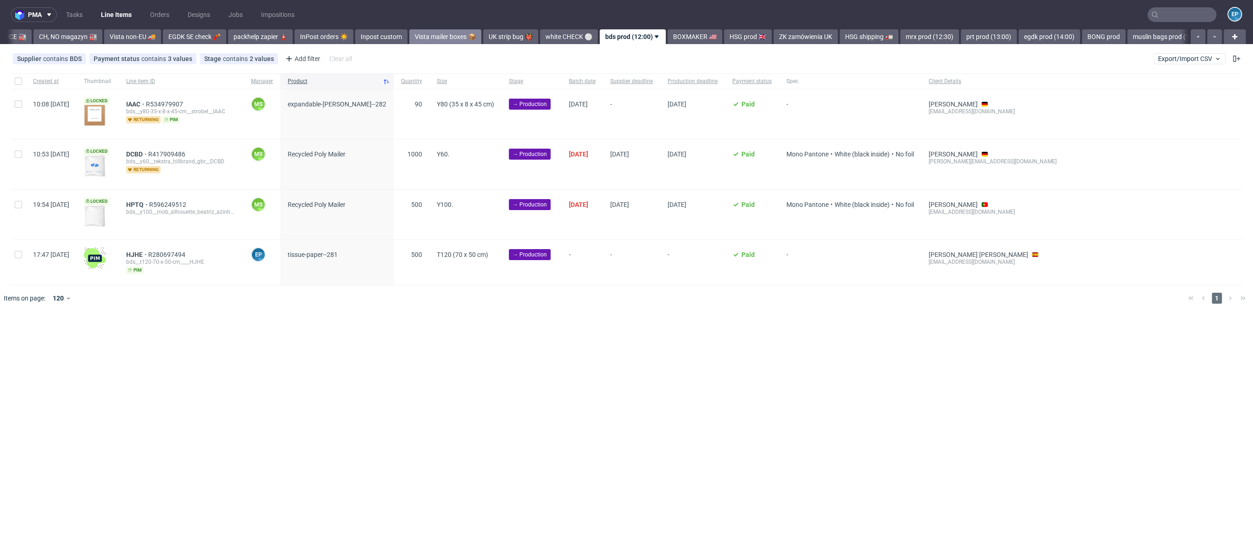
click at [411, 39] on link "Vista mailer boxes 📦" at bounding box center [445, 36] width 72 height 15
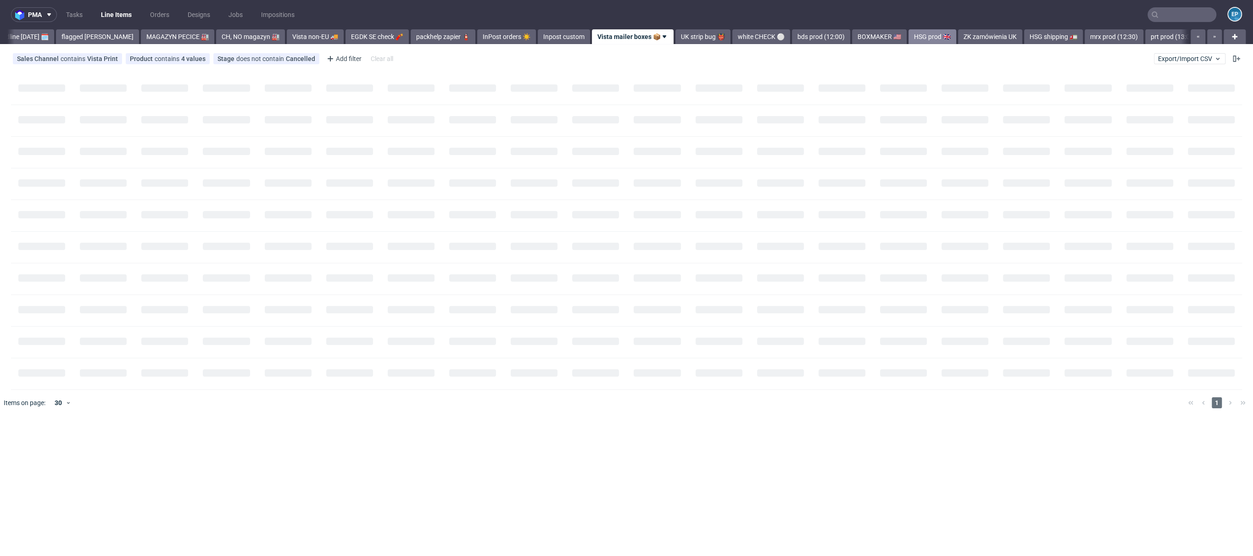
click at [908, 39] on link "HSG prod 🇬🇧" at bounding box center [932, 36] width 48 height 15
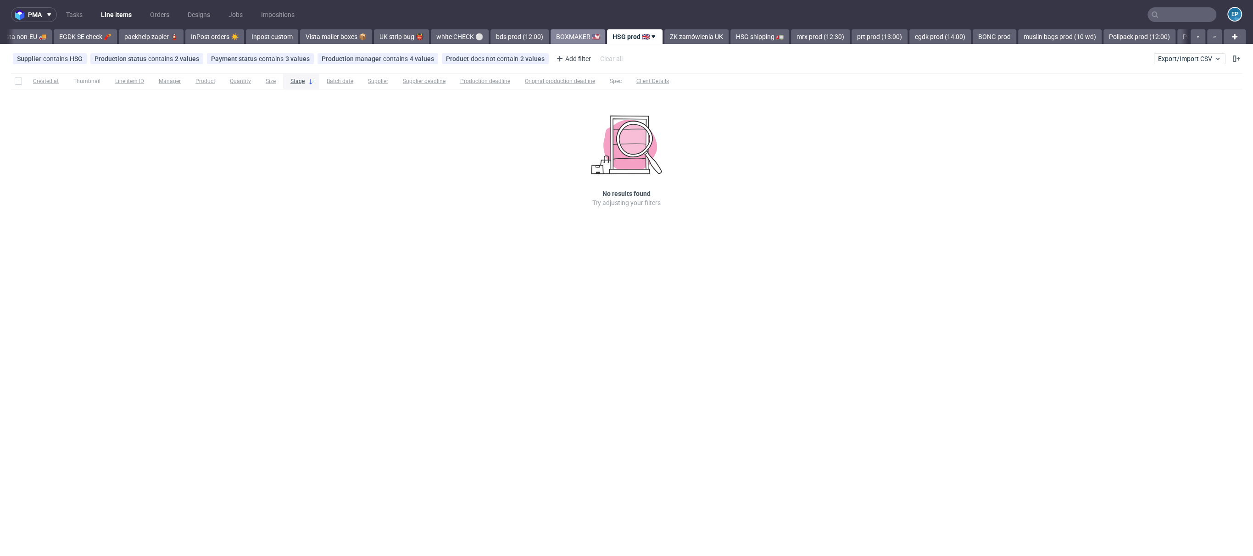
click at [550, 39] on link "BOXMAKER 🇺🇸" at bounding box center [577, 36] width 55 height 15
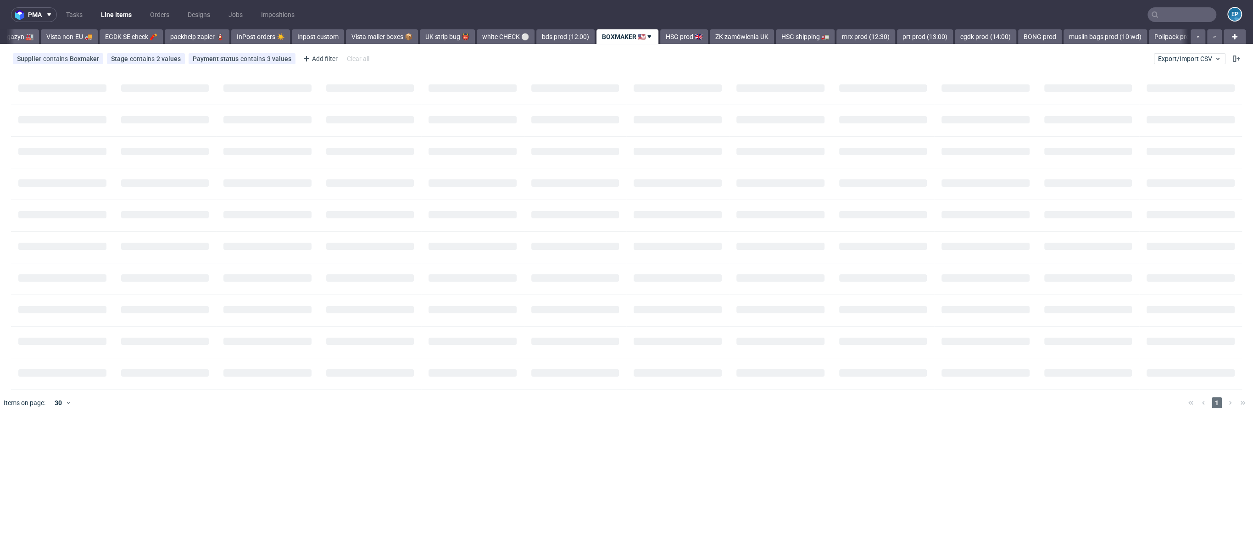
scroll to position [0, 362]
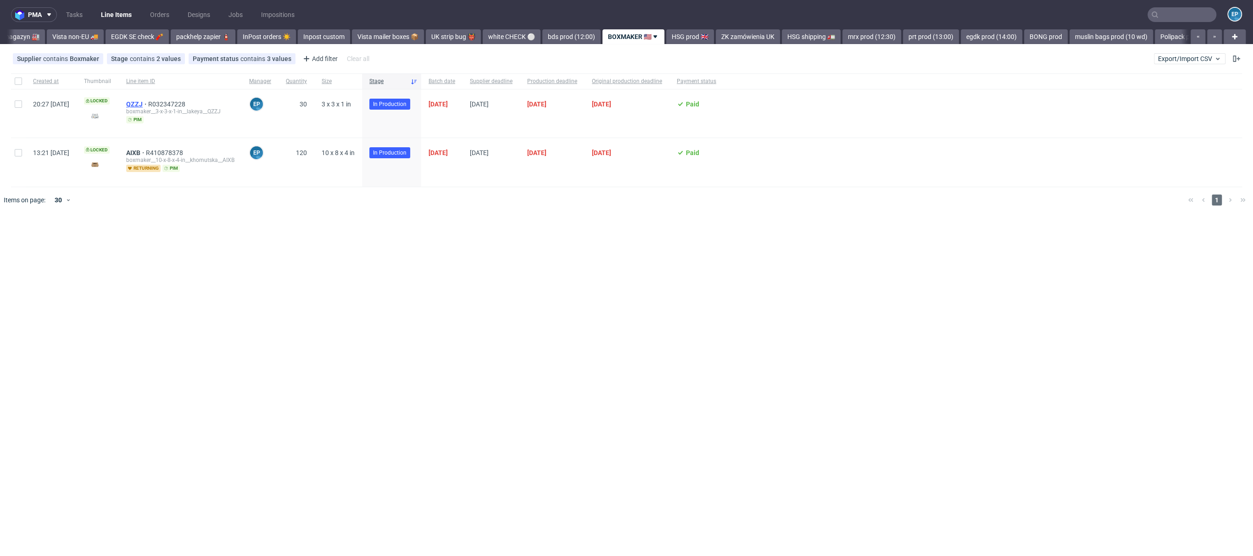
click at [148, 105] on span "QZZJ" at bounding box center [137, 103] width 22 height 7
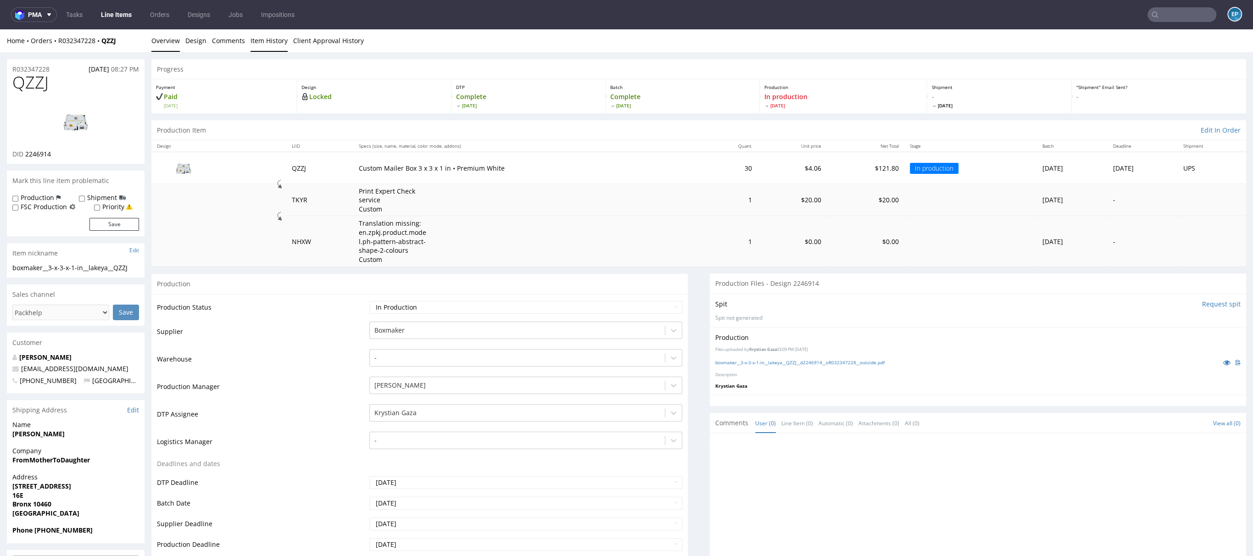
click at [257, 49] on link "Item History" at bounding box center [268, 40] width 37 height 22
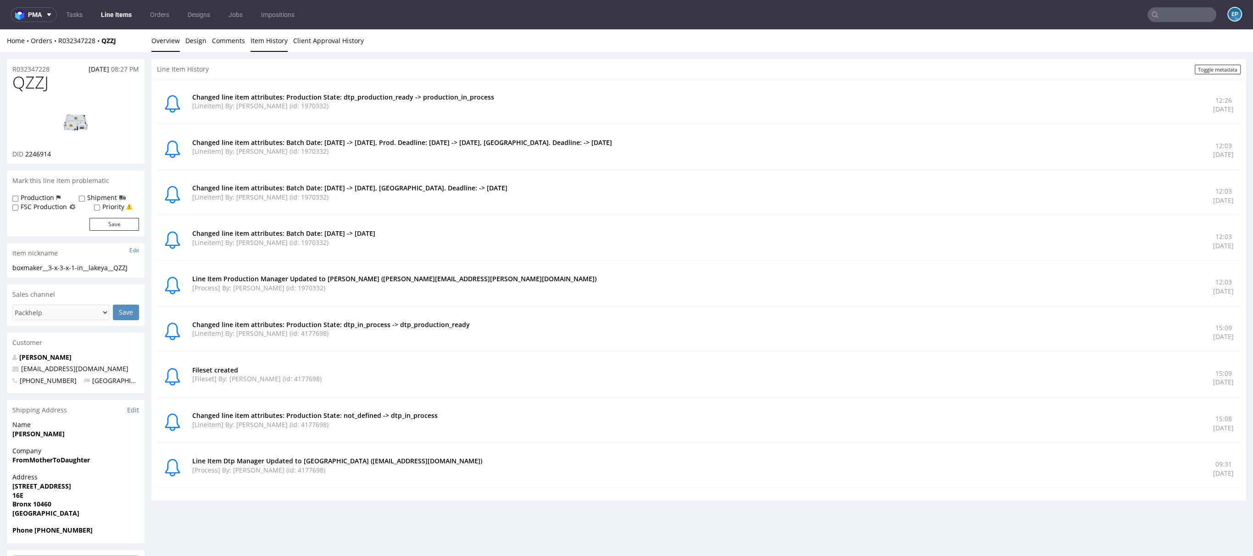
click at [171, 36] on link "Overview" at bounding box center [165, 40] width 28 height 22
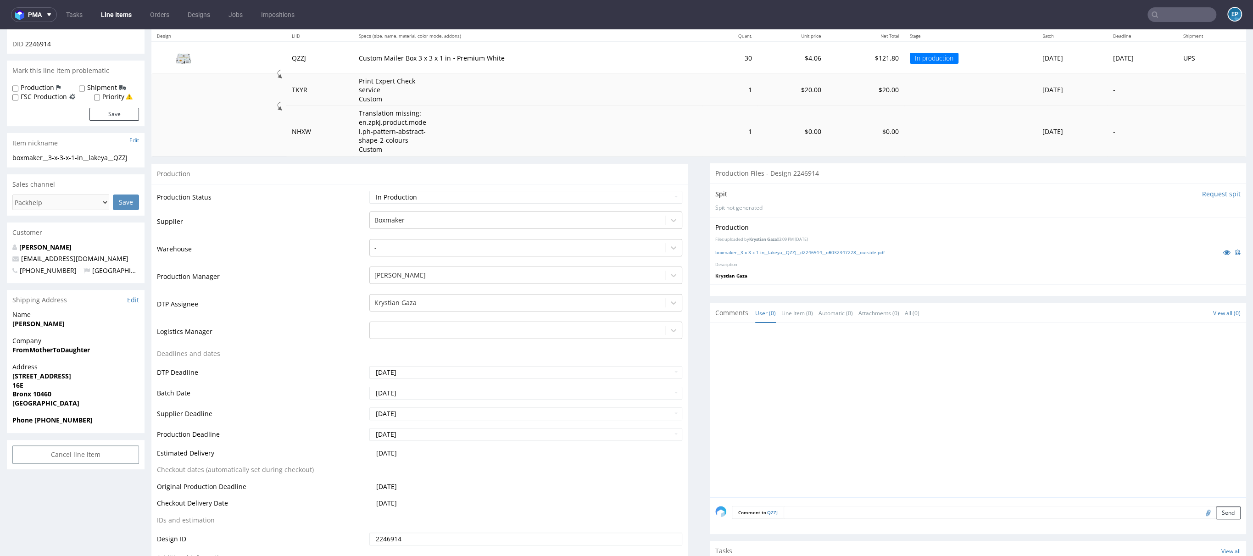
click at [834, 513] on textarea at bounding box center [1011, 512] width 457 height 13
paste textarea "https://www.fedex.com/wtrk/track/?action=track&trackingnumber=392777504980"
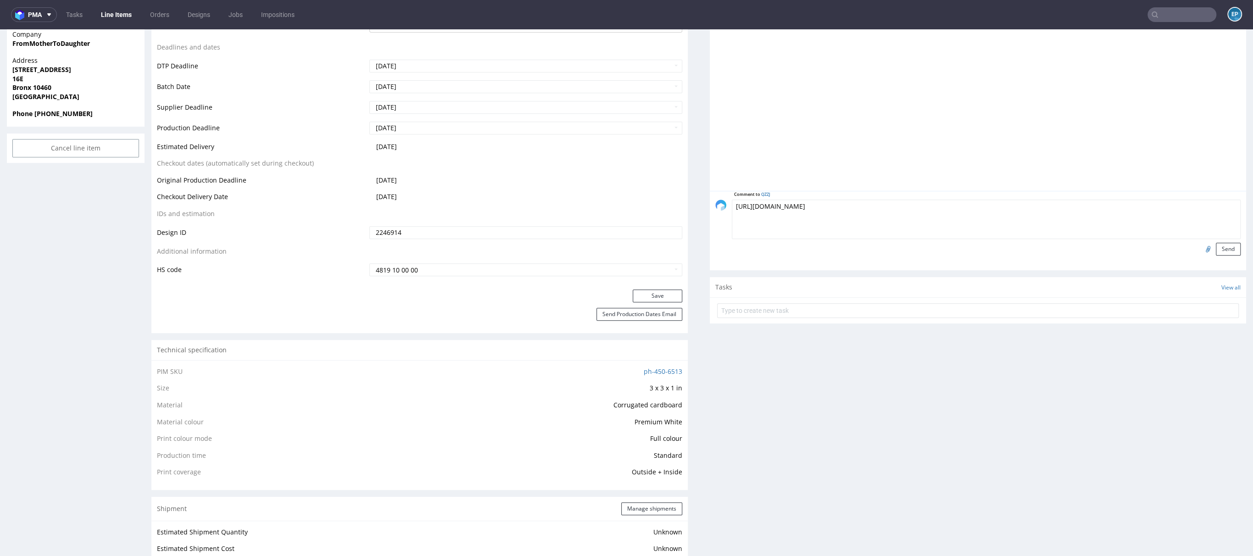
scroll to position [424, 0]
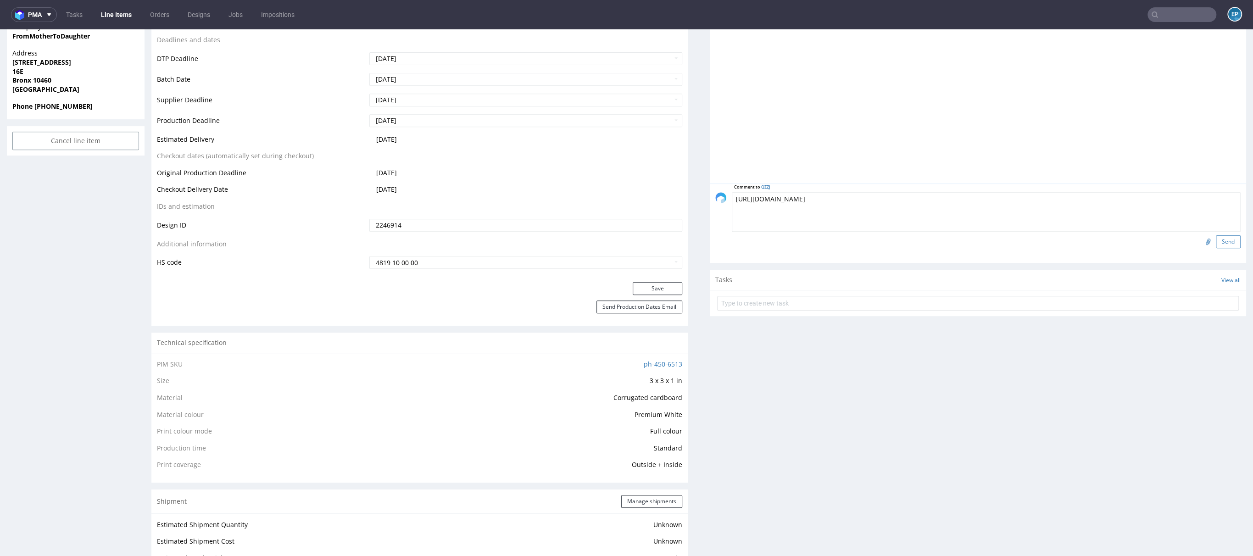
type textarea "https://www.fedex.com/wtrk/track/?action=track&trackingnumber=392777504980"
click at [1216, 238] on button "Send" at bounding box center [1228, 241] width 25 height 13
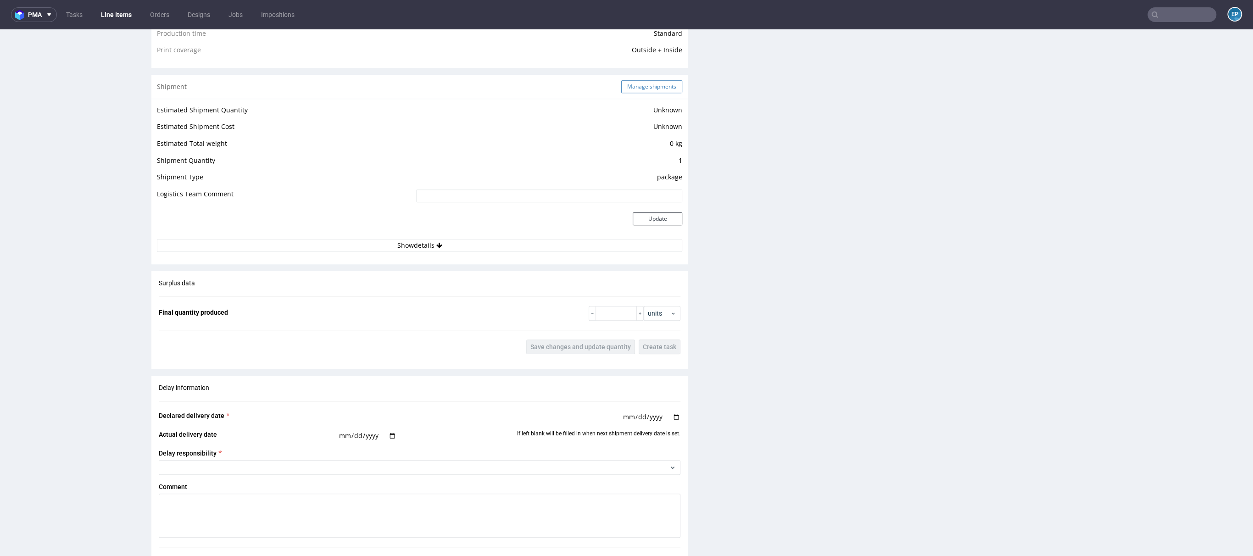
scroll to position [838, 0]
click at [644, 89] on button "Manage shipments" at bounding box center [651, 87] width 61 height 13
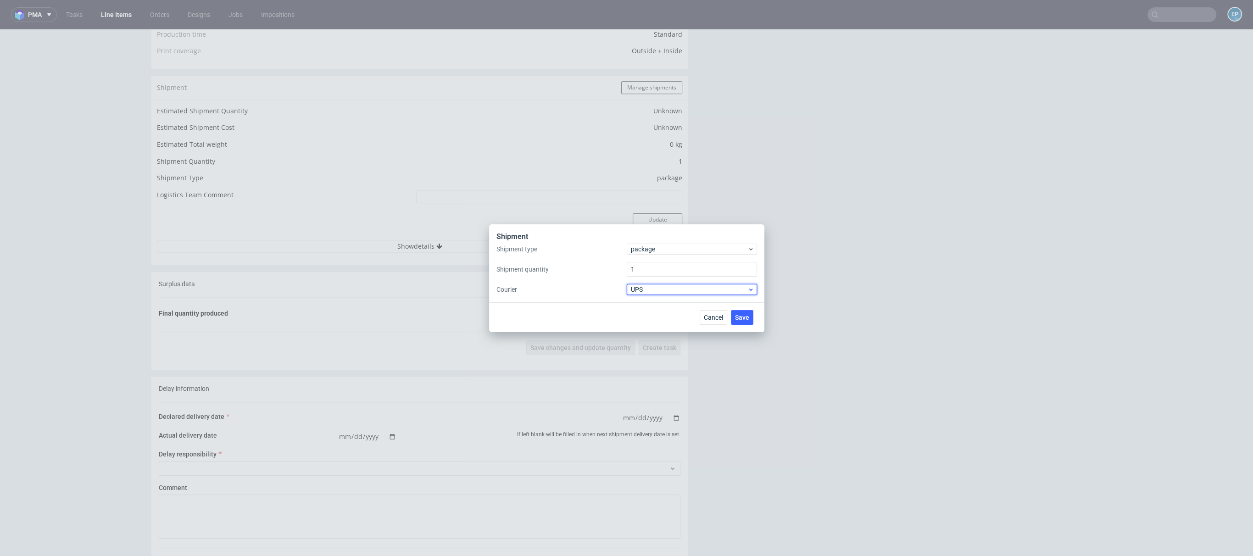
click at [661, 292] on span "UPS" at bounding box center [689, 289] width 117 height 9
click at [650, 337] on div "Fedex" at bounding box center [691, 341] width 123 height 17
click at [744, 314] on span "Save" at bounding box center [742, 317] width 14 height 6
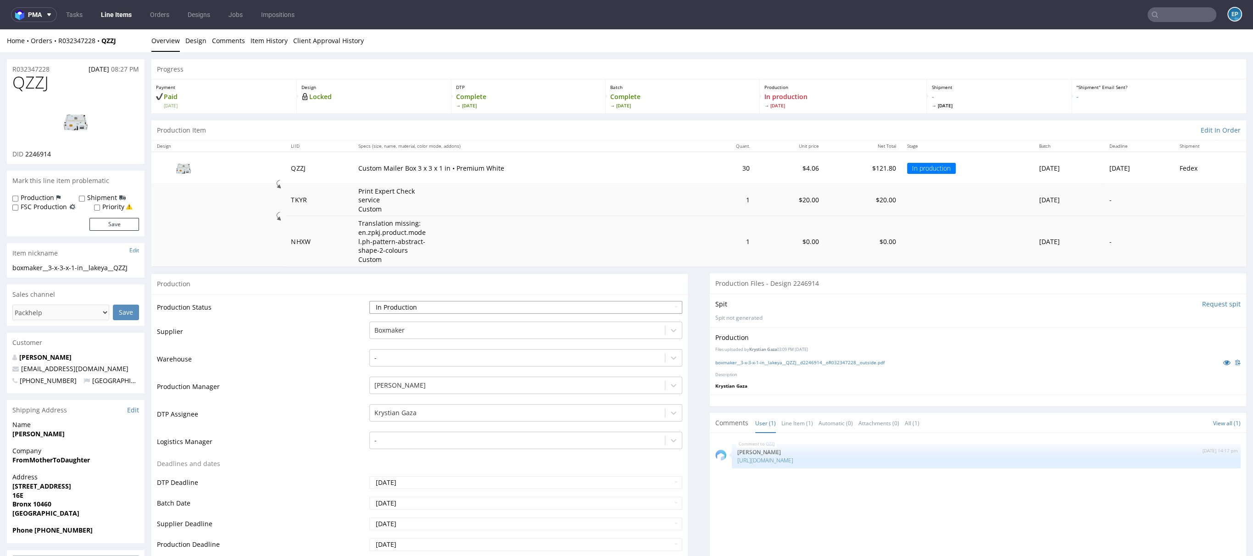
click at [434, 312] on select "Waiting for Artwork Waiting for Diecut Waiting for Mockup Waiting for DTP Waiti…" at bounding box center [525, 307] width 313 height 13
select select "production_complete"
click at [369, 301] on select "Waiting for Artwork Waiting for Diecut Waiting for Mockup Waiting for DTP Waiti…" at bounding box center [525, 307] width 313 height 13
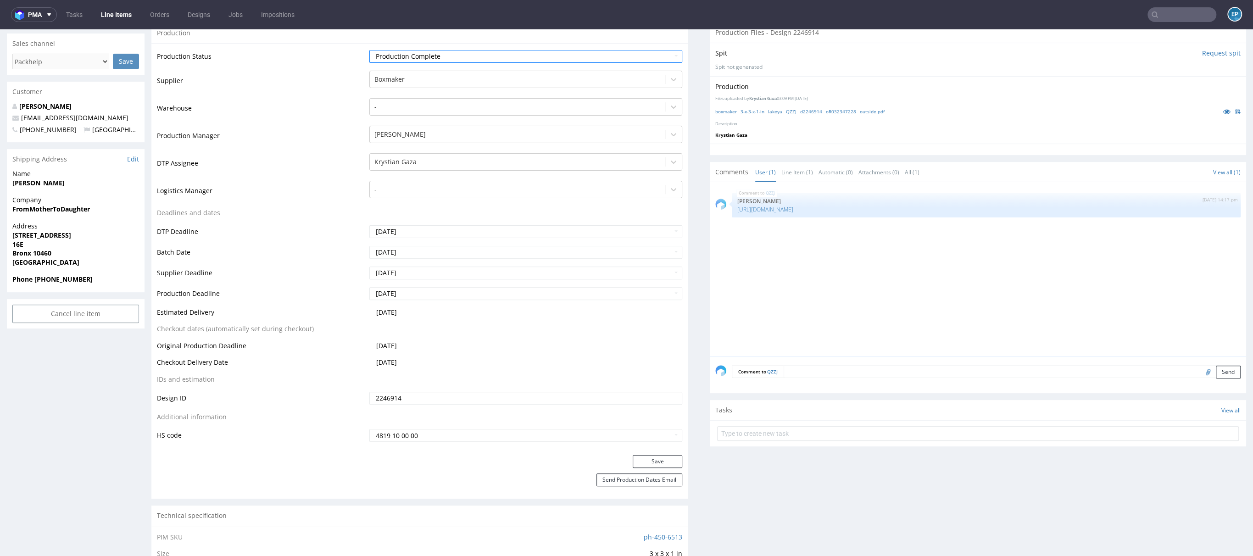
scroll to position [265, 0]
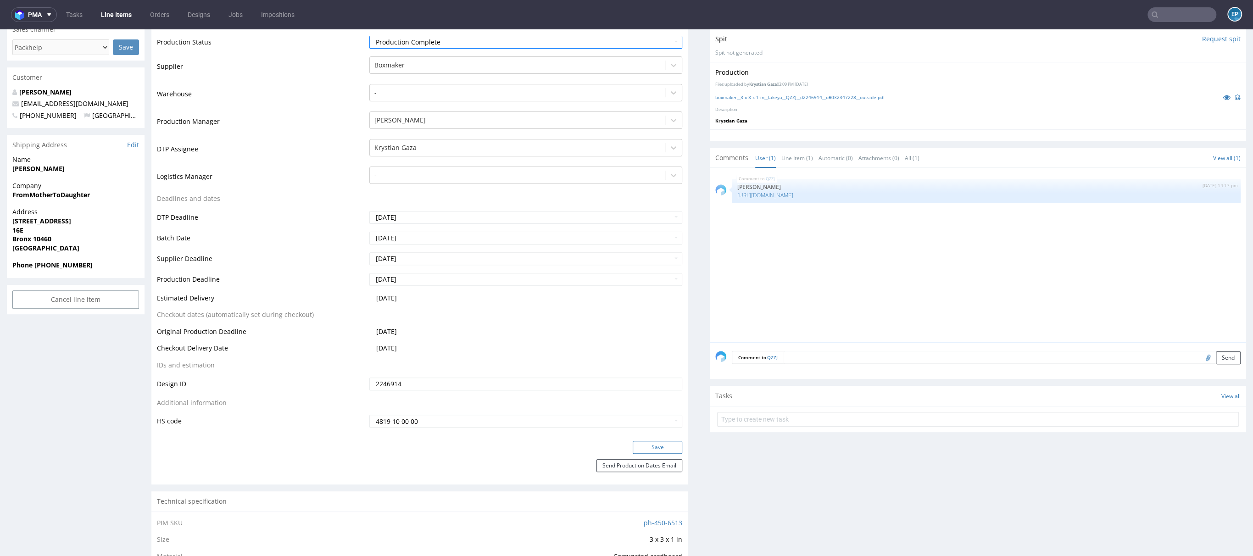
click at [662, 443] on button "Save" at bounding box center [658, 447] width 50 height 13
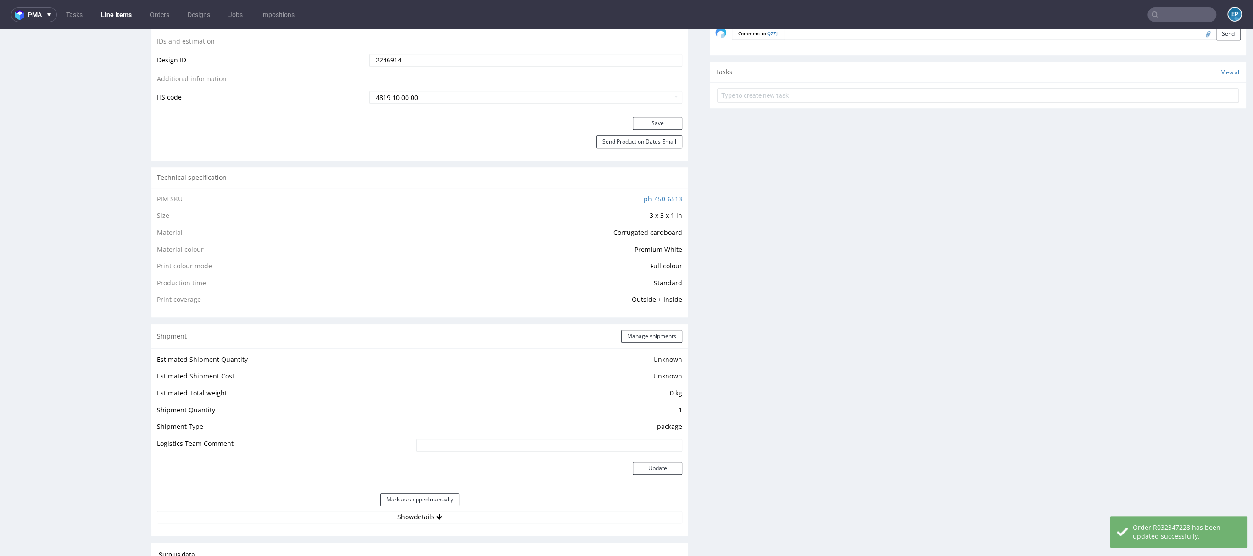
scroll to position [589, 0]
click at [440, 518] on button "Show details" at bounding box center [419, 516] width 525 height 13
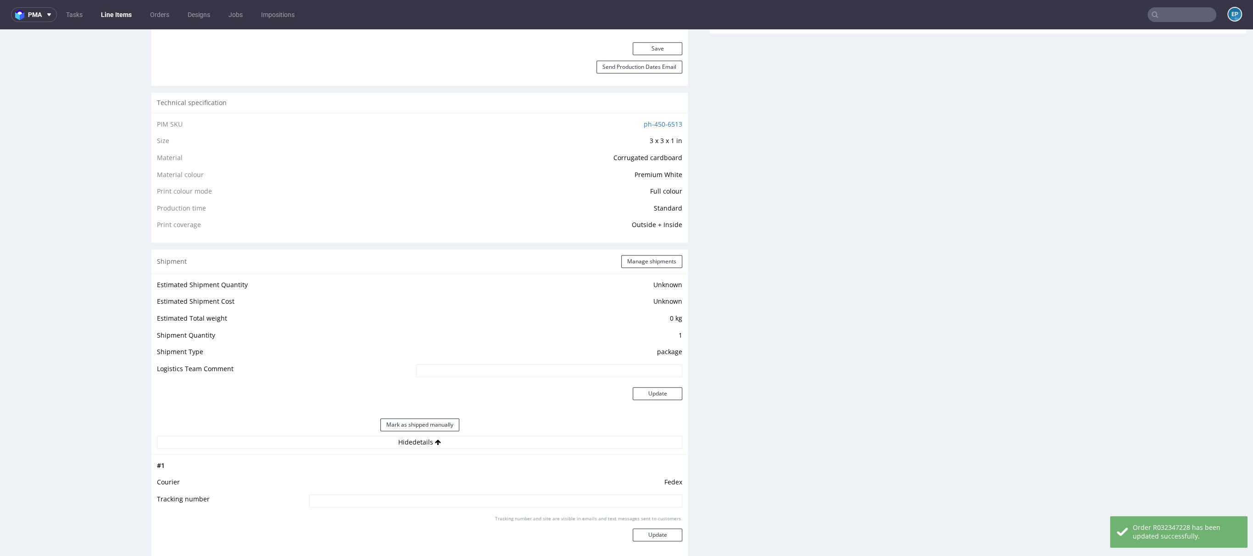
scroll to position [733, 0]
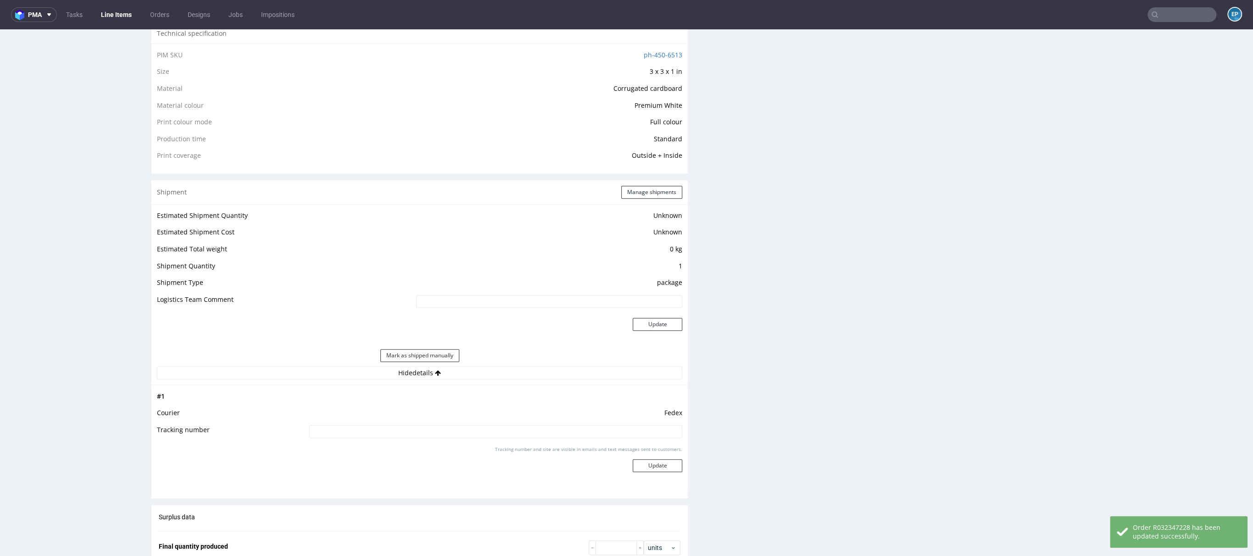
click at [455, 428] on input at bounding box center [495, 431] width 373 height 13
paste input "392777504980"
type input "392777504980"
click at [638, 463] on button "Update" at bounding box center [658, 465] width 50 height 13
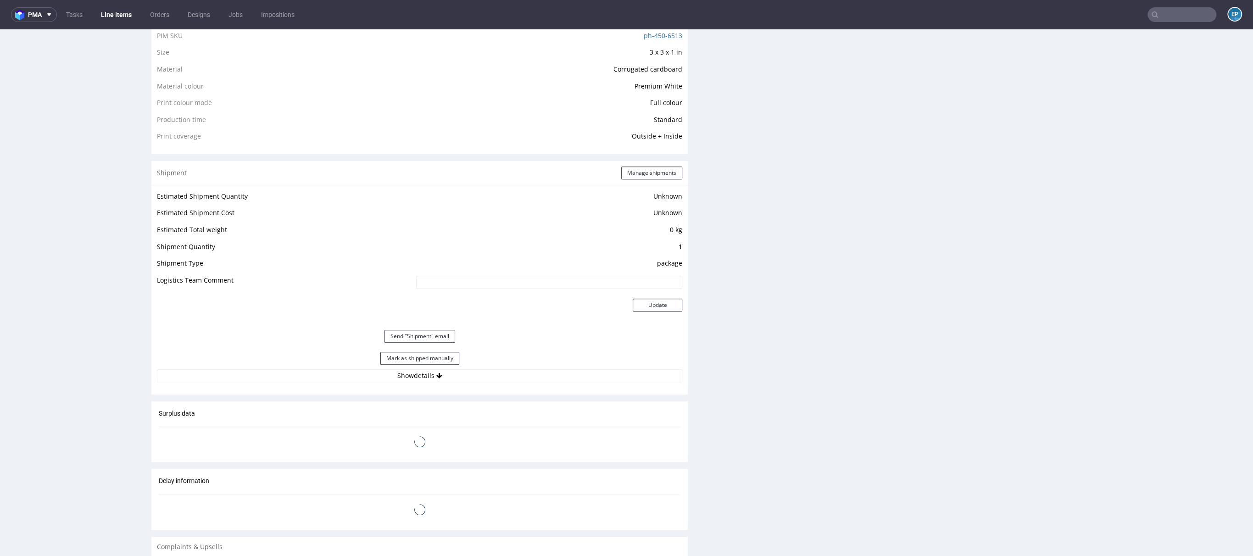
scroll to position [892, 0]
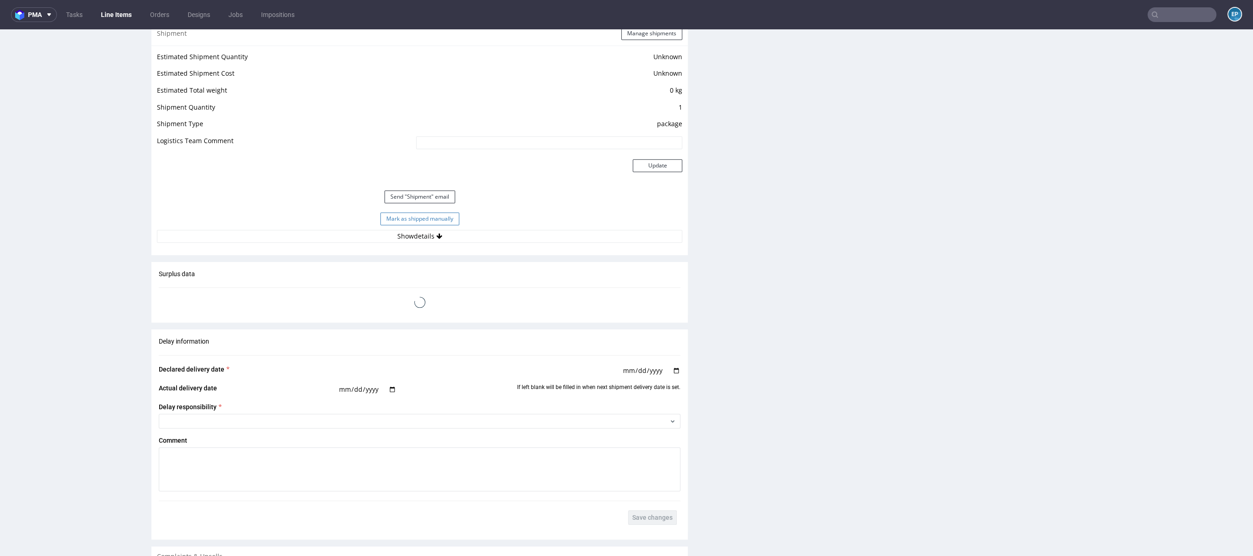
click at [422, 215] on button "Mark as shipped manually" at bounding box center [419, 218] width 79 height 13
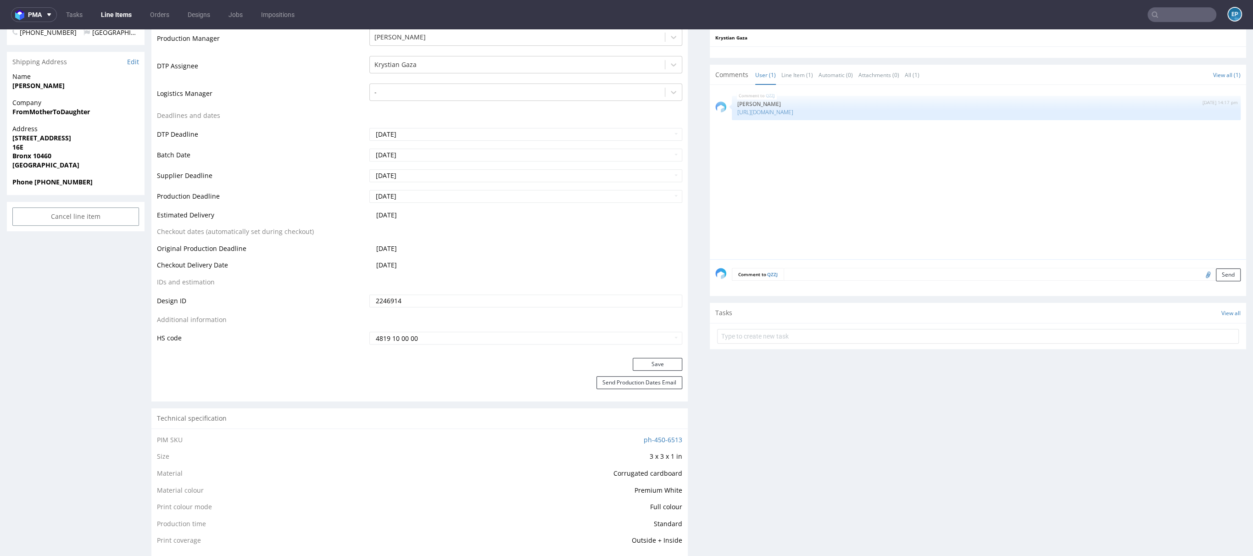
scroll to position [0, 0]
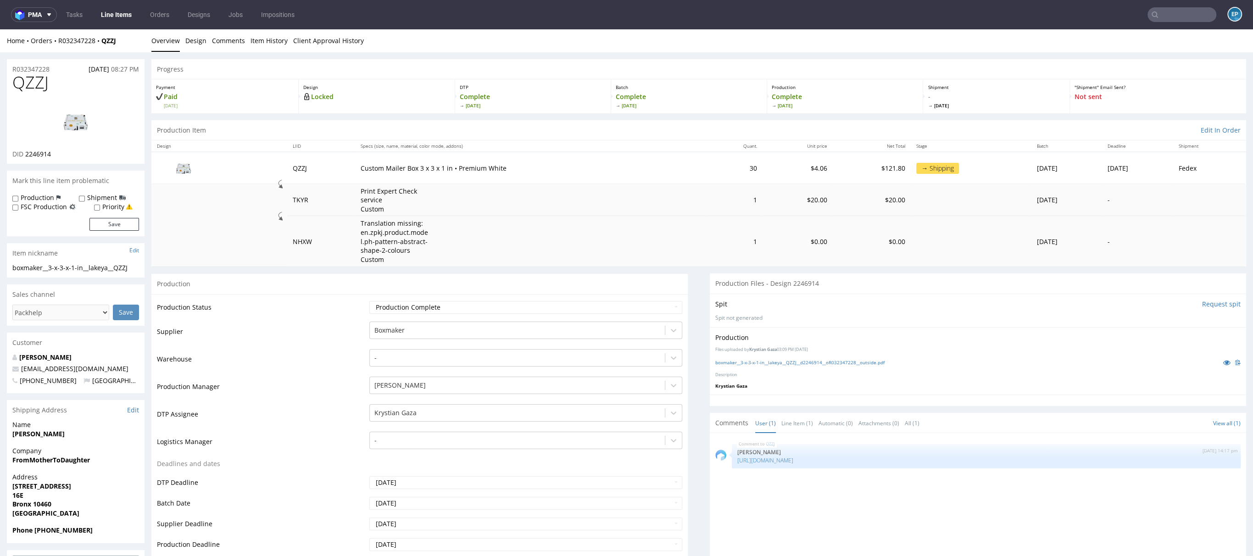
click at [34, 199] on label "Production" at bounding box center [37, 197] width 33 height 9
click at [18, 199] on input "Production" at bounding box center [15, 198] width 6 height 7
checkbox input "true"
click at [96, 223] on button "Save" at bounding box center [114, 224] width 50 height 13
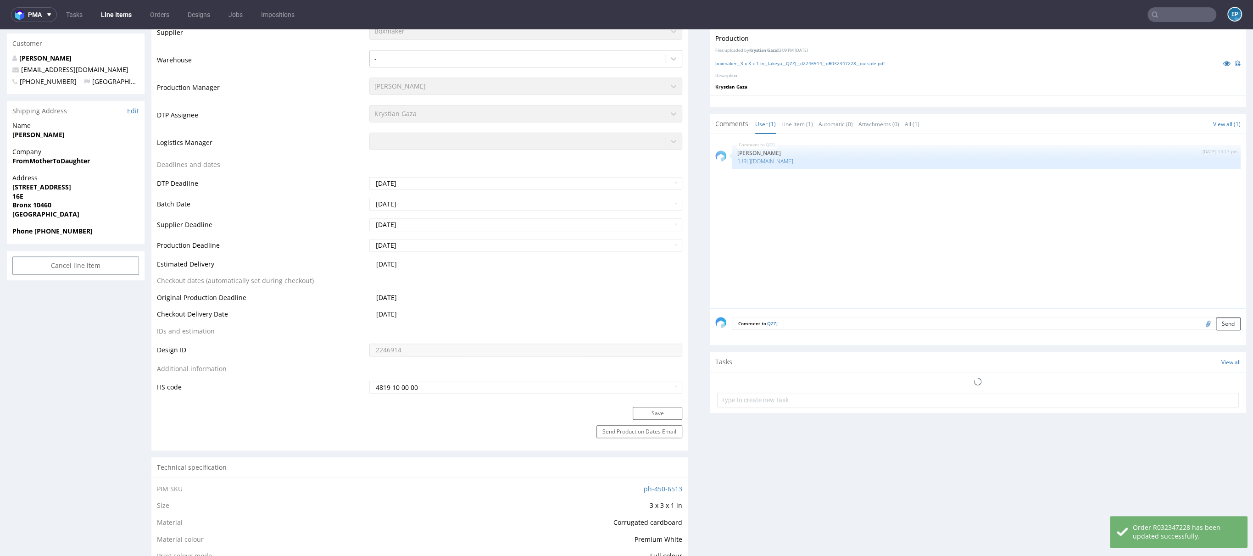
scroll to position [469, 0]
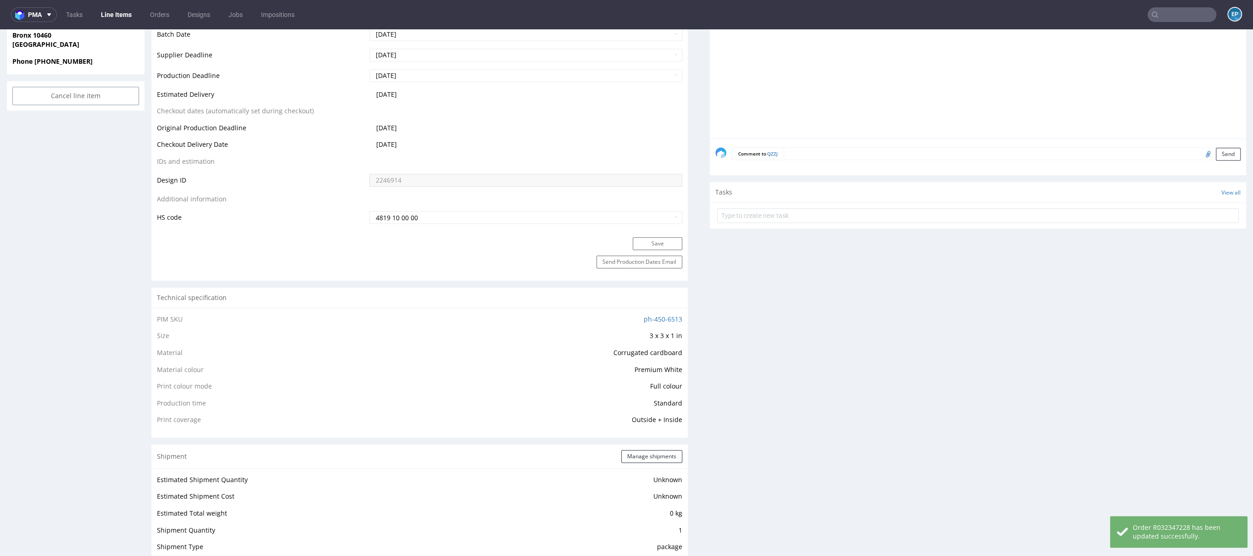
click at [855, 153] on textarea at bounding box center [1011, 153] width 457 height 13
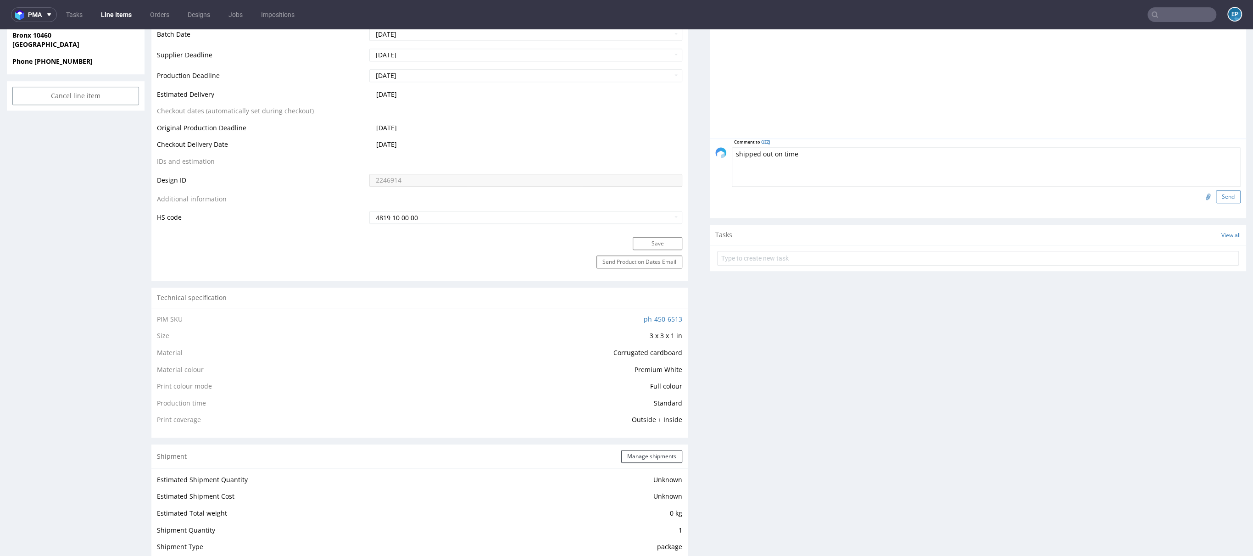
type textarea "shipped out on time"
click at [1217, 192] on button "Send" at bounding box center [1228, 196] width 25 height 13
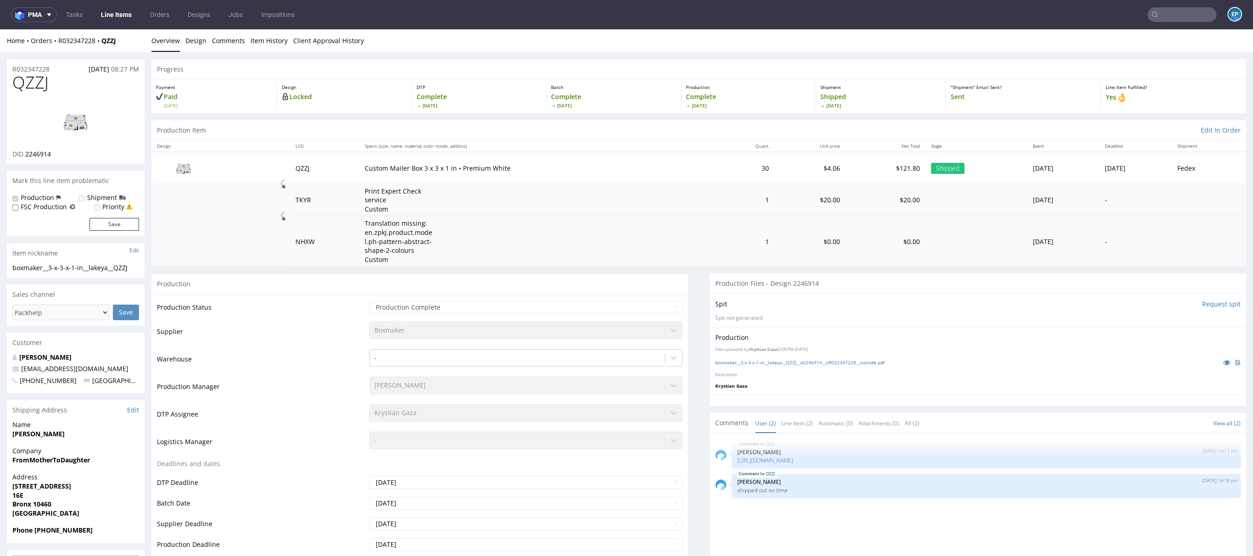
scroll to position [0, 0]
click at [1148, 9] on input "text" at bounding box center [1181, 14] width 69 height 15
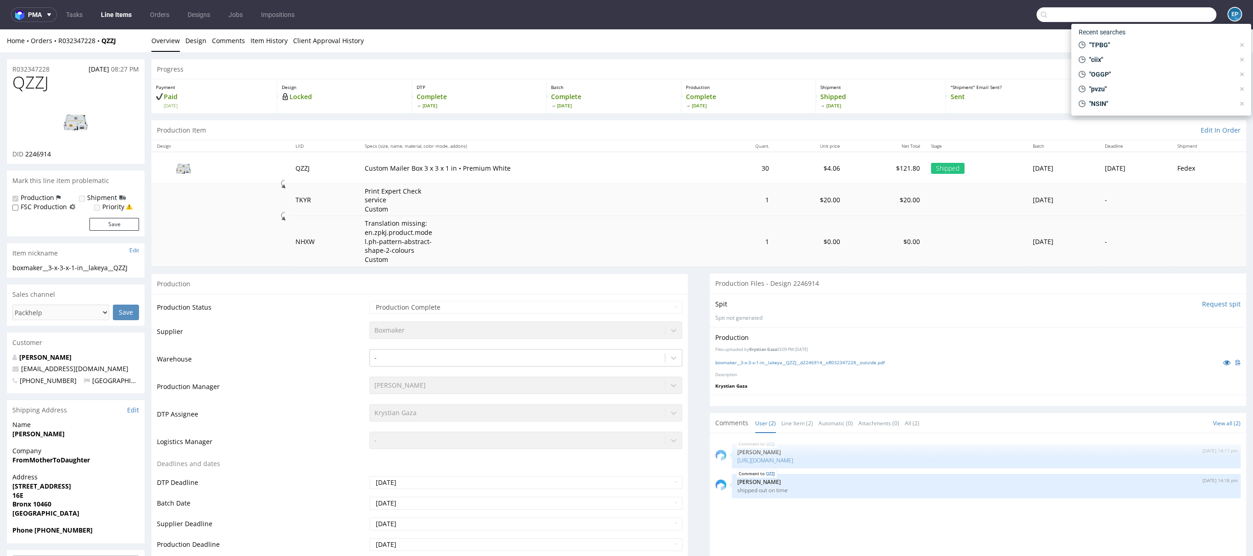
paste input "TPBG"
type input "TPBG"
click at [1127, 28] on div "TPBG EGDK__f23__mcbryde__ TPBG" at bounding box center [1161, 39] width 172 height 22
click at [1132, 43] on div "TPBG EGDK__f23__mcbryde__ TPBG" at bounding box center [1160, 37] width 165 height 17
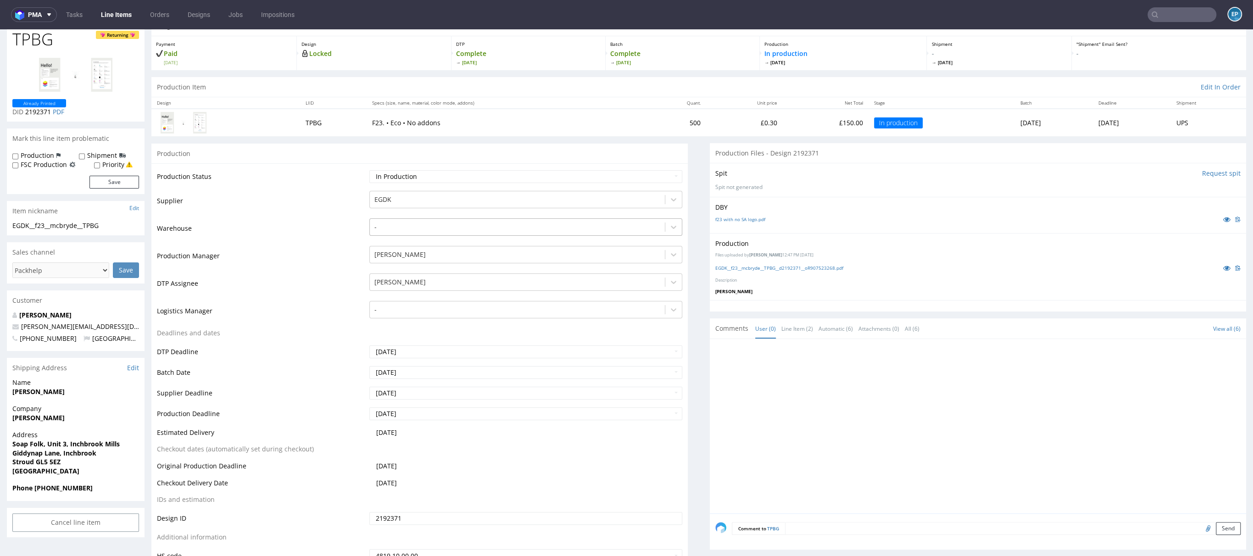
scroll to position [34, 0]
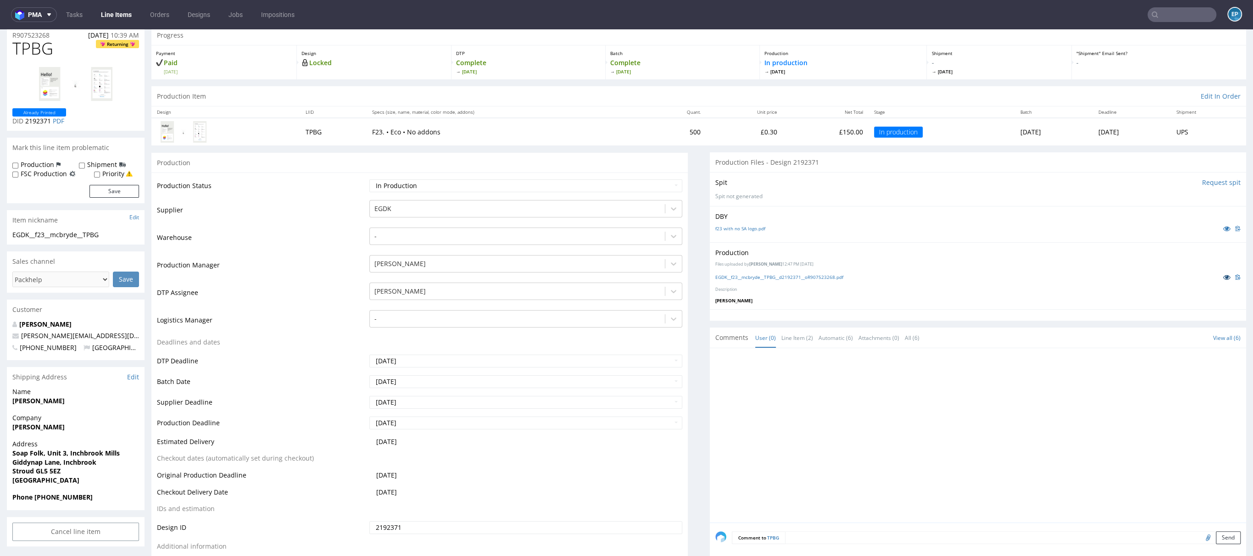
click at [1223, 276] on icon at bounding box center [1226, 277] width 7 height 6
click at [124, 16] on link "Line Items" at bounding box center [116, 14] width 42 height 15
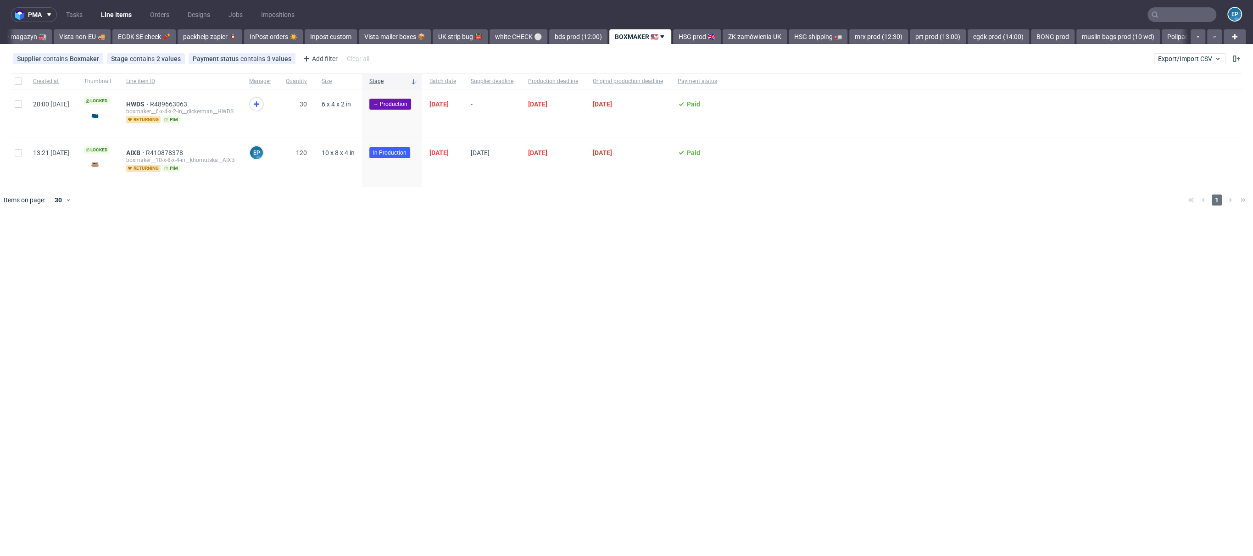
scroll to position [0, 362]
click at [262, 106] on icon at bounding box center [256, 104] width 11 height 11
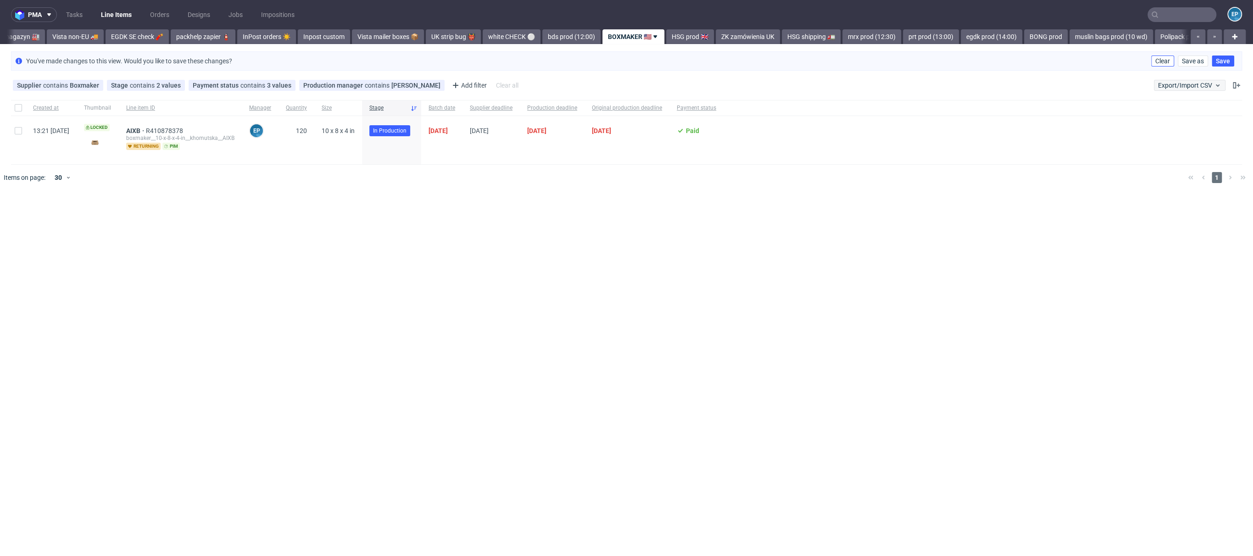
click at [1158, 62] on span "Clear" at bounding box center [1162, 61] width 15 height 6
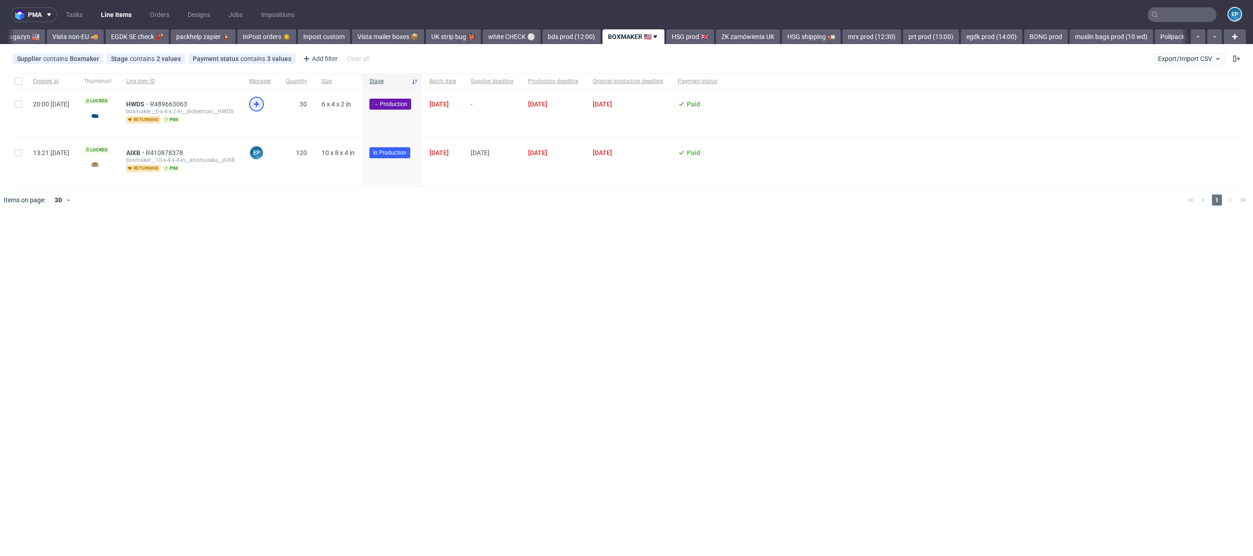
click at [262, 108] on icon at bounding box center [256, 104] width 11 height 11
click at [150, 104] on span "HWDS" at bounding box center [138, 103] width 24 height 7
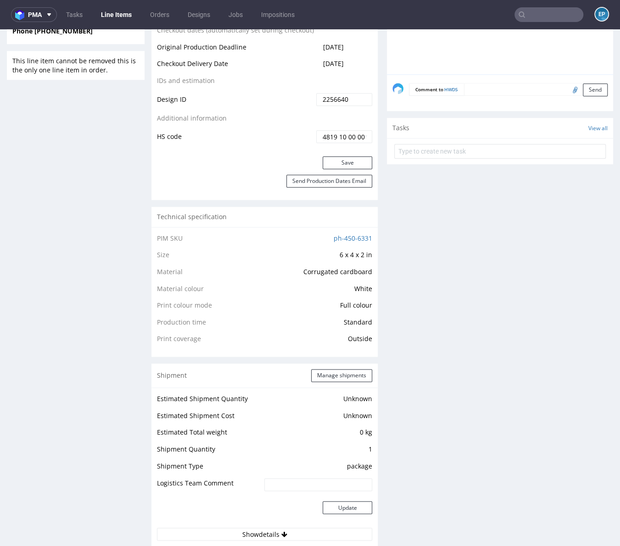
scroll to position [500, 0]
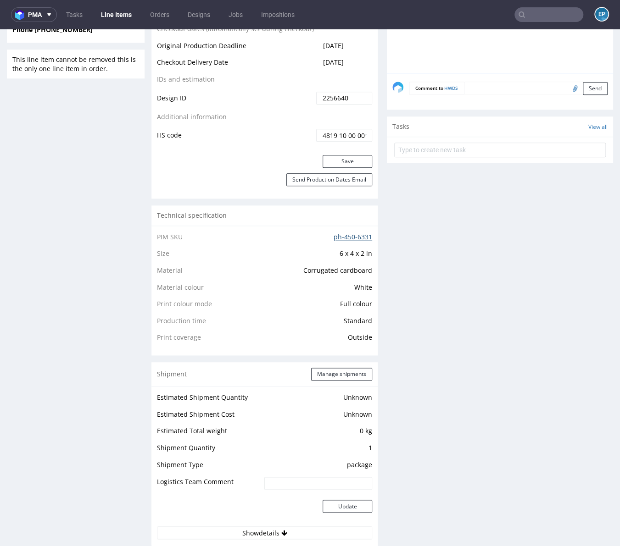
click at [339, 235] on link "ph-450-6331" at bounding box center [352, 237] width 39 height 9
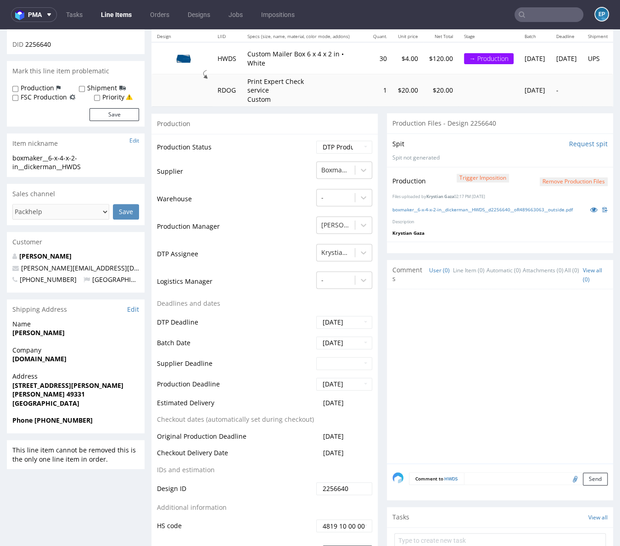
scroll to position [0, 0]
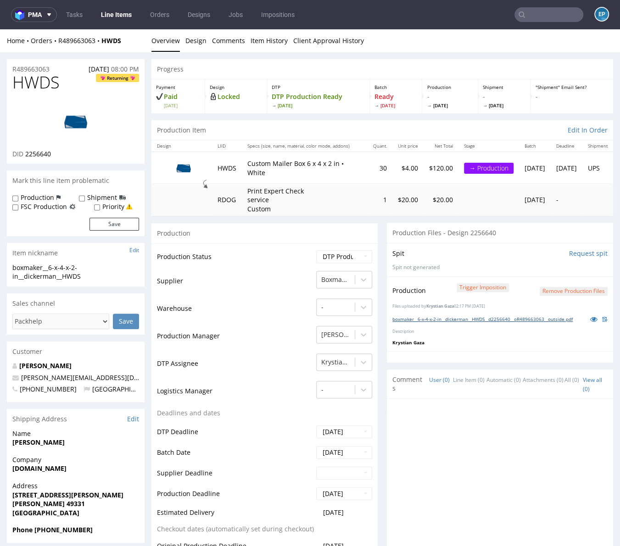
click at [421, 322] on link "boxmaker__6-x-4-x-2-in__dickerman__HWDS__d2256640__oR489663063__outside.pdf" at bounding box center [482, 319] width 180 height 6
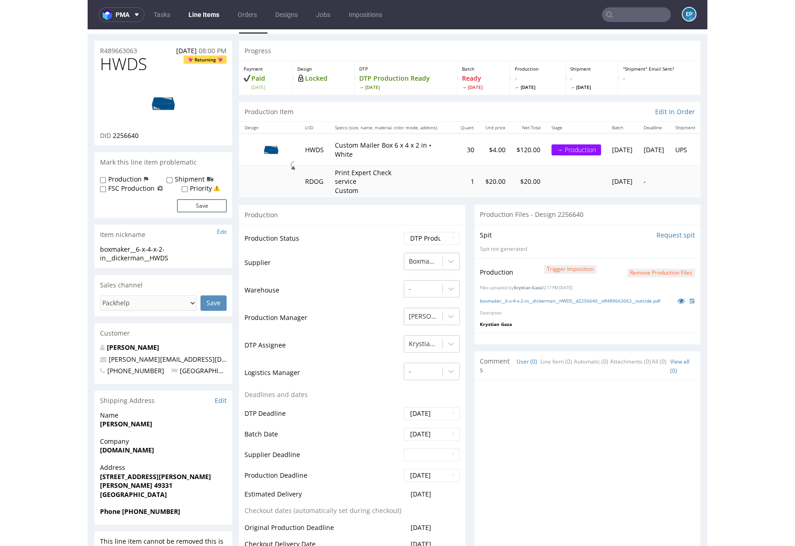
scroll to position [134, 0]
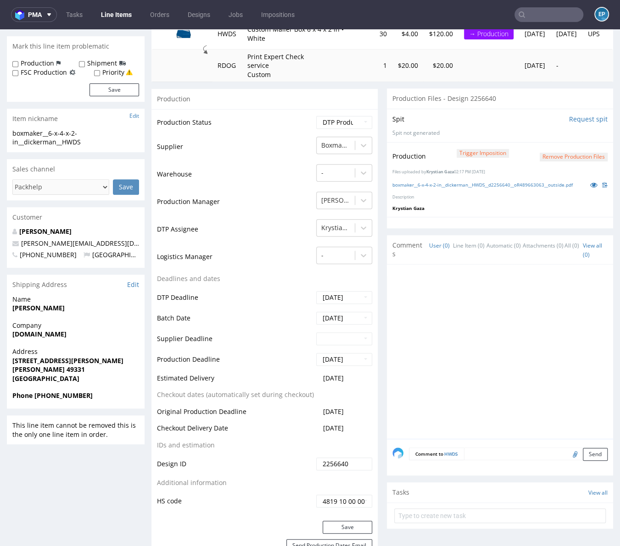
drag, startPoint x: 12, startPoint y: 309, endPoint x: 73, endPoint y: 310, distance: 61.0
click at [73, 310] on span "Tina Dickerman" at bounding box center [75, 308] width 127 height 9
copy strong "Tina Dickerman"
click at [46, 332] on strong "www.optecinc.us" at bounding box center [39, 334] width 54 height 9
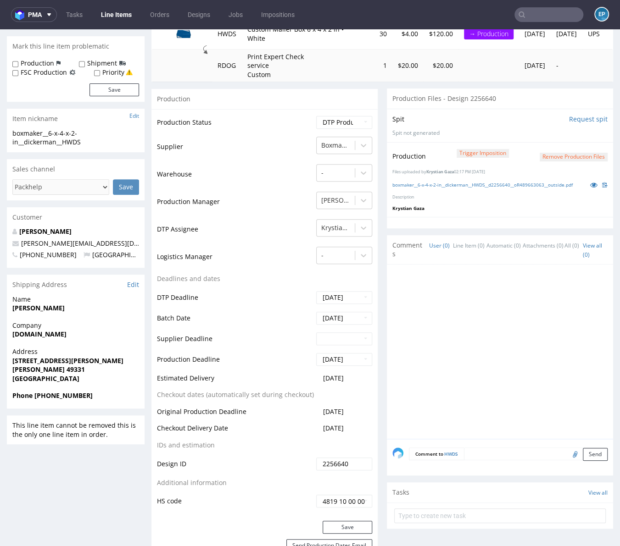
click at [19, 337] on strong "www.optecinc.us" at bounding box center [39, 334] width 54 height 9
drag, startPoint x: 13, startPoint y: 337, endPoint x: 69, endPoint y: 335, distance: 56.0
click at [69, 335] on span "www.optecinc.us" at bounding box center [75, 334] width 127 height 9
copy strong "www.optecinc.us"
drag, startPoint x: 11, startPoint y: 357, endPoint x: 65, endPoint y: 361, distance: 53.3
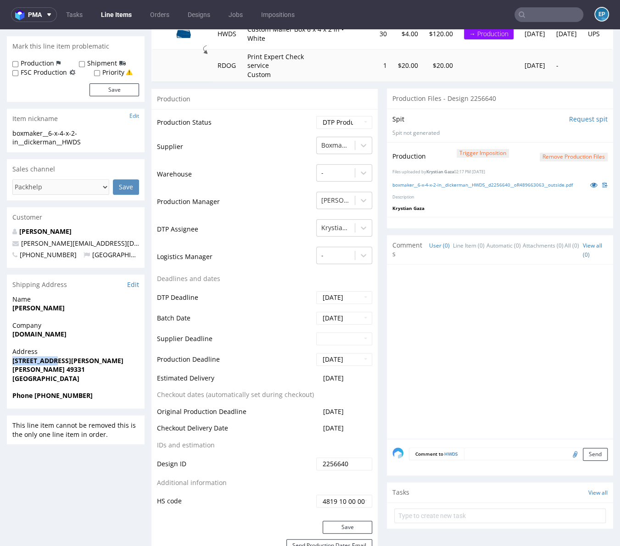
click at [65, 361] on div "Address 199 Smith St Lowell 49331 United States" at bounding box center [76, 369] width 138 height 44
copy strong "199 Smith St"
drag, startPoint x: 11, startPoint y: 367, endPoint x: 52, endPoint y: 368, distance: 41.8
click at [52, 368] on div "Address 199 Smith St Lowell 49331 United States" at bounding box center [76, 369] width 138 height 44
drag, startPoint x: 60, startPoint y: 372, endPoint x: 9, endPoint y: 371, distance: 50.9
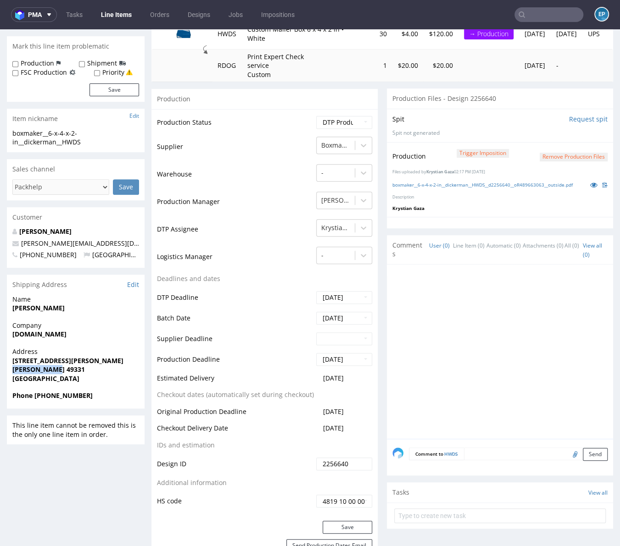
click at [9, 371] on div "Address 199 Smith St Lowell 49331 United States" at bounding box center [76, 369] width 138 height 44
click at [82, 386] on div "Address 199 Smith St Lowell 49331 United States" at bounding box center [76, 369] width 138 height 44
click at [58, 399] on span "Phone +16164605039" at bounding box center [75, 395] width 127 height 9
copy strong "16164605039"
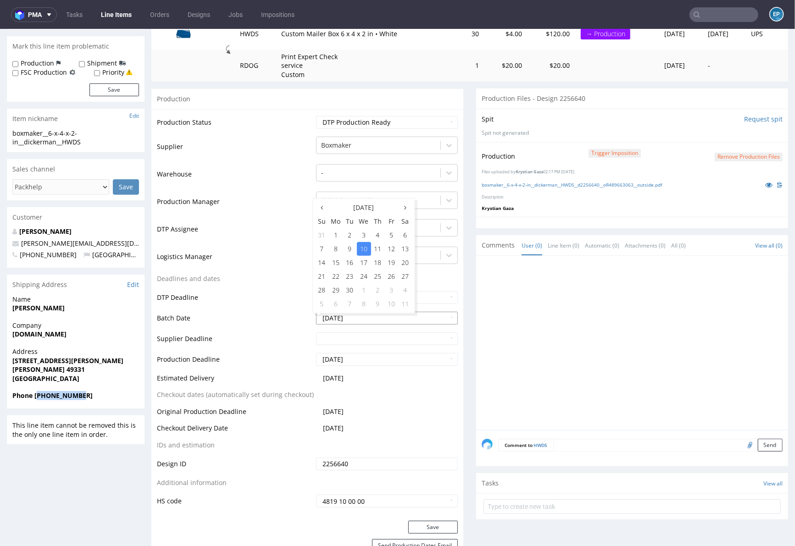
click at [351, 322] on input "2025-09-10" at bounding box center [387, 317] width 142 height 13
click at [340, 264] on td "15" at bounding box center [336, 262] width 14 height 14
type input "2025-09-15"
click at [352, 339] on input "text" at bounding box center [387, 338] width 142 height 13
click at [339, 306] on td "29" at bounding box center [336, 311] width 14 height 14
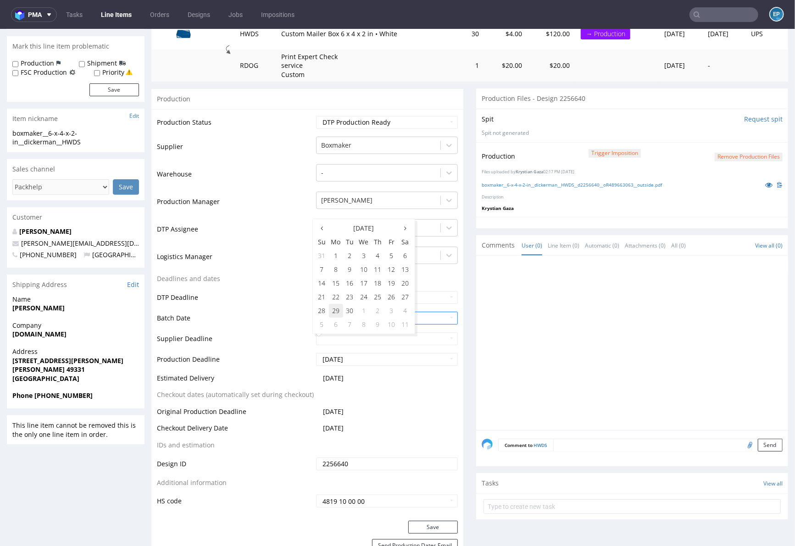
type input "[DATE]"
click at [355, 360] on input "[DATE]" at bounding box center [387, 359] width 142 height 13
click at [334, 327] on td "29" at bounding box center [336, 331] width 14 height 14
type input "[DATE]"
click at [350, 122] on select "Waiting for Artwork Waiting for Diecut Waiting for Mockup Waiting for DTP Waiti…" at bounding box center [387, 122] width 142 height 13
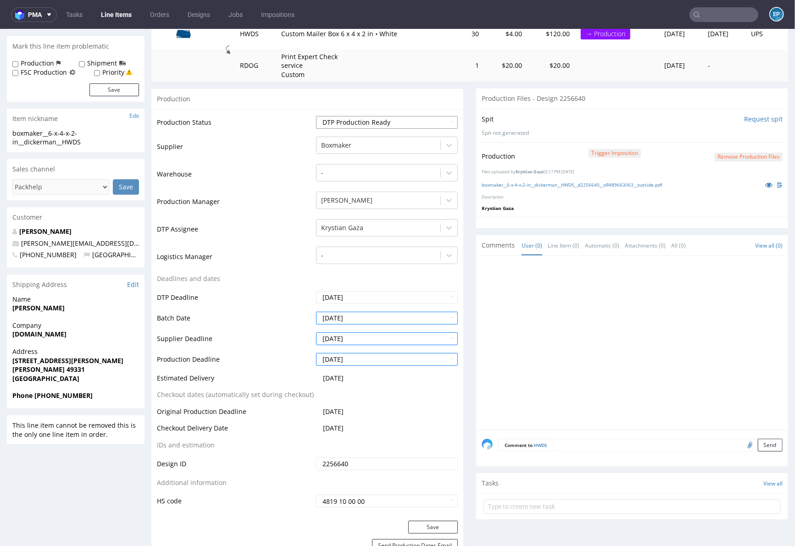
select select "production_in_process"
click at [316, 116] on select "Waiting for Artwork Waiting for Diecut Waiting for Mockup Waiting for DTP Waiti…" at bounding box center [387, 122] width 142 height 13
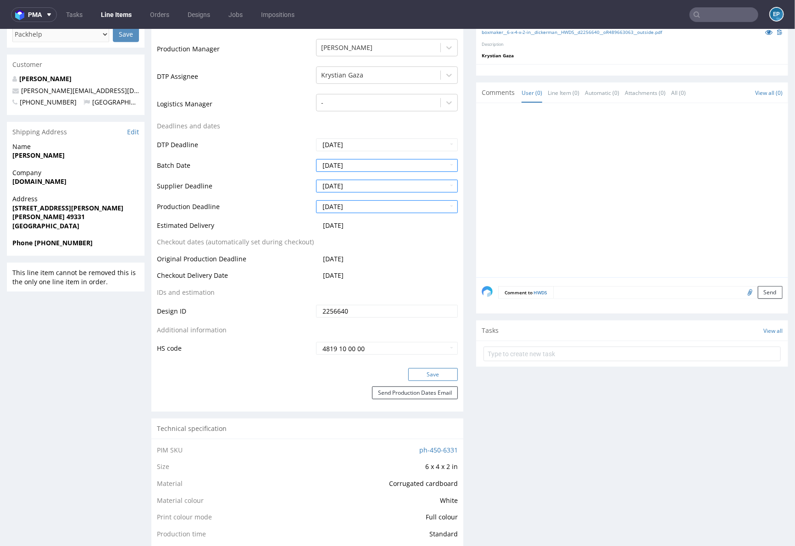
click at [410, 368] on button "Save" at bounding box center [433, 374] width 50 height 13
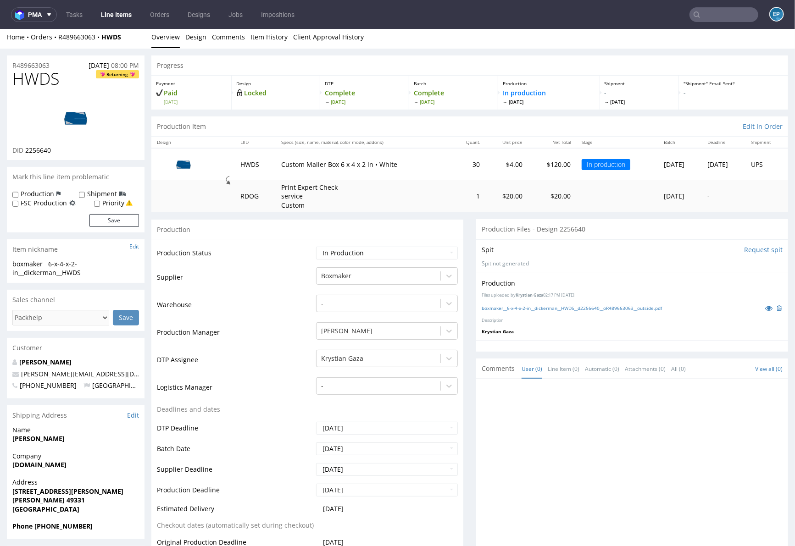
scroll to position [0, 0]
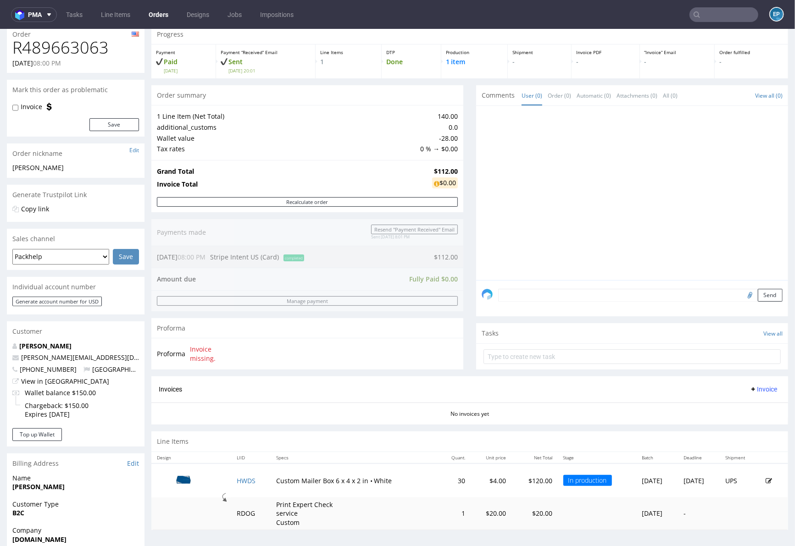
scroll to position [38, 0]
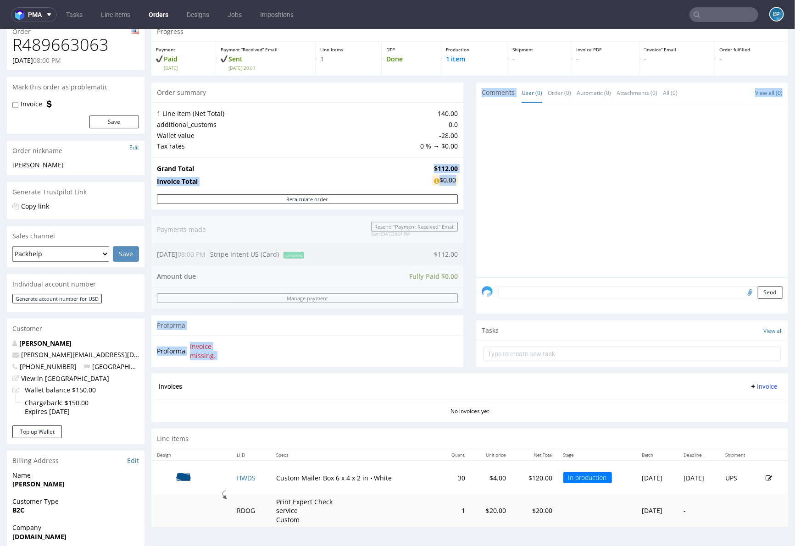
drag, startPoint x: 414, startPoint y: 165, endPoint x: 466, endPoint y: 163, distance: 52.8
click at [466, 163] on div "Progress Payment Paid Wed 03 Sep Payment “Received” Email Sent Wed 3 Sep 20:01 …" at bounding box center [469, 277] width 637 height 513
click at [485, 163] on div at bounding box center [635, 192] width 306 height 169
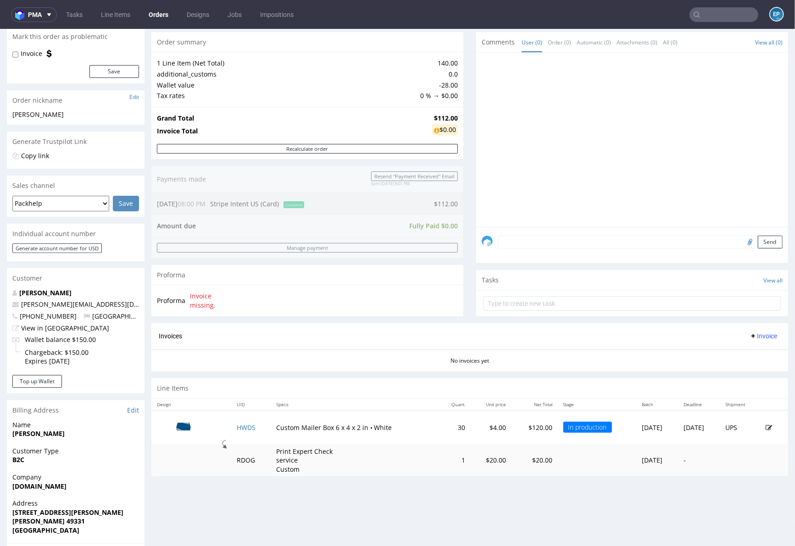
scroll to position [60, 0]
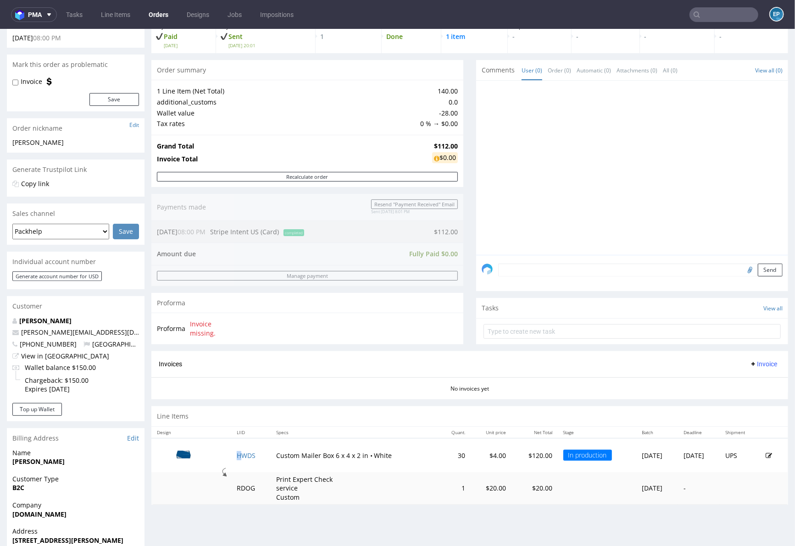
click at [237, 450] on td "HWDS" at bounding box center [250, 455] width 39 height 34
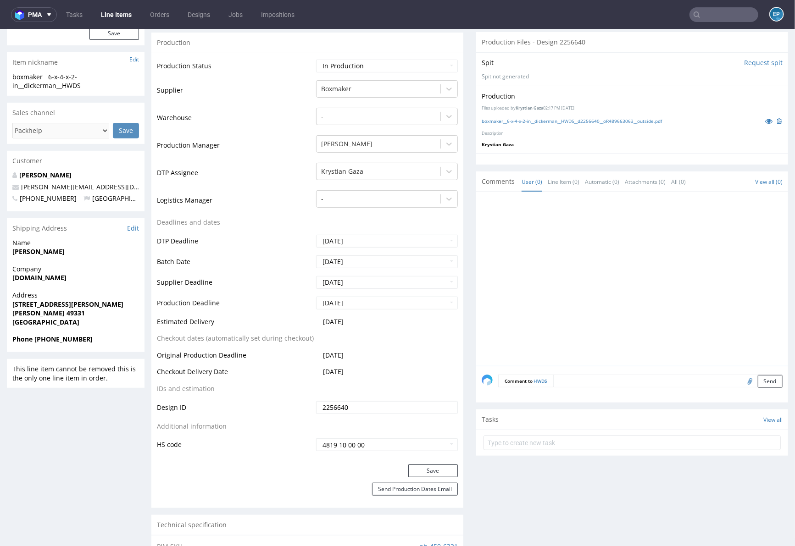
scroll to position [273, 0]
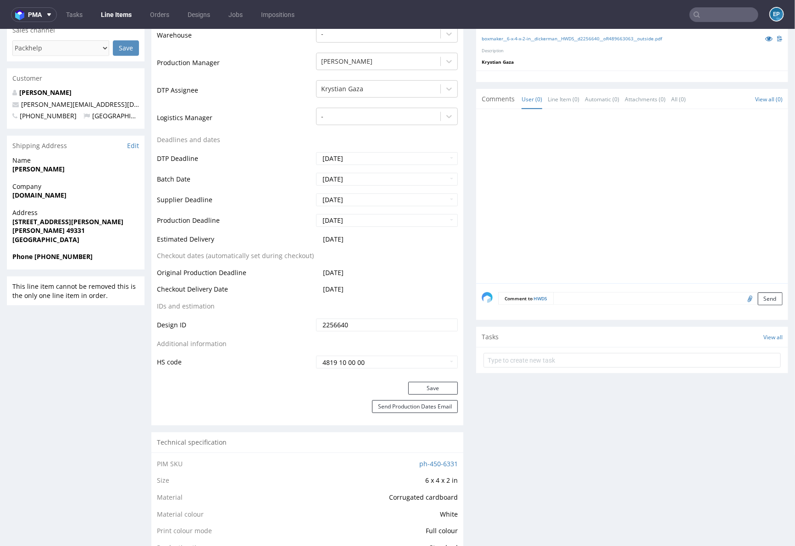
click at [571, 304] on div "Comment to HWDS Send" at bounding box center [632, 301] width 312 height 37
click at [571, 295] on textarea at bounding box center [667, 298] width 229 height 13
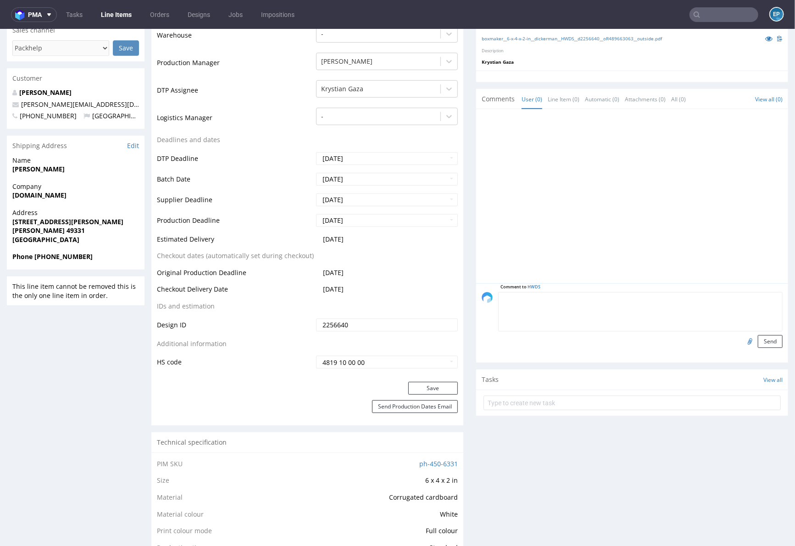
paste textarea "FP-112512"
type textarea "FP-112512"
click at [758, 340] on button "Send" at bounding box center [770, 341] width 25 height 13
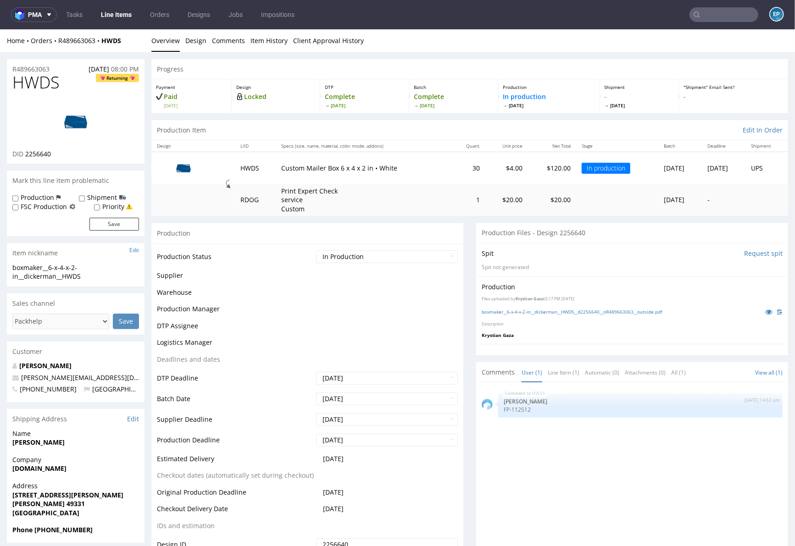
scroll to position [0, 0]
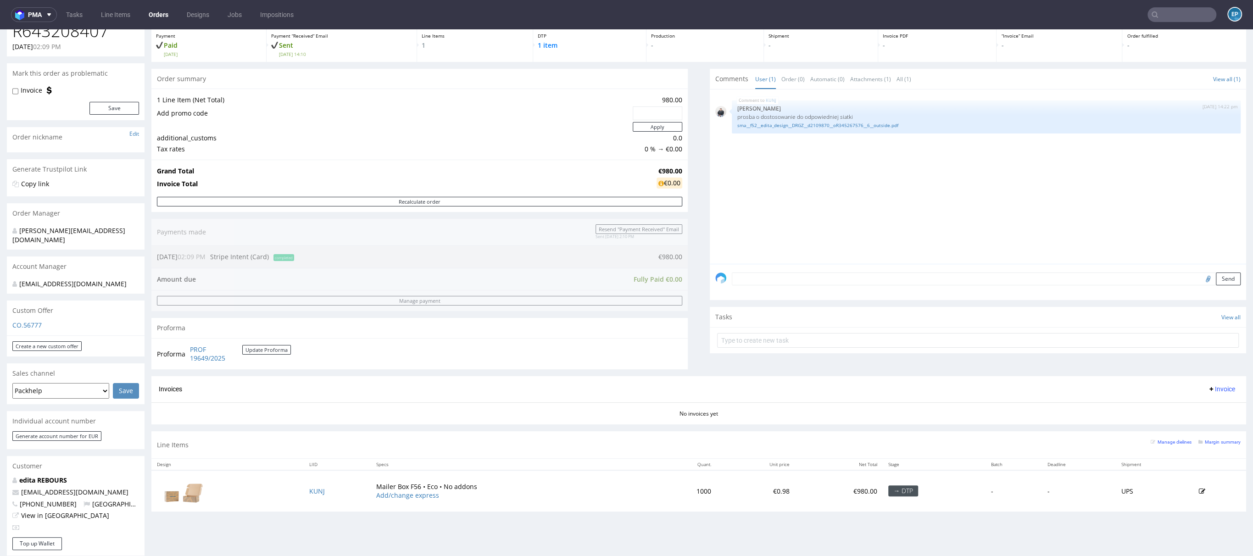
scroll to position [65, 0]
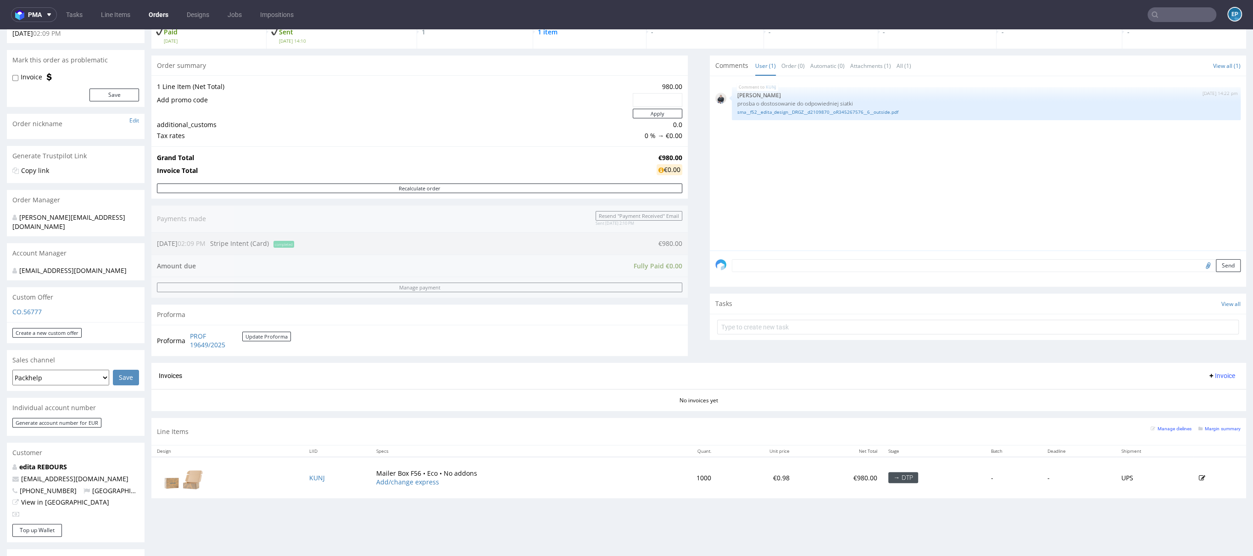
click at [317, 472] on td "KUNJ" at bounding box center [337, 477] width 67 height 41
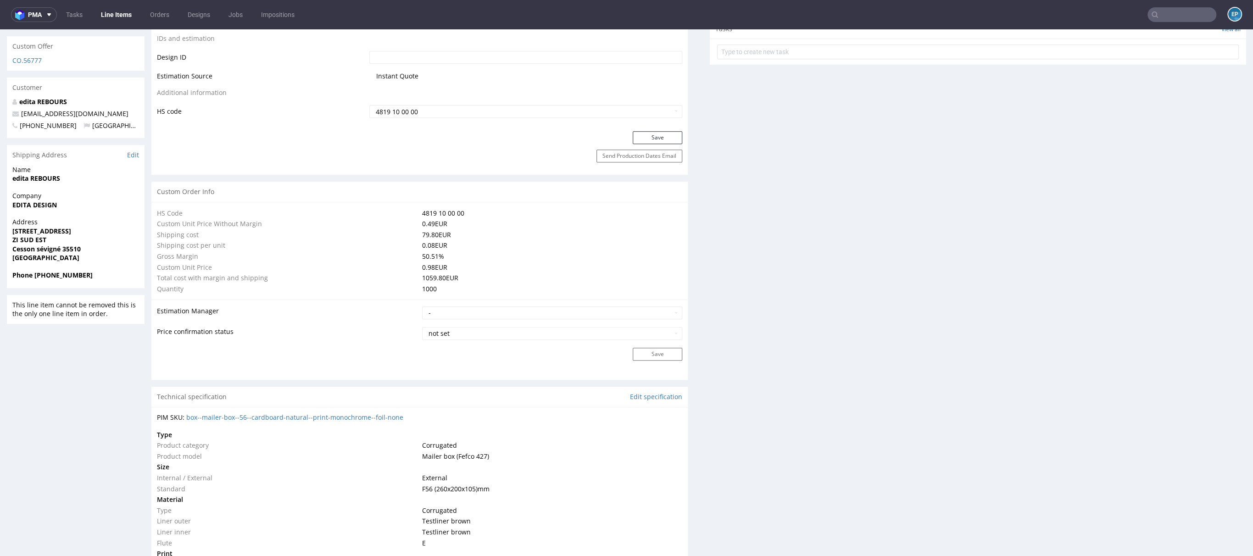
scroll to position [527, 0]
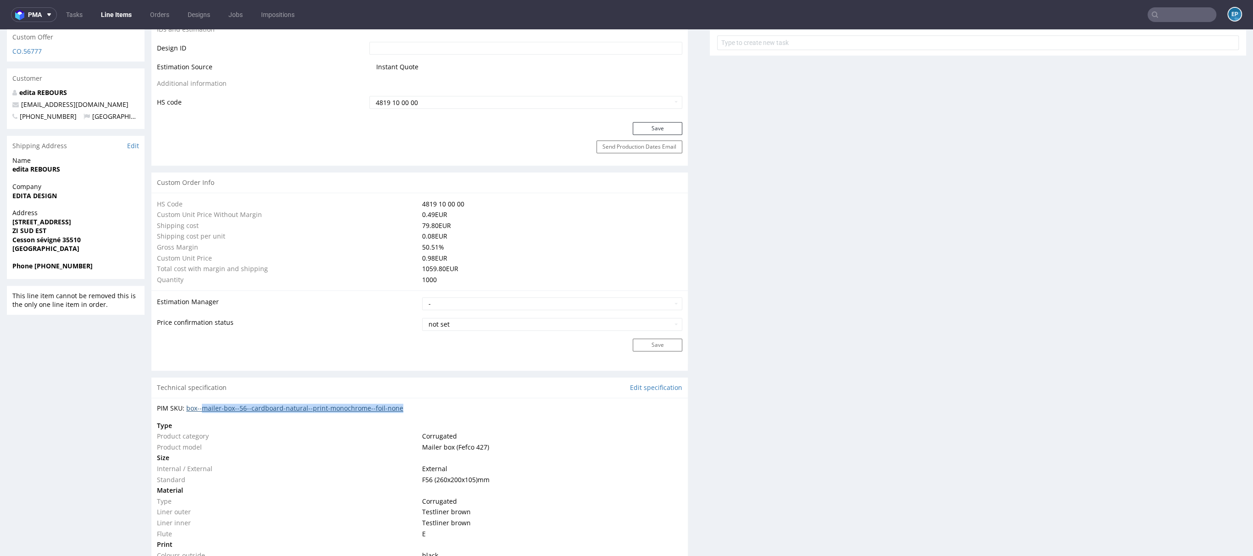
drag, startPoint x: 424, startPoint y: 409, endPoint x: 204, endPoint y: 409, distance: 220.2
click at [204, 409] on div "PIM SKU: box--mailer-box--56--cardboard-natural--print-monochrome--foil-none" at bounding box center [419, 408] width 525 height 9
copy link "mailer-box--56--cardboard-natural--print-monochrome--foil-none"
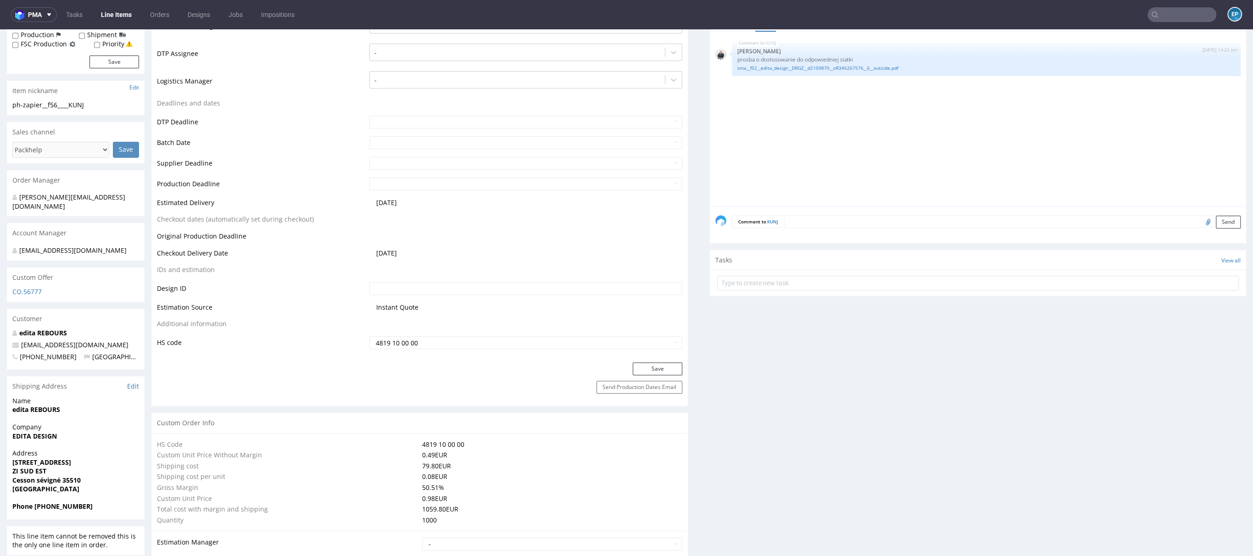
scroll to position [0, 0]
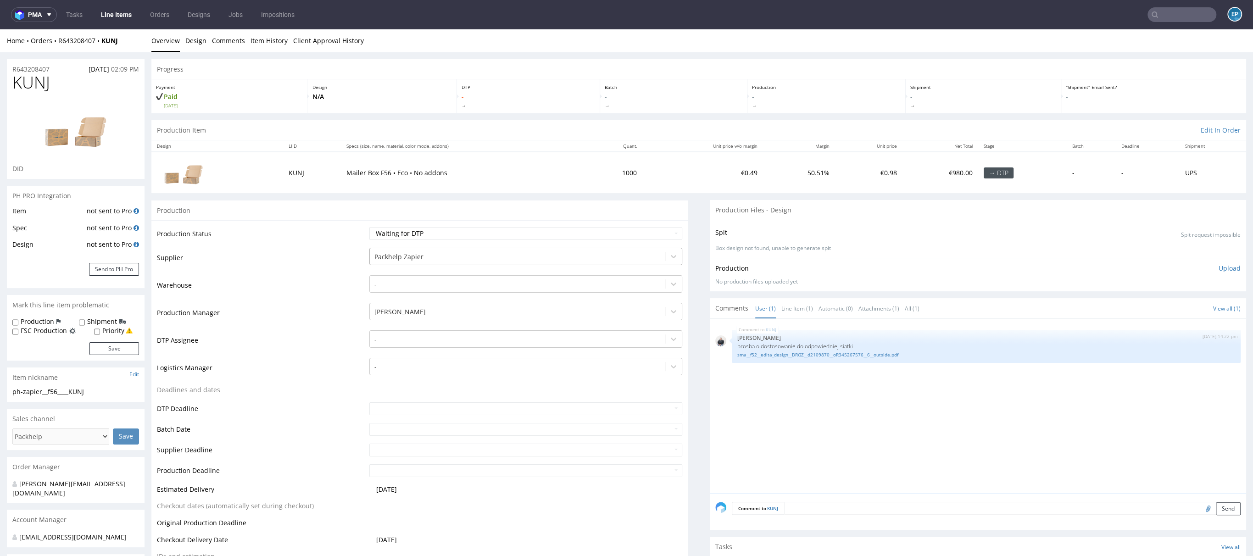
click at [388, 252] on div at bounding box center [517, 256] width 286 height 11
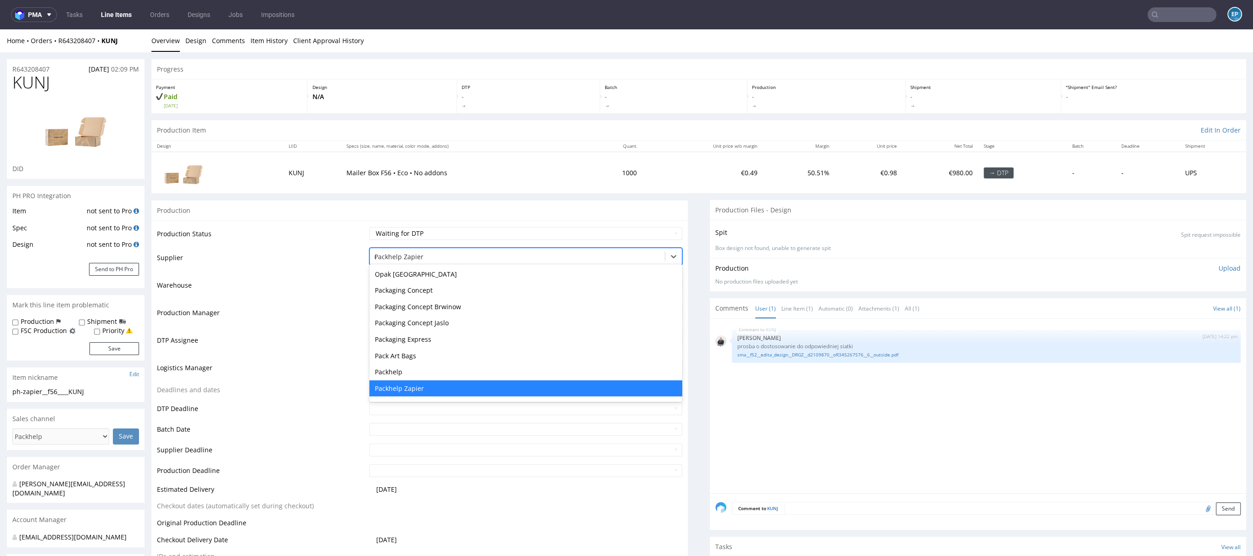
scroll to position [1012, 0]
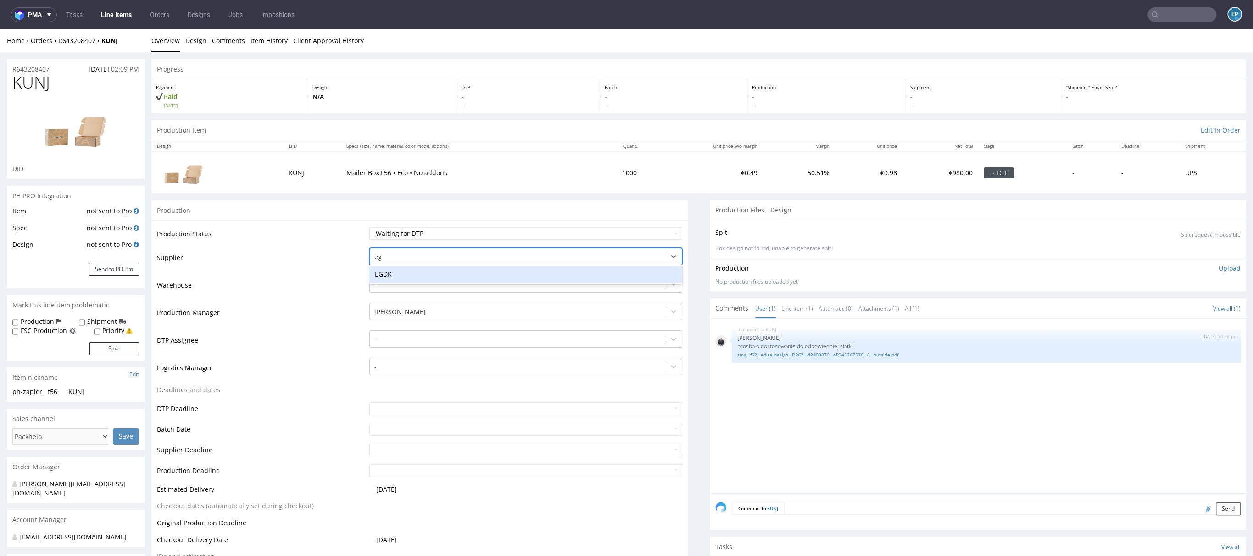
type input "egd"
click at [382, 275] on div "EGDK" at bounding box center [525, 274] width 313 height 17
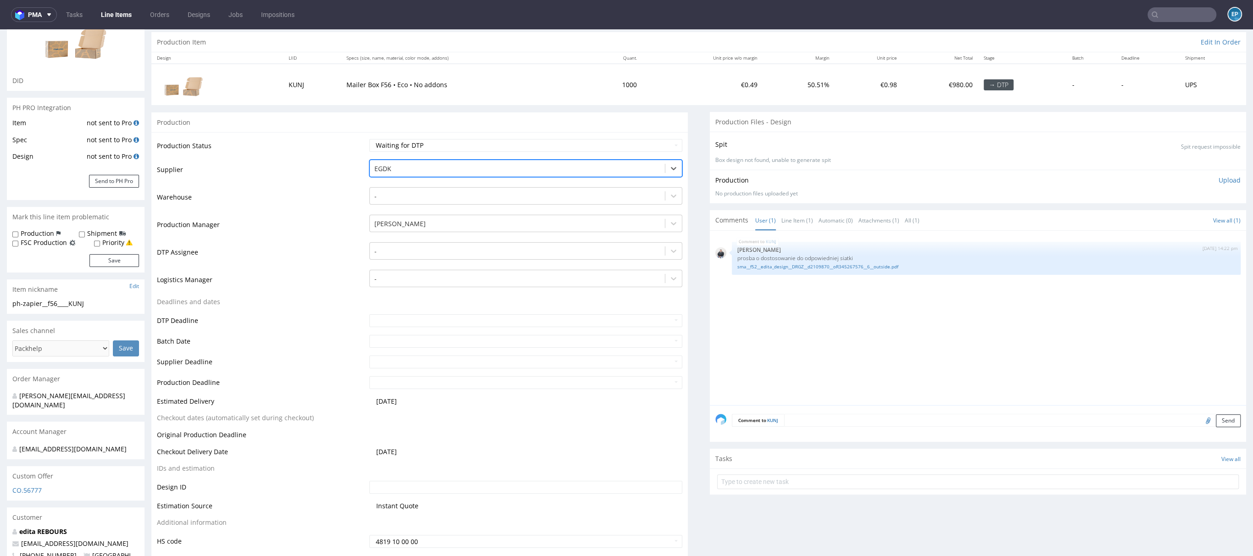
scroll to position [145, 0]
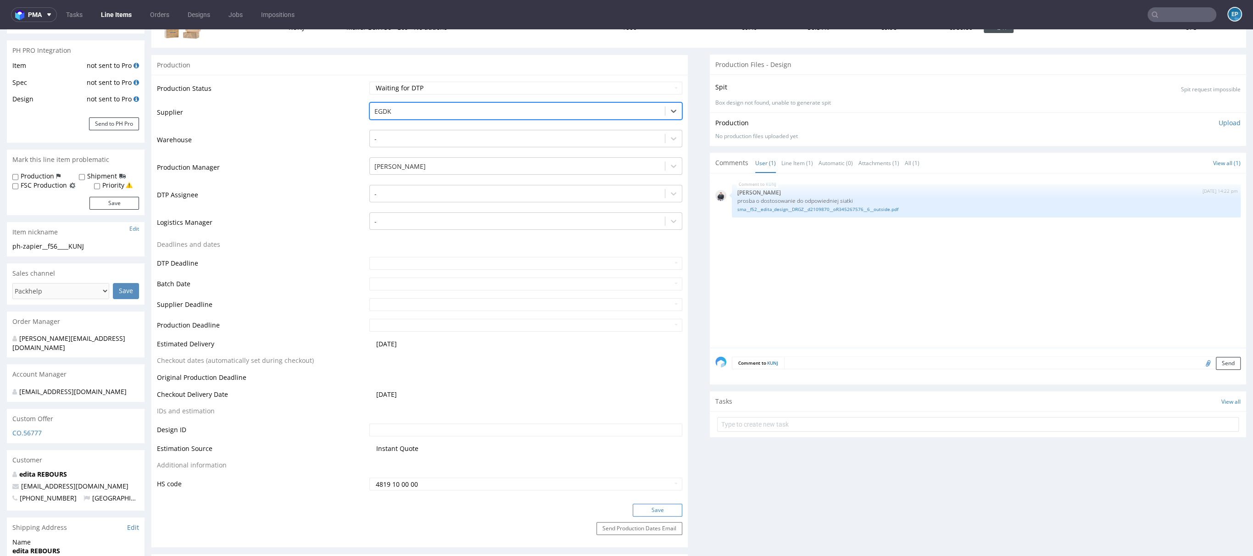
click at [652, 506] on button "Save" at bounding box center [658, 510] width 50 height 13
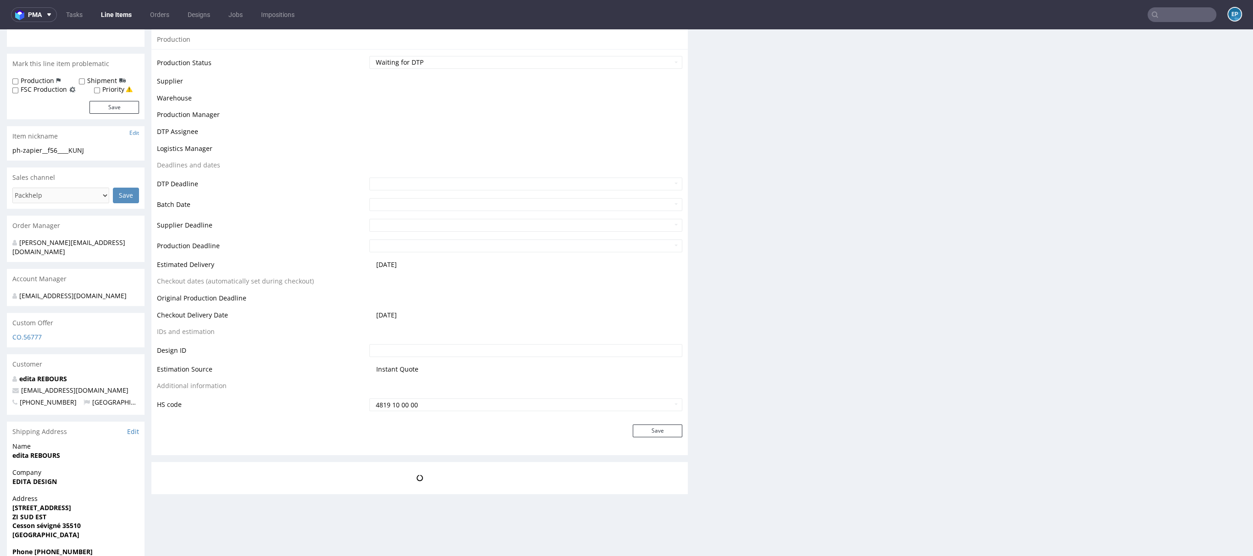
scroll to position [171, 0]
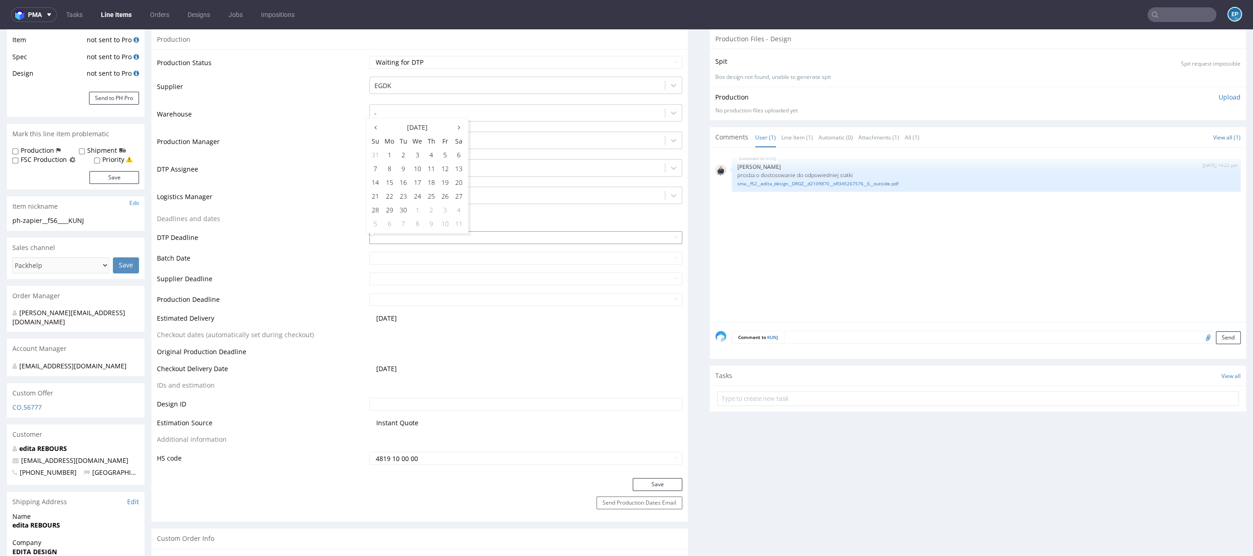
click at [404, 237] on input "text" at bounding box center [525, 237] width 313 height 13
click at [405, 179] on td "16" at bounding box center [403, 183] width 14 height 14
type input "[DATE]"
click at [640, 485] on button "Save" at bounding box center [658, 484] width 50 height 13
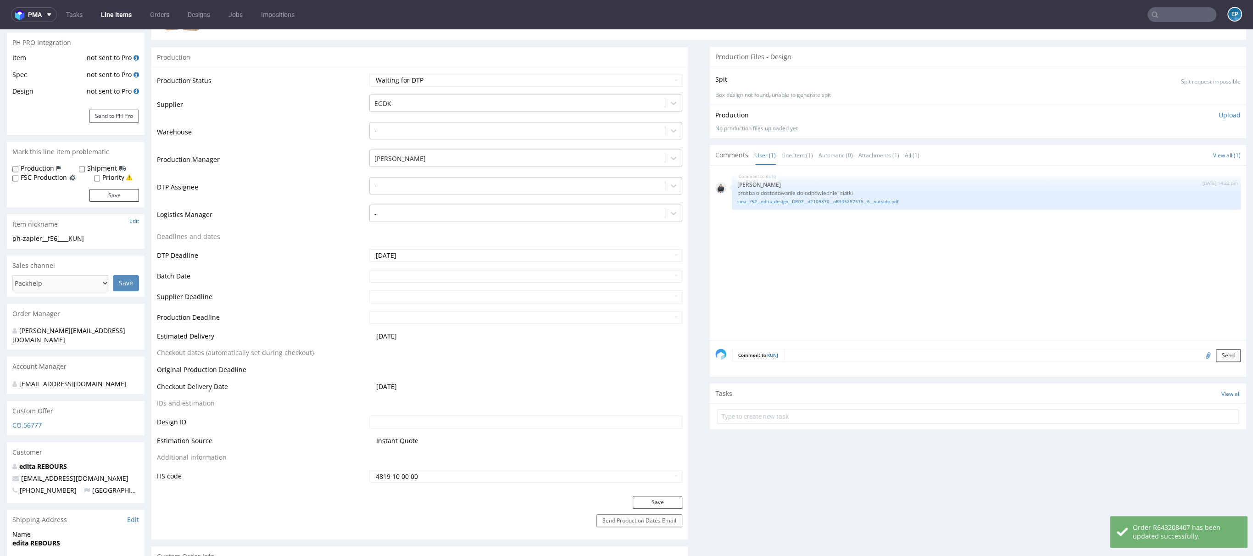
scroll to position [0, 0]
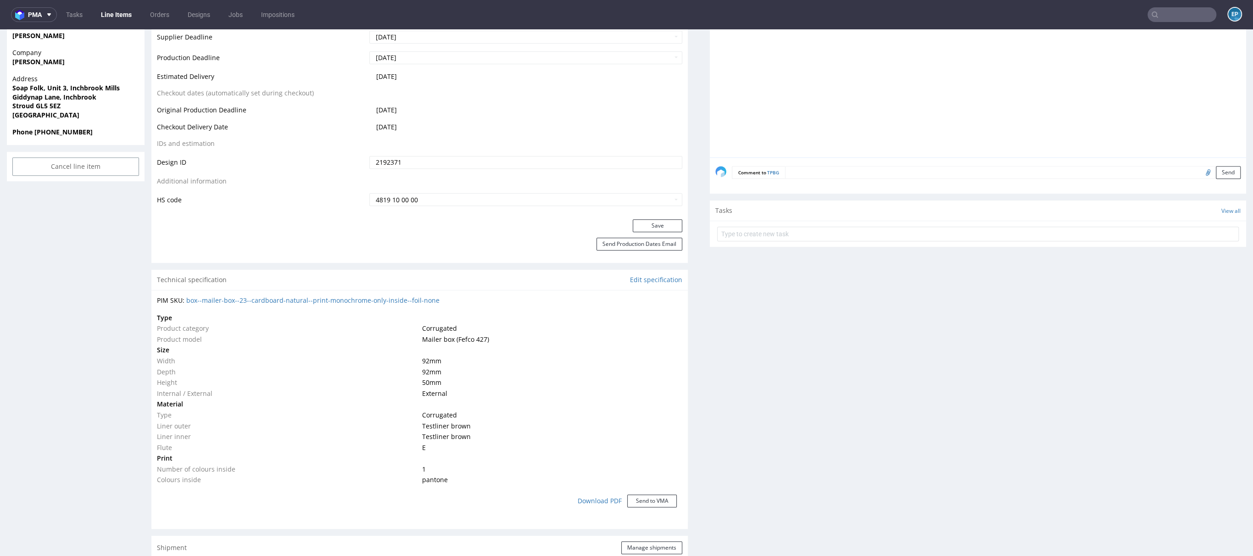
scroll to position [401, 0]
drag, startPoint x: 444, startPoint y: 296, endPoint x: 202, endPoint y: 301, distance: 241.8
click at [202, 301] on div "PIM SKU: box--mailer-box--23--cardboard-natural--print-monochrome-only-inside--…" at bounding box center [419, 298] width 525 height 9
copy link "mailer-box--23--cardboard-natural--print-monochrome-only-inside--foil-none"
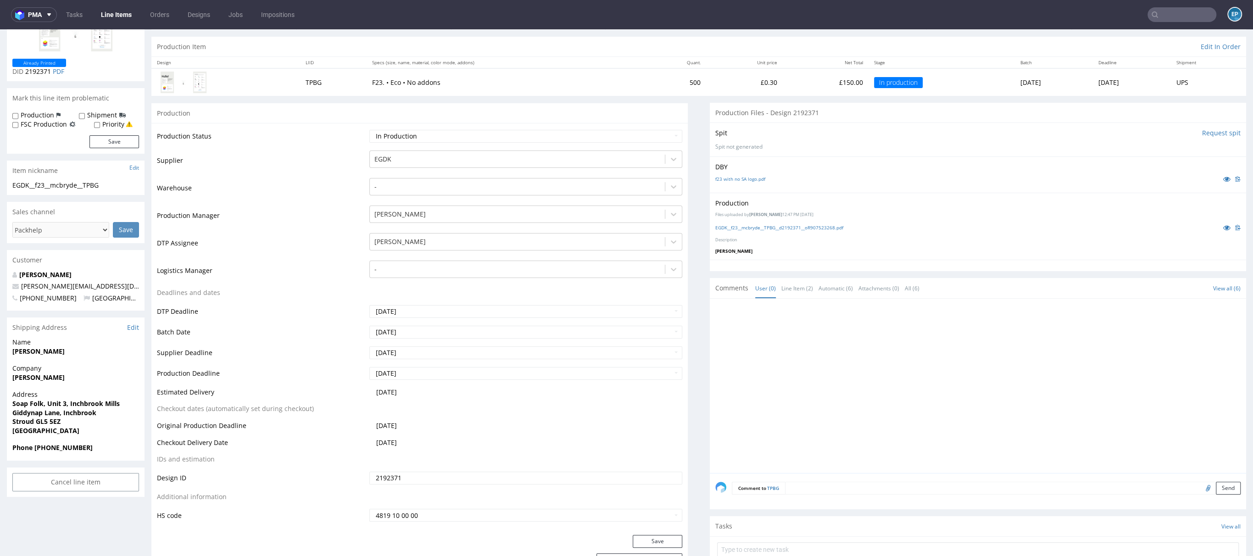
scroll to position [0, 0]
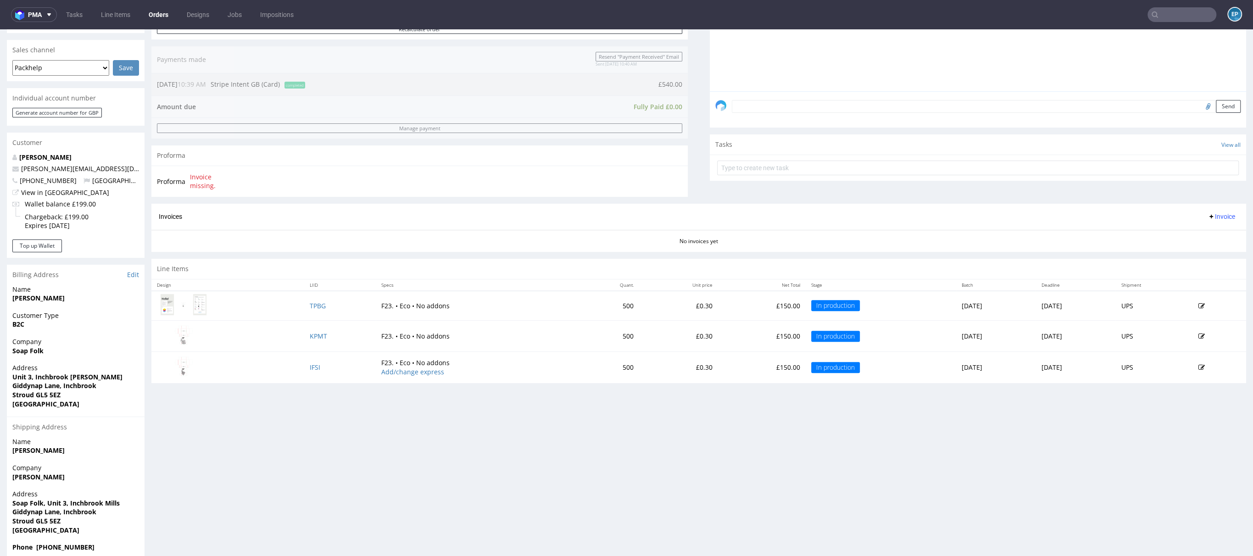
scroll to position [206, 0]
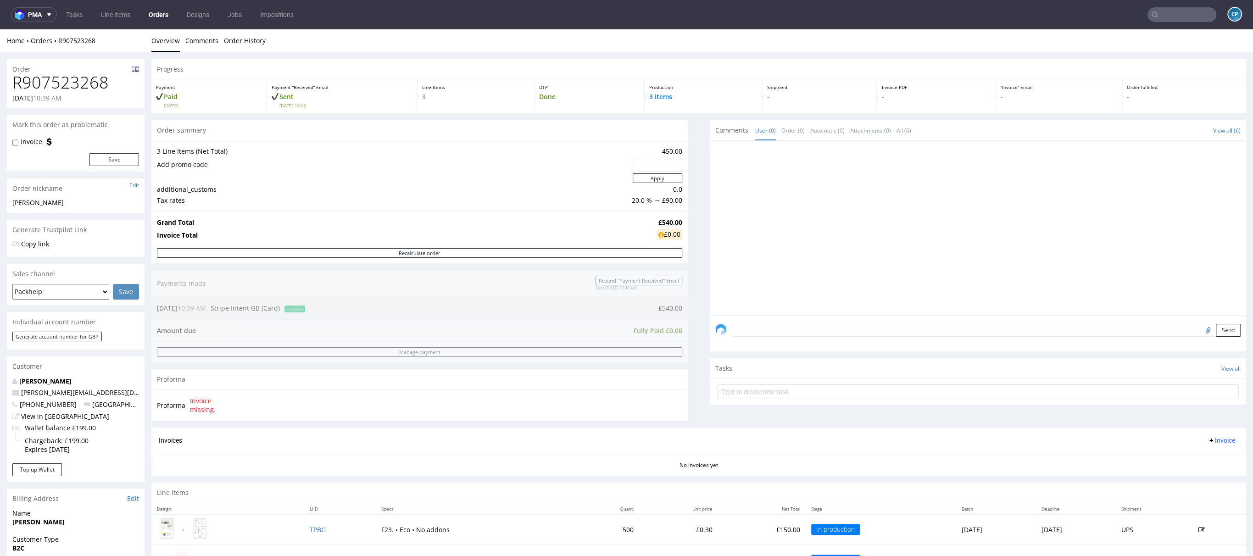
scroll to position [146, 0]
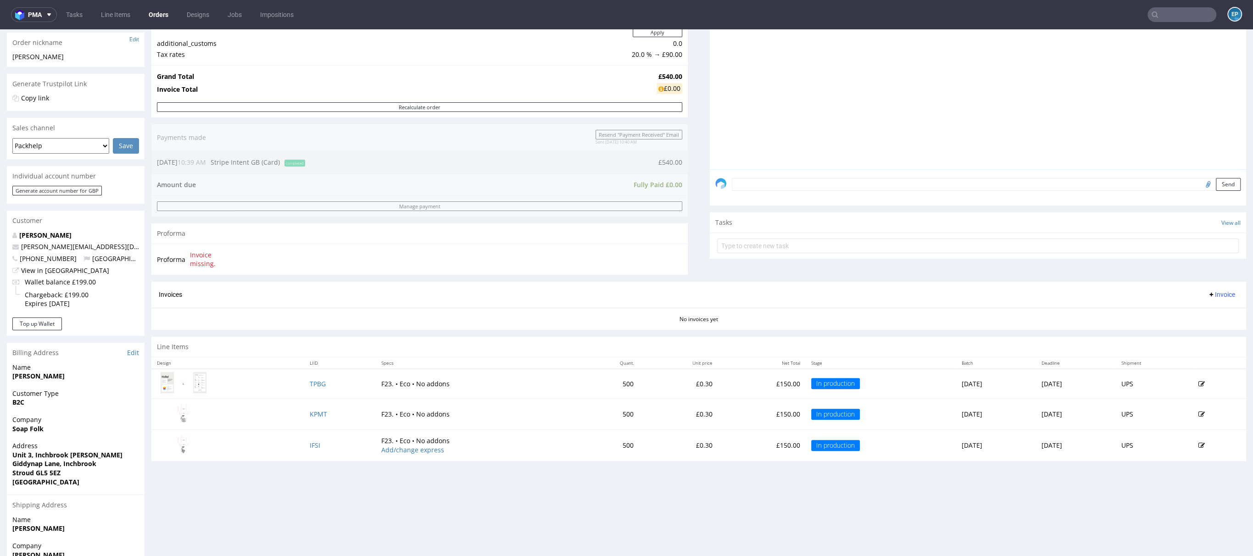
click at [1198, 381] on icon at bounding box center [1201, 384] width 6 height 6
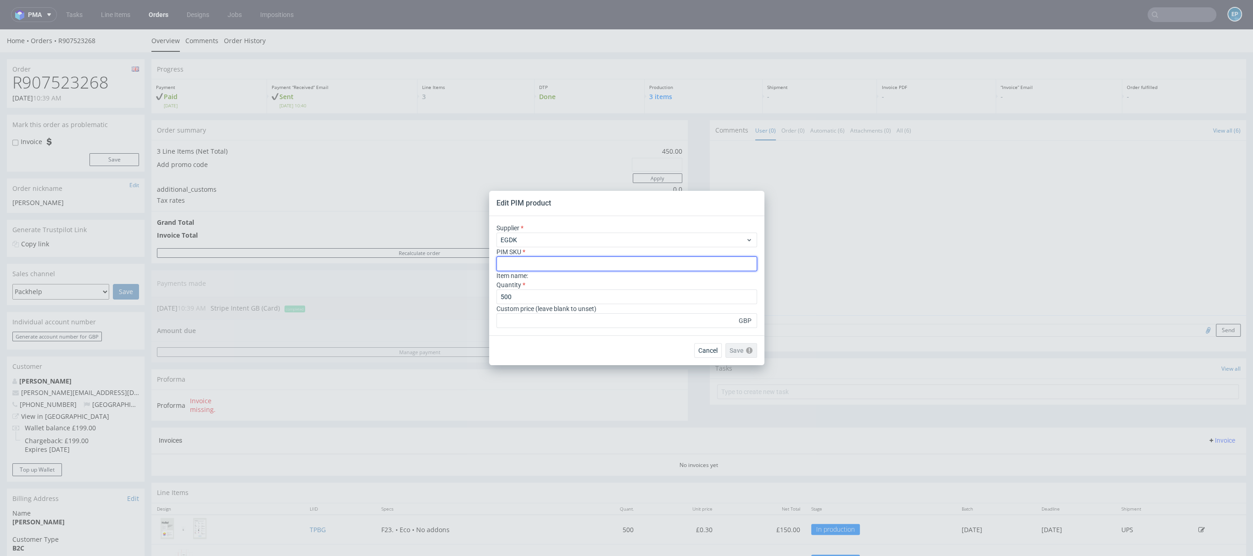
click at [544, 266] on input "text" at bounding box center [626, 263] width 261 height 15
paste input "mailer-box--23--cardboard-natural--print-monochrome--foil-none"
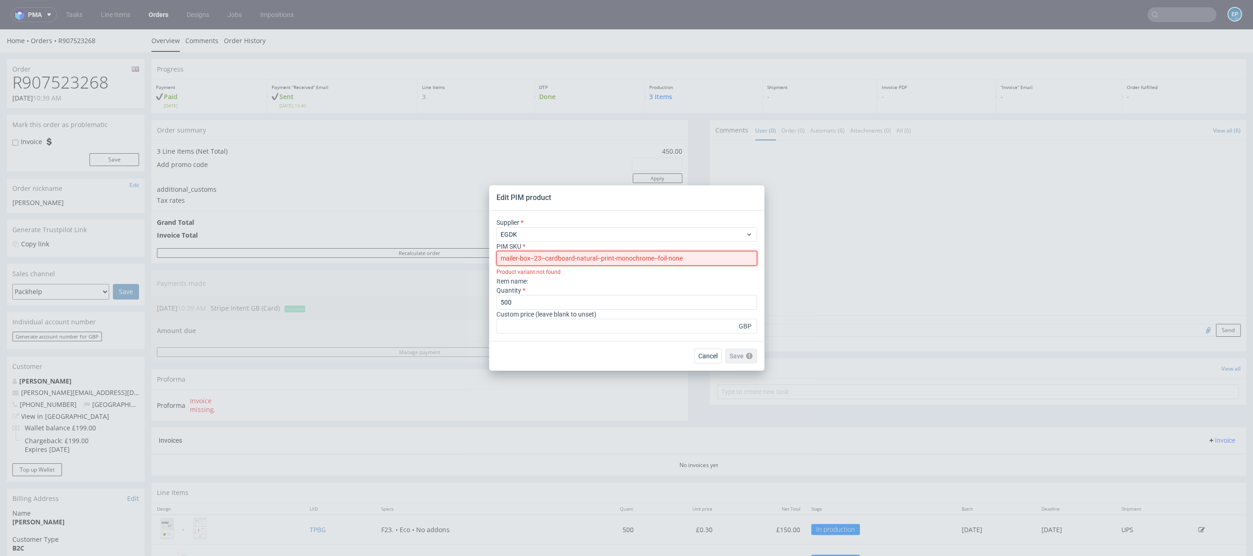
click at [503, 261] on input "mailer-box--23--cardboard-natural--print-monochrome--foil-none" at bounding box center [626, 258] width 261 height 15
click at [500, 261] on input "mailer-box--23--cardboard-natural--print-monochrome--foil-none" at bounding box center [626, 258] width 261 height 15
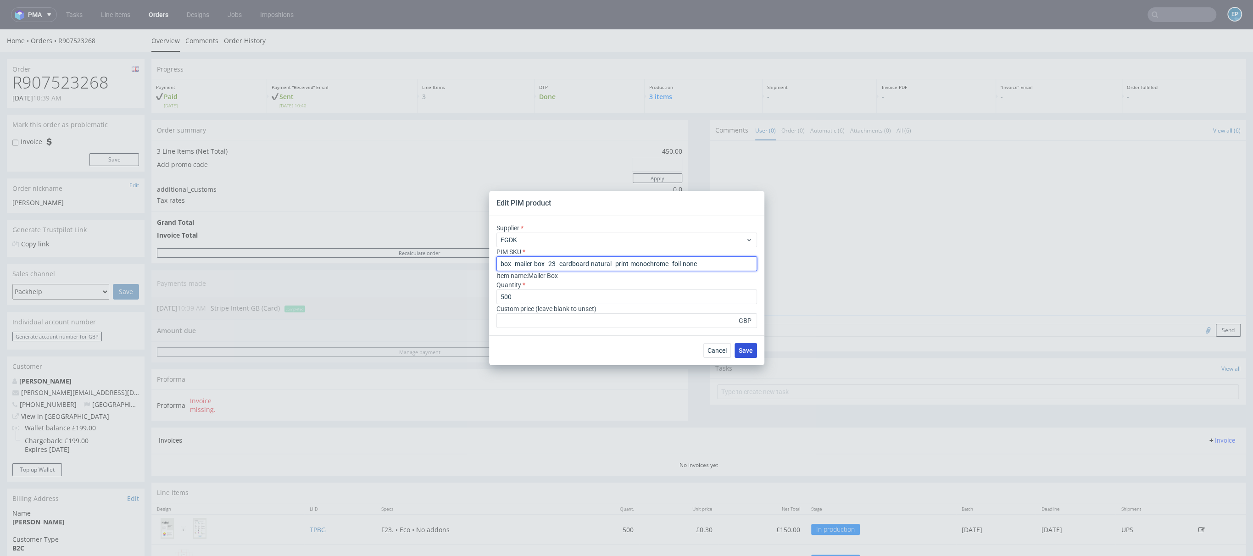
type input "box--mailer-box--23--cardboard-natural--print-monochrome--foil-none"
click at [752, 345] on button "Save" at bounding box center [745, 350] width 22 height 15
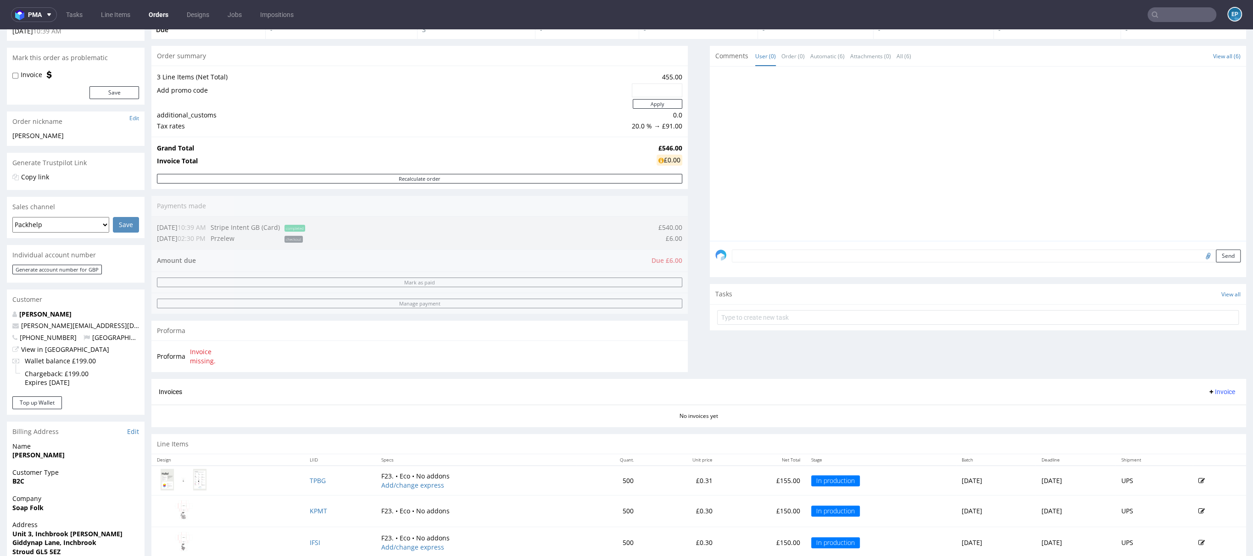
scroll to position [64, 0]
click at [742, 265] on div "Send" at bounding box center [978, 262] width 536 height 37
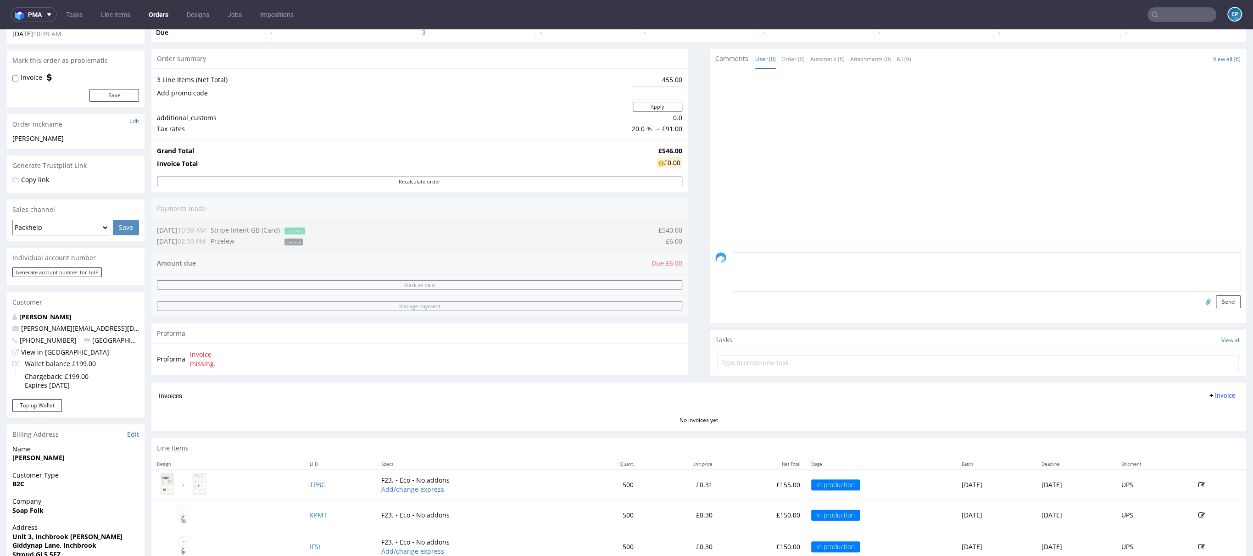
click at [741, 263] on textarea at bounding box center [986, 271] width 509 height 39
type textarea "TPBG: SKU change from print only inside, to print outside"
click at [1216, 303] on button "Send" at bounding box center [1228, 301] width 25 height 13
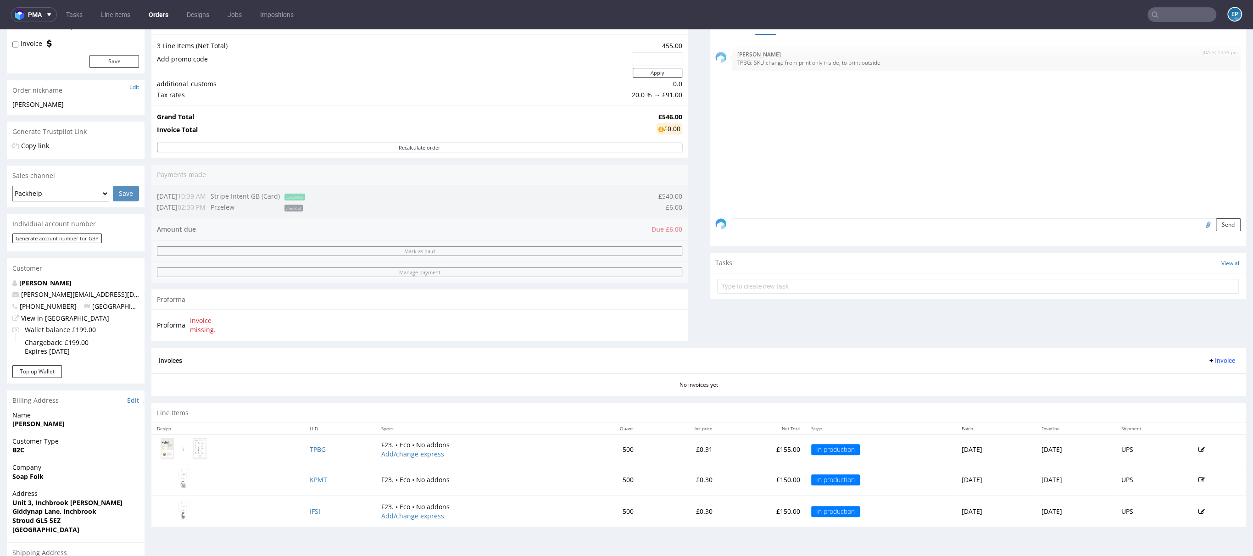
scroll to position [162, 0]
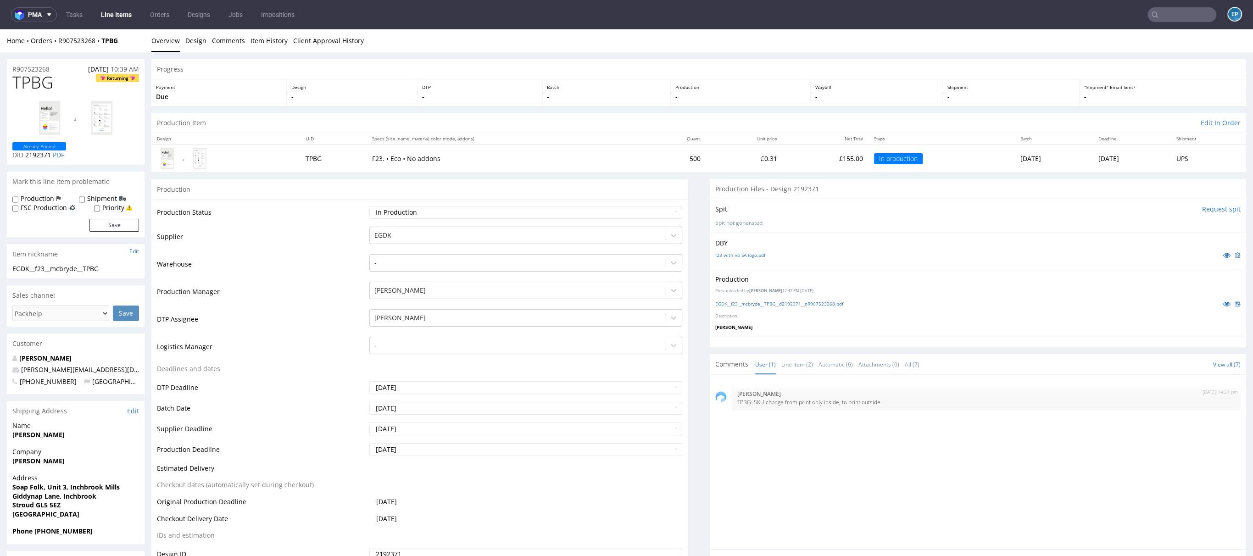
click at [76, 120] on img at bounding box center [75, 118] width 73 height 34
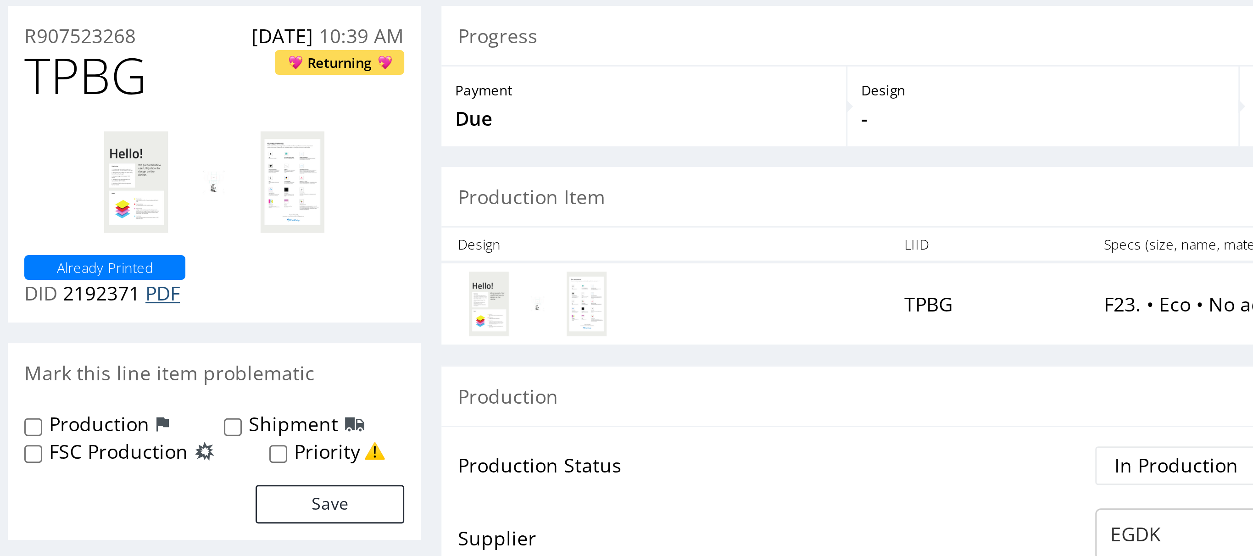
click at [44, 42] on link "PDF" at bounding box center [45, 42] width 11 height 9
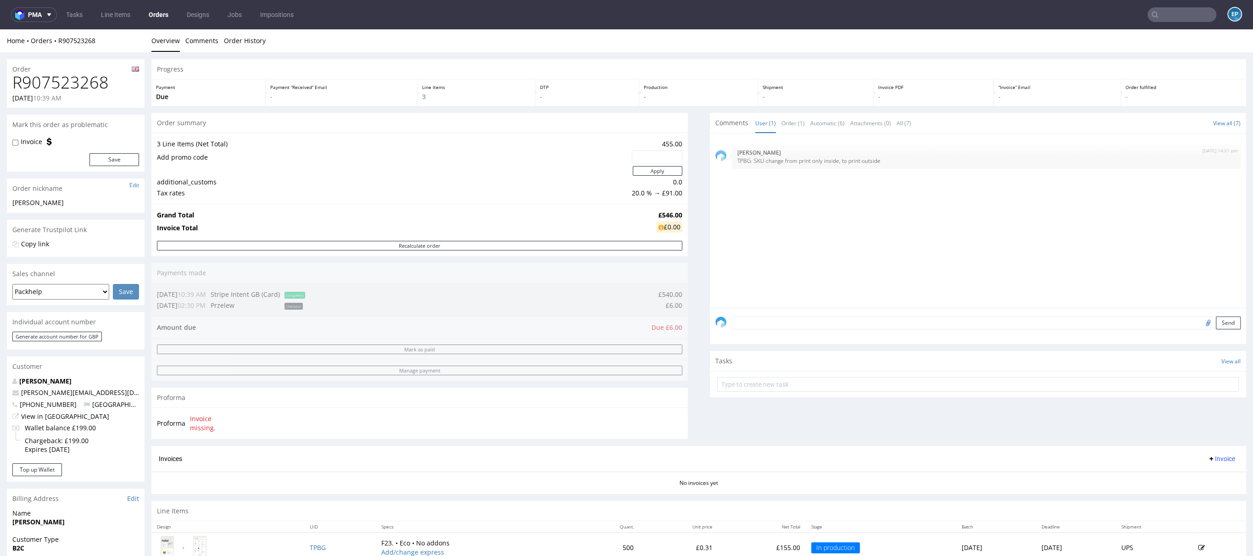
drag, startPoint x: 656, startPoint y: 324, endPoint x: 682, endPoint y: 327, distance: 25.9
click at [682, 327] on div "Progress Payment Due Payment “Received” Email - Line Items 3 DTP - Production -…" at bounding box center [698, 345] width 1094 height 573
drag, startPoint x: 675, startPoint y: 330, endPoint x: 653, endPoint y: 327, distance: 22.2
click at [653, 327] on div "Order summary 3 Line Items (Net Total) 455.00 Add promo code Apply additional_c…" at bounding box center [419, 279] width 536 height 333
drag, startPoint x: 658, startPoint y: 325, endPoint x: 677, endPoint y: 321, distance: 19.7
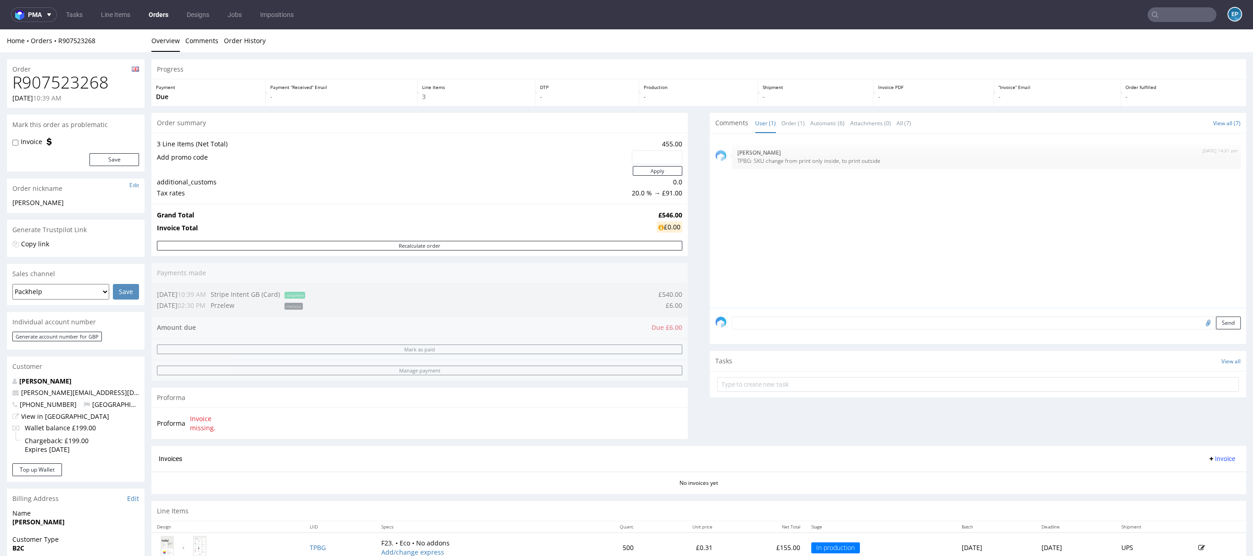
click at [677, 321] on div "Order summary 3 Line Items (Net Total) 455.00 Add promo code Apply additional_c…" at bounding box center [419, 279] width 536 height 333
drag, startPoint x: 659, startPoint y: 326, endPoint x: 649, endPoint y: 325, distance: 10.1
click at [649, 325] on div "Order summary 3 Line Items (Net Total) 455.00 Add promo code Apply additional_c…" at bounding box center [419, 279] width 536 height 333
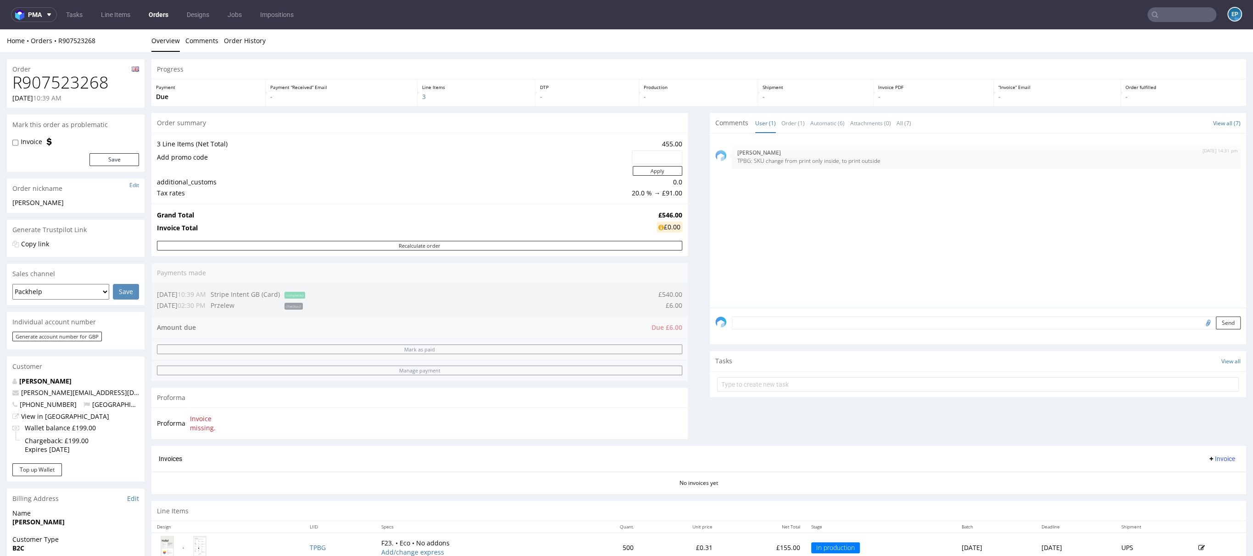
click at [658, 325] on div "Order summary 3 Line Items (Net Total) 455.00 Add promo code Apply additional_c…" at bounding box center [419, 279] width 536 height 333
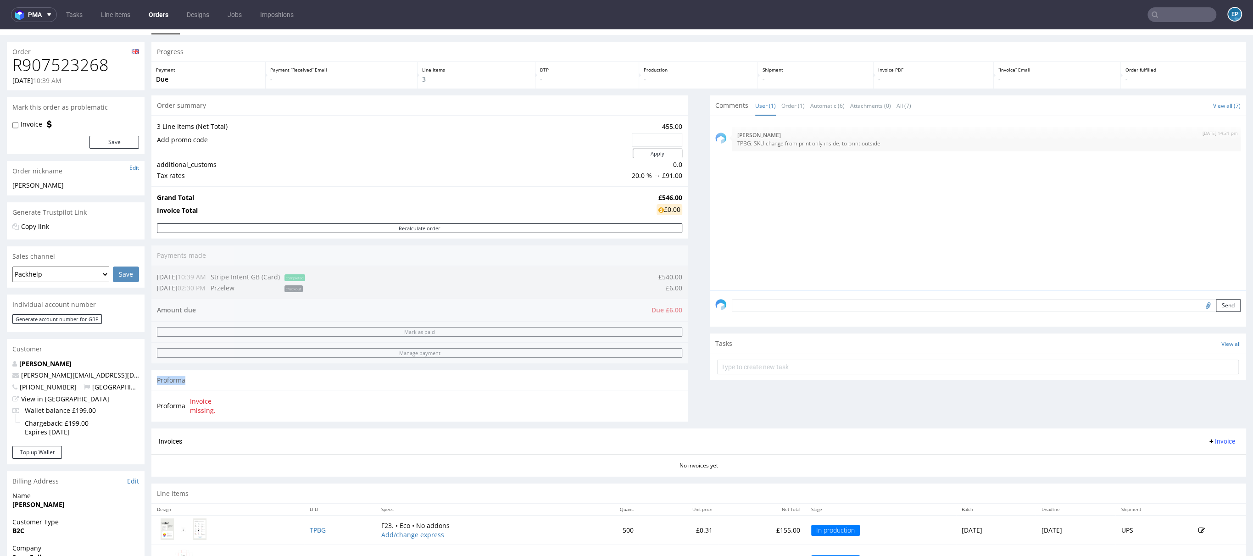
scroll to position [18, 0]
click at [652, 306] on div "Order summary 3 Line Items (Net Total) 455.00 Add promo code Apply additional_c…" at bounding box center [419, 261] width 536 height 333
drag, startPoint x: 678, startPoint y: 289, endPoint x: 655, endPoint y: 289, distance: 22.9
click at [655, 289] on div "Order summary 3 Line Items (Net Total) 455.00 Add promo code Apply additional_c…" at bounding box center [419, 261] width 536 height 333
drag, startPoint x: 659, startPoint y: 283, endPoint x: 678, endPoint y: 289, distance: 20.6
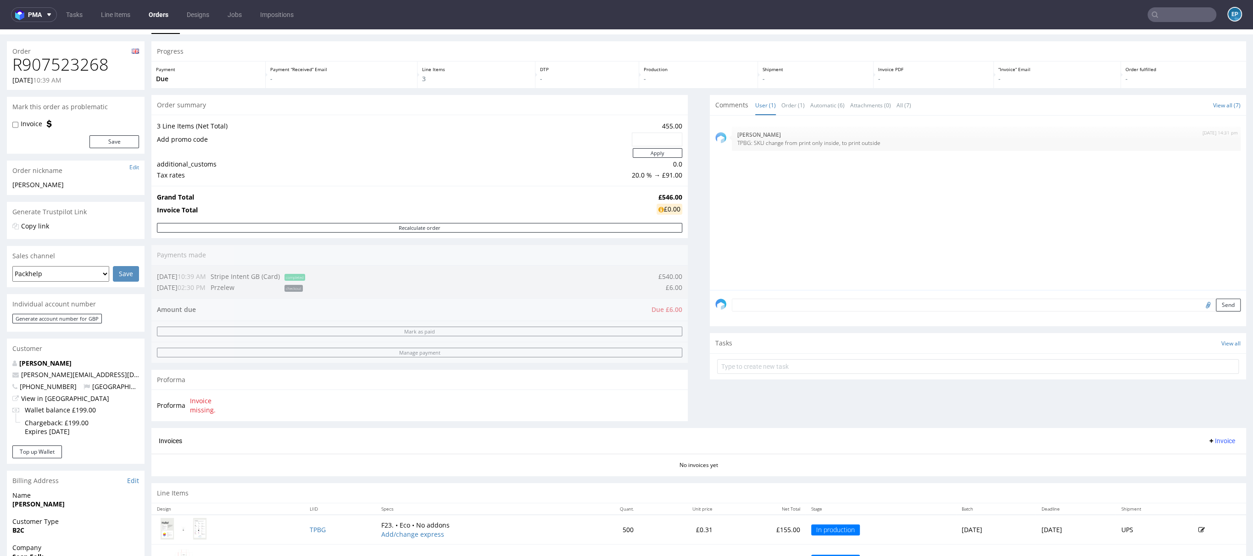
click at [682, 289] on div "Progress Payment Due Payment “Received” Email - Line Items 3 DTP - Production -…" at bounding box center [698, 327] width 1094 height 573
click at [1173, 22] on input "text" at bounding box center [1181, 14] width 69 height 15
paste input "CLMX"
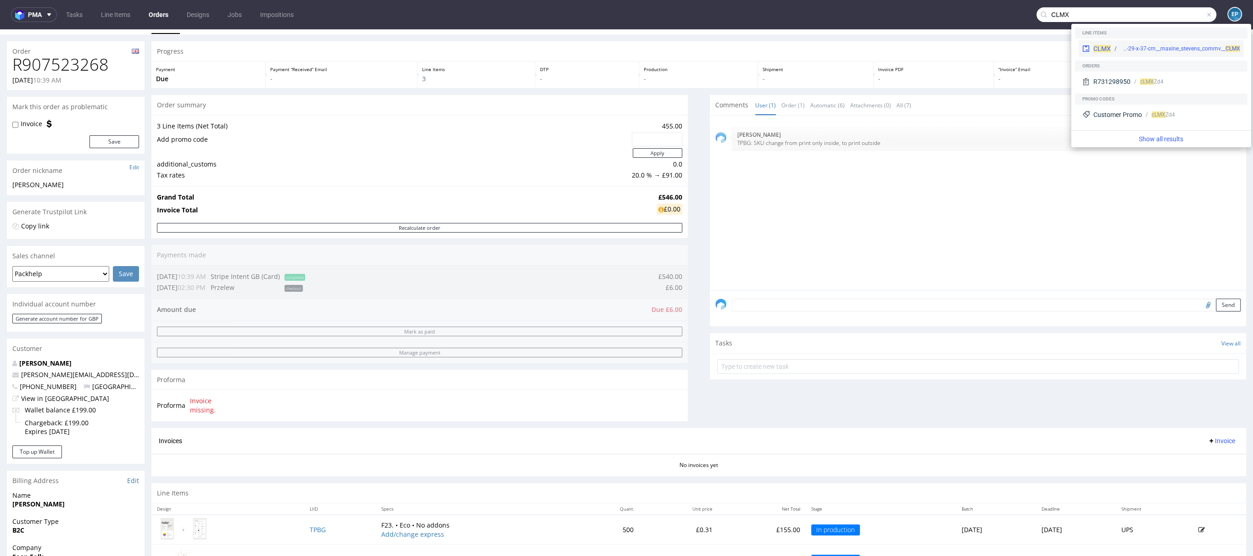
type input "CLMX"
click at [1125, 41] on div "CLMX bng__pe68-29-x-37-cm__maxine_stevens_commv__ CLMX" at bounding box center [1160, 48] width 165 height 17
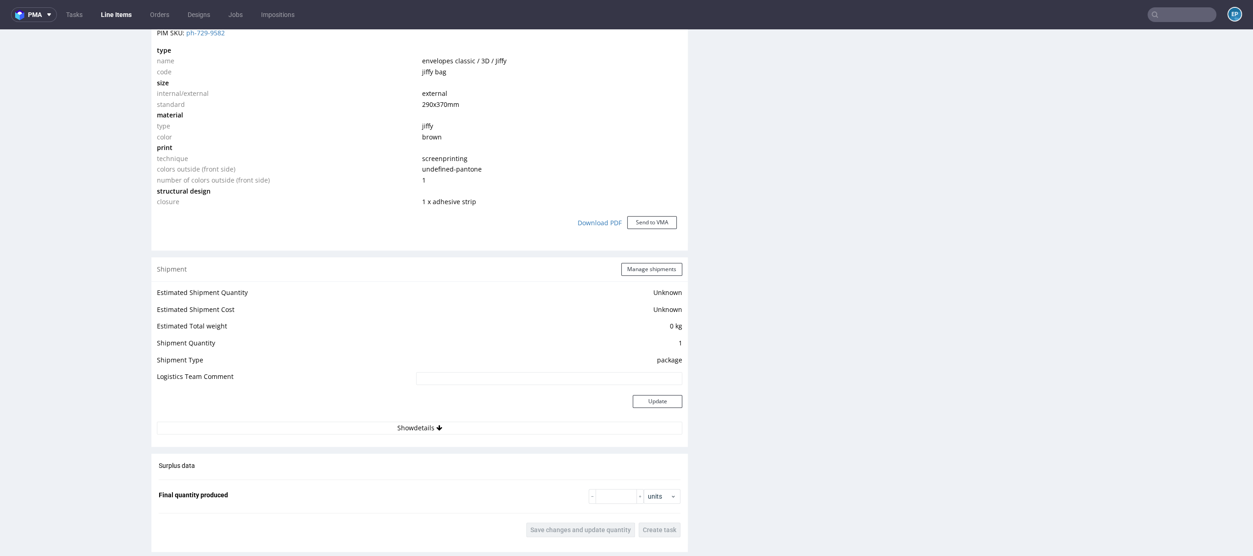
scroll to position [672, 0]
click at [656, 270] on button "Manage shipments" at bounding box center [651, 268] width 61 height 13
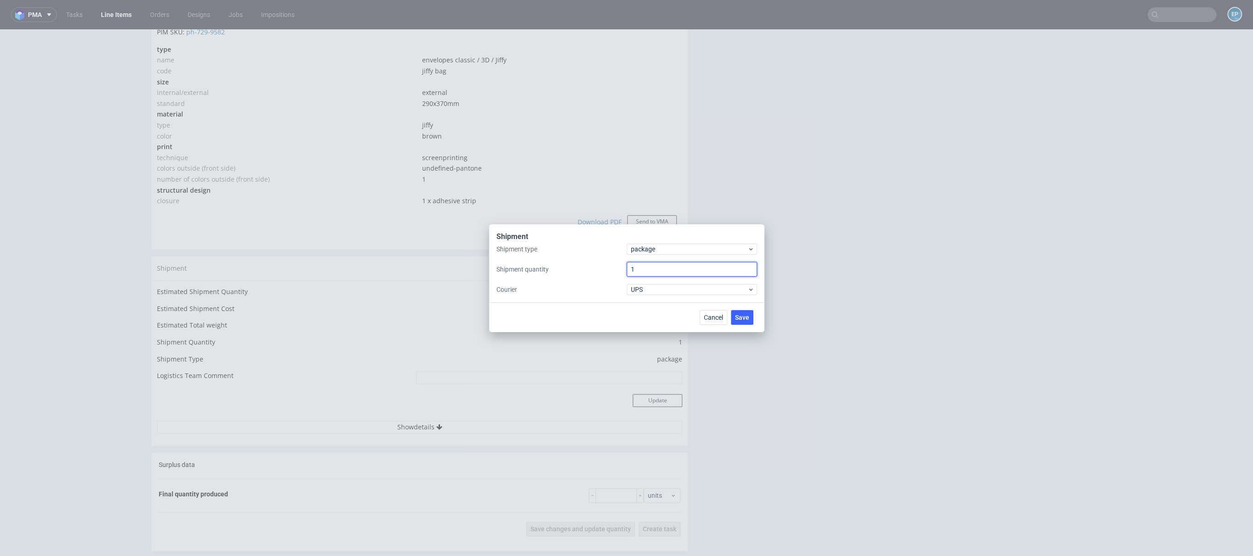
click at [642, 273] on input "1" at bounding box center [692, 269] width 130 height 15
type input "2"
click at [747, 316] on span "Save" at bounding box center [742, 317] width 14 height 6
click at [751, 311] on button "Save" at bounding box center [742, 317] width 22 height 15
click at [745, 319] on span "Save" at bounding box center [742, 317] width 14 height 6
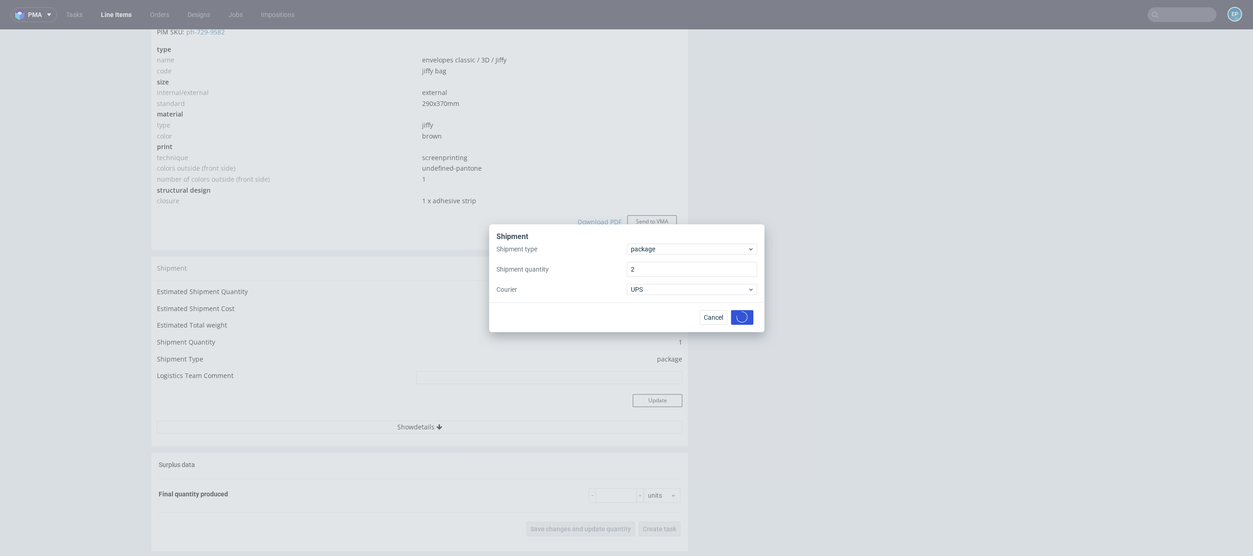
click at [744, 318] on circle at bounding box center [741, 316] width 11 height 11
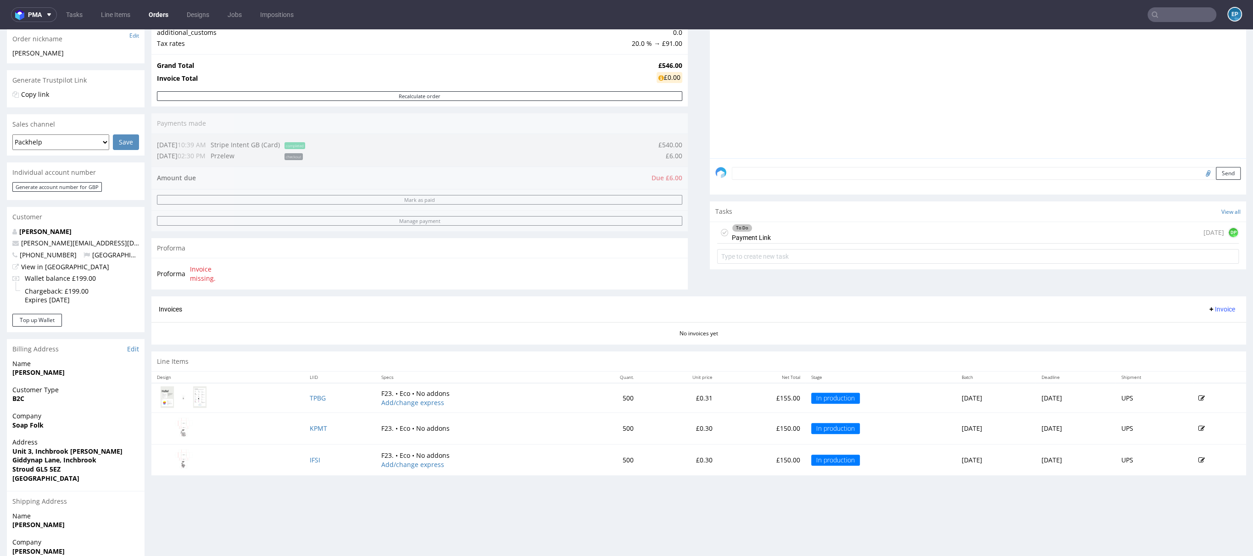
scroll to position [239, 0]
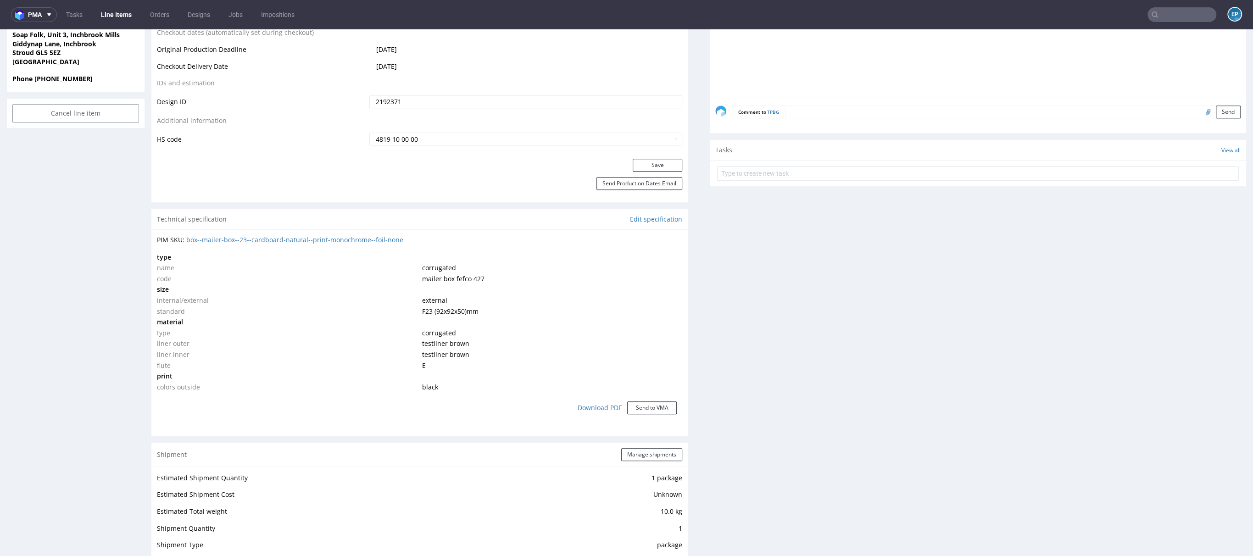
scroll to position [467, 0]
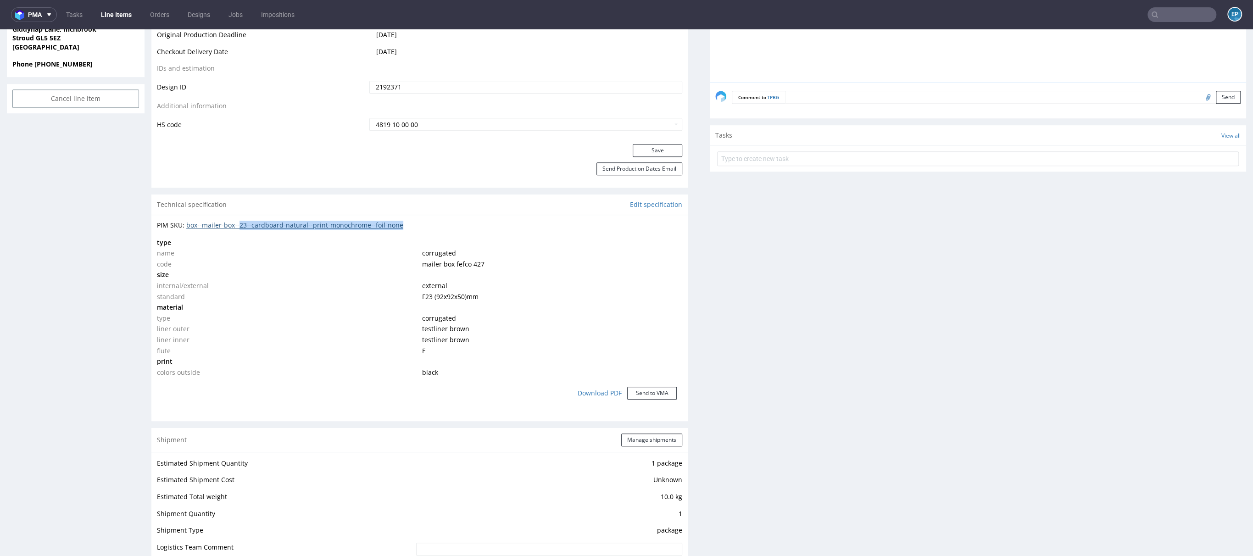
drag, startPoint x: 423, startPoint y: 229, endPoint x: 239, endPoint y: 227, distance: 184.9
click at [239, 227] on div "PIM SKU: box--mailer-box--23--cardboard-natural--print-monochrome--foil-none ty…" at bounding box center [419, 315] width 536 height 200
click at [218, 249] on td "name" at bounding box center [288, 253] width 263 height 11
drag, startPoint x: 420, startPoint y: 228, endPoint x: 188, endPoint y: 228, distance: 231.6
click at [188, 228] on div "PIM SKU: box--mailer-box--23--cardboard-natural--print-monochrome--foil-none" at bounding box center [419, 225] width 525 height 9
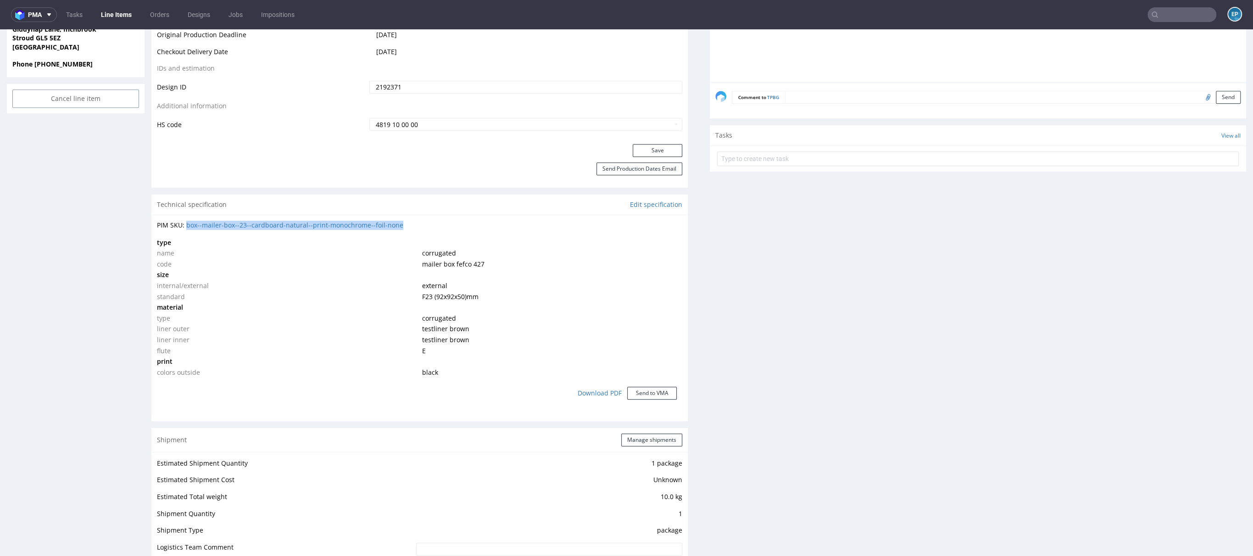
copy link "box--mailer-box--23--cardboard-natural--print-monochrome--foil-none"
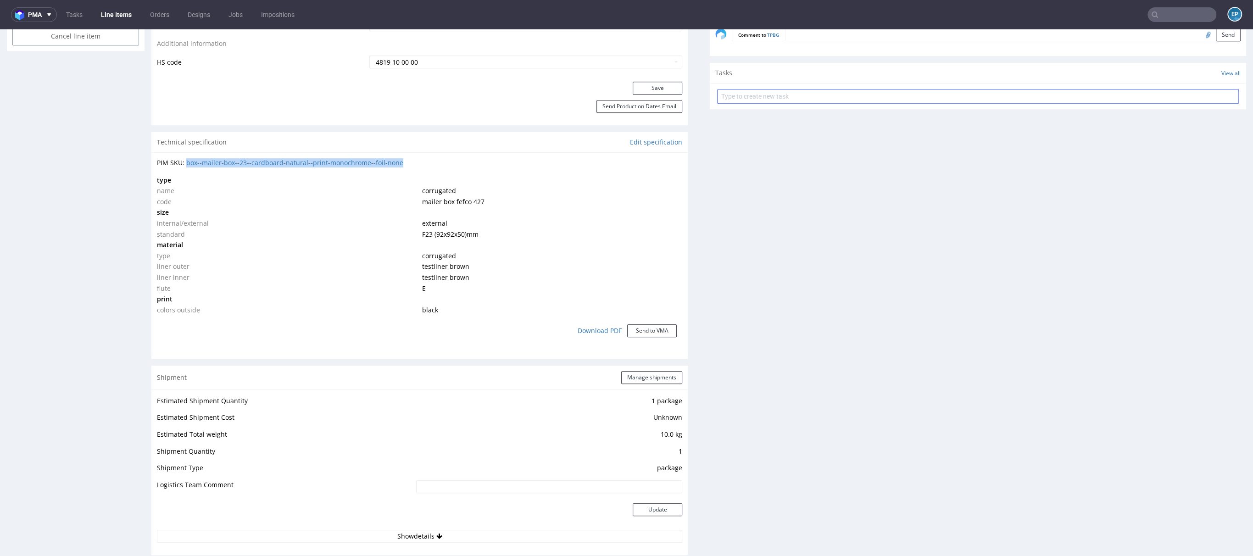
scroll to position [605, 0]
